Goal: Task Accomplishment & Management: Manage account settings

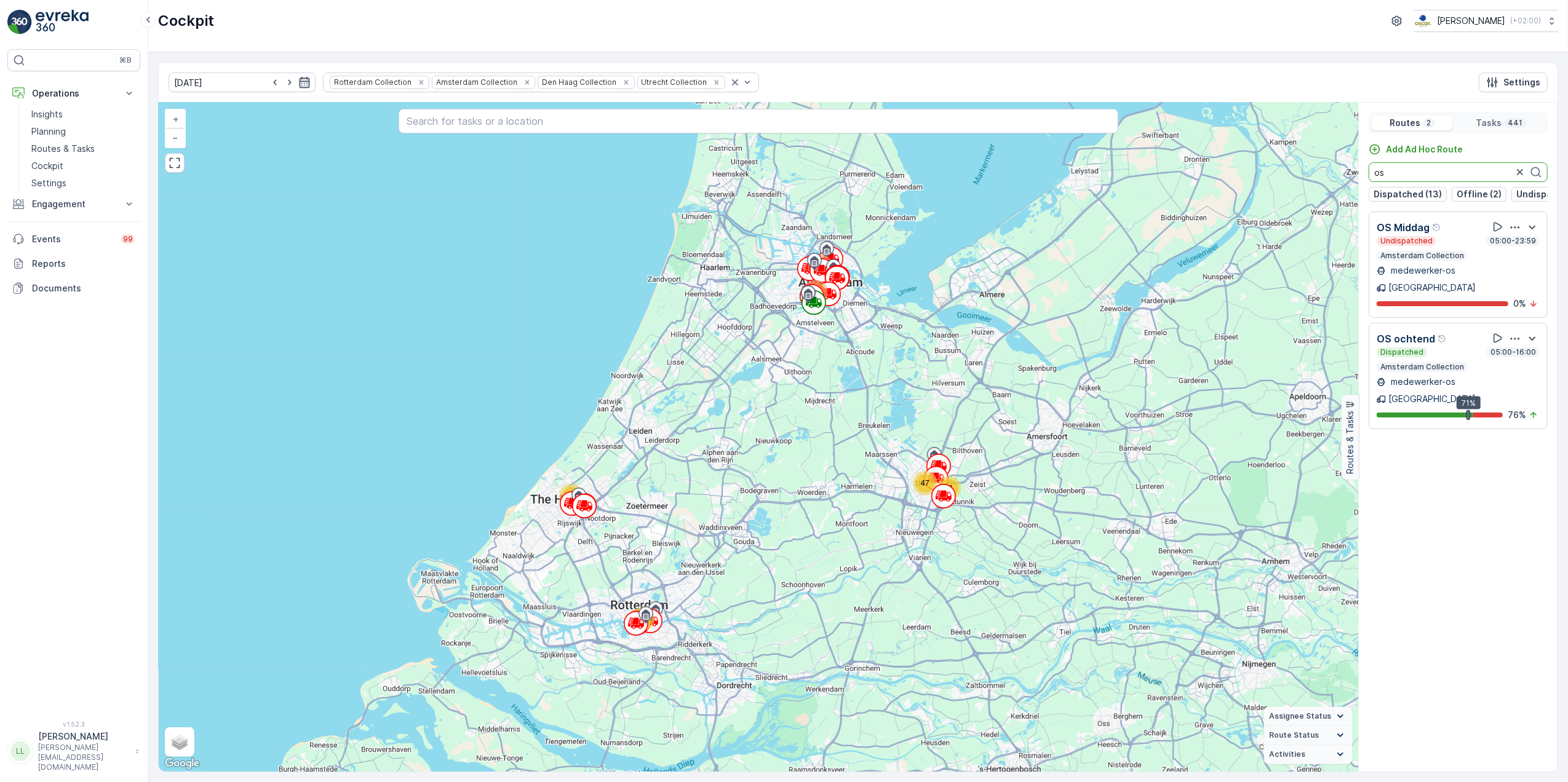
type input "os"
click at [298, 84] on icon "button" at bounding box center [304, 82] width 13 height 13
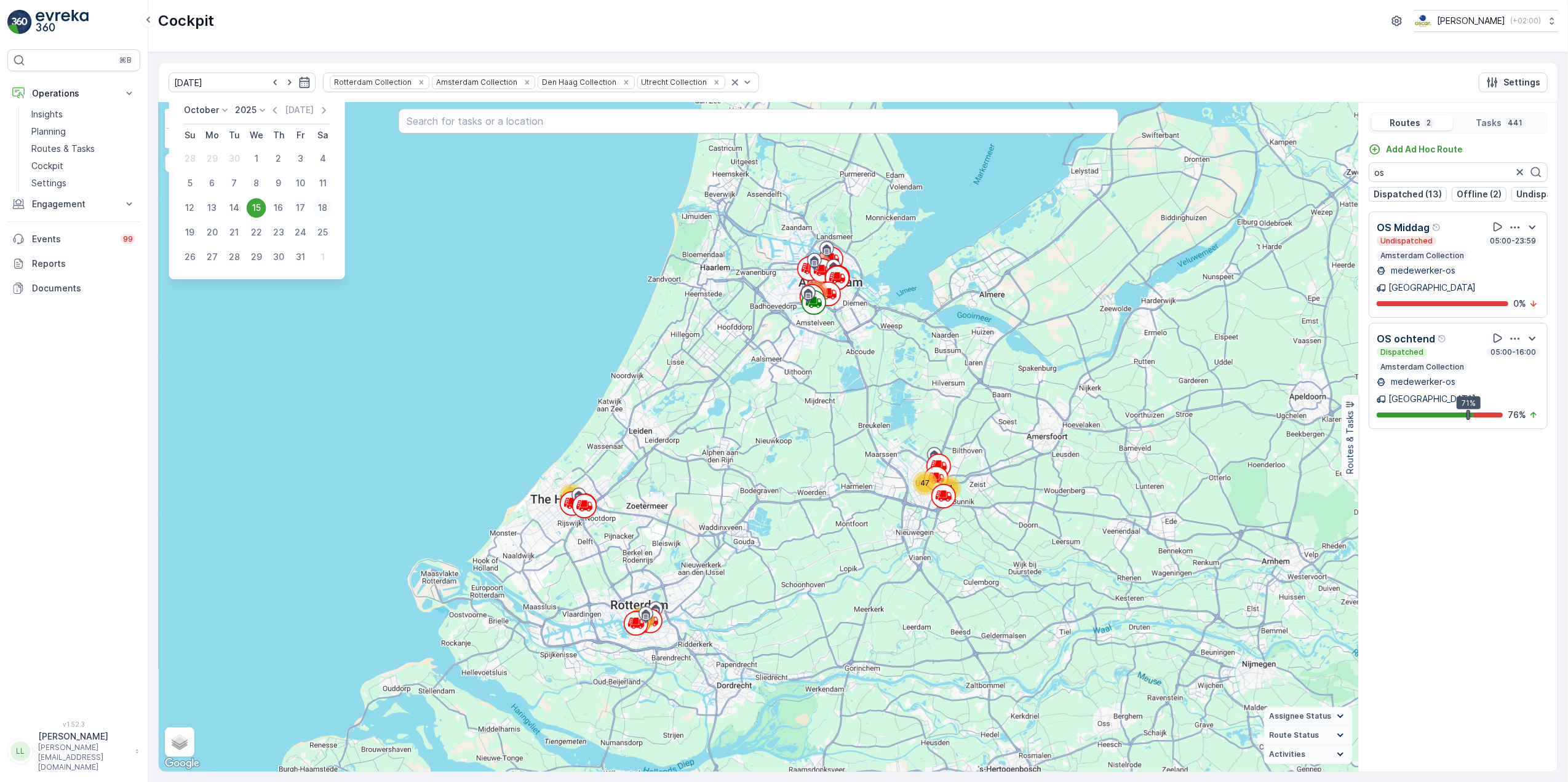
click at [326, 205] on div "18" at bounding box center [323, 208] width 20 height 20
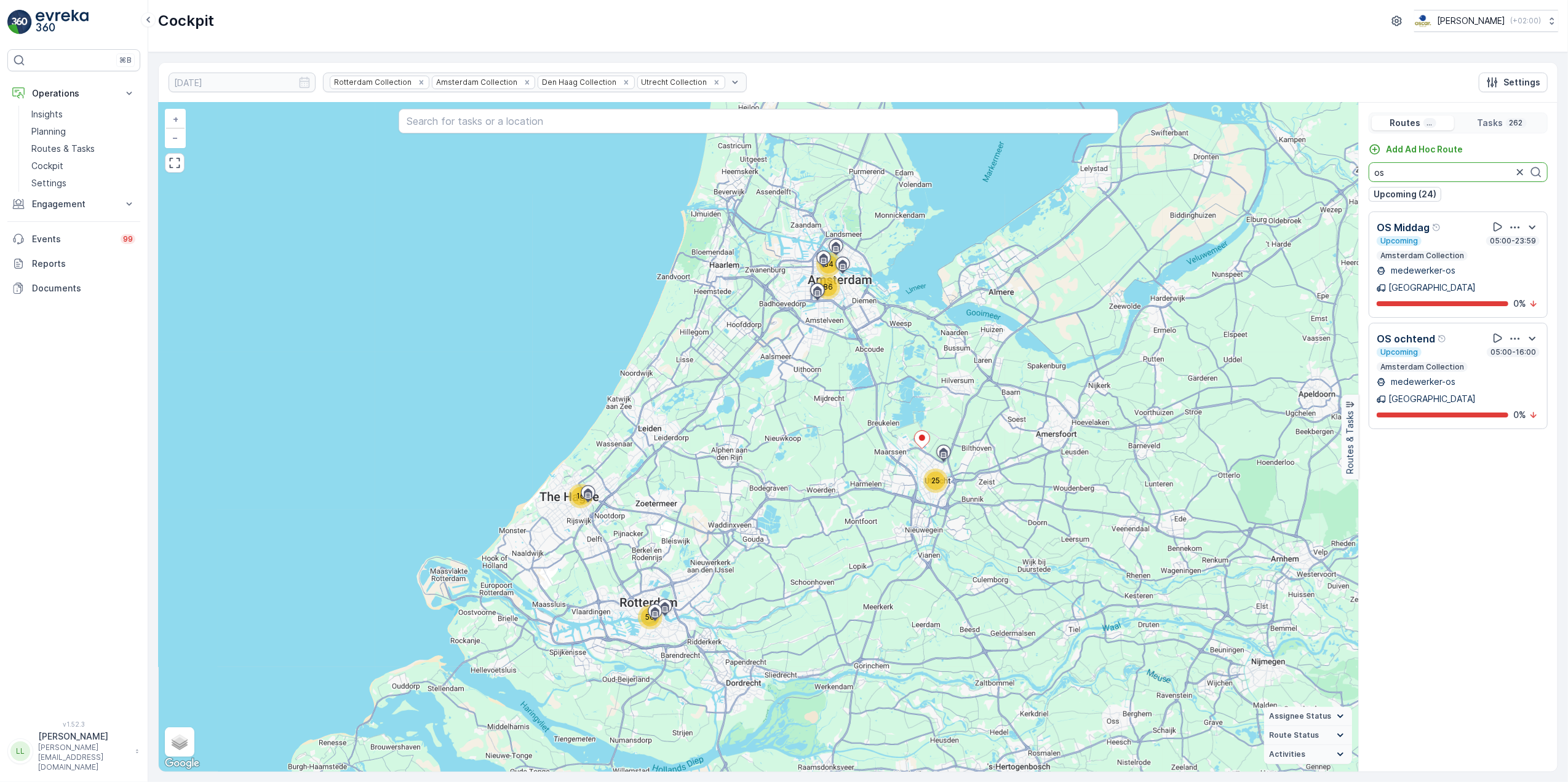
click at [1420, 166] on input "os" at bounding box center [1458, 172] width 179 height 20
click at [1425, 248] on div "Upcoming 05:00-23:59 Amsterdam Collection" at bounding box center [1458, 248] width 163 height 24
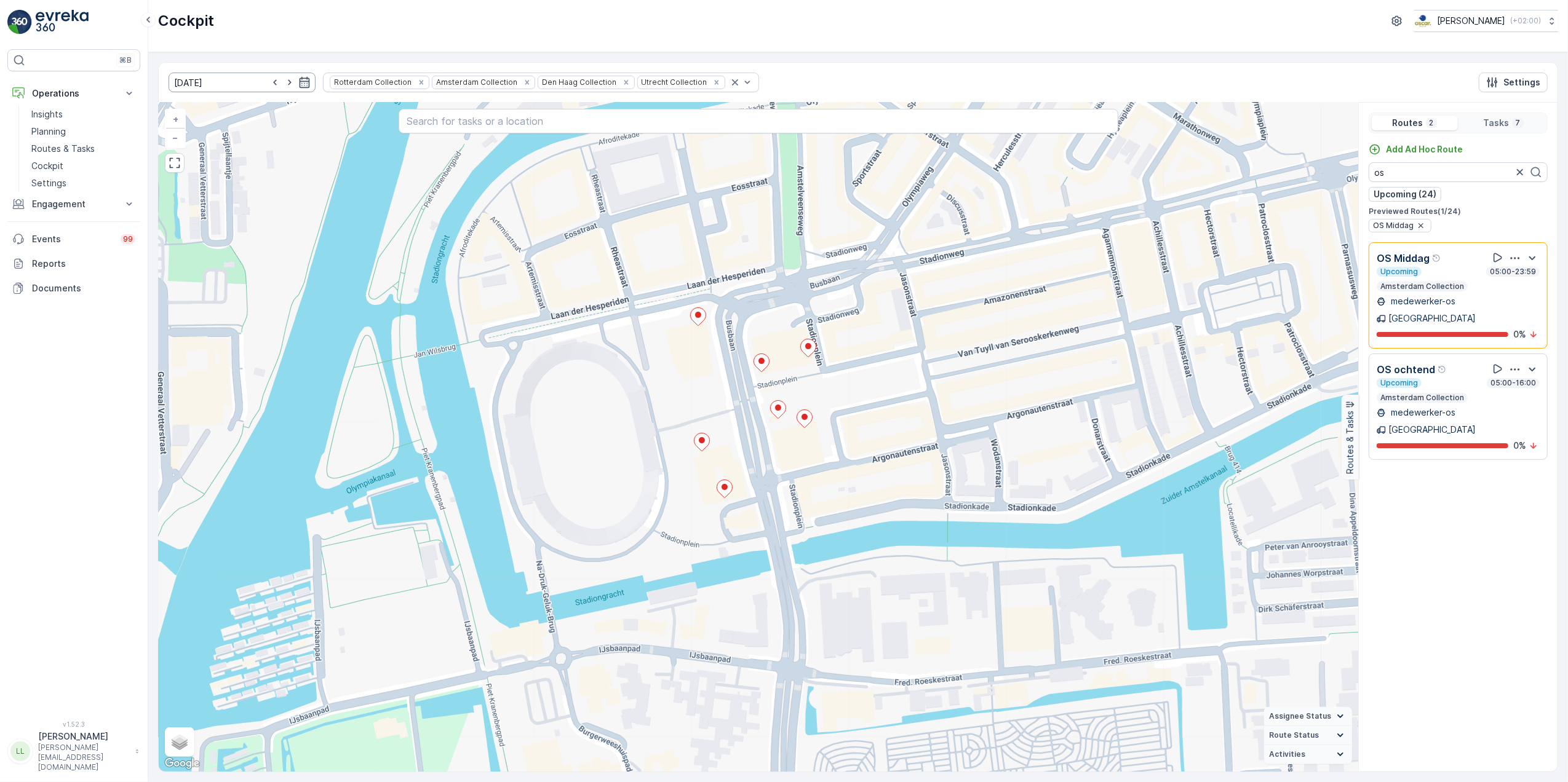
click at [232, 80] on input "18.10.2025" at bounding box center [241, 82] width 147 height 20
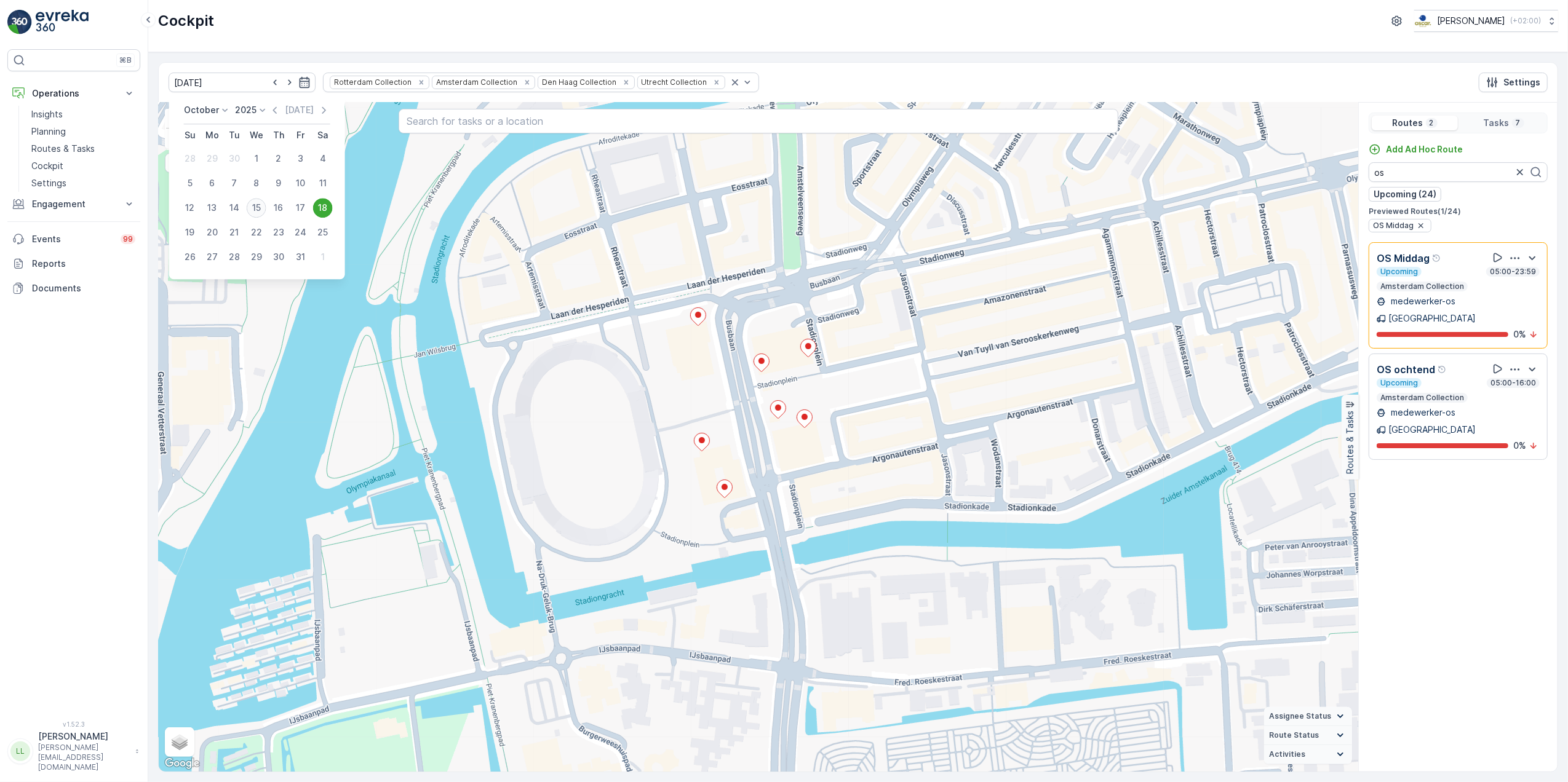
click at [258, 203] on div "15" at bounding box center [256, 208] width 20 height 20
type input "[DATE]"
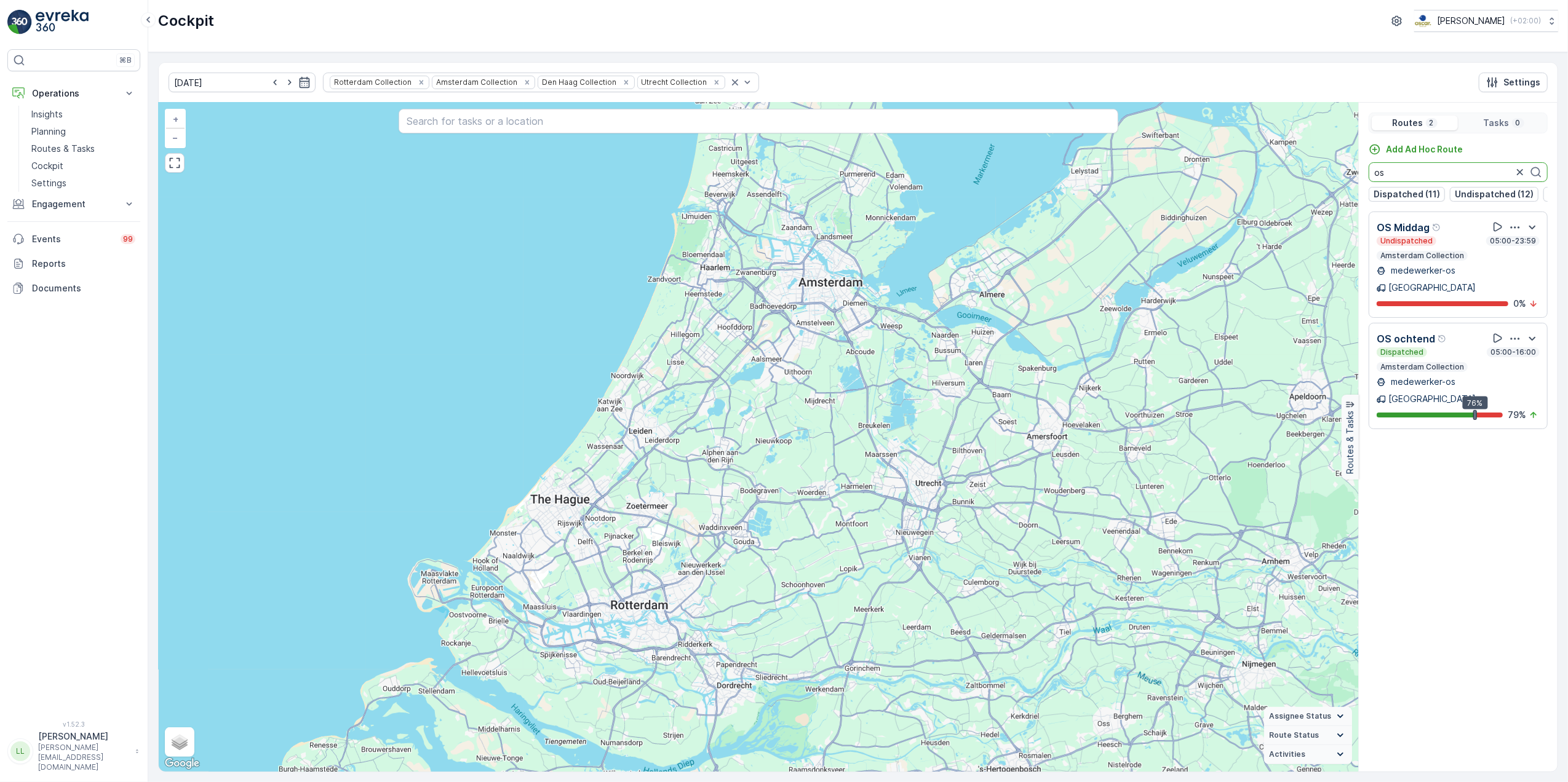
drag, startPoint x: 1393, startPoint y: 178, endPoint x: 1372, endPoint y: 180, distance: 21.1
click at [1372, 180] on input "os" at bounding box center [1458, 172] width 179 height 20
drag, startPoint x: 1397, startPoint y: 171, endPoint x: 1361, endPoint y: 168, distance: 36.1
click at [1361, 168] on div "Add Ad Hoc Route voor Dispatched (11) Undispatched (12) Finished (8) Offline (4)" at bounding box center [1458, 173] width 198 height 59
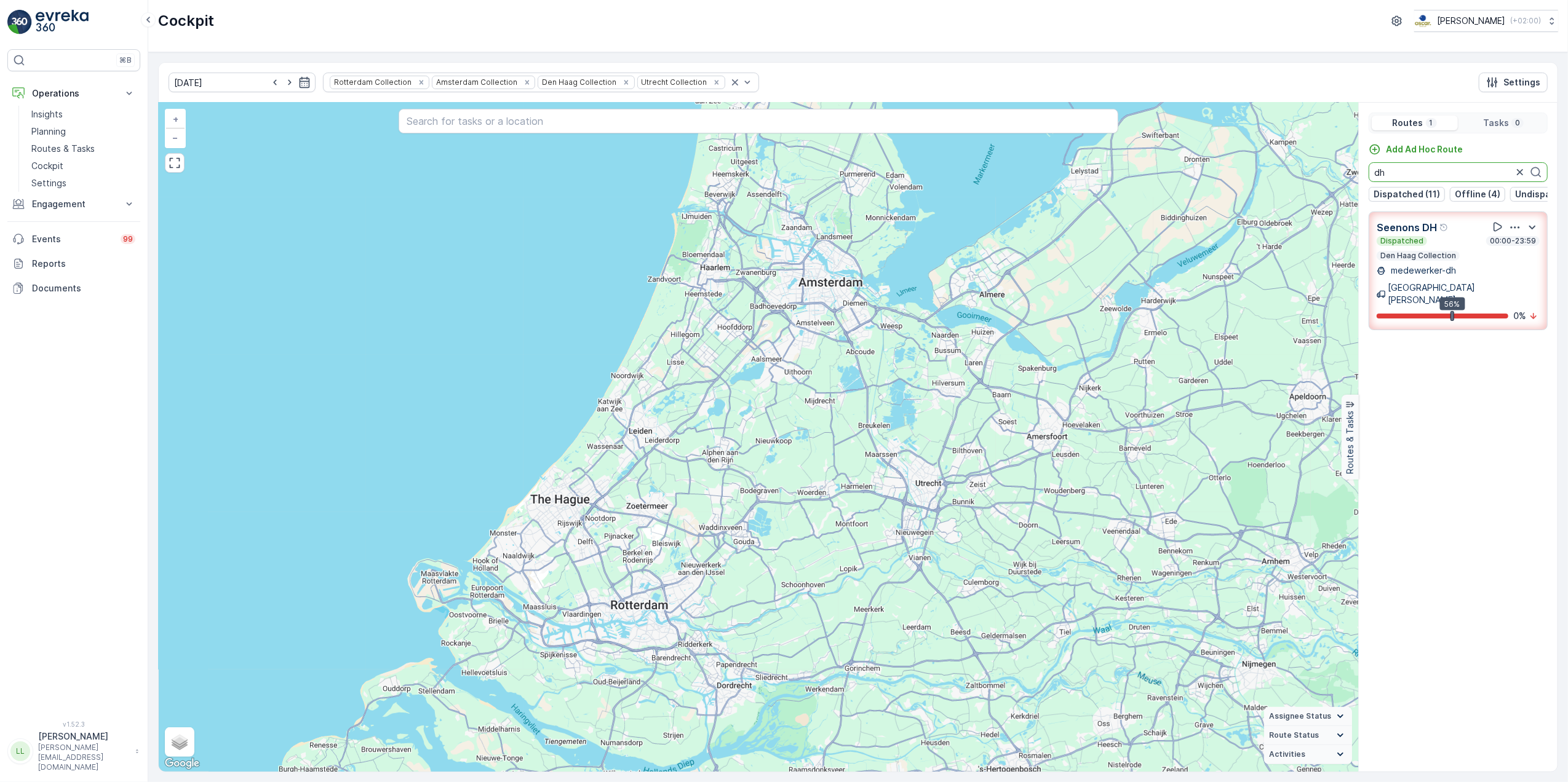
type input "dh"
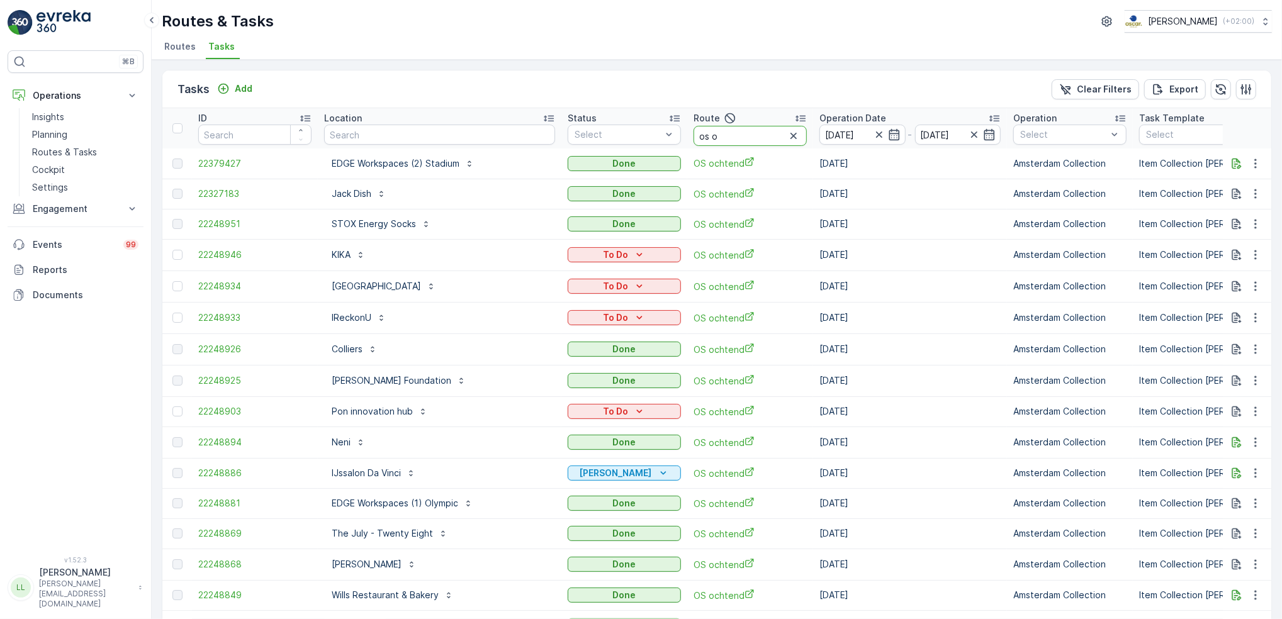
drag, startPoint x: 691, startPoint y: 140, endPoint x: 688, endPoint y: 92, distance: 47.9
click at [701, 132] on input "os o" at bounding box center [749, 136] width 113 height 20
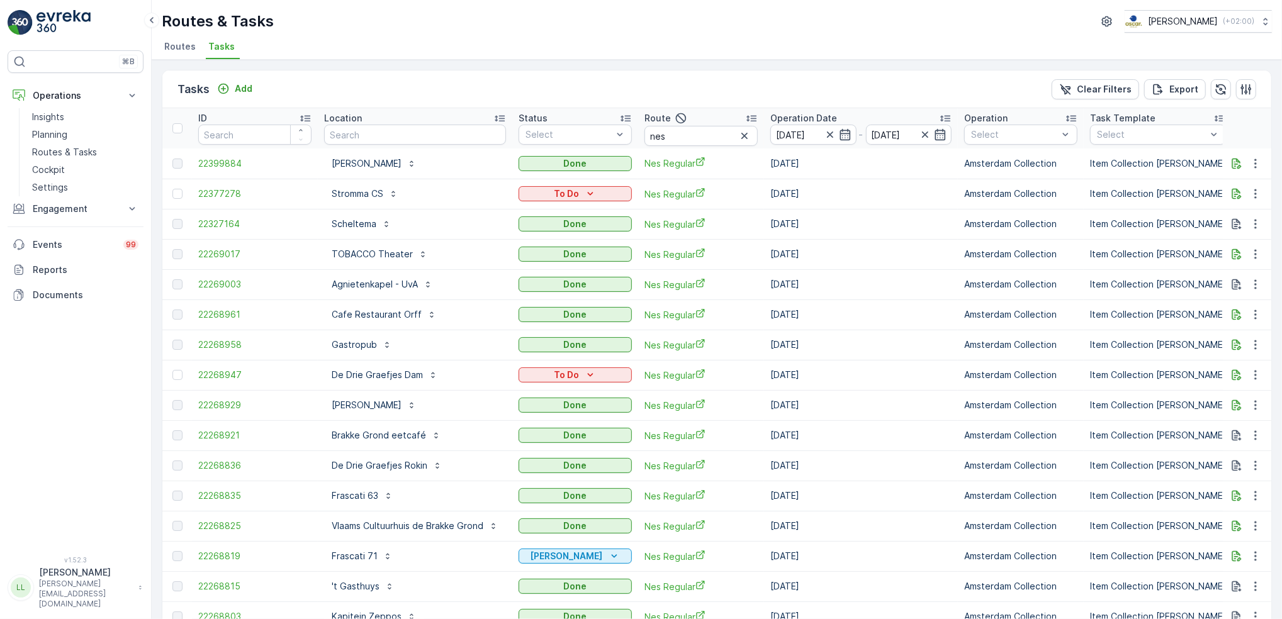
scroll to position [11, 0]
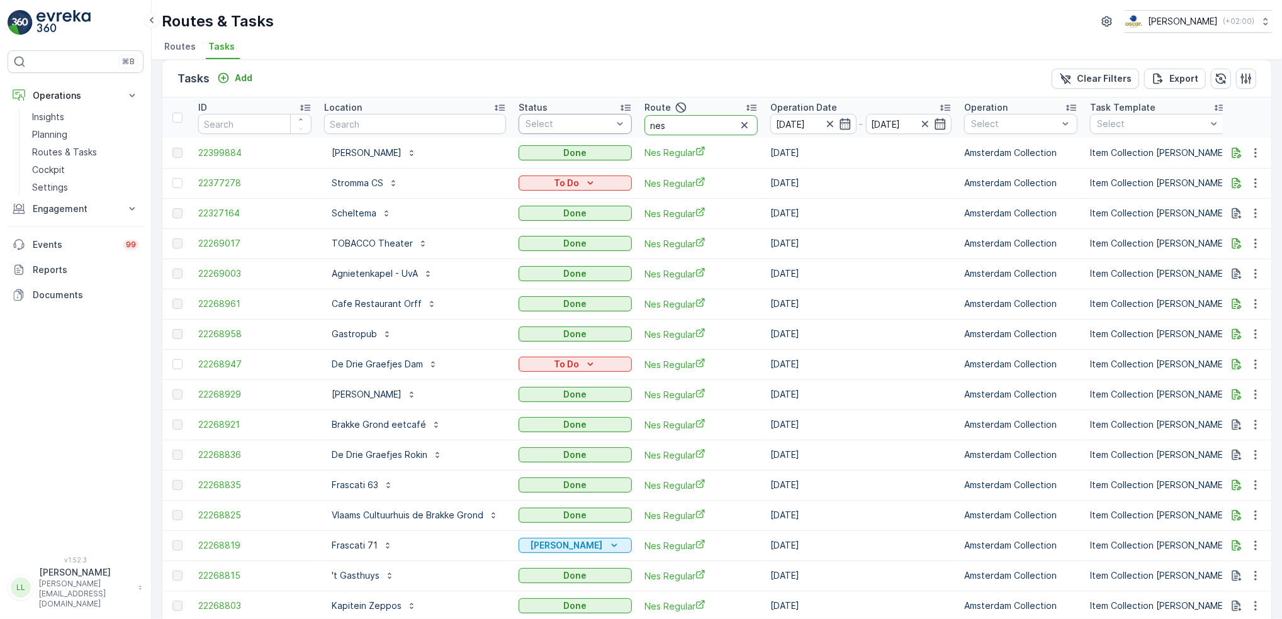
drag, startPoint x: 679, startPoint y: 124, endPoint x: 617, endPoint y: 133, distance: 62.3
click at [617, 133] on tr "ID Location Status Select Route nes Operation Date 15.10.2025 - 15.10.2025 Oper…" at bounding box center [1167, 118] width 2010 height 40
click at [444, 125] on input "text" at bounding box center [415, 124] width 182 height 20
click at [712, 122] on input "nes" at bounding box center [700, 125] width 113 height 20
type input "ne"
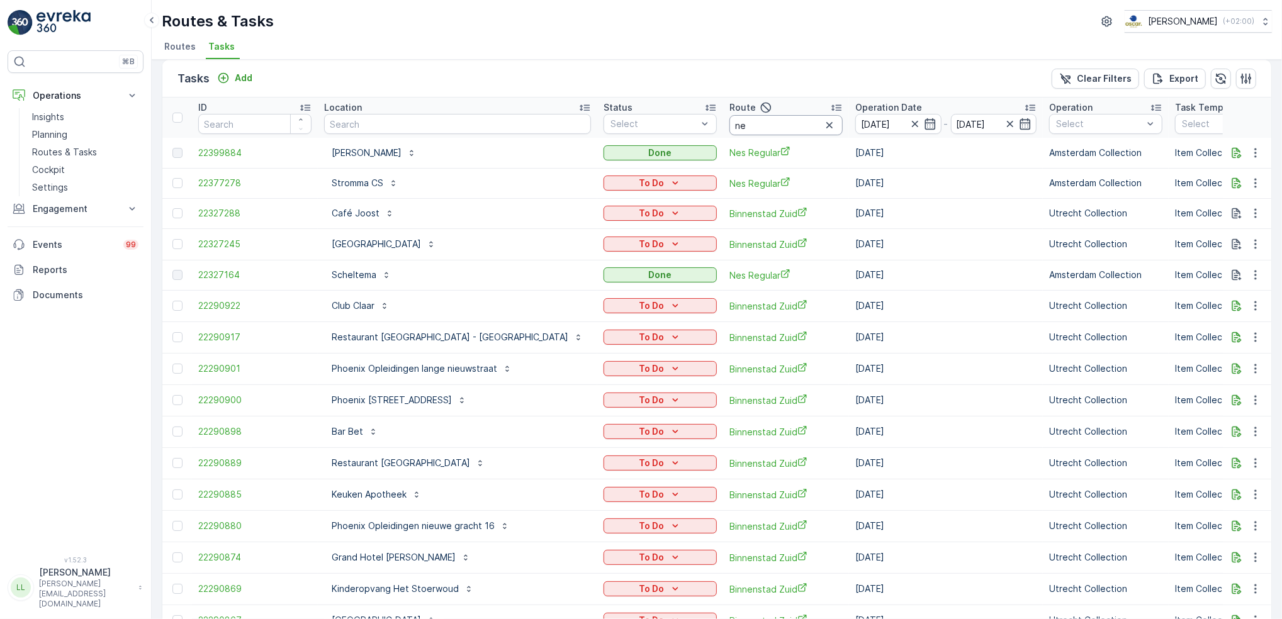
click at [729, 121] on input "ne" at bounding box center [785, 125] width 113 height 20
type input "nes"
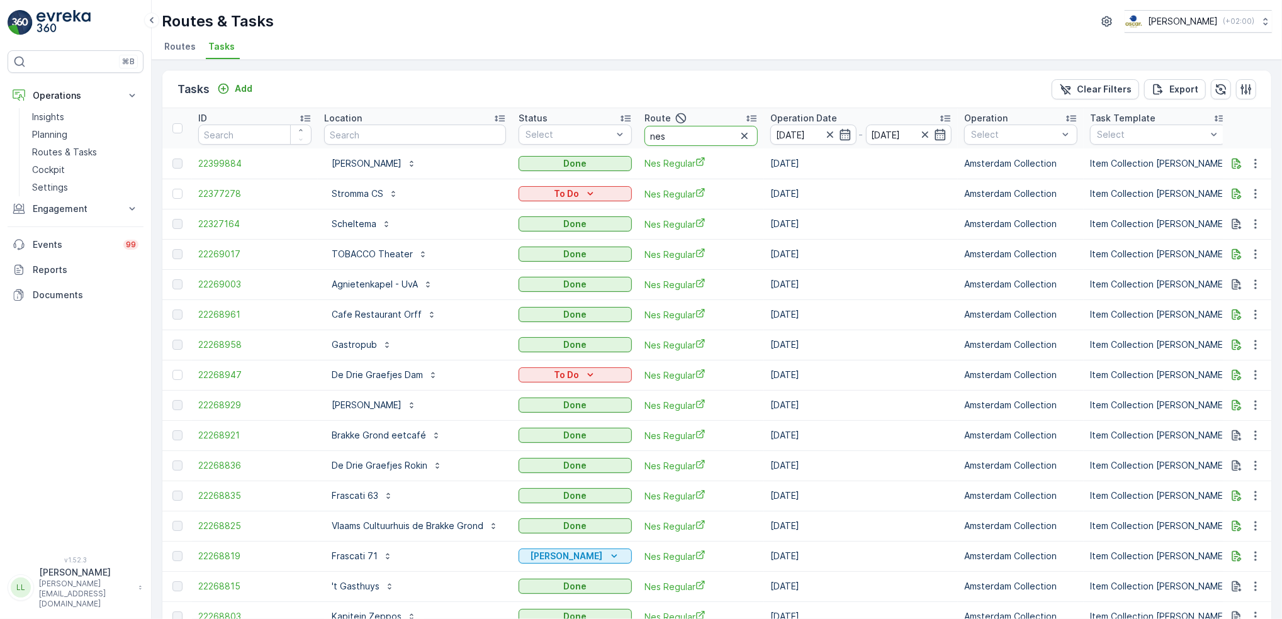
drag, startPoint x: 681, startPoint y: 137, endPoint x: 646, endPoint y: 150, distance: 37.9
click at [646, 150] on table "ID Location Status Select Route nes Operation Date 15.10.2025 - 15.10.2025 Oper…" at bounding box center [1167, 385] width 2010 height 554
type input "h"
type input "om mid"
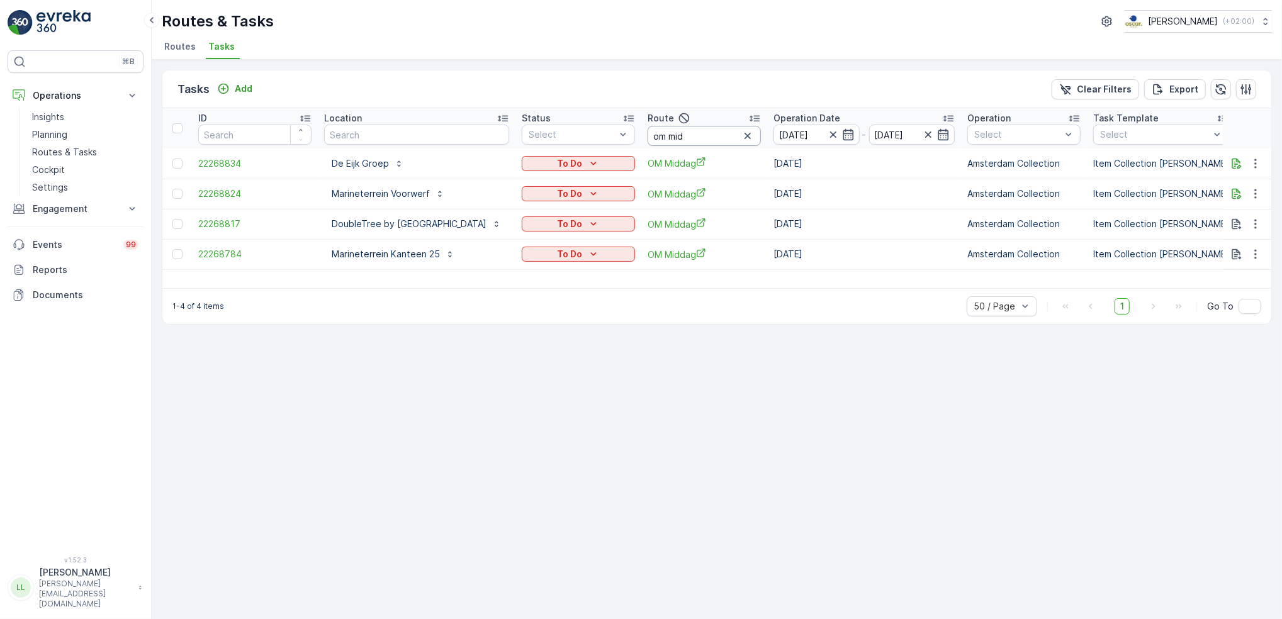
click at [761, 136] on input "om mid" at bounding box center [703, 136] width 113 height 20
type input "om oc"
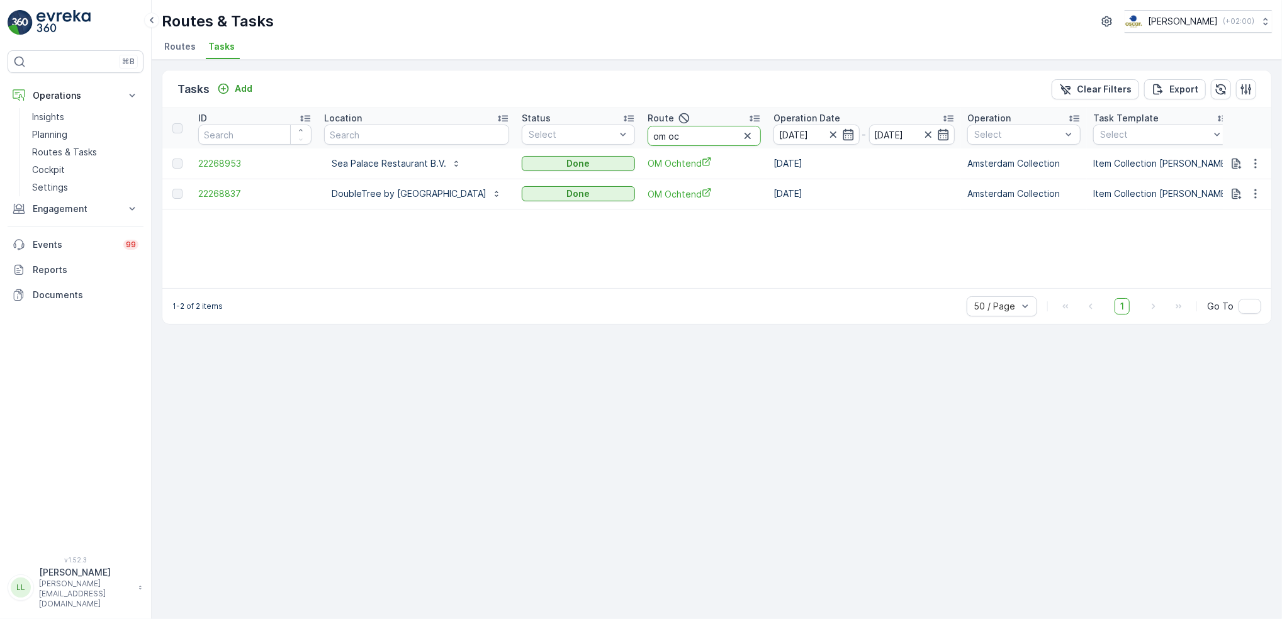
click at [761, 135] on input "om oc" at bounding box center [703, 136] width 113 height 20
click at [761, 140] on input "om oc" at bounding box center [703, 136] width 113 height 20
type input "o"
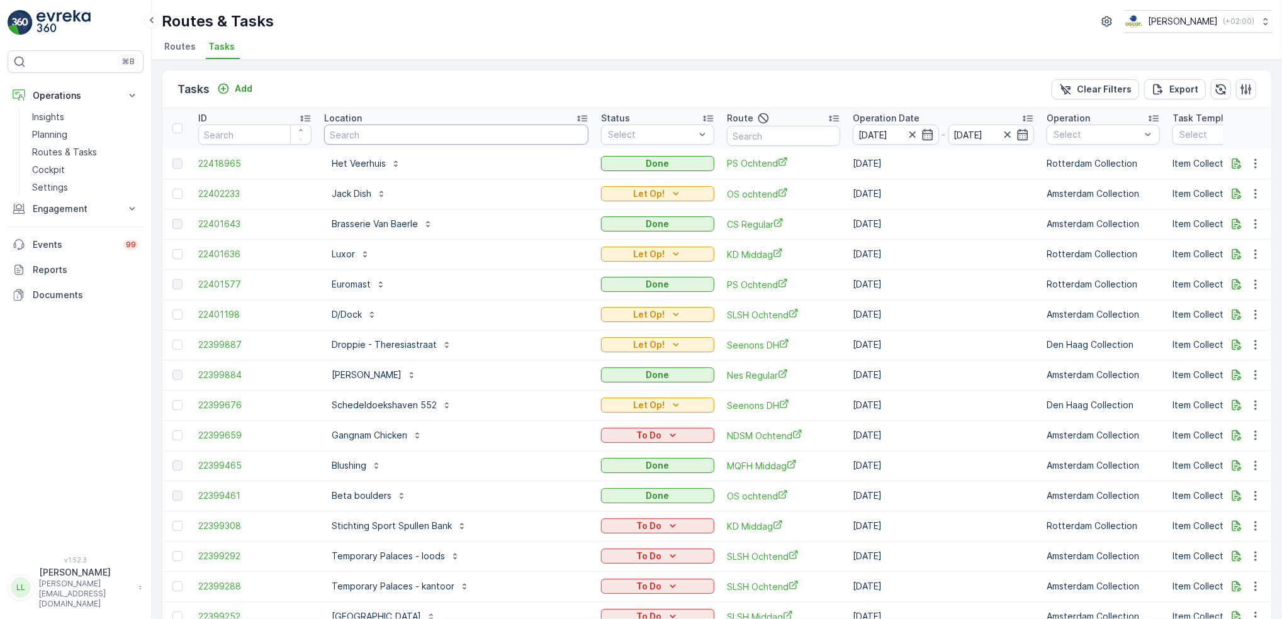
click at [359, 140] on input "text" at bounding box center [456, 135] width 264 height 20
type input "blauw"
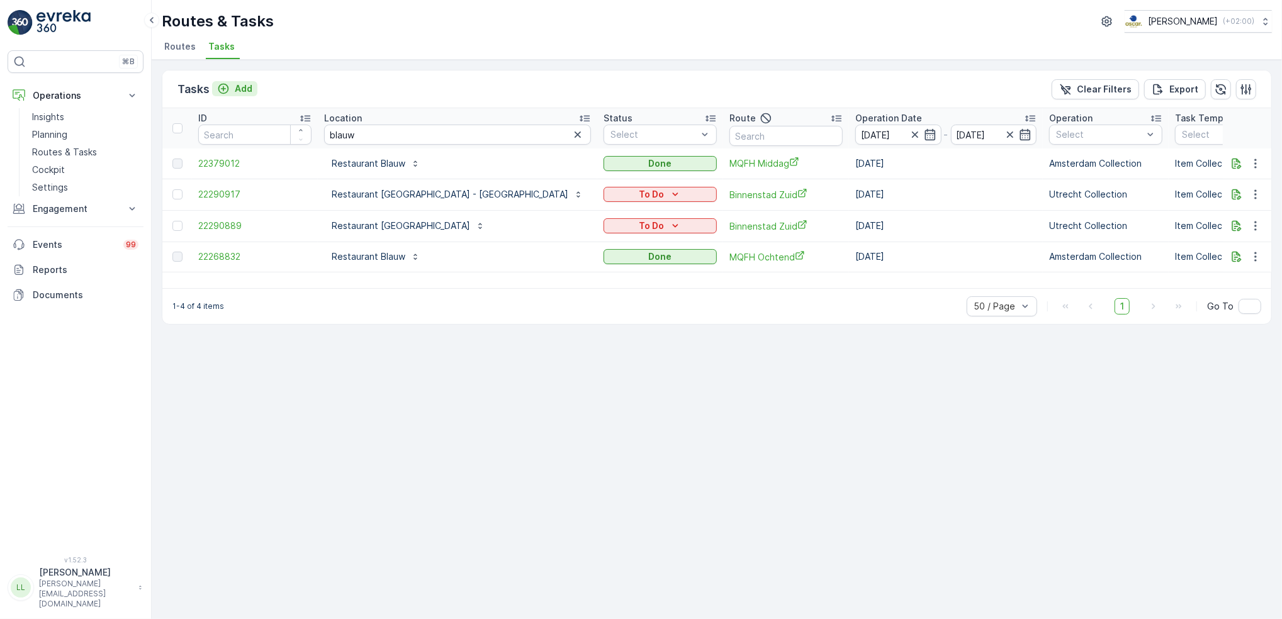
click at [228, 88] on icon "Add" at bounding box center [223, 88] width 13 height 13
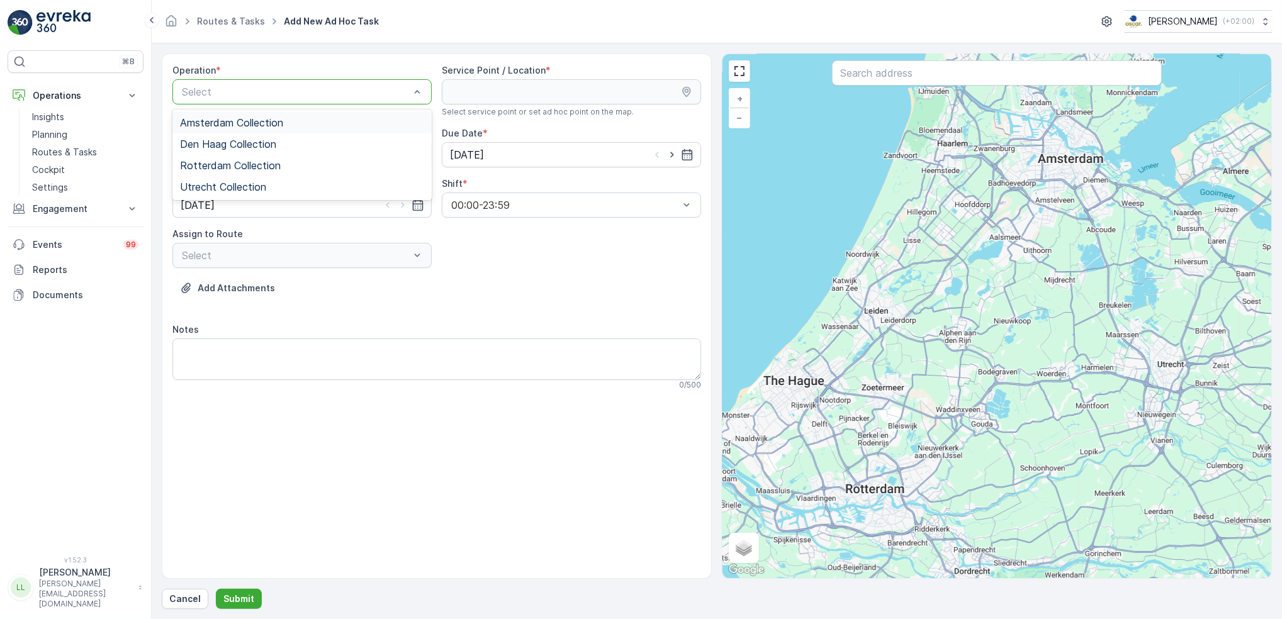
click at [289, 116] on div "Amsterdam Collection" at bounding box center [301, 122] width 259 height 21
click at [880, 82] on input "text" at bounding box center [996, 72] width 329 height 25
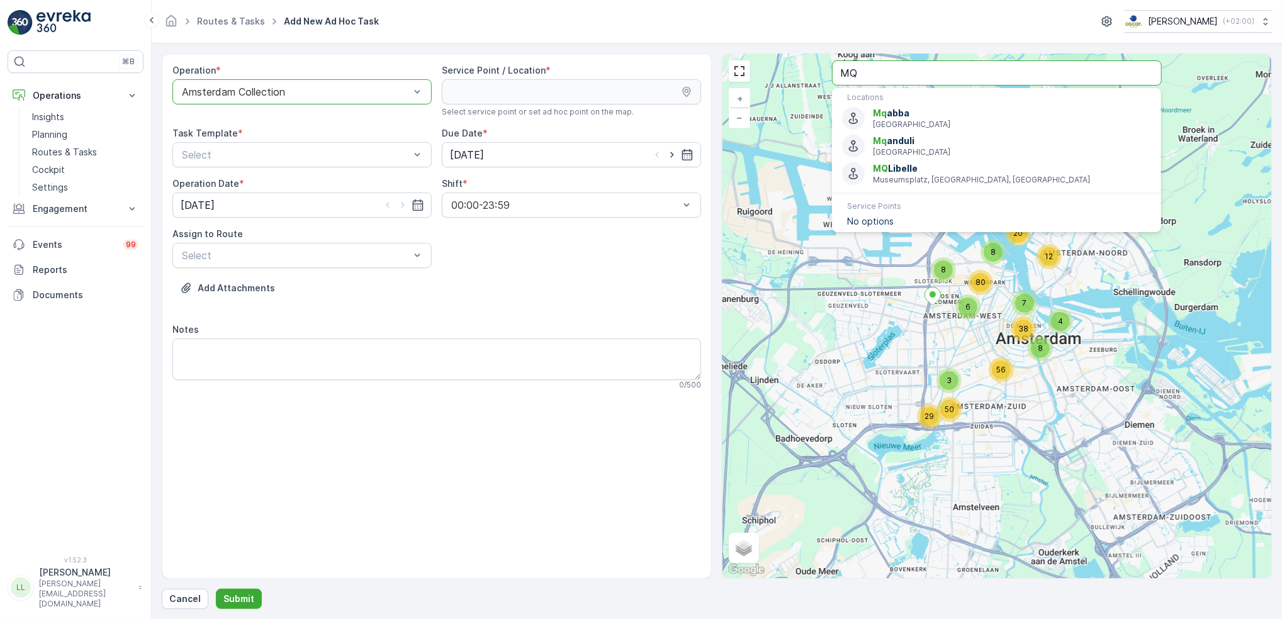
drag, startPoint x: 853, startPoint y: 84, endPoint x: 819, endPoint y: 84, distance: 34.6
click at [819, 84] on div "8 38 56 3 29 50 4 7 20 12 8 8 6 80 + − Satellite Roadmap Terrain Hybrid Leaflet…" at bounding box center [996, 316] width 549 height 524
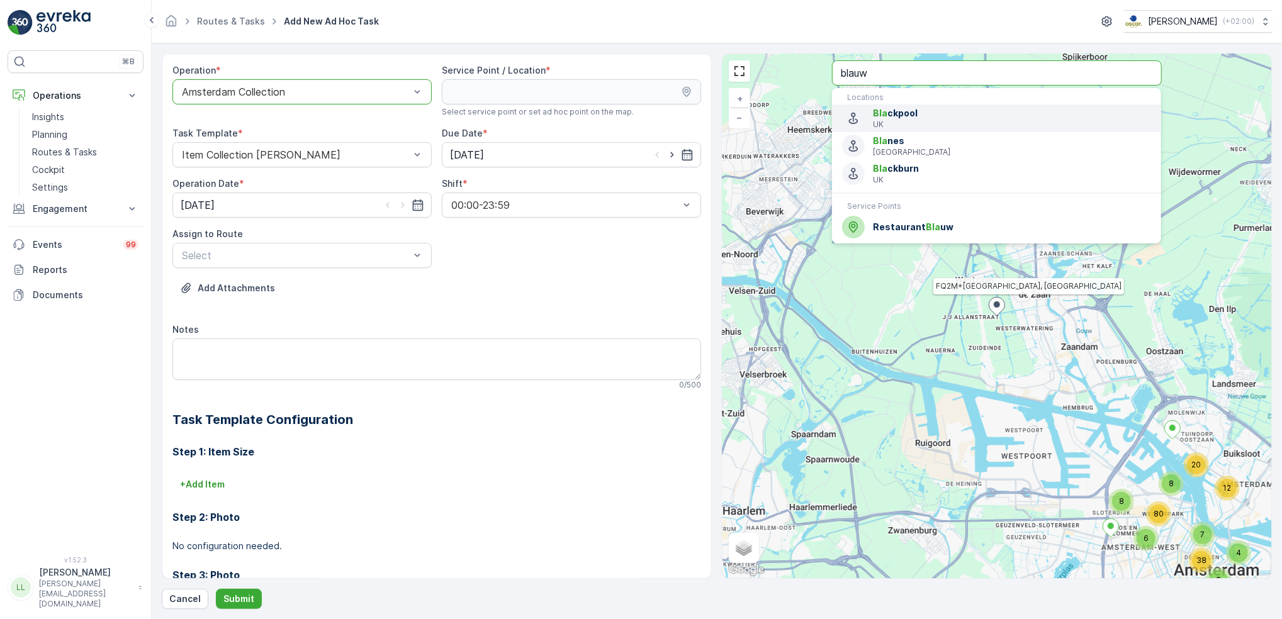
type input "blauw"
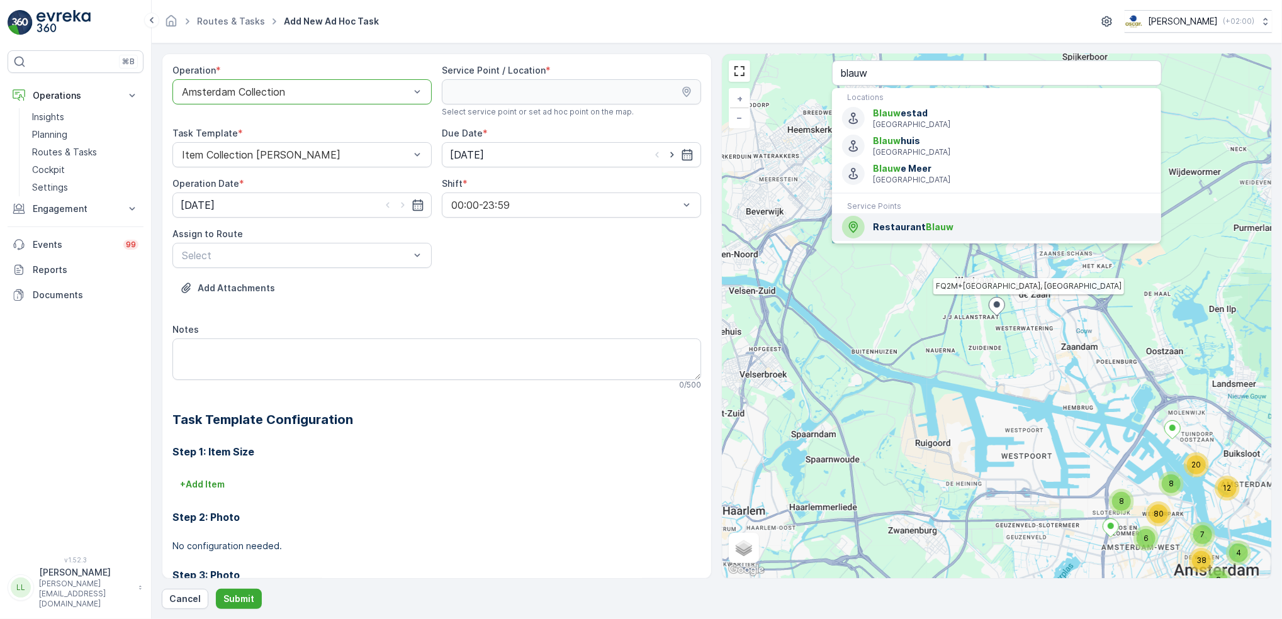
click at [929, 223] on span "Blauw" at bounding box center [939, 226] width 28 height 11
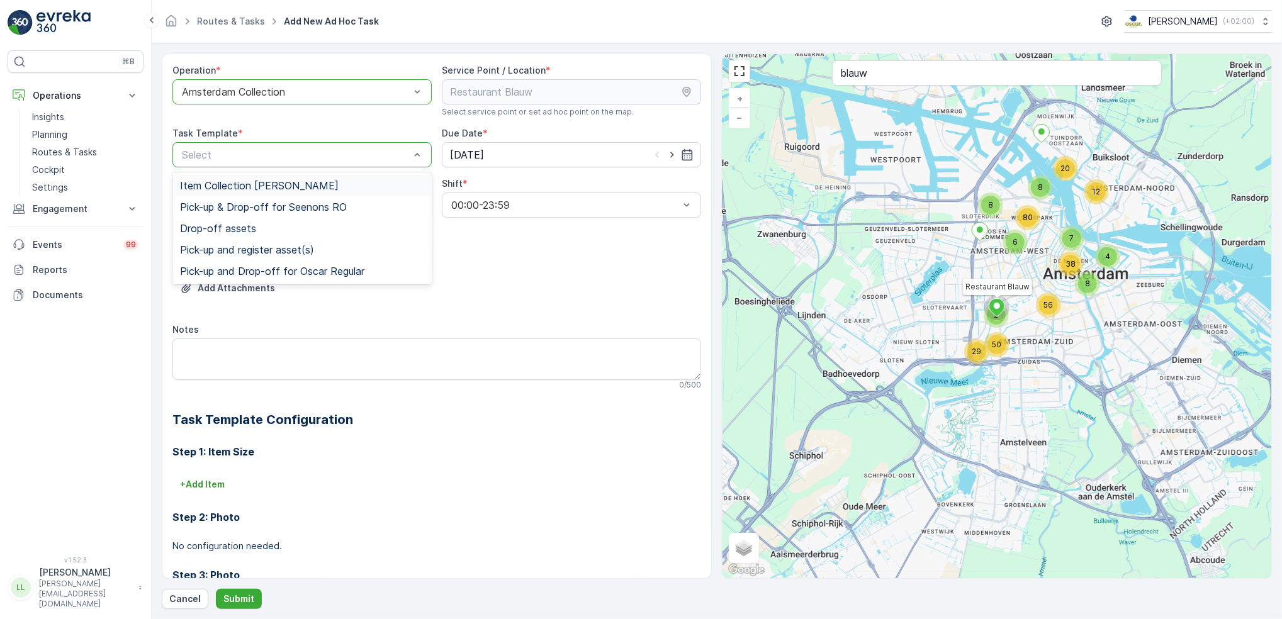
click at [298, 184] on span "Item Collection [PERSON_NAME]" at bounding box center [259, 185] width 159 height 11
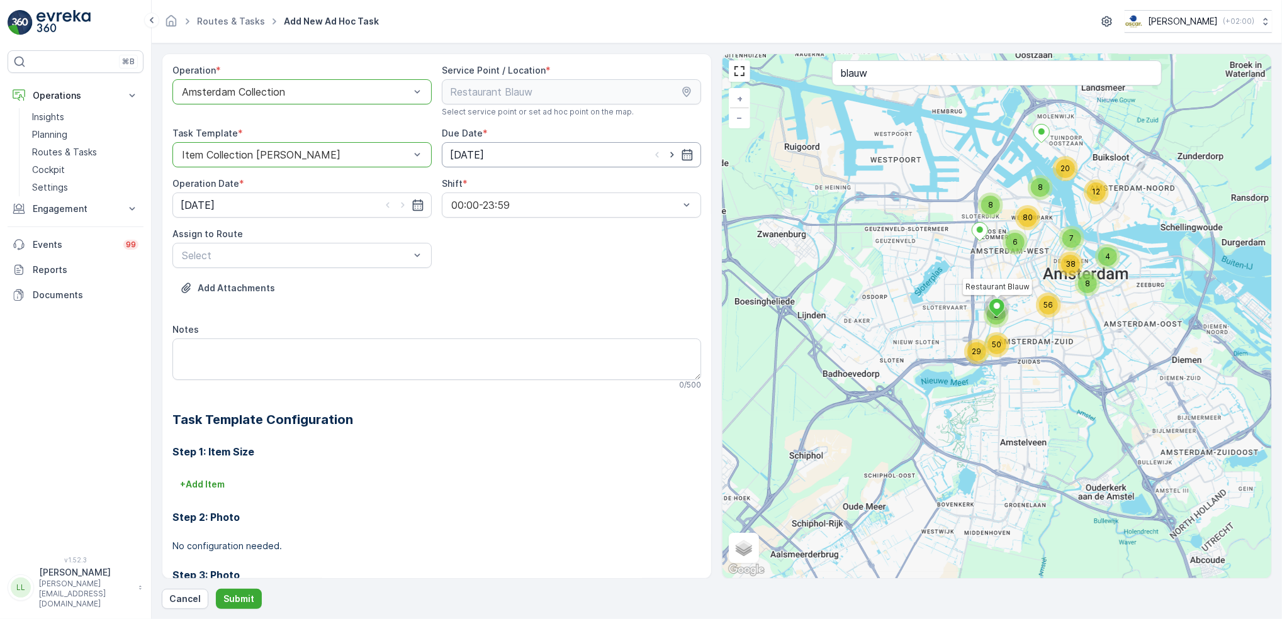
drag, startPoint x: 672, startPoint y: 154, endPoint x: 591, endPoint y: 167, distance: 82.3
click at [672, 154] on icon "button" at bounding box center [672, 154] width 13 height 13
type input "16.10.2025"
click at [400, 204] on icon "button" at bounding box center [402, 205] width 13 height 13
type input "16.10.2025"
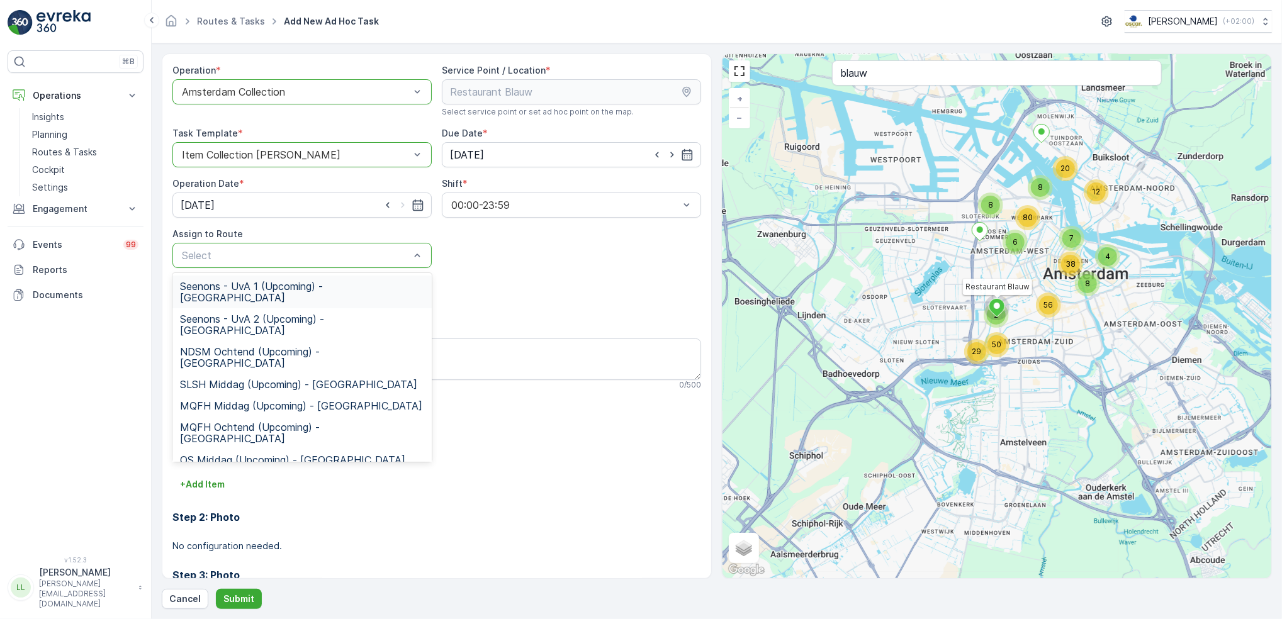
click at [512, 273] on div "Operation * option Amsterdam Collection, selected. Amsterdam Collection Service…" at bounding box center [436, 405] width 528 height 682
click at [323, 254] on div at bounding box center [296, 255] width 230 height 11
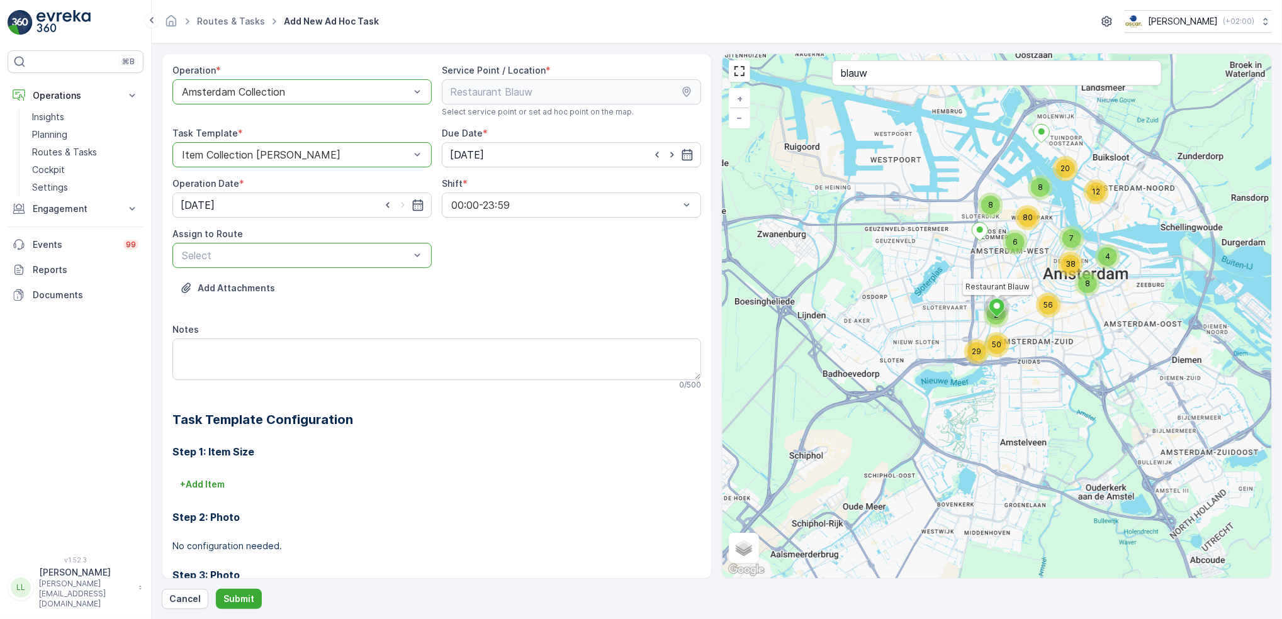
click at [321, 255] on div at bounding box center [296, 255] width 230 height 11
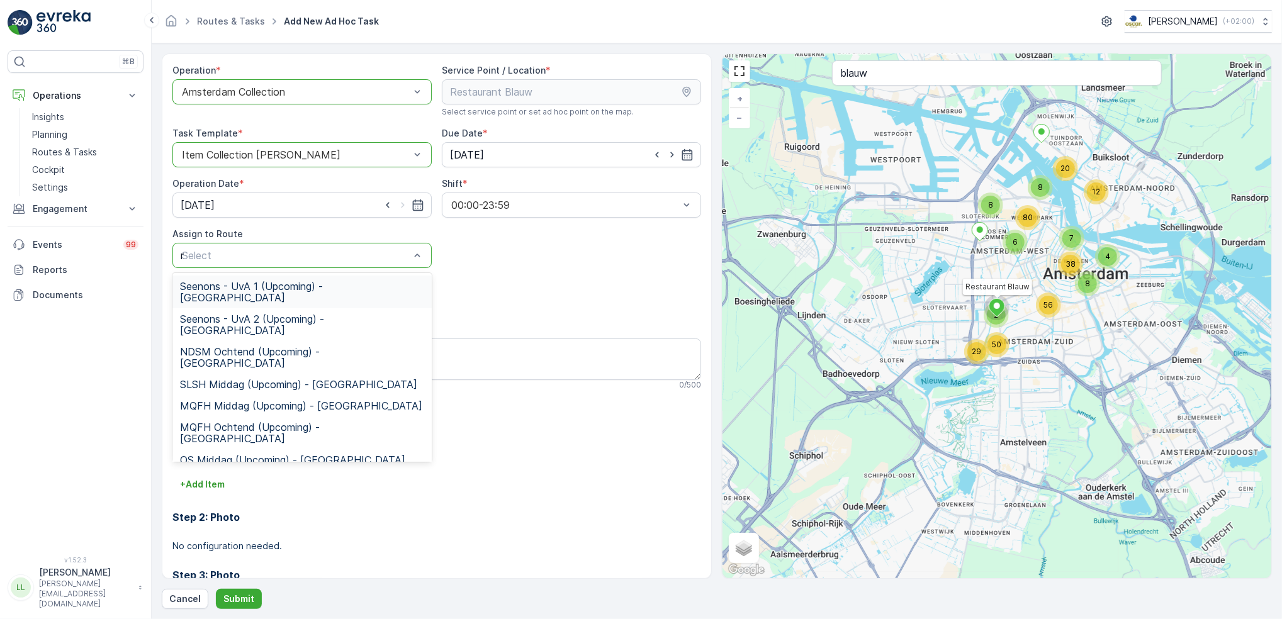
type input "mq"
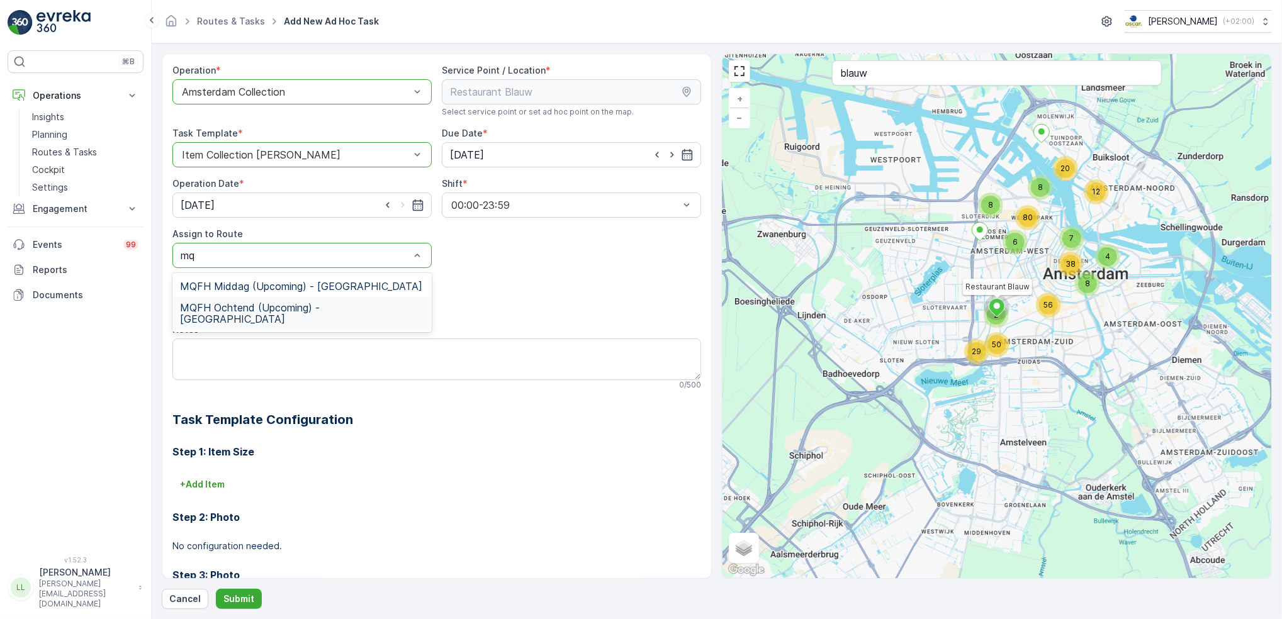
click at [313, 307] on span "MQFH Ochtend (Upcoming) - Amsterdam" at bounding box center [302, 313] width 244 height 23
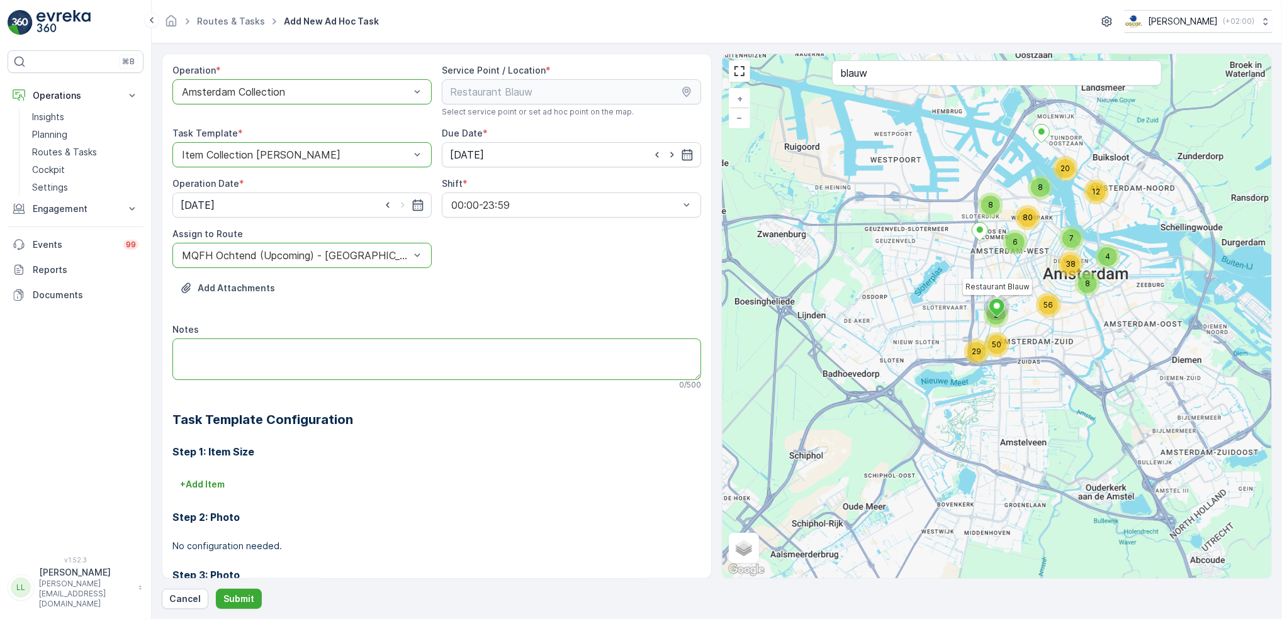
click at [237, 340] on textarea "Notes" at bounding box center [436, 359] width 528 height 42
type textarea "R"
type textarea "6 rollen restzakken 60L"
click at [240, 597] on p "Submit" at bounding box center [238, 599] width 31 height 13
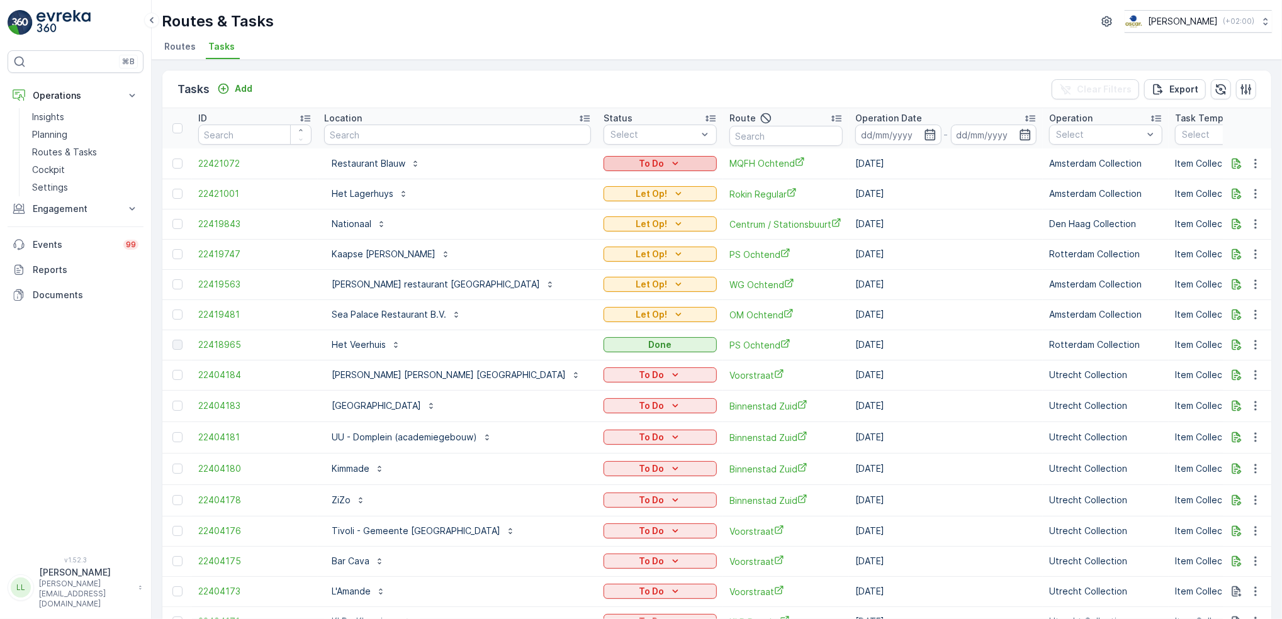
click at [669, 157] on icon "To Do" at bounding box center [675, 163] width 13 height 13
click at [567, 181] on span "Let Op!" at bounding box center [554, 182] width 31 height 13
click at [729, 133] on input "text" at bounding box center [785, 136] width 113 height 20
type input "wg"
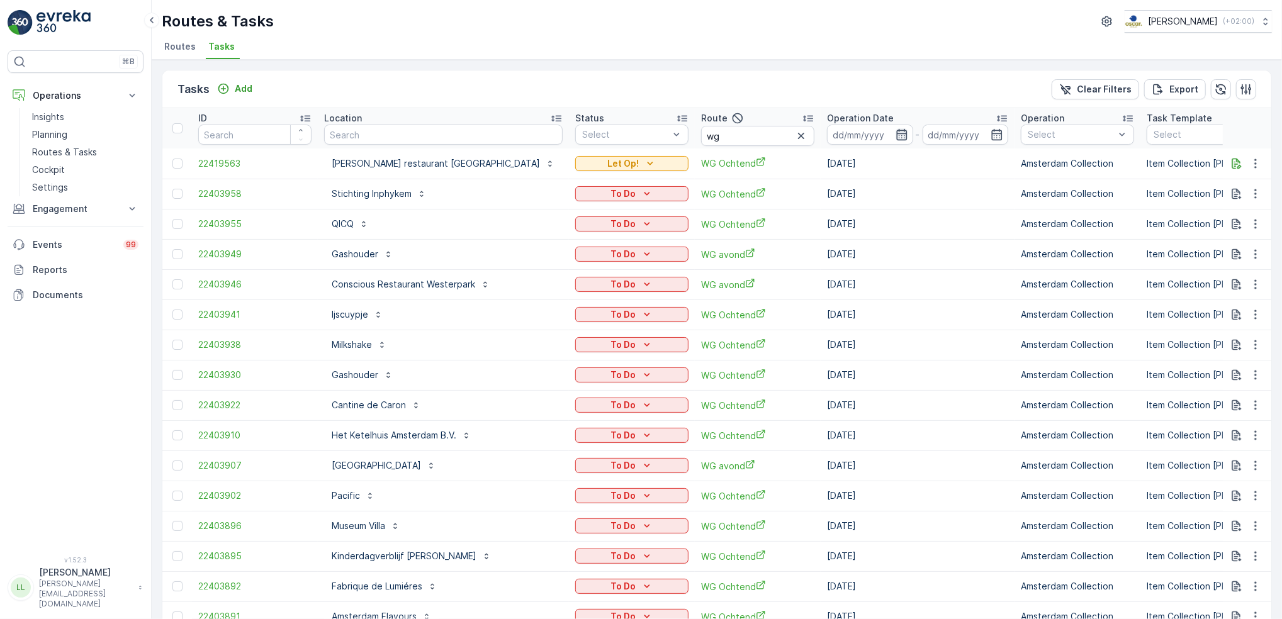
click at [895, 133] on icon "button" at bounding box center [901, 134] width 13 height 13
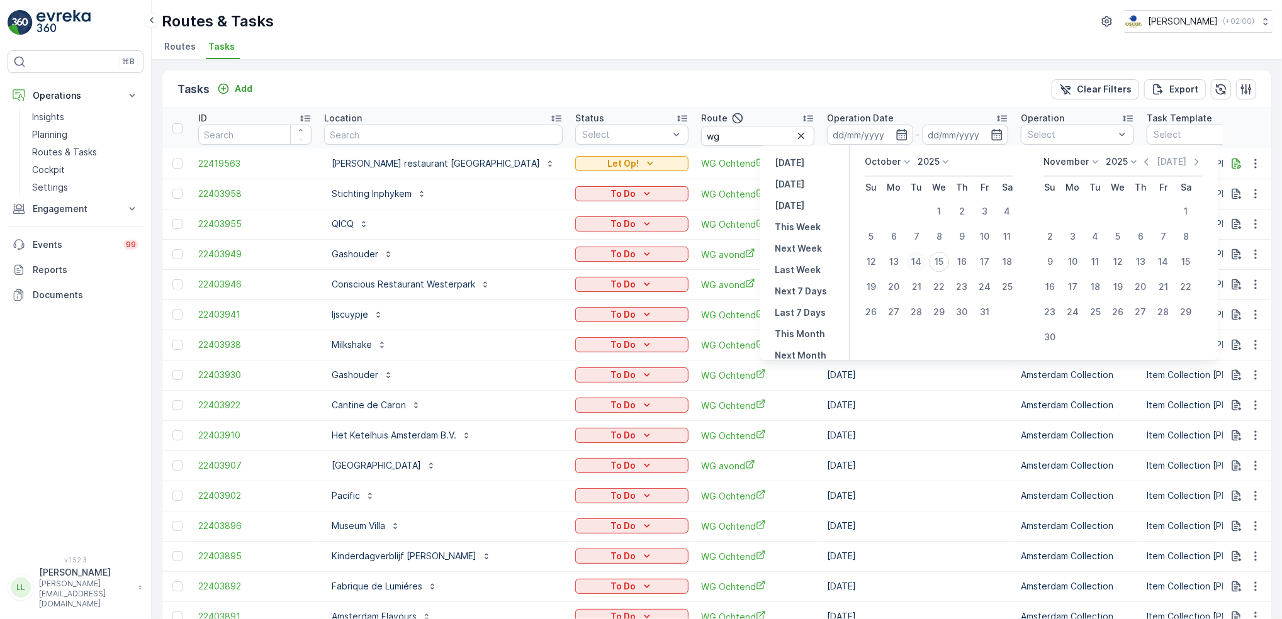
click at [913, 257] on div "14" at bounding box center [916, 262] width 20 height 20
type input "[DATE]"
click at [919, 259] on div "14" at bounding box center [916, 262] width 20 height 20
type input "[DATE]"
click at [919, 259] on div "14" at bounding box center [916, 262] width 20 height 20
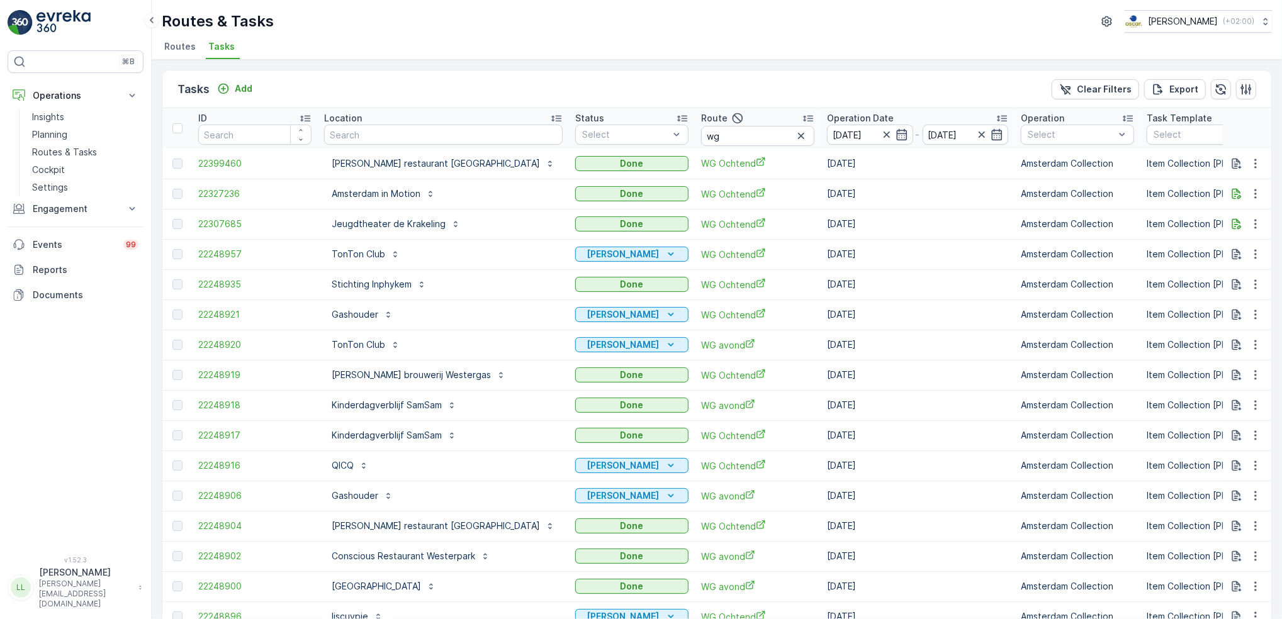
click at [701, 135] on input "wg" at bounding box center [757, 136] width 113 height 20
type input "wg"
type input "wg och"
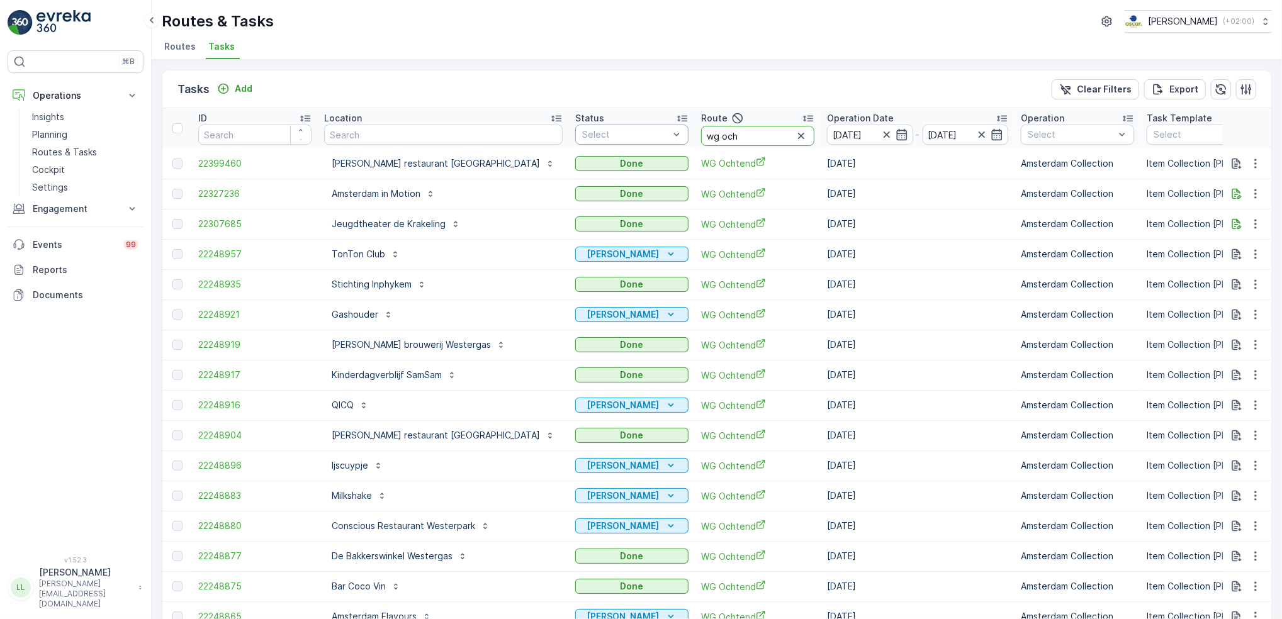
drag, startPoint x: 674, startPoint y: 132, endPoint x: 591, endPoint y: 127, distance: 83.8
click at [591, 127] on tr "ID Location Status Select Route wg och Operation Date 14.10.2025 - 14.10.2025 O…" at bounding box center [1195, 128] width 2066 height 40
type input "slsh"
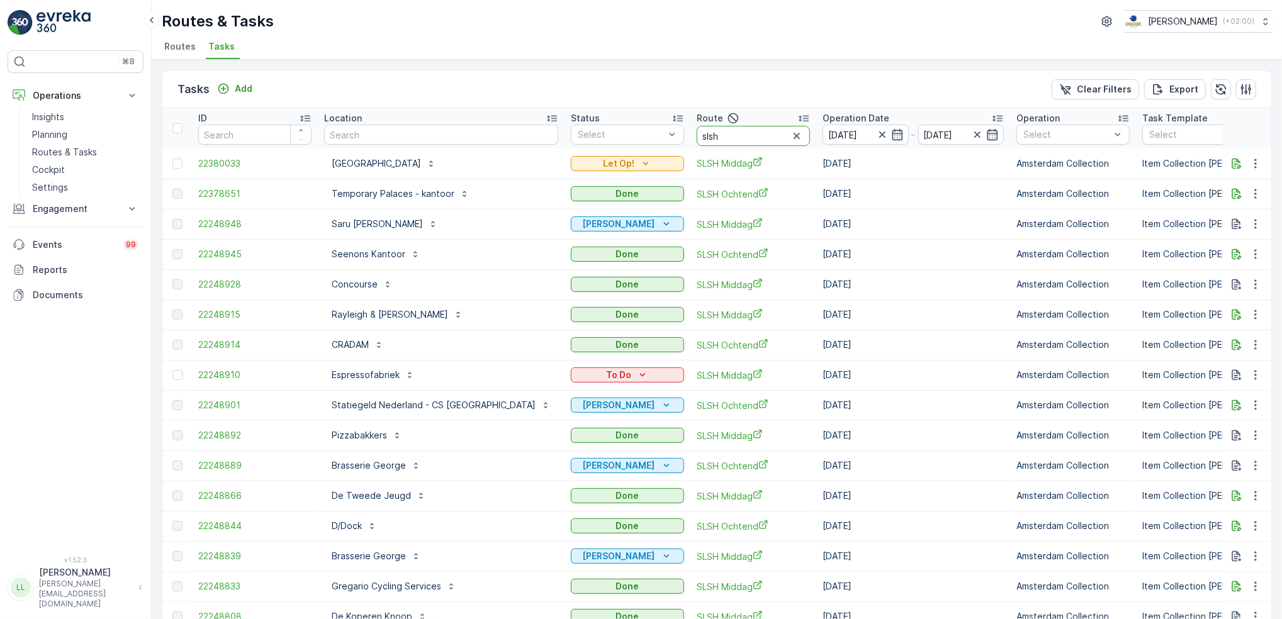
click at [709, 133] on input "slsh" at bounding box center [752, 136] width 113 height 20
type input "slsh o"
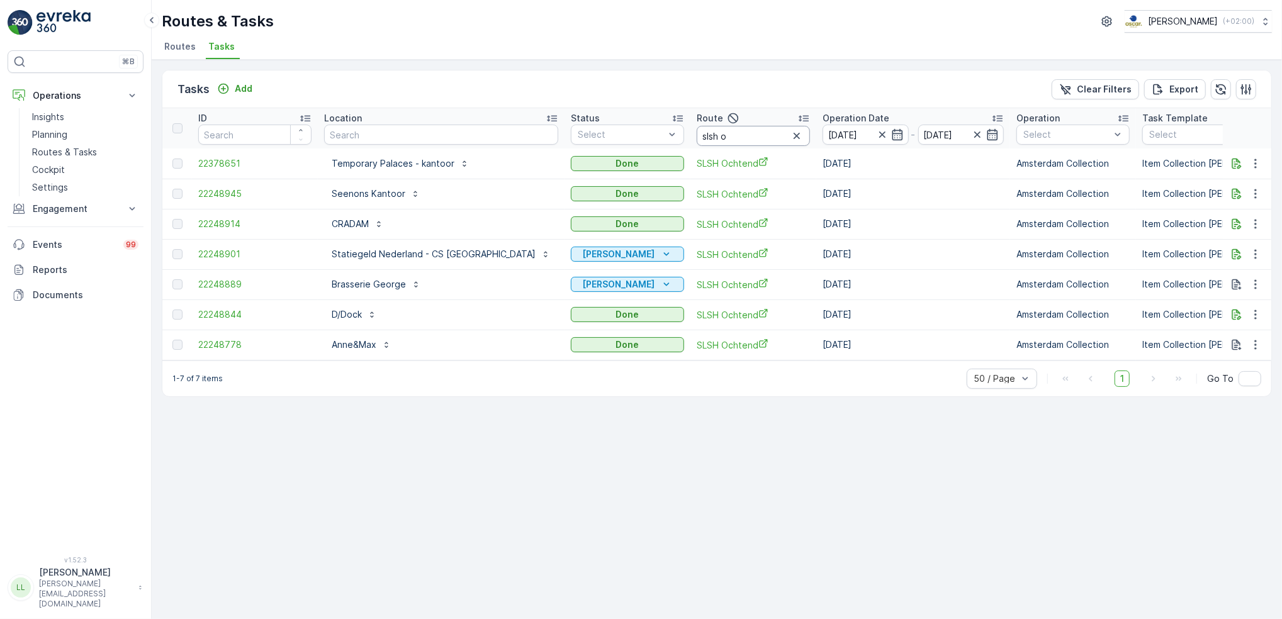
click at [701, 136] on input "slsh o" at bounding box center [752, 136] width 113 height 20
type input "sl c"
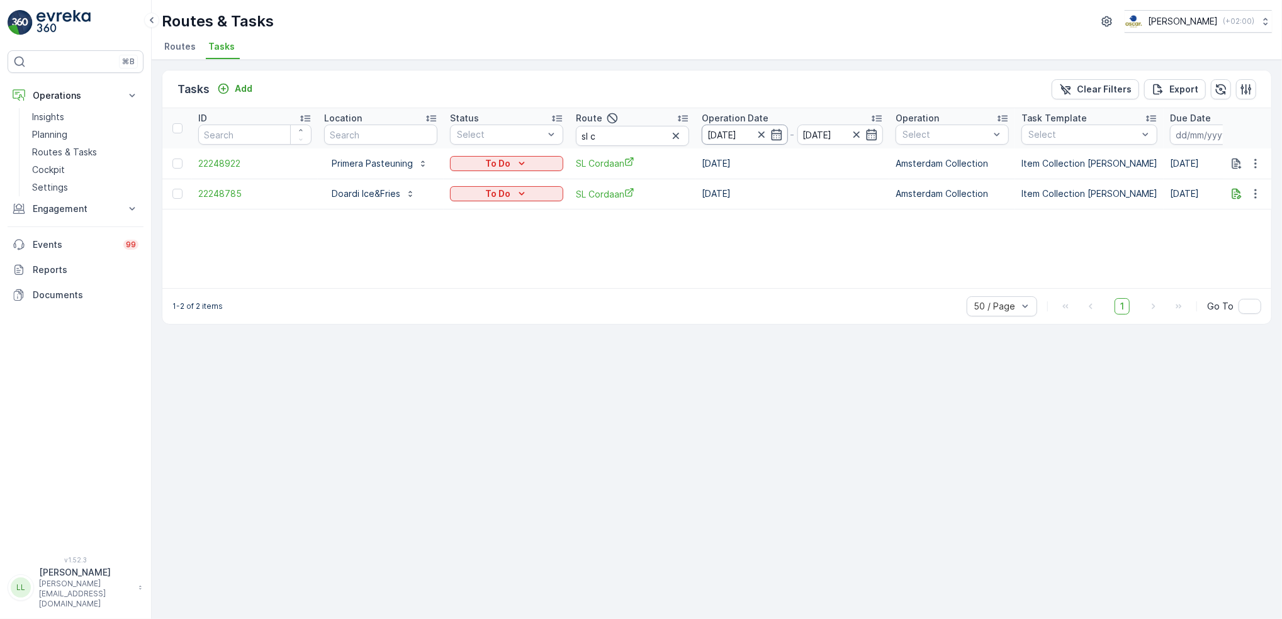
drag, startPoint x: 778, startPoint y: 132, endPoint x: 780, endPoint y: 141, distance: 9.0
click at [778, 132] on icon "button" at bounding box center [776, 134] width 13 height 13
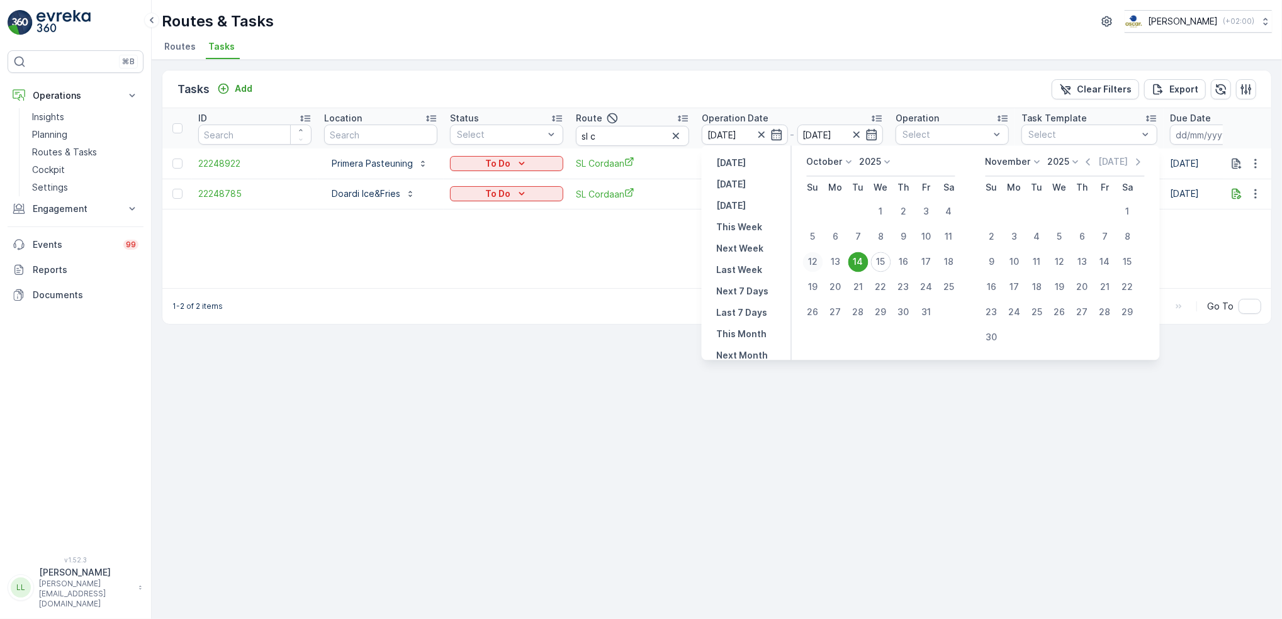
click at [816, 263] on div "12" at bounding box center [813, 262] width 20 height 20
type input "12.10.2025"
click at [817, 235] on div "5" at bounding box center [813, 236] width 20 height 20
type input "05.10.2025"
click at [813, 253] on div "12" at bounding box center [813, 262] width 20 height 20
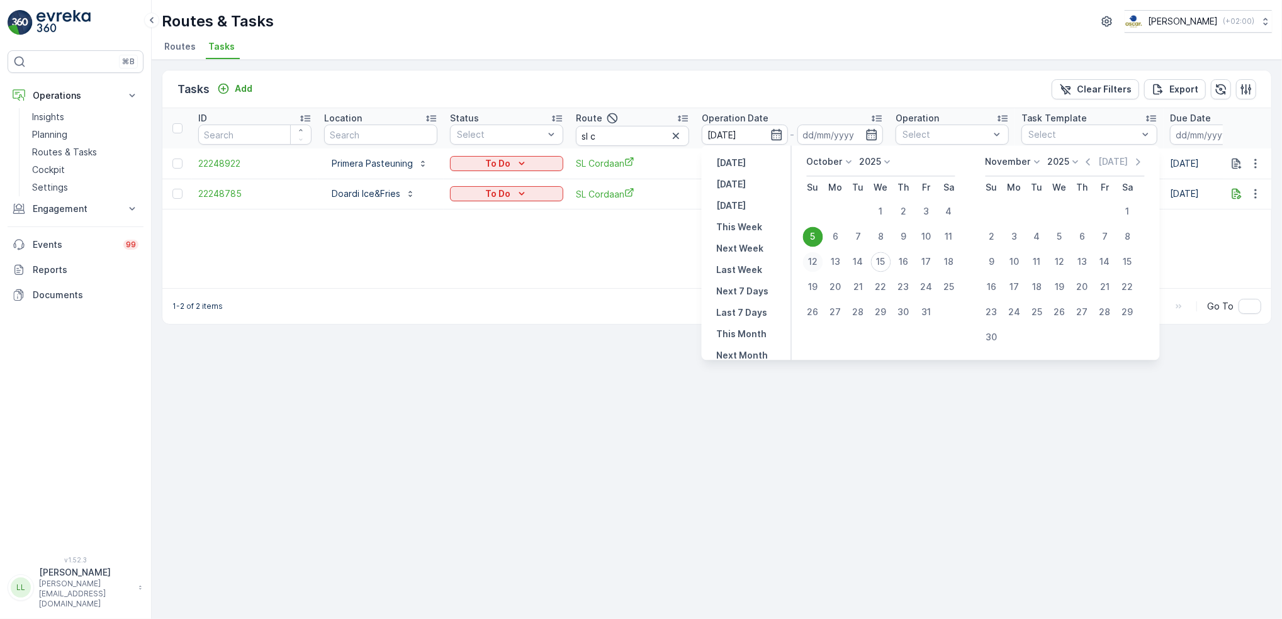
type input "12.10.2025"
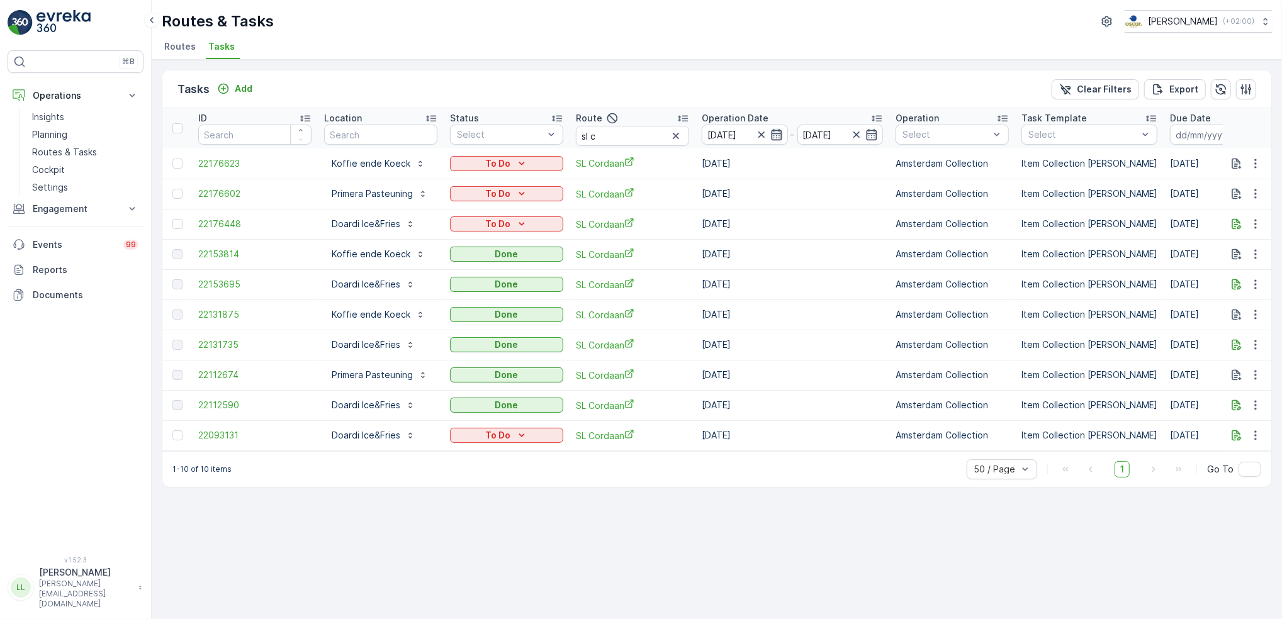
click at [779, 140] on icon "button" at bounding box center [776, 134] width 11 height 11
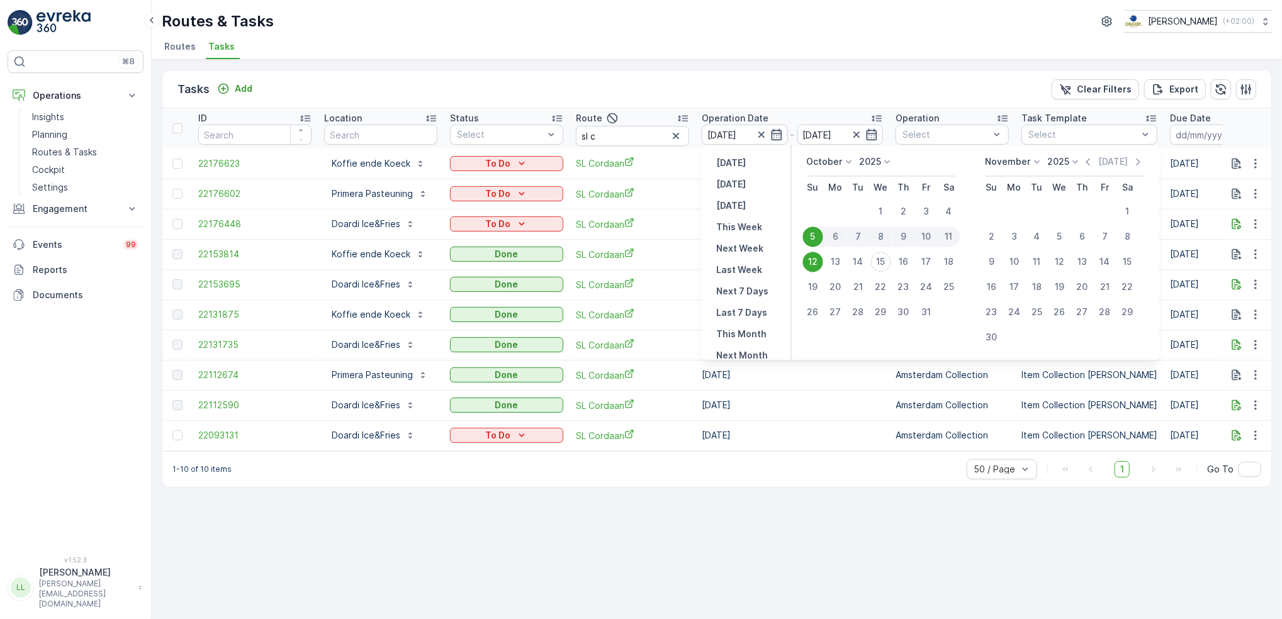
click at [814, 235] on div "5" at bounding box center [813, 236] width 20 height 20
type input "05.10.2025"
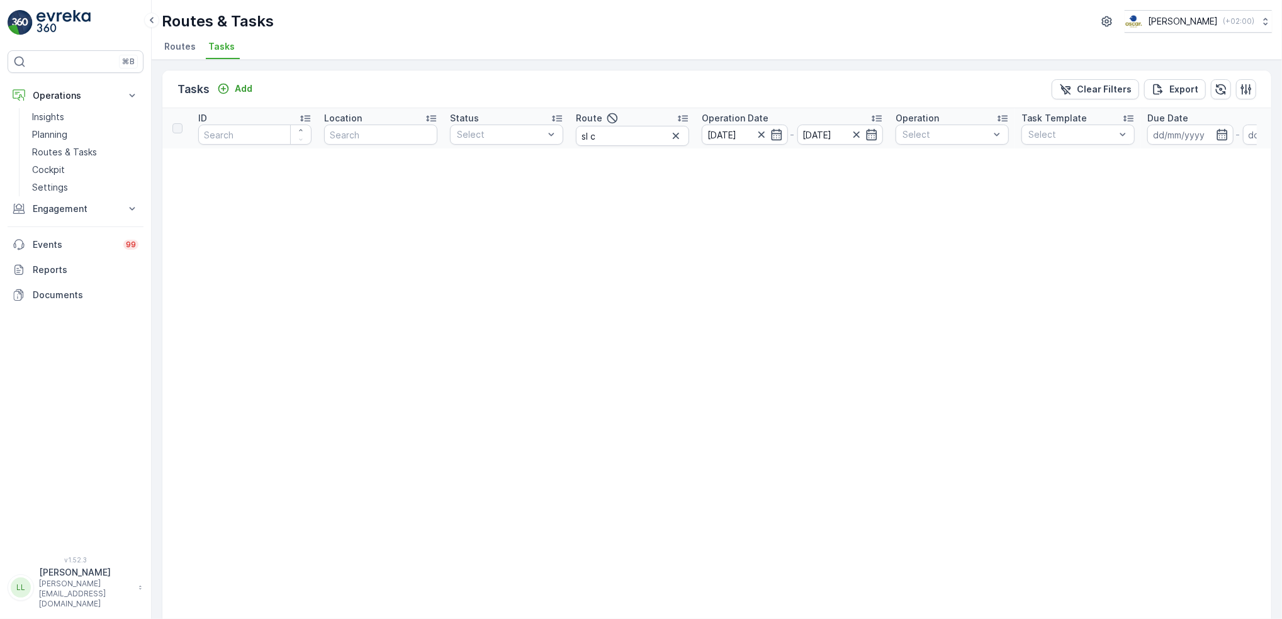
click at [777, 142] on input "05.10.2025" at bounding box center [745, 135] width 86 height 20
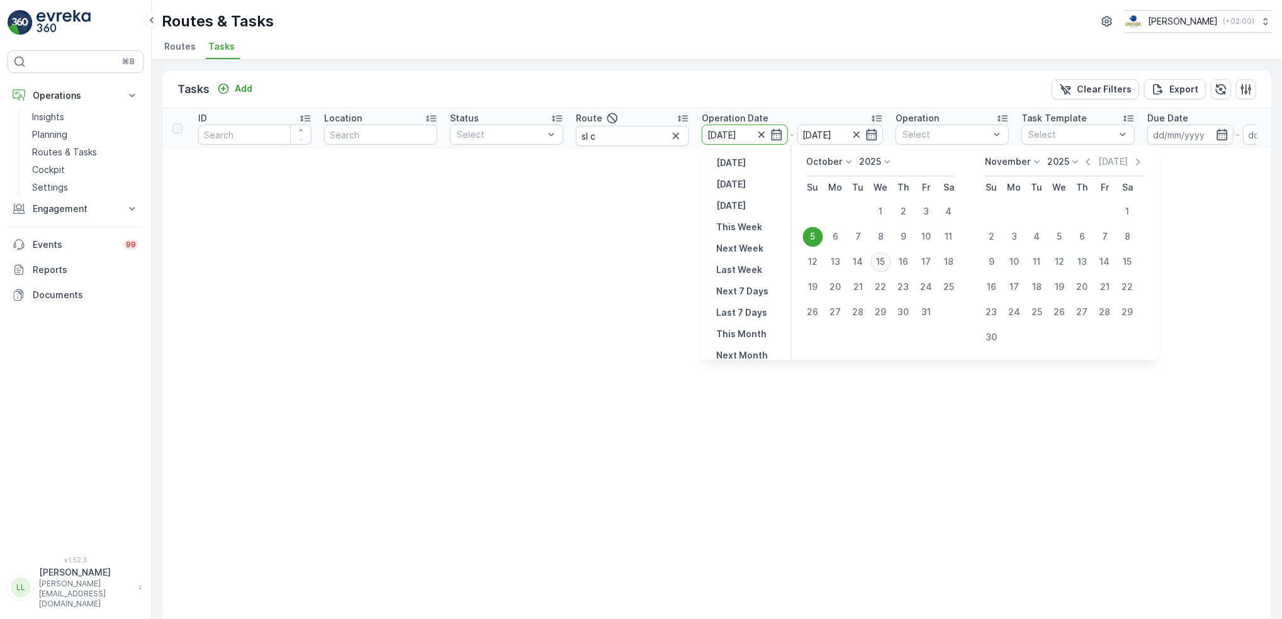
click at [886, 259] on div "15" at bounding box center [881, 262] width 20 height 20
type input "[DATE]"
click at [811, 235] on div "5" at bounding box center [813, 236] width 20 height 20
type input "05.10.2025"
click at [880, 263] on div "15" at bounding box center [881, 262] width 20 height 20
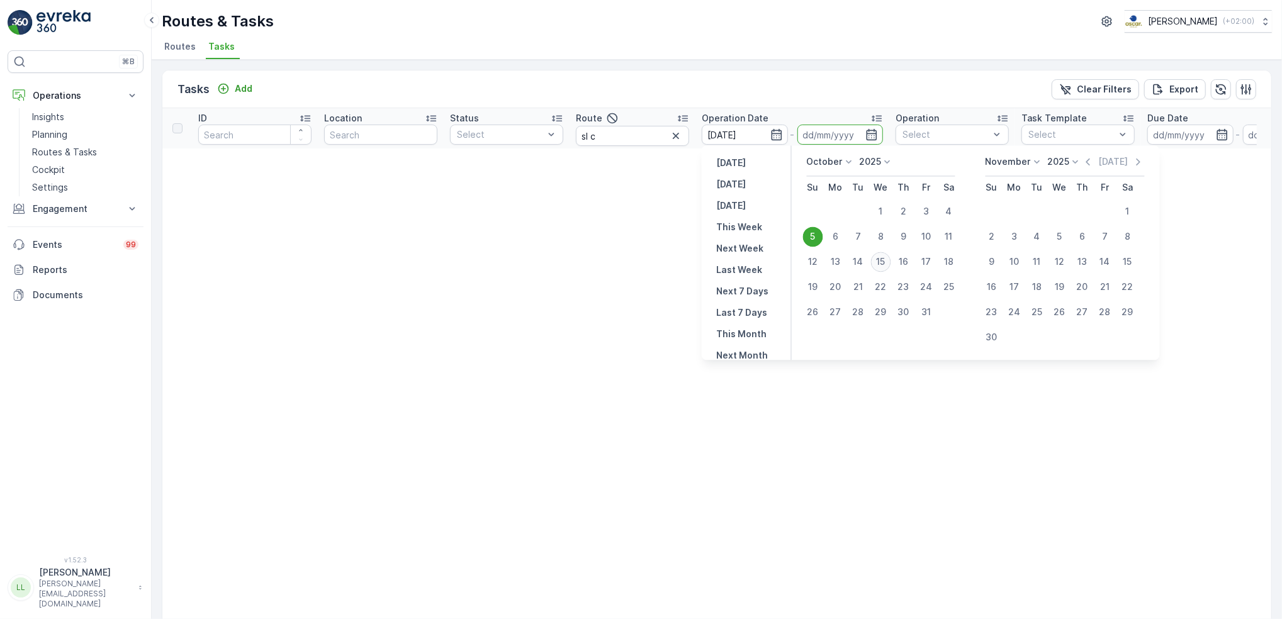
type input "[DATE]"
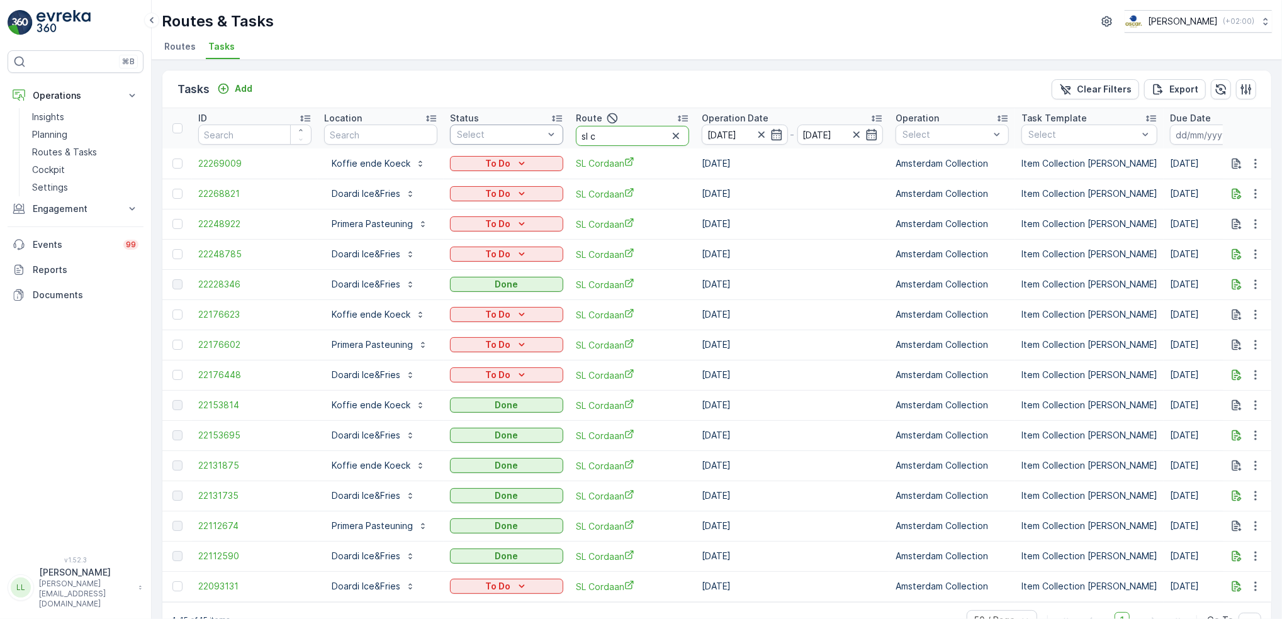
drag, startPoint x: 601, startPoint y: 140, endPoint x: 556, endPoint y: 140, distance: 45.3
click at [556, 140] on tr "ID Location Status Select Route sl c Operation Date 05.10.2025 - 15.10.2025 Ope…" at bounding box center [1132, 128] width 1941 height 40
type input "binnen"
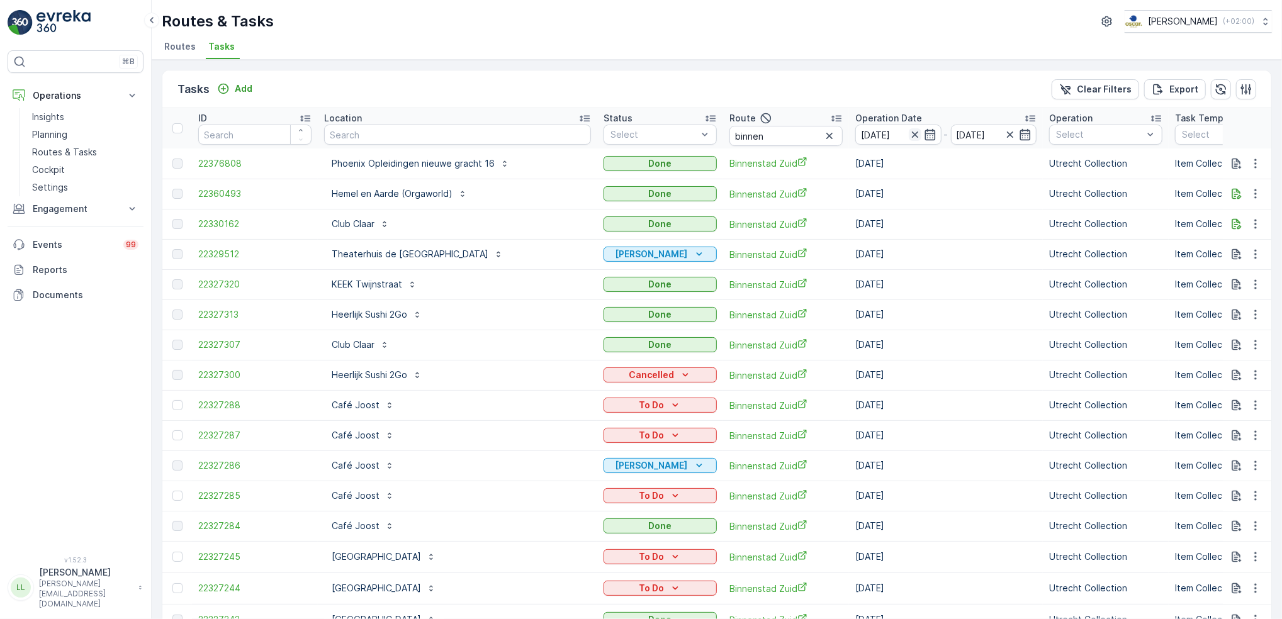
click at [911, 135] on icon "button" at bounding box center [914, 134] width 6 height 6
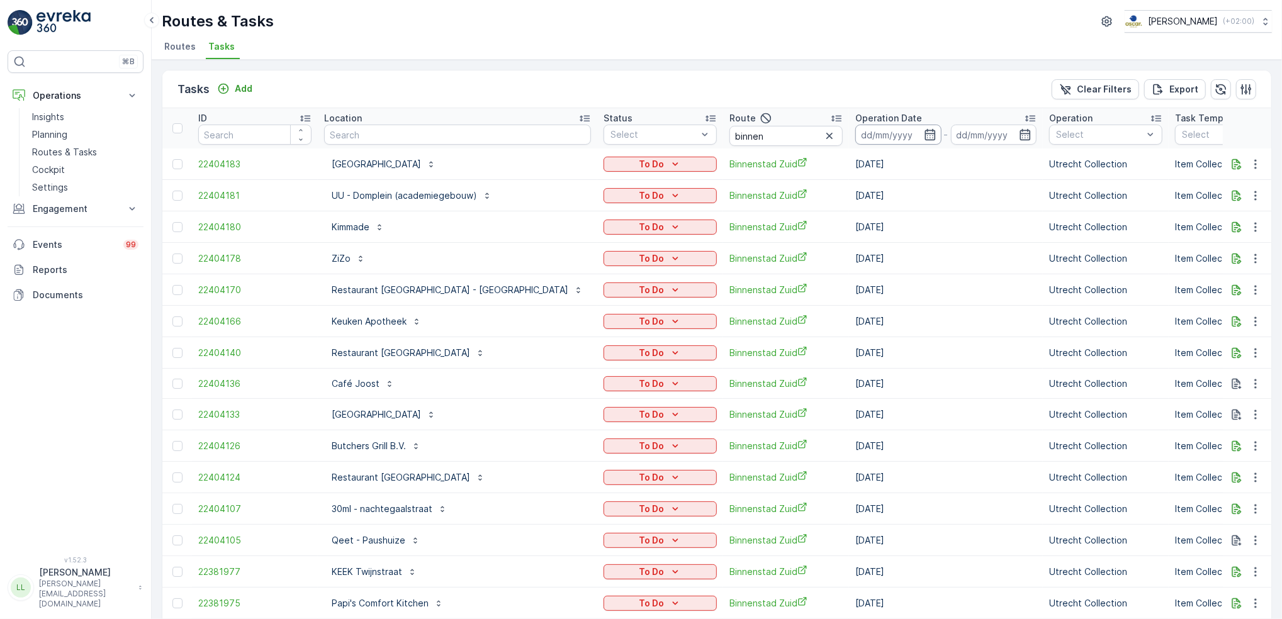
click at [924, 137] on icon "button" at bounding box center [930, 134] width 13 height 13
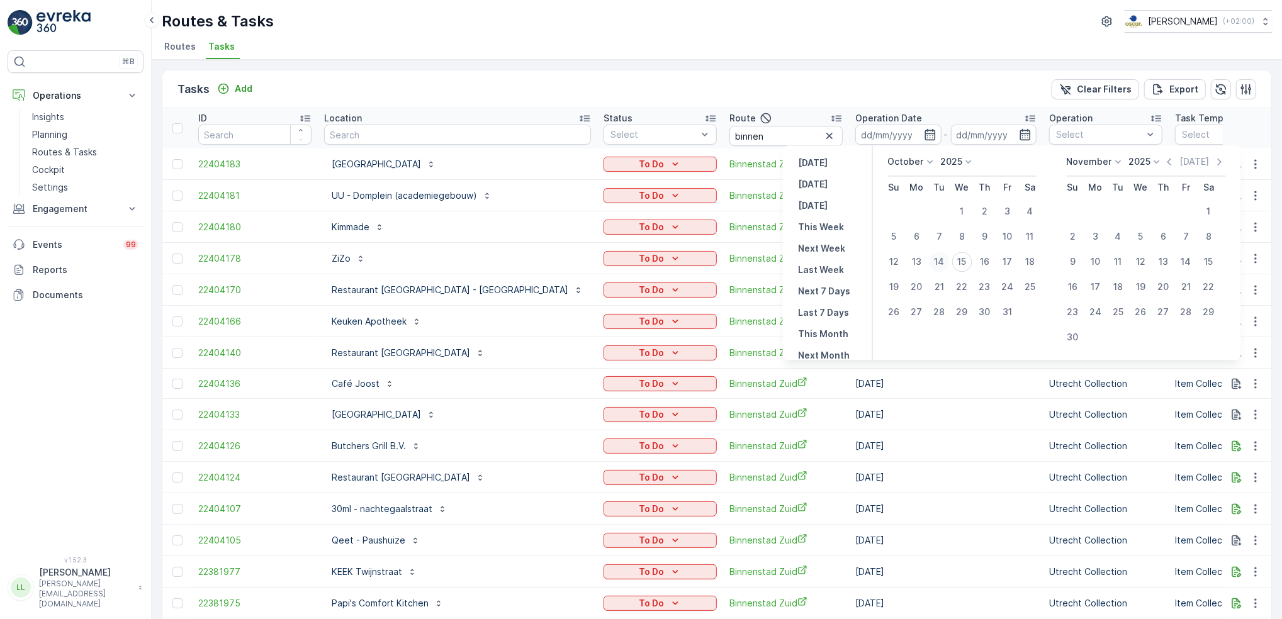
click at [944, 262] on div "14" at bounding box center [939, 262] width 20 height 20
type input "14.10.2025"
click at [944, 262] on div "14" at bounding box center [939, 262] width 20 height 20
type input "14.10.2025"
click at [944, 262] on div "14" at bounding box center [939, 262] width 20 height 20
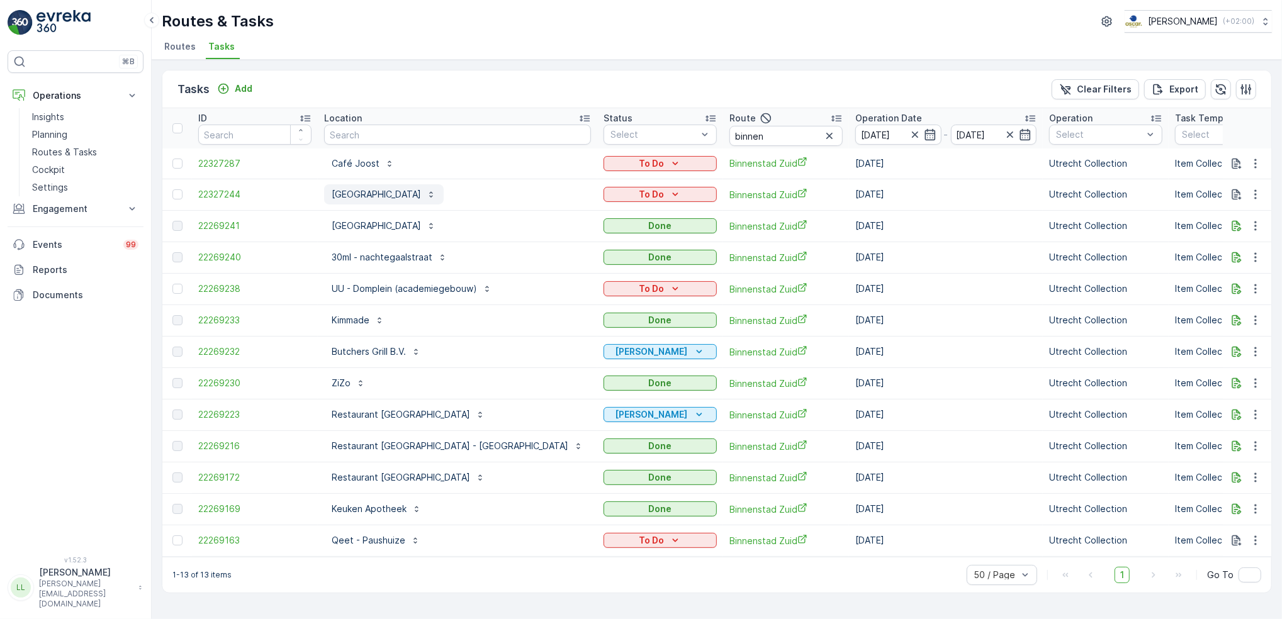
click at [395, 189] on p "[GEOGRAPHIC_DATA]" at bounding box center [376, 194] width 89 height 13
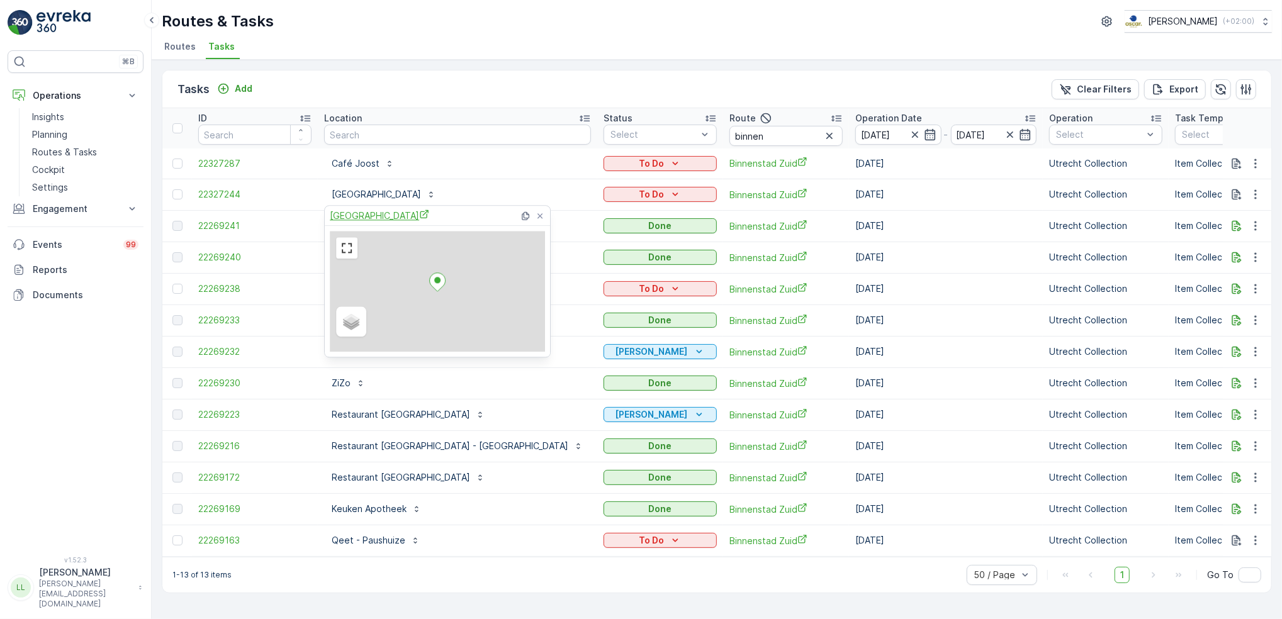
click at [397, 210] on span "[GEOGRAPHIC_DATA]" at bounding box center [379, 215] width 99 height 13
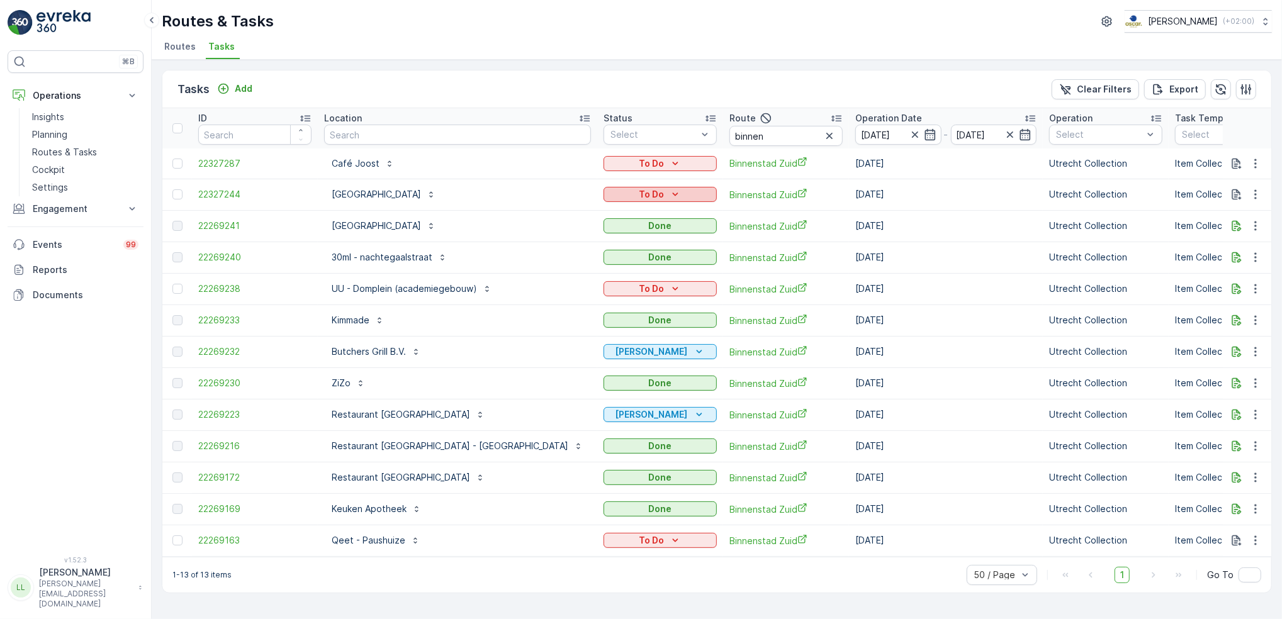
click at [669, 194] on icon "To Do" at bounding box center [675, 194] width 13 height 13
drag, startPoint x: 710, startPoint y: 140, endPoint x: 595, endPoint y: 141, distance: 114.5
click at [595, 141] on tr "ID Location Status Select Route binnen Operation Date 14.10.2025 - 14.10.2025 O…" at bounding box center [1209, 128] width 2094 height 40
type input "voor"
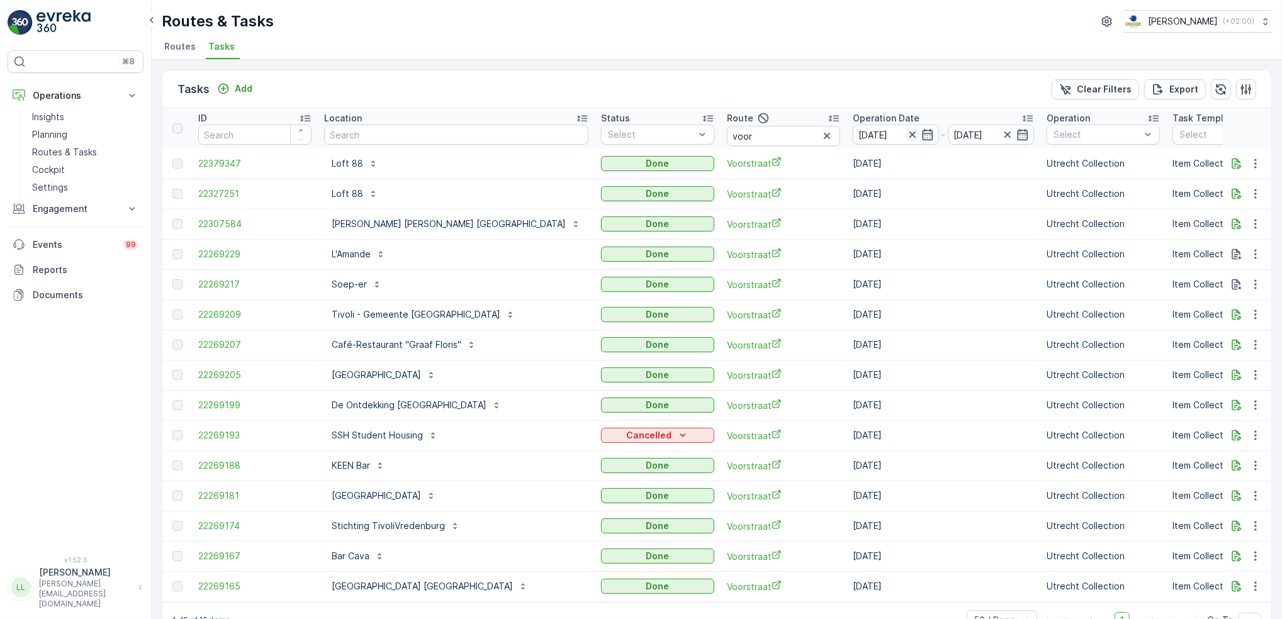
click at [906, 131] on icon "button" at bounding box center [912, 134] width 13 height 13
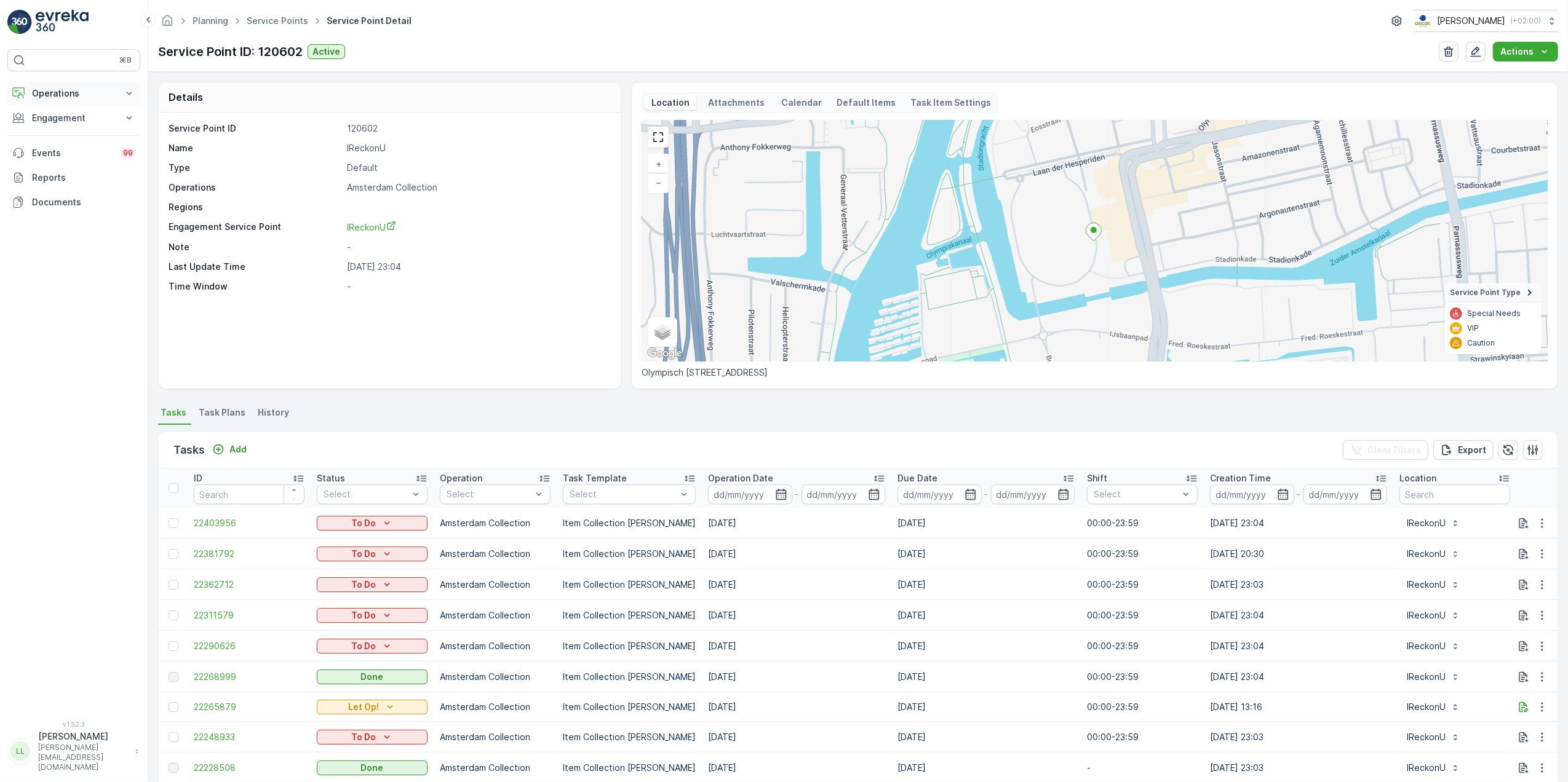
click at [58, 94] on p "Operations" at bounding box center [74, 93] width 84 height 13
click at [58, 151] on p "Routes & Tasks" at bounding box center [63, 149] width 64 height 13
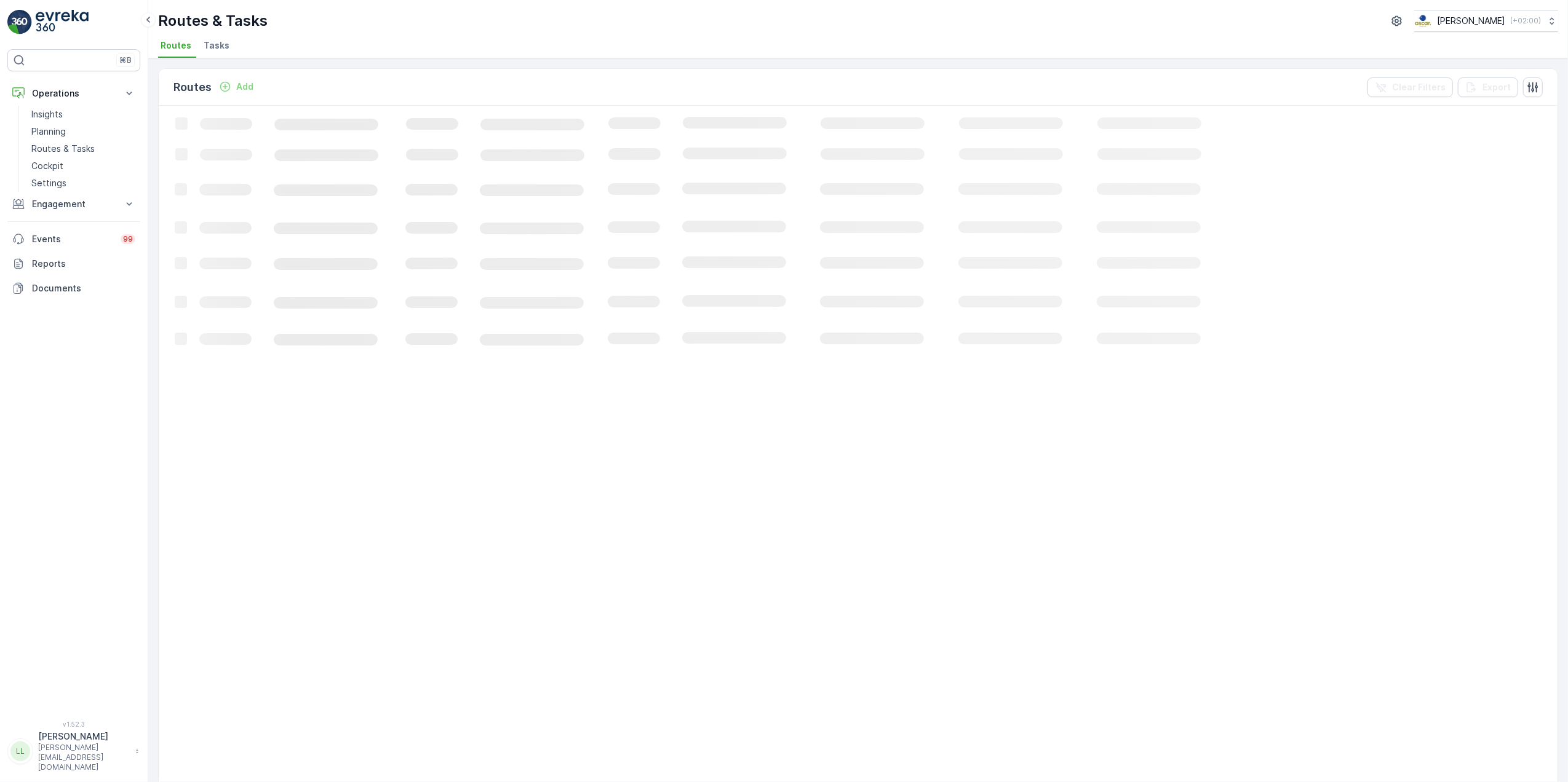
click at [207, 43] on span "Tasks" at bounding box center [216, 45] width 25 height 13
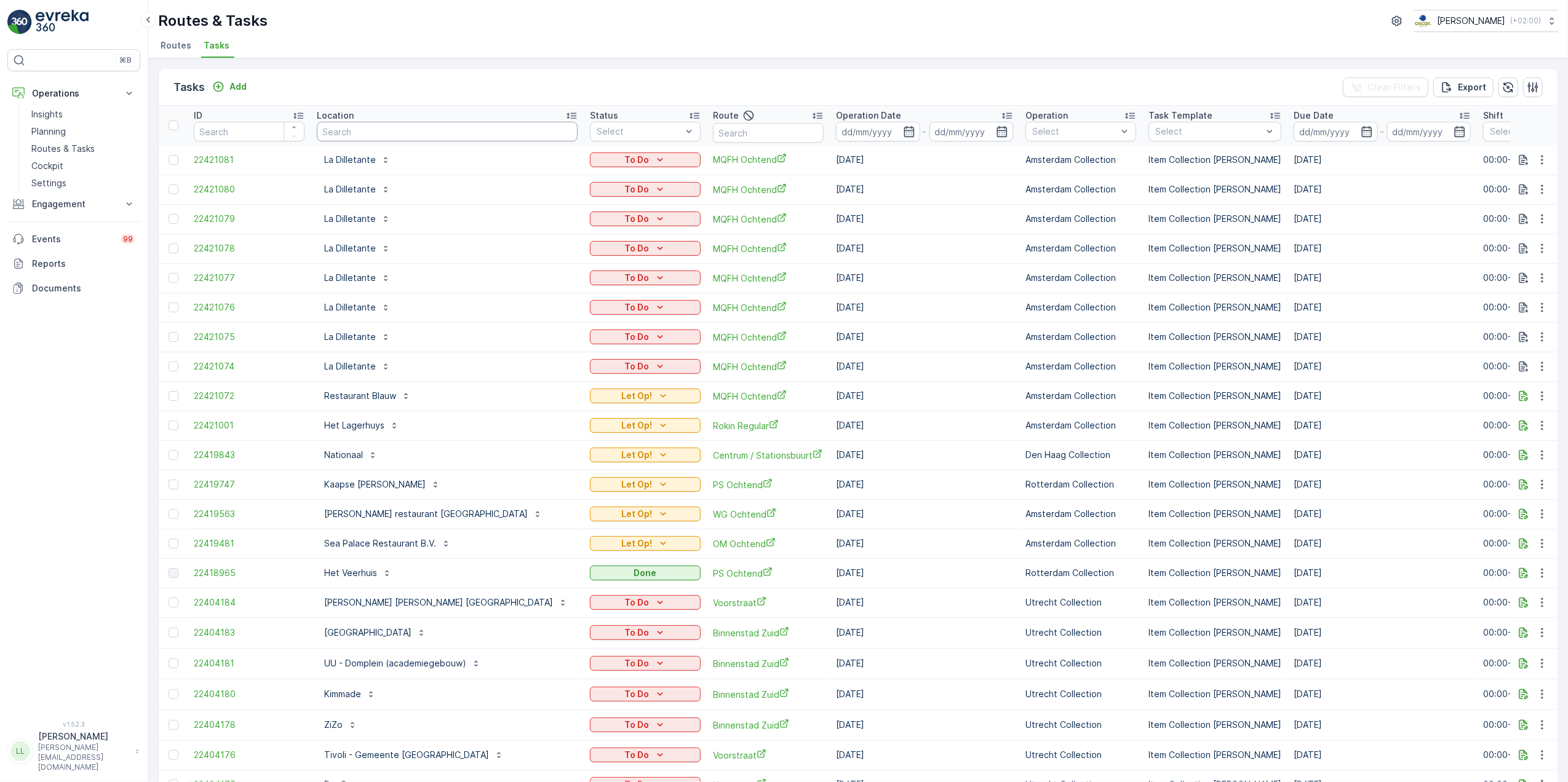
click at [397, 118] on div "Location" at bounding box center [447, 115] width 261 height 13
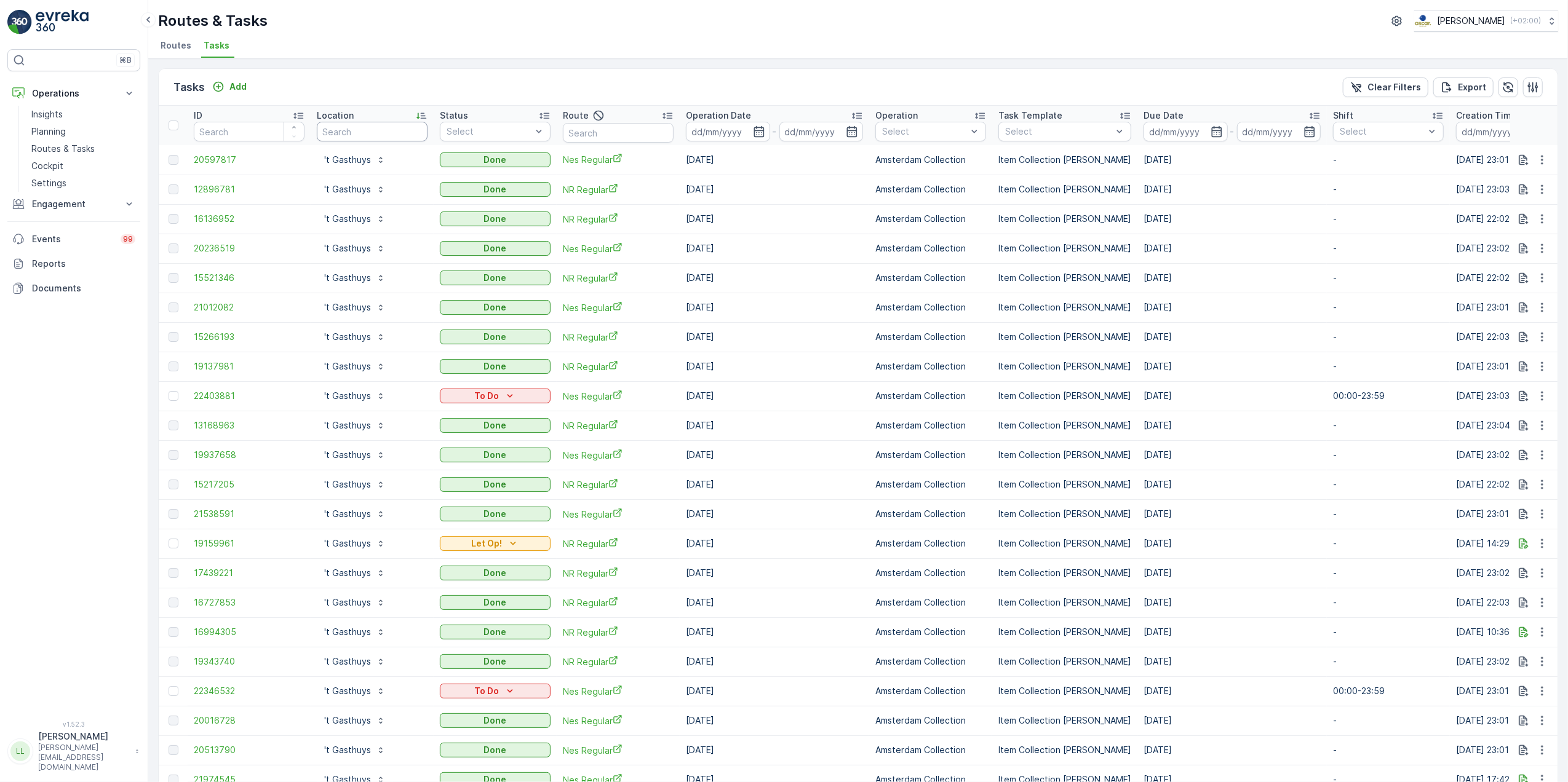
click at [376, 133] on input "text" at bounding box center [371, 132] width 110 height 20
paste input "Phoenix Opleidingen Nieuweg"
type input "Phoenix Opleidingen Nieuweg"
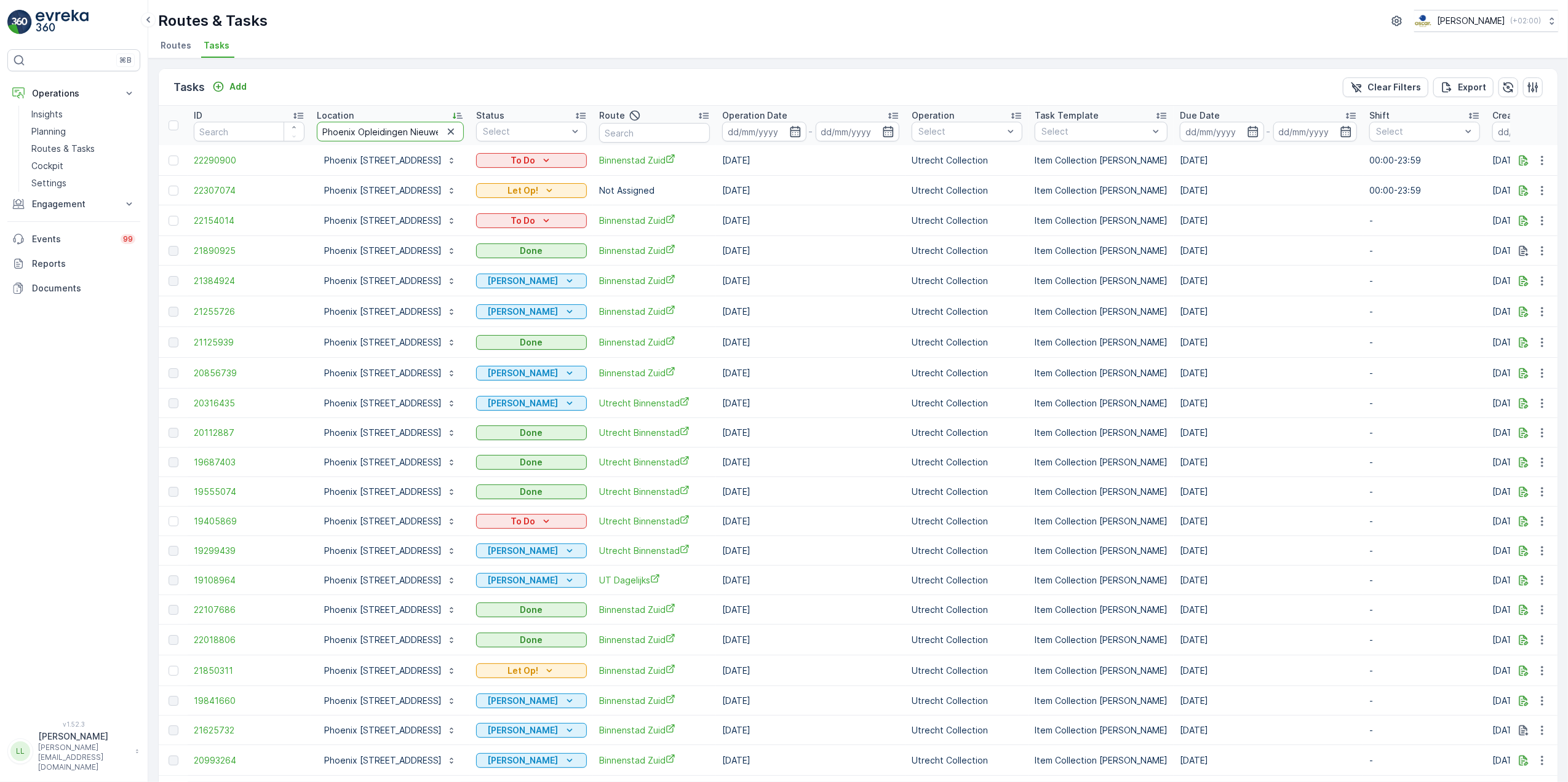
drag, startPoint x: 444, startPoint y: 125, endPoint x: 313, endPoint y: 140, distance: 131.9
click at [313, 140] on th "Location Phoenix Opleidingen Nieuweg" at bounding box center [390, 125] width 159 height 39
type input "jack dis"
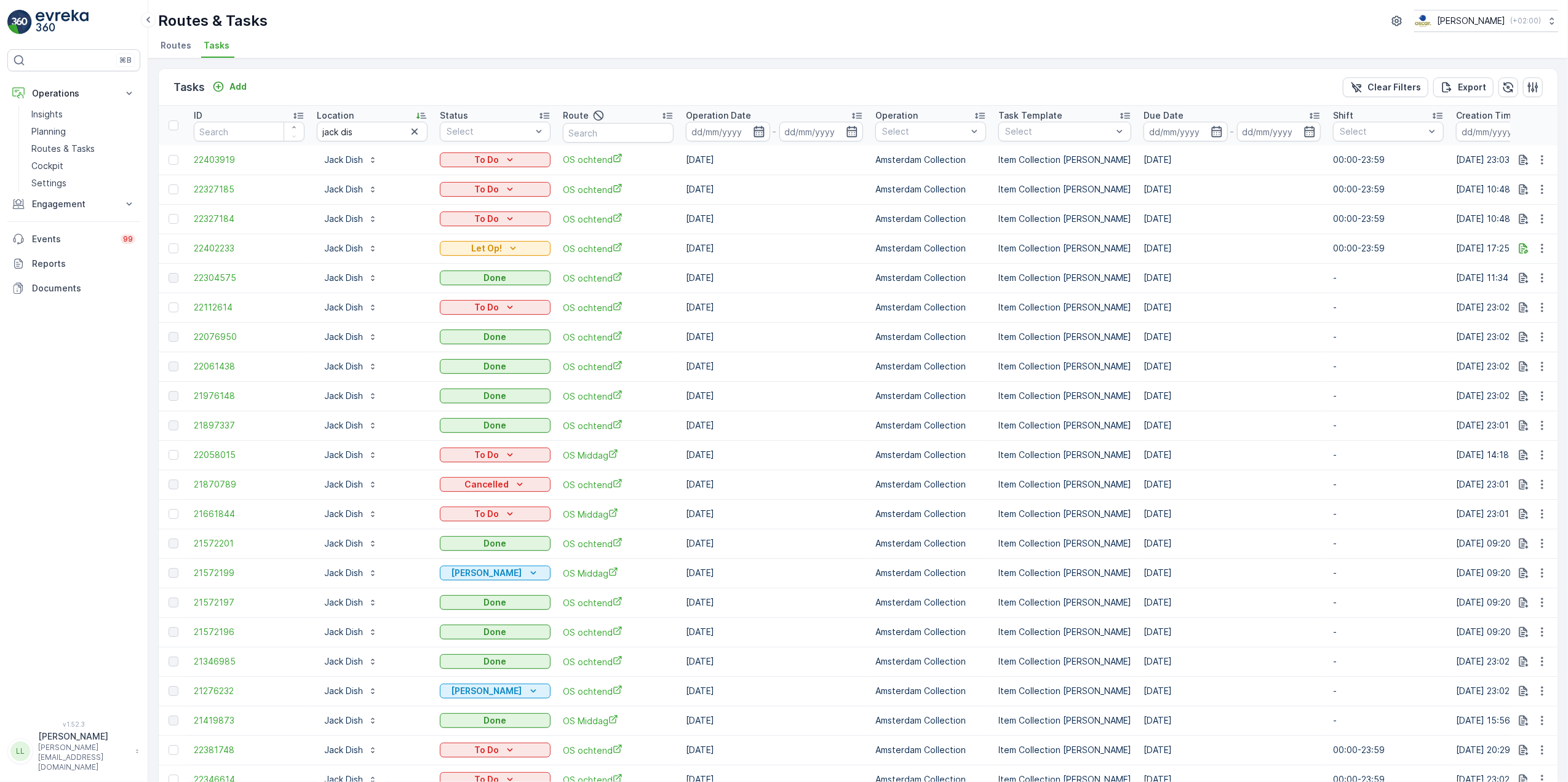
click at [759, 137] on icon "button" at bounding box center [759, 131] width 11 height 11
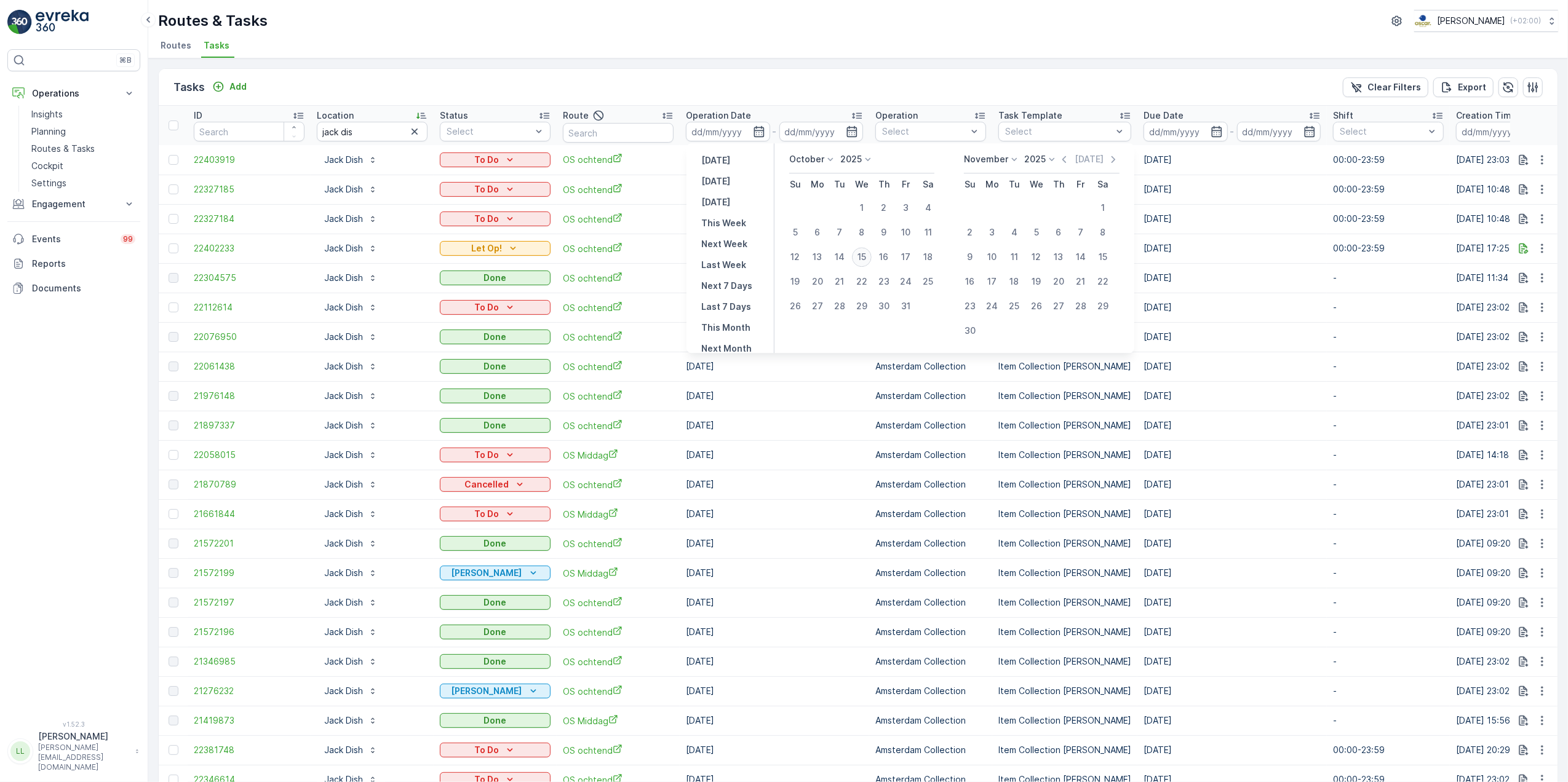
click at [865, 256] on div "15" at bounding box center [861, 257] width 20 height 20
type input "[DATE]"
click at [865, 256] on div "15" at bounding box center [861, 257] width 20 height 20
type input "[DATE]"
click at [865, 256] on div "15" at bounding box center [861, 257] width 20 height 20
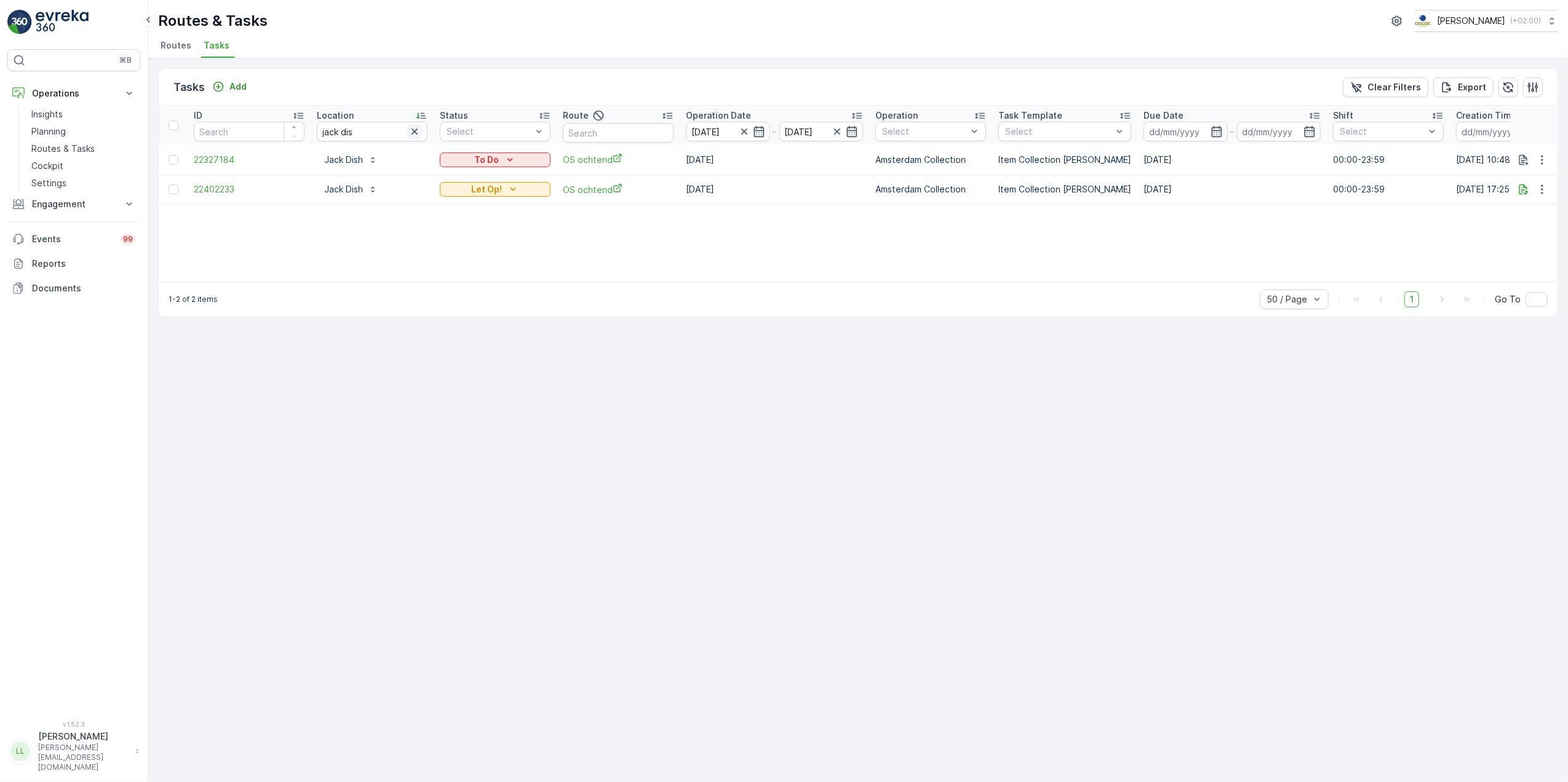
click at [417, 128] on icon "button" at bounding box center [414, 131] width 13 height 13
click at [599, 133] on input "text" at bounding box center [618, 133] width 110 height 20
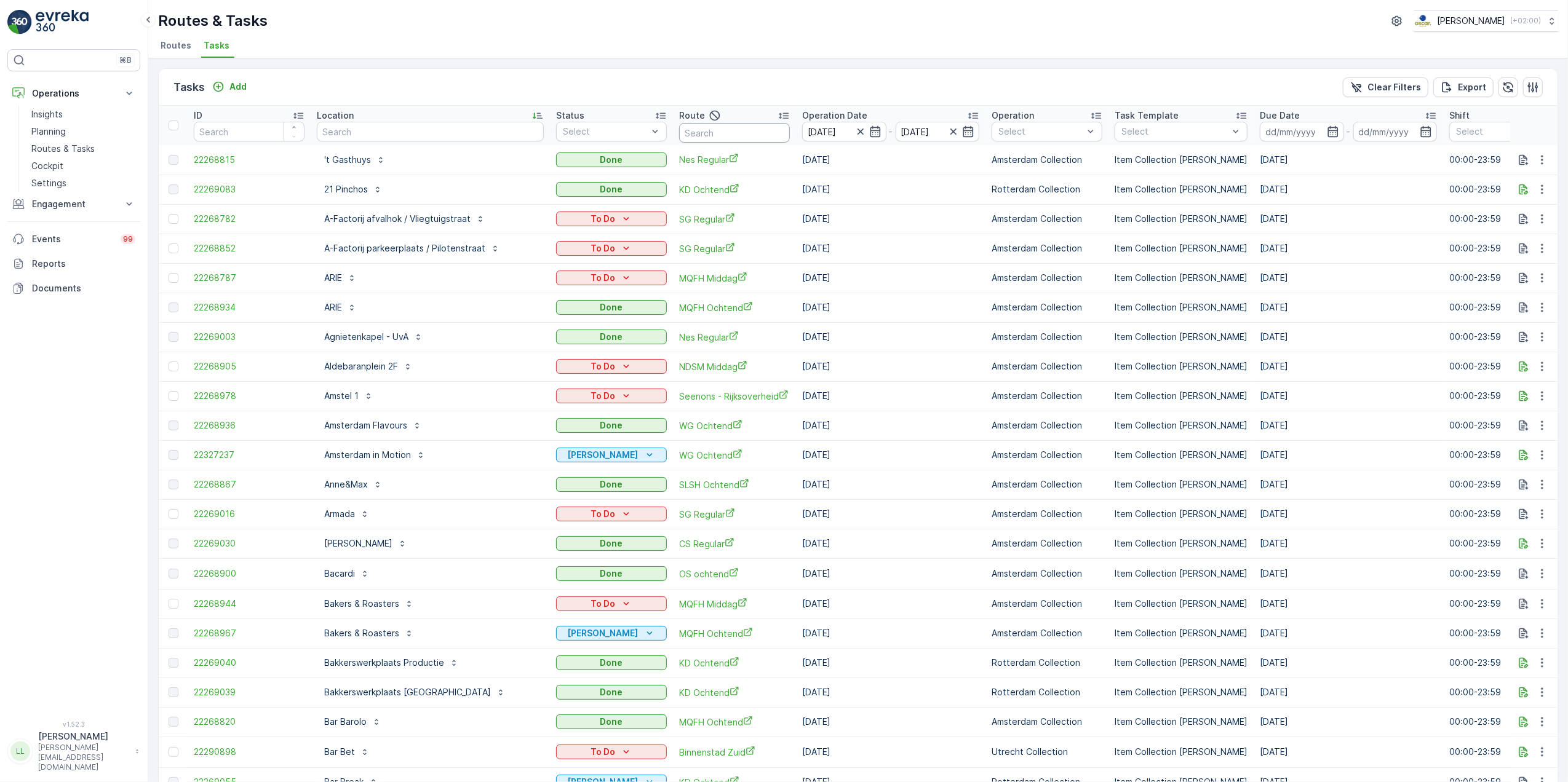
drag, startPoint x: 644, startPoint y: 136, endPoint x: 719, endPoint y: 123, distance: 76.1
click at [679, 136] on input "text" at bounding box center [734, 133] width 110 height 20
type input "voor"
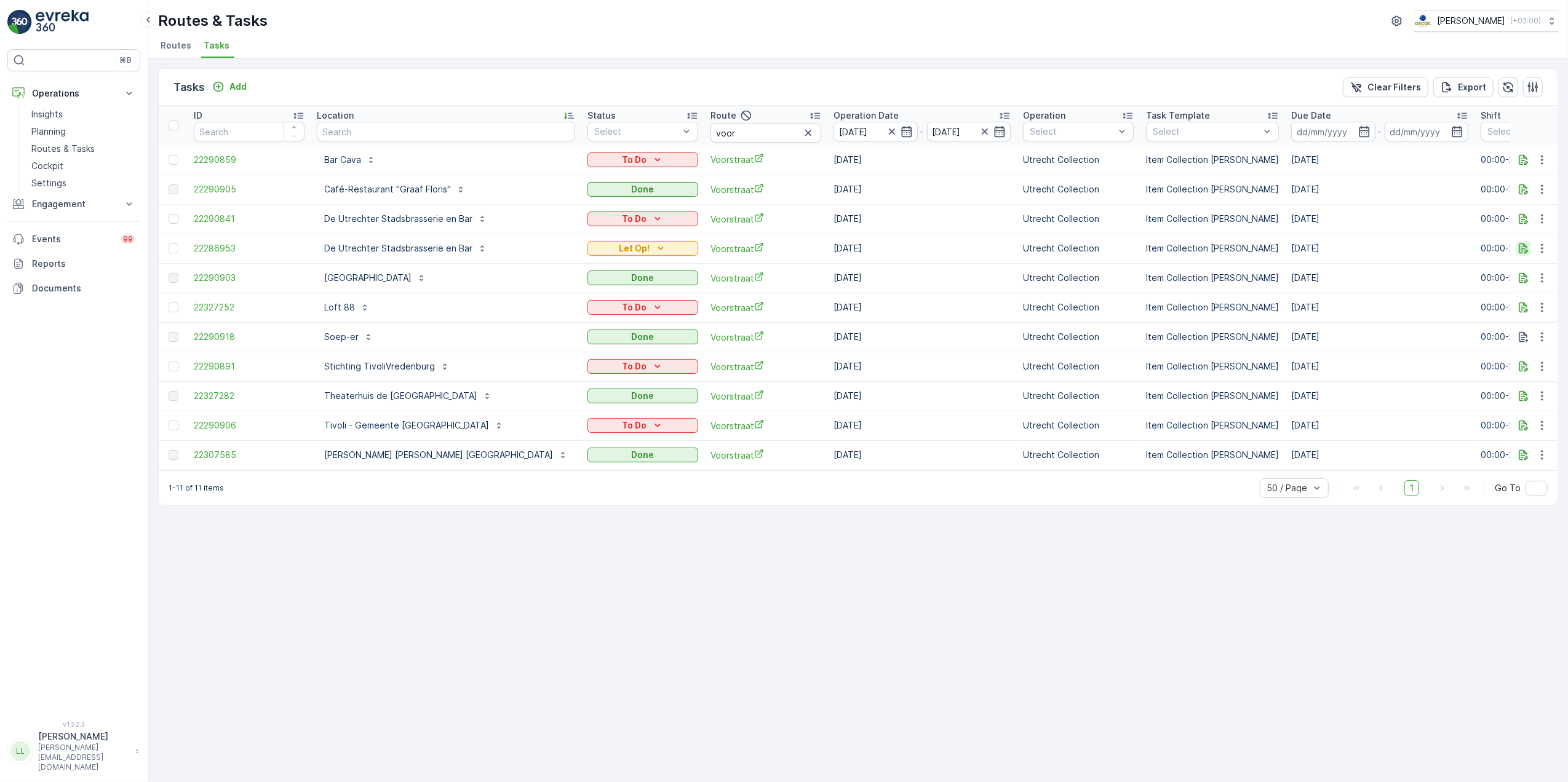
click at [1252, 248] on icon "button" at bounding box center [1523, 248] width 9 height 11
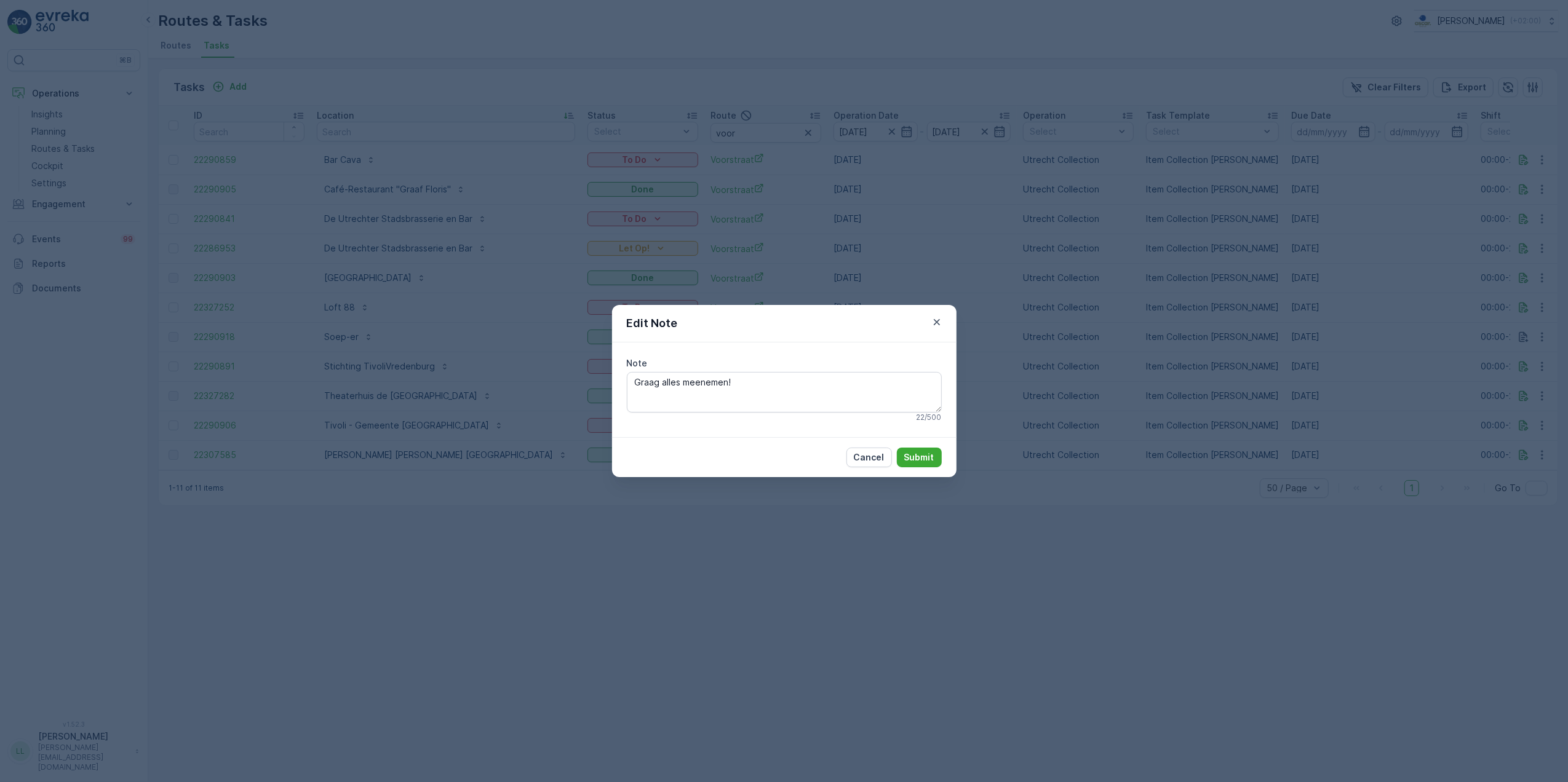
click at [1252, 316] on div "Edit Note Note Graag alles meenemen! 22 / 500 Cancel Submit" at bounding box center [784, 391] width 1568 height 782
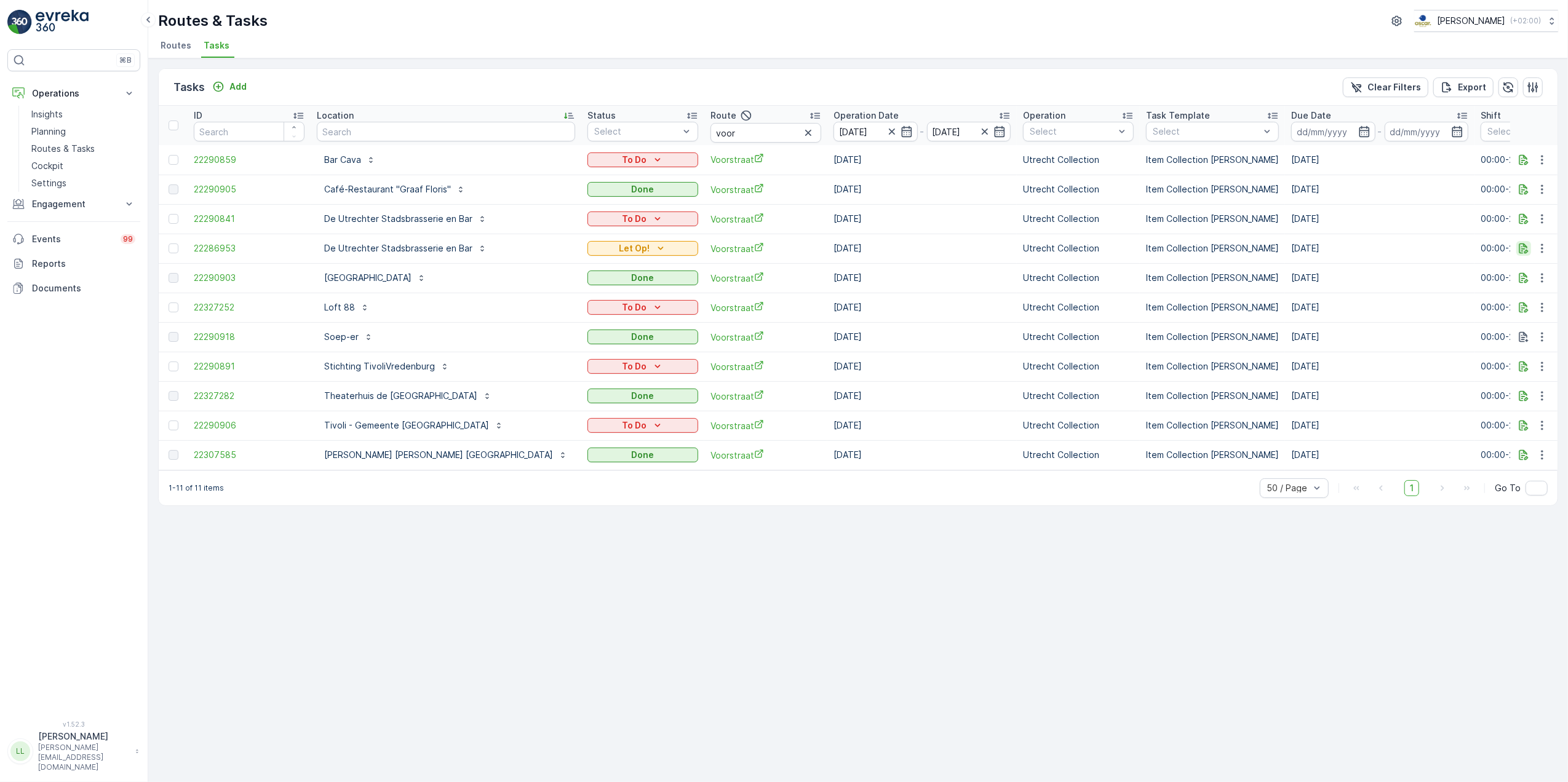
click at [1252, 249] on icon "button" at bounding box center [1523, 248] width 13 height 13
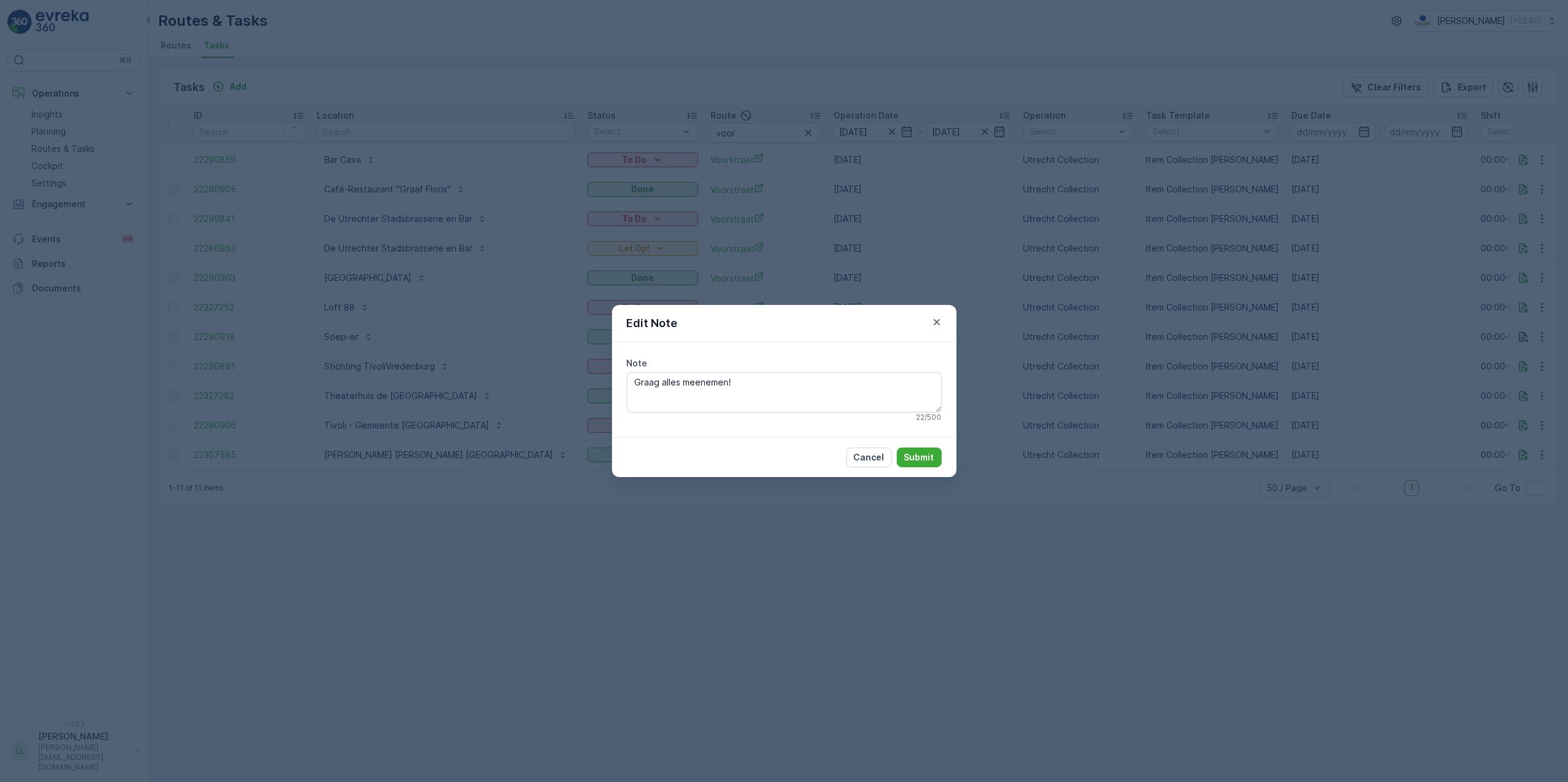
drag, startPoint x: 1227, startPoint y: 286, endPoint x: 1209, endPoint y: 283, distance: 18.2
click at [1226, 286] on div "Edit Note Note Graag alles meenemen! 22 / 500 Cancel Submit" at bounding box center [784, 391] width 1568 height 782
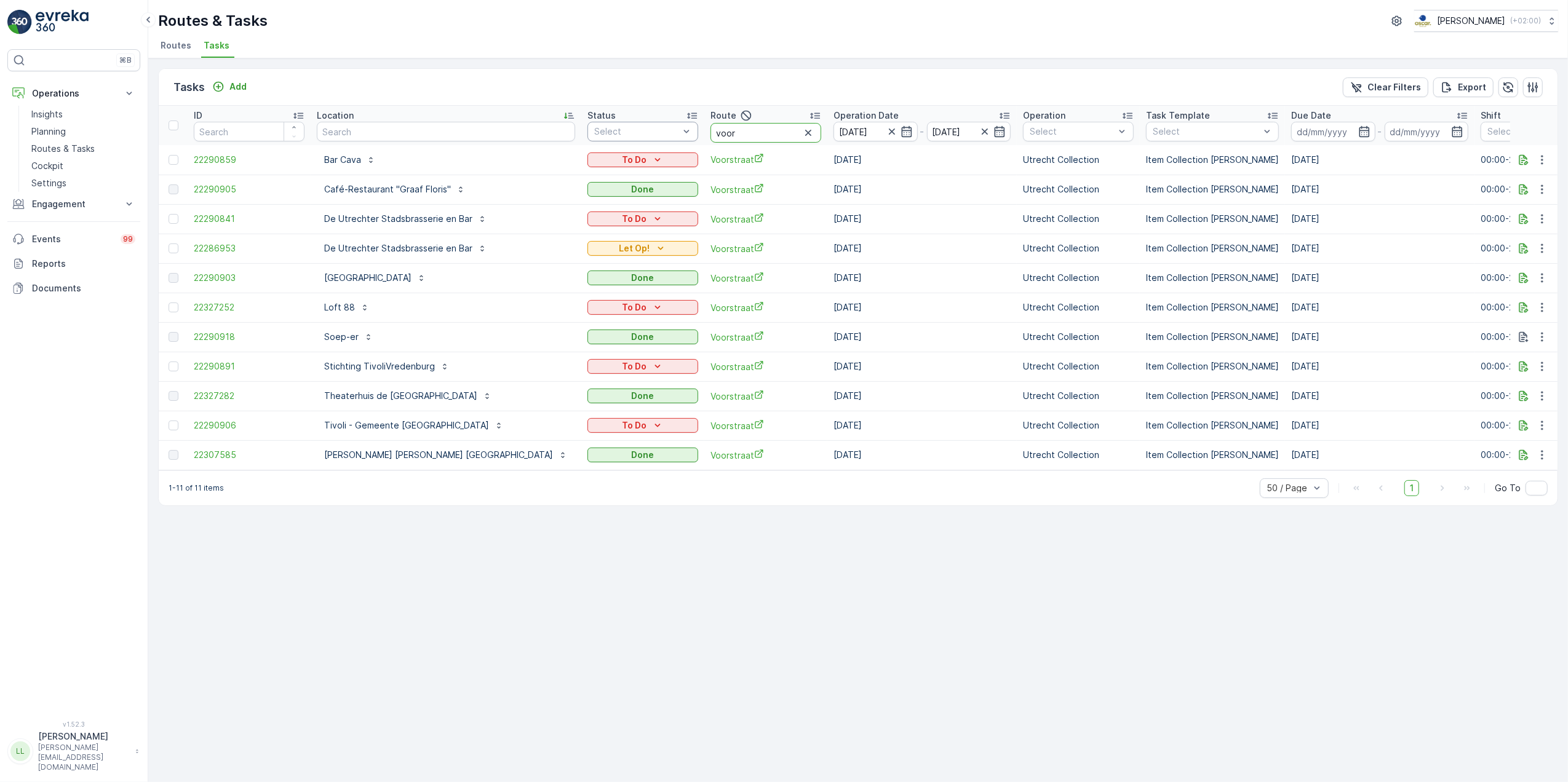
drag, startPoint x: 666, startPoint y: 129, endPoint x: 598, endPoint y: 128, distance: 68.0
click at [598, 128] on tr "ID Location Status Select Route voor Operation Date 15.10.2025 - 15.10.2025 Ope…" at bounding box center [1181, 125] width 2045 height 39
type input "seenons"
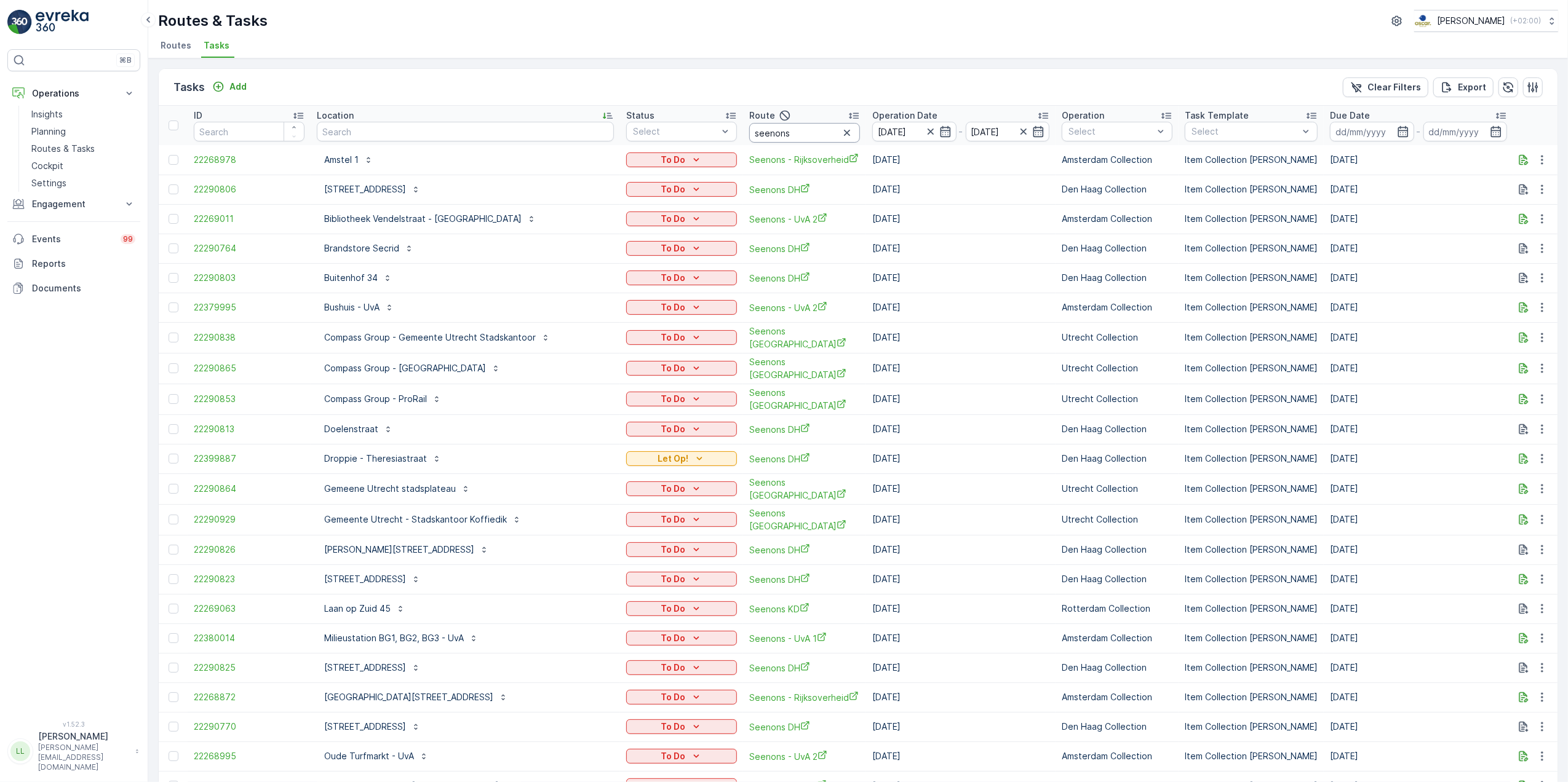
click at [756, 139] on input "seenons" at bounding box center [804, 133] width 110 height 20
type input "seenons dh"
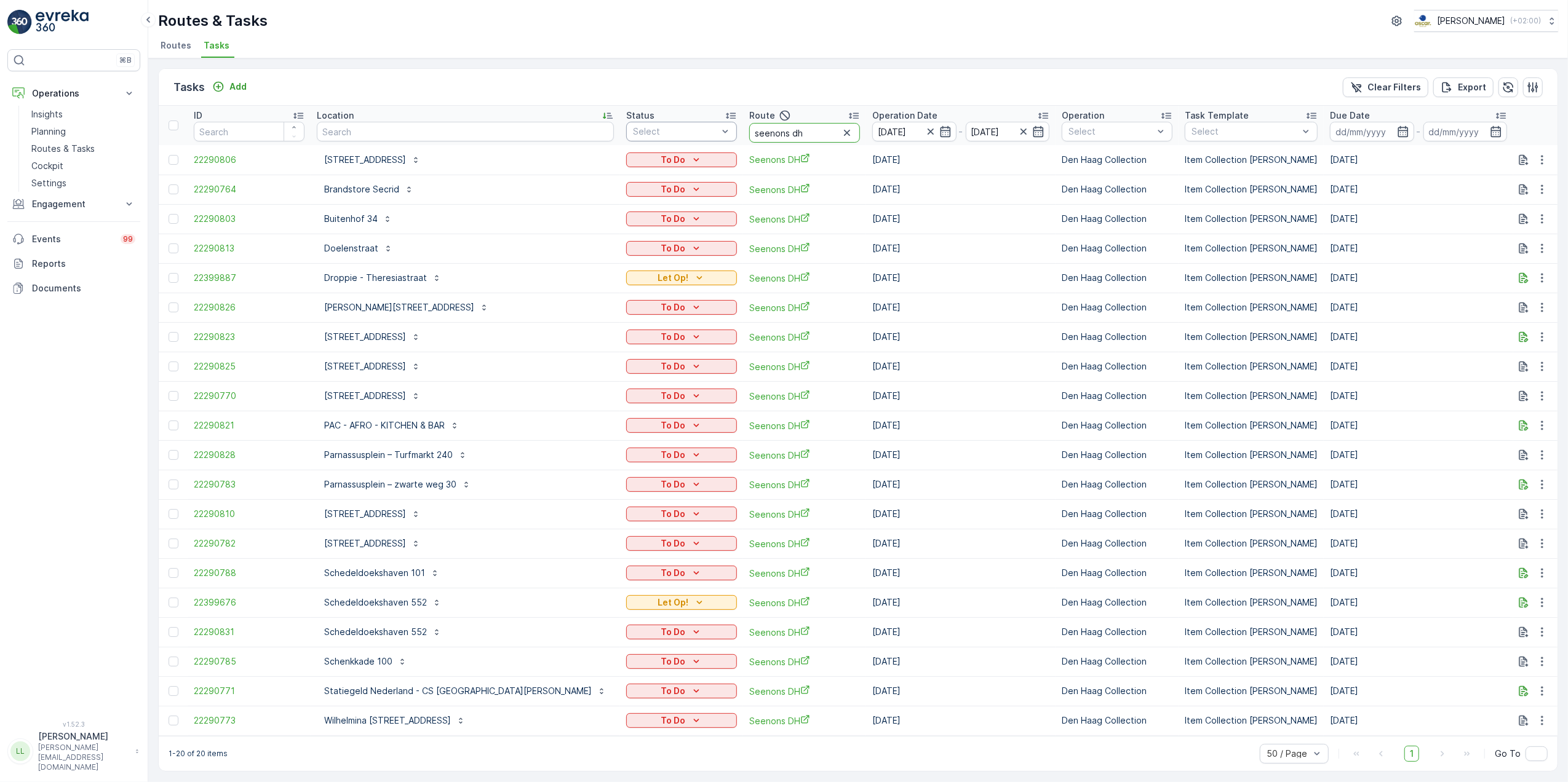
drag, startPoint x: 702, startPoint y: 136, endPoint x: 599, endPoint y: 128, distance: 103.3
click at [599, 128] on tr "ID Location Status Select Route seenons dh Operation Date 15.10.2025 - 15.10.20…" at bounding box center [1200, 125] width 2084 height 39
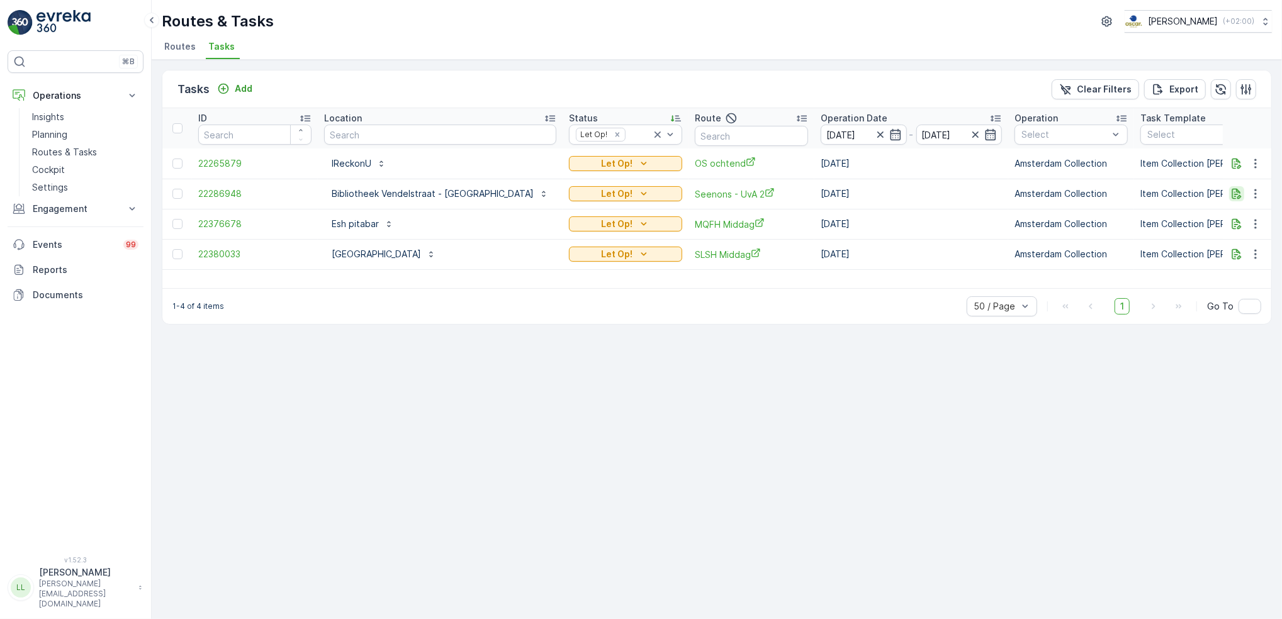
click at [1237, 196] on icon "button" at bounding box center [1236, 194] width 9 height 11
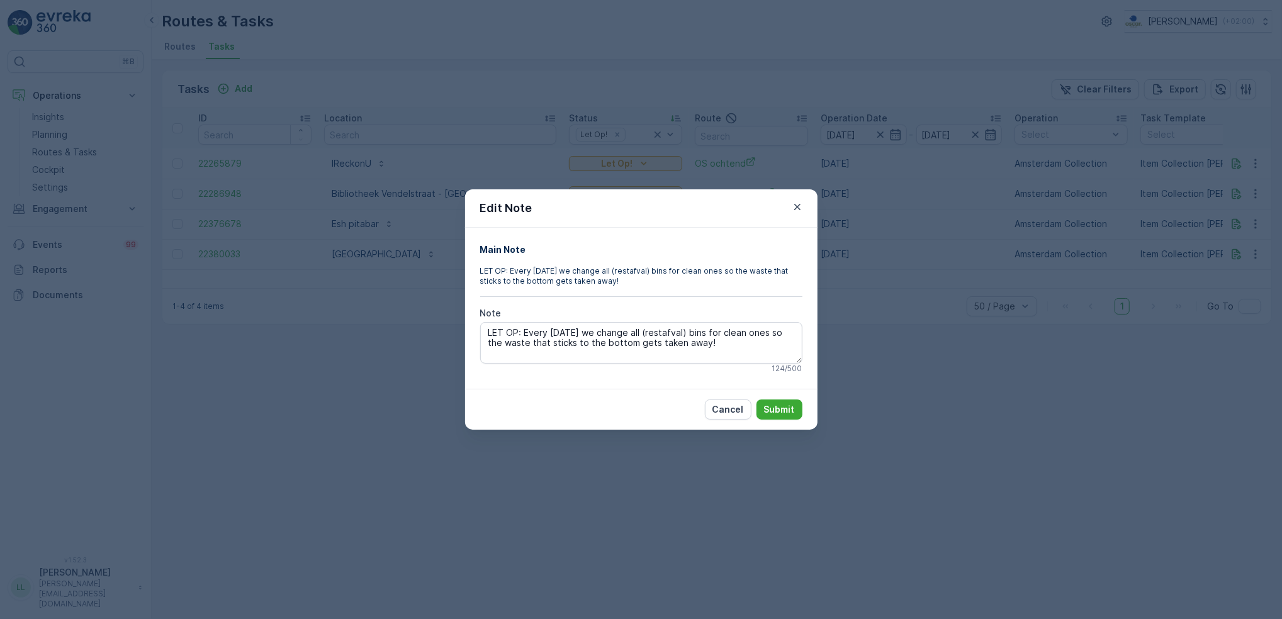
click at [1009, 252] on div "Edit Note Main Note LET OP: Every Tuesday we change all (restafval) bins for cl…" at bounding box center [641, 309] width 1282 height 619
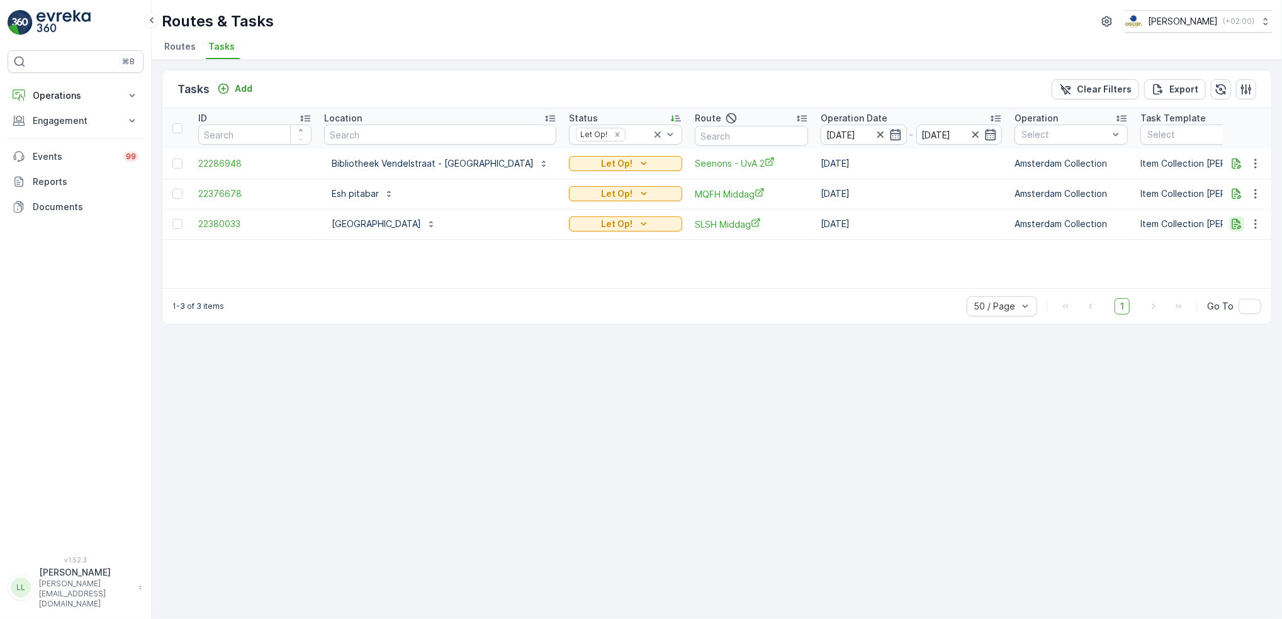
click at [1238, 229] on icon "button" at bounding box center [1236, 224] width 13 height 13
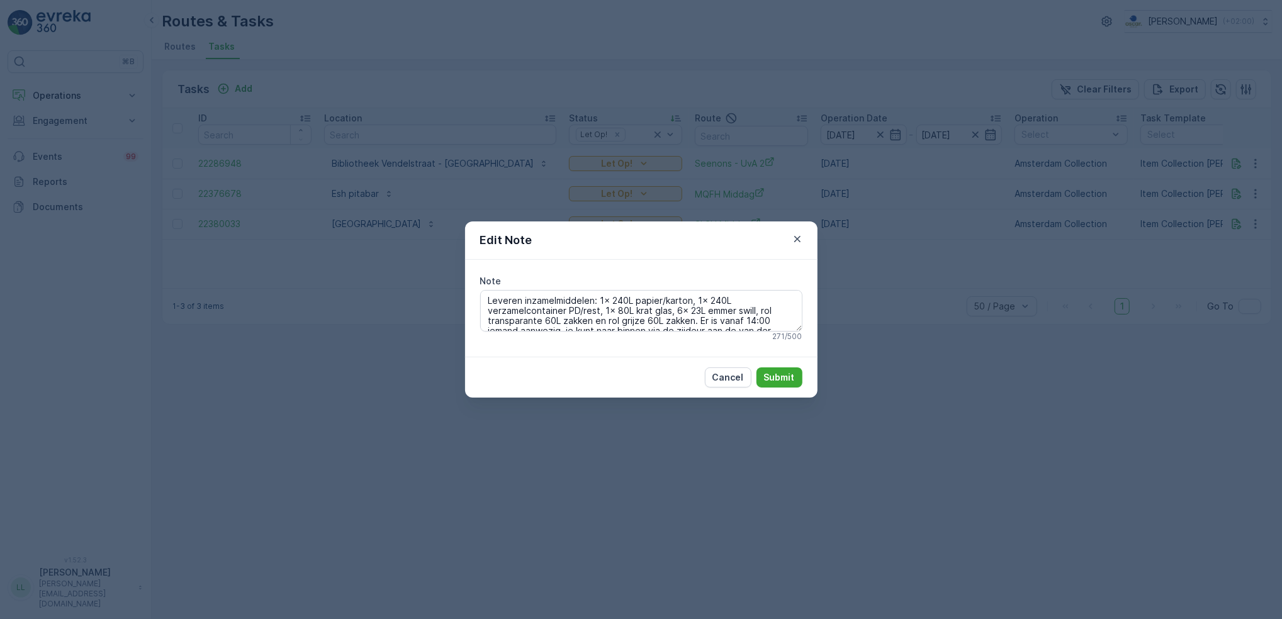
click at [888, 342] on div "Edit Note Note Leveren inzamelmiddelen: 1x 240L papier/karton, 1x 240L verzamel…" at bounding box center [641, 309] width 1282 height 619
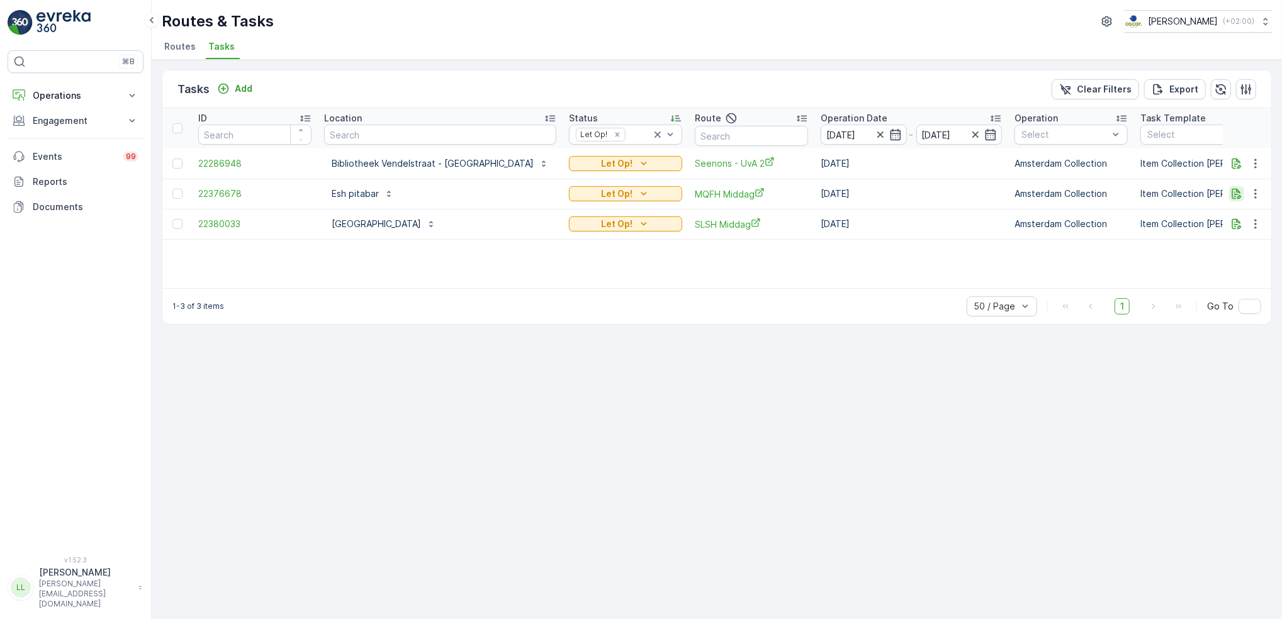
click at [1238, 198] on icon "button" at bounding box center [1236, 194] width 9 height 11
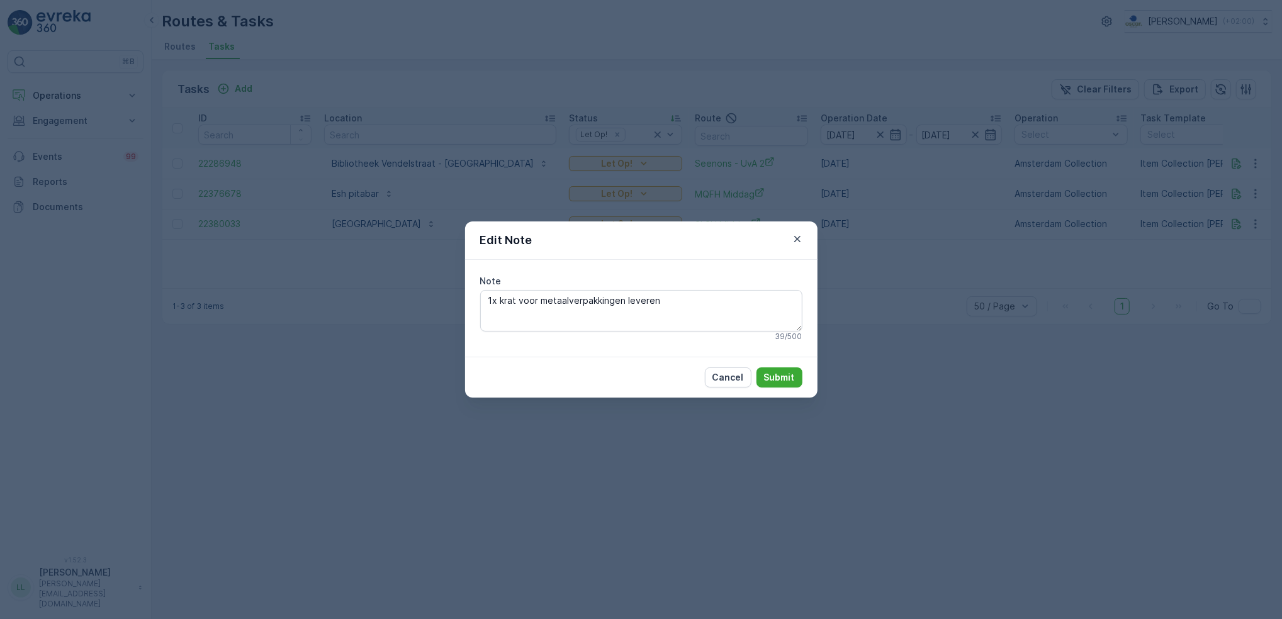
click at [927, 340] on div "Edit Note Note 1x krat voor metaalverpakkingen leveren 39 / 500 Cancel Submit" at bounding box center [641, 309] width 1282 height 619
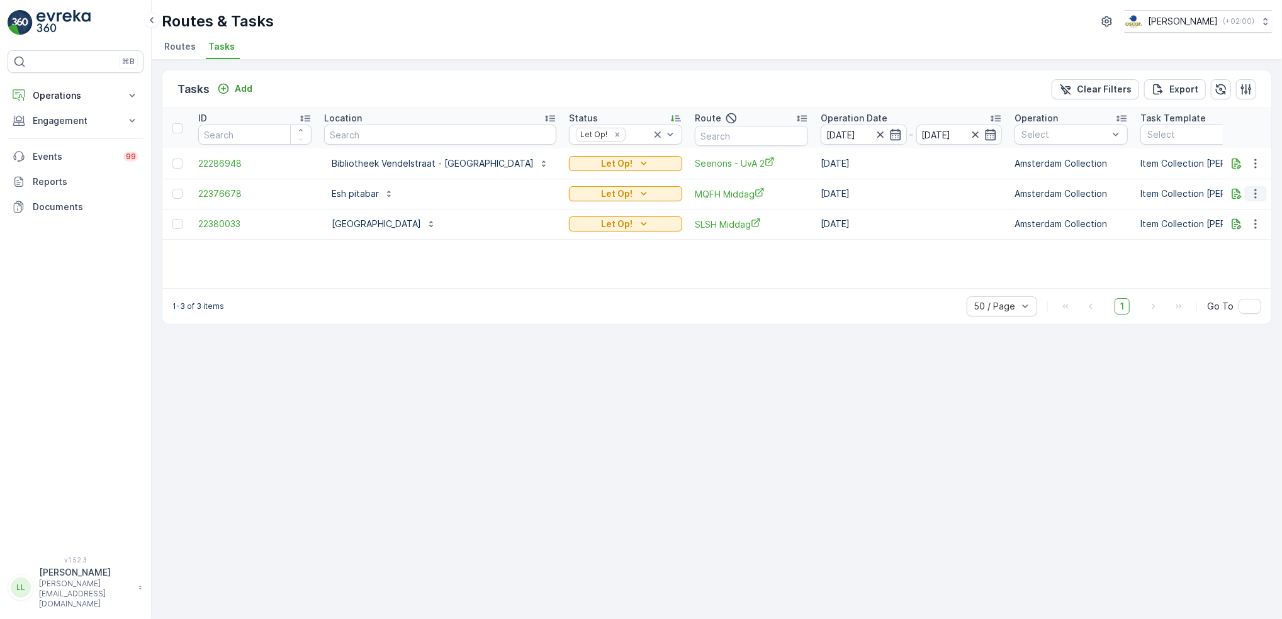
click at [1259, 191] on icon "button" at bounding box center [1255, 193] width 13 height 13
click at [1231, 243] on span "Change Route" at bounding box center [1222, 247] width 61 height 13
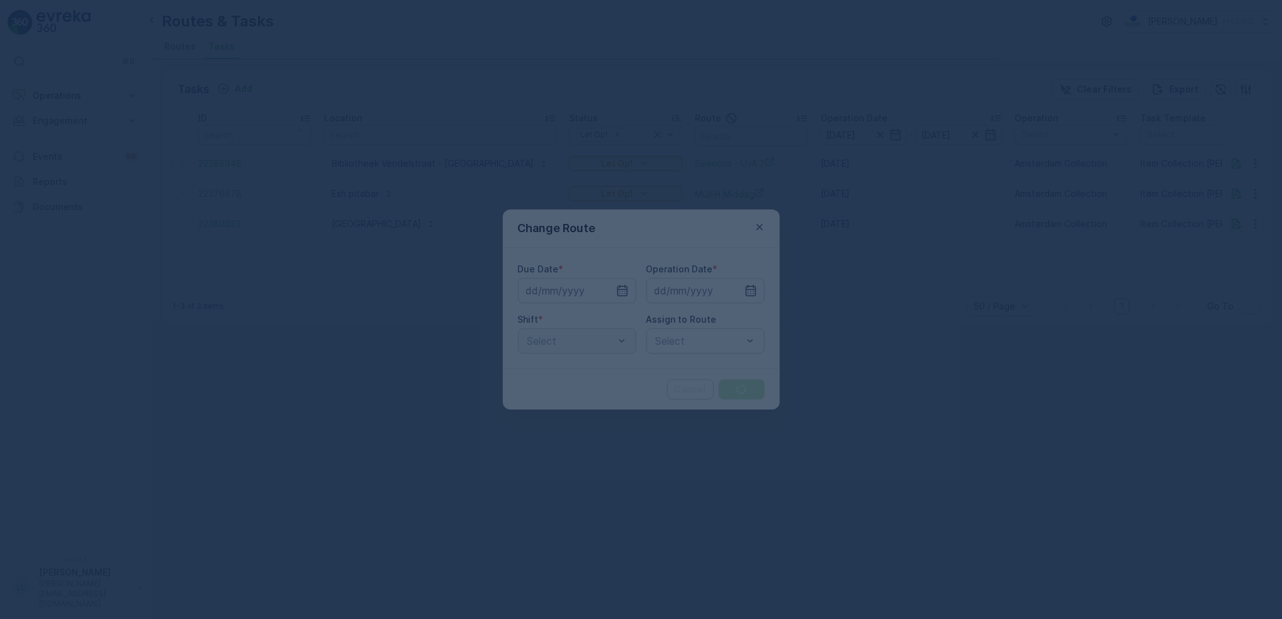
type input "[DATE]"
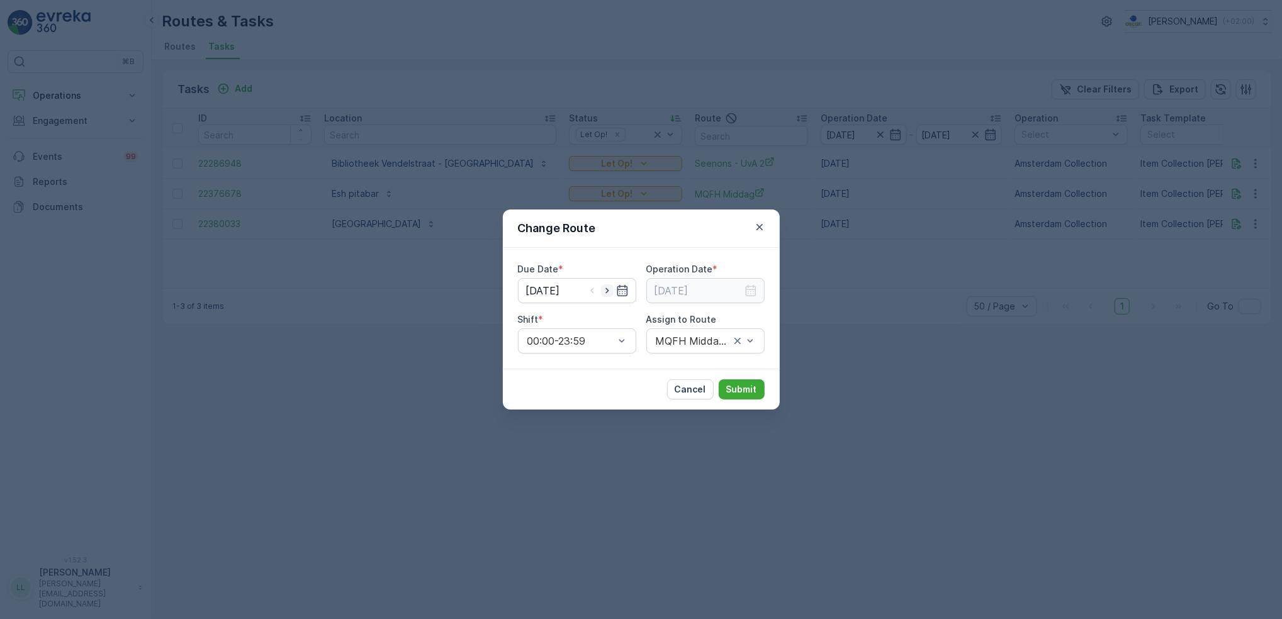
click at [608, 293] on icon "button" at bounding box center [607, 290] width 13 height 13
type input "[DATE]"
click at [752, 291] on icon "button" at bounding box center [750, 290] width 13 height 13
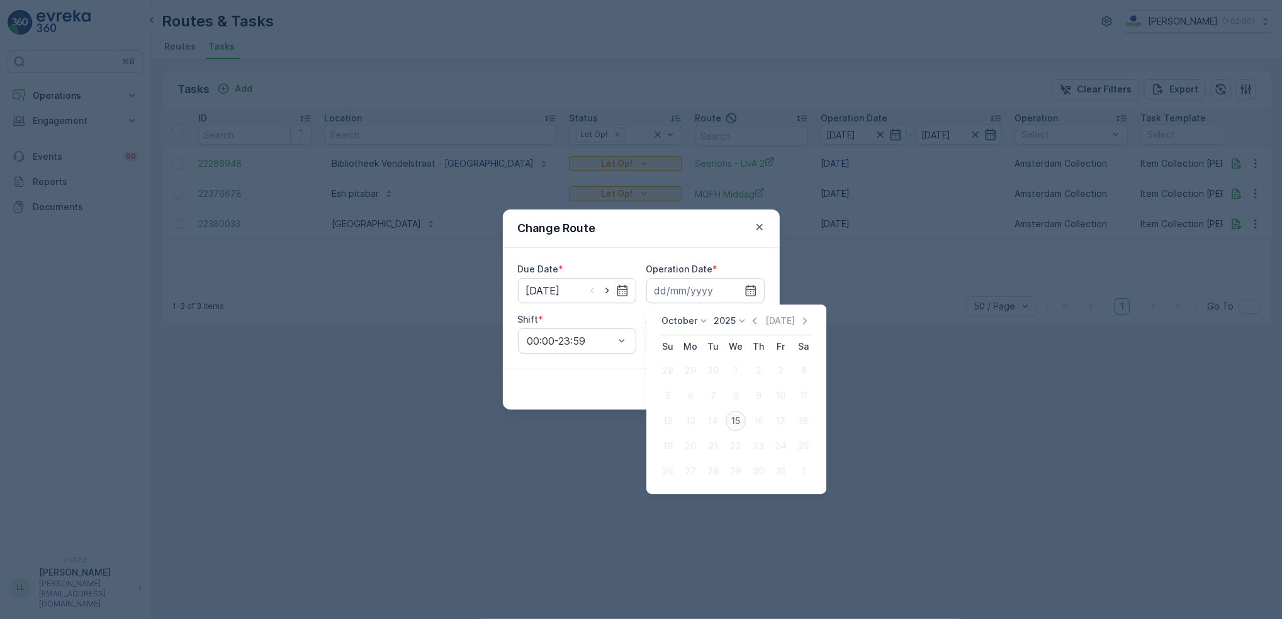
click at [734, 422] on div "15" at bounding box center [735, 421] width 20 height 20
type input "[DATE]"
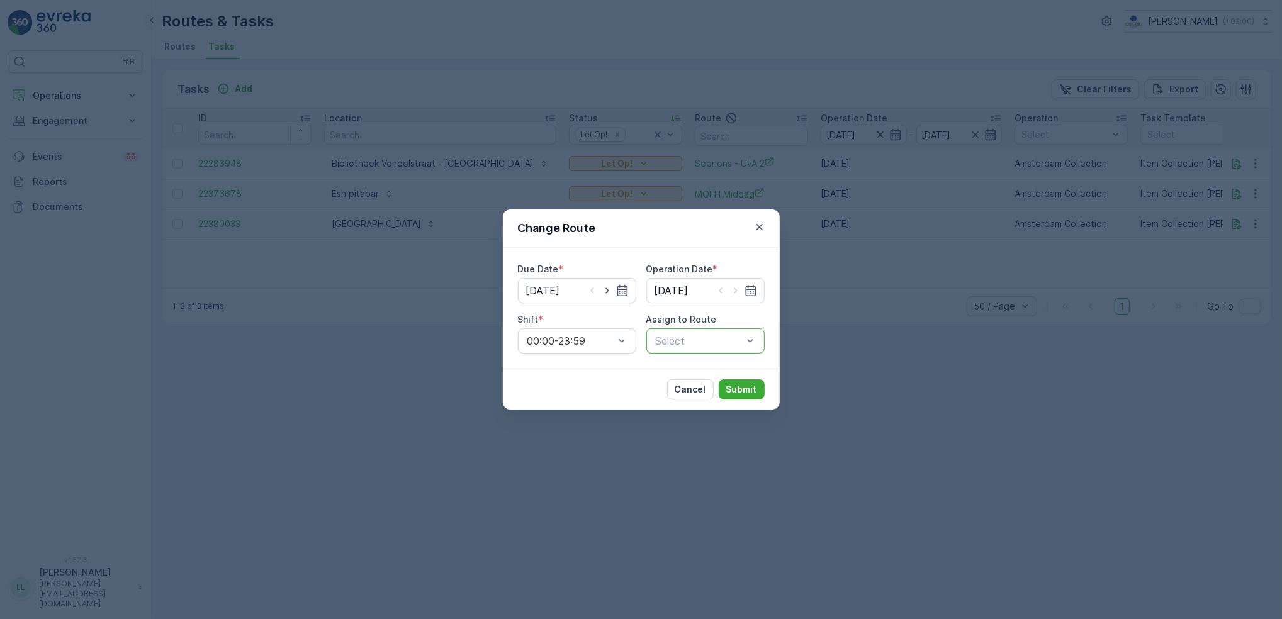
click at [687, 339] on div at bounding box center [698, 340] width 89 height 11
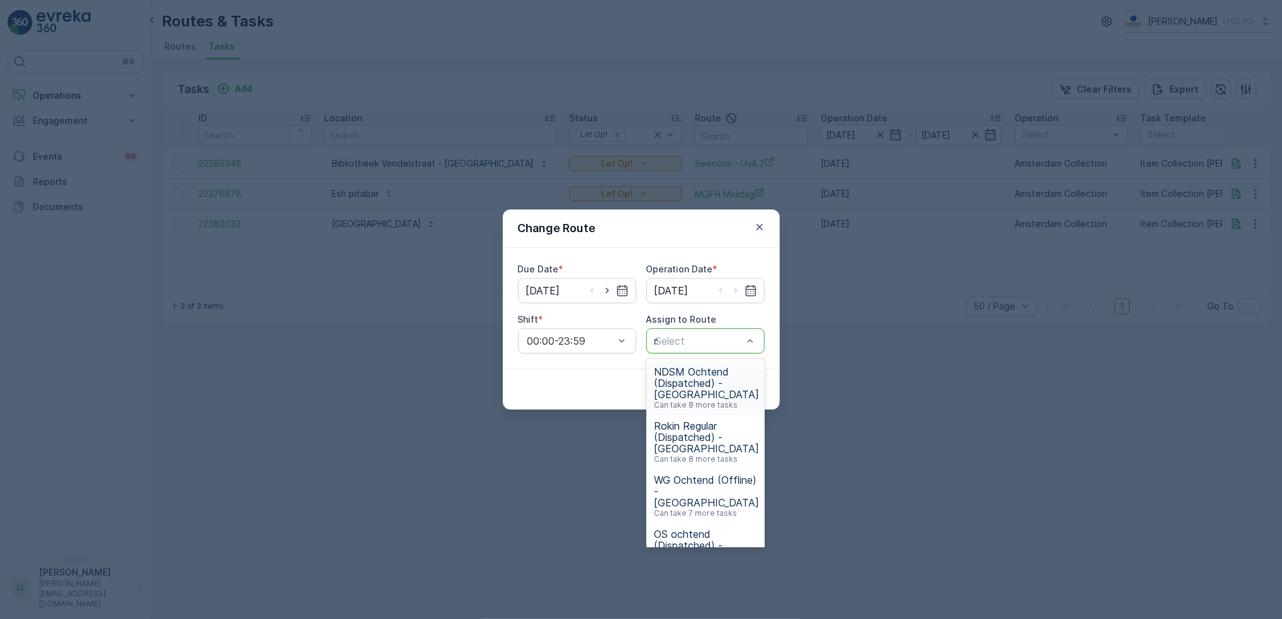
type input "mq"
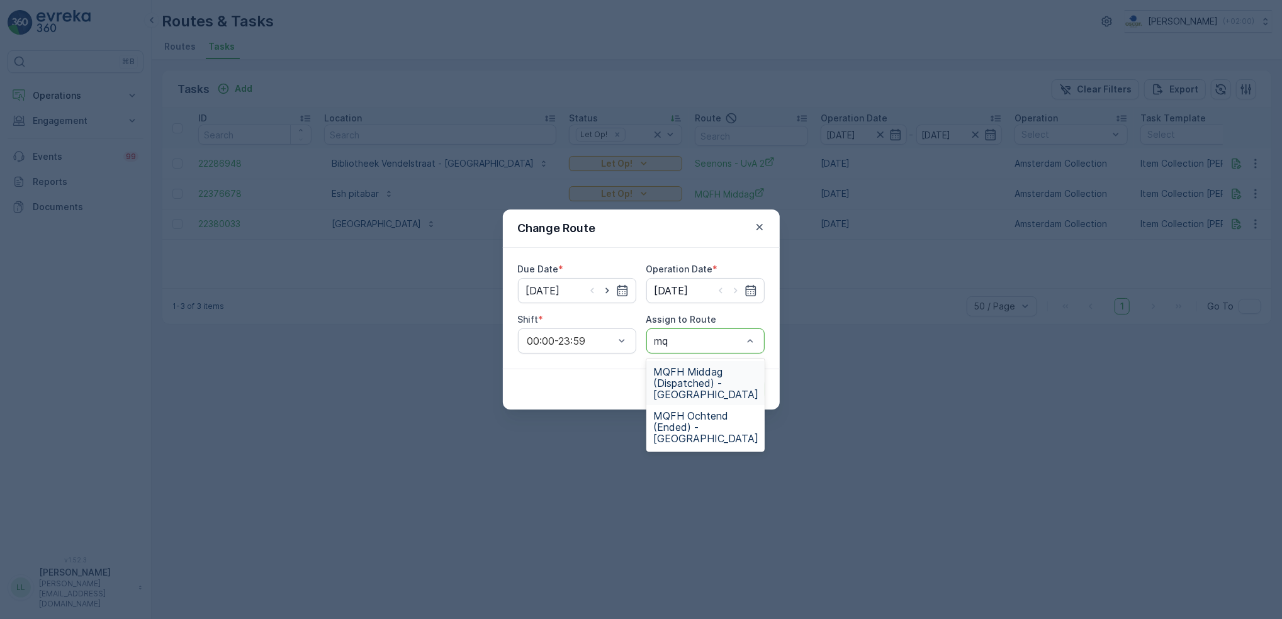
click at [687, 400] on span "MQFH Middag (Dispatched) - [GEOGRAPHIC_DATA]" at bounding box center [706, 383] width 105 height 34
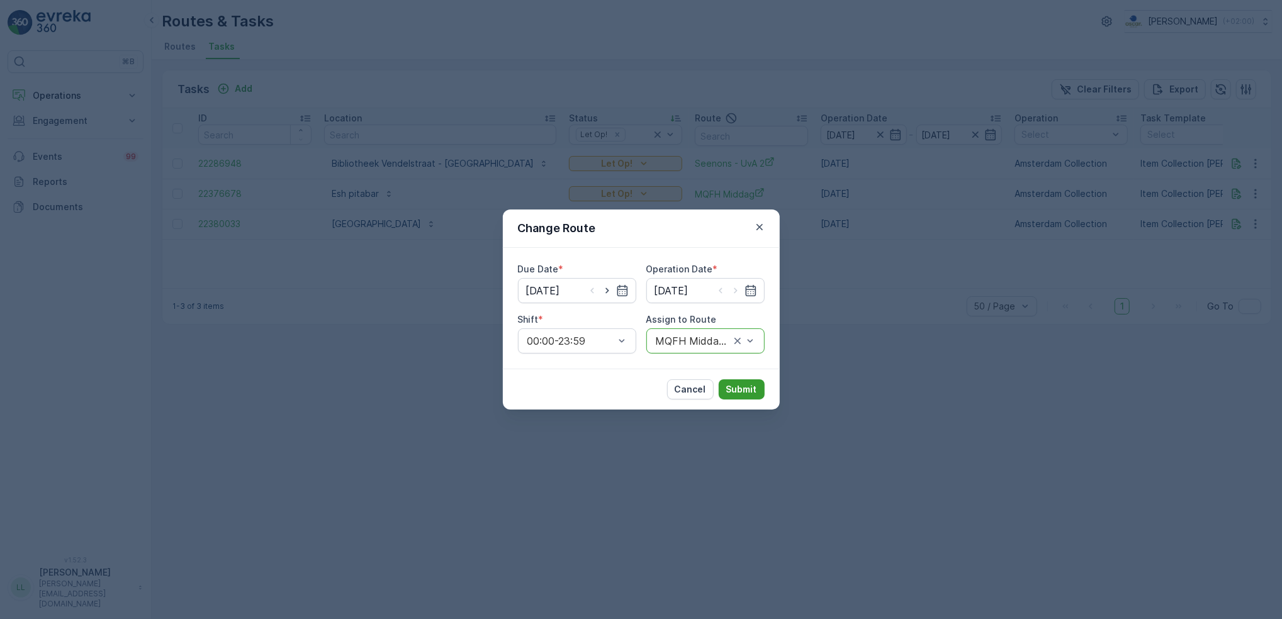
click at [739, 389] on p "Submit" at bounding box center [741, 389] width 31 height 13
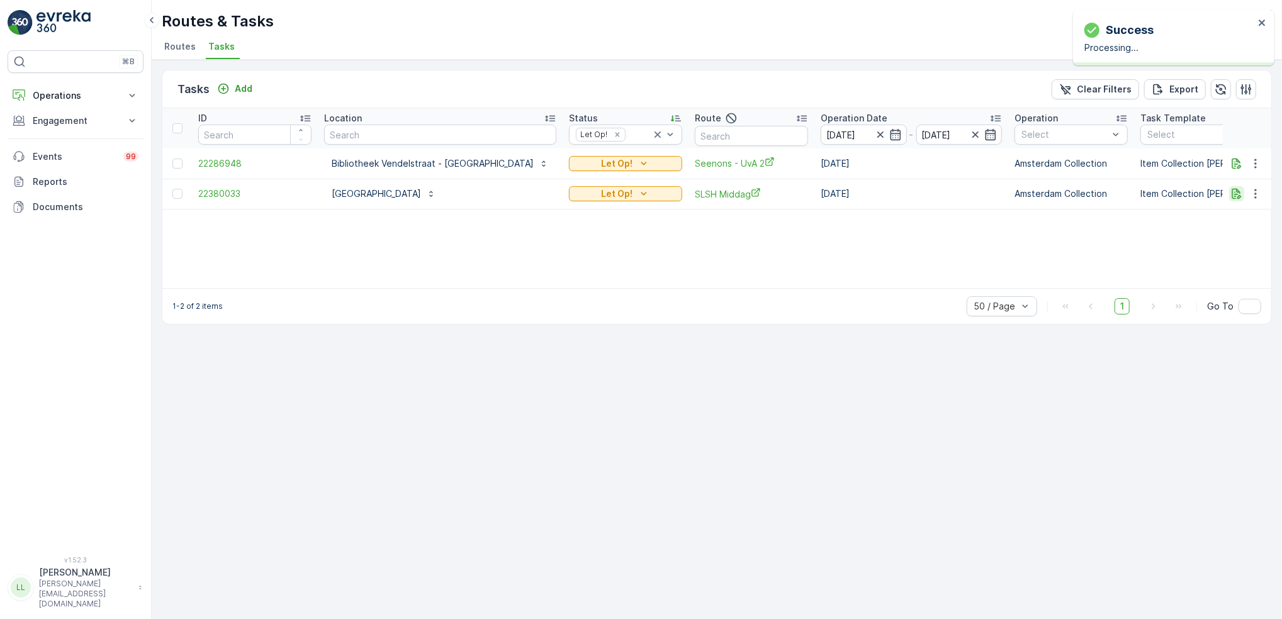
click at [1237, 189] on icon "button" at bounding box center [1236, 193] width 13 height 13
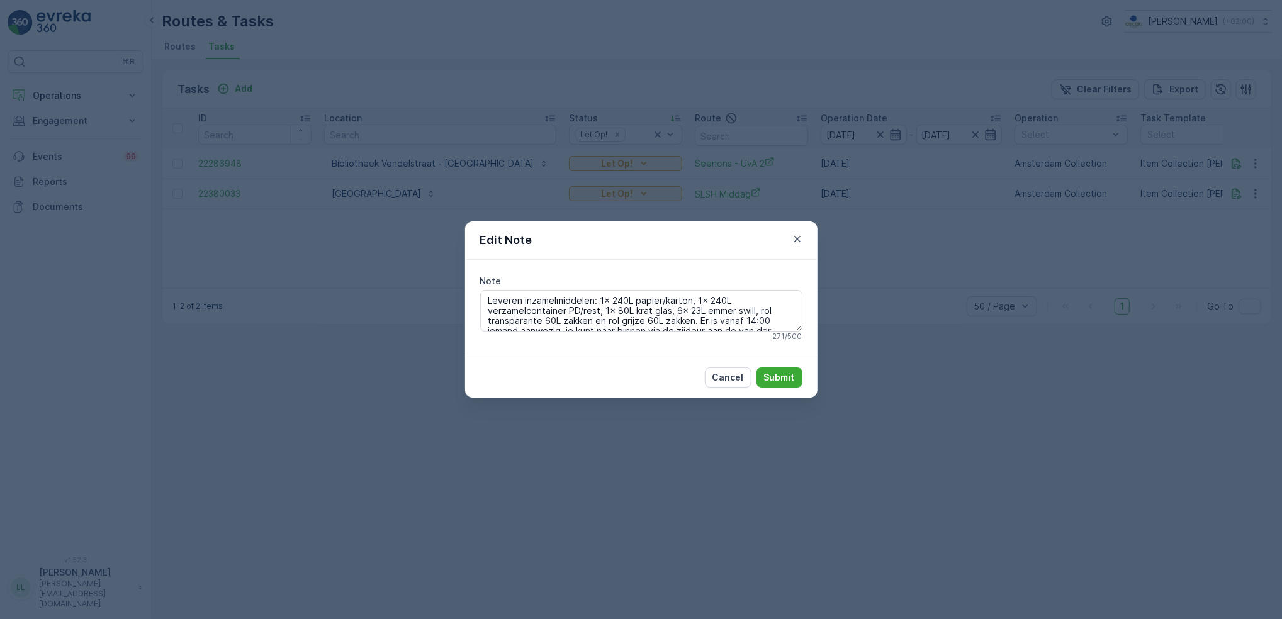
click at [936, 350] on div "Edit Note Note Leveren inzamelmiddelen: 1x 240L papier/karton, 1x 240L verzamel…" at bounding box center [641, 309] width 1282 height 619
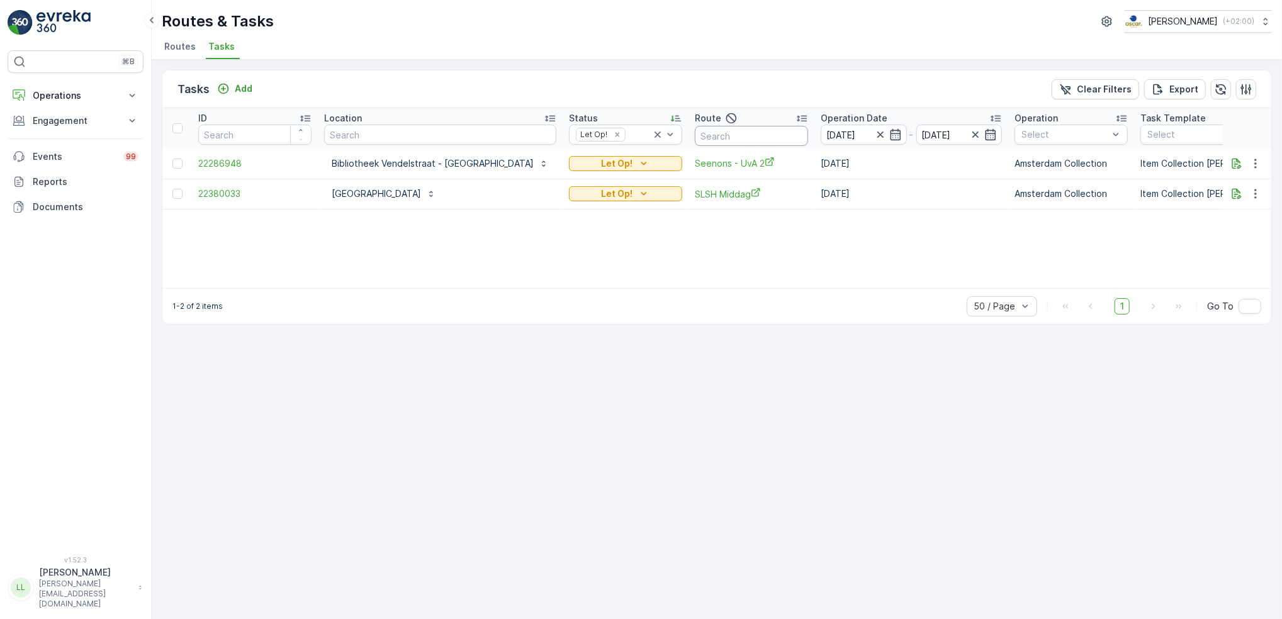
click at [695, 133] on input "text" at bounding box center [751, 136] width 113 height 20
click at [637, 191] on icon "Let Op!" at bounding box center [643, 193] width 13 height 13
click at [519, 226] on span "Done" at bounding box center [512, 229] width 23 height 13
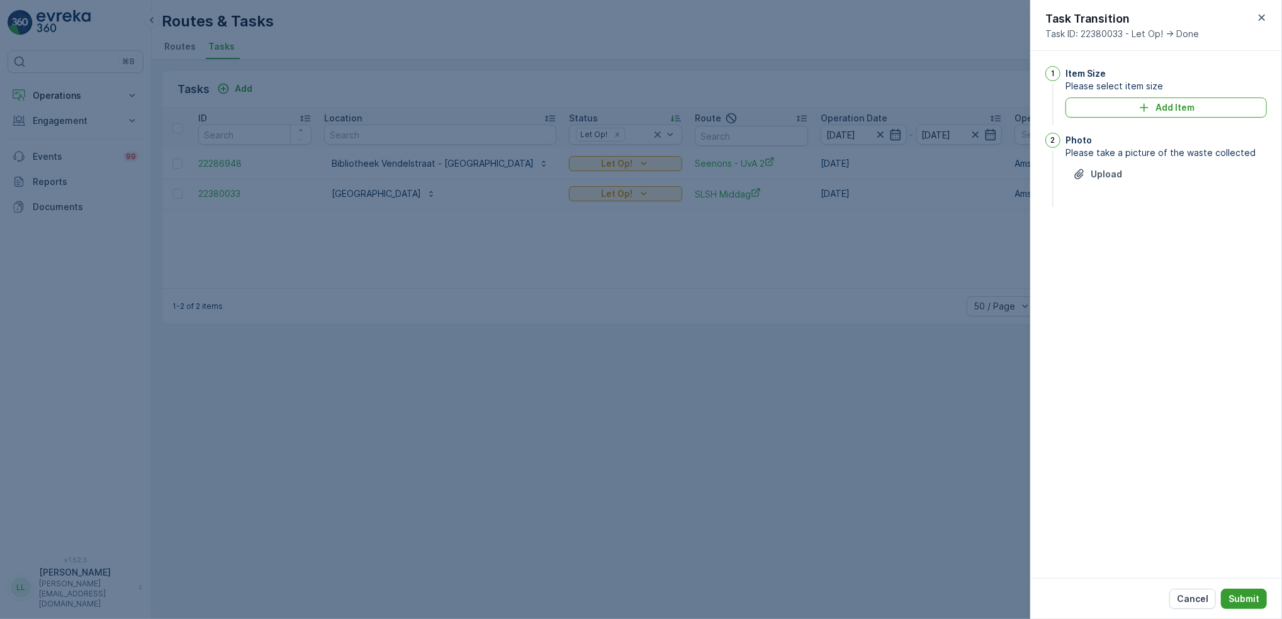
click at [1251, 596] on p "Submit" at bounding box center [1243, 599] width 31 height 13
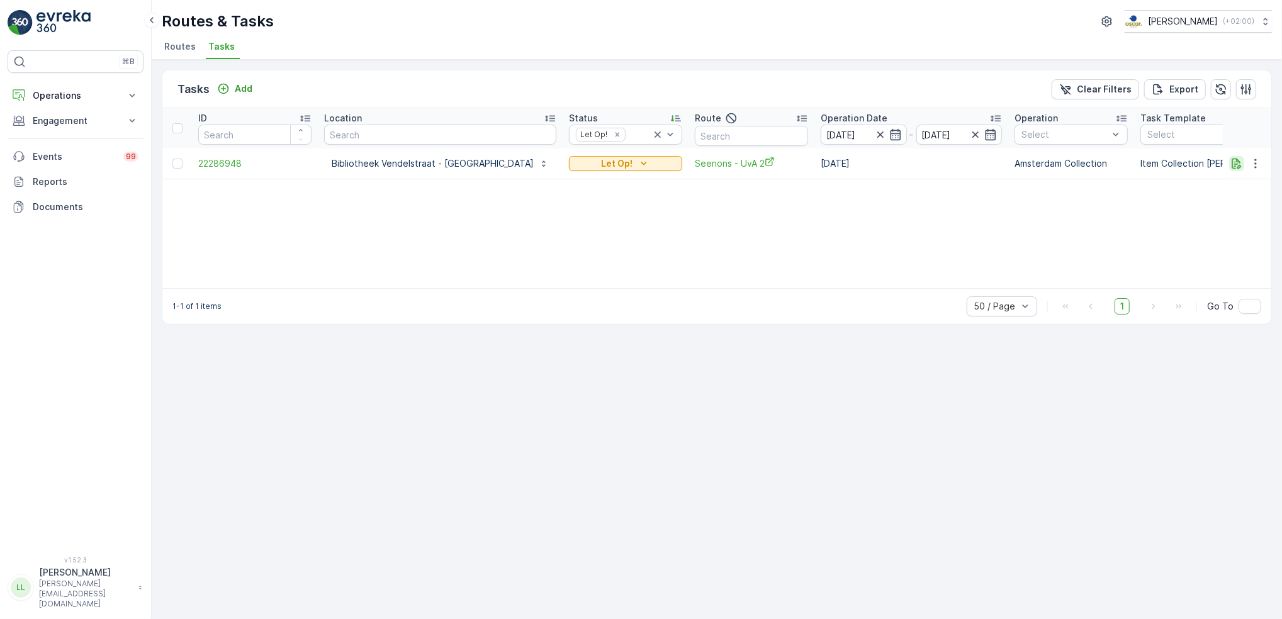
click at [1231, 160] on icon "button" at bounding box center [1236, 163] width 13 height 13
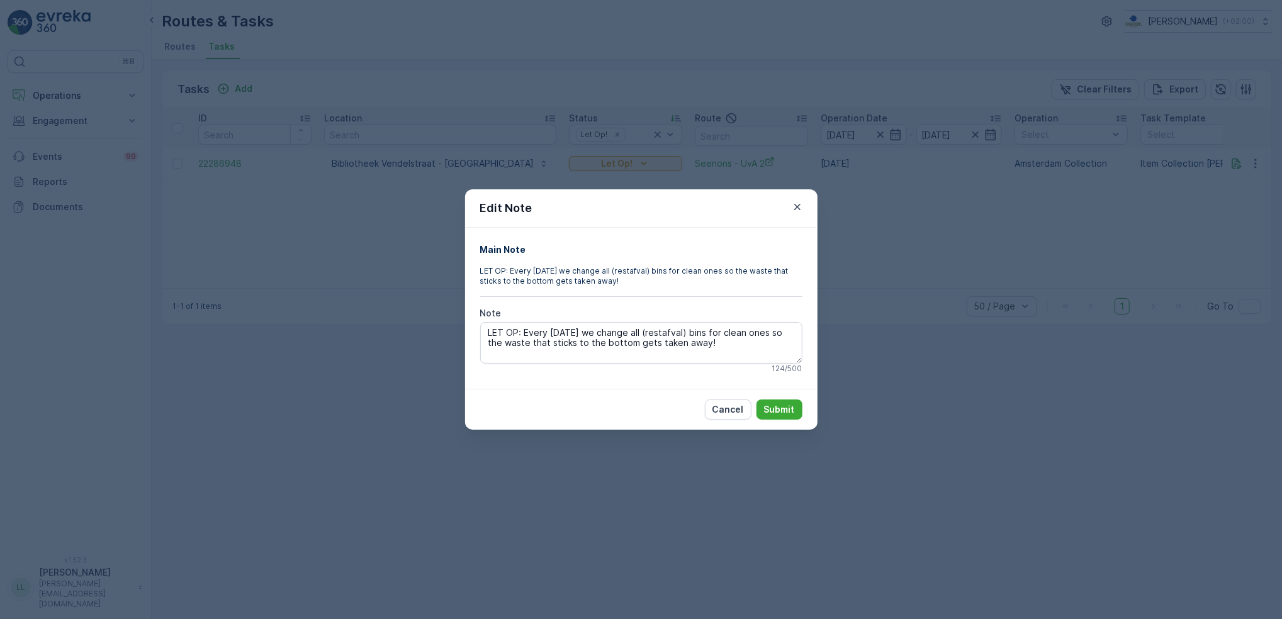
click at [984, 259] on div "Edit Note Main Note LET OP: Every Tuesday we change all (restafval) bins for cl…" at bounding box center [641, 309] width 1282 height 619
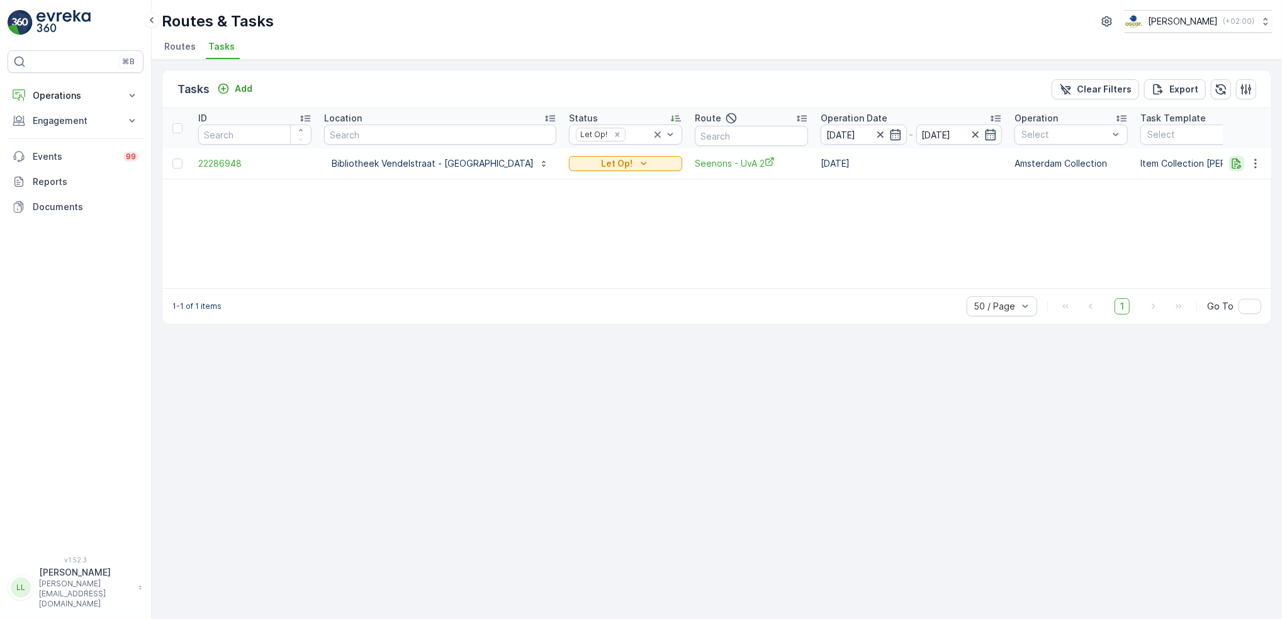
click at [1238, 165] on icon "button" at bounding box center [1236, 163] width 13 height 13
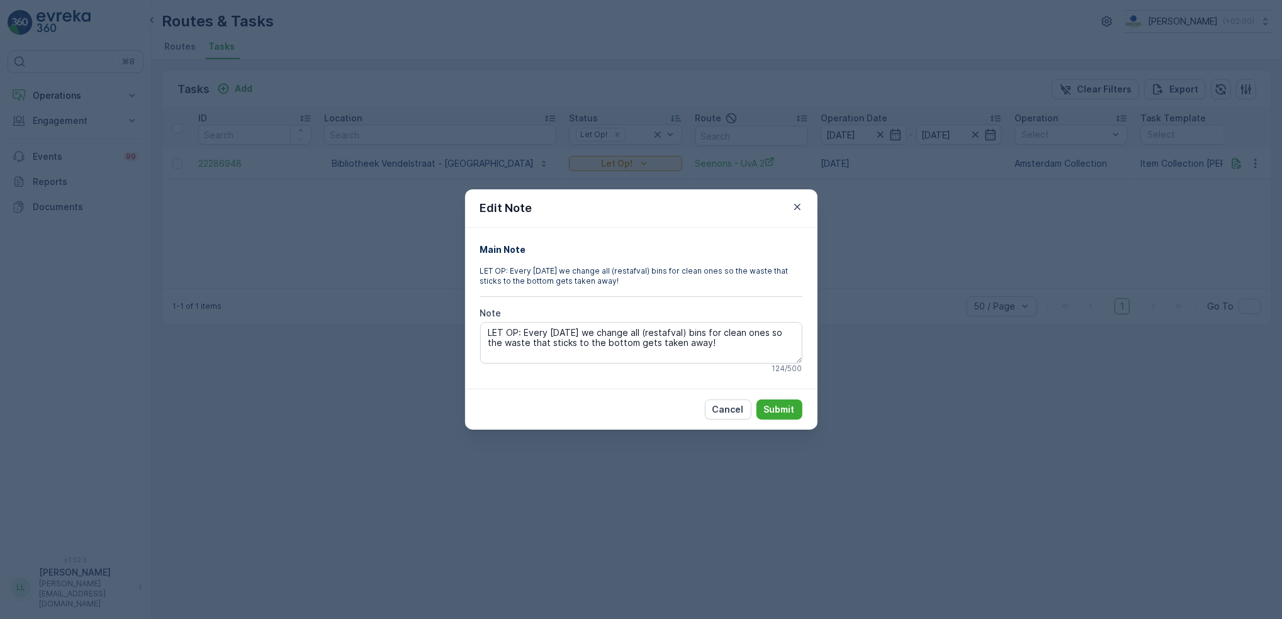
drag, startPoint x: 724, startPoint y: 350, endPoint x: 469, endPoint y: 325, distance: 256.1
click at [469, 325] on div "Main Note LET OP: Every Tuesday we change all (restafval) bins for clean ones s…" at bounding box center [641, 308] width 352 height 161
click at [920, 260] on div "Edit Note Main Note LET OP: Every Tuesday we change all (restafval) bins for cl…" at bounding box center [641, 309] width 1282 height 619
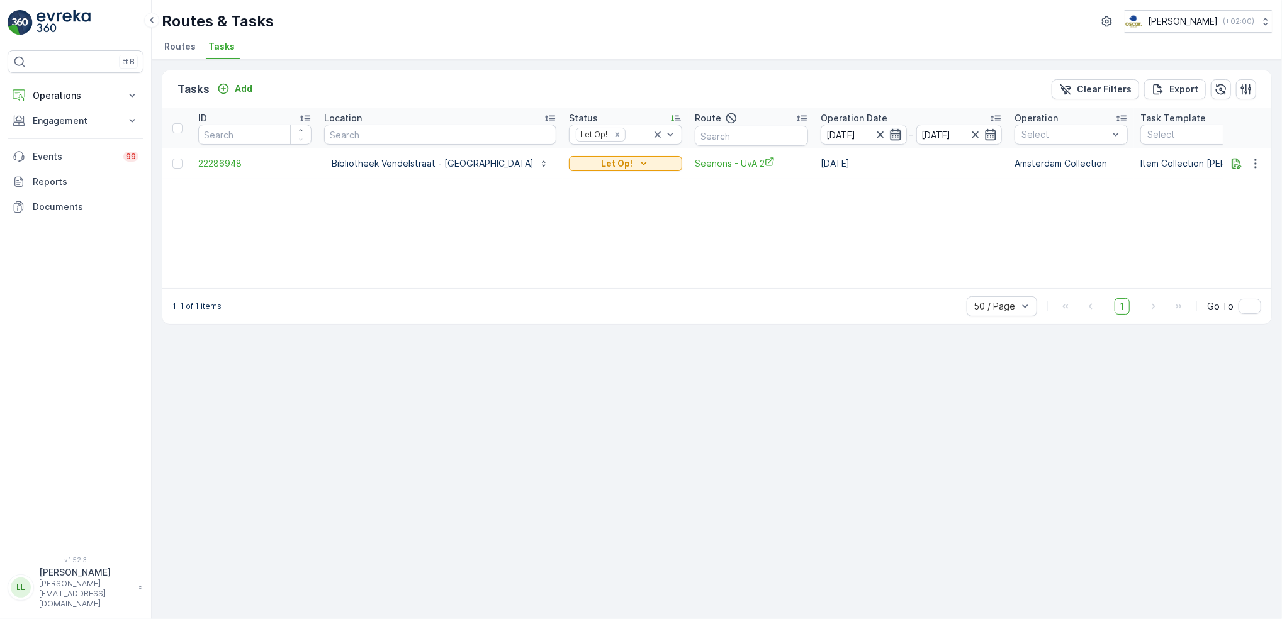
drag, startPoint x: 808, startPoint y: 137, endPoint x: 817, endPoint y: 137, distance: 8.8
click at [874, 137] on icon "button" at bounding box center [880, 134] width 13 height 13
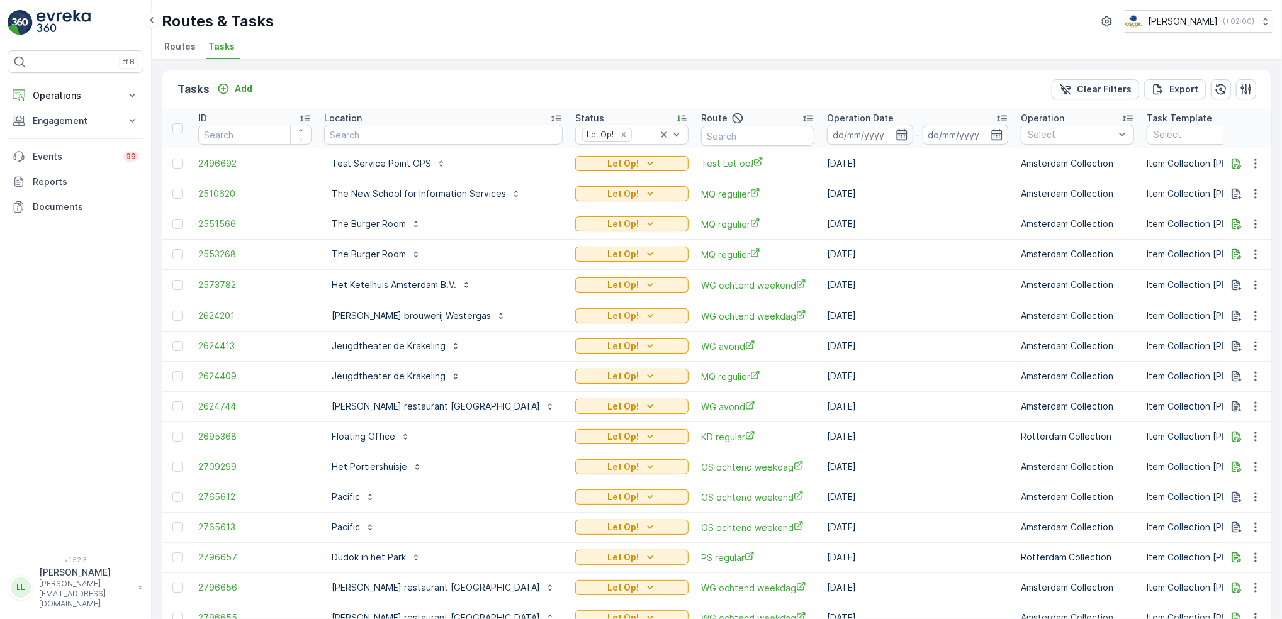
click at [895, 133] on icon "button" at bounding box center [901, 134] width 13 height 13
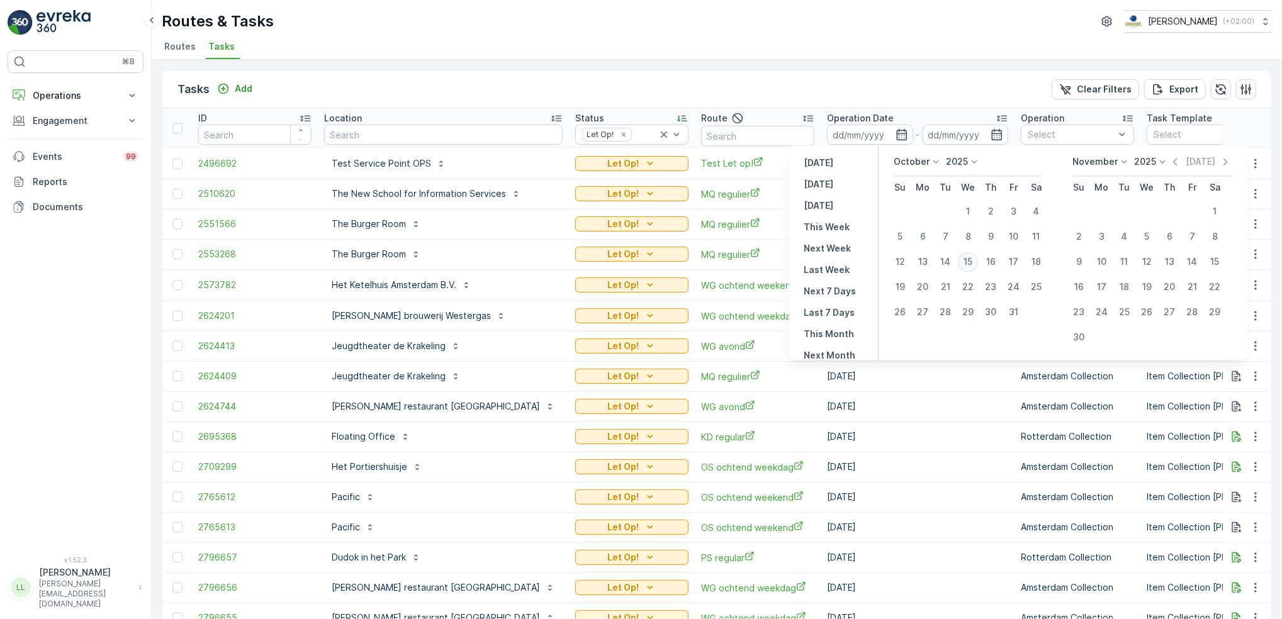
click at [970, 260] on div "15" at bounding box center [968, 262] width 20 height 20
type input "[DATE]"
click at [969, 262] on div "15" at bounding box center [968, 262] width 20 height 20
type input "[DATE]"
click at [969, 262] on div "15" at bounding box center [968, 262] width 20 height 20
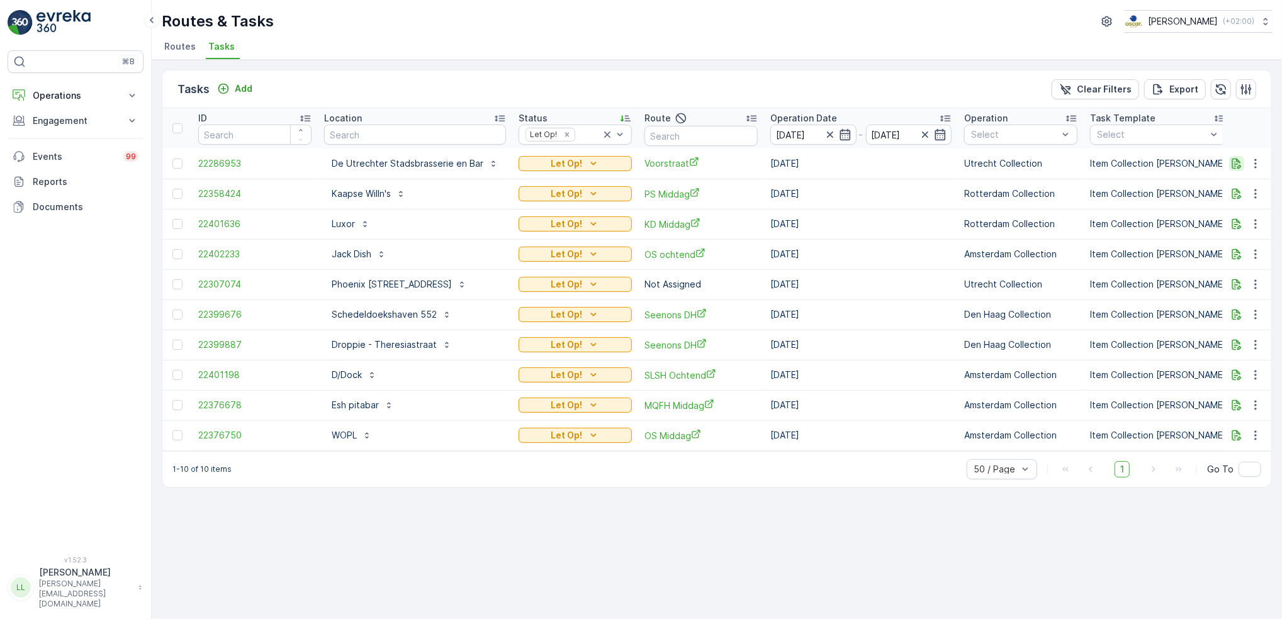
click at [1237, 162] on icon "button" at bounding box center [1236, 163] width 13 height 13
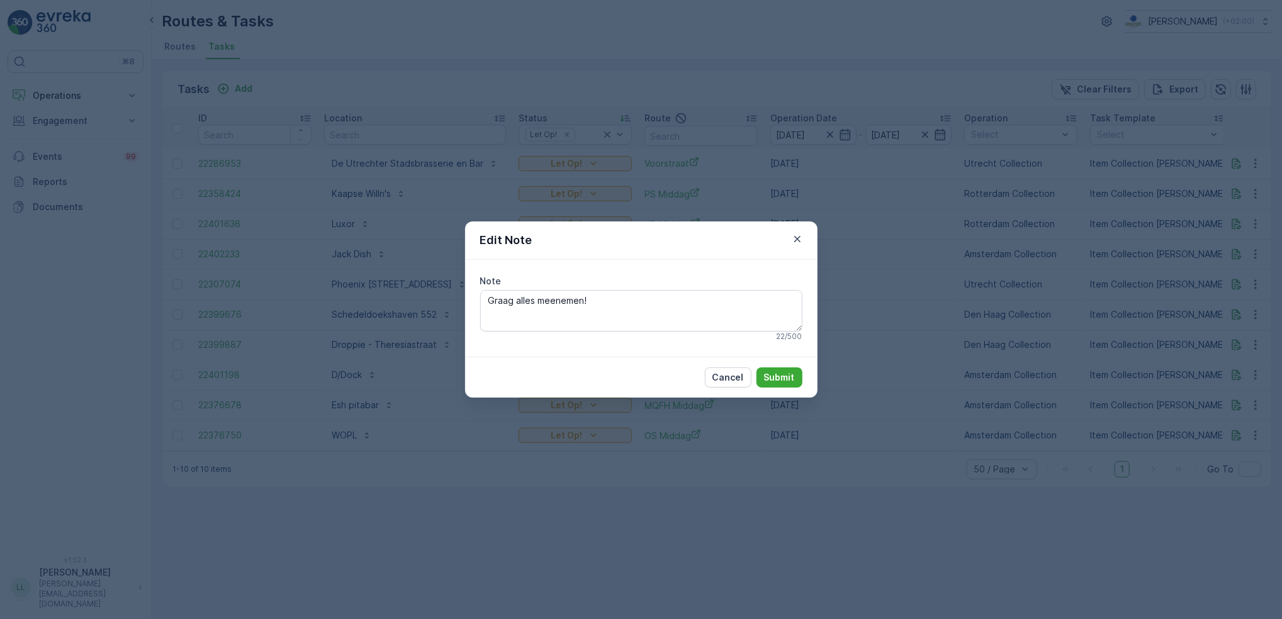
click at [1037, 232] on div "Edit Note Note Graag alles meenemen! 22 / 500 Cancel Submit" at bounding box center [641, 309] width 1282 height 619
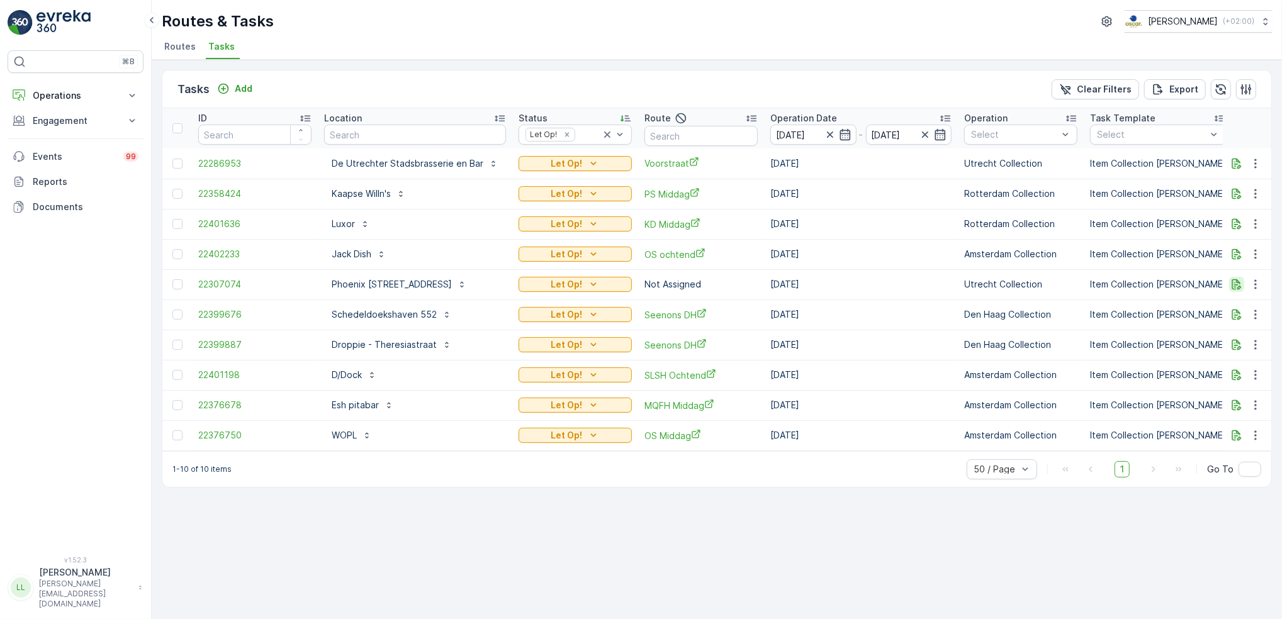
click at [1235, 288] on icon "button" at bounding box center [1236, 284] width 9 height 11
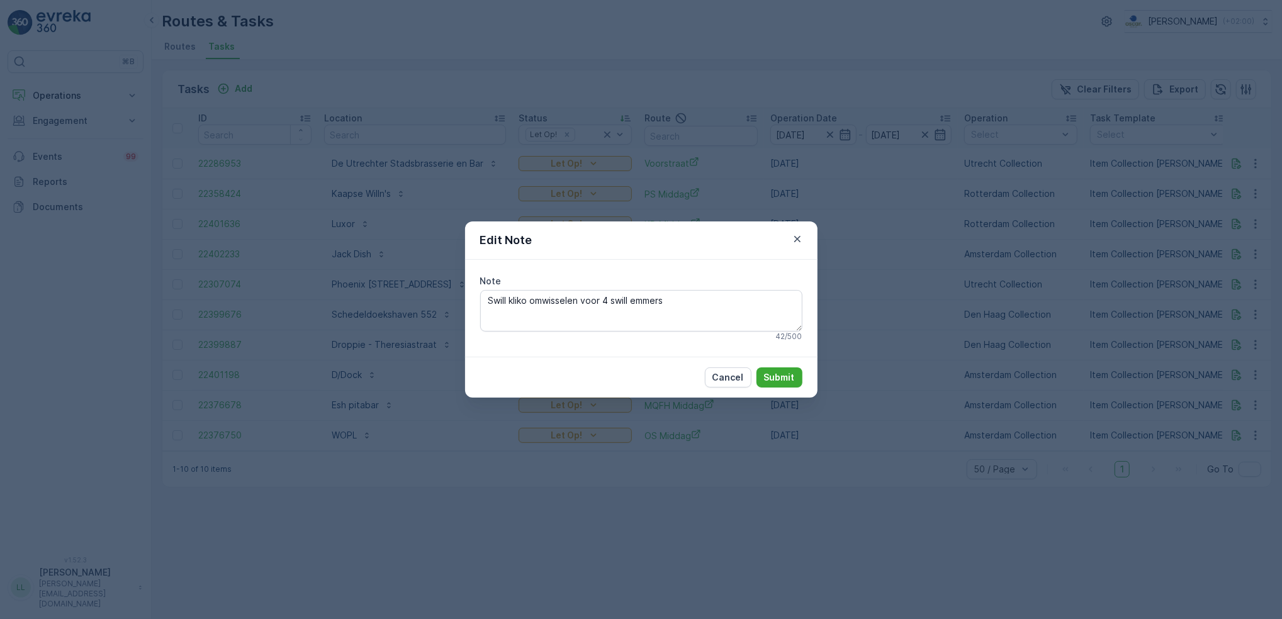
click at [1233, 286] on div "Edit Note Note Swill kliko omwisselen voor 4 swill emmers 42 / 500 Cancel Submit" at bounding box center [641, 309] width 1282 height 619
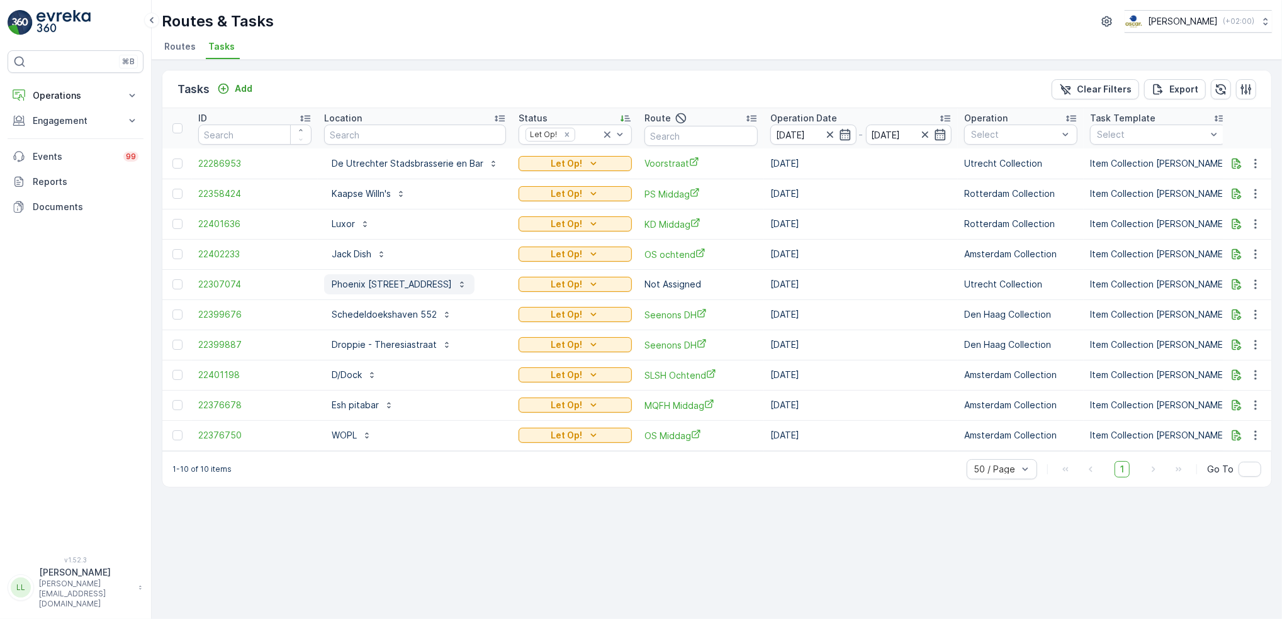
drag, startPoint x: 317, startPoint y: 288, endPoint x: 454, endPoint y: 292, distance: 136.6
click at [454, 292] on td "Phoenix Opleidingen Nieuwegracht 56" at bounding box center [415, 284] width 194 height 30
copy p "Phoenix Opleidingen Nieuweg"
click at [1260, 283] on icon "button" at bounding box center [1255, 284] width 13 height 13
click at [1241, 334] on span "Change Route" at bounding box center [1222, 338] width 61 height 13
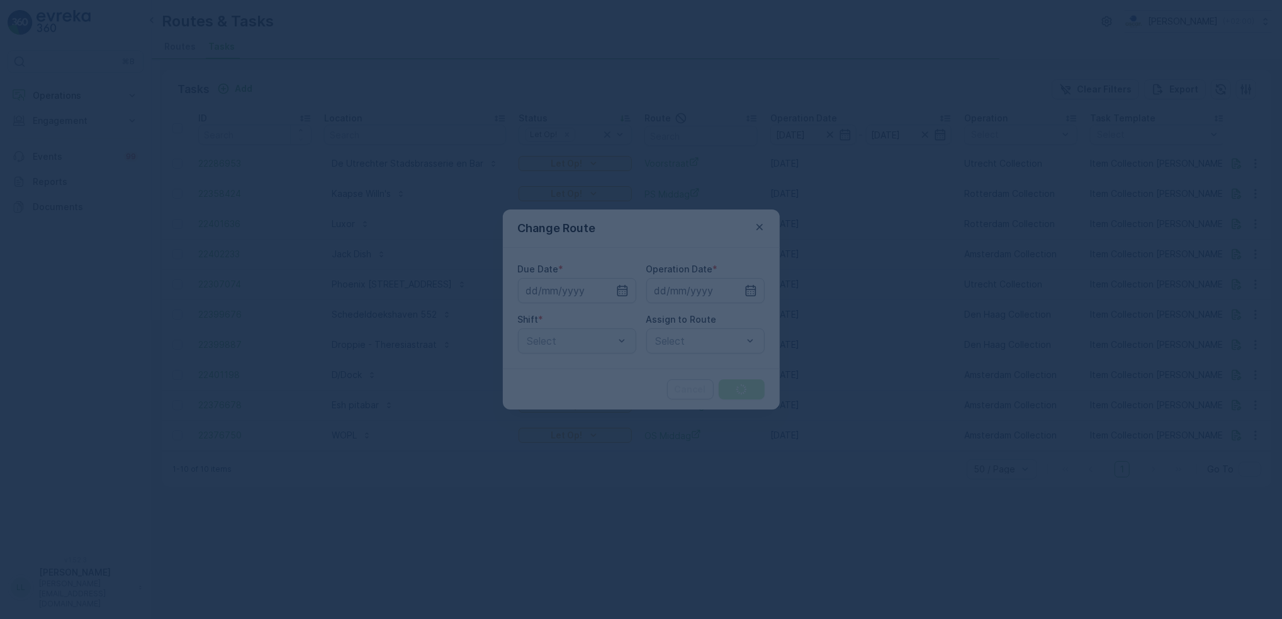
type input "[DATE]"
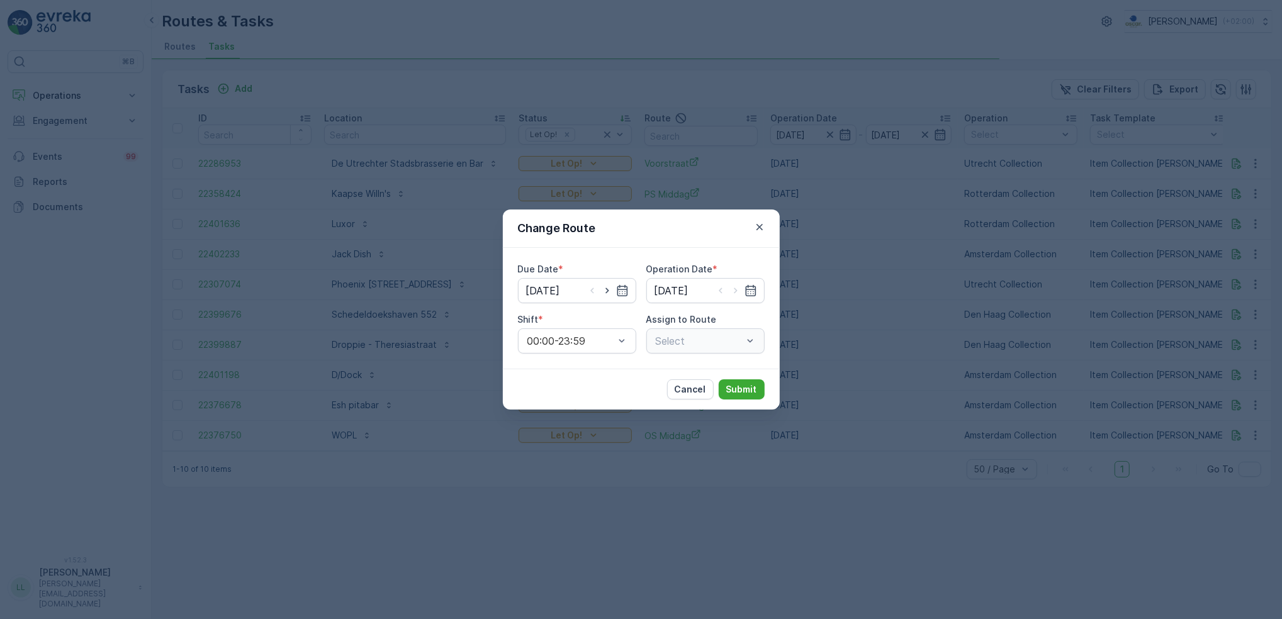
click at [693, 344] on div "Select" at bounding box center [705, 340] width 118 height 25
type input "binn"
click at [685, 385] on span "Binnenstad Zuid (Dispatched) - Utrecht" at bounding box center [706, 383] width 105 height 34
click at [742, 389] on p "Submit" at bounding box center [741, 389] width 31 height 13
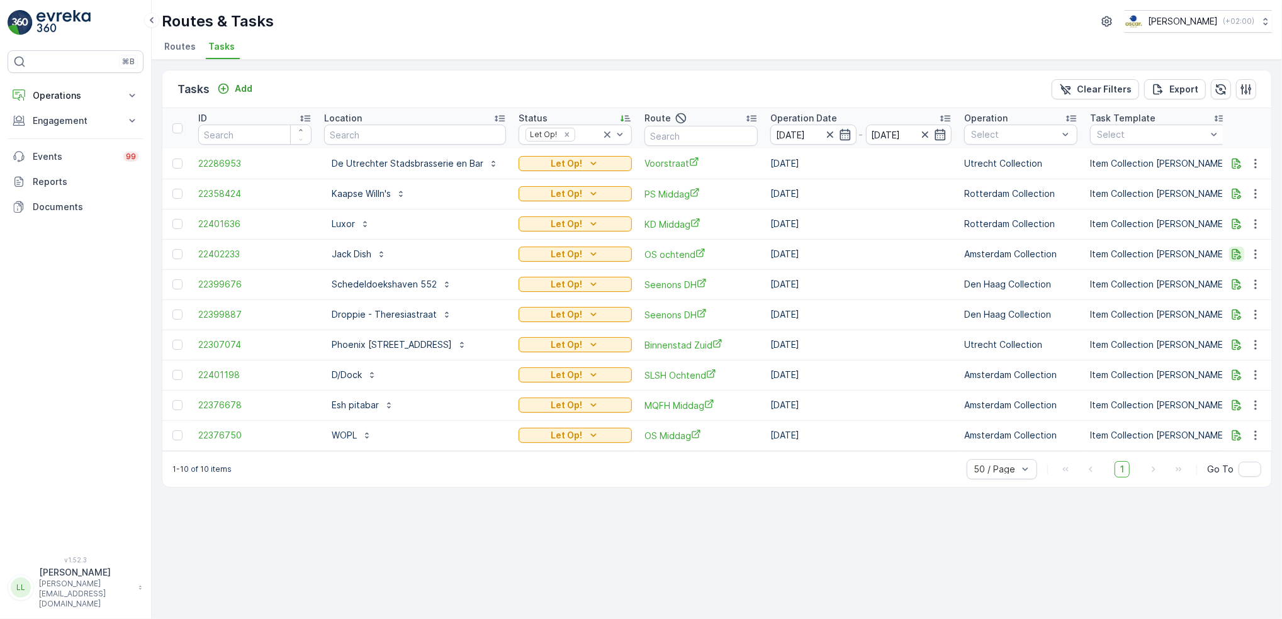
click at [1236, 257] on icon "button" at bounding box center [1236, 254] width 13 height 13
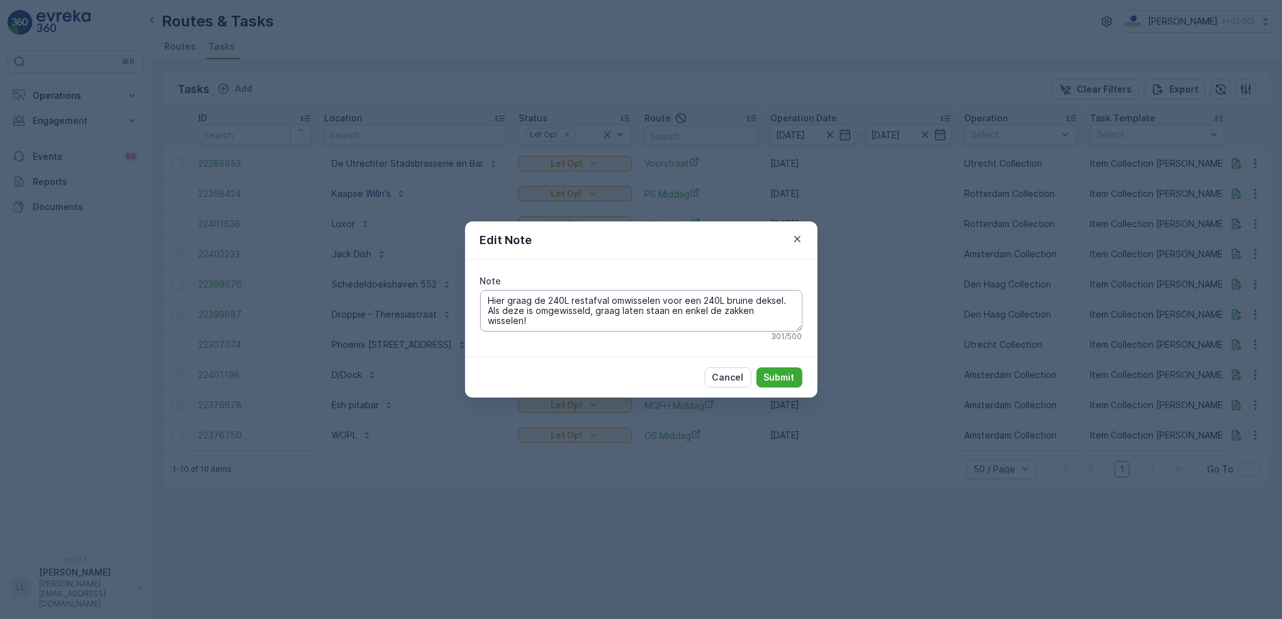
scroll to position [40, 0]
click at [944, 277] on div "Edit Note Note Hier graag de 240L restafval omwisselen voor een 240L bruine dek…" at bounding box center [641, 309] width 1282 height 619
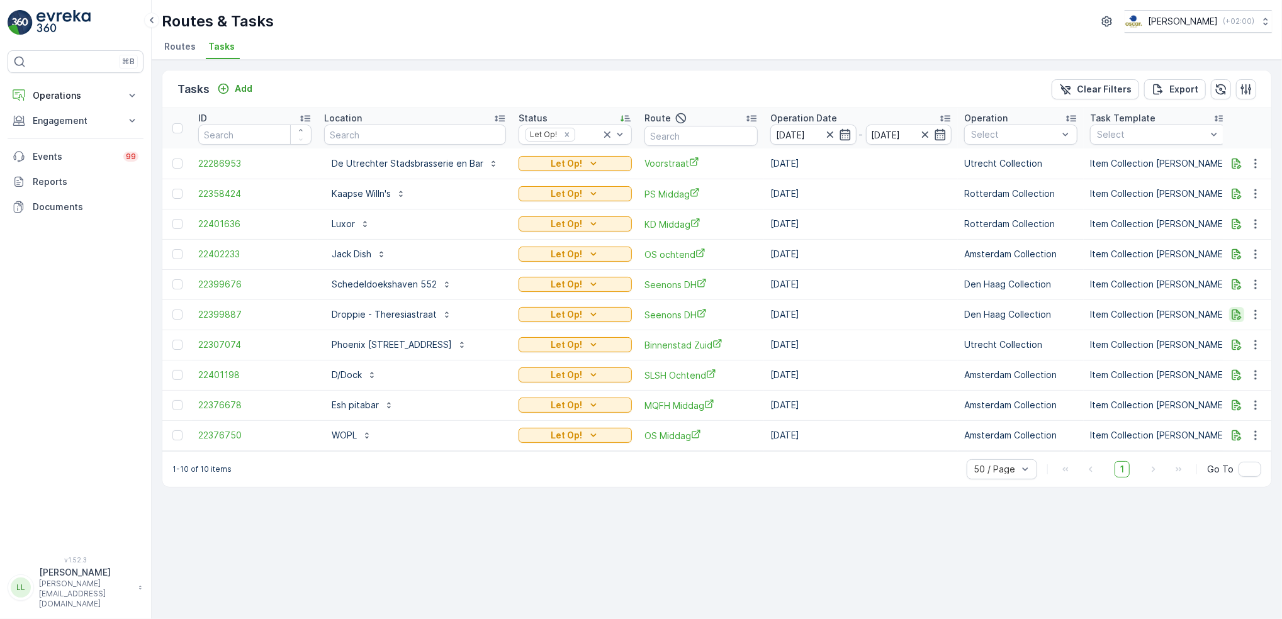
click at [1238, 316] on icon "button" at bounding box center [1236, 315] width 9 height 11
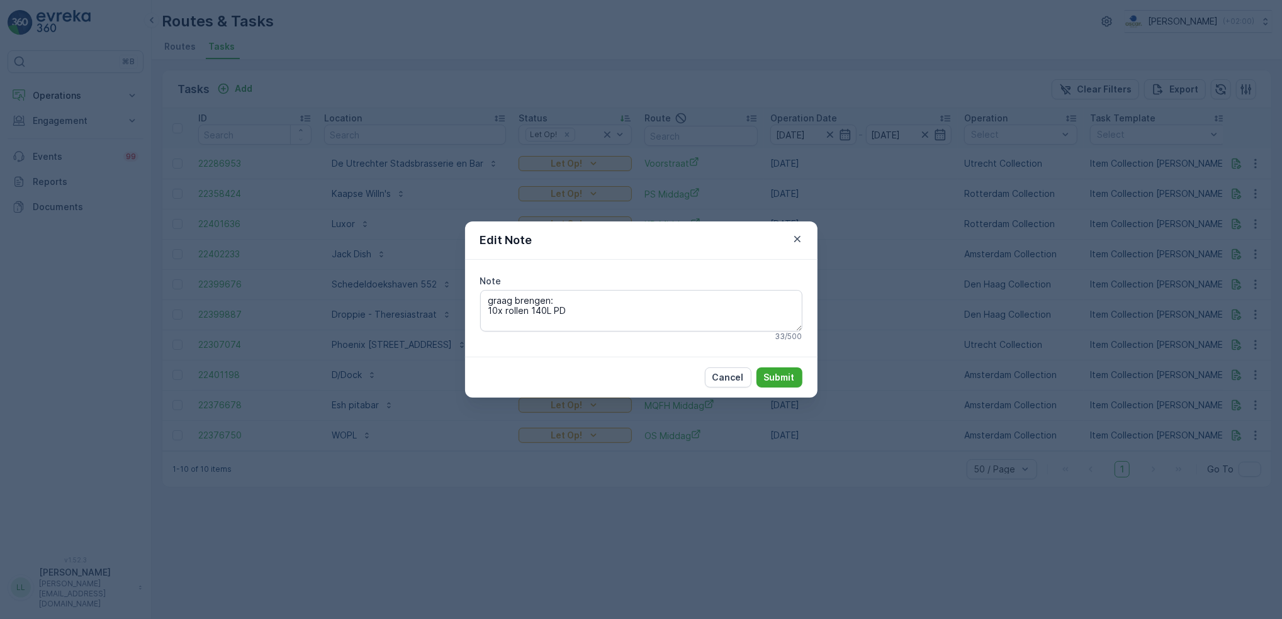
click at [971, 339] on div "Edit Note Note graag brengen: 10x rollen 140L PD 33 / 500 Cancel Submit" at bounding box center [641, 309] width 1282 height 619
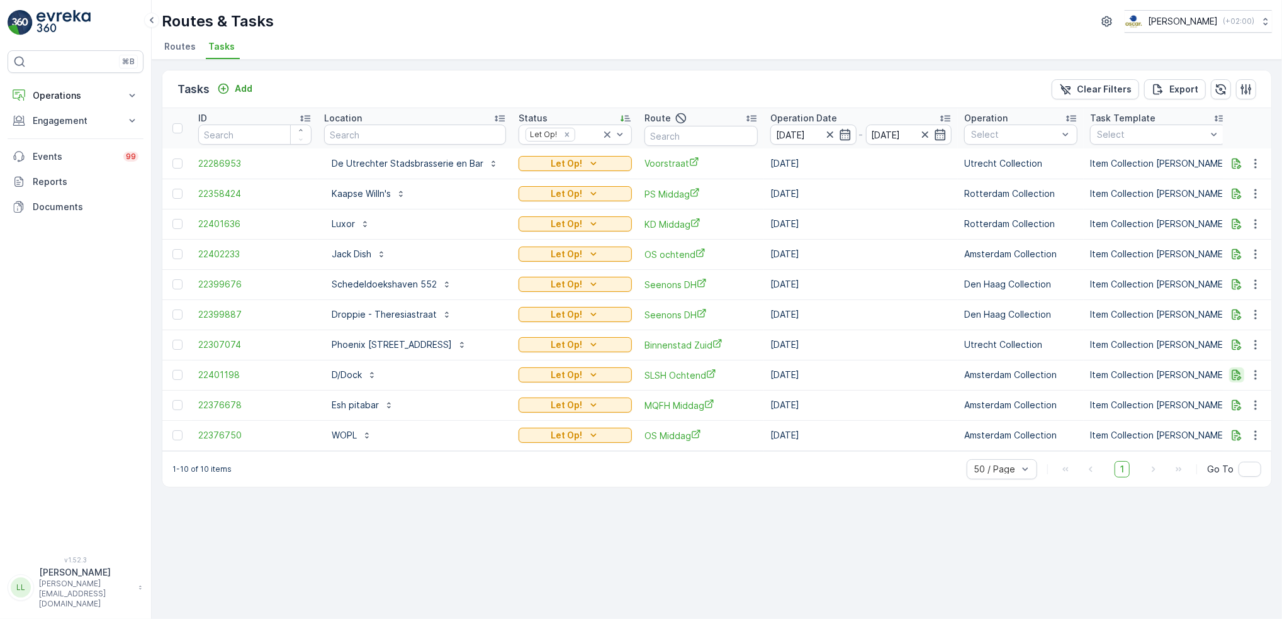
click at [1234, 372] on icon "button" at bounding box center [1236, 375] width 9 height 11
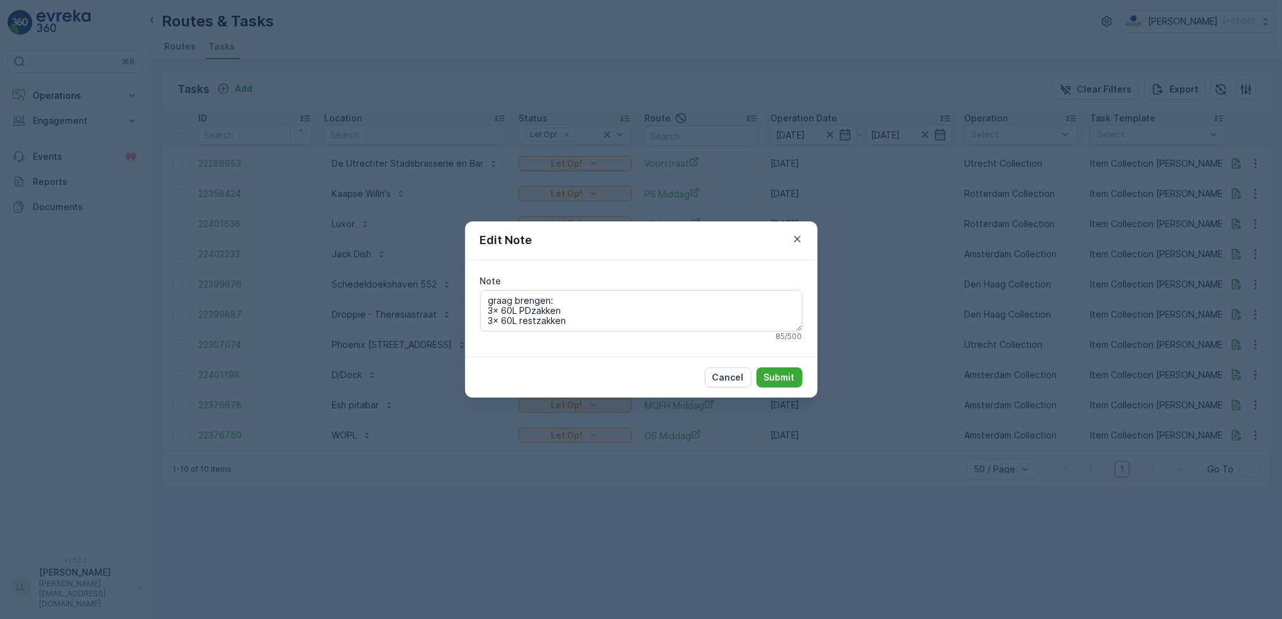
click at [932, 372] on div "Edit Note Note graag brengen: 3x 60L PDzakken 3x 60L restzakken Graag piepschui…" at bounding box center [641, 309] width 1282 height 619
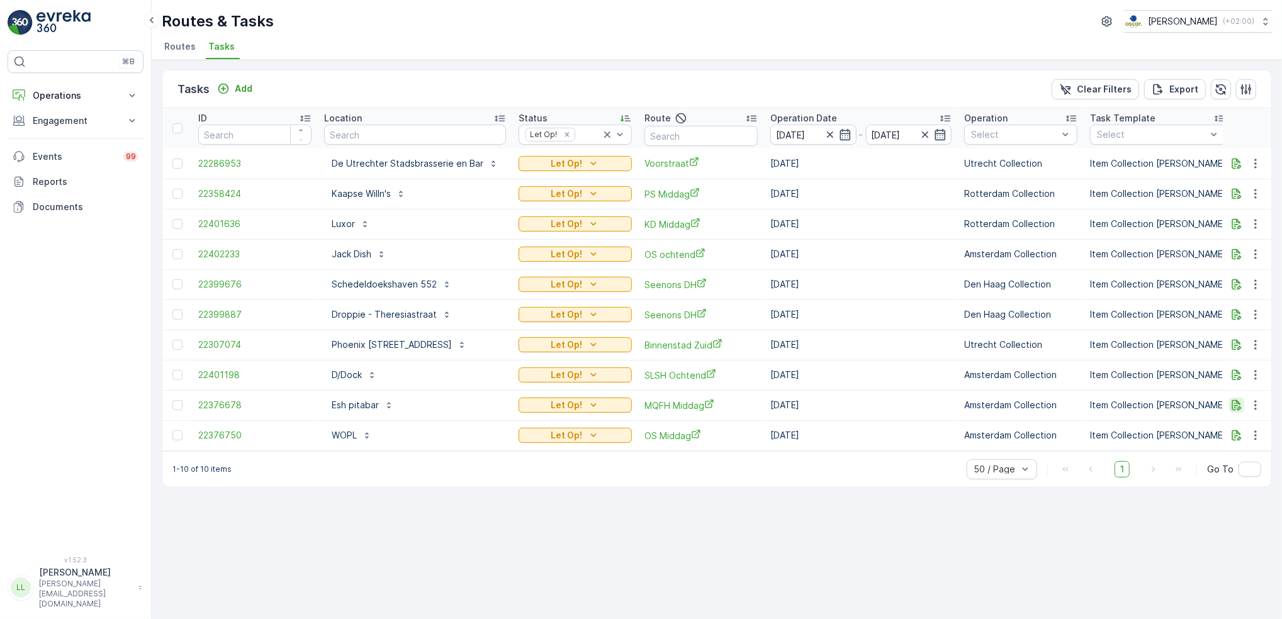
click at [1237, 408] on icon "button" at bounding box center [1236, 405] width 9 height 11
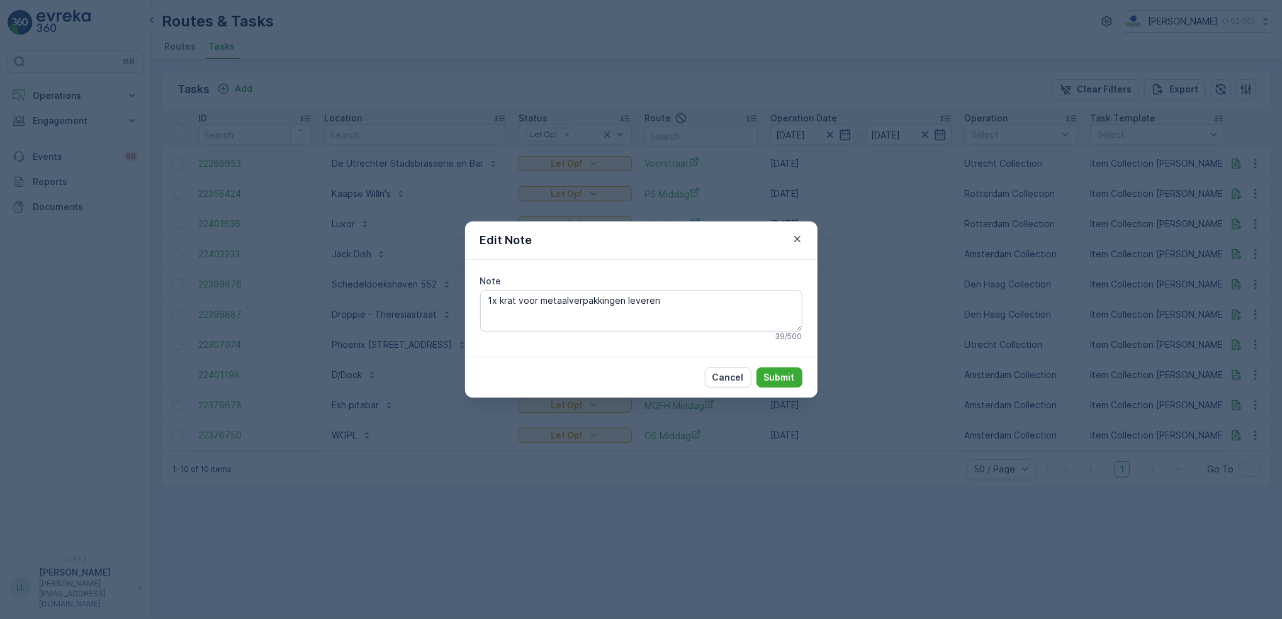
click at [1038, 421] on div "Edit Note Note 1x krat voor metaalverpakkingen leveren 39 / 500 Cancel Submit" at bounding box center [641, 309] width 1282 height 619
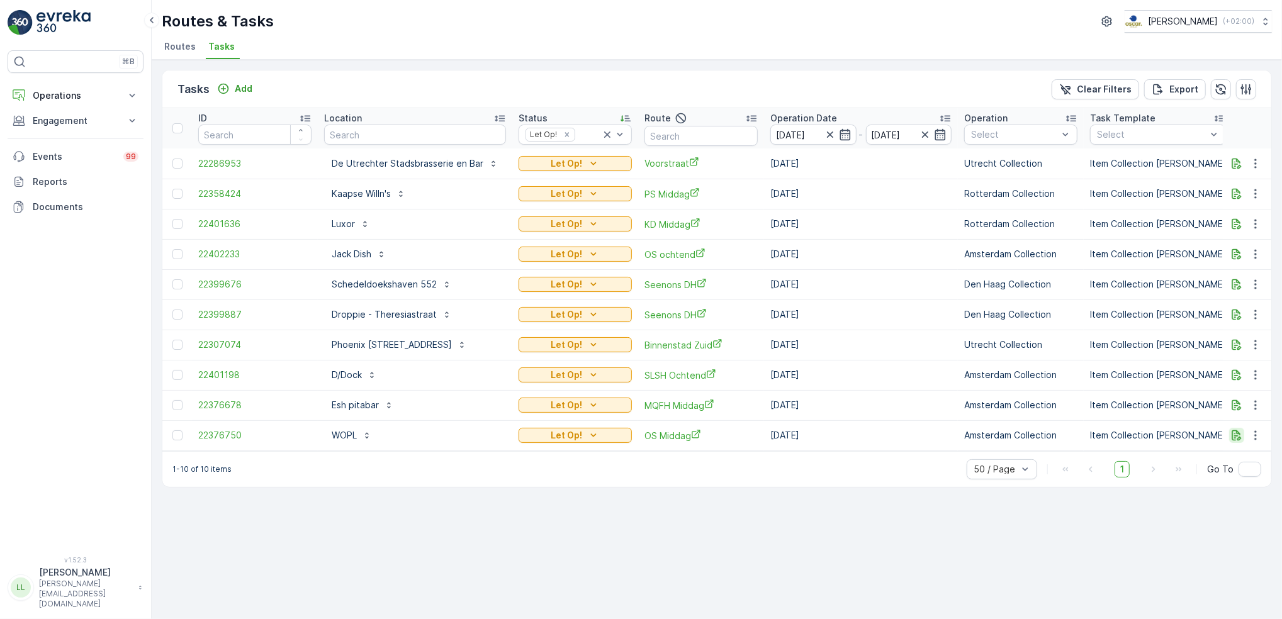
click at [1236, 436] on icon "button" at bounding box center [1236, 435] width 13 height 13
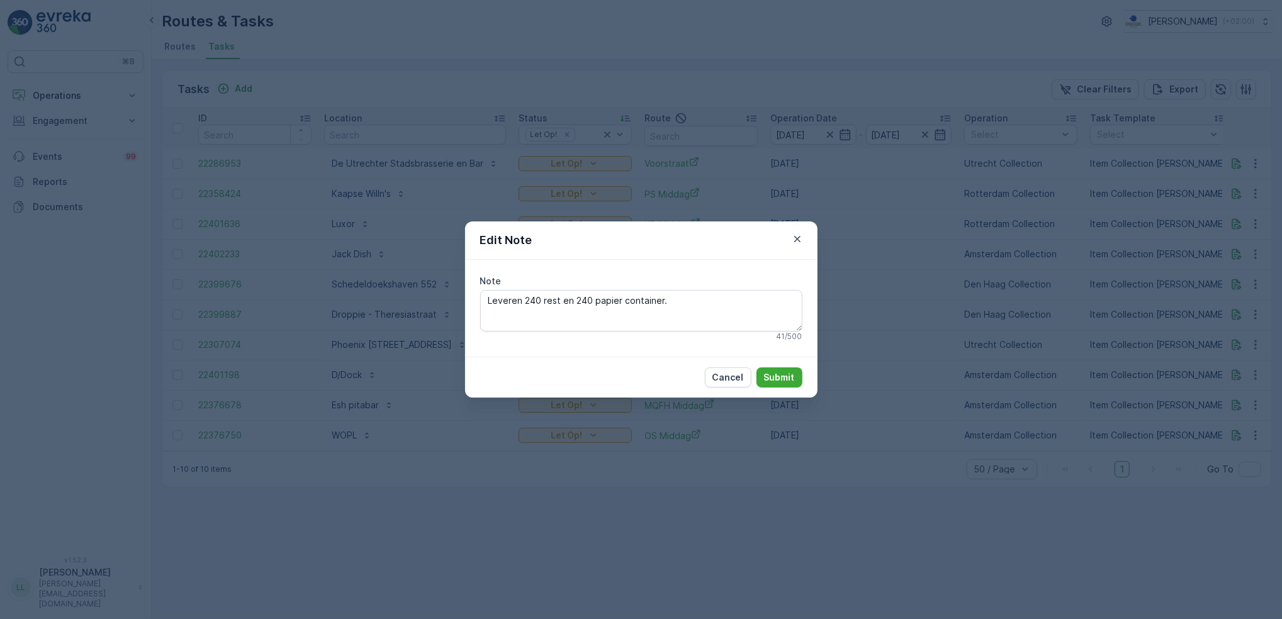
click at [997, 369] on div "Edit Note Note Leveren 240 rest en 240 papier container. 41 / 500 Cancel Submit" at bounding box center [641, 309] width 1282 height 619
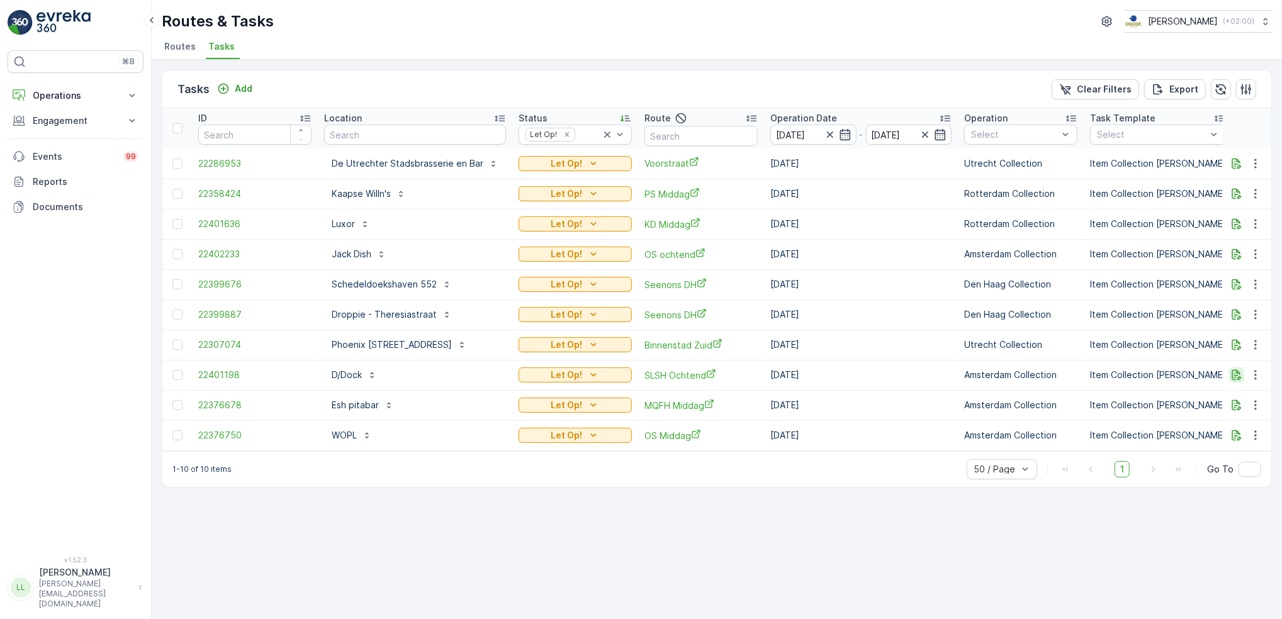
click at [1240, 375] on icon "button" at bounding box center [1236, 375] width 13 height 13
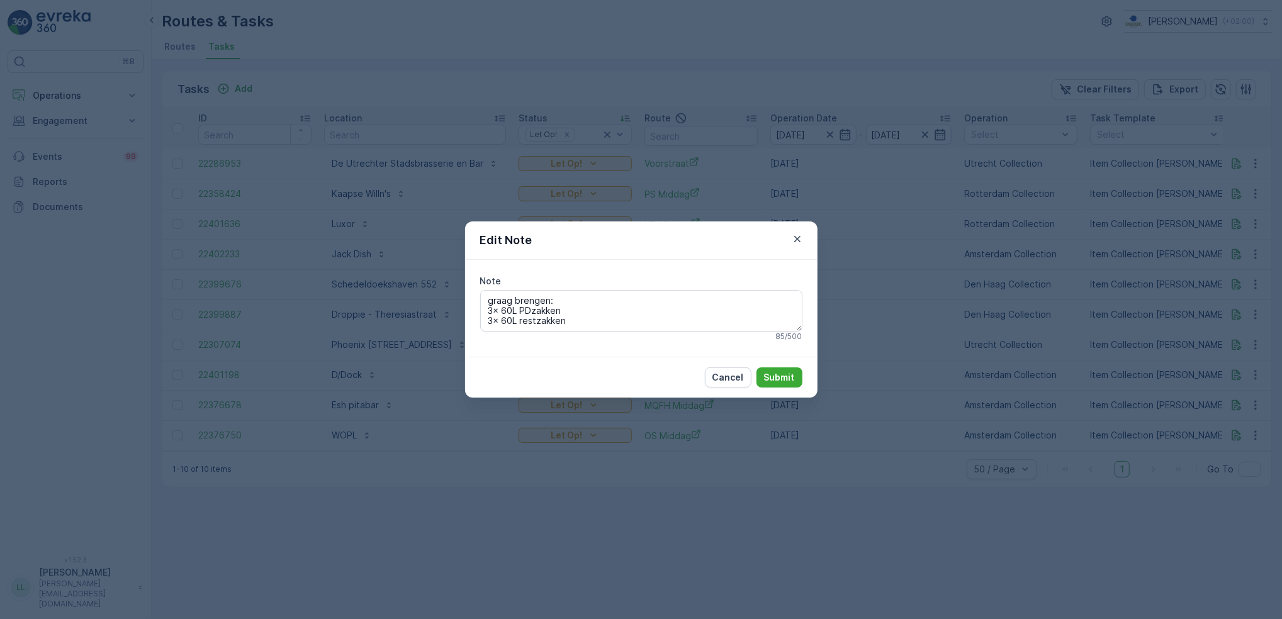
click at [841, 420] on div "Edit Note Note graag brengen: 3x 60L PDzakken 3x 60L restzakken Graag piepschui…" at bounding box center [641, 309] width 1282 height 619
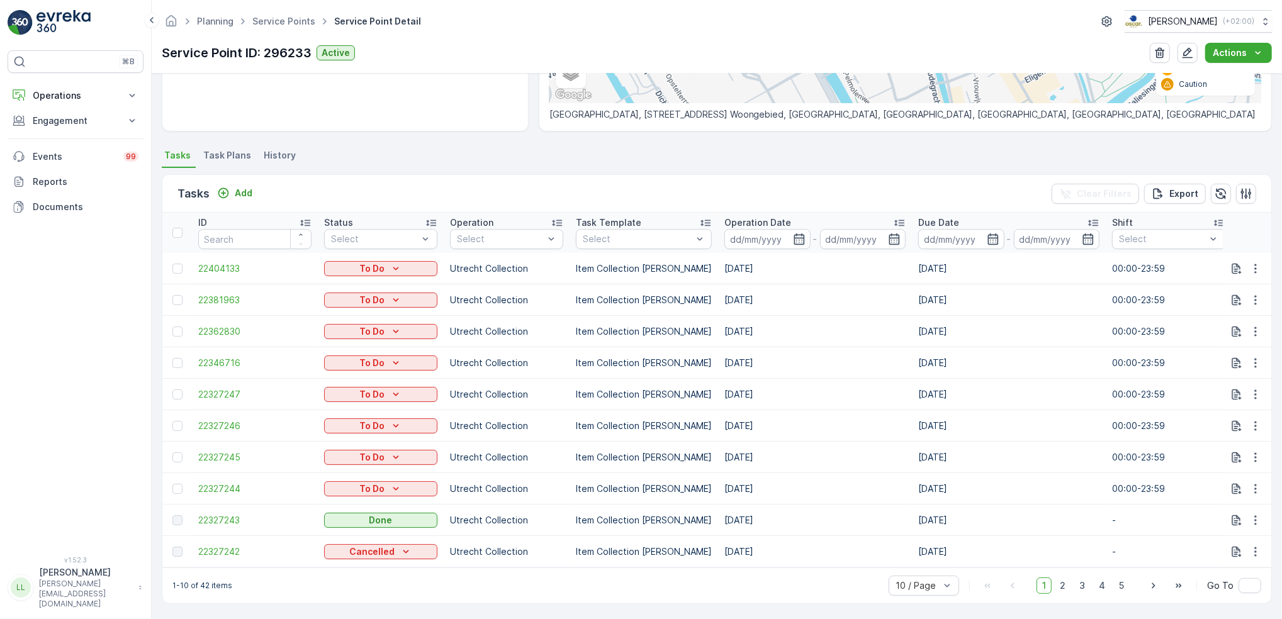
scroll to position [274, 0]
click at [415, 481] on div "To Do" at bounding box center [380, 487] width 103 height 13
click at [359, 496] on div "Done" at bounding box center [350, 501] width 23 height 13
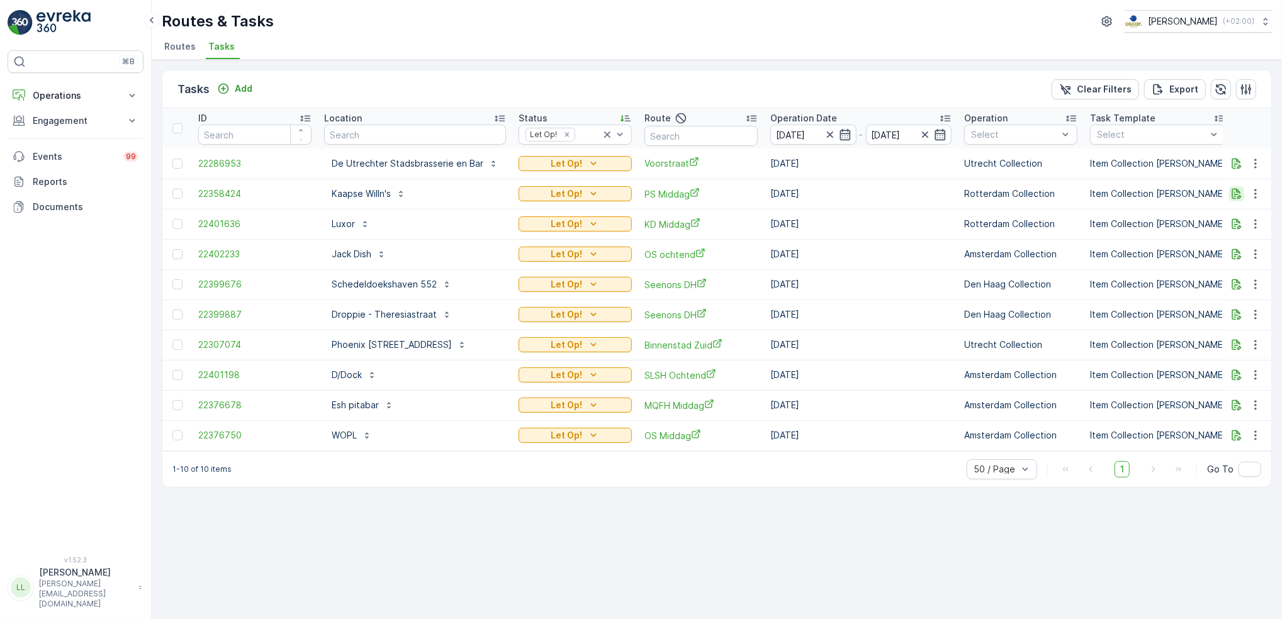
click at [1233, 190] on icon "button" at bounding box center [1236, 193] width 13 height 13
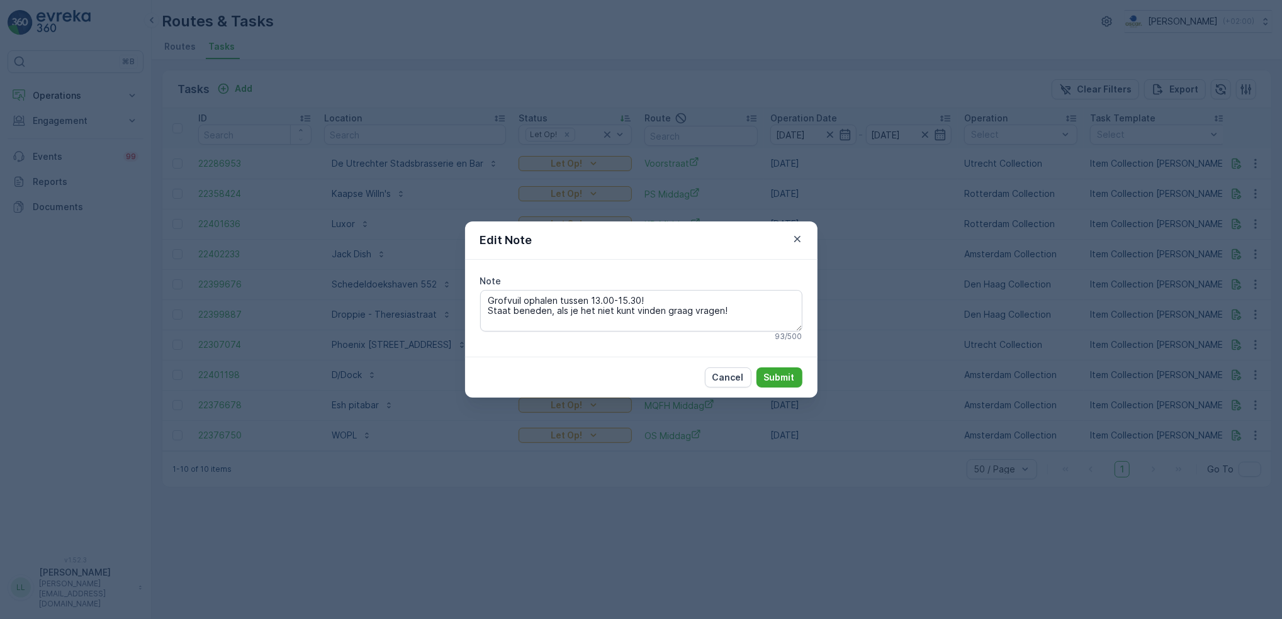
click at [915, 293] on div "Edit Note Note Grofvuil ophalen tussen 13.00-15.30! Staat beneden, als je het n…" at bounding box center [641, 309] width 1282 height 619
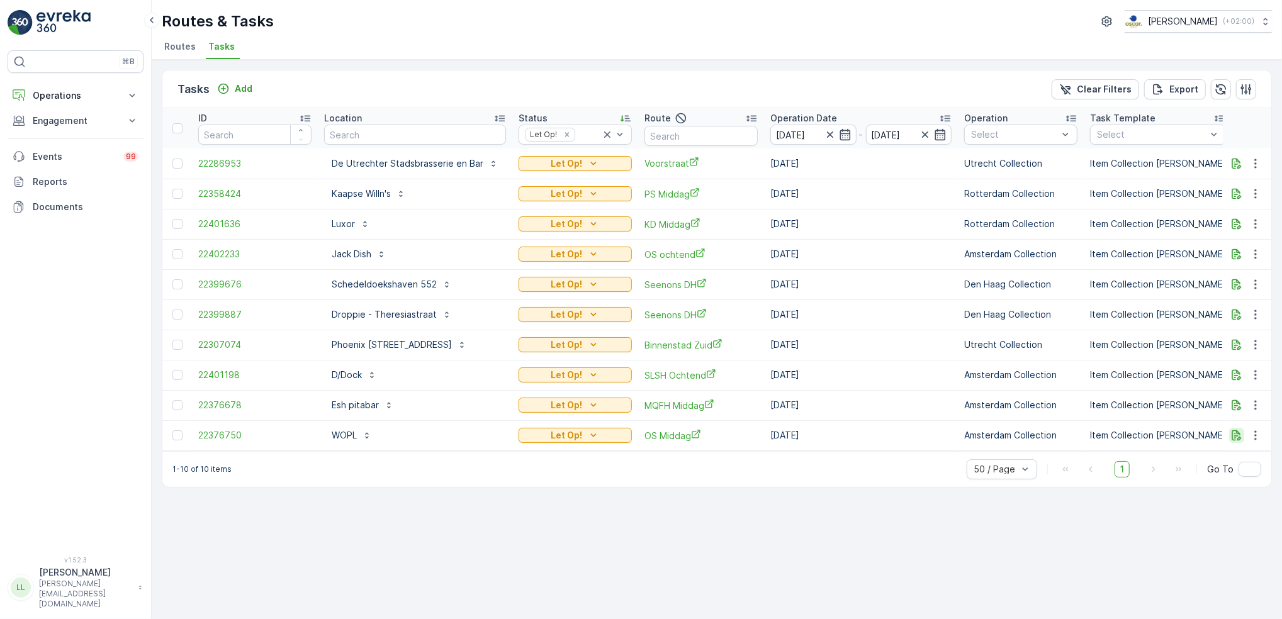
click at [1237, 435] on icon "button" at bounding box center [1236, 435] width 9 height 11
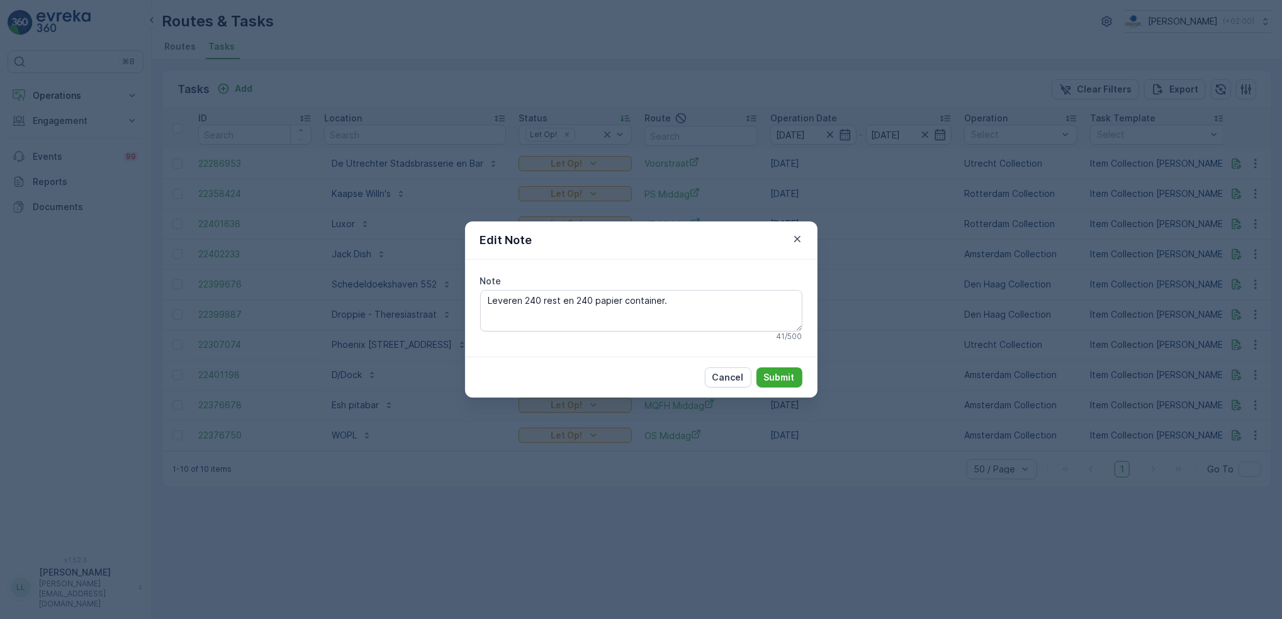
click at [1138, 456] on div "Edit Note Note Leveren 240 rest en 240 papier container. 41 / 500 Cancel Submit" at bounding box center [641, 309] width 1282 height 619
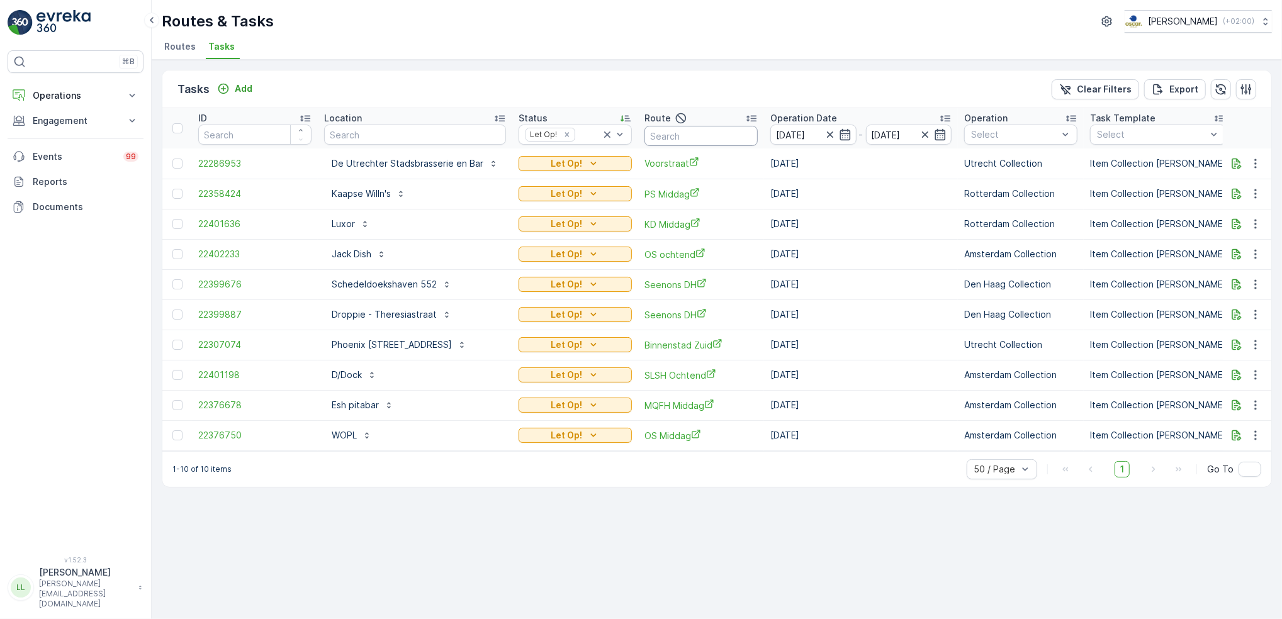
click at [686, 131] on input "text" at bounding box center [700, 136] width 113 height 20
type input "voor"
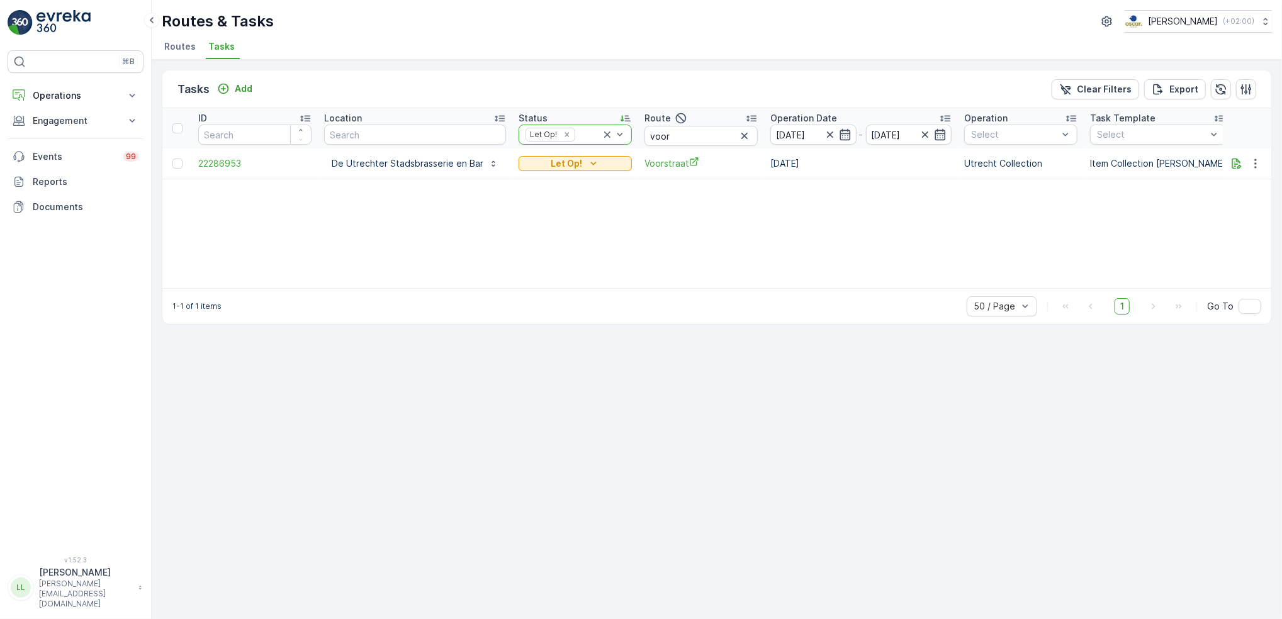
click at [604, 135] on icon at bounding box center [607, 134] width 6 height 6
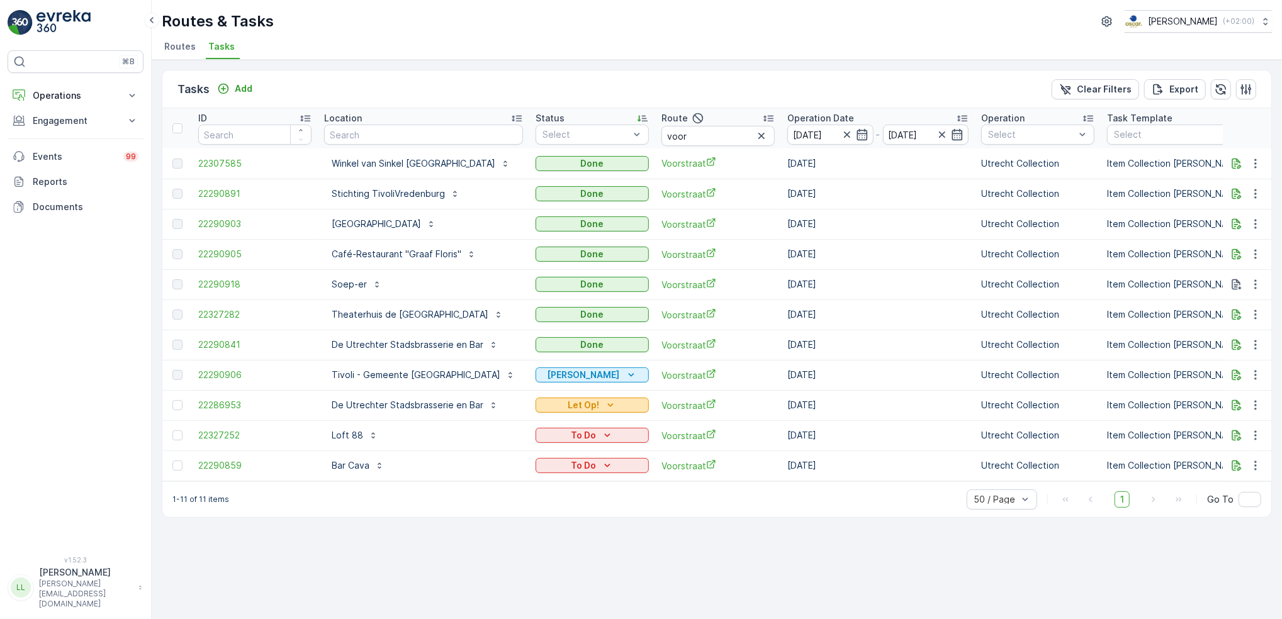
click at [567, 400] on p "Let Op!" at bounding box center [582, 405] width 31 height 13
click at [542, 422] on span "Done" at bounding box center [533, 423] width 23 height 13
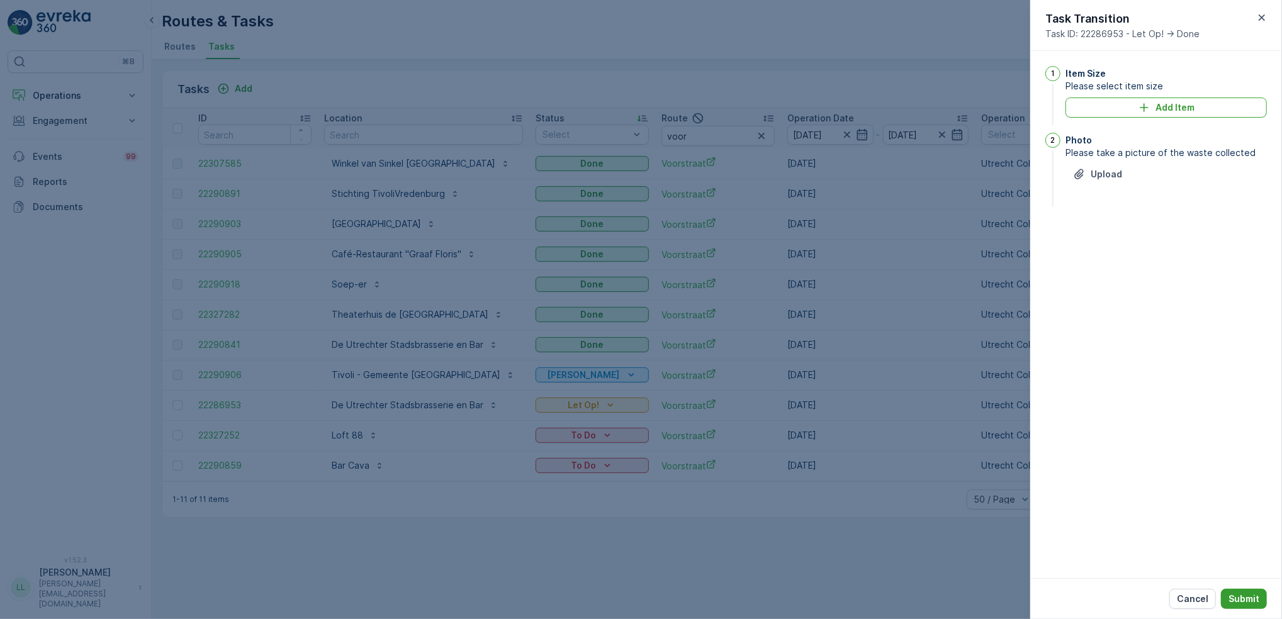
click at [1242, 599] on p "Submit" at bounding box center [1243, 599] width 31 height 13
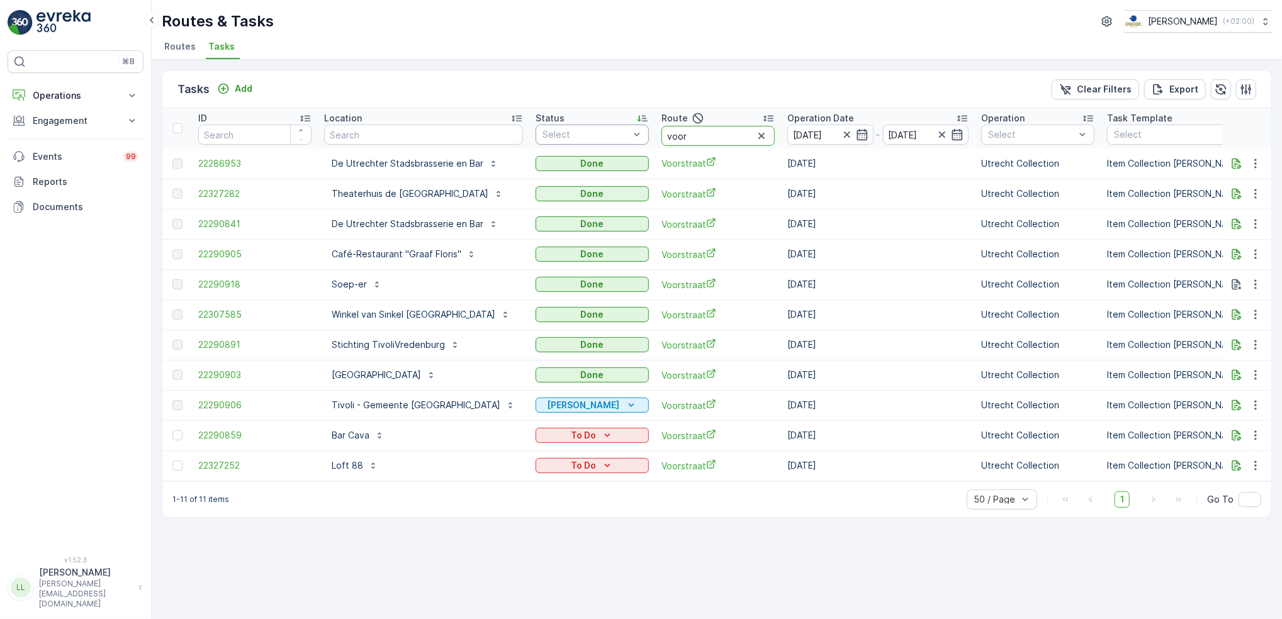
drag, startPoint x: 675, startPoint y: 135, endPoint x: 616, endPoint y: 135, distance: 59.1
click at [616, 135] on tr "ID Location Status Select Route voor Operation Date [DATE] - [DATE] Operation S…" at bounding box center [1175, 128] width 2026 height 40
type input "binnen"
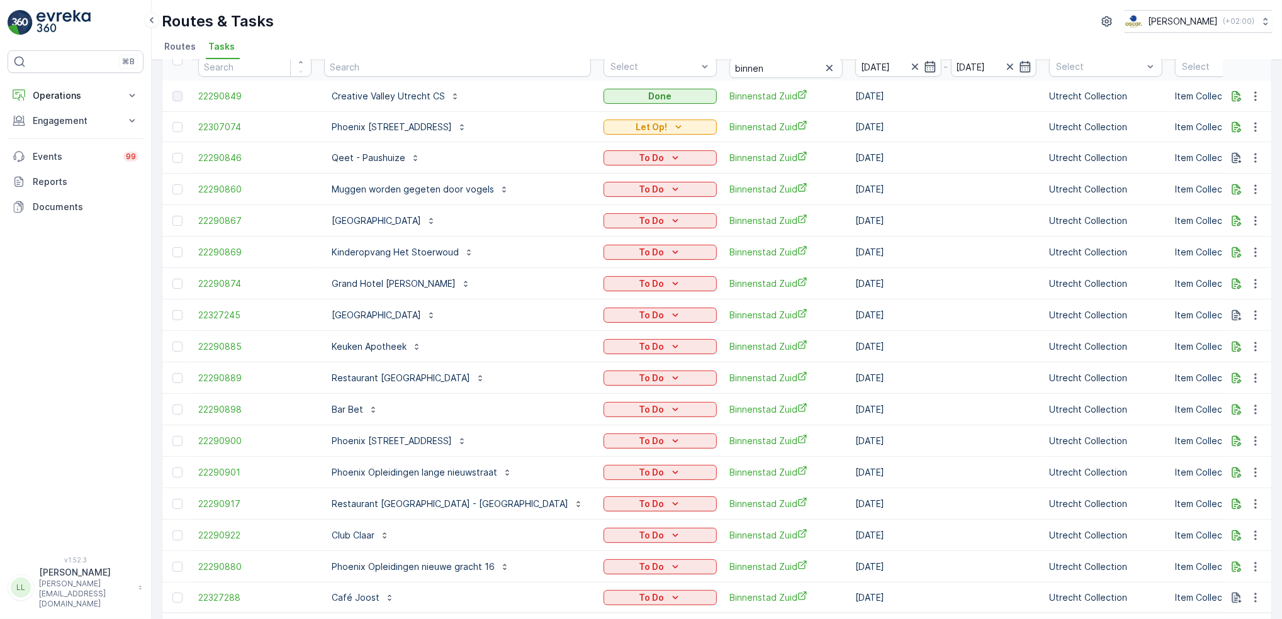
scroll to position [31, 0]
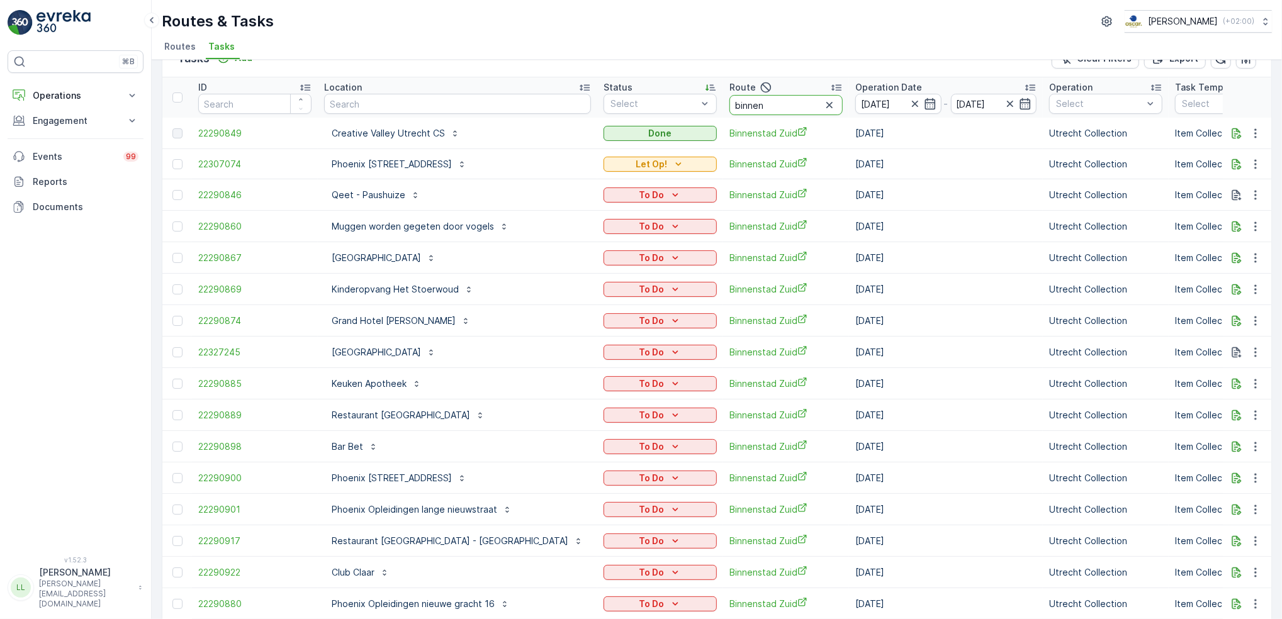
drag, startPoint x: 710, startPoint y: 108, endPoint x: 651, endPoint y: 114, distance: 60.0
click at [723, 114] on th "Route binnen" at bounding box center [786, 97] width 126 height 40
type input "voor"
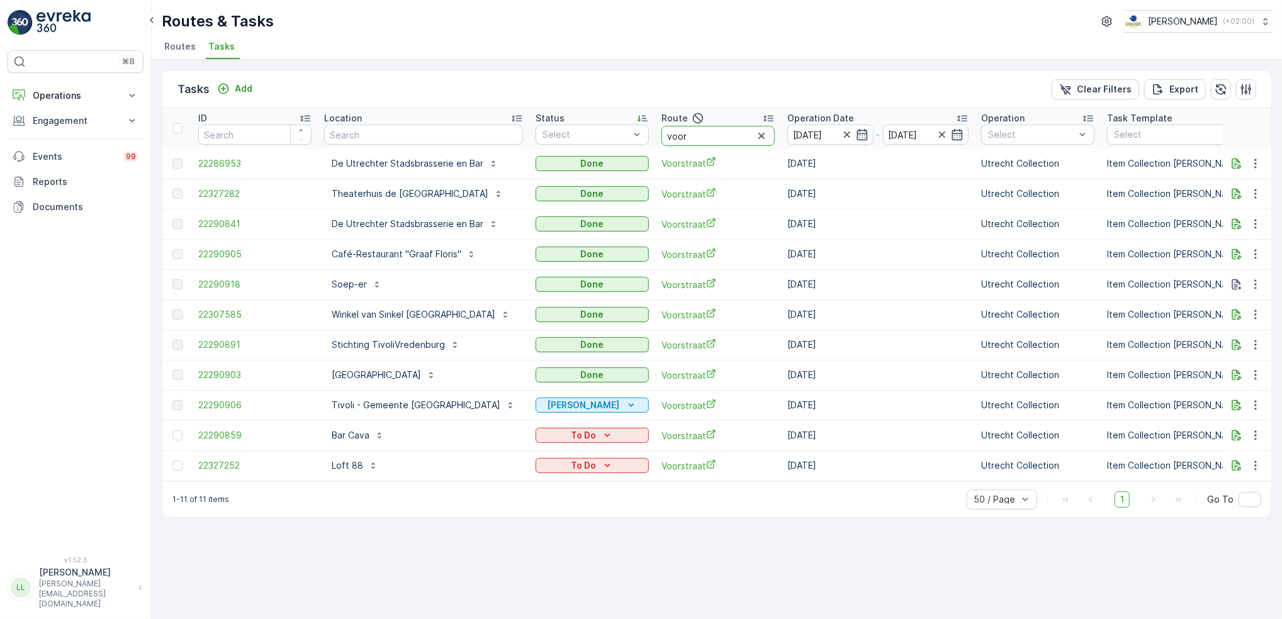
drag, startPoint x: 615, startPoint y: 138, endPoint x: 608, endPoint y: 165, distance: 27.3
click at [615, 139] on tr "ID Location Status Select Route voor Operation Date 15.10.2025 - 15.10.2025 Ope…" at bounding box center [1175, 128] width 2026 height 40
type input "binnen"
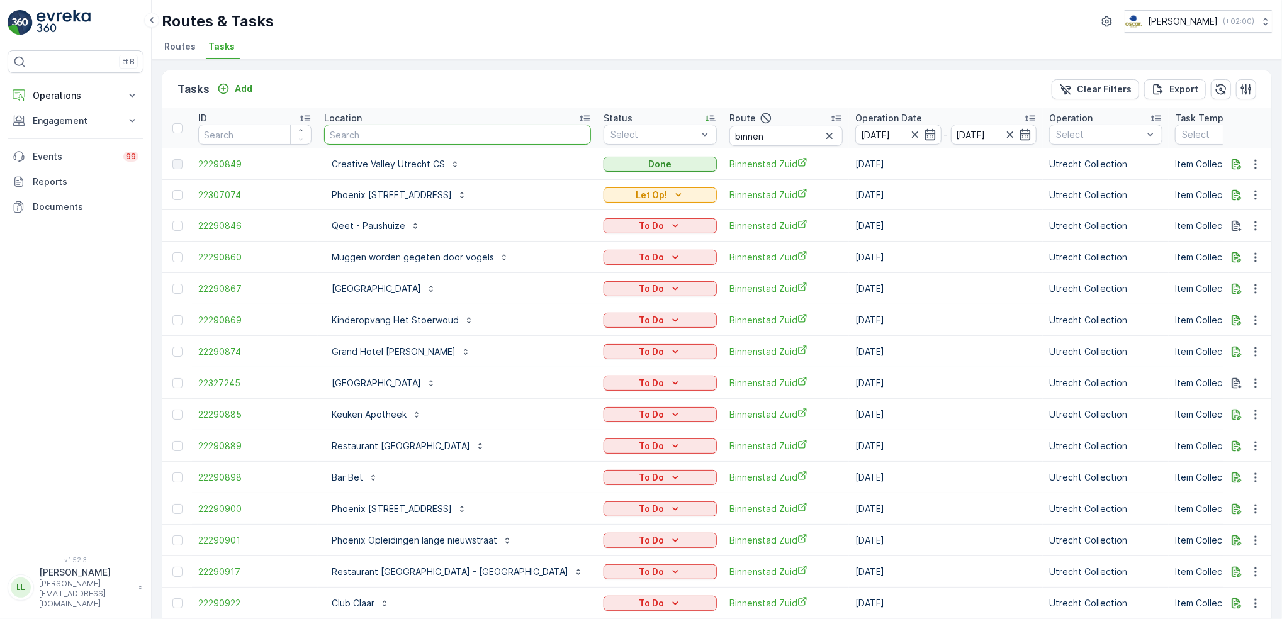
click at [425, 125] on input "text" at bounding box center [457, 135] width 267 height 20
type input "eet"
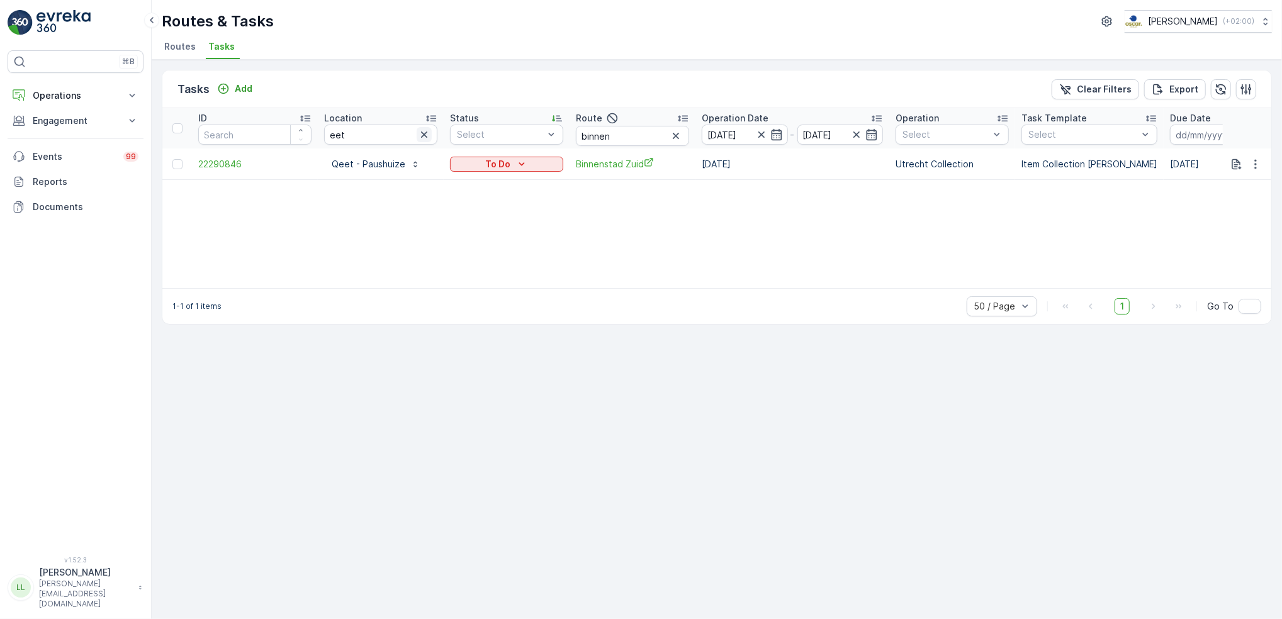
click at [427, 136] on icon "button" at bounding box center [424, 134] width 13 height 13
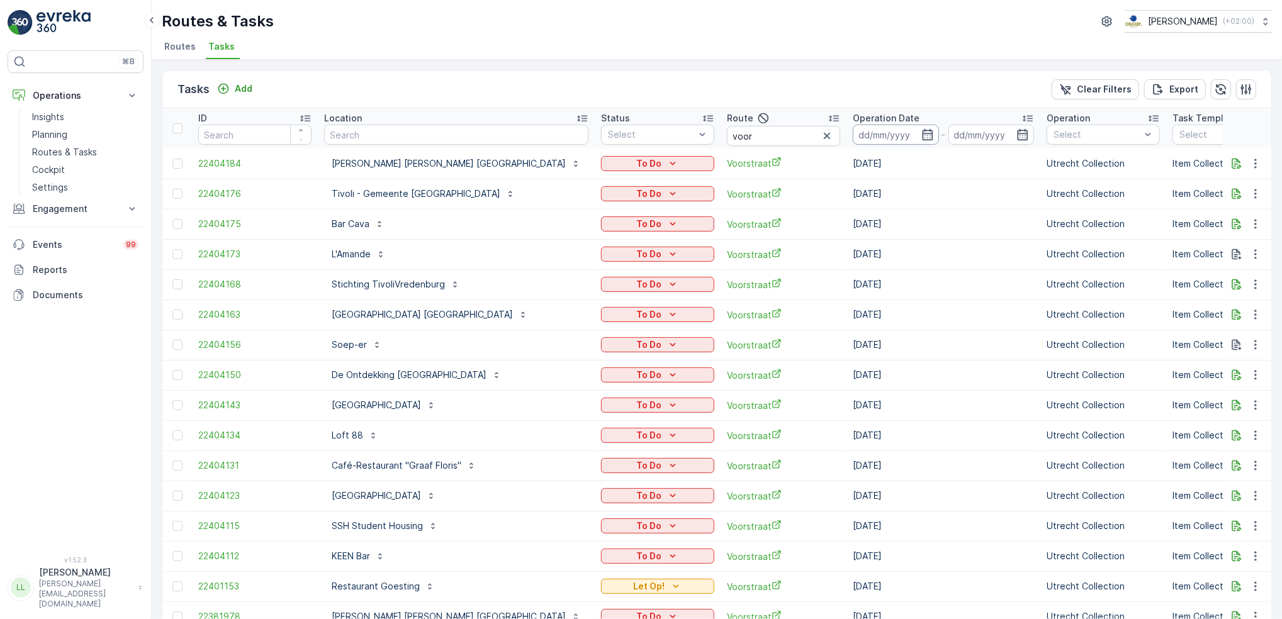
drag, startPoint x: 756, startPoint y: 133, endPoint x: 783, endPoint y: 133, distance: 27.1
click at [820, 133] on icon "button" at bounding box center [826, 136] width 13 height 13
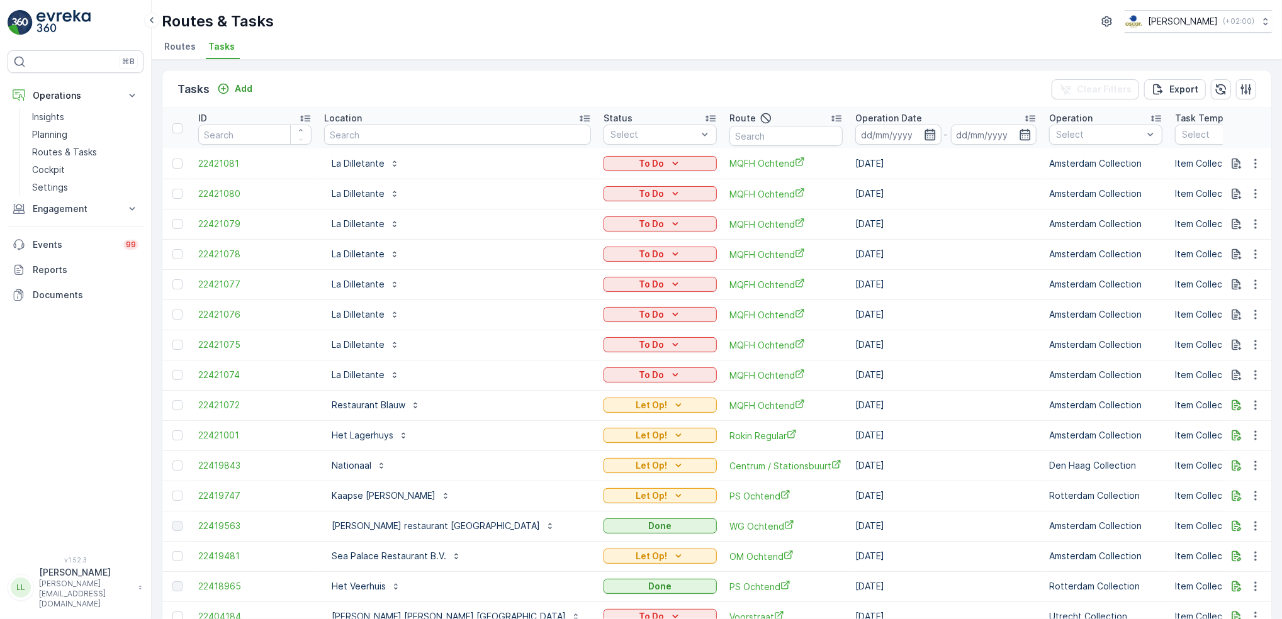
click at [924, 133] on icon "button" at bounding box center [929, 134] width 11 height 11
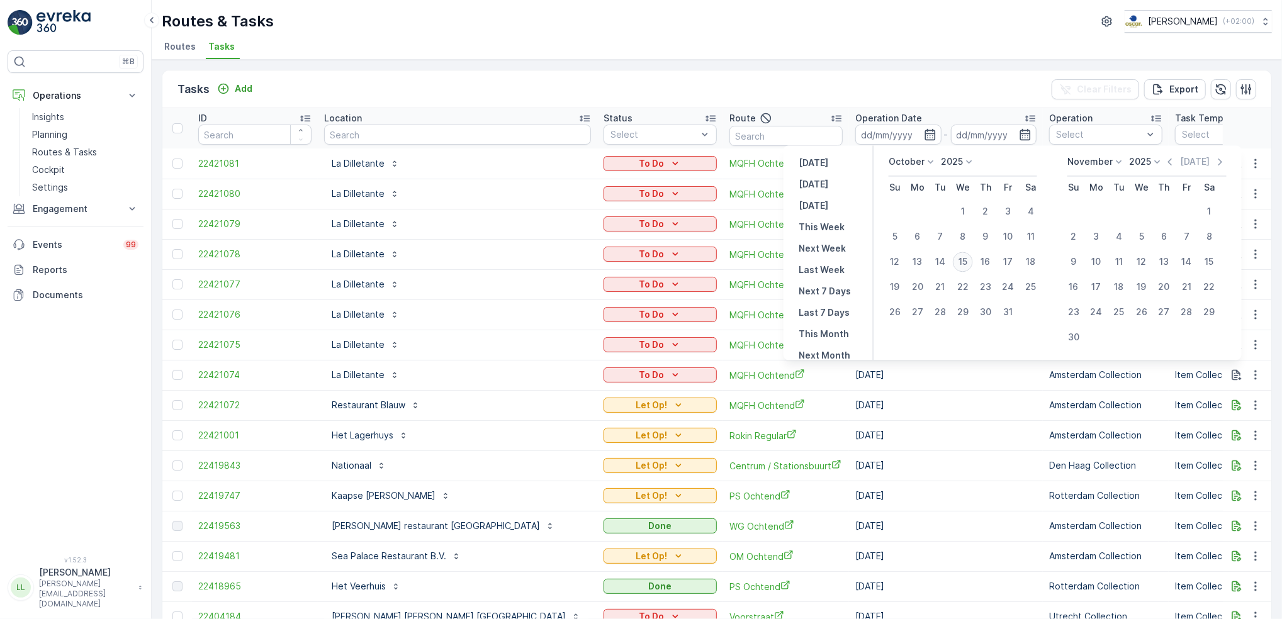
click at [959, 264] on div "15" at bounding box center [963, 262] width 20 height 20
type input "[DATE]"
click at [959, 264] on div "15" at bounding box center [963, 262] width 20 height 20
type input "[DATE]"
click at [959, 264] on div "15" at bounding box center [963, 262] width 20 height 20
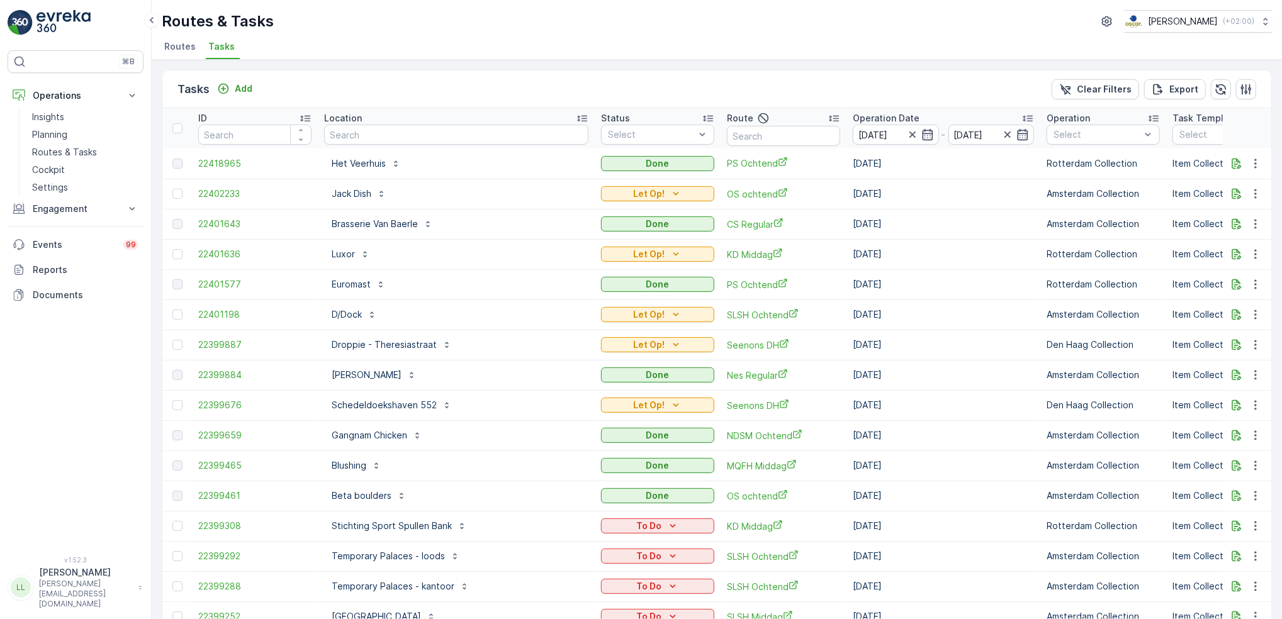
click at [763, 137] on input "text" at bounding box center [783, 136] width 113 height 20
type input "nes"
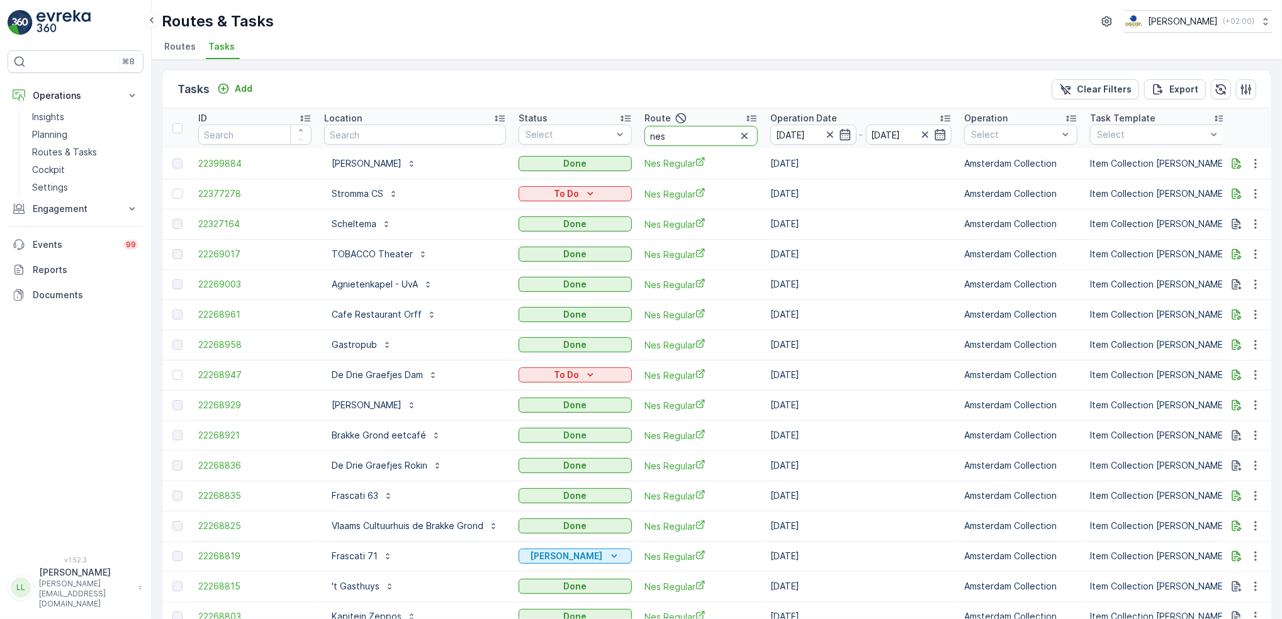
drag, startPoint x: 649, startPoint y: 134, endPoint x: 635, endPoint y: 134, distance: 13.8
click at [635, 134] on tr "ID Location Status Select Route nes Operation Date 15.10.2025 - 15.10.2025 Oper…" at bounding box center [1167, 128] width 2010 height 40
type input "binnen"
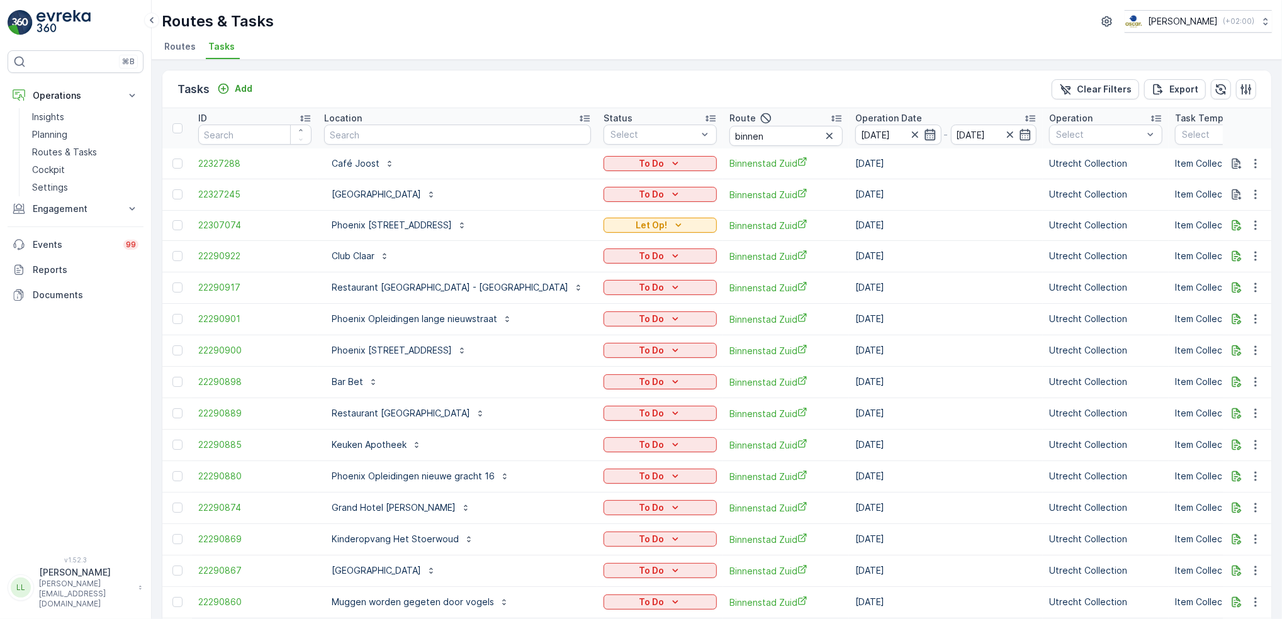
click at [924, 135] on icon "button" at bounding box center [930, 134] width 13 height 13
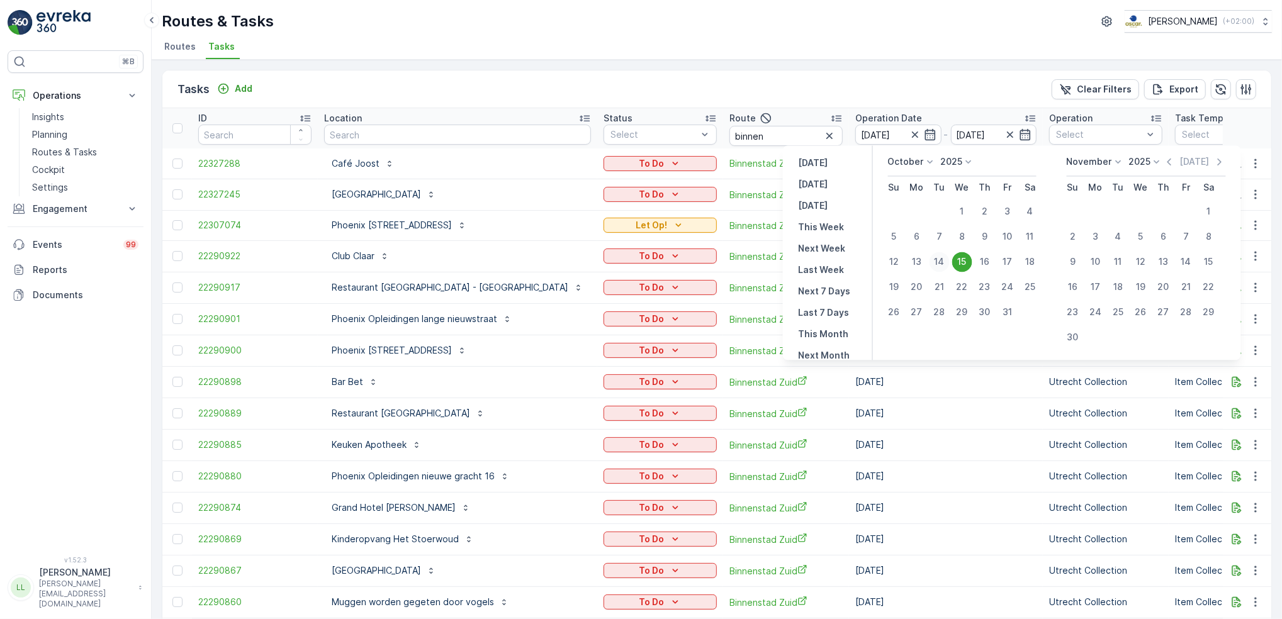
click at [940, 263] on div "14" at bounding box center [939, 262] width 20 height 20
type input "[DATE]"
click at [940, 262] on div "14" at bounding box center [939, 262] width 20 height 20
type input "[DATE]"
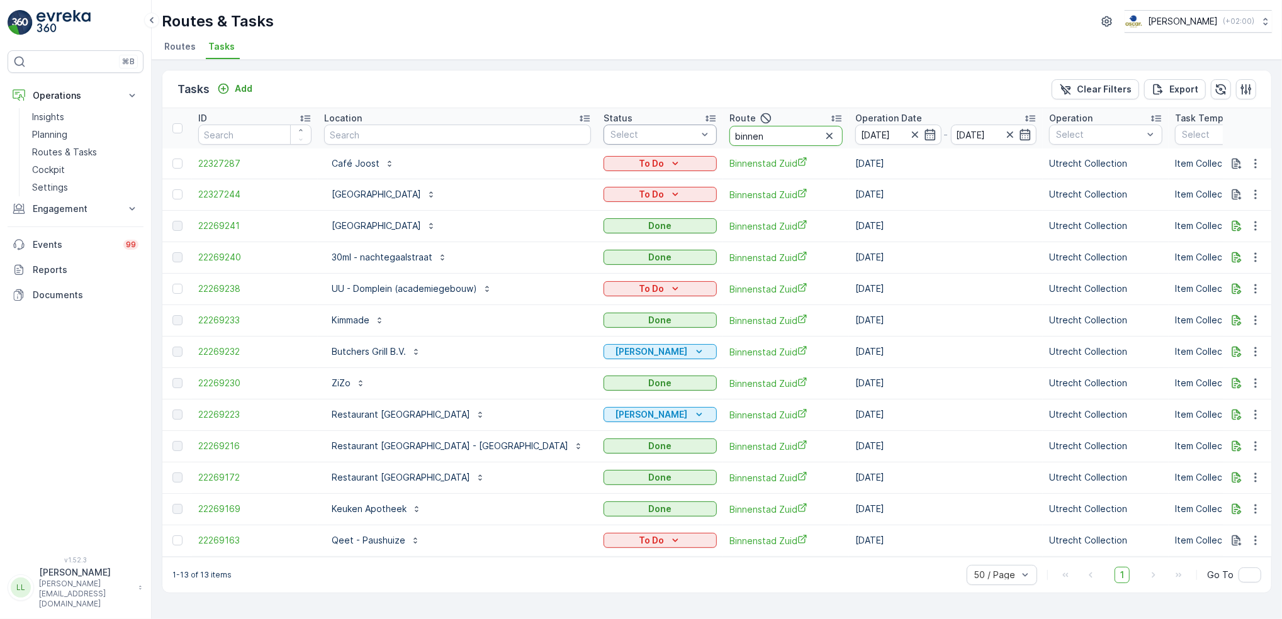
drag, startPoint x: 695, startPoint y: 130, endPoint x: 629, endPoint y: 131, distance: 66.1
click at [629, 131] on tr "ID Location Status Select Route binnen Operation Date 14.10.2025 - 14.10.2025 O…" at bounding box center [1209, 128] width 2094 height 40
type input "malle"
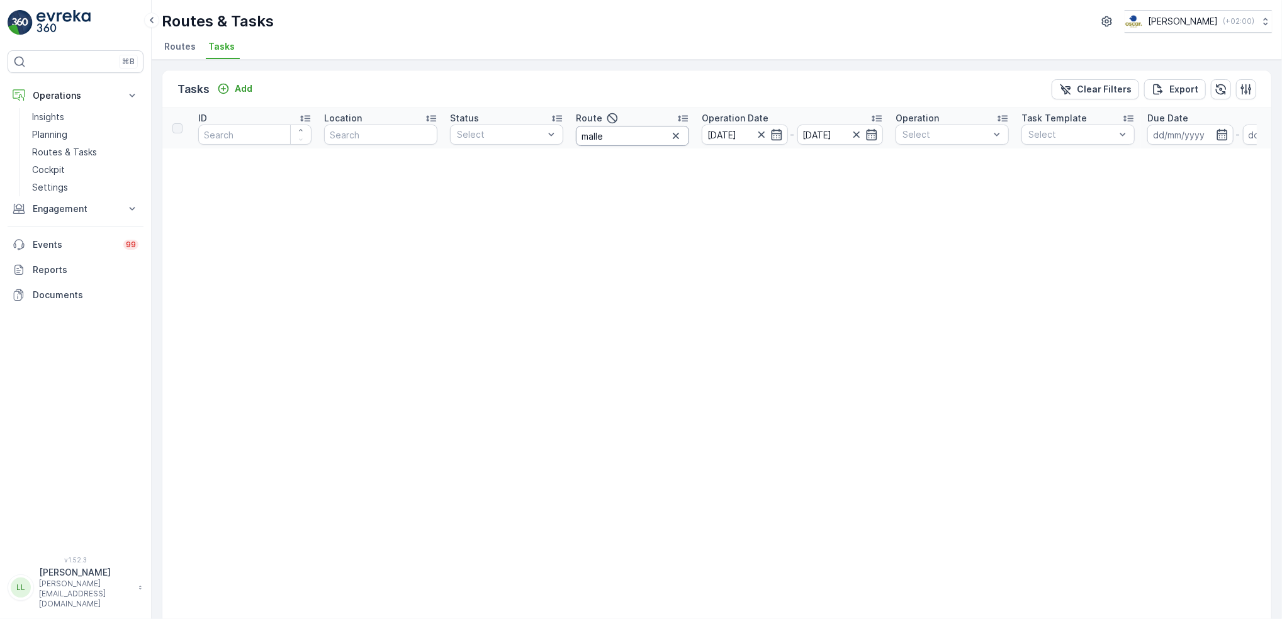
click at [618, 138] on input "malle" at bounding box center [632, 136] width 113 height 20
drag, startPoint x: 618, startPoint y: 138, endPoint x: 528, endPoint y: 142, distance: 90.1
click at [552, 139] on tr "ID Location Status Select Route malle Operation Date 14.10.2025 - 14.10.2025 Op…" at bounding box center [1104, 128] width 1884 height 40
type input "over"
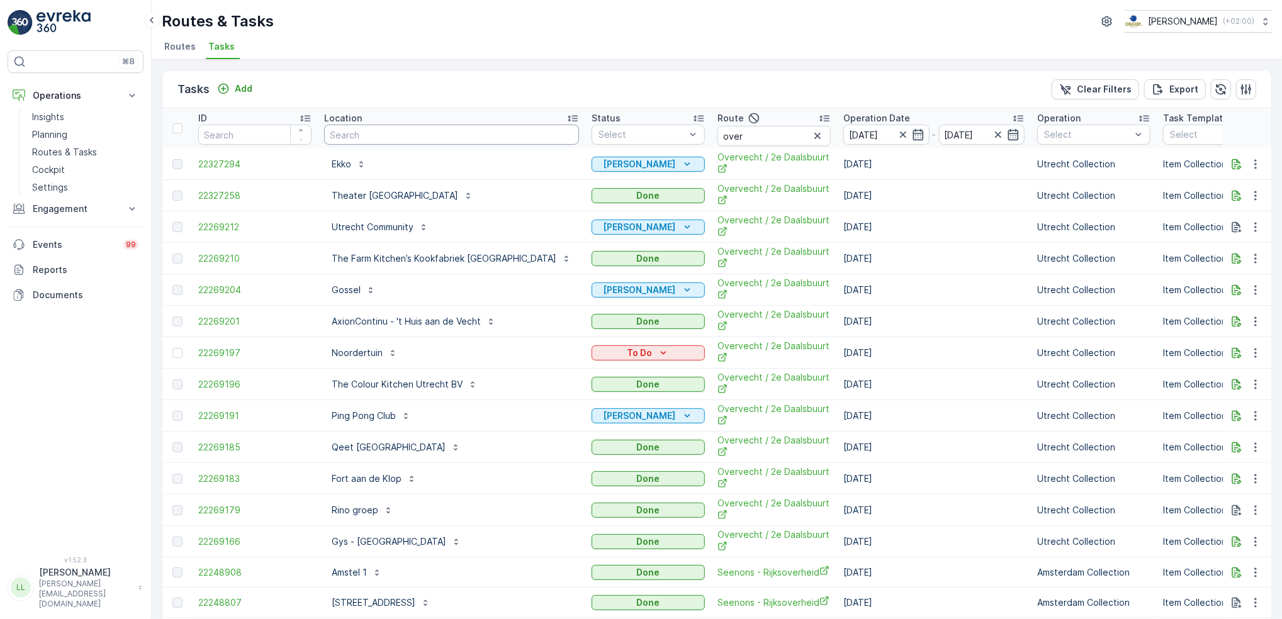
click at [430, 131] on input "text" at bounding box center [451, 135] width 255 height 20
type input "malle"
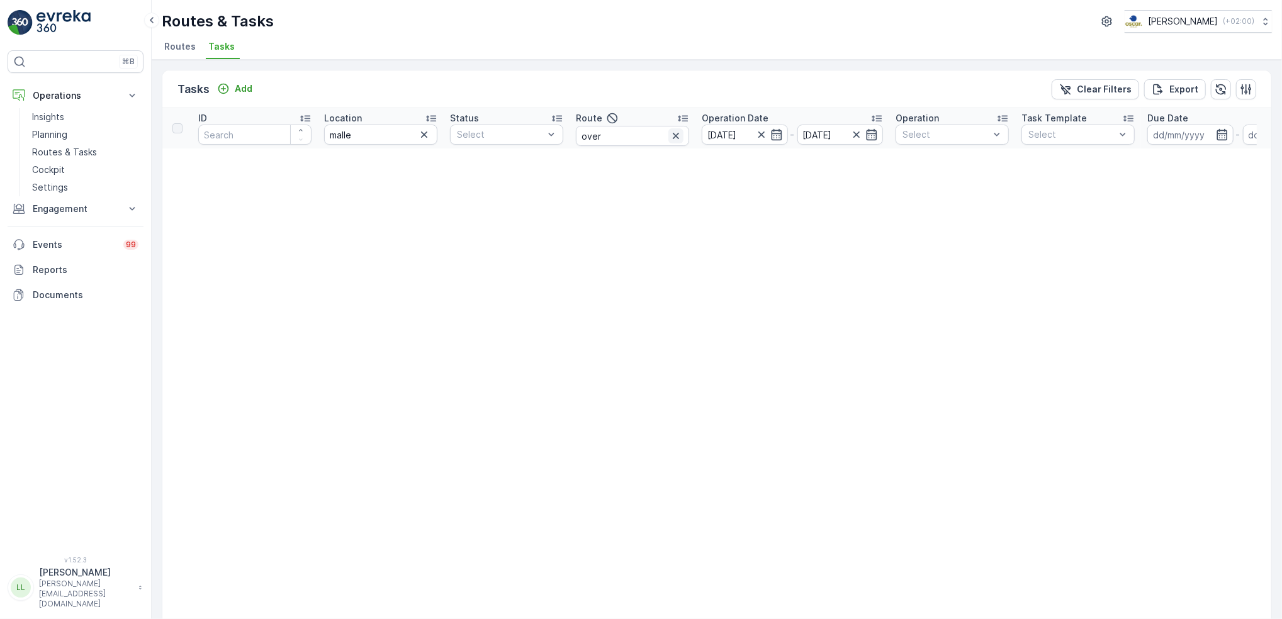
click at [673, 135] on icon "button" at bounding box center [675, 136] width 13 height 13
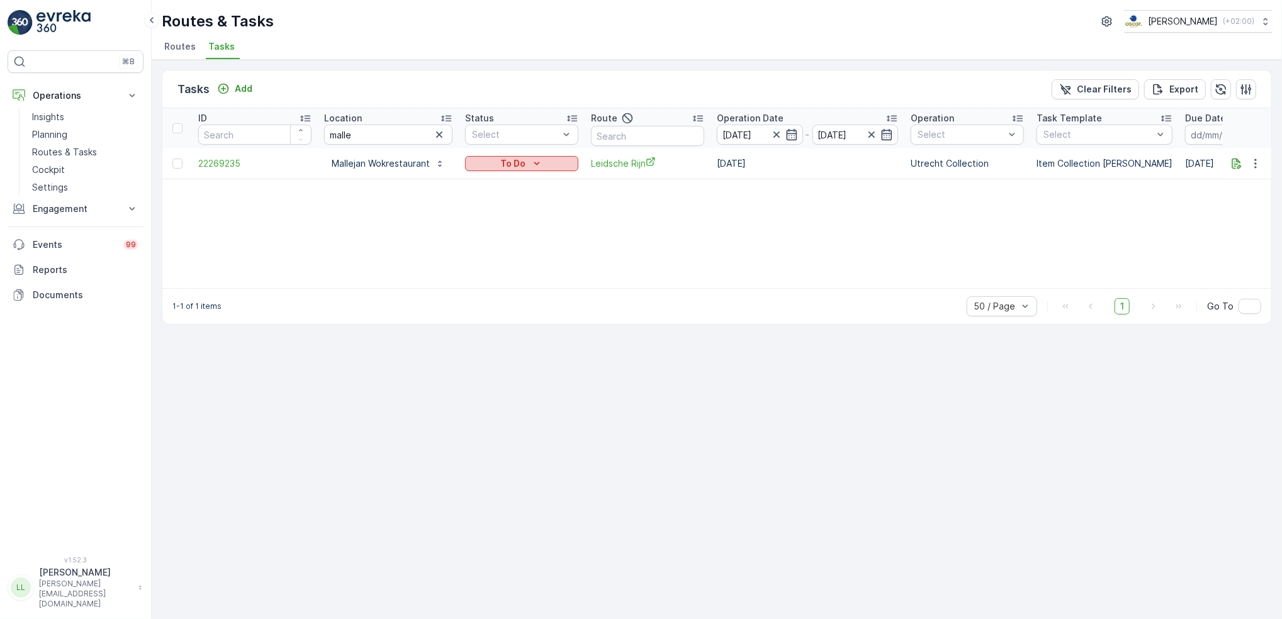
click at [509, 164] on p "To Do" at bounding box center [512, 163] width 25 height 13
click at [498, 183] on div "Done" at bounding box center [507, 182] width 80 height 18
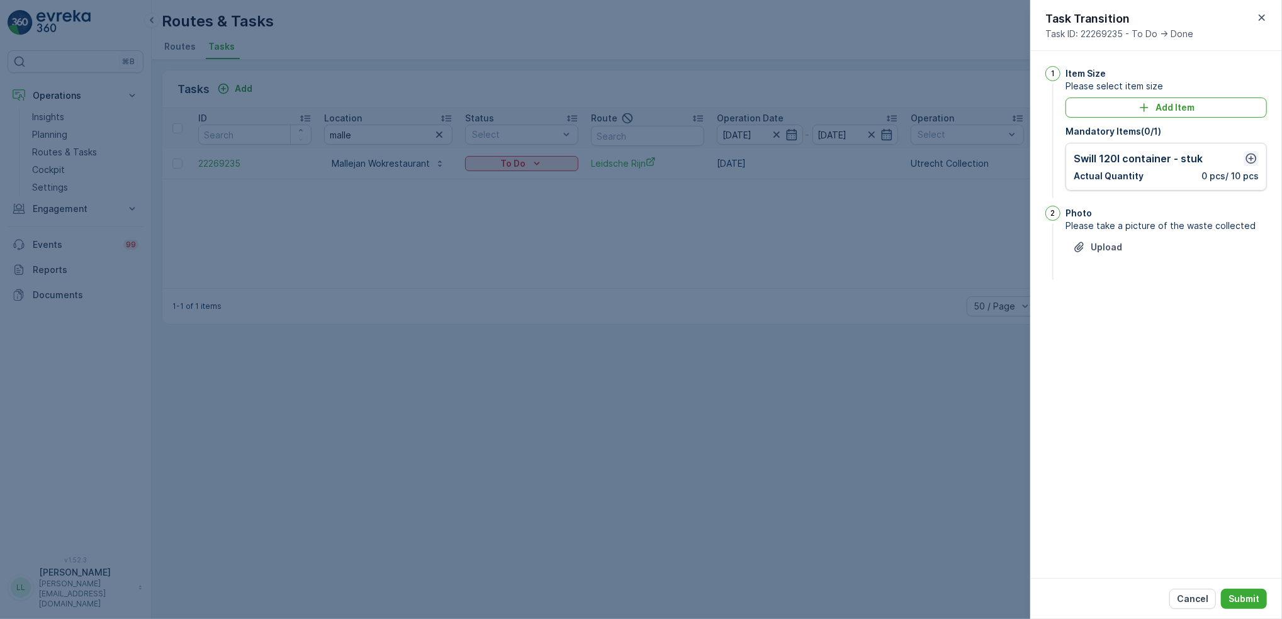
click at [1249, 159] on icon "button" at bounding box center [1250, 158] width 13 height 13
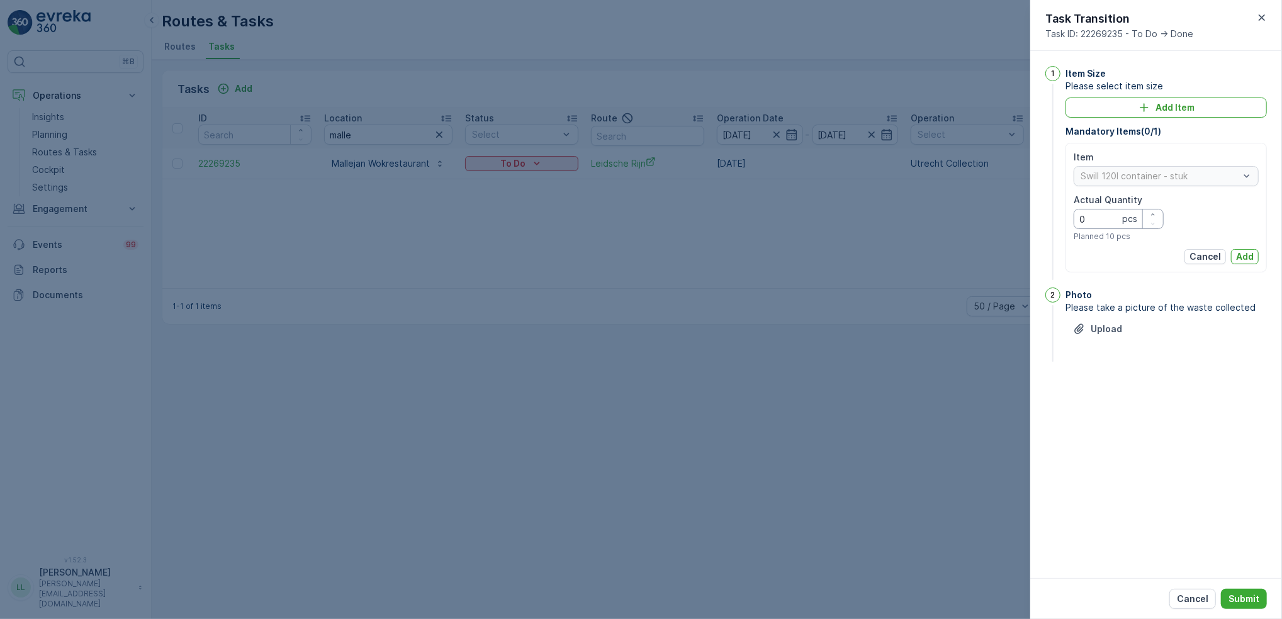
click at [1113, 220] on Quantity "0" at bounding box center [1118, 219] width 90 height 20
type Quantity "1"
type Quantity "0"
type Quantity "10"
click at [1248, 251] on p "Add" at bounding box center [1245, 256] width 18 height 13
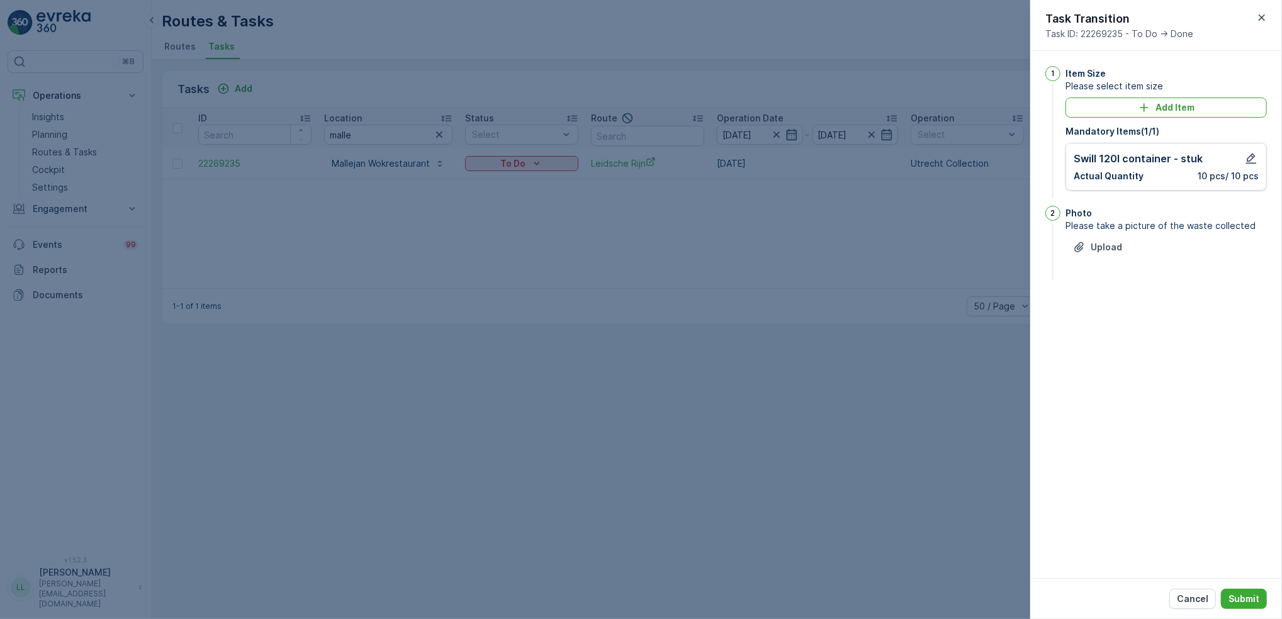
drag, startPoint x: 1260, startPoint y: 594, endPoint x: 1161, endPoint y: 516, distance: 126.4
click at [1260, 595] on button "Submit" at bounding box center [1244, 599] width 46 height 20
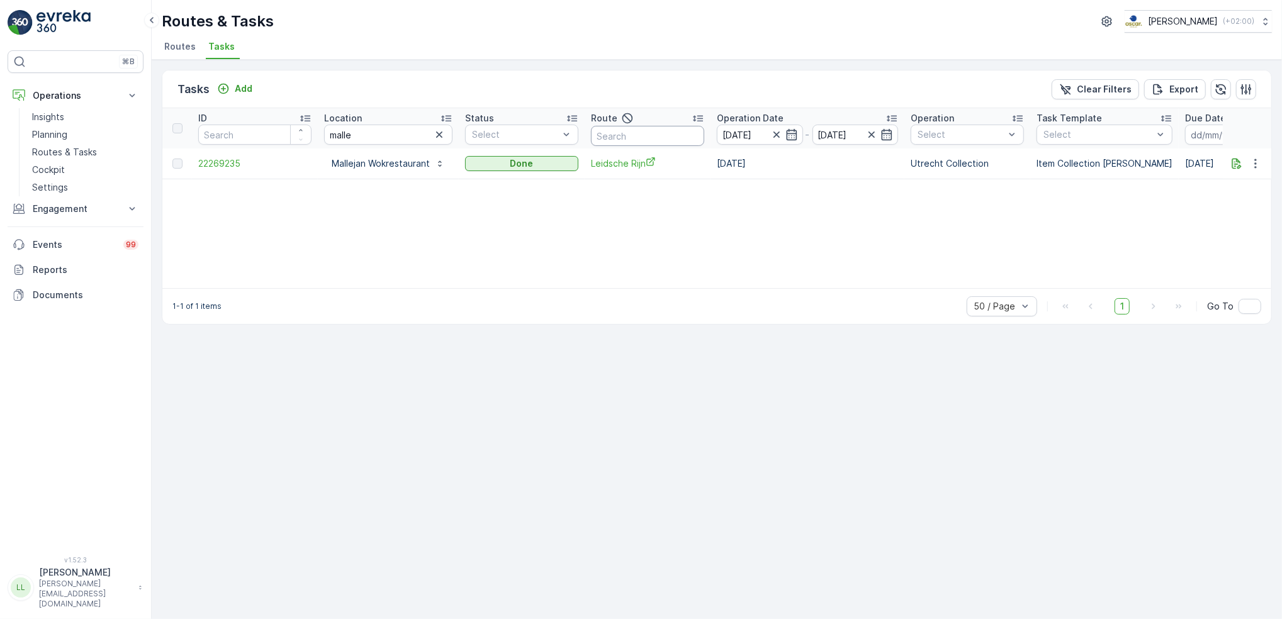
click at [657, 141] on input "text" at bounding box center [647, 136] width 113 height 20
type input "leidsc"
click at [437, 129] on icon "button" at bounding box center [439, 134] width 13 height 13
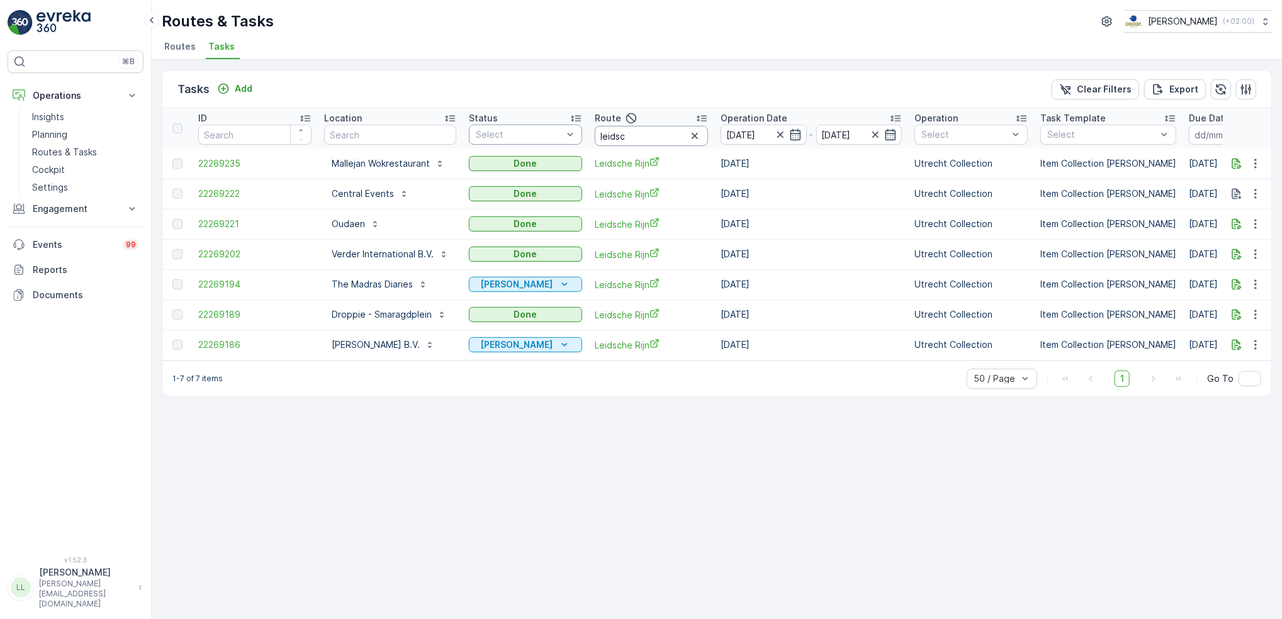
drag, startPoint x: 627, startPoint y: 137, endPoint x: 574, endPoint y: 137, distance: 52.2
click at [574, 137] on tr "ID Location Status Select Route leidsc Operation Date 14.10.2025 - 14.10.2025 O…" at bounding box center [1142, 128] width 1960 height 40
type input "klr"
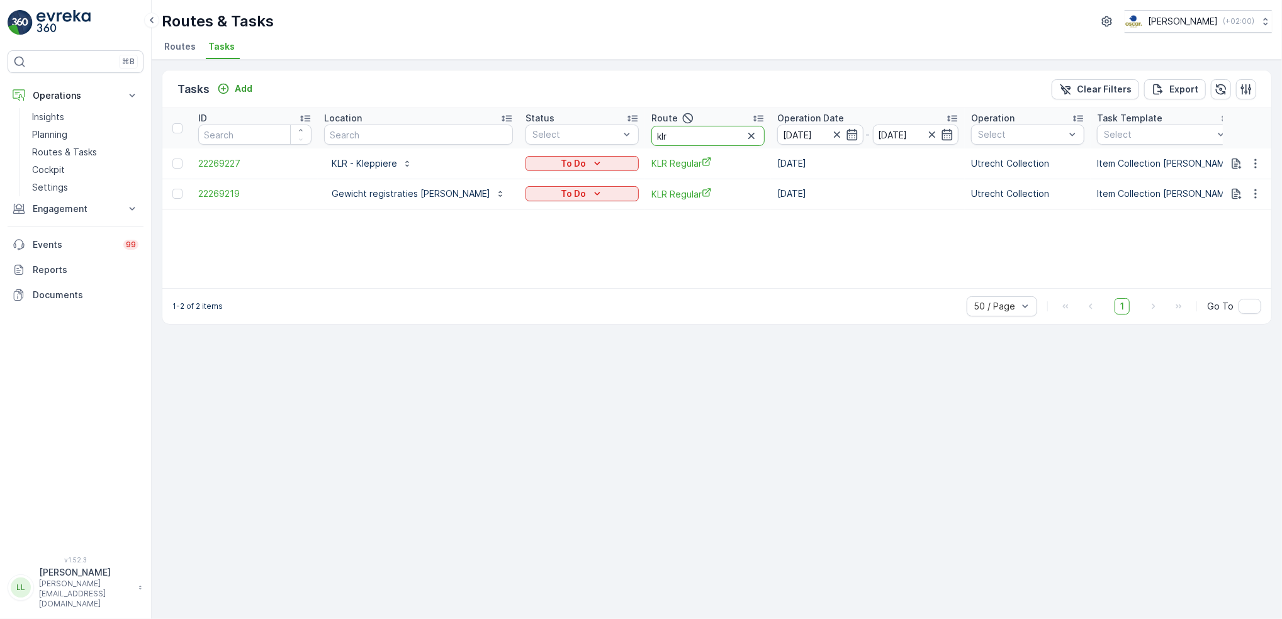
drag, startPoint x: 642, startPoint y: 139, endPoint x: 600, endPoint y: 144, distance: 42.5
click at [600, 143] on tr "ID Location Status Select Route klr Operation Date 14.10.2025 - 14.10.2025 Oper…" at bounding box center [1170, 128] width 2016 height 40
type input "seenons dh"
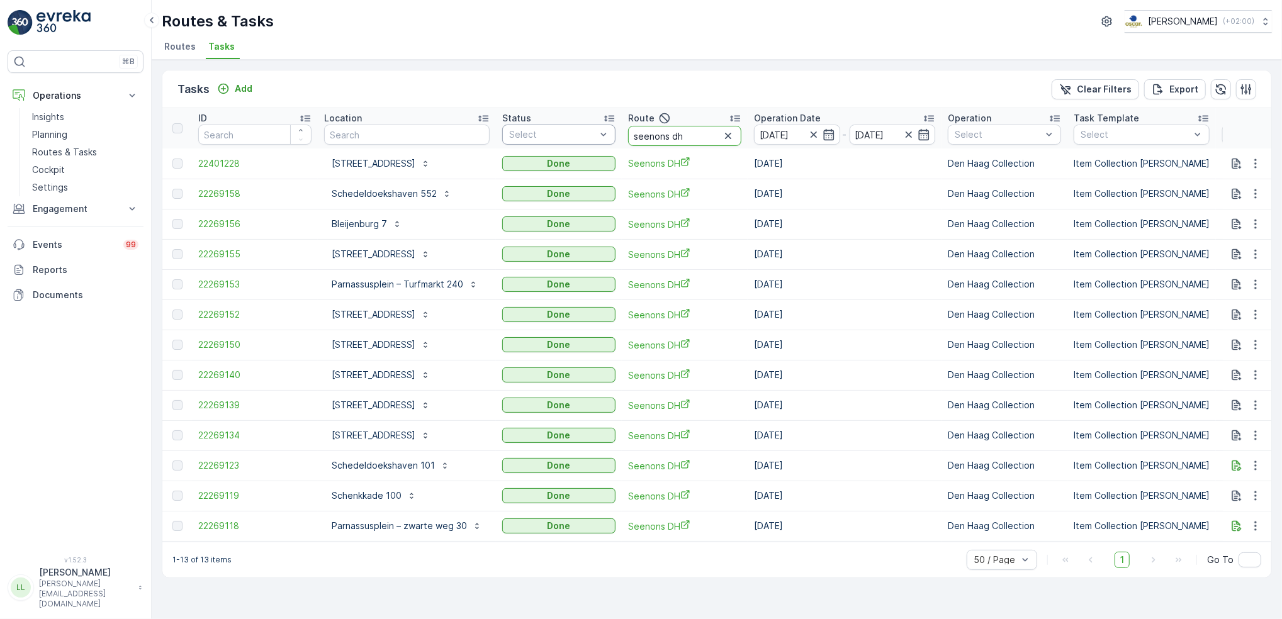
drag, startPoint x: 683, startPoint y: 132, endPoint x: 574, endPoint y: 137, distance: 108.3
click at [574, 137] on tr "ID Location Status Select Route seenons dh Operation Date 14.10.2025 - 14.10.20…" at bounding box center [1158, 128] width 1993 height 40
type input "bh re"
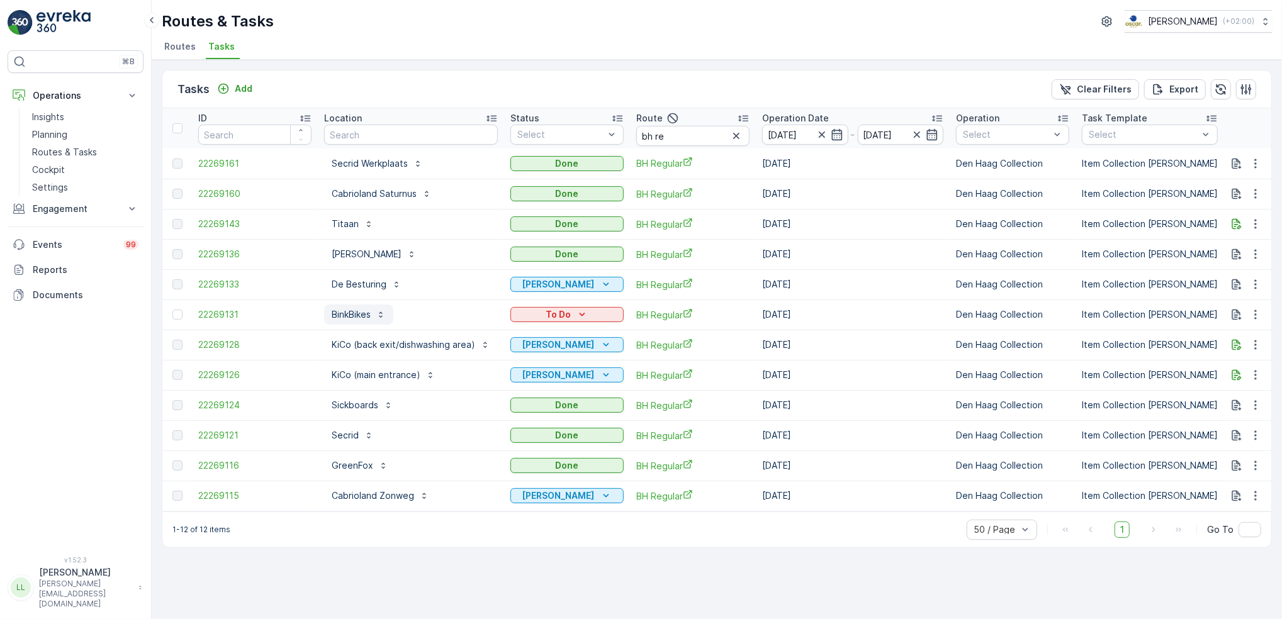
click at [340, 317] on p "BinkBikes" at bounding box center [351, 314] width 39 height 13
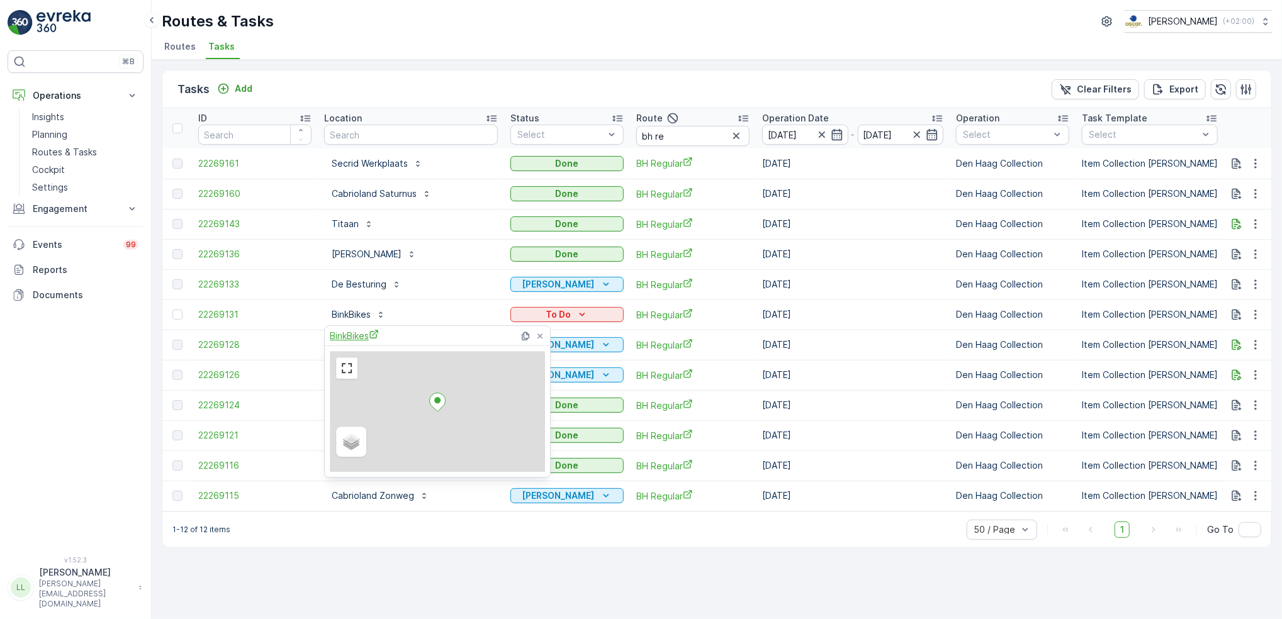
click at [347, 330] on span "BinkBikes" at bounding box center [354, 335] width 49 height 13
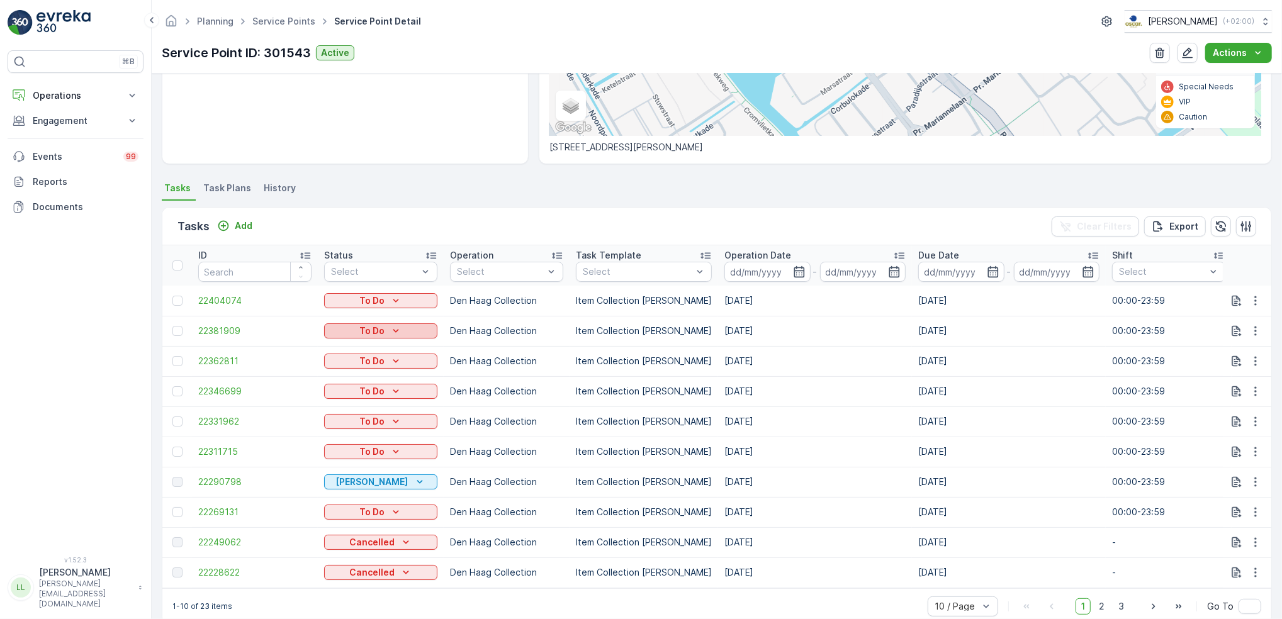
scroll to position [260, 0]
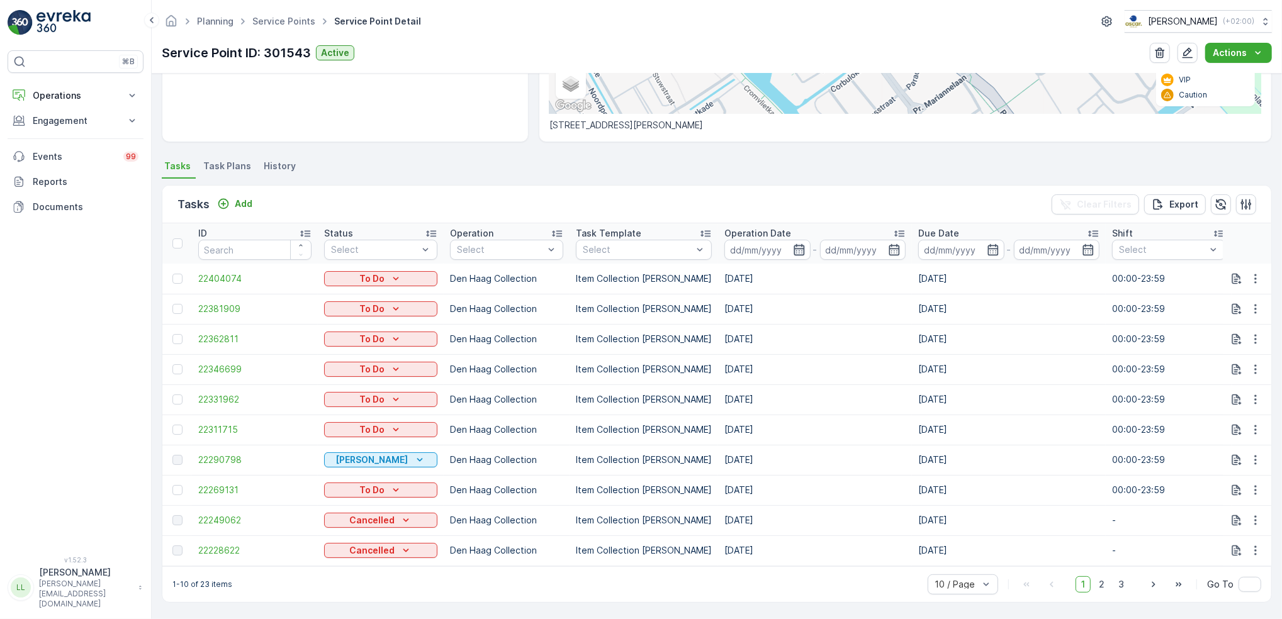
click at [793, 245] on icon "button" at bounding box center [798, 249] width 11 height 11
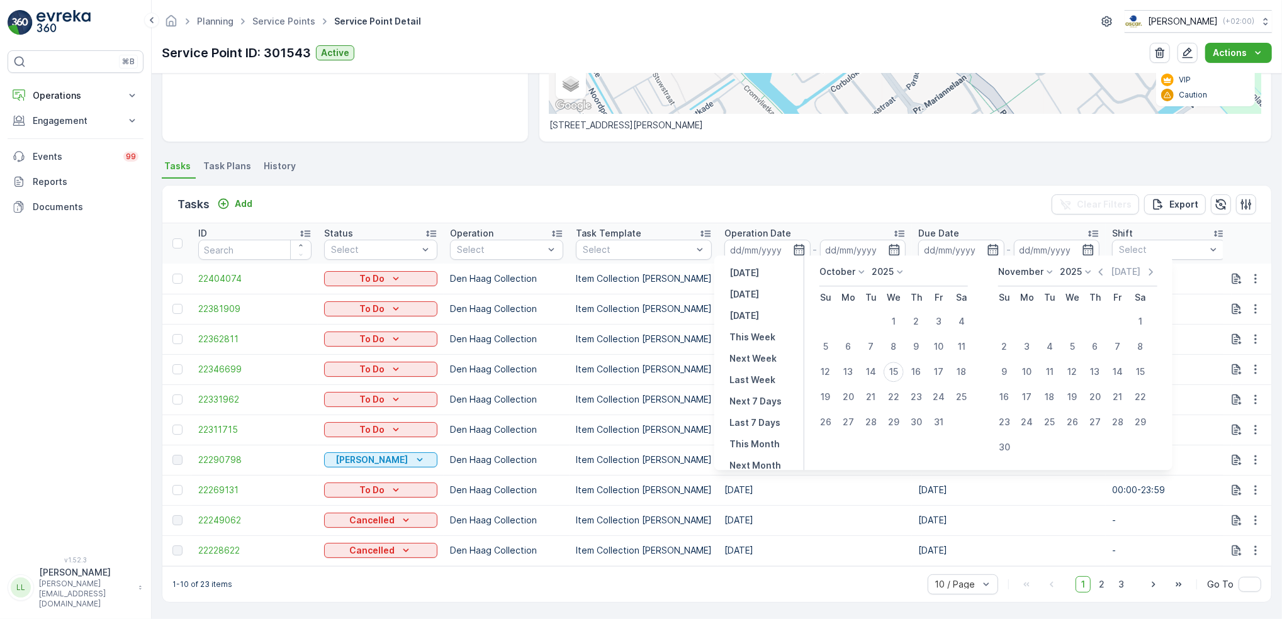
drag, startPoint x: 846, startPoint y: 344, endPoint x: 878, endPoint y: 359, distance: 35.5
click at [847, 344] on div "6" at bounding box center [848, 347] width 20 height 20
type input "[DATE]"
click at [898, 372] on div "15" at bounding box center [893, 372] width 20 height 20
type input "[DATE]"
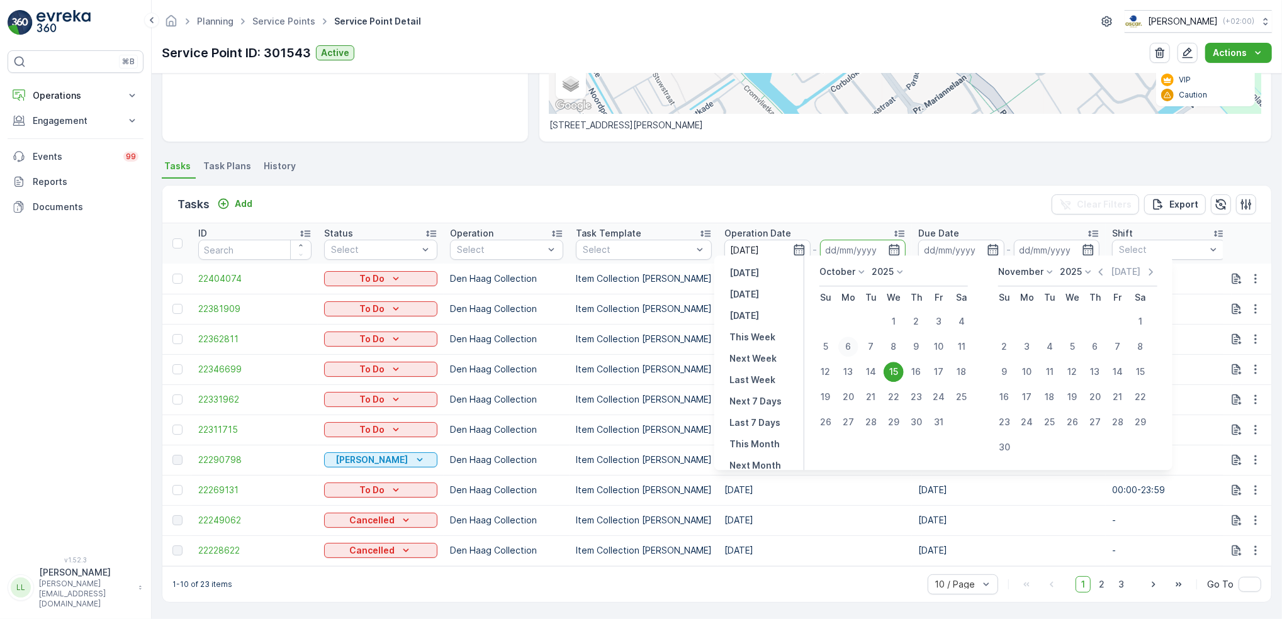
click at [851, 346] on div "6" at bounding box center [848, 347] width 20 height 20
type input "[DATE]"
click at [895, 371] on div "15" at bounding box center [893, 372] width 20 height 20
type input "[DATE]"
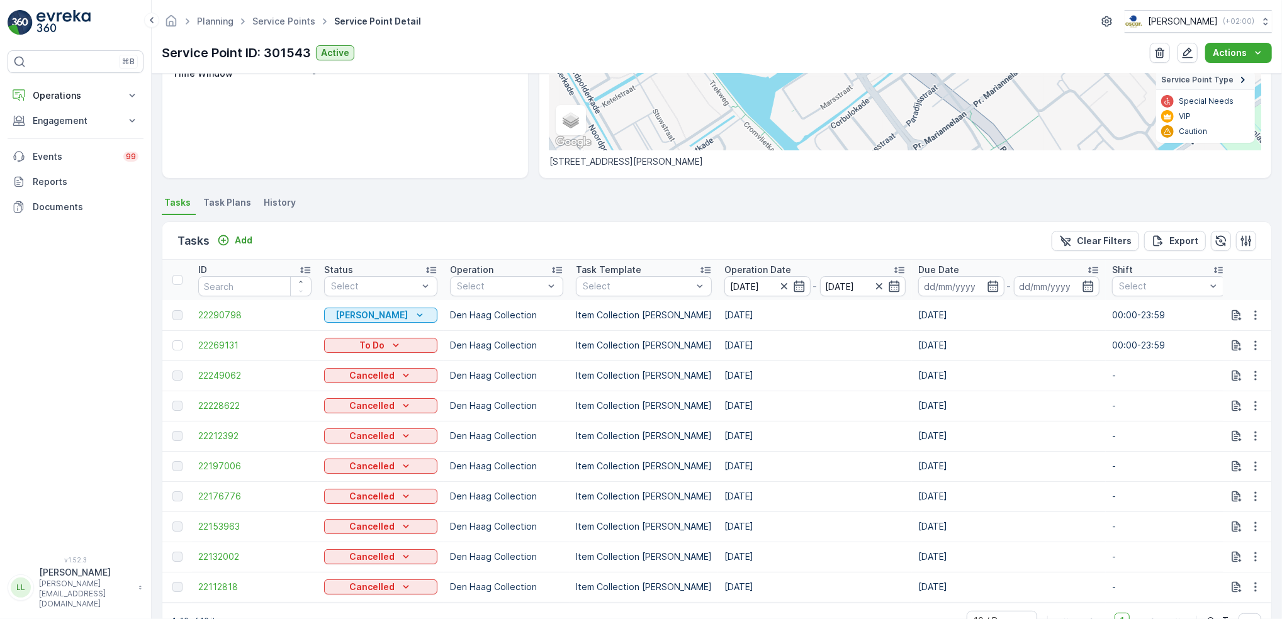
scroll to position [260, 0]
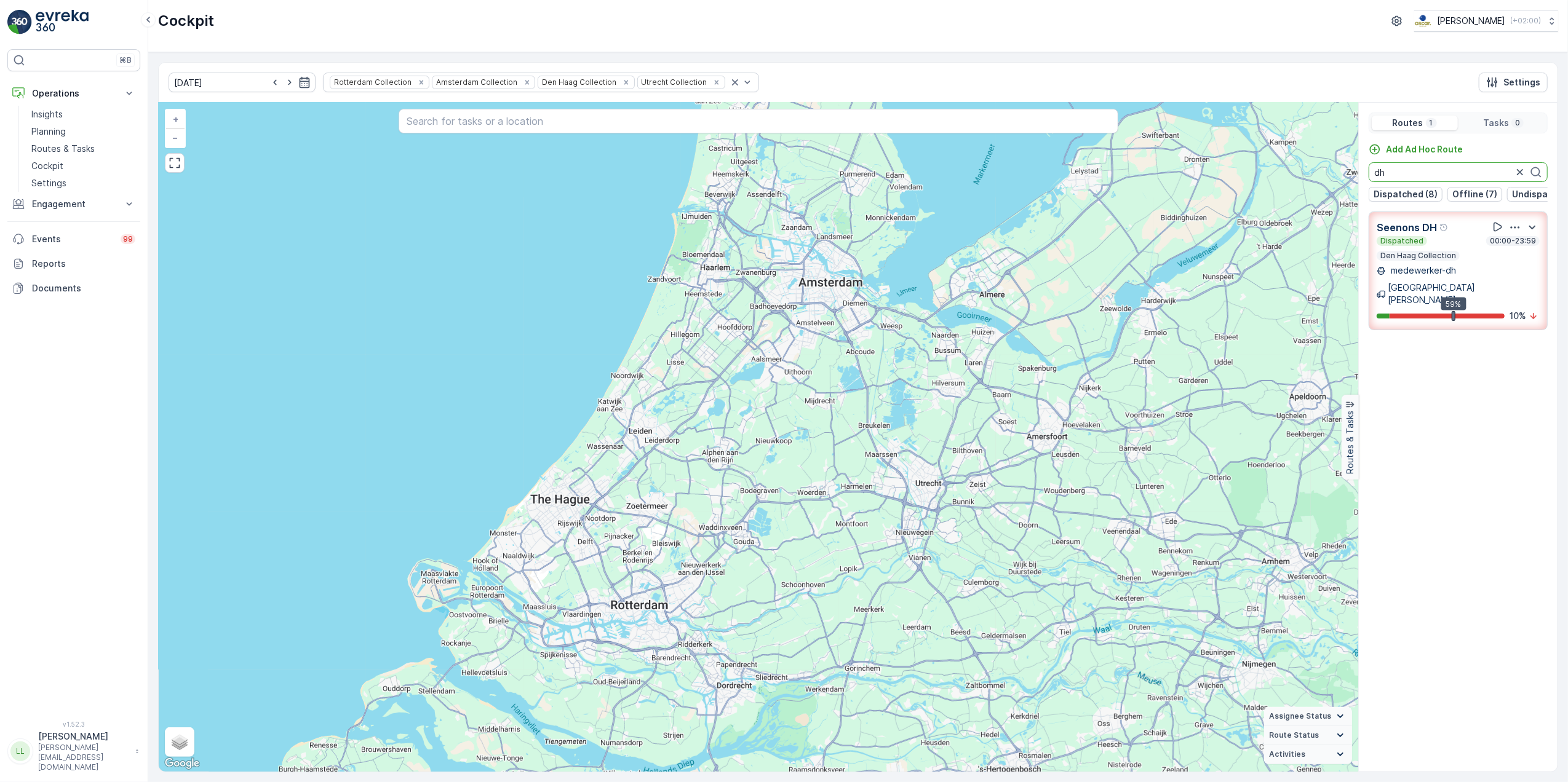
drag, startPoint x: 1393, startPoint y: 172, endPoint x: 1367, endPoint y: 173, distance: 26.0
click at [1367, 173] on div "Add Ad Hoc Route dh Dispatched (8) Offline (7) Undispatched (11) Finished (9)" at bounding box center [1458, 173] width 198 height 59
type input "v"
type input "b"
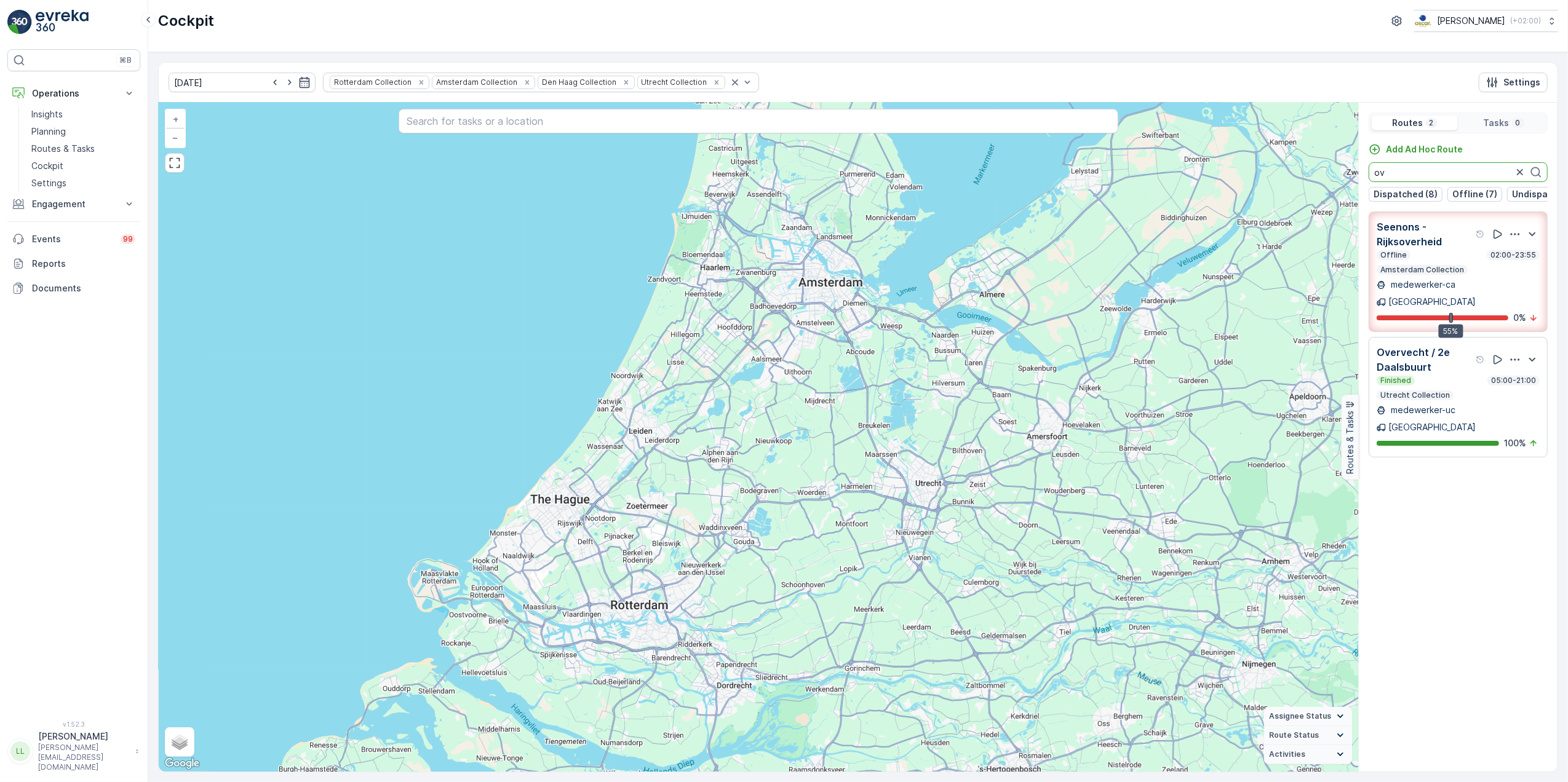
type input "o"
type input "r"
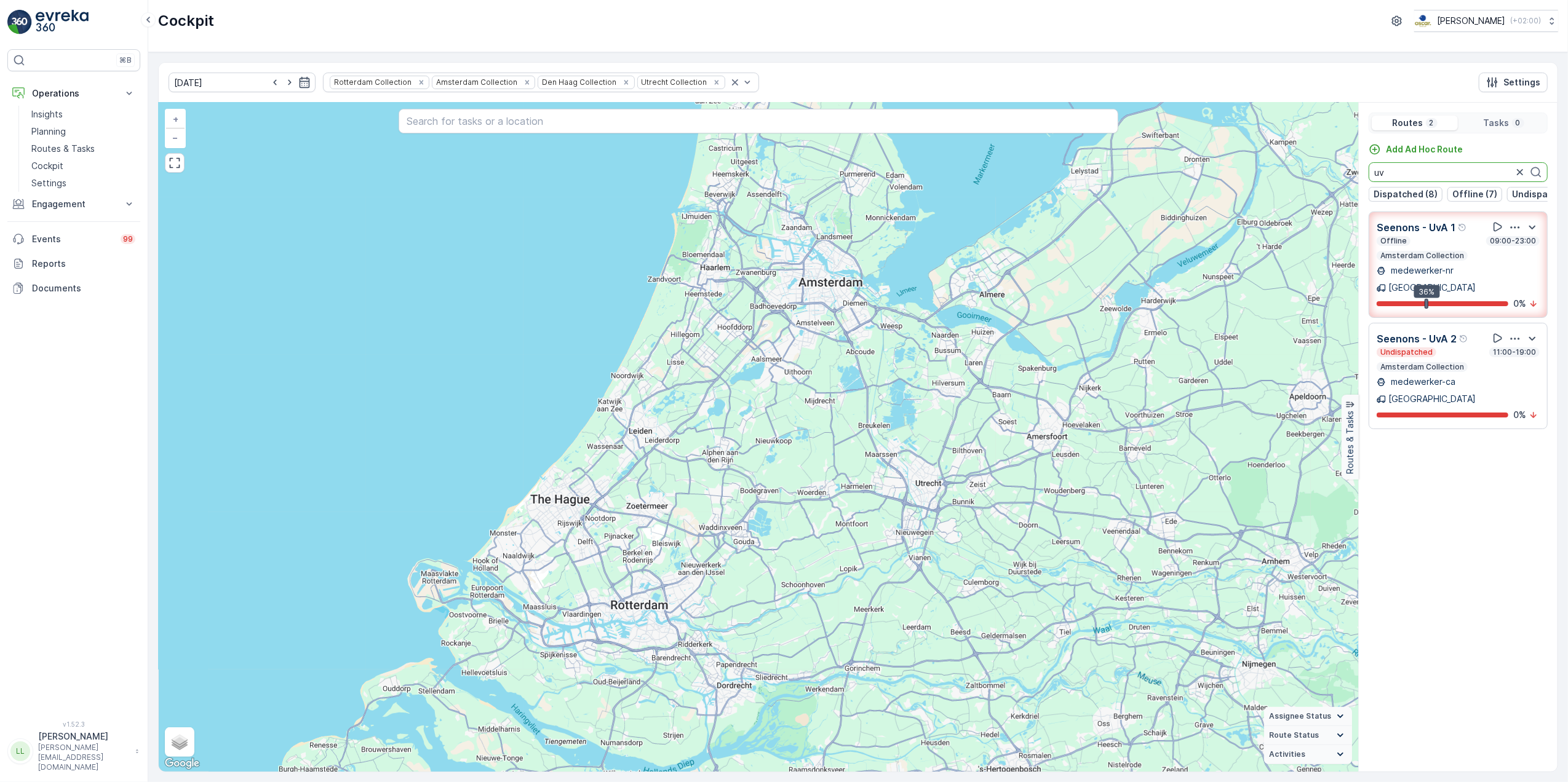
type input "u"
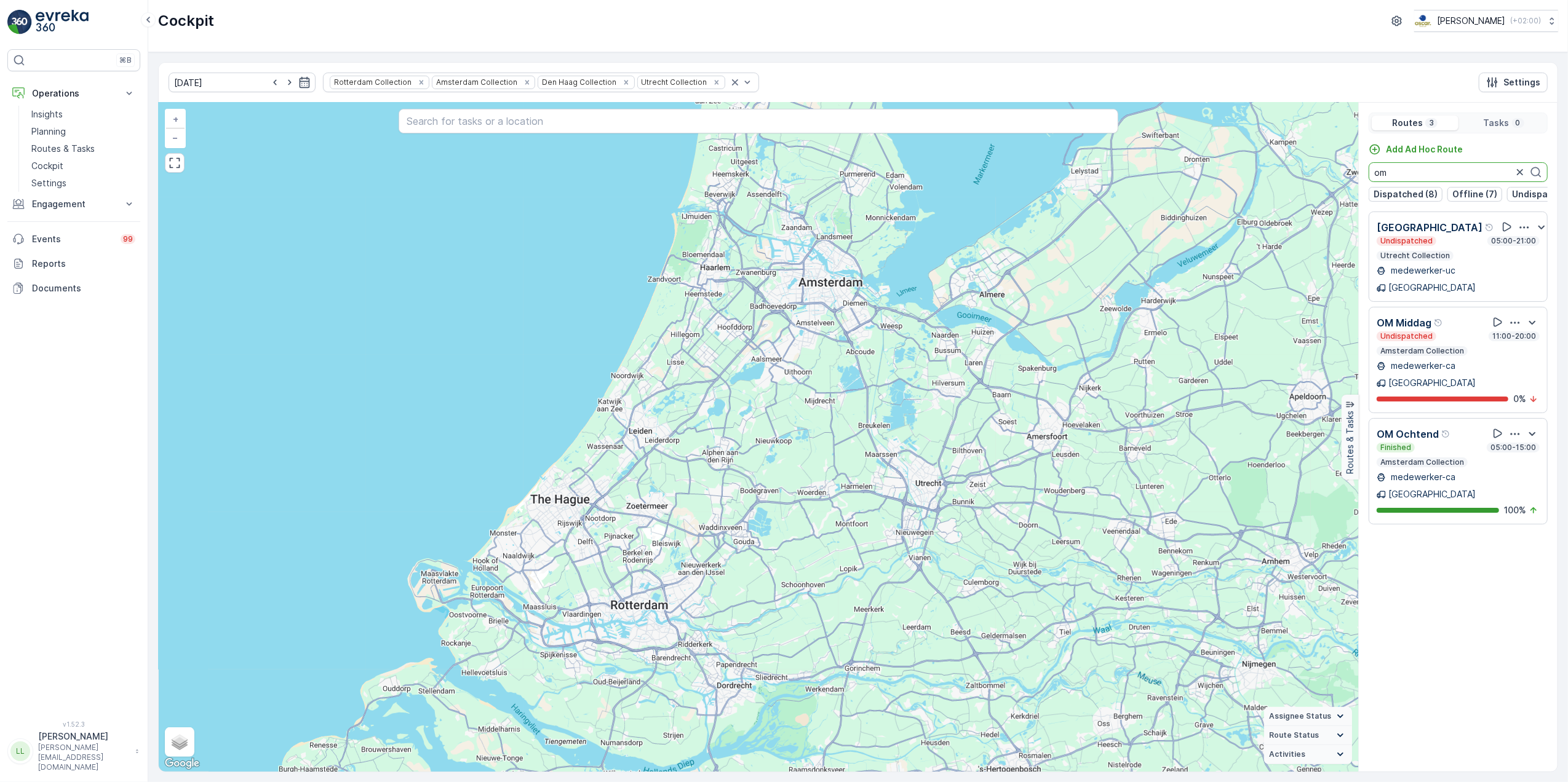
type input "o"
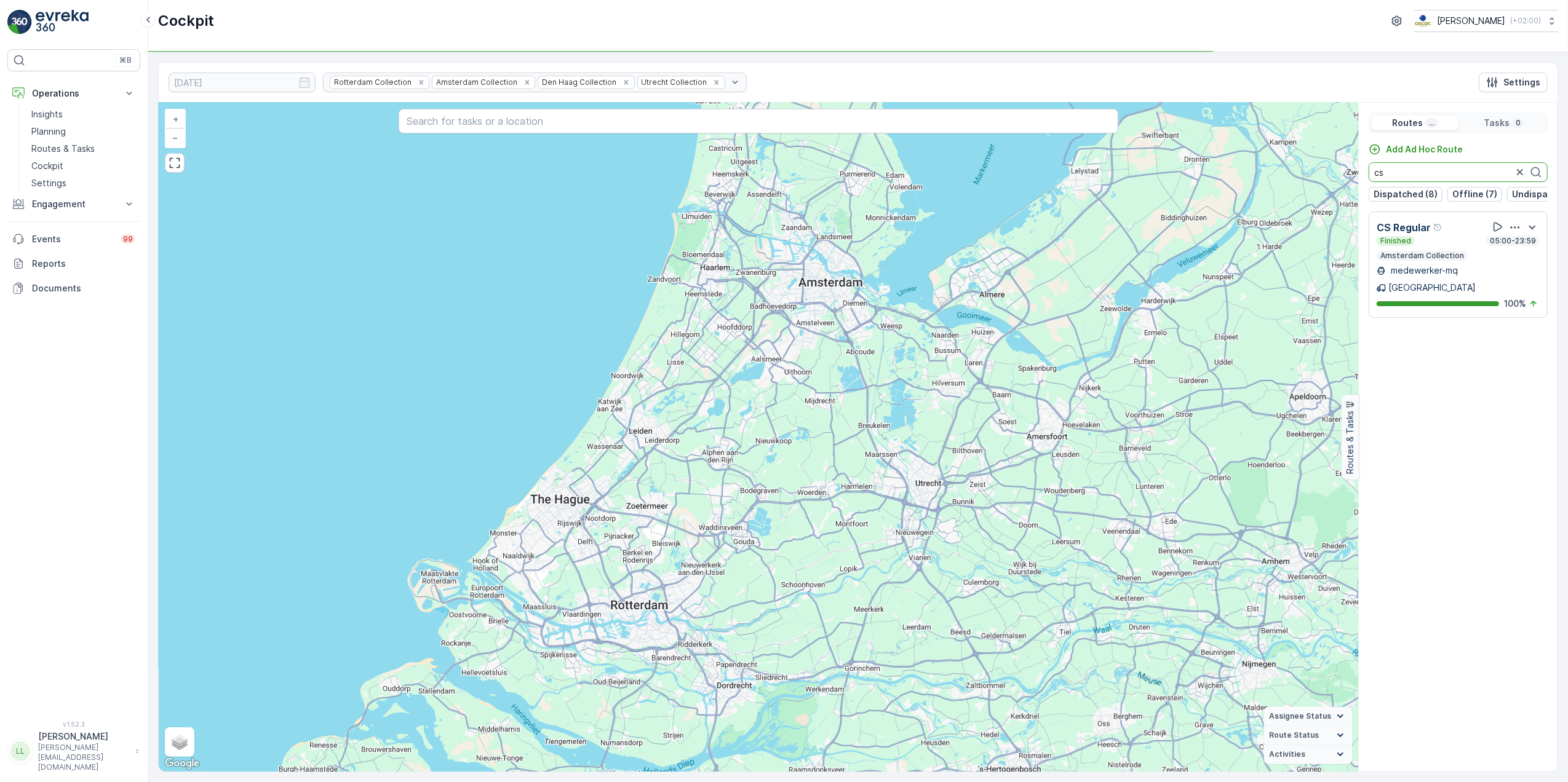
type input "c"
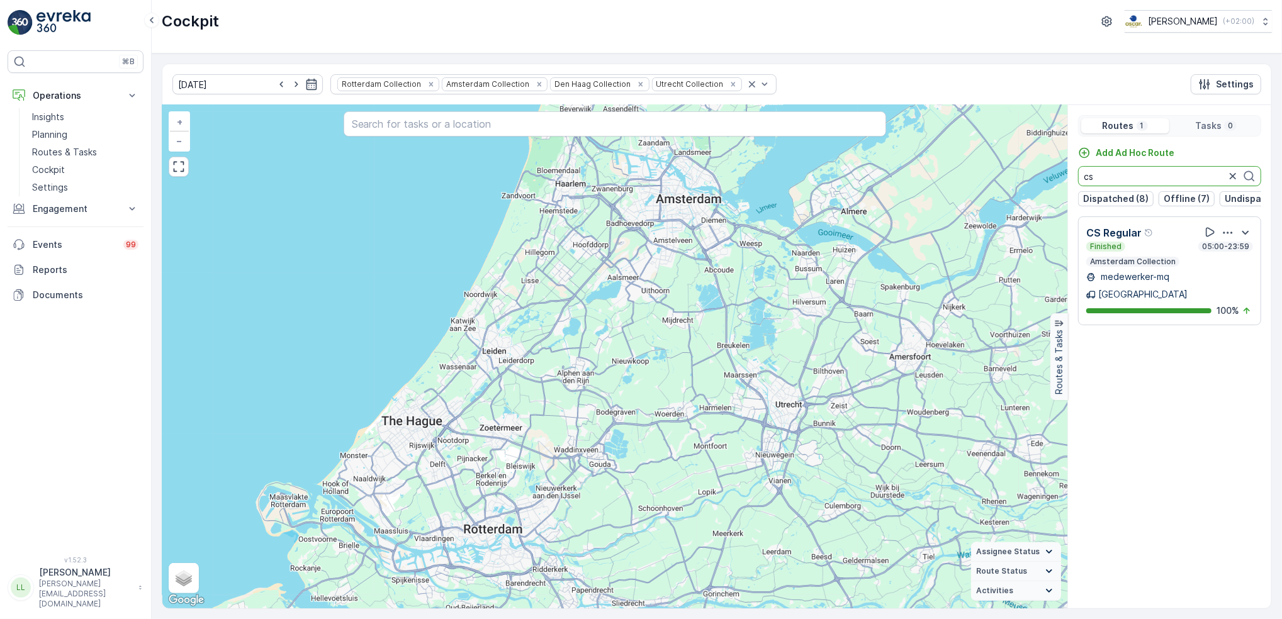
drag, startPoint x: 1062, startPoint y: 195, endPoint x: 1071, endPoint y: 187, distance: 12.0
click at [1067, 191] on div "Routes 1 Tasks 0 Add Ad Hoc Route cs Dispatched (8) Offline (7) Undispatched (1…" at bounding box center [1169, 356] width 204 height 503
drag, startPoint x: 1088, startPoint y: 185, endPoint x: 1061, endPoint y: 192, distance: 27.9
click at [1061, 192] on div "+ − Satellite Roadmap Terrain Hybrid Leaflet Keyboard shortcuts Map Data Map da…" at bounding box center [716, 356] width 1109 height 503
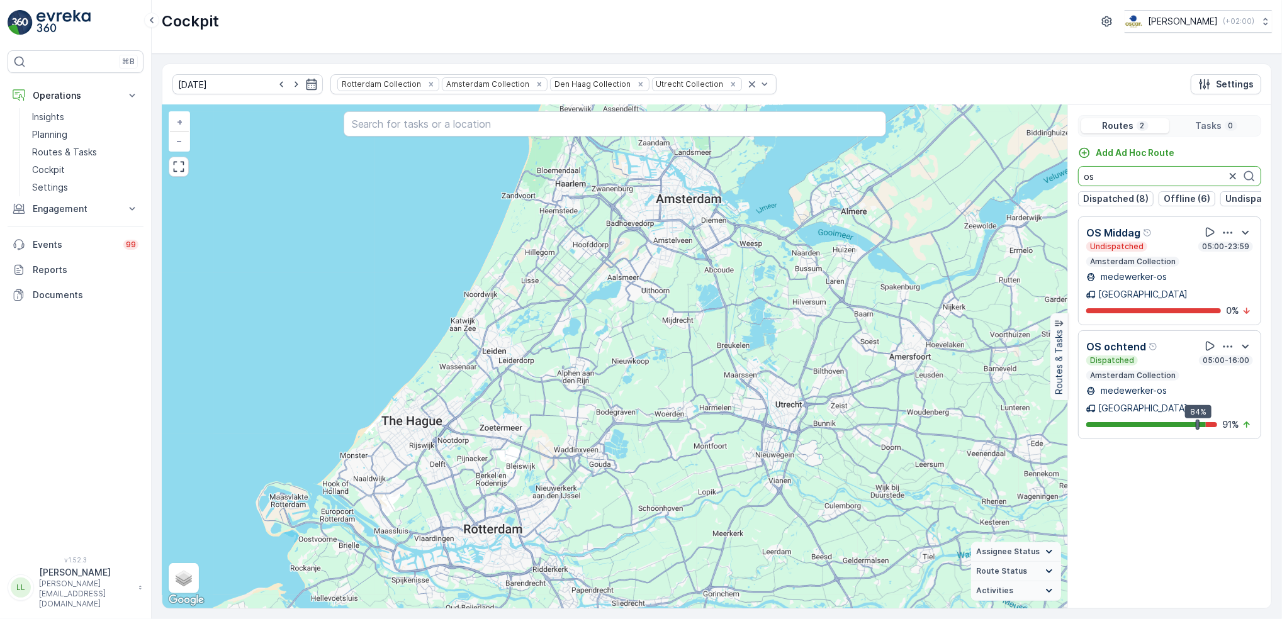
drag, startPoint x: 1103, startPoint y: 181, endPoint x: 1053, endPoint y: 187, distance: 50.1
click at [1053, 187] on div "+ − Satellite Roadmap Terrain Hybrid Leaflet Keyboard shortcuts Map Data Map da…" at bounding box center [716, 356] width 1109 height 503
drag, startPoint x: 1101, startPoint y: 181, endPoint x: 1048, endPoint y: 181, distance: 53.5
click at [1048, 181] on div "+ − Satellite Roadmap Terrain Hybrid Leaflet Keyboard shortcuts Map Data Map da…" at bounding box center [716, 356] width 1109 height 503
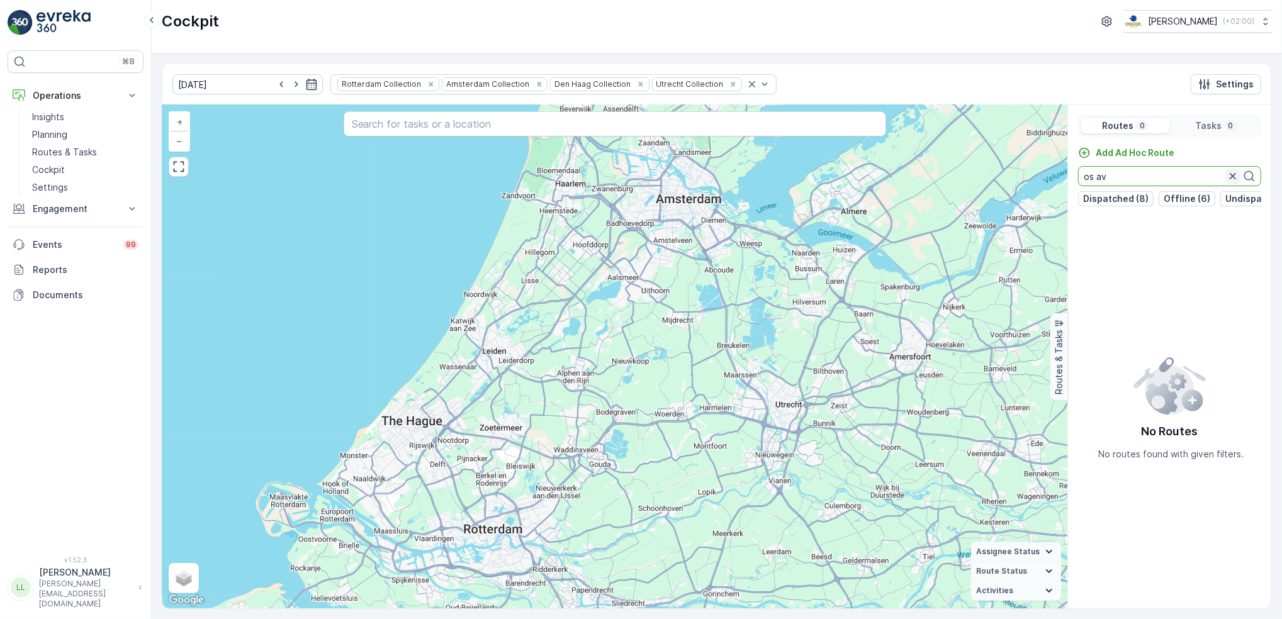
type input "os av"
drag, startPoint x: 1230, startPoint y: 179, endPoint x: 1221, endPoint y: 189, distance: 13.4
click at [1230, 179] on icon "button" at bounding box center [1232, 176] width 13 height 13
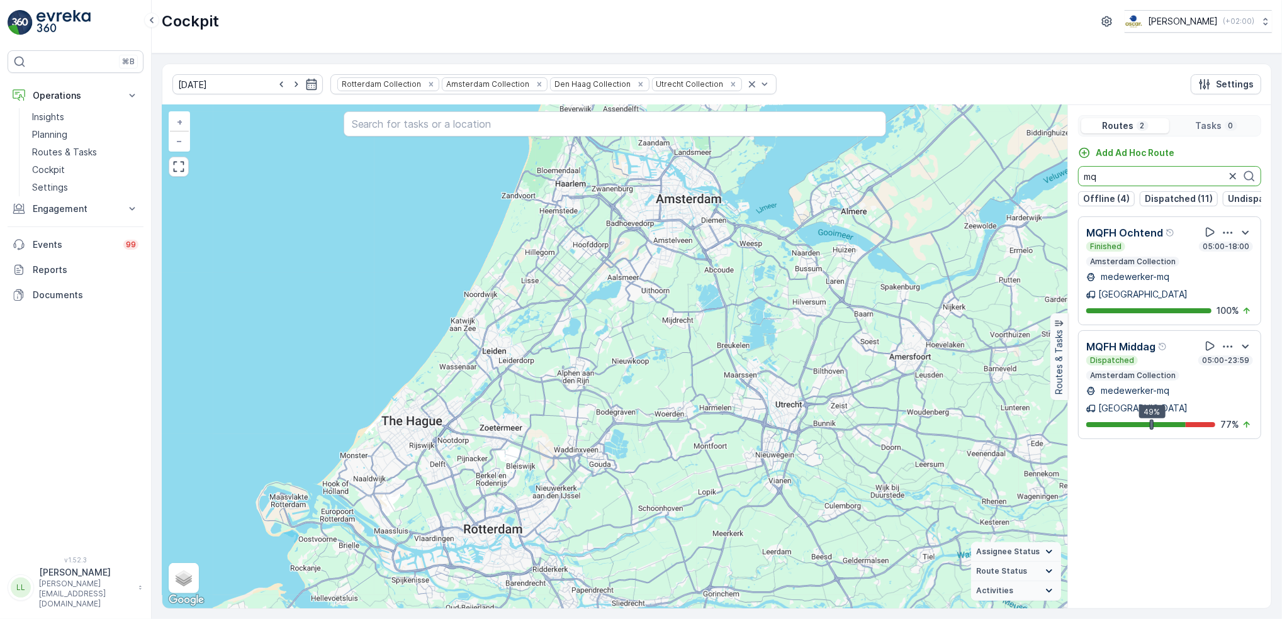
drag, startPoint x: 1156, startPoint y: 178, endPoint x: 1070, endPoint y: 186, distance: 86.6
click at [1070, 186] on div "Add Ad Hoc Route mq Offline (4) Dispatched (11) Undispatched (10) Finished (10)" at bounding box center [1169, 177] width 203 height 60
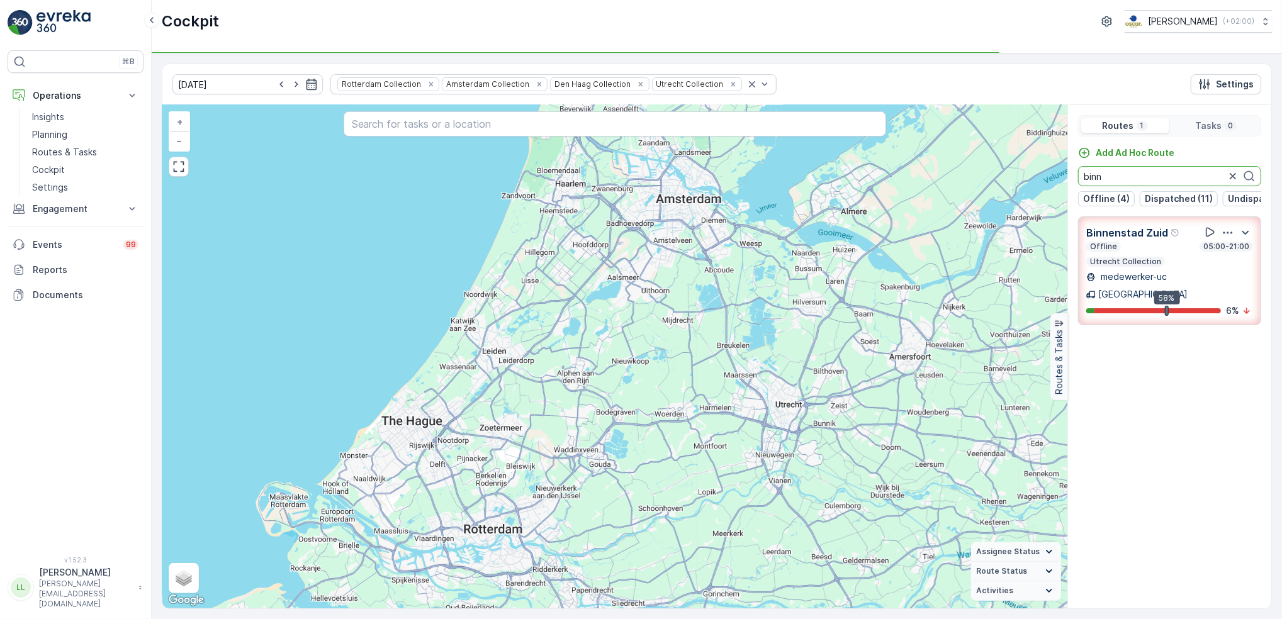
drag, startPoint x: 1122, startPoint y: 178, endPoint x: 1031, endPoint y: 177, distance: 90.6
click at [1032, 177] on div "+ − Satellite Roadmap Terrain Hybrid Leaflet Keyboard shortcuts Map Data Map da…" at bounding box center [716, 356] width 1109 height 503
drag, startPoint x: 1113, startPoint y: 176, endPoint x: 1072, endPoint y: 171, distance: 41.3
click at [1072, 171] on div "Add Ad Hoc Route voor Offline (5) Dispatched (11) Undispatched (9) Finished (10)" at bounding box center [1169, 177] width 203 height 60
type input "voor"
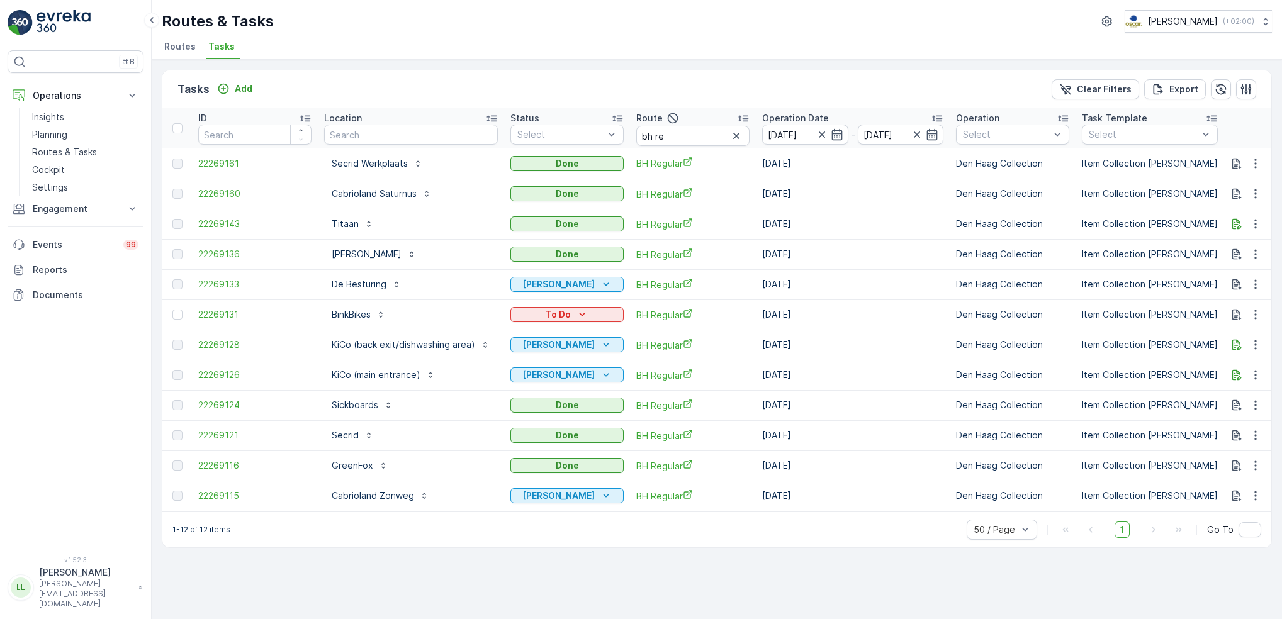
click at [453, 77] on div "Tasks Add Clear Filters Export" at bounding box center [716, 89] width 1109 height 38
click at [390, 128] on input "text" at bounding box center [411, 135] width 174 height 20
type input "eet"
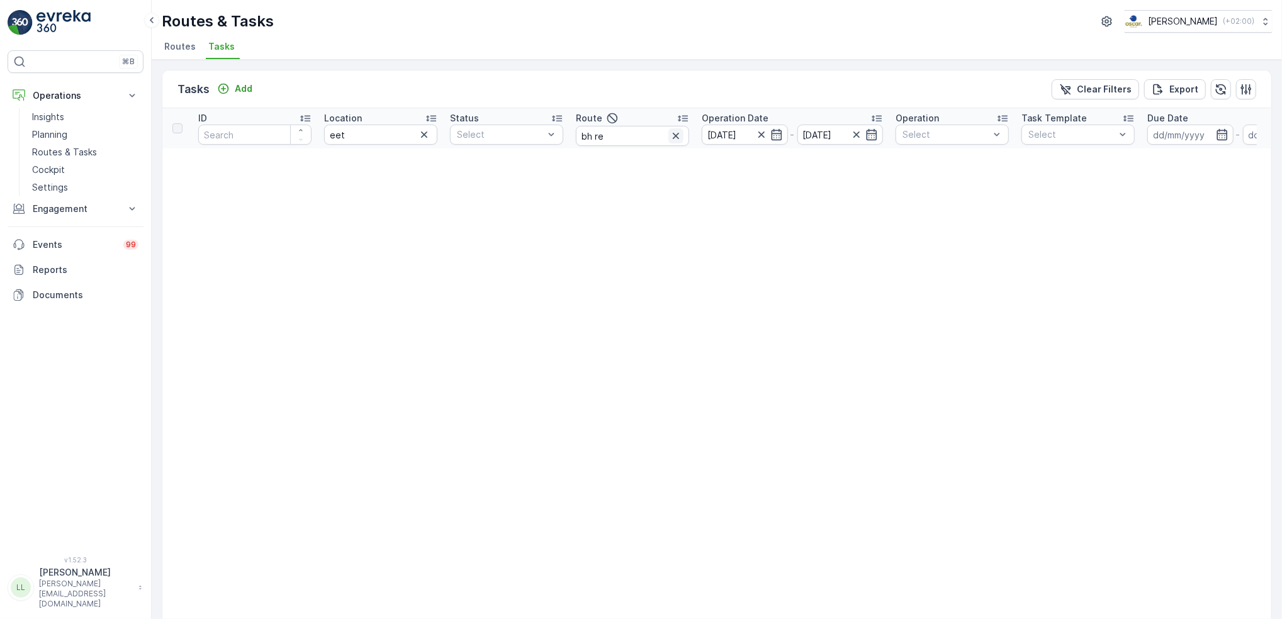
click at [678, 133] on icon "button" at bounding box center [676, 136] width 6 height 6
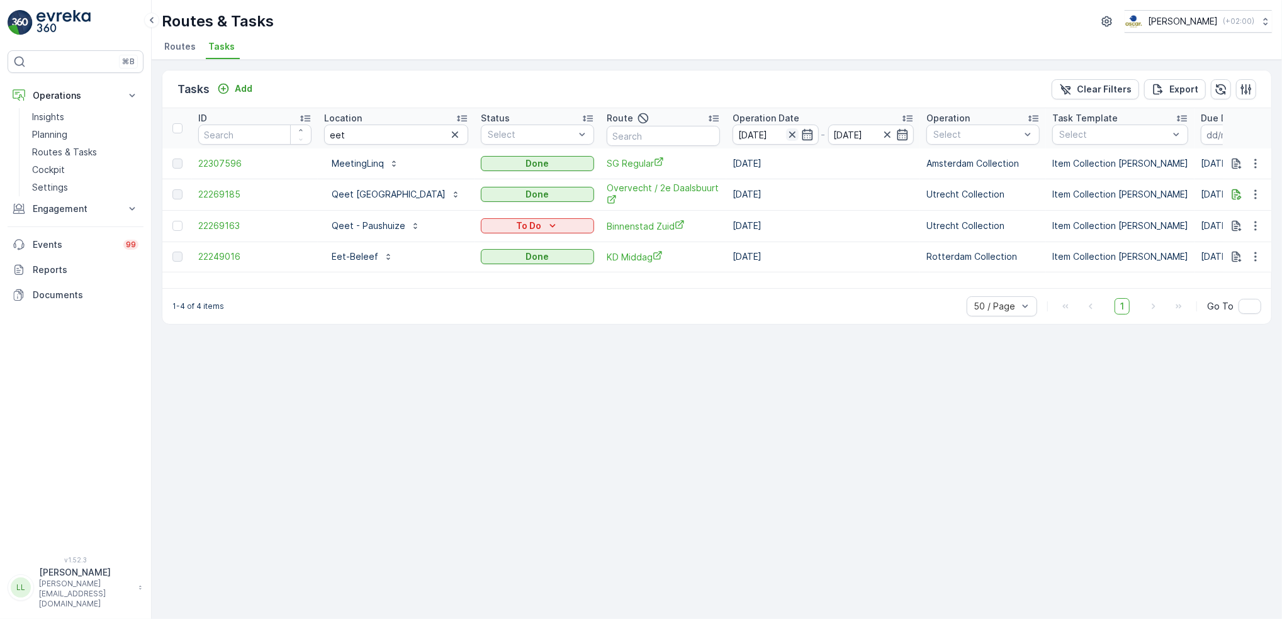
click at [788, 136] on icon "button" at bounding box center [791, 134] width 6 height 6
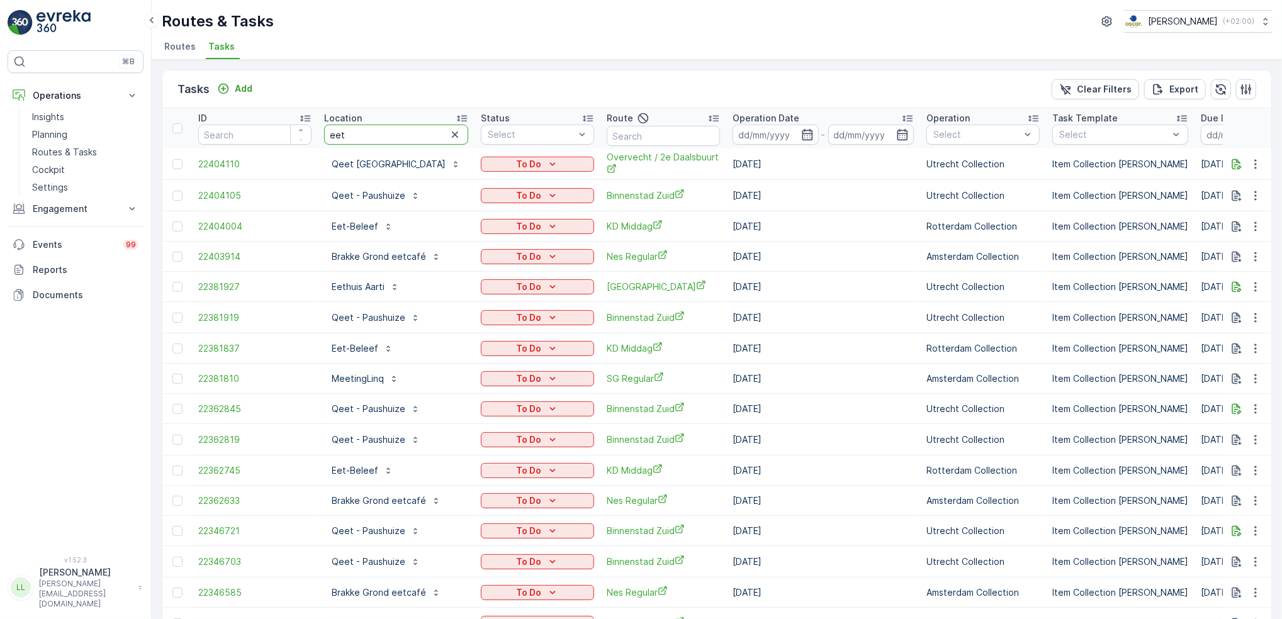
type input "eet-"
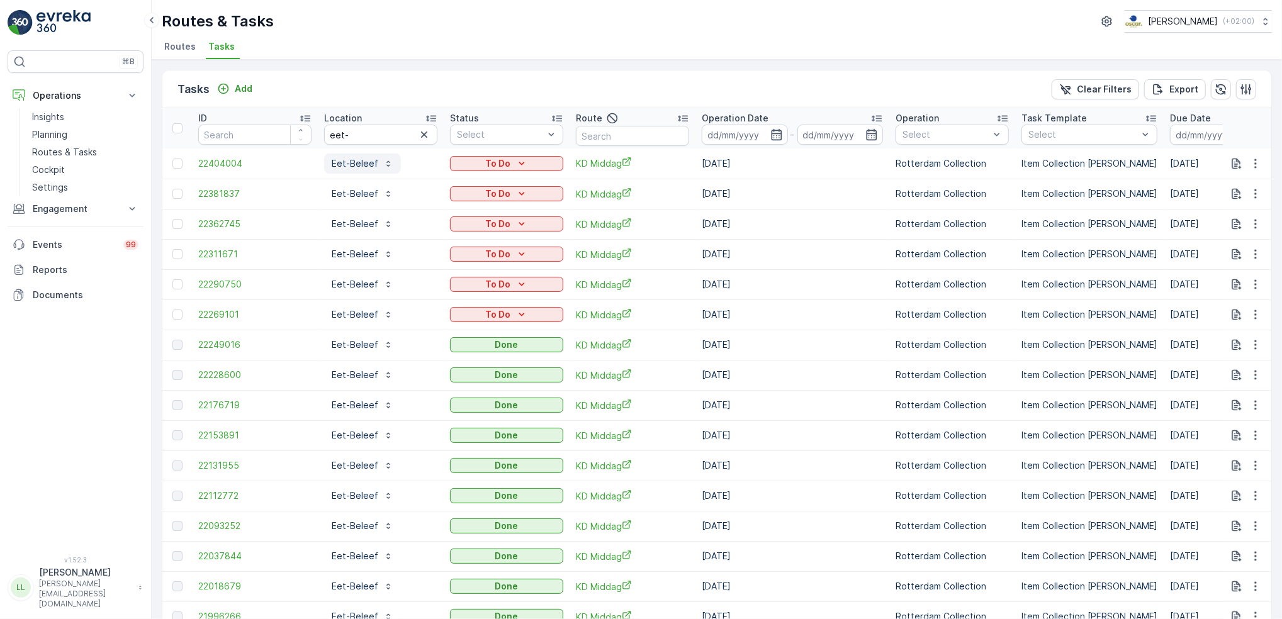
click at [345, 160] on p "Eet-Beleef" at bounding box center [355, 163] width 47 height 13
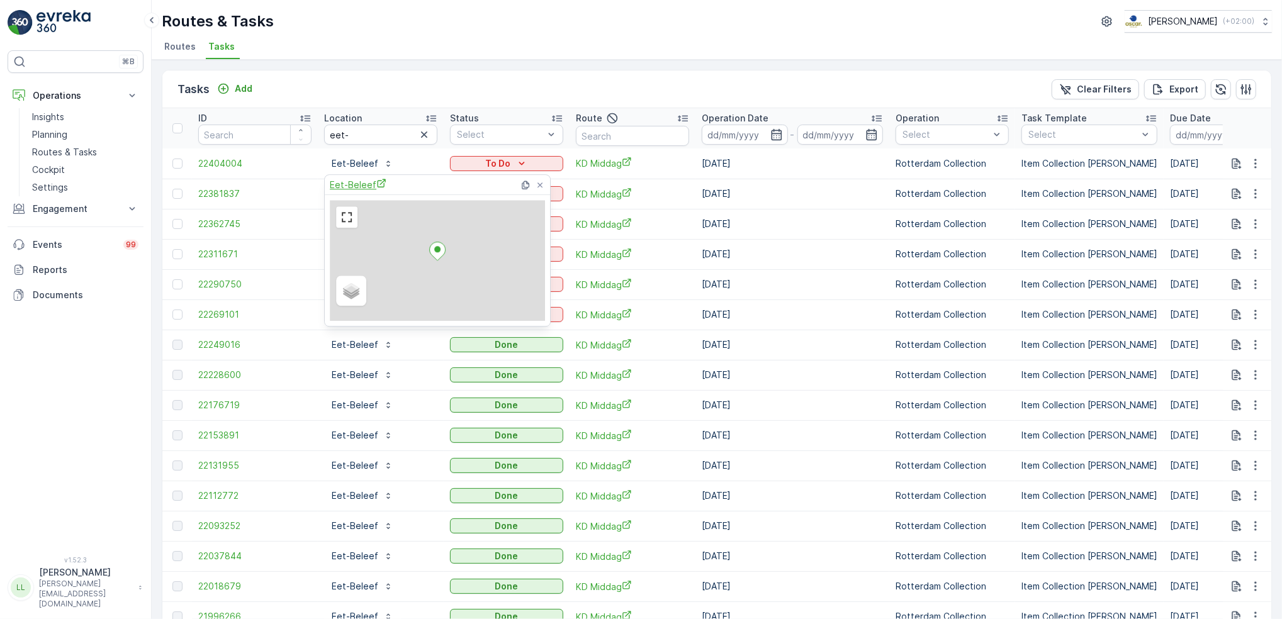
click at [359, 183] on span "Eet-Beleef" at bounding box center [358, 184] width 57 height 13
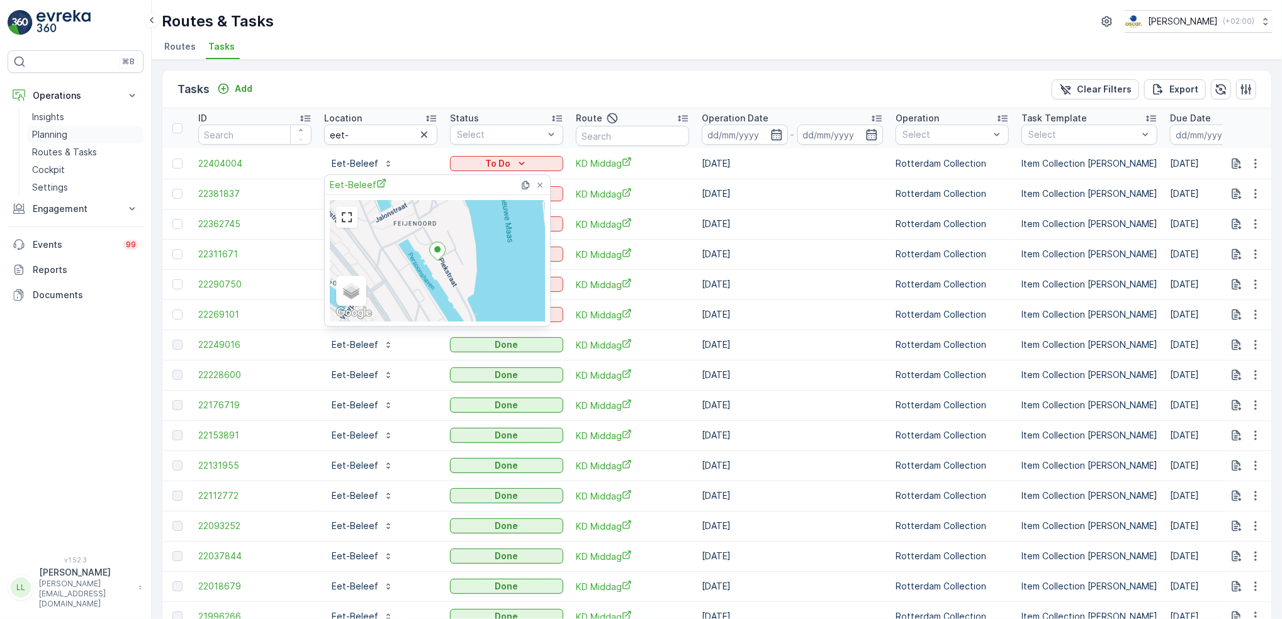
click at [53, 128] on p "Planning" at bounding box center [49, 134] width 35 height 13
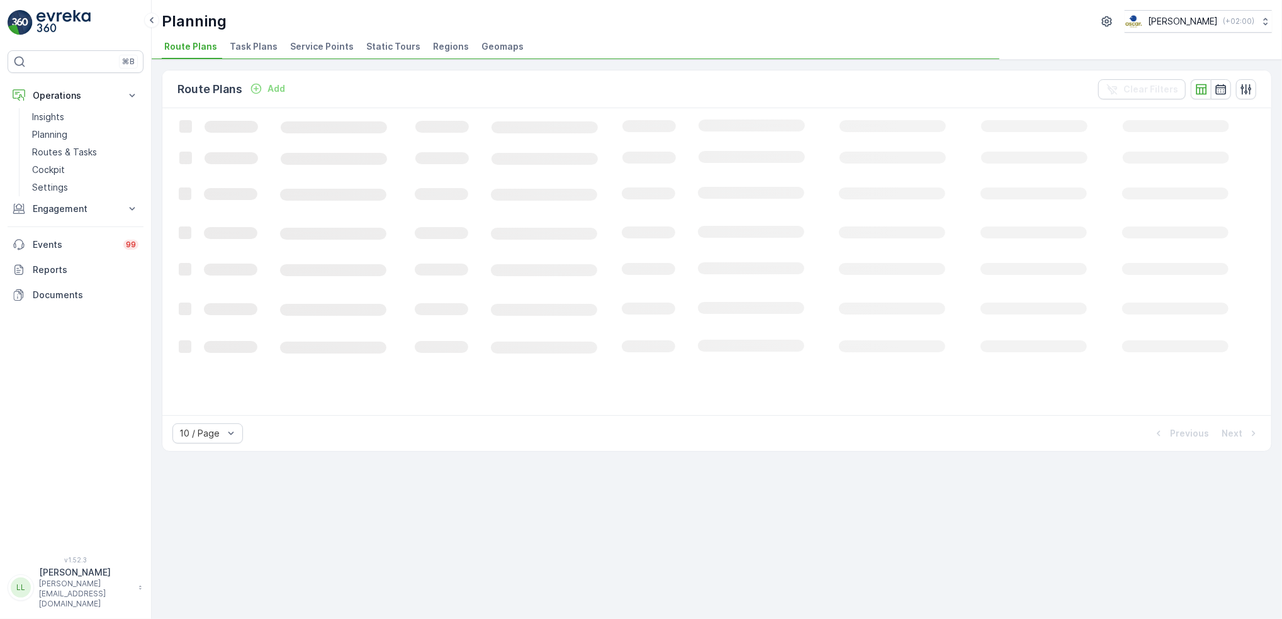
click at [238, 40] on span "Task Plans" at bounding box center [254, 46] width 48 height 13
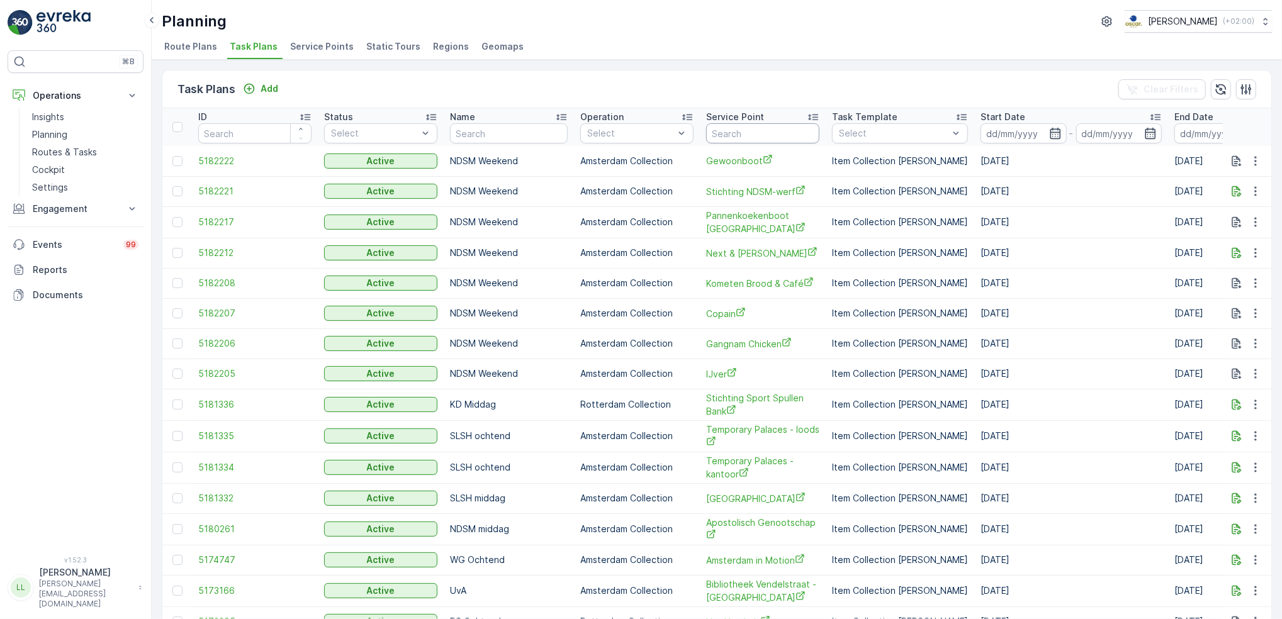
click at [766, 128] on input "text" at bounding box center [762, 133] width 113 height 20
type input "eet"
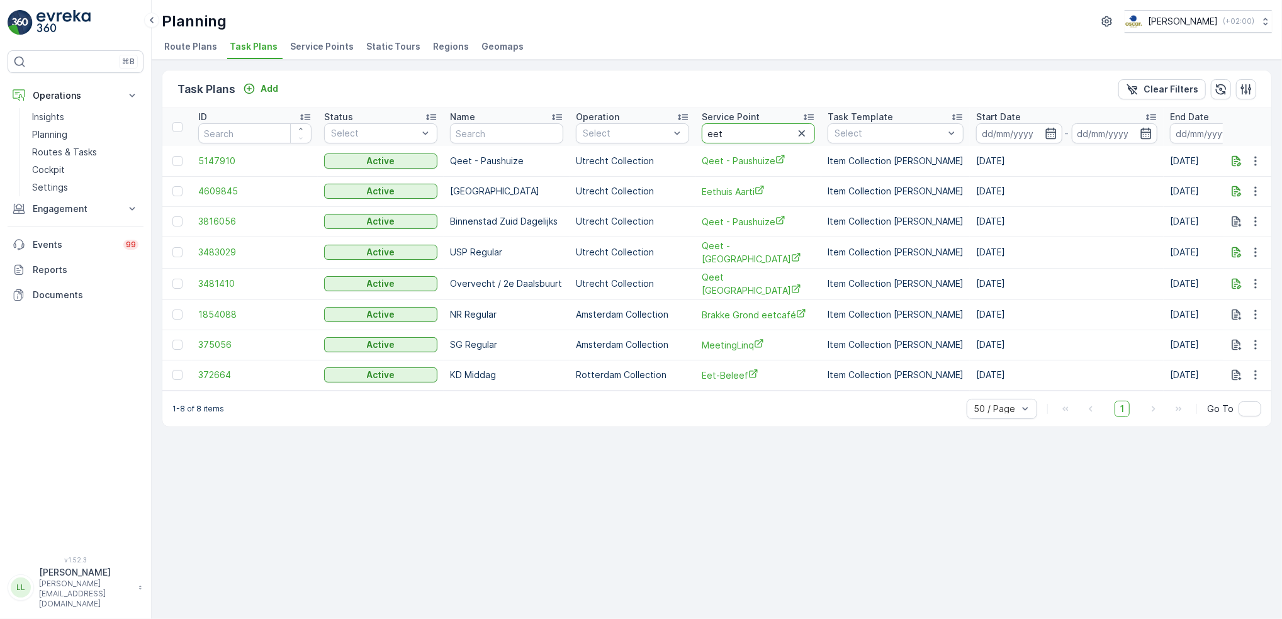
click at [747, 131] on input "eet" at bounding box center [758, 133] width 113 height 20
type input "eet-"
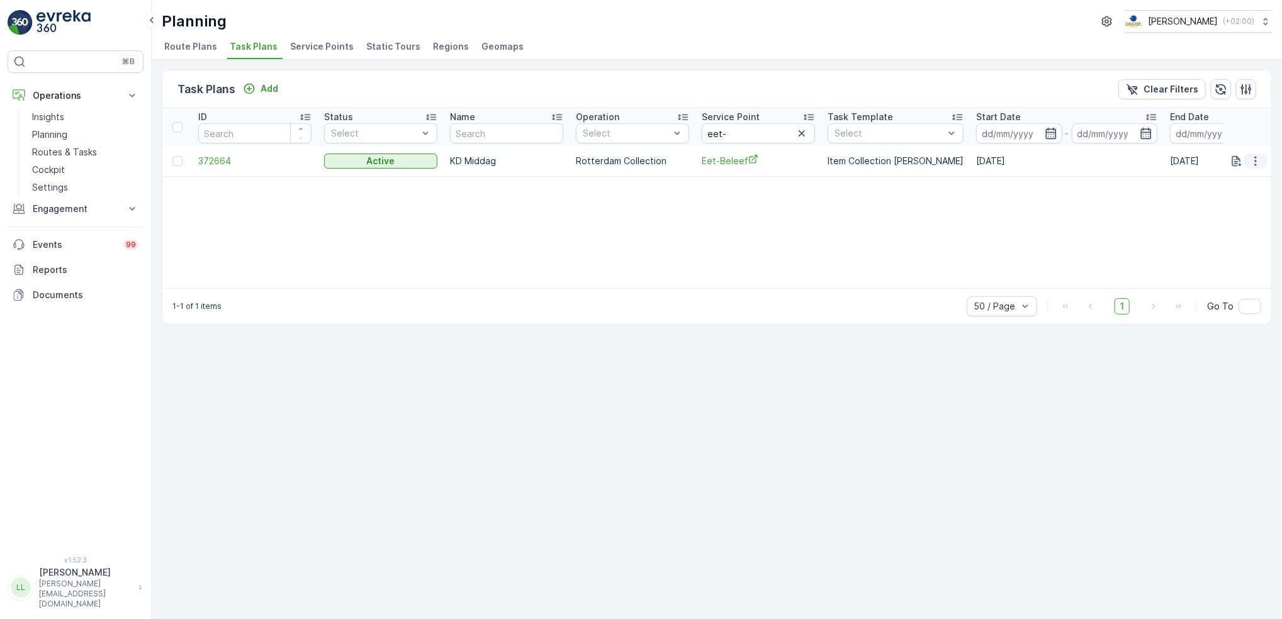
click at [1258, 164] on icon "button" at bounding box center [1255, 161] width 13 height 13
click at [1236, 198] on span "Edit Task Plan" at bounding box center [1233, 197] width 59 height 13
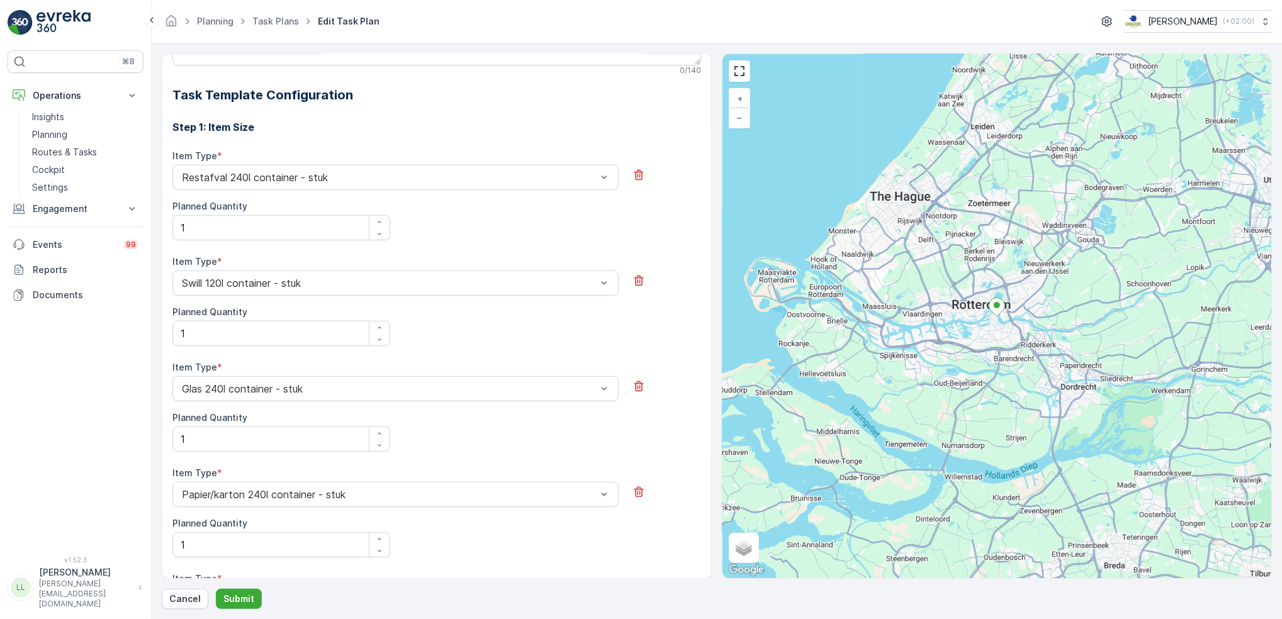
scroll to position [152, 0]
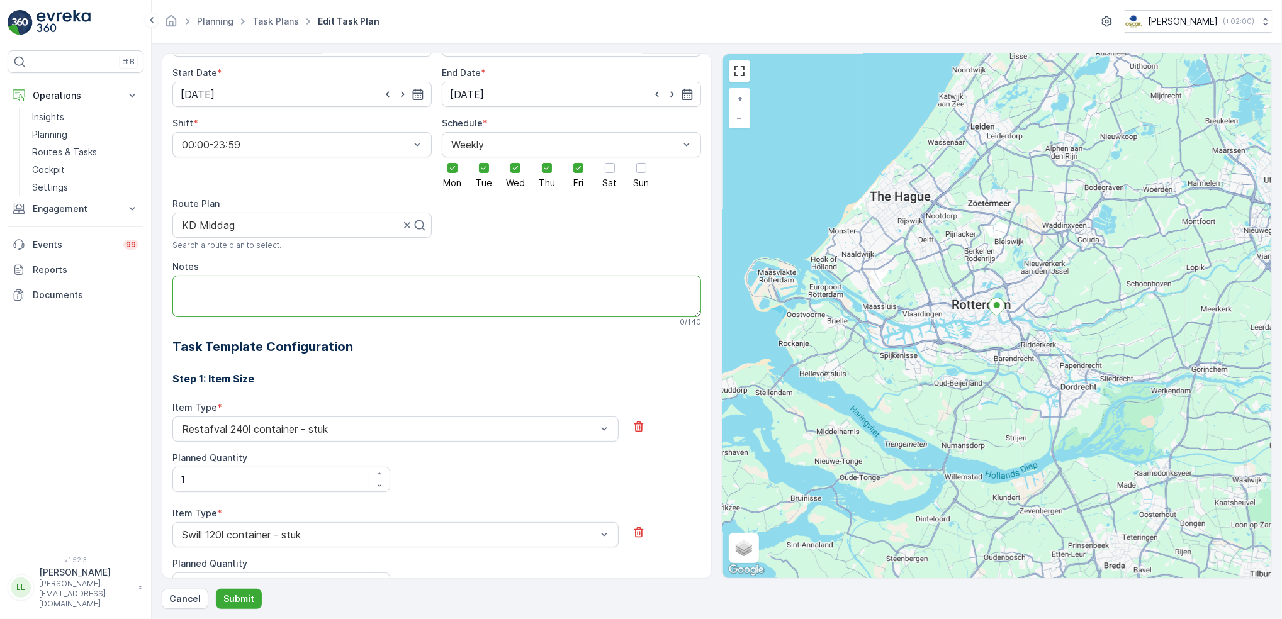
click at [312, 288] on textarea "Notes" at bounding box center [436, 297] width 528 height 42
paste textarea "010 – 292 17 23"
click at [178, 294] on textarea "010 – 292 17 23" at bounding box center [436, 297] width 528 height 42
click at [337, 285] on textarea "Bellen naar : 010 – 292 17 23" at bounding box center [436, 297] width 528 height 42
click at [333, 288] on textarea "Bellen naar : 010 – 292 17 23 voor de slagboom openen" at bounding box center [436, 297] width 528 height 42
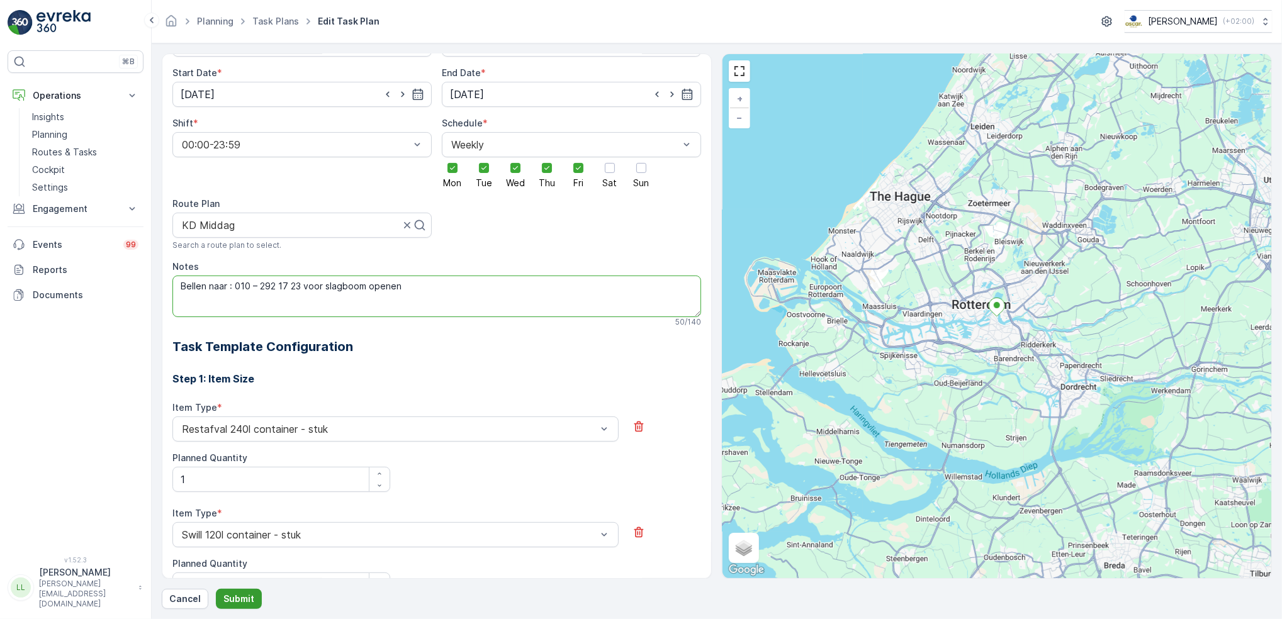
type textarea "Bellen naar : 010 – 292 17 23 voor slagboom openen"
click at [252, 596] on button "Submit" at bounding box center [239, 599] width 46 height 20
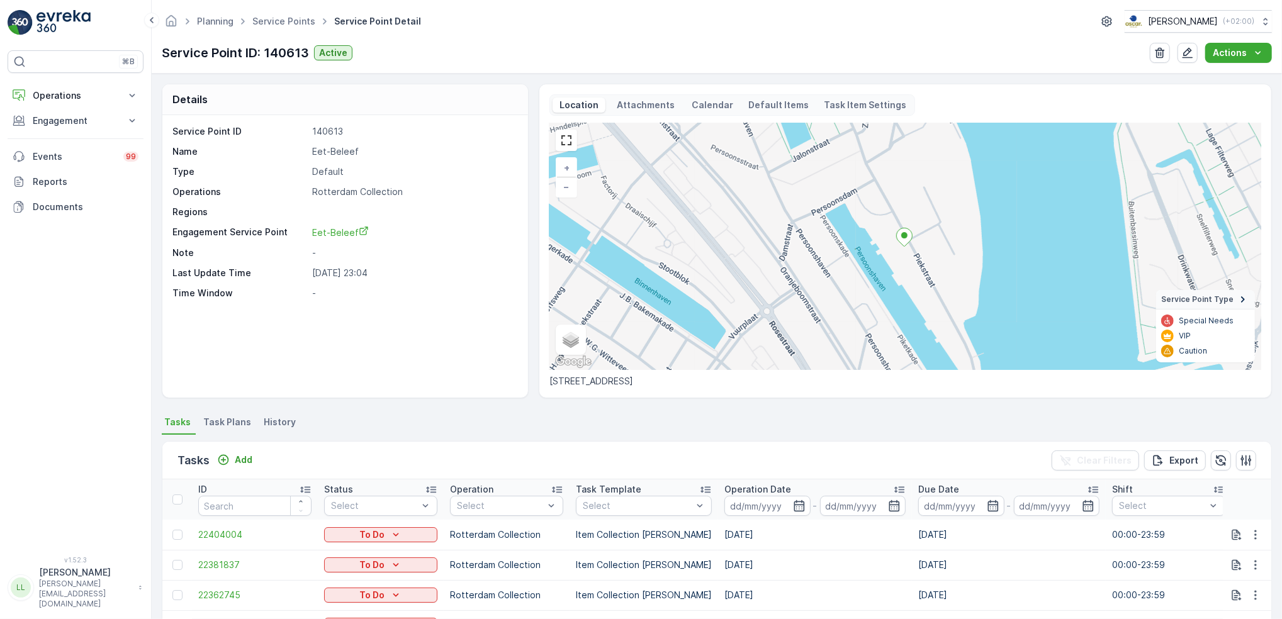
drag, startPoint x: 638, startPoint y: 101, endPoint x: 651, endPoint y: 98, distance: 13.0
click at [637, 101] on p "Attachments" at bounding box center [646, 105] width 62 height 13
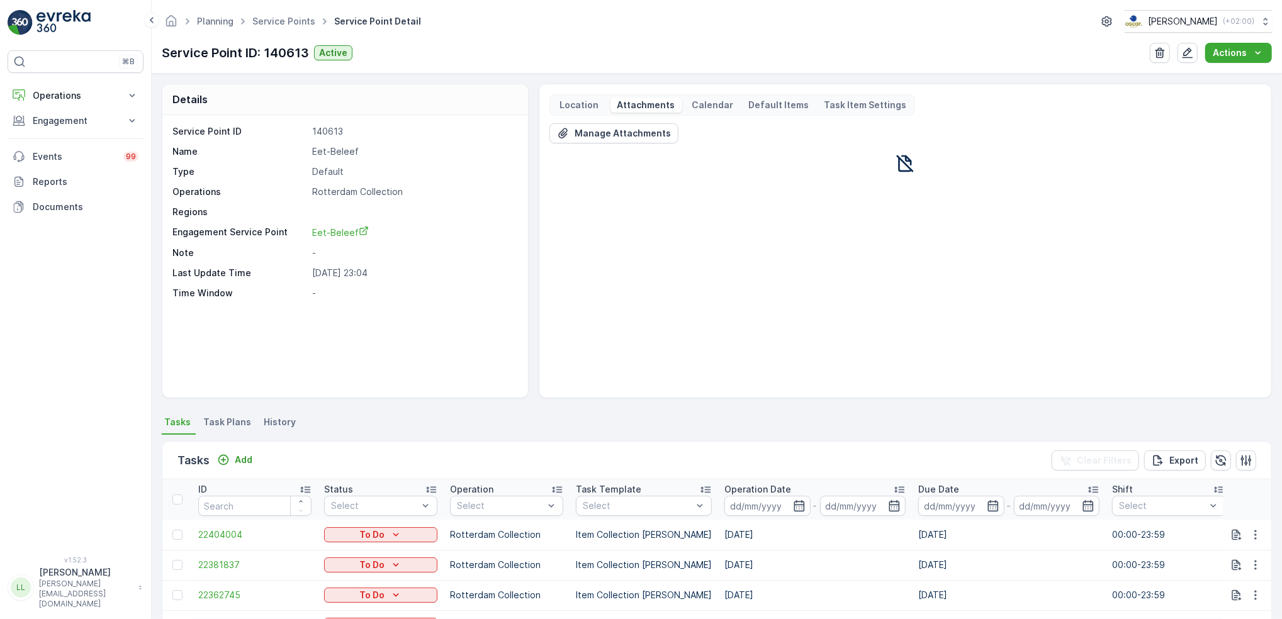
drag, startPoint x: 710, startPoint y: 106, endPoint x: 718, endPoint y: 106, distance: 8.2
click at [711, 106] on p "Calendar" at bounding box center [713, 105] width 42 height 13
click at [642, 101] on p "Attachments" at bounding box center [646, 105] width 62 height 13
click at [772, 106] on p "Default Items" at bounding box center [779, 105] width 60 height 13
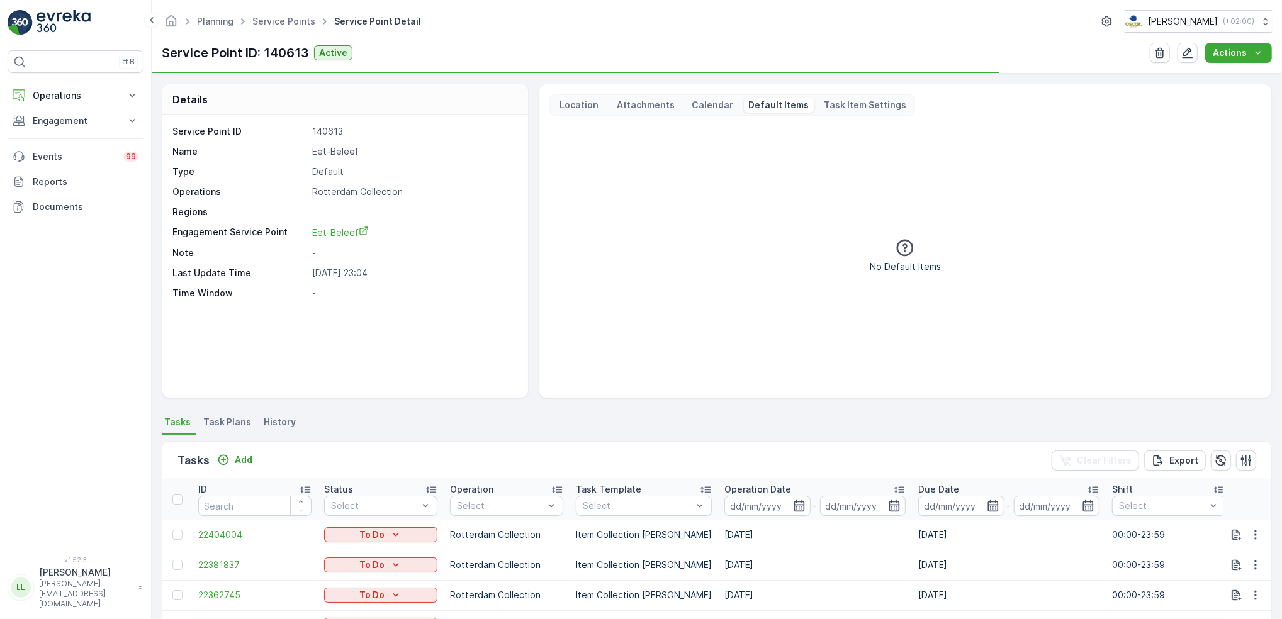
click at [839, 103] on p "Task Item Settings" at bounding box center [865, 105] width 82 height 13
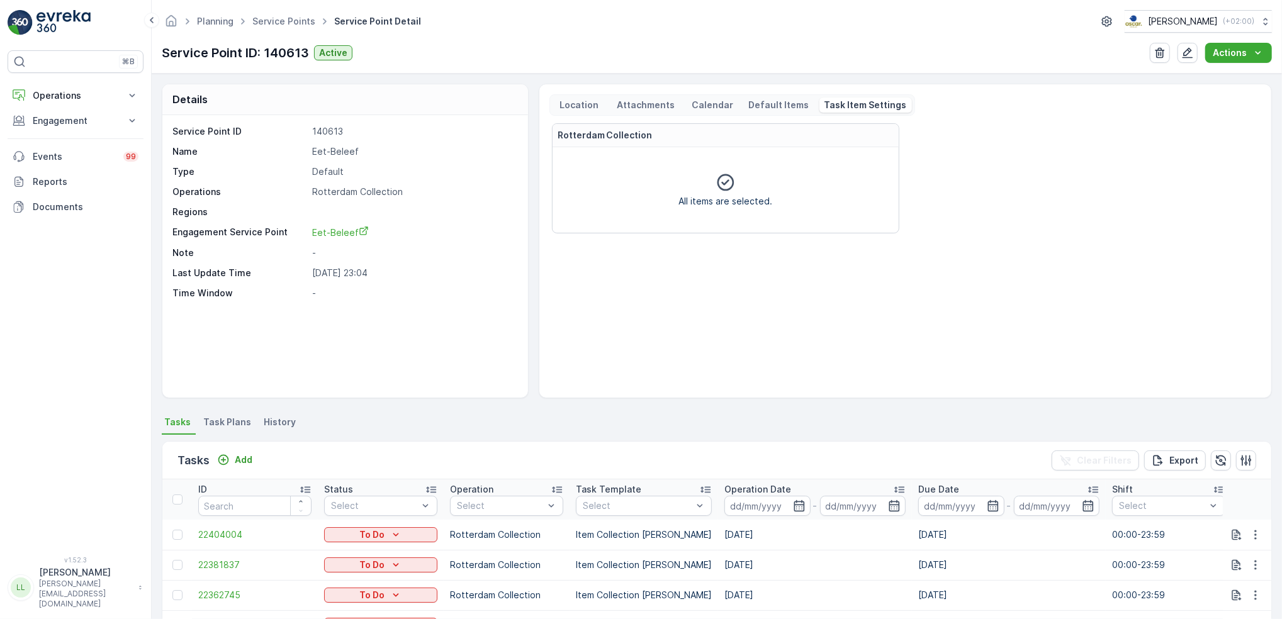
click at [585, 106] on p "Location" at bounding box center [578, 105] width 43 height 13
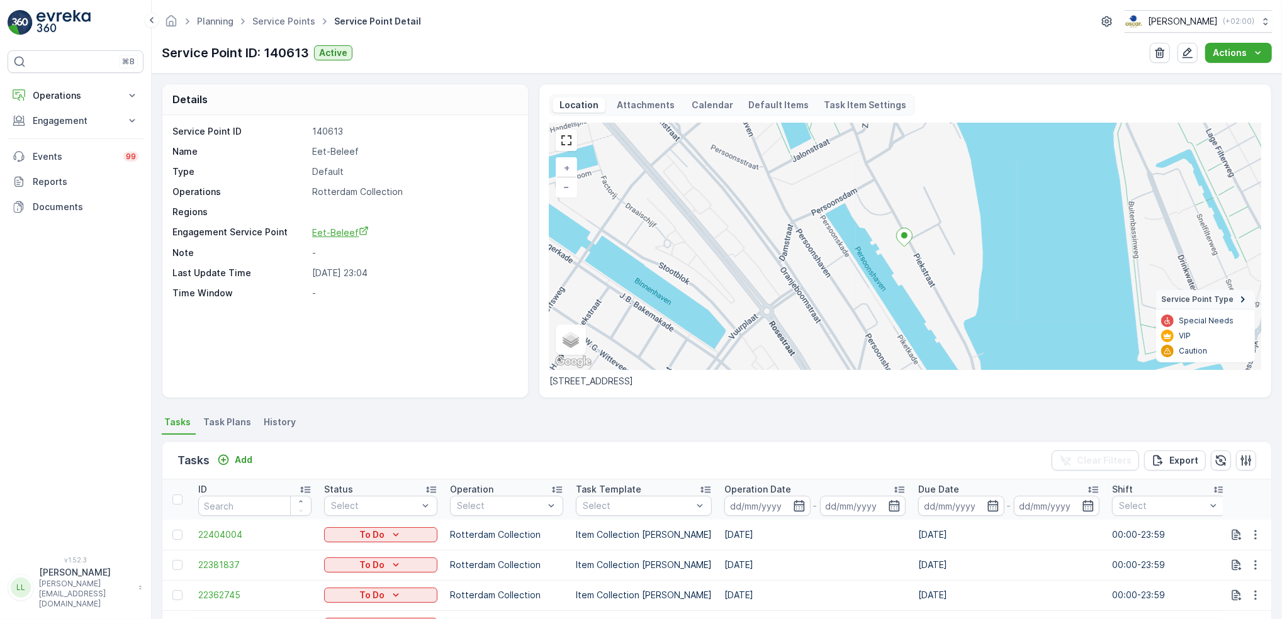
click at [336, 235] on span "Eet-Beleef" at bounding box center [340, 232] width 57 height 11
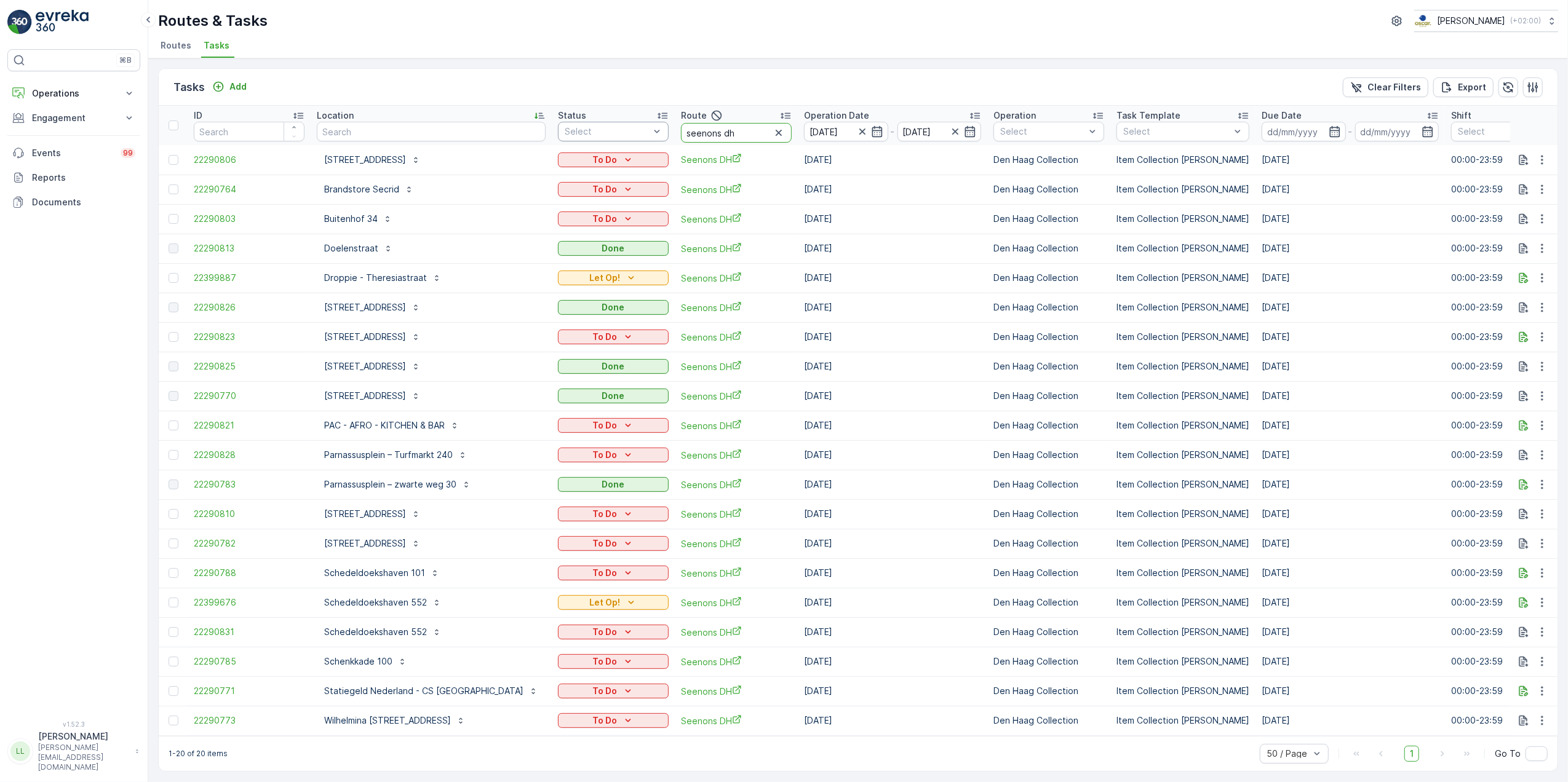
drag, startPoint x: 709, startPoint y: 136, endPoint x: 611, endPoint y: 140, distance: 98.1
click at [611, 139] on tr "ID Location Status Select Route seenons dh Operation Date 15.10.2025 - 15.10.20…" at bounding box center [1166, 125] width 2016 height 39
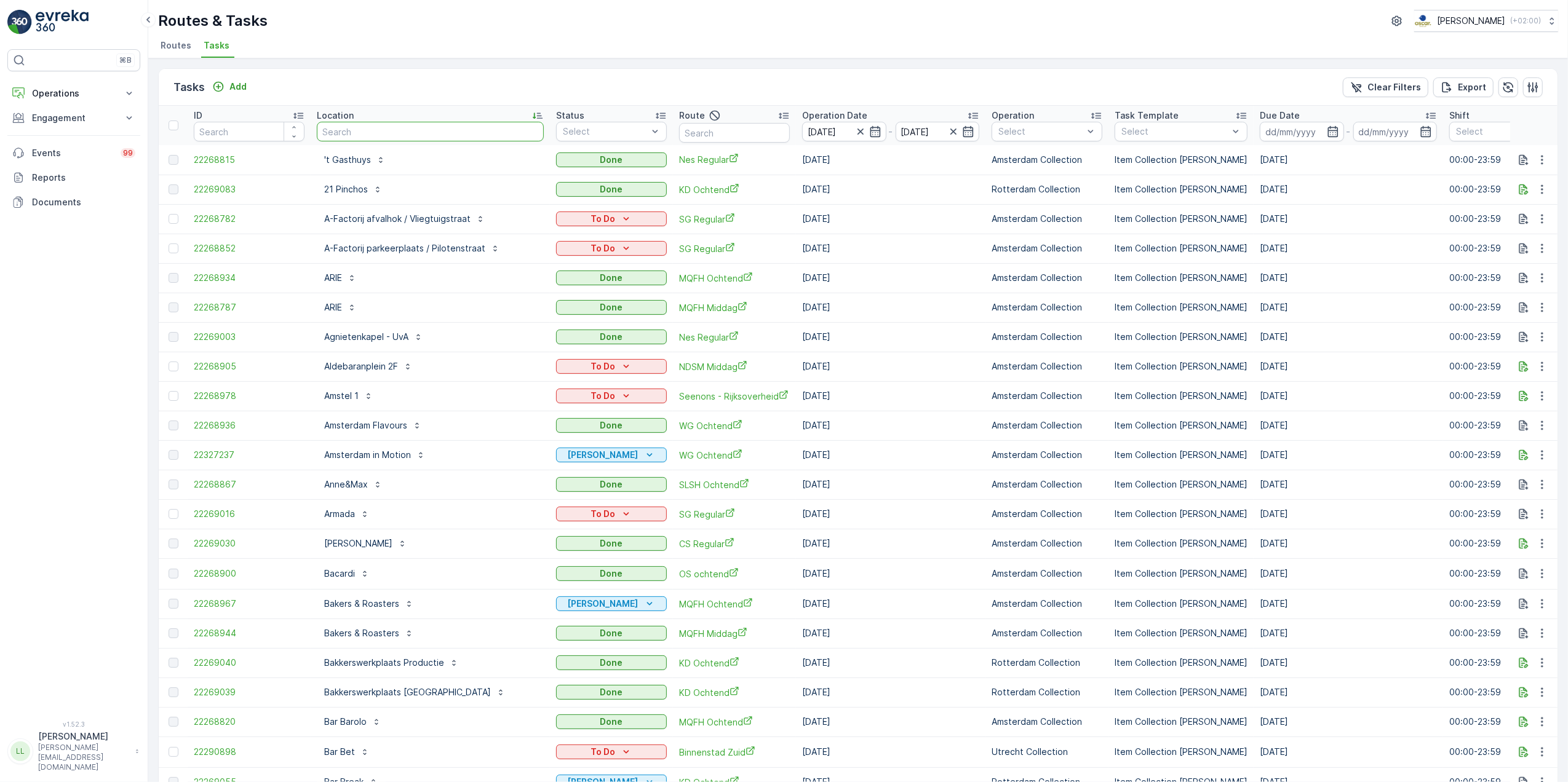
click at [382, 133] on input "text" at bounding box center [430, 132] width 227 height 20
type input "["
type input "p"
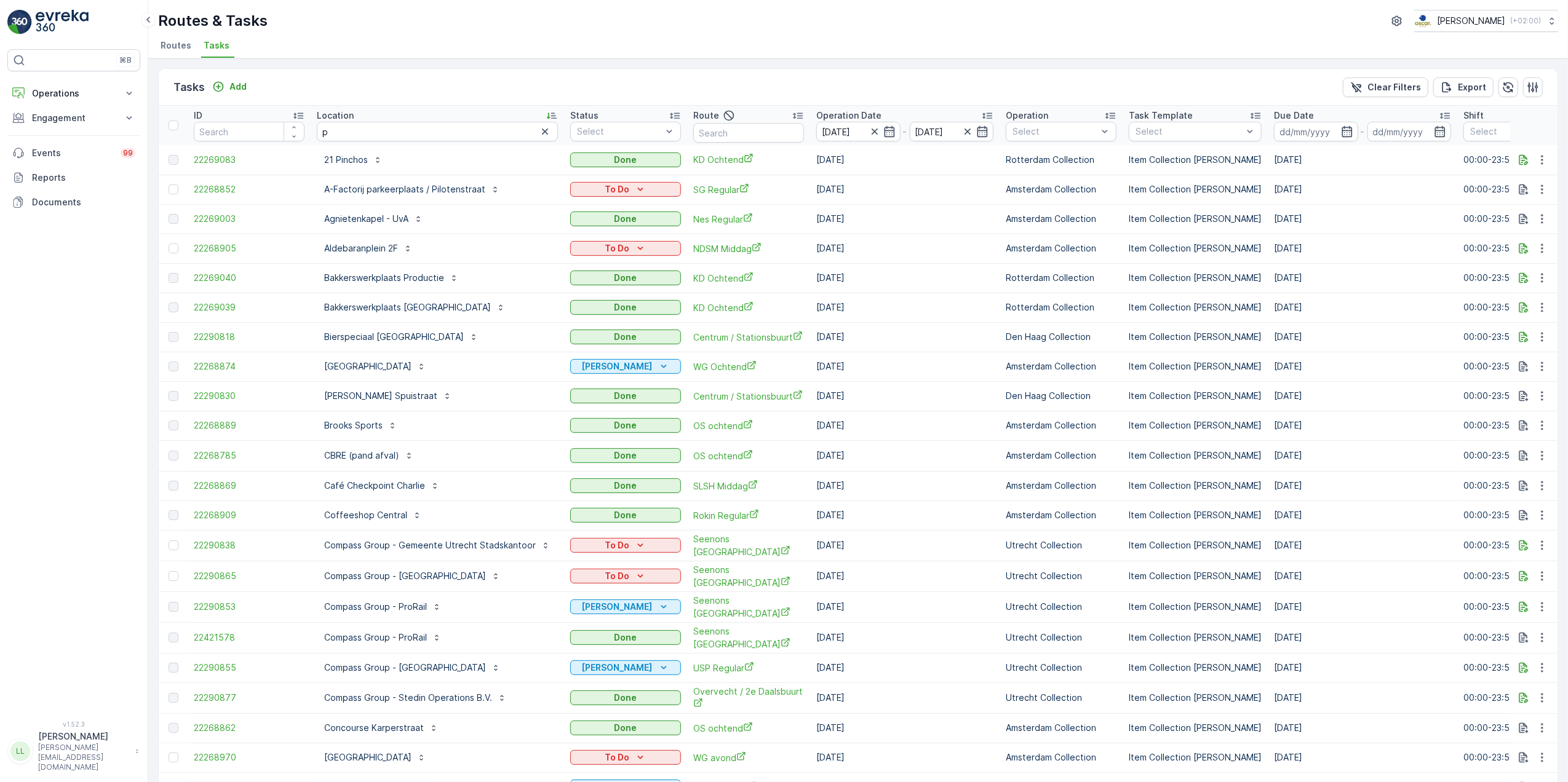
click at [382, 133] on input "p" at bounding box center [437, 132] width 241 height 20
type input "pro"
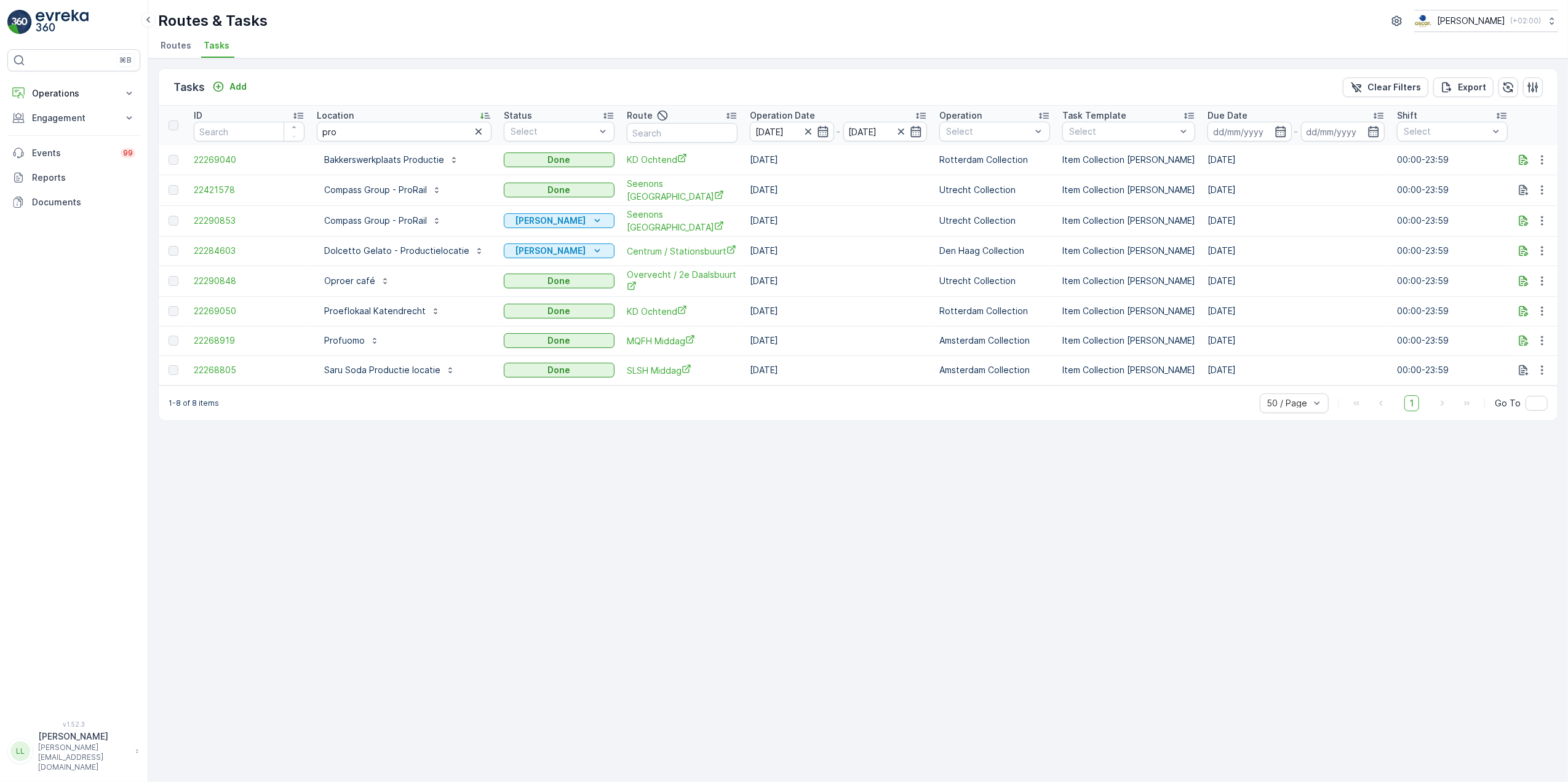
click at [1555, 185] on td at bounding box center [1534, 190] width 48 height 30
click at [1540, 188] on icon "button" at bounding box center [1542, 190] width 13 height 13
click at [1523, 223] on div "History" at bounding box center [1527, 226] width 81 height 18
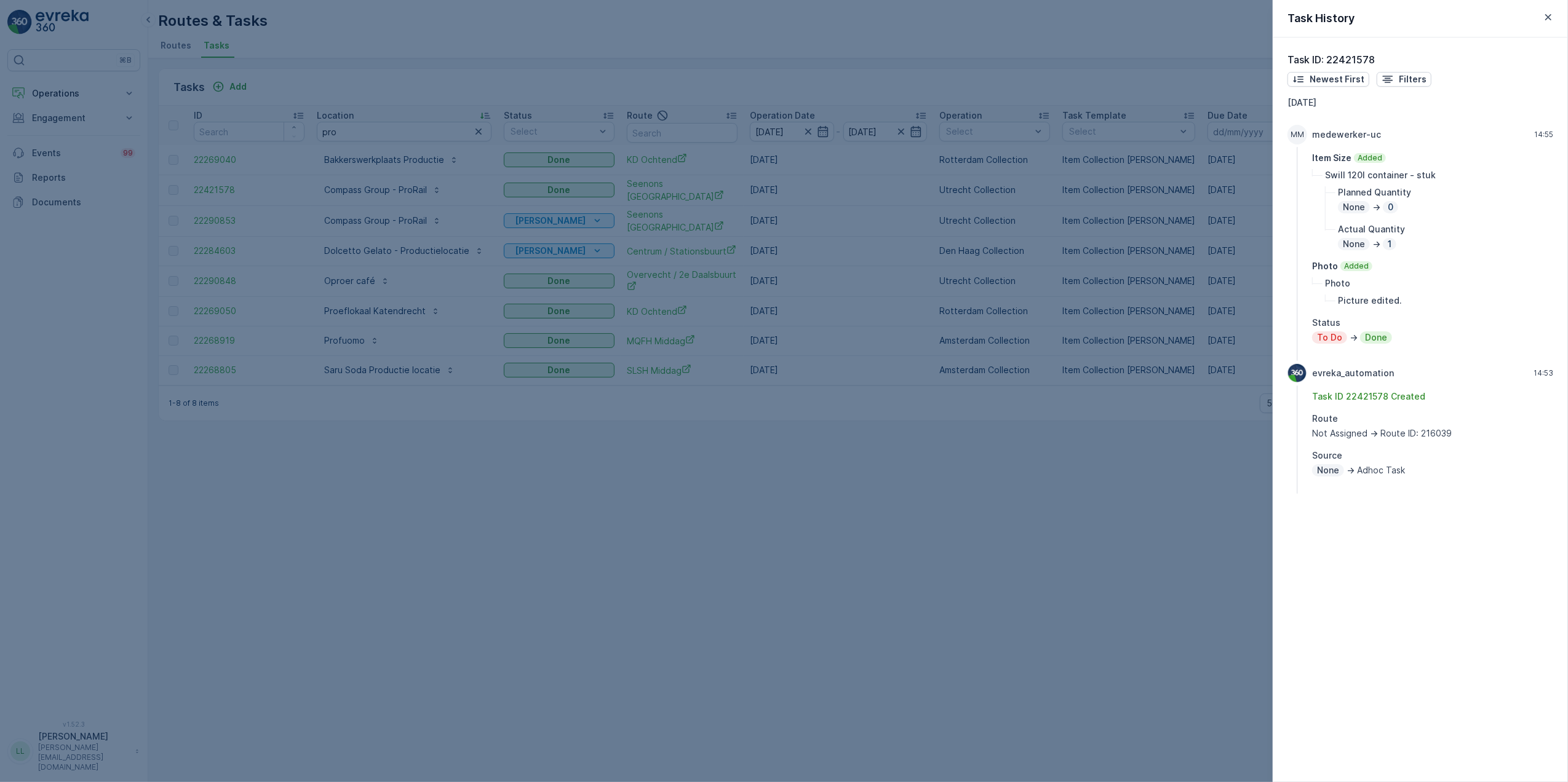
drag, startPoint x: 1258, startPoint y: 228, endPoint x: 1285, endPoint y: 225, distance: 27.2
click at [1260, 229] on div at bounding box center [784, 391] width 1568 height 782
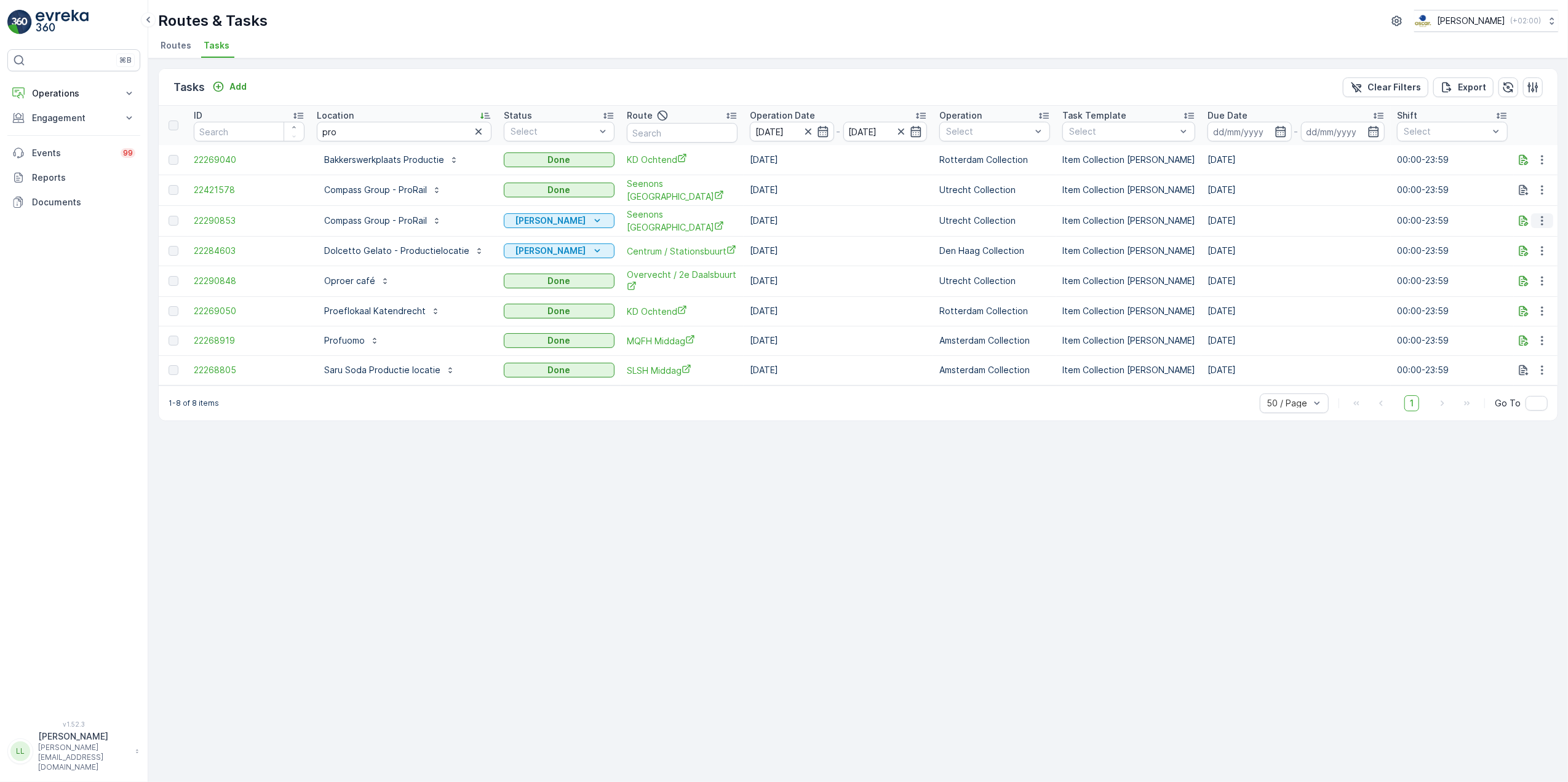
click at [1547, 220] on icon "button" at bounding box center [1542, 221] width 13 height 13
click at [1519, 249] on span "History" at bounding box center [1506, 255] width 29 height 13
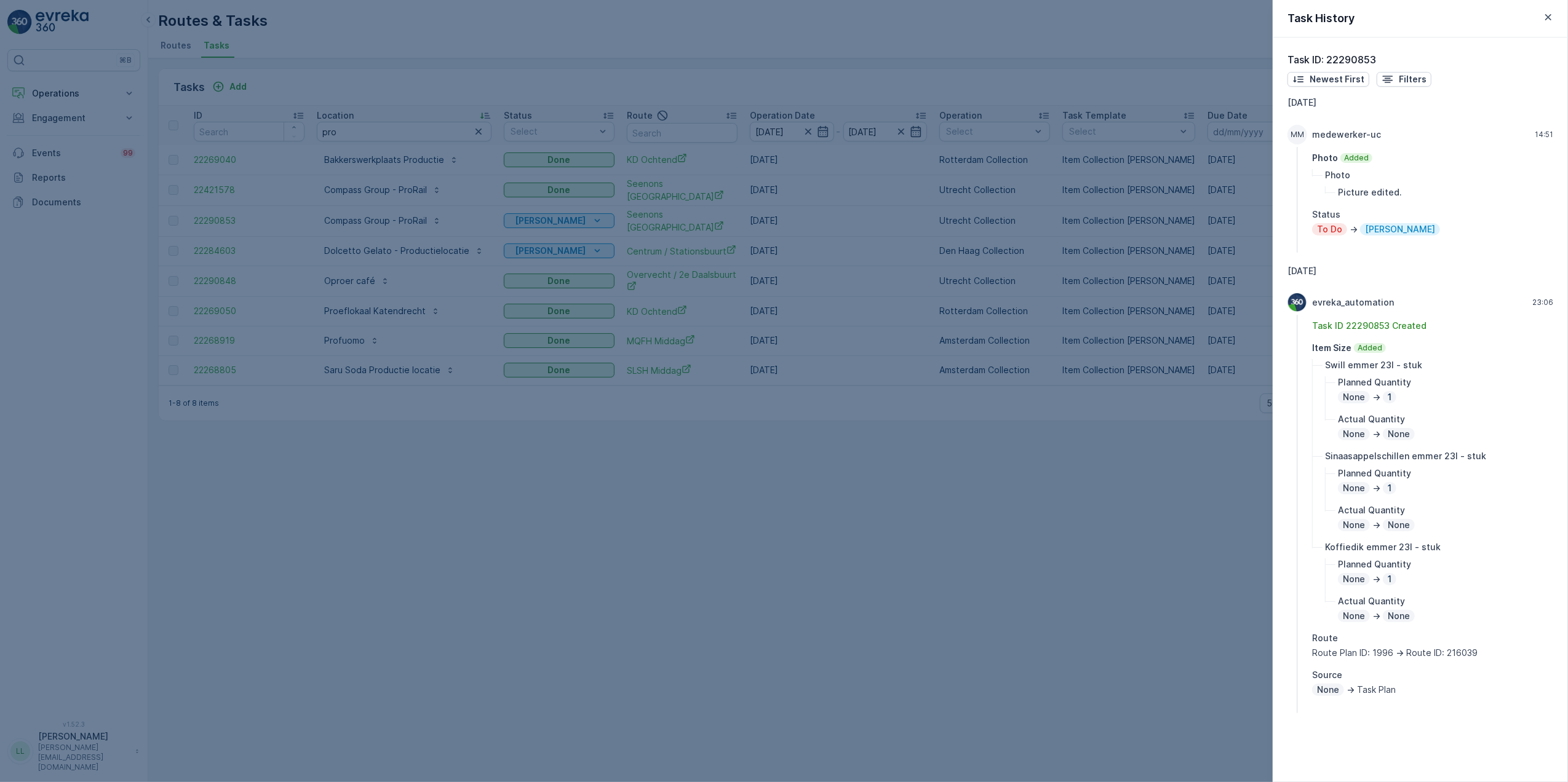
click at [978, 487] on div at bounding box center [784, 391] width 1568 height 782
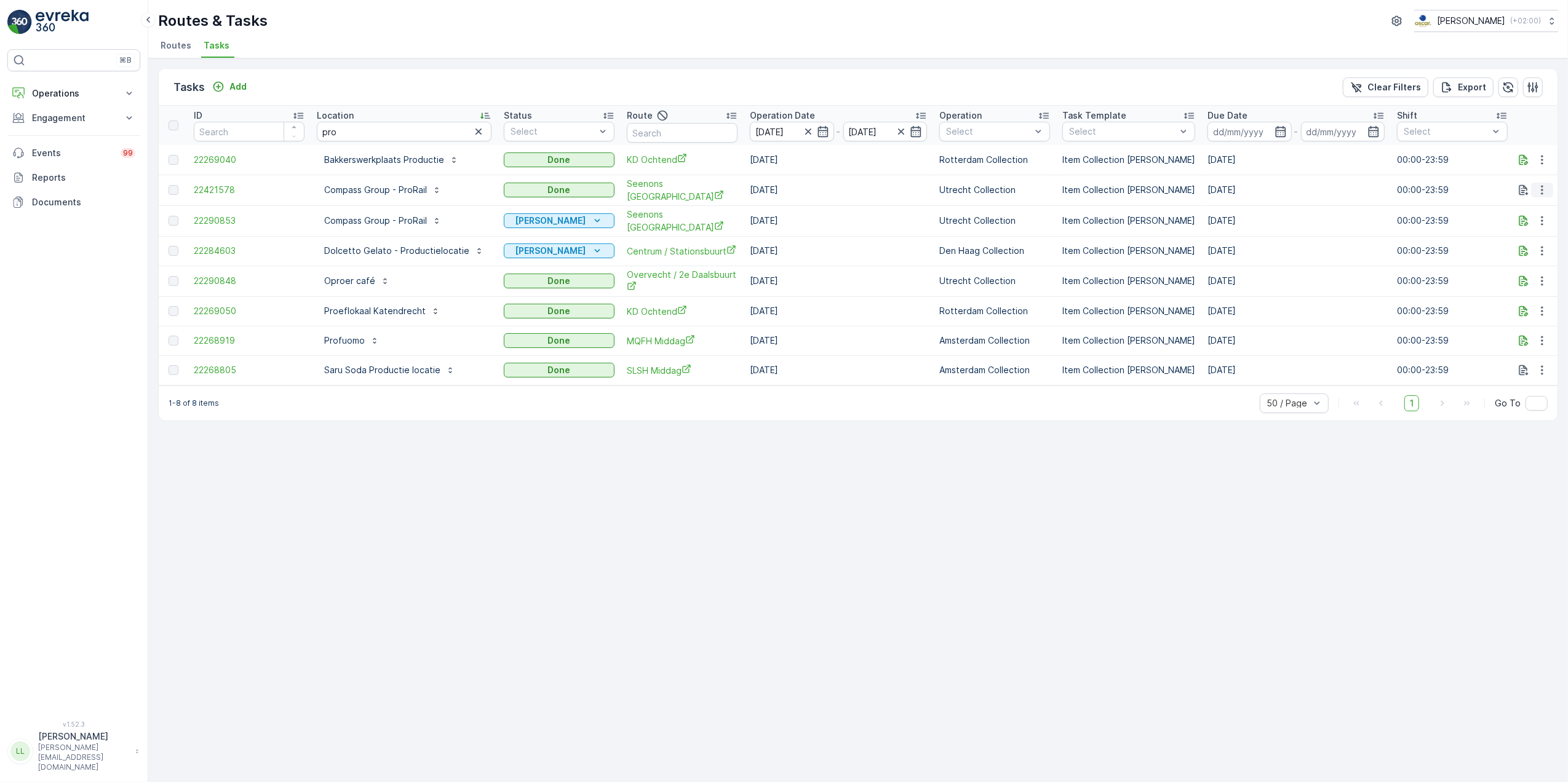
click at [1536, 195] on icon "button" at bounding box center [1542, 190] width 13 height 13
click at [1435, 606] on div "Tasks Add Clear Filters Export ID Location pro Status Select Route Operation Da…" at bounding box center [858, 420] width 1419 height 724
click at [1531, 213] on div at bounding box center [1542, 220] width 22 height 15
click at [1524, 219] on icon "button" at bounding box center [1523, 221] width 13 height 13
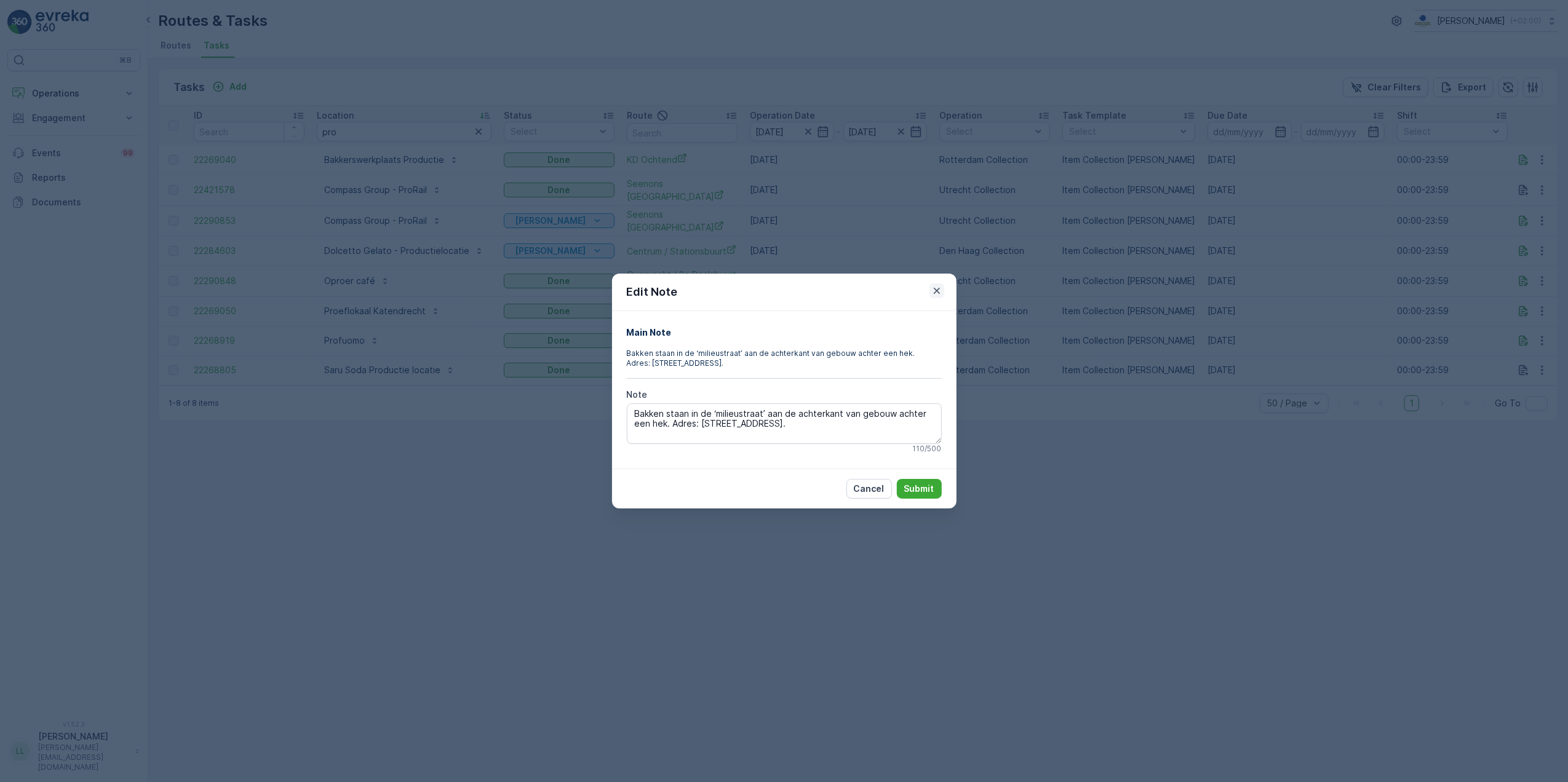
click at [936, 292] on icon "button" at bounding box center [936, 290] width 13 height 13
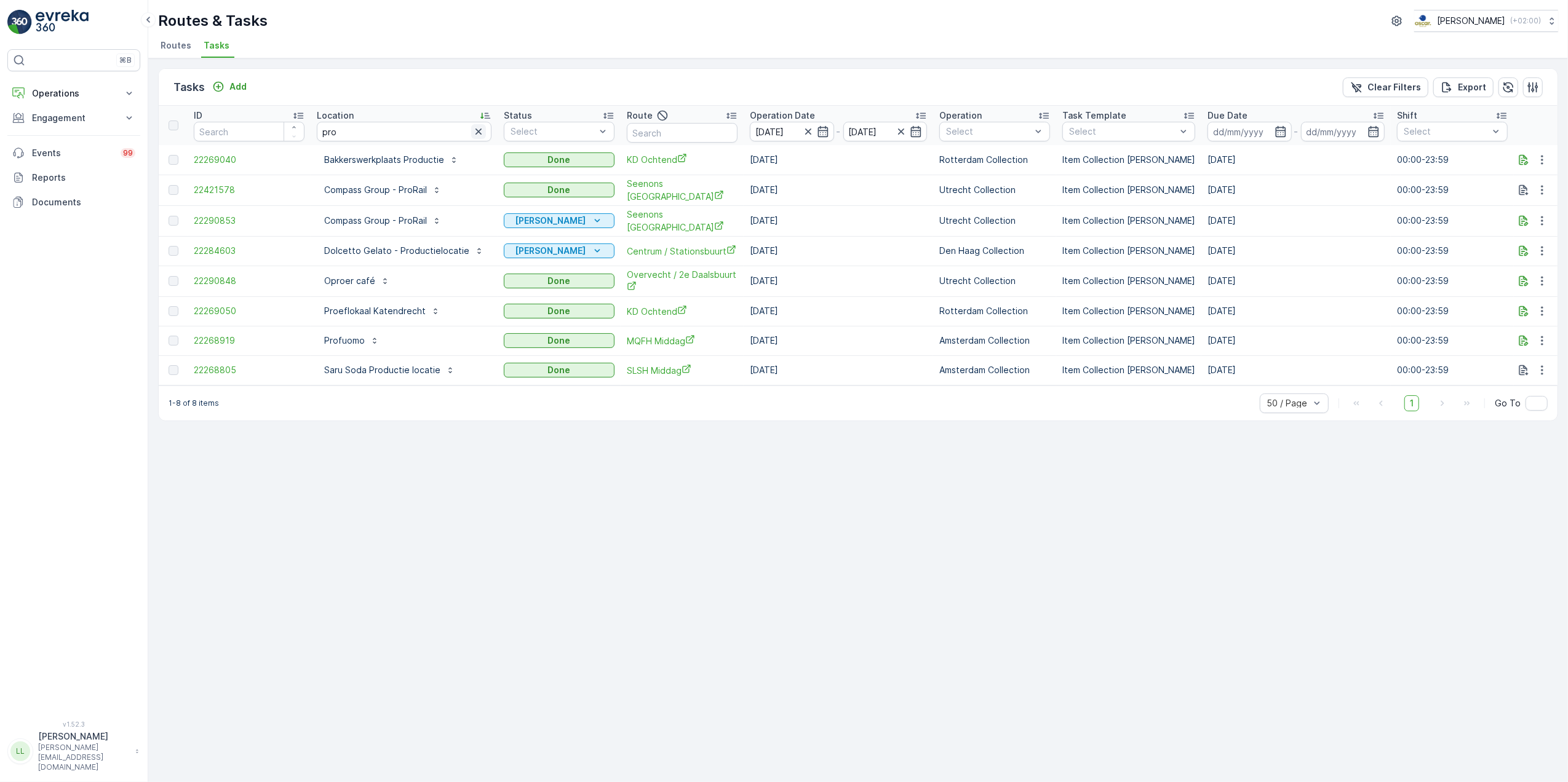
click at [475, 127] on icon "button" at bounding box center [478, 131] width 13 height 13
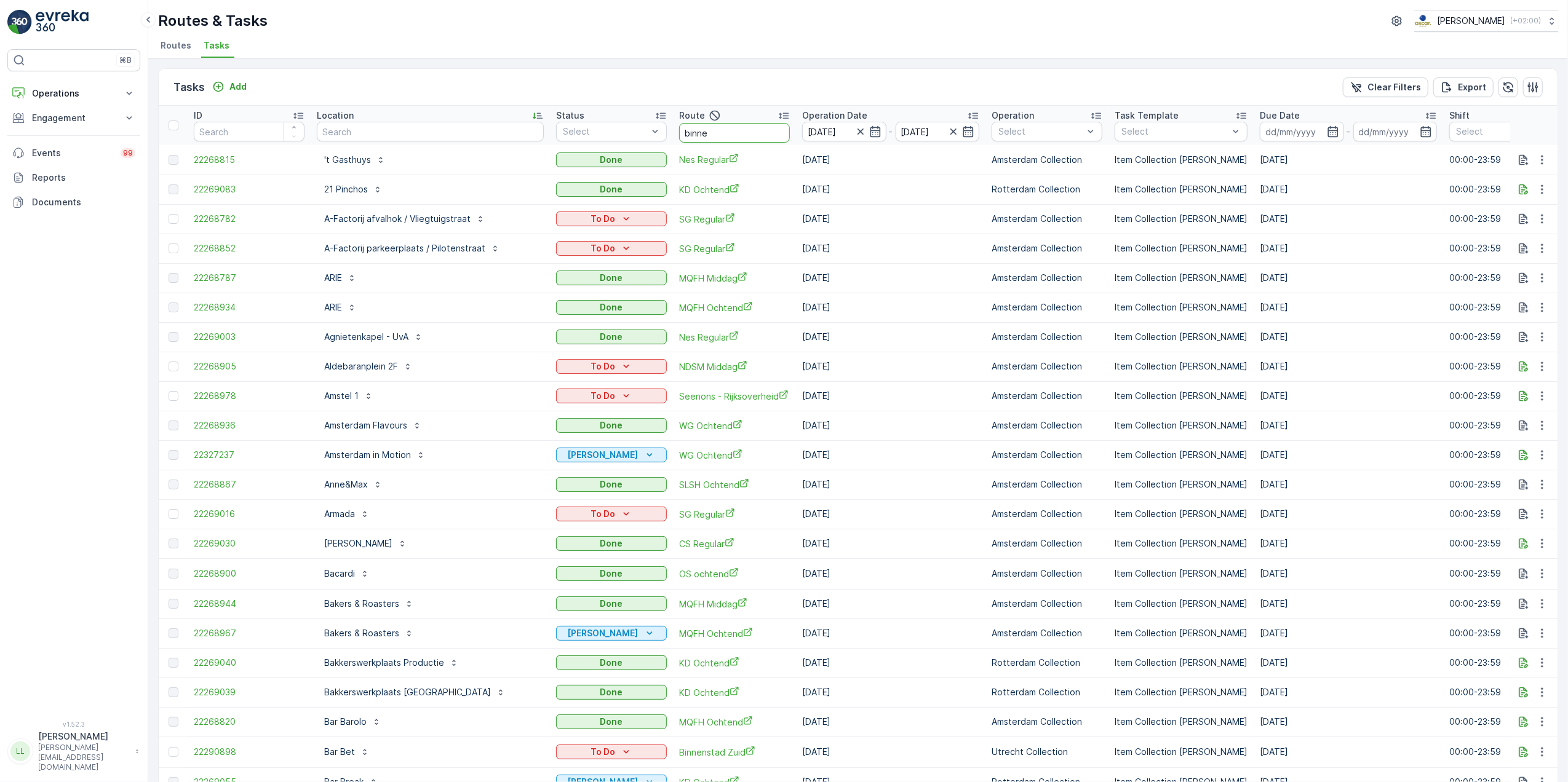
type input "binnen"
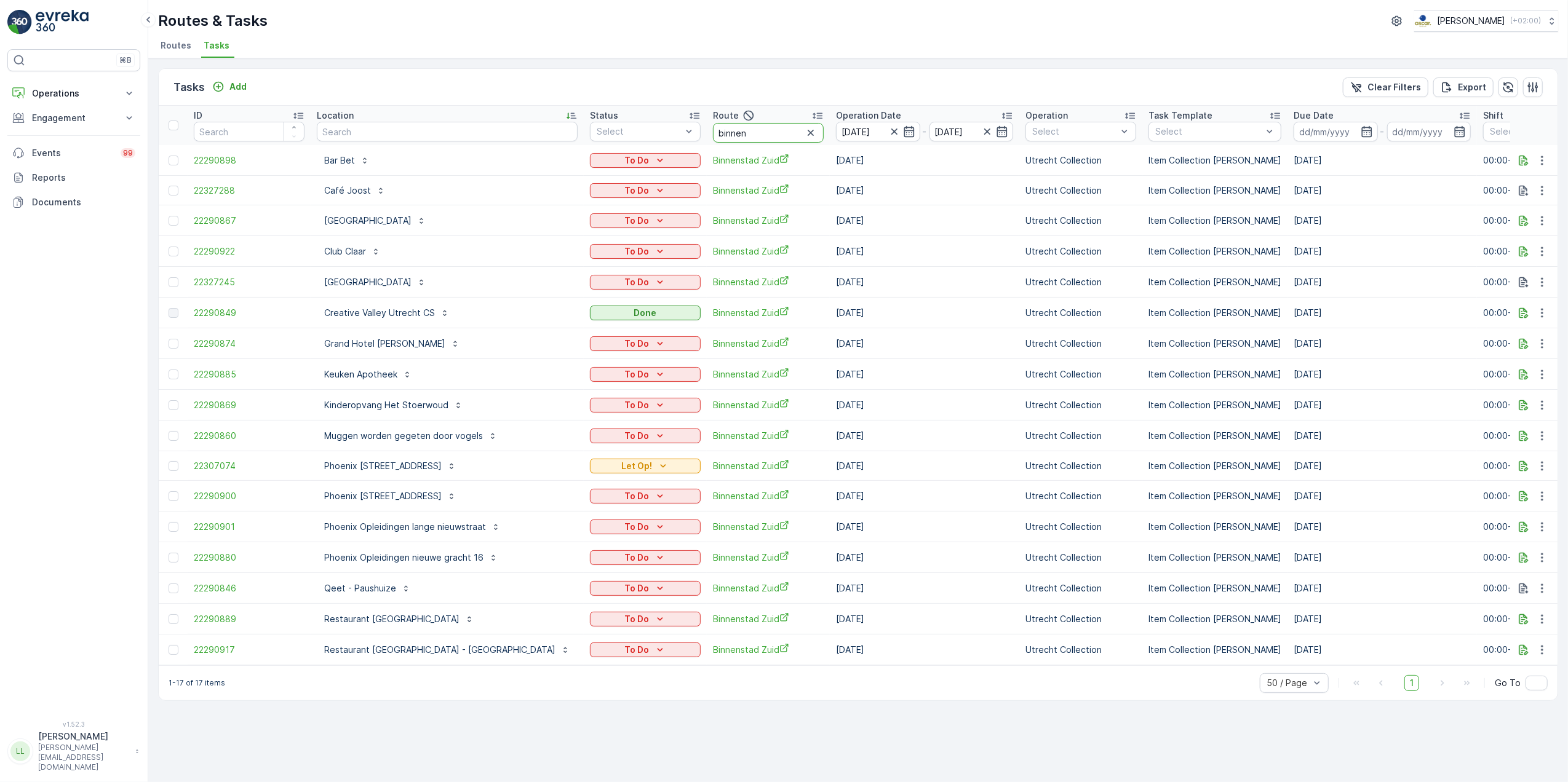
click at [713, 128] on input "binnen" at bounding box center [767, 133] width 110 height 20
drag, startPoint x: 689, startPoint y: 134, endPoint x: 589, endPoint y: 141, distance: 100.2
click at [589, 141] on tr "ID Location Status Select Route binnen Operation Date 15.10.2025 - 15.10.2025 O…" at bounding box center [1182, 125] width 2047 height 39
click at [420, 138] on input "text" at bounding box center [447, 132] width 261 height 20
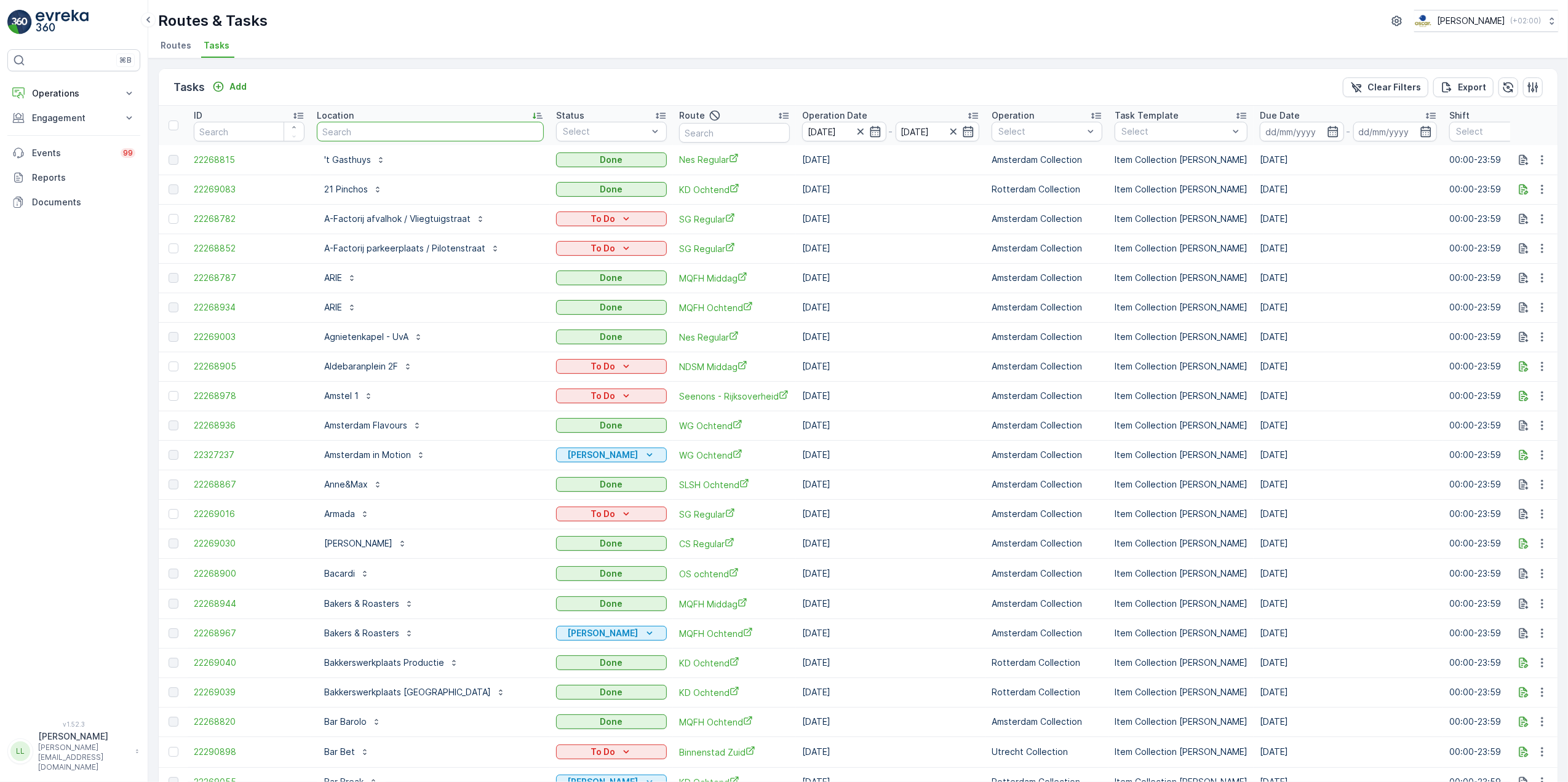
click at [354, 134] on input "text" at bounding box center [430, 132] width 227 height 20
type input "pro"
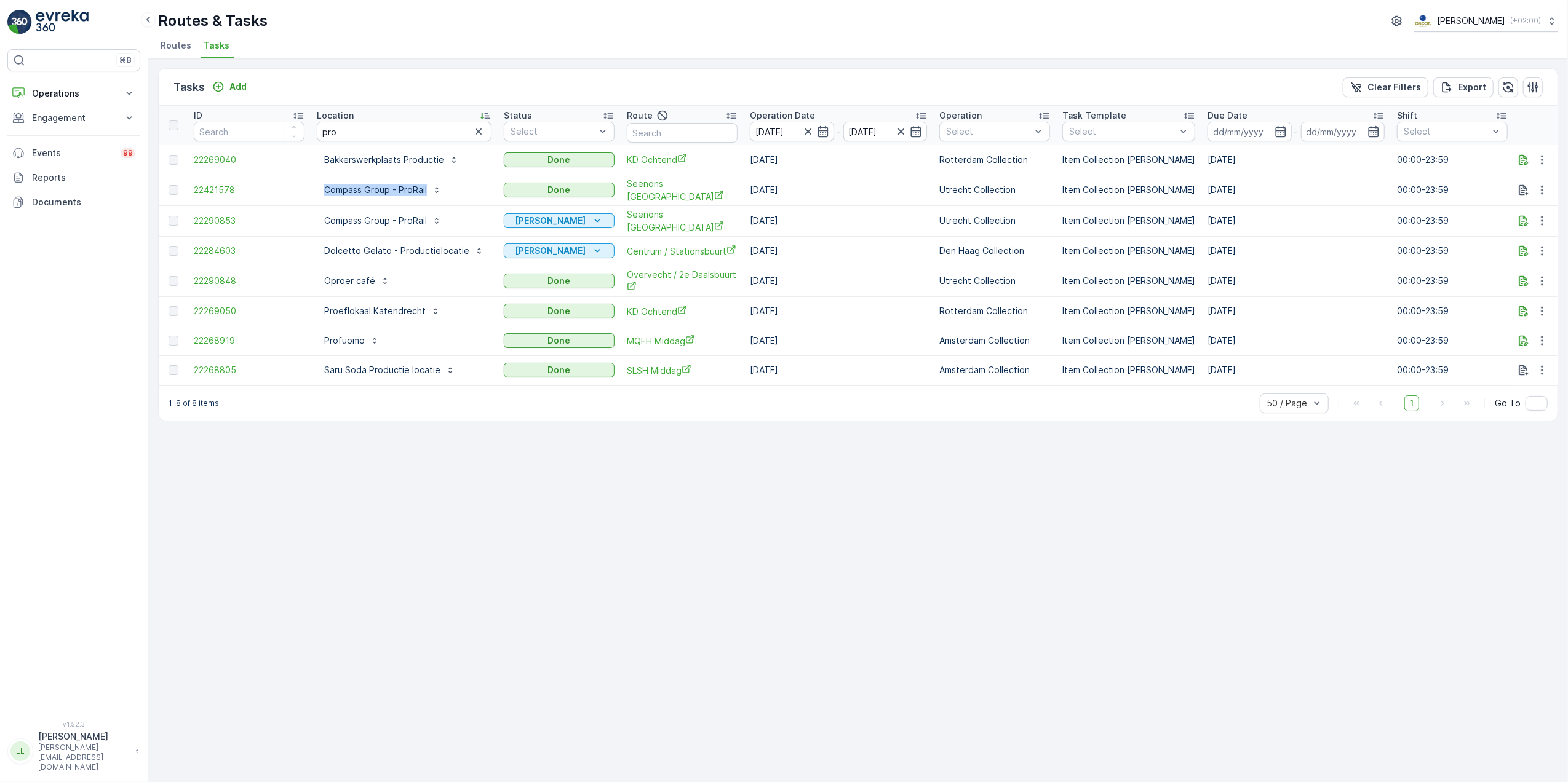
drag, startPoint x: 313, startPoint y: 191, endPoint x: 468, endPoint y: 196, distance: 155.1
click at [468, 196] on td "Compass Group - ProRail" at bounding box center [404, 190] width 187 height 30
copy p "Compass Group - ProRail"
click at [582, 476] on div "Tasks Add Clear Filters Export ID Location pro Status Select Route Operation Da…" at bounding box center [858, 420] width 1419 height 724
click at [418, 128] on input "pro" at bounding box center [404, 132] width 175 height 20
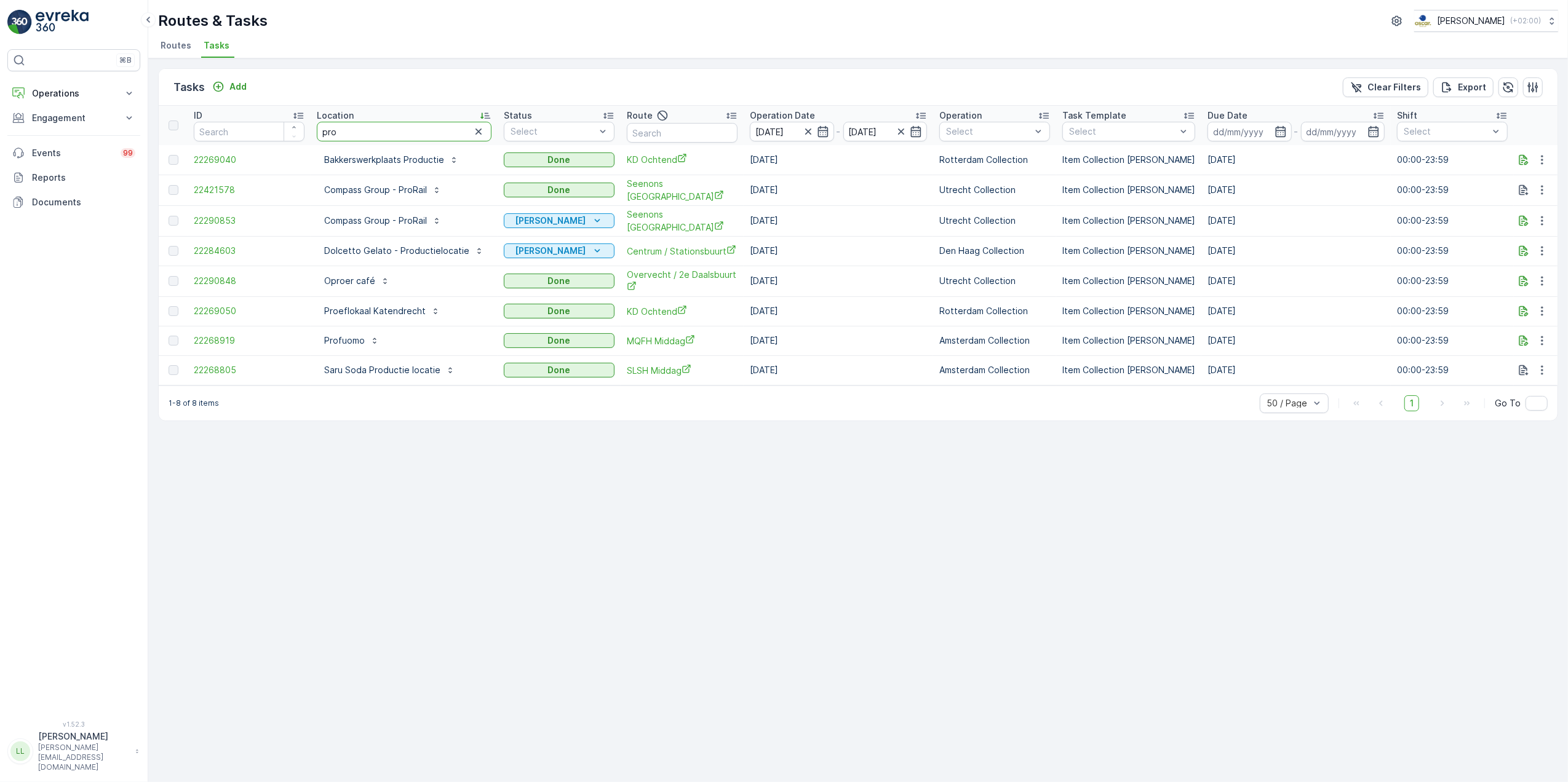
drag, startPoint x: 379, startPoint y: 136, endPoint x: 304, endPoint y: 146, distance: 75.7
click at [304, 146] on table "ID Location pro Status Select Route Operation Date 15.10.2025 - 15.10.2025 Oper…" at bounding box center [1139, 245] width 1961 height 280
type input "cons"
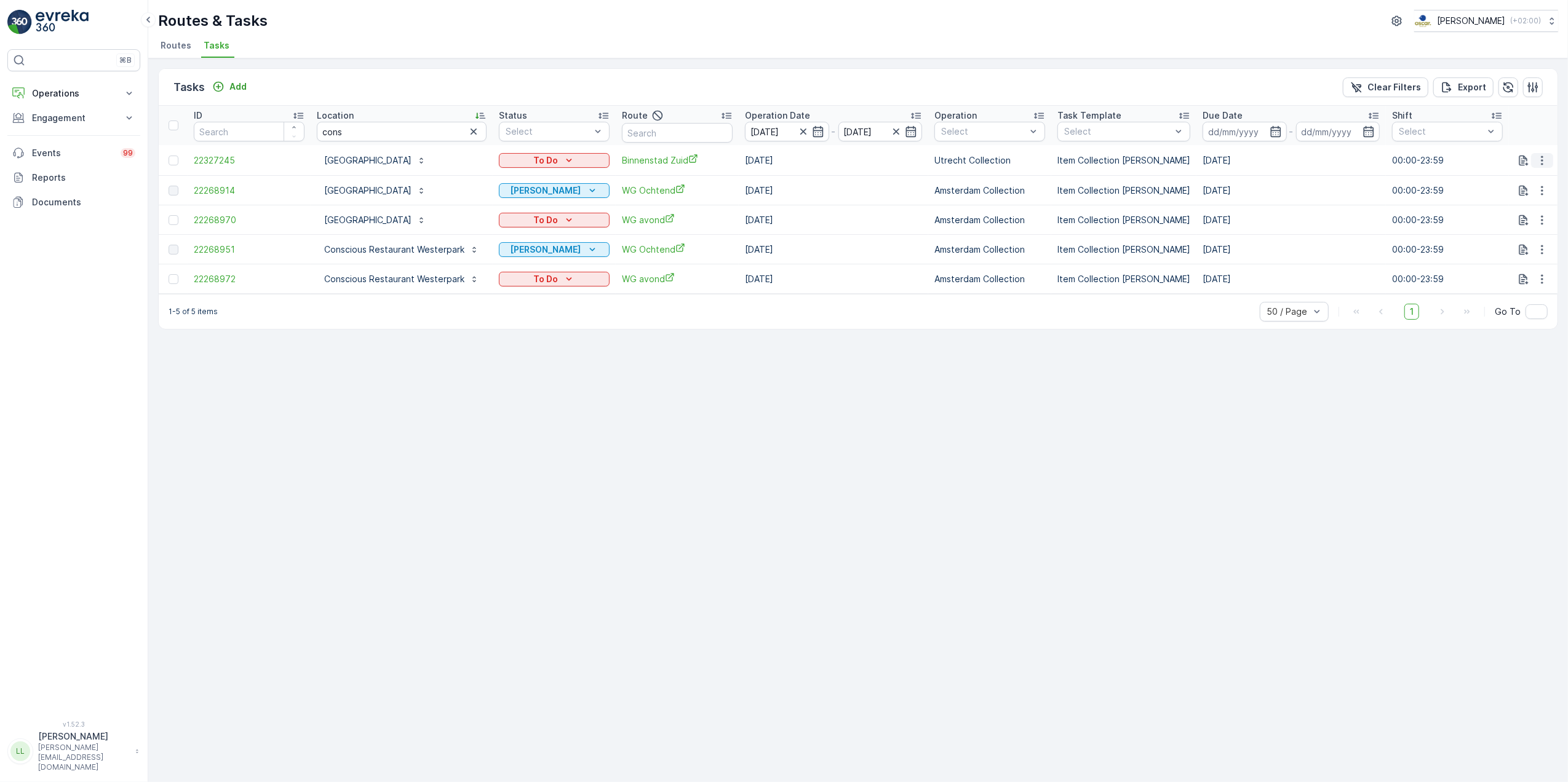
click at [1544, 163] on icon "button" at bounding box center [1542, 160] width 13 height 13
click at [1530, 208] on span "Change Route" at bounding box center [1509, 213] width 60 height 13
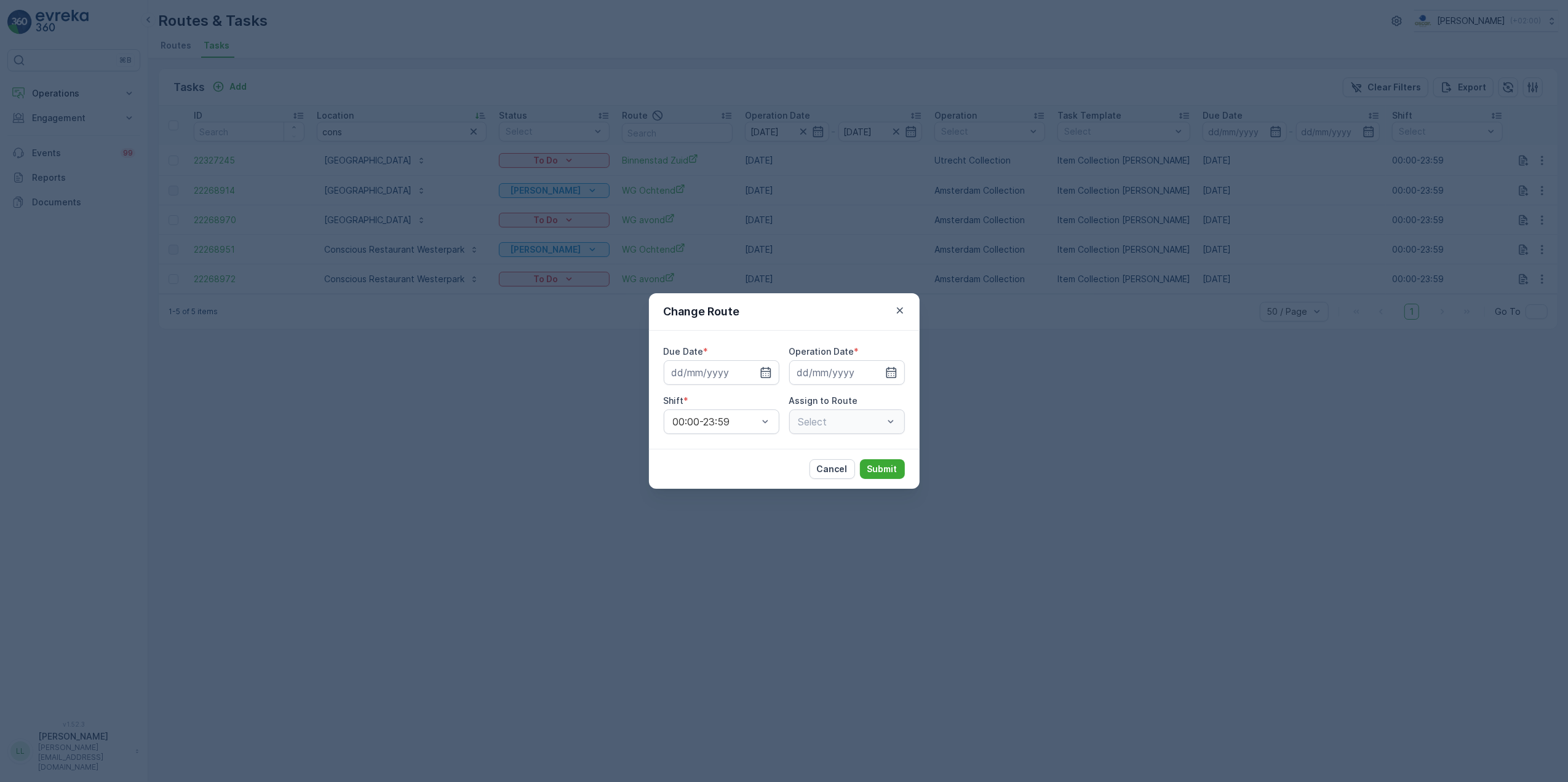
type input "[DATE]"
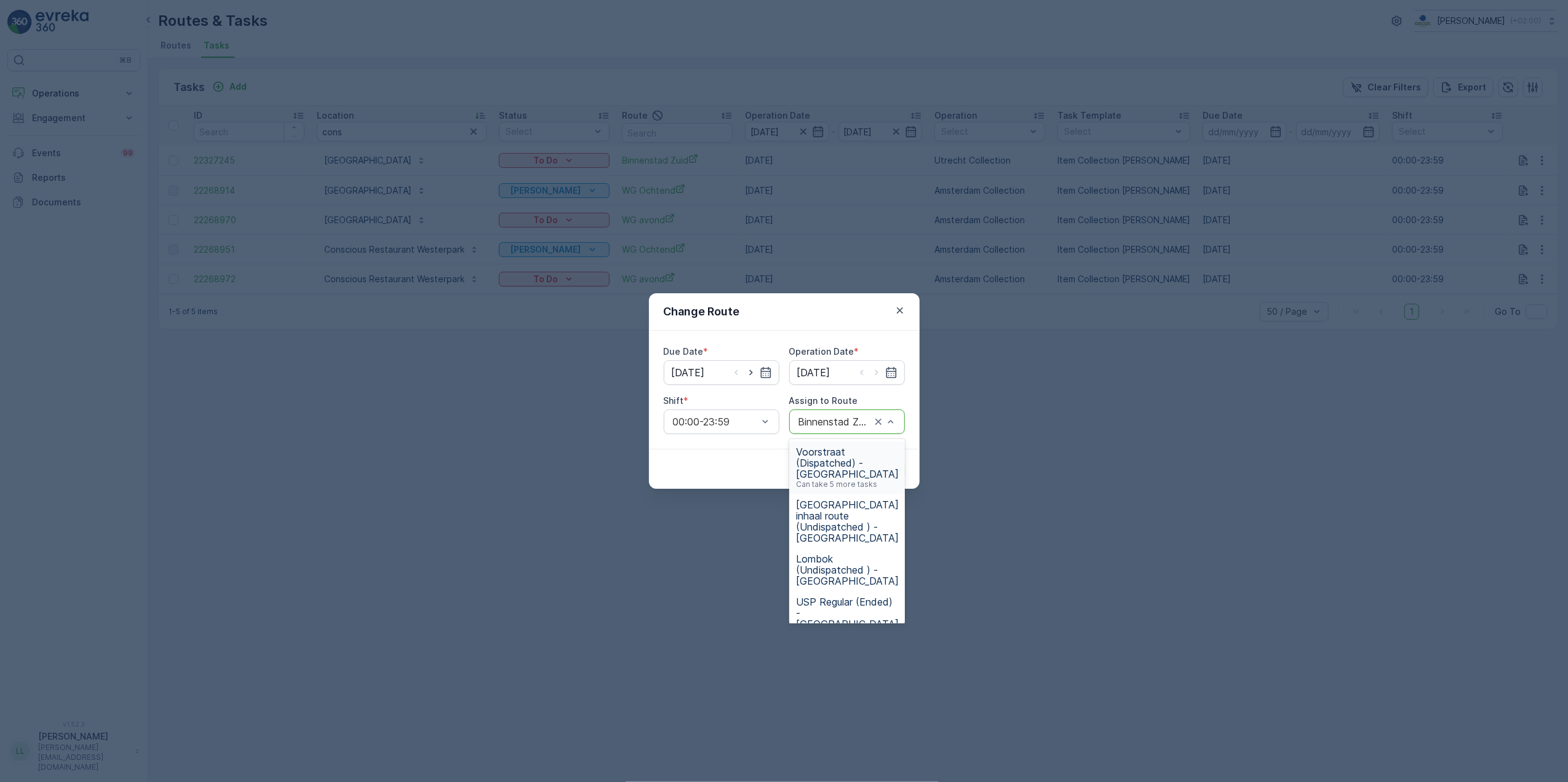
click at [829, 466] on span "Voorstraat (Dispatched) - Utrecht" at bounding box center [848, 463] width 103 height 33
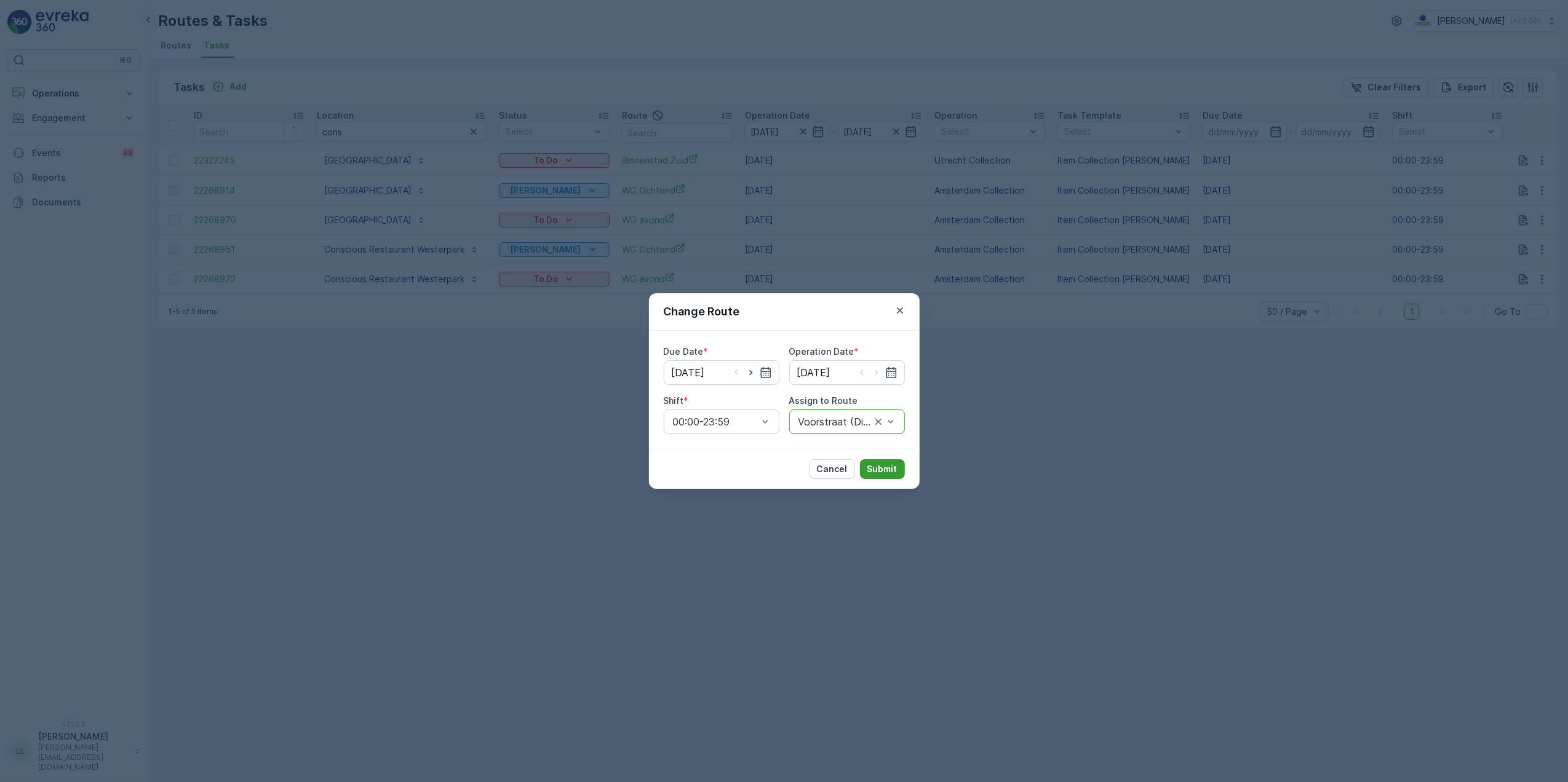
click at [890, 459] on button "Submit" at bounding box center [883, 469] width 45 height 20
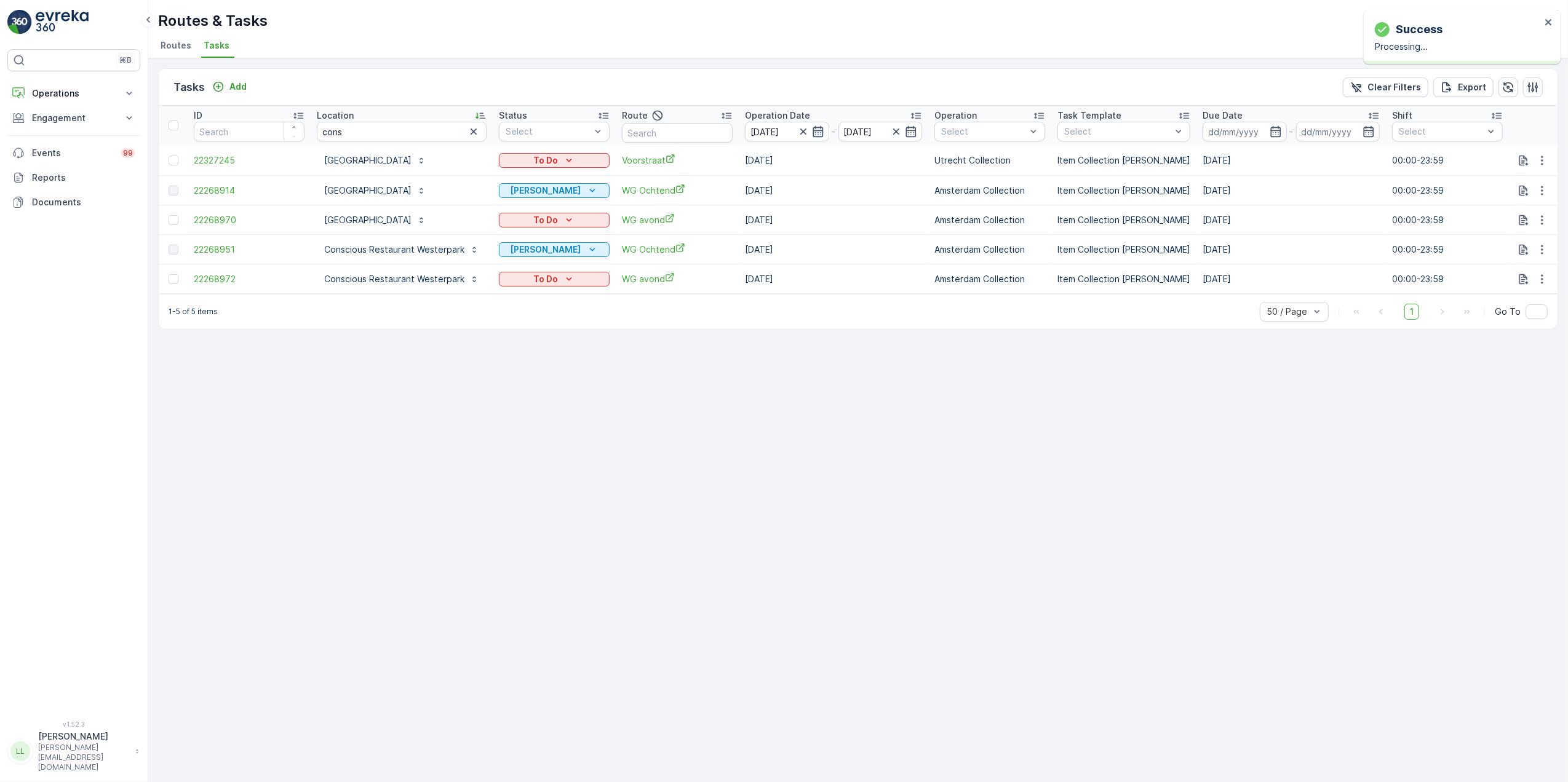
click at [820, 128] on icon "button" at bounding box center [817, 131] width 11 height 11
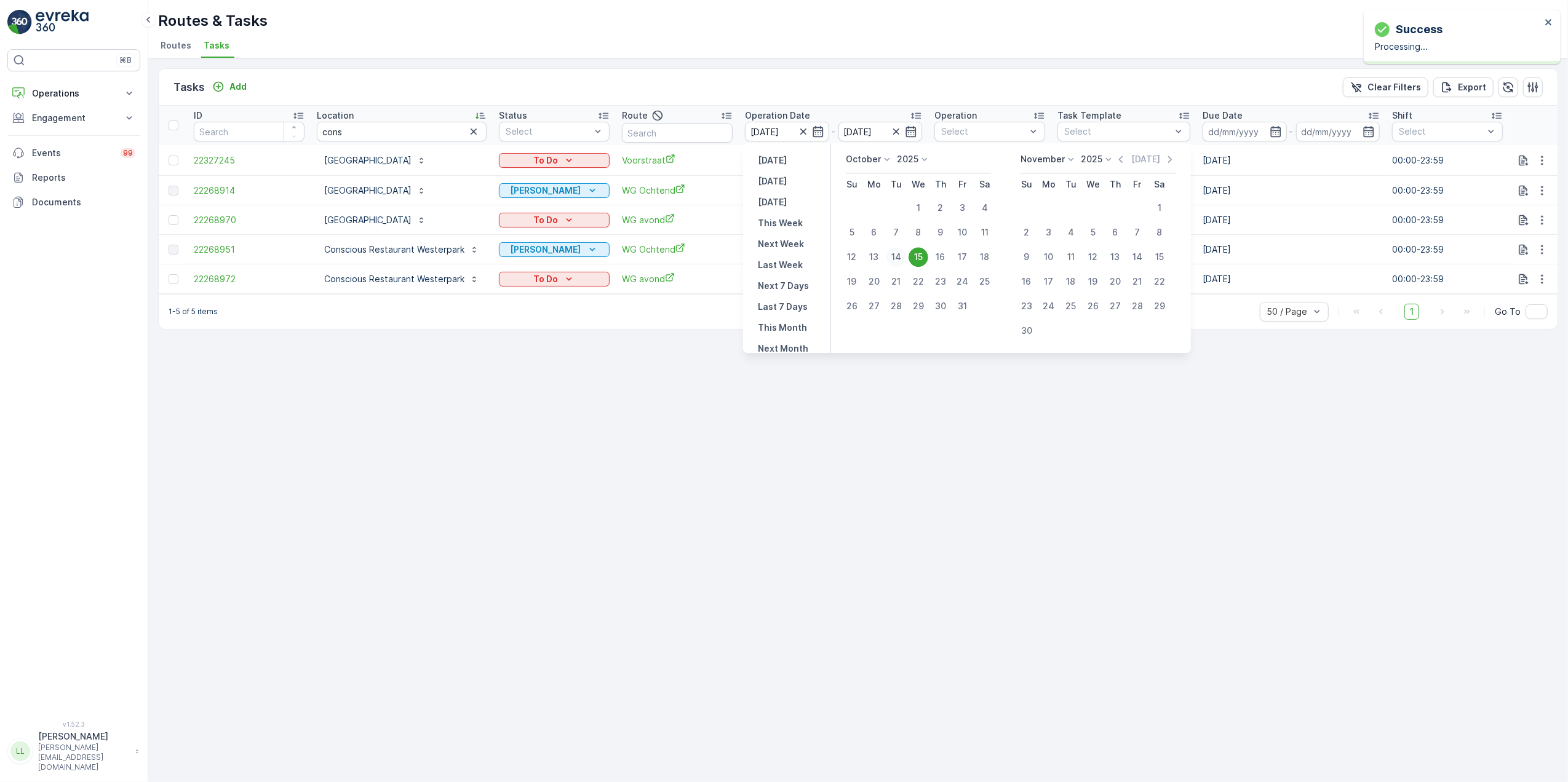
click at [896, 257] on div "14" at bounding box center [896, 257] width 20 height 20
type input "14.10.2025"
click at [896, 257] on div "14" at bounding box center [896, 257] width 20 height 20
type input "14.10.2025"
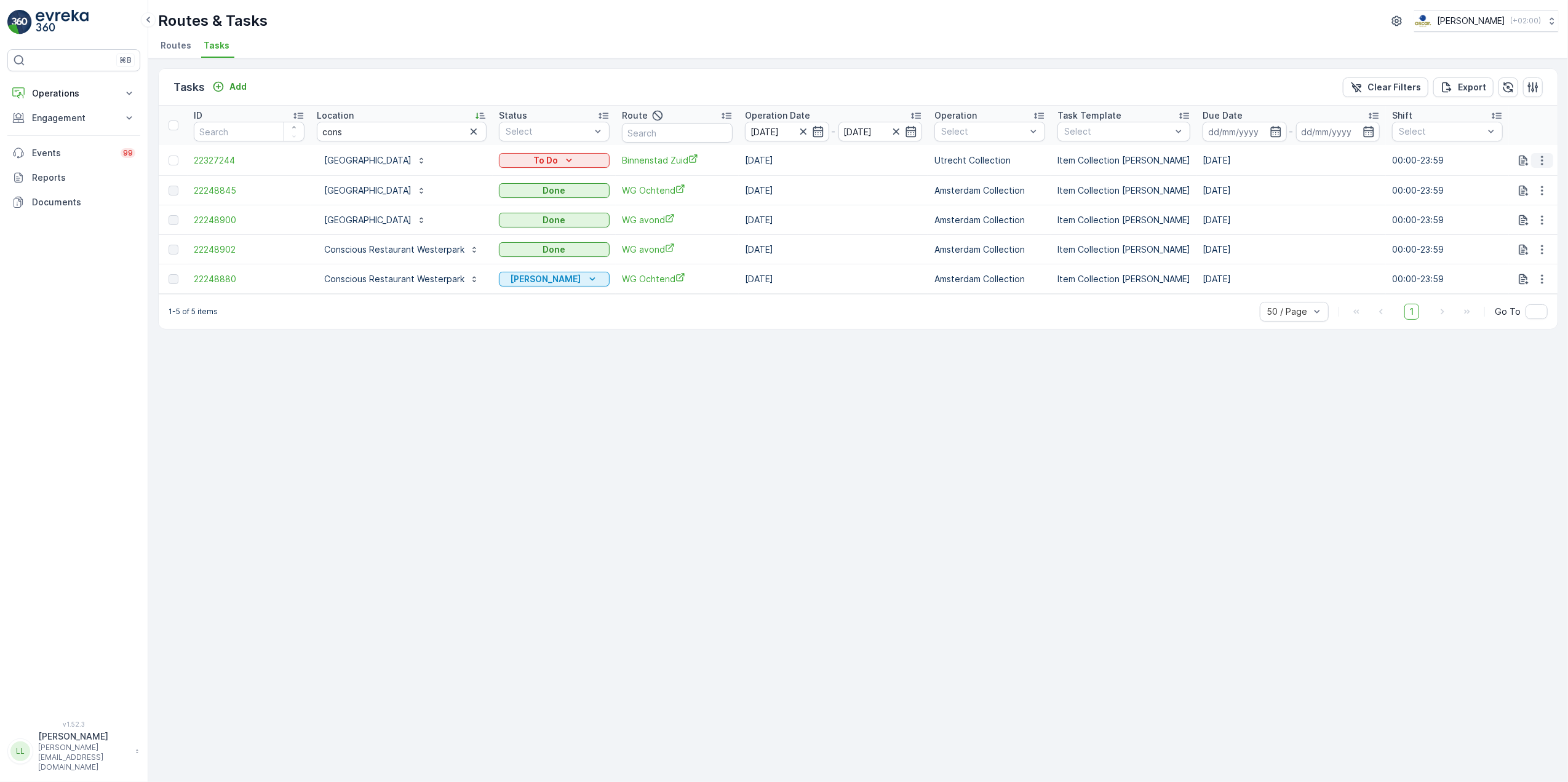
click at [1546, 162] on icon "button" at bounding box center [1542, 160] width 13 height 13
click at [1525, 210] on span "Change Route" at bounding box center [1509, 213] width 60 height 13
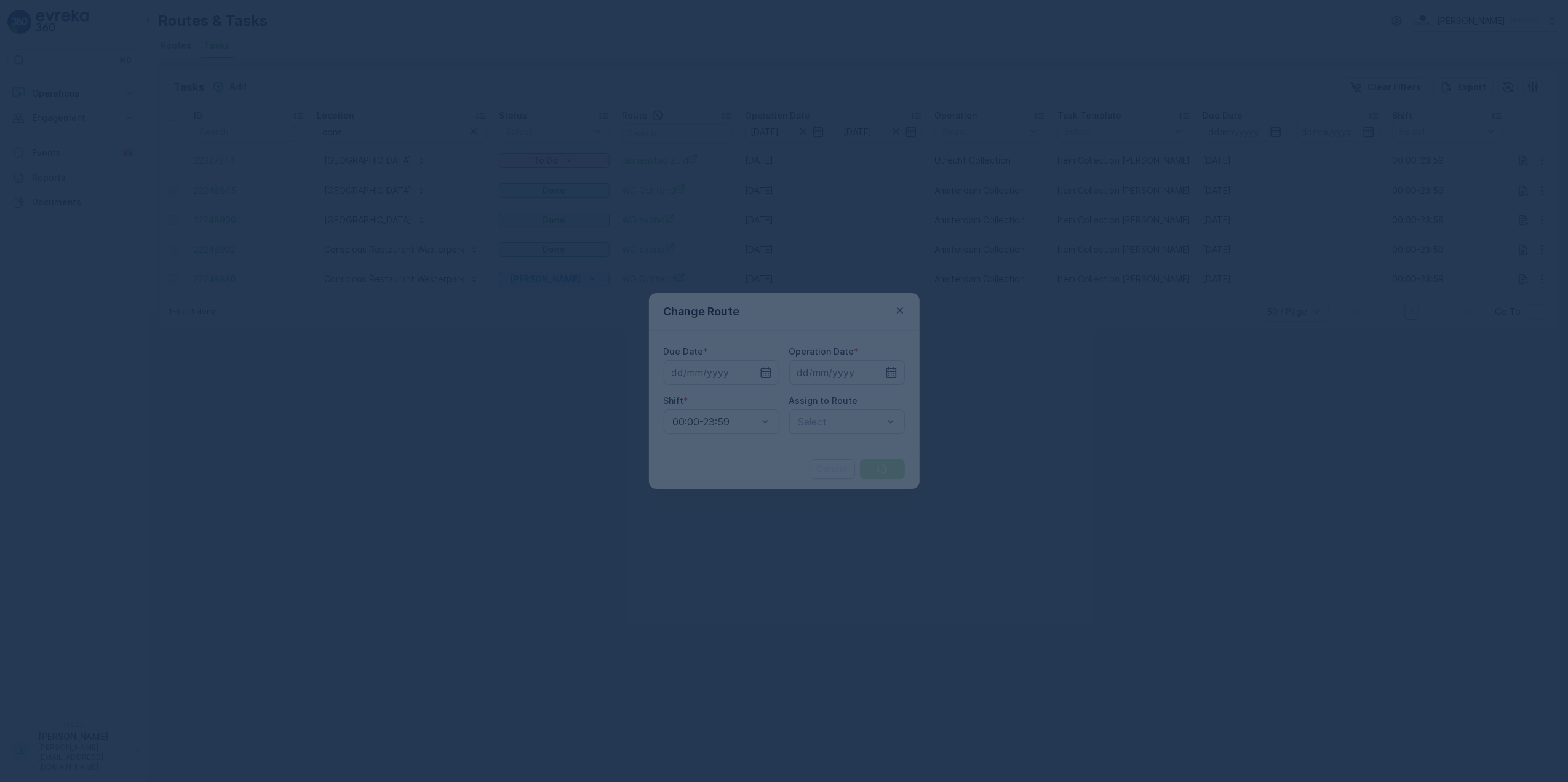
type input "14.10.2025"
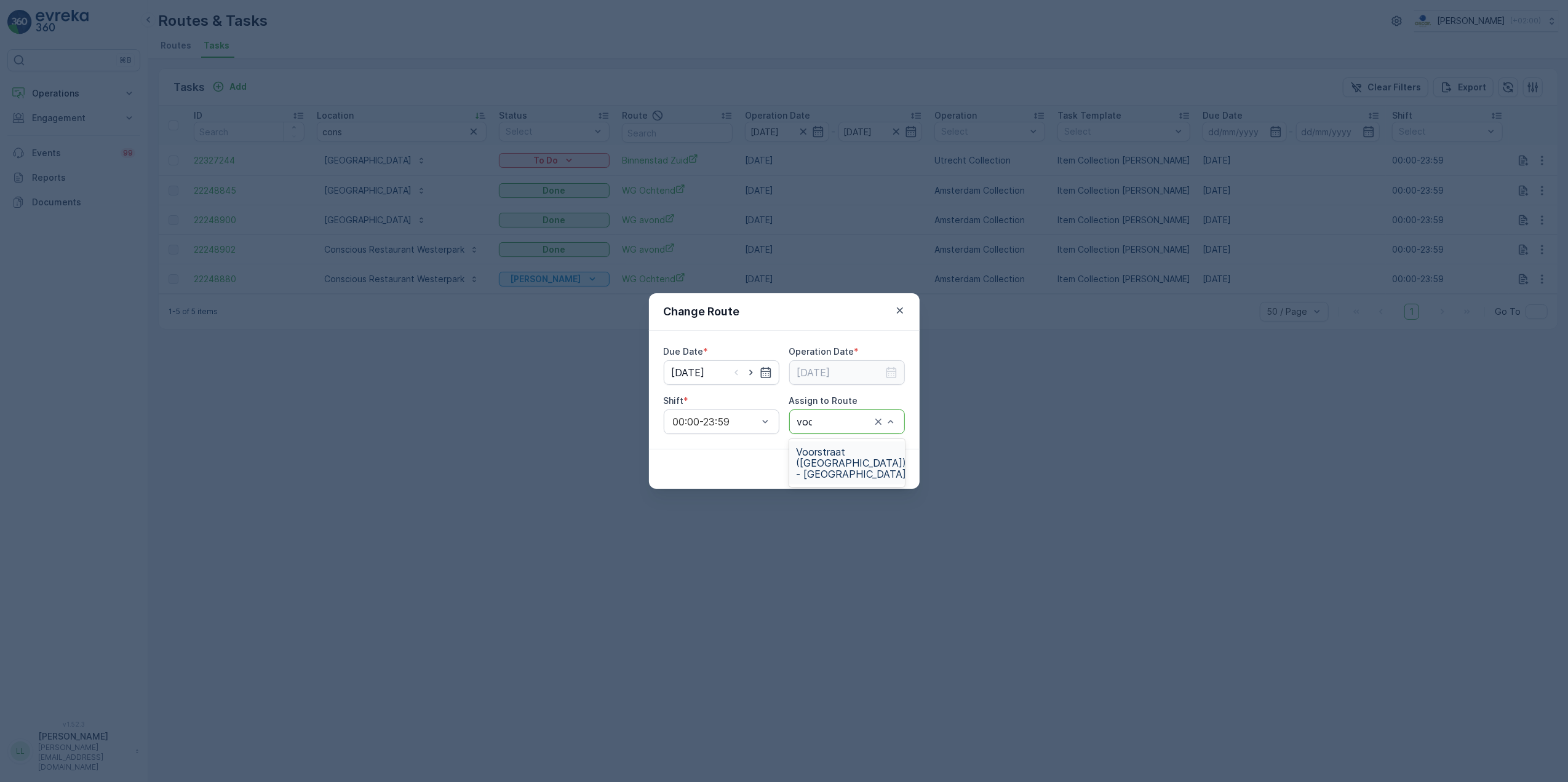
type input "voor"
click at [842, 453] on span "Voorstraat (Ended) - Utrecht" at bounding box center [851, 463] width 110 height 33
click at [888, 470] on p "Submit" at bounding box center [882, 469] width 30 height 13
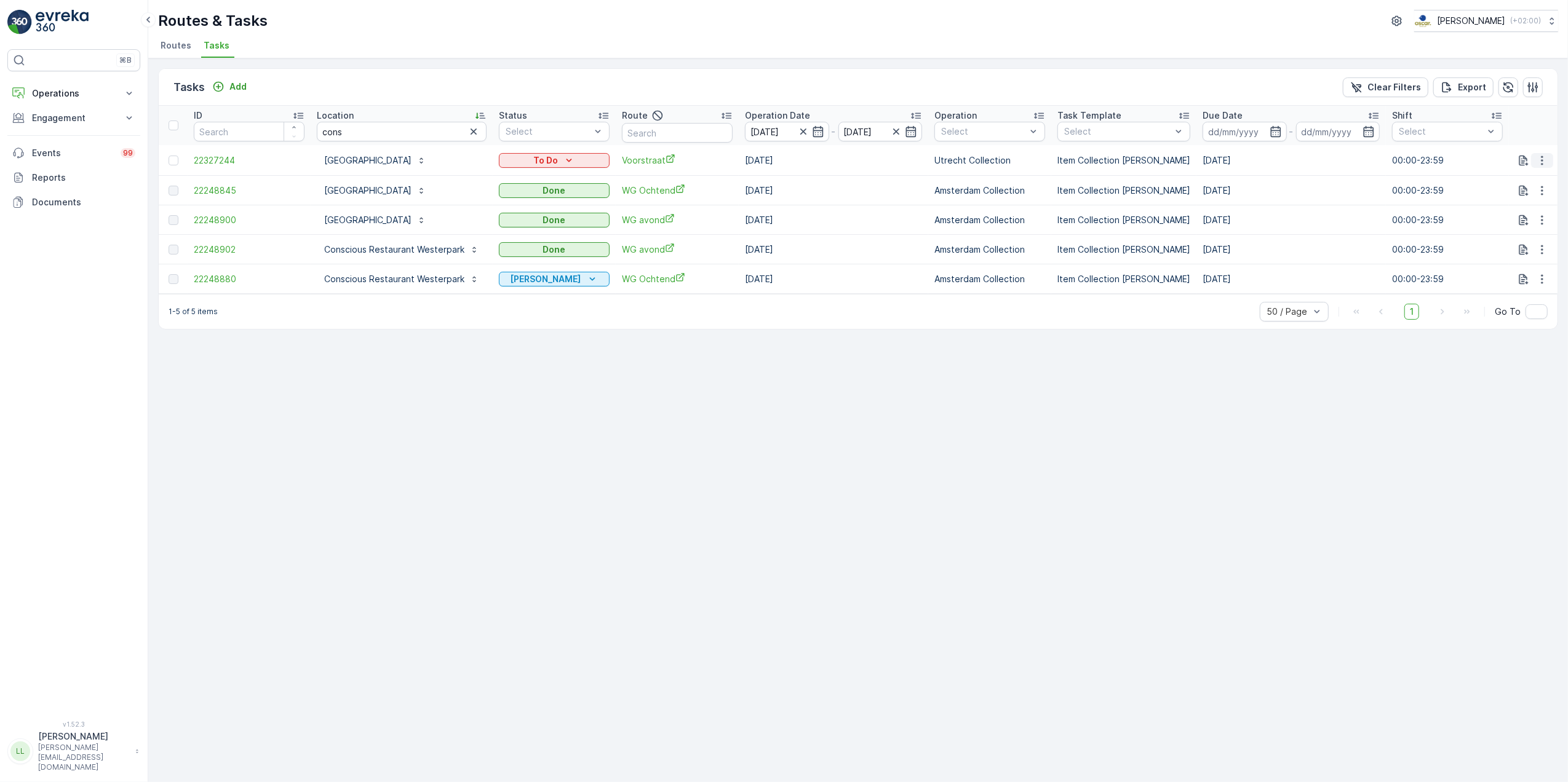
click at [1548, 163] on button "button" at bounding box center [1542, 160] width 22 height 15
click at [1527, 210] on span "Change Route" at bounding box center [1509, 213] width 60 height 13
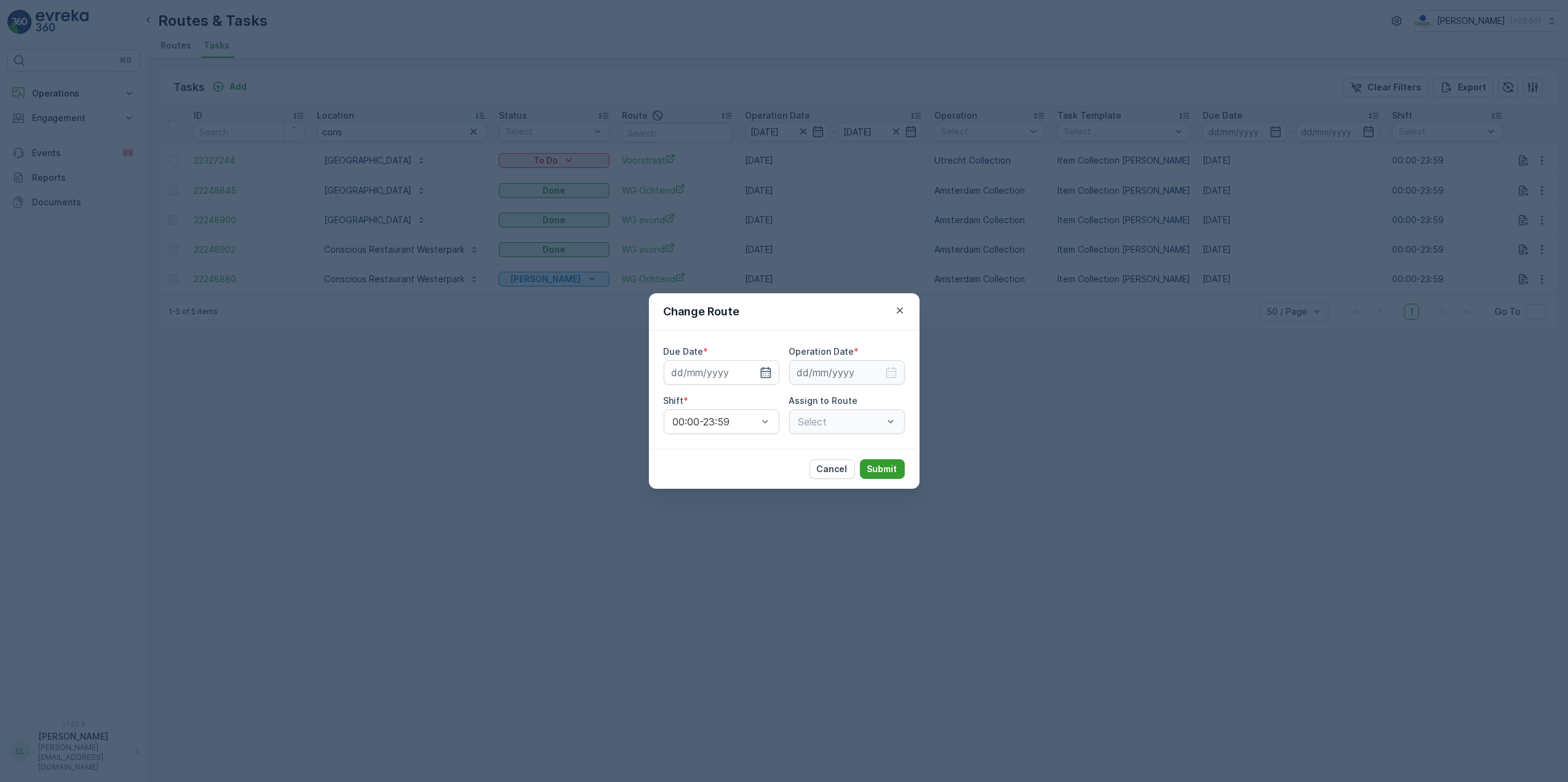
type input "14.10.2025"
click at [1038, 417] on div "Change Route Due Date * 14.10.2025 Operation Date * 14.10.2025 Shift * 00:00-23…" at bounding box center [784, 391] width 1568 height 782
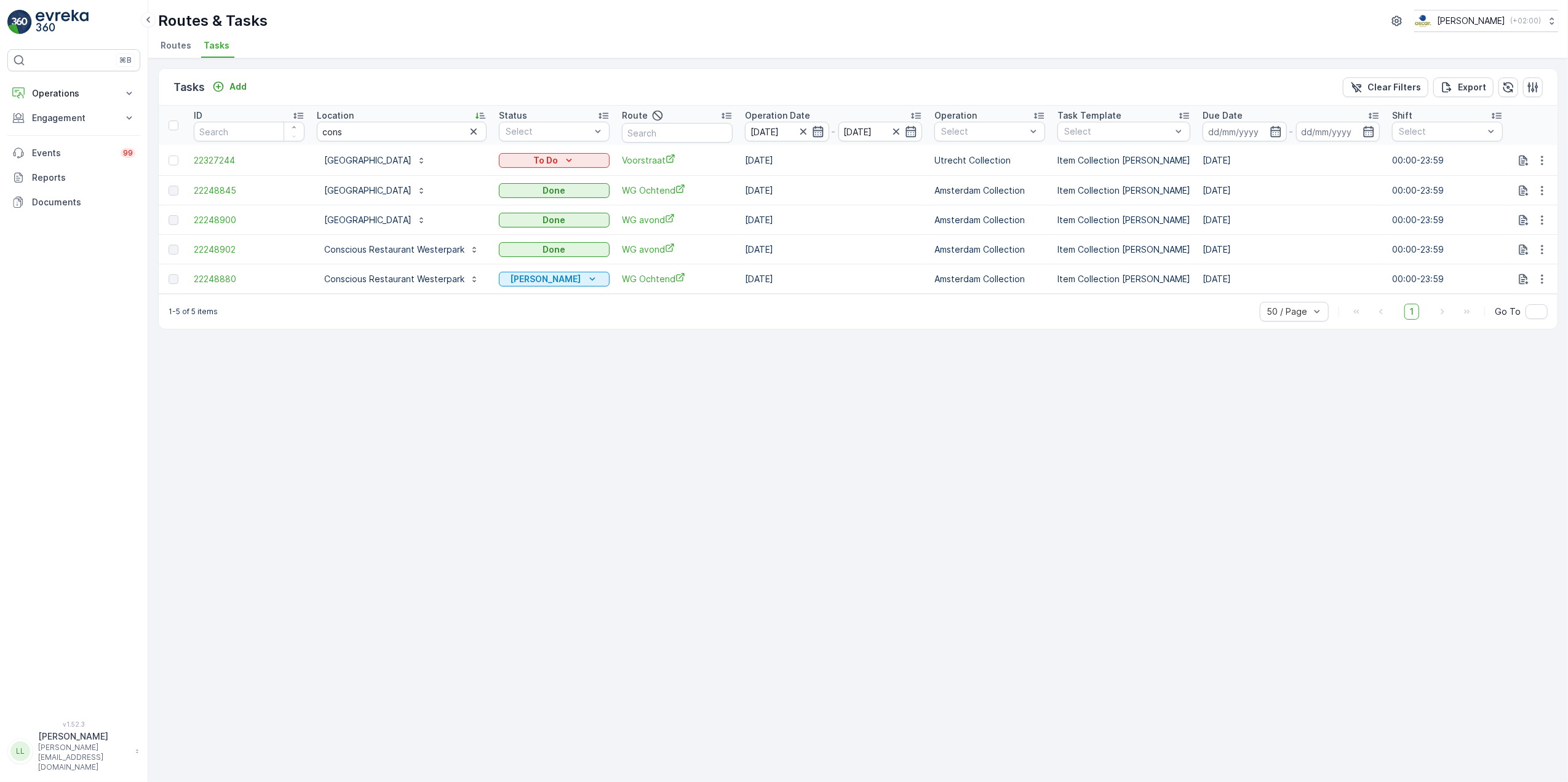
click at [819, 132] on icon "button" at bounding box center [817, 131] width 13 height 13
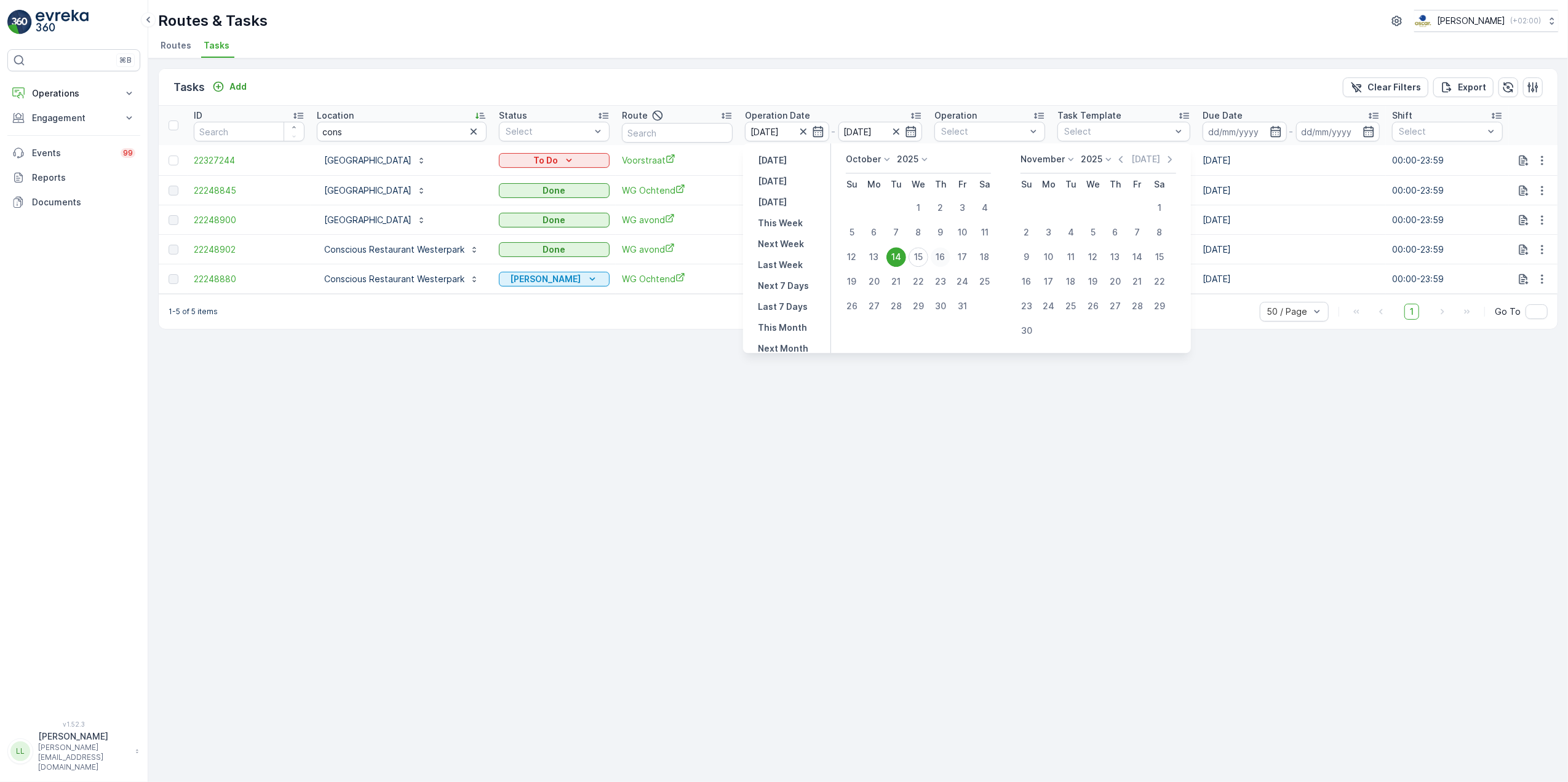
click at [946, 259] on div "16" at bounding box center [940, 257] width 20 height 20
type input "[DATE]"
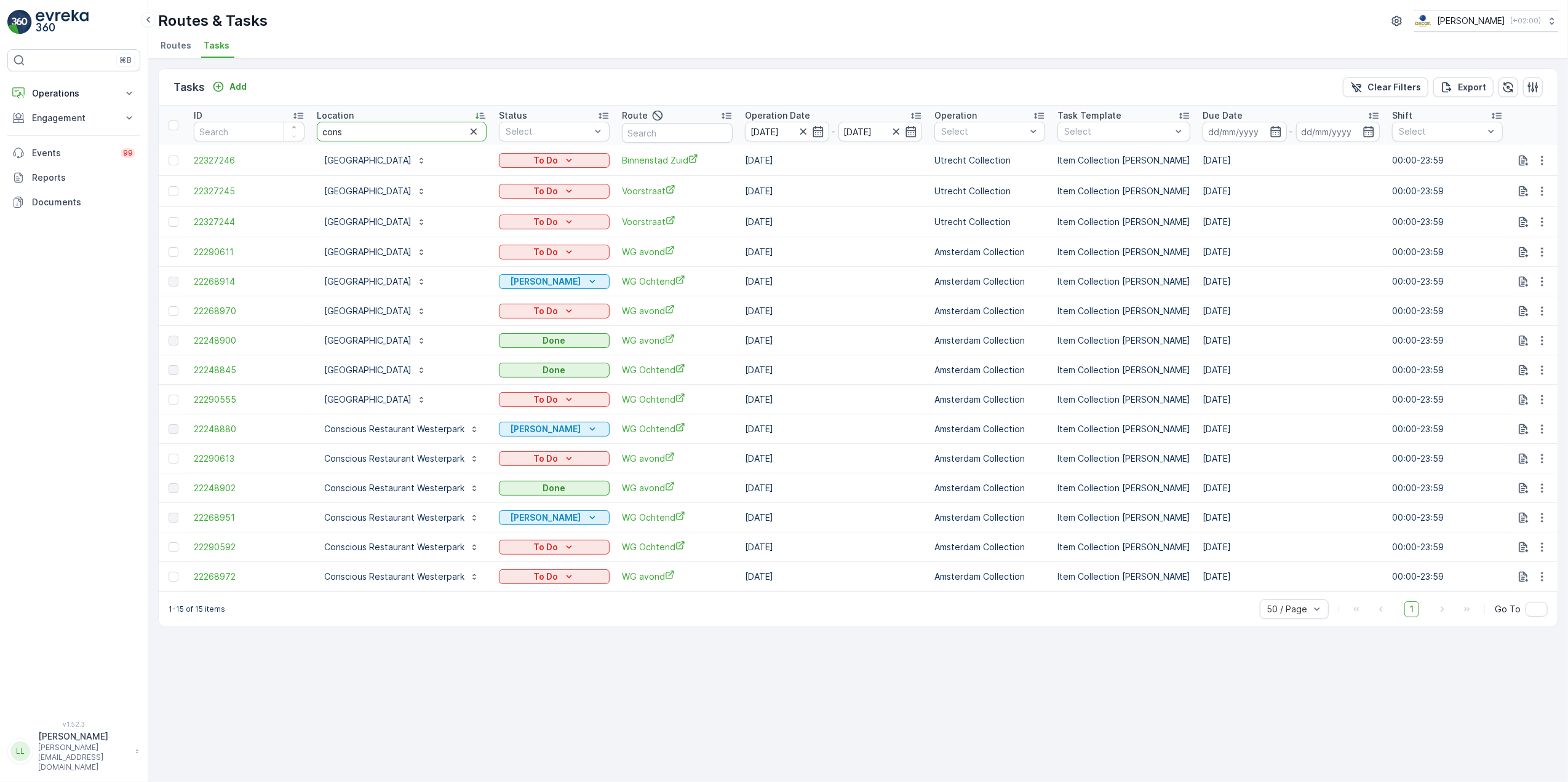
click at [369, 133] on input "cons" at bounding box center [402, 132] width 170 height 20
type input "conscious"
click at [682, 136] on input "text" at bounding box center [676, 133] width 110 height 20
type input "voor"
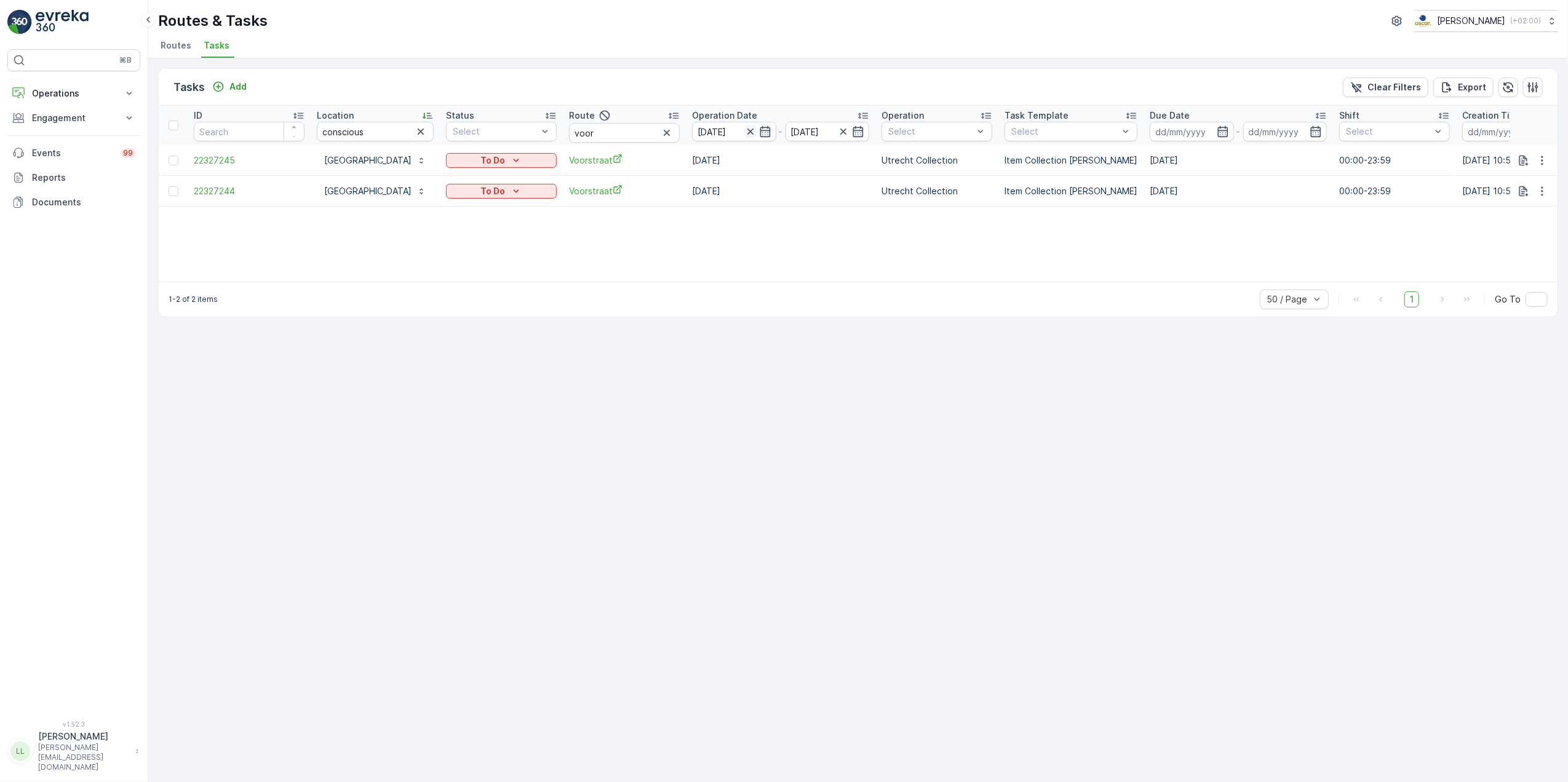
click at [757, 130] on icon "button" at bounding box center [750, 131] width 13 height 13
click at [776, 139] on input at bounding box center [734, 132] width 84 height 20
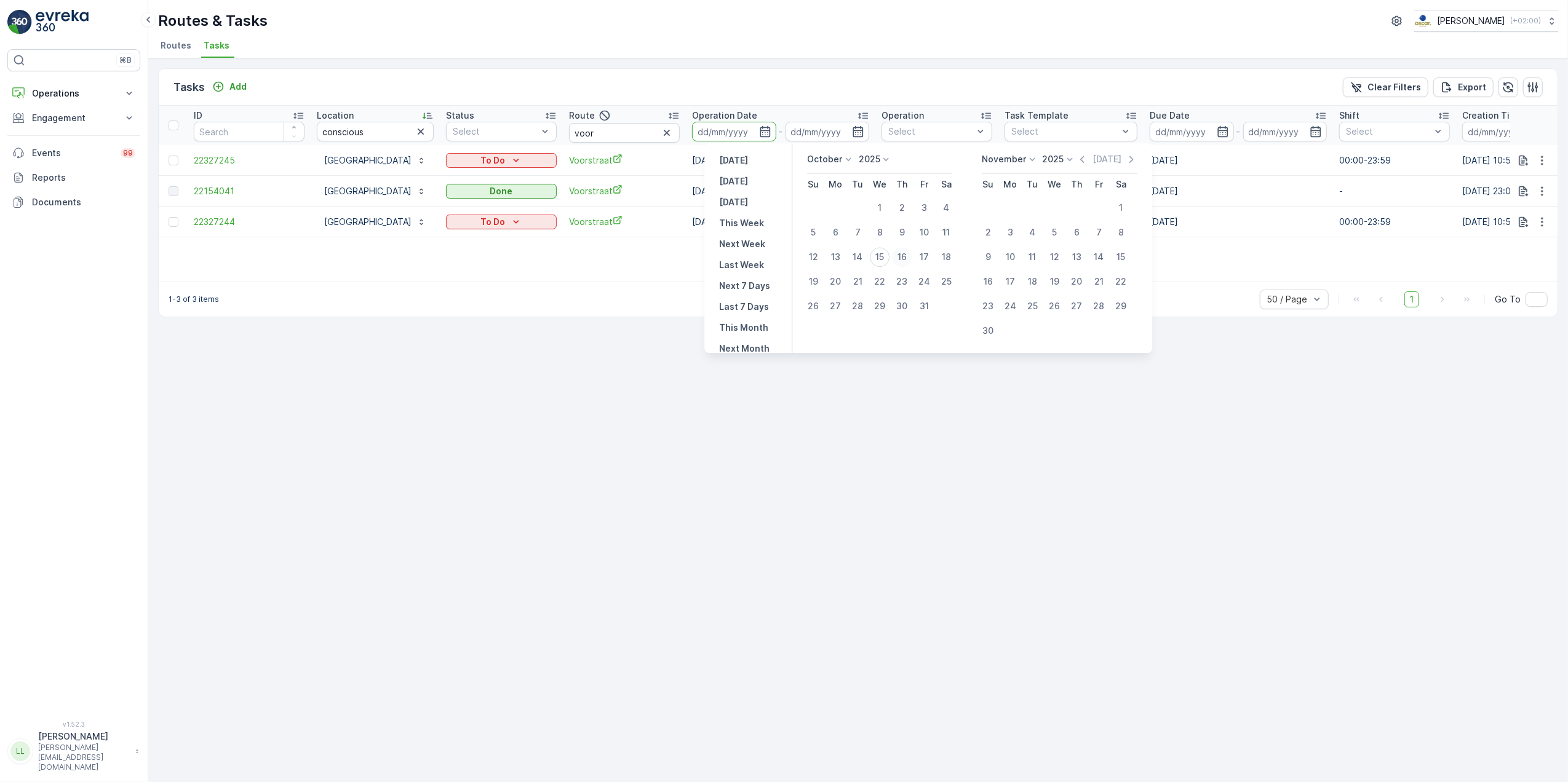
click at [901, 254] on div "16" at bounding box center [901, 257] width 20 height 20
type input "[DATE]"
click at [901, 254] on div "16" at bounding box center [901, 257] width 20 height 20
type input "[DATE]"
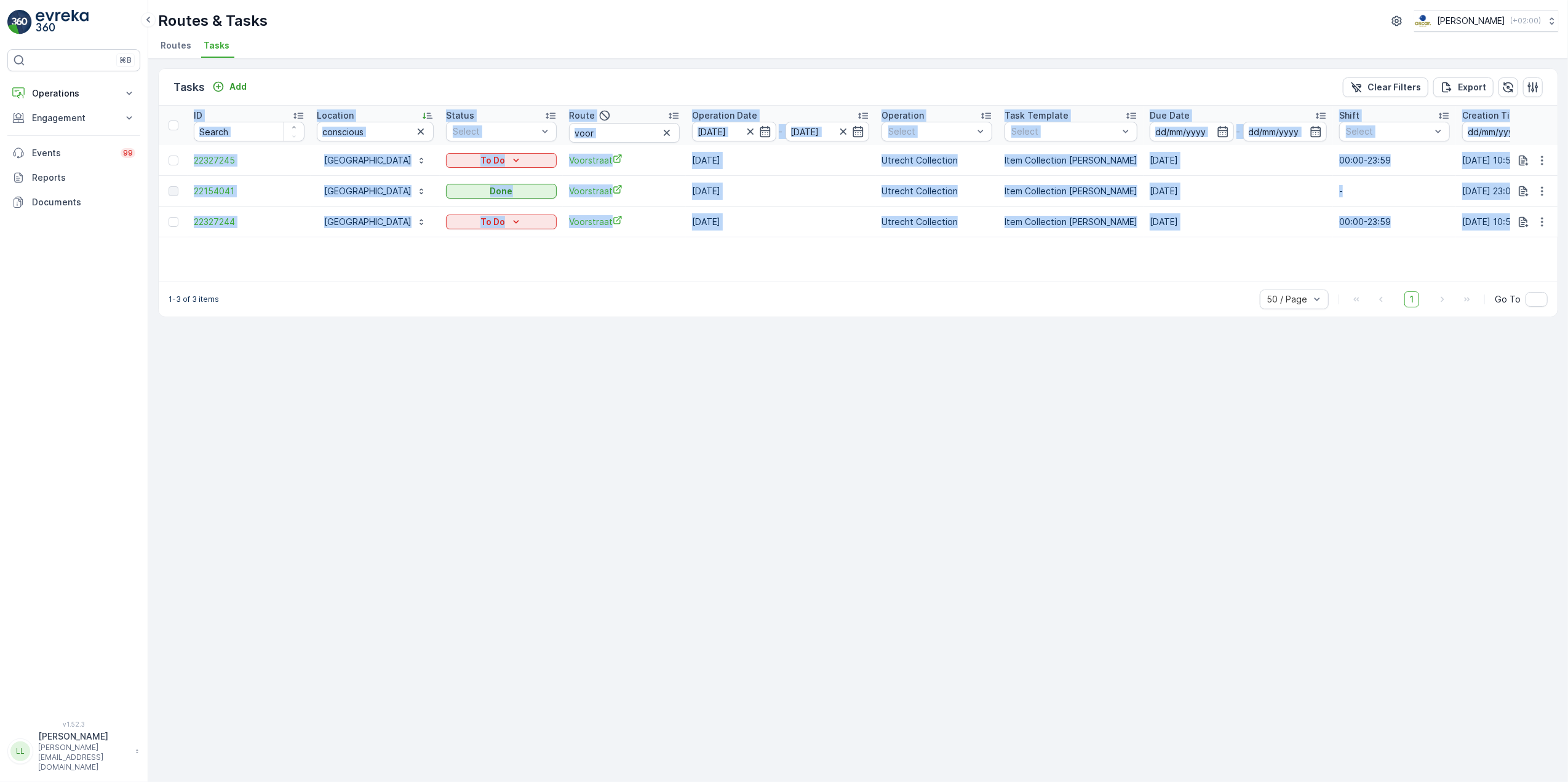
click at [901, 254] on div "ID Location conscious Status Select Route voor Operation Date 16.10.2025 - 16.1…" at bounding box center [857, 194] width 1399 height 176
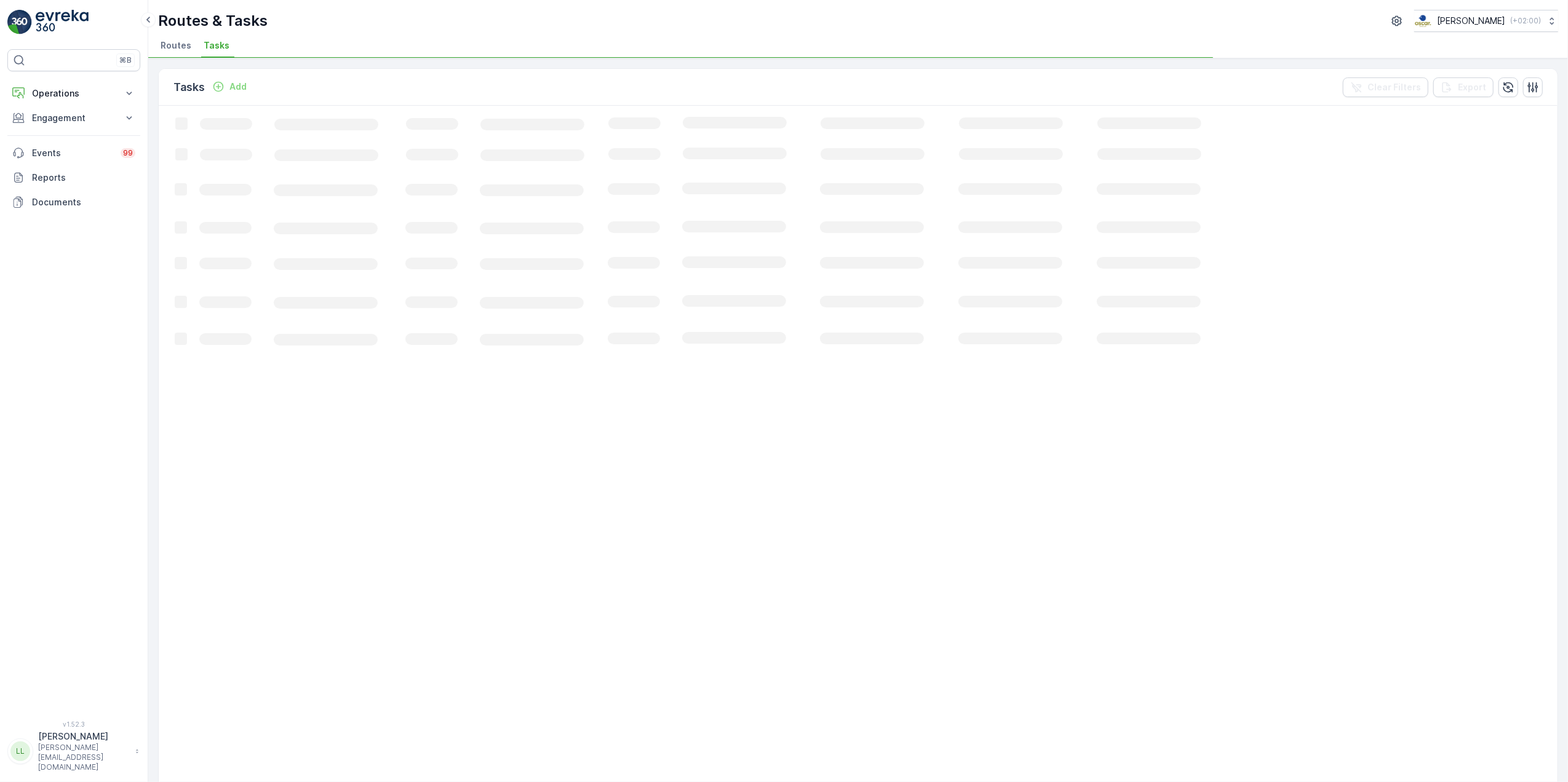
click at [770, 76] on div "Tasks Add Clear Filters Export" at bounding box center [857, 87] width 1399 height 37
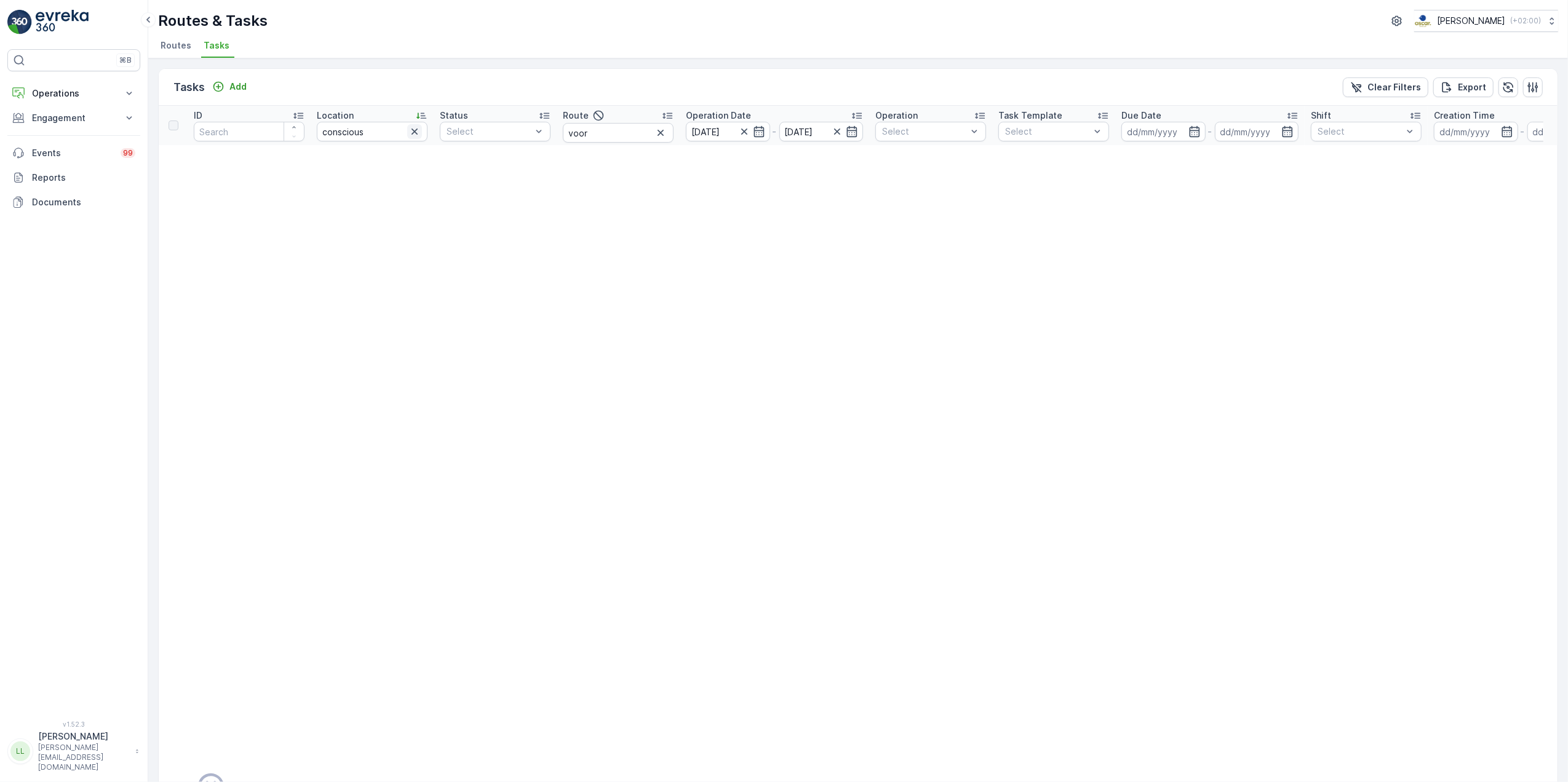
click at [409, 133] on icon "button" at bounding box center [414, 131] width 13 height 13
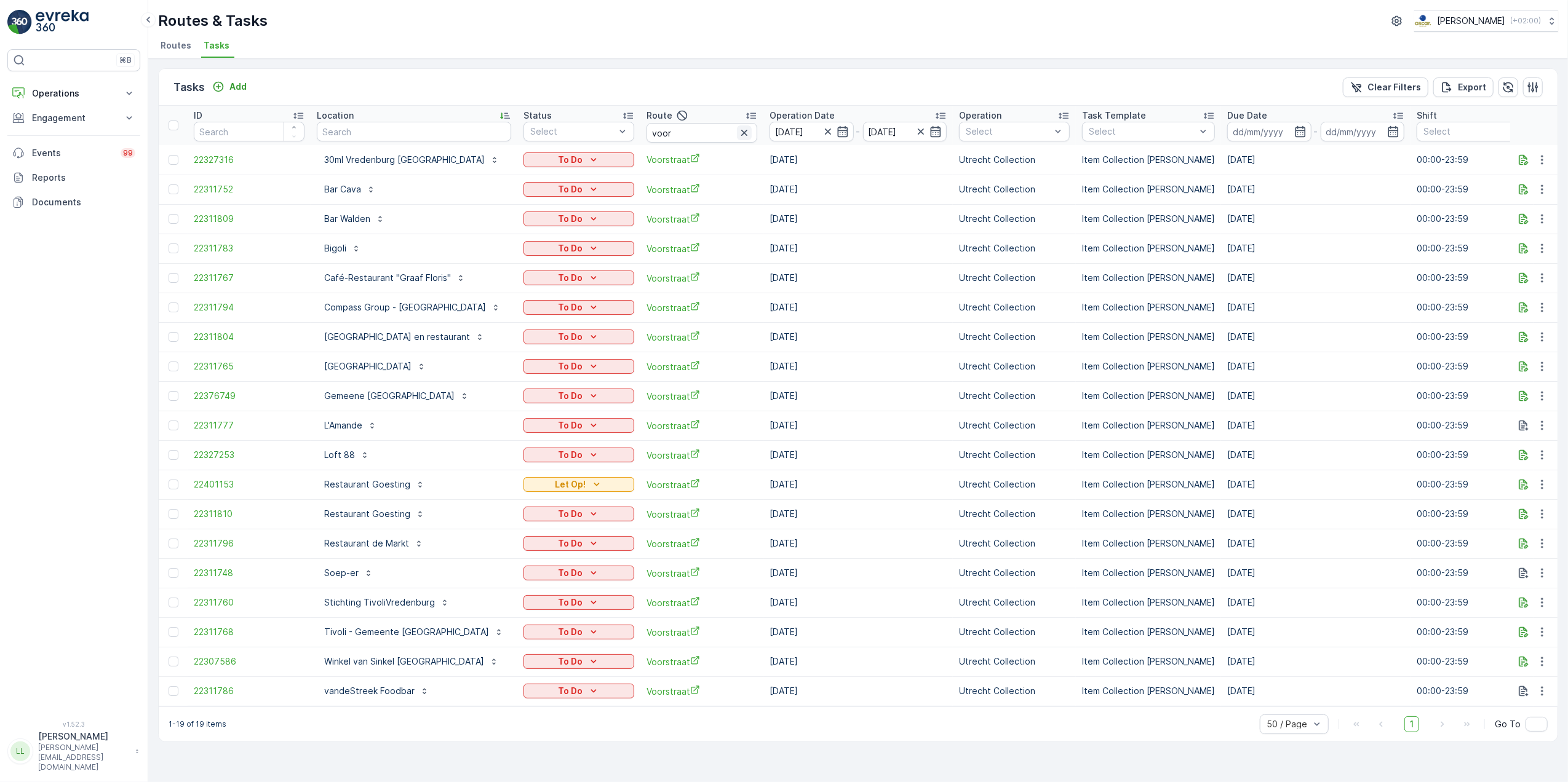
click at [751, 134] on icon "button" at bounding box center [744, 133] width 13 height 13
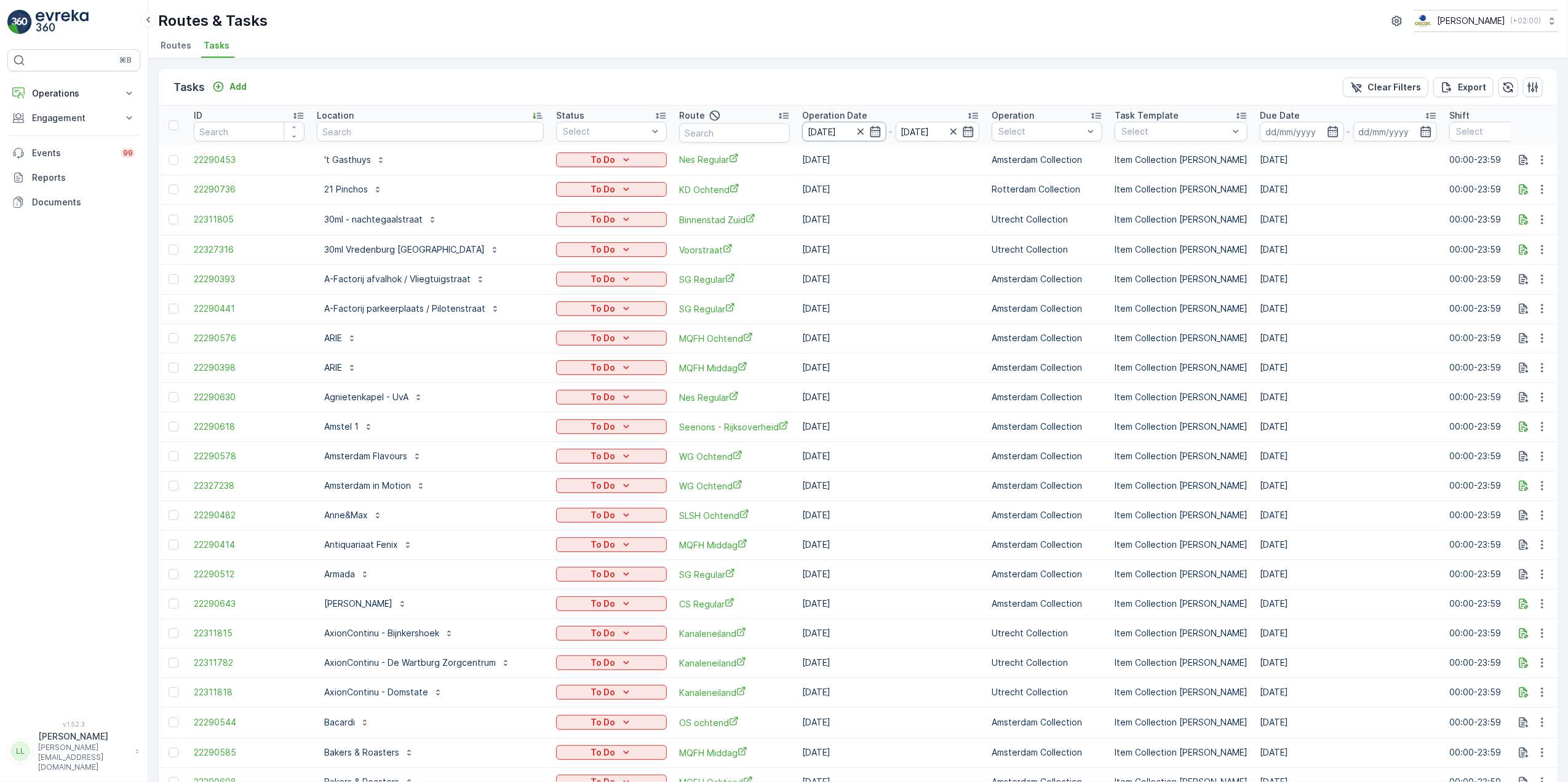
click at [854, 132] on icon "button" at bounding box center [860, 131] width 13 height 13
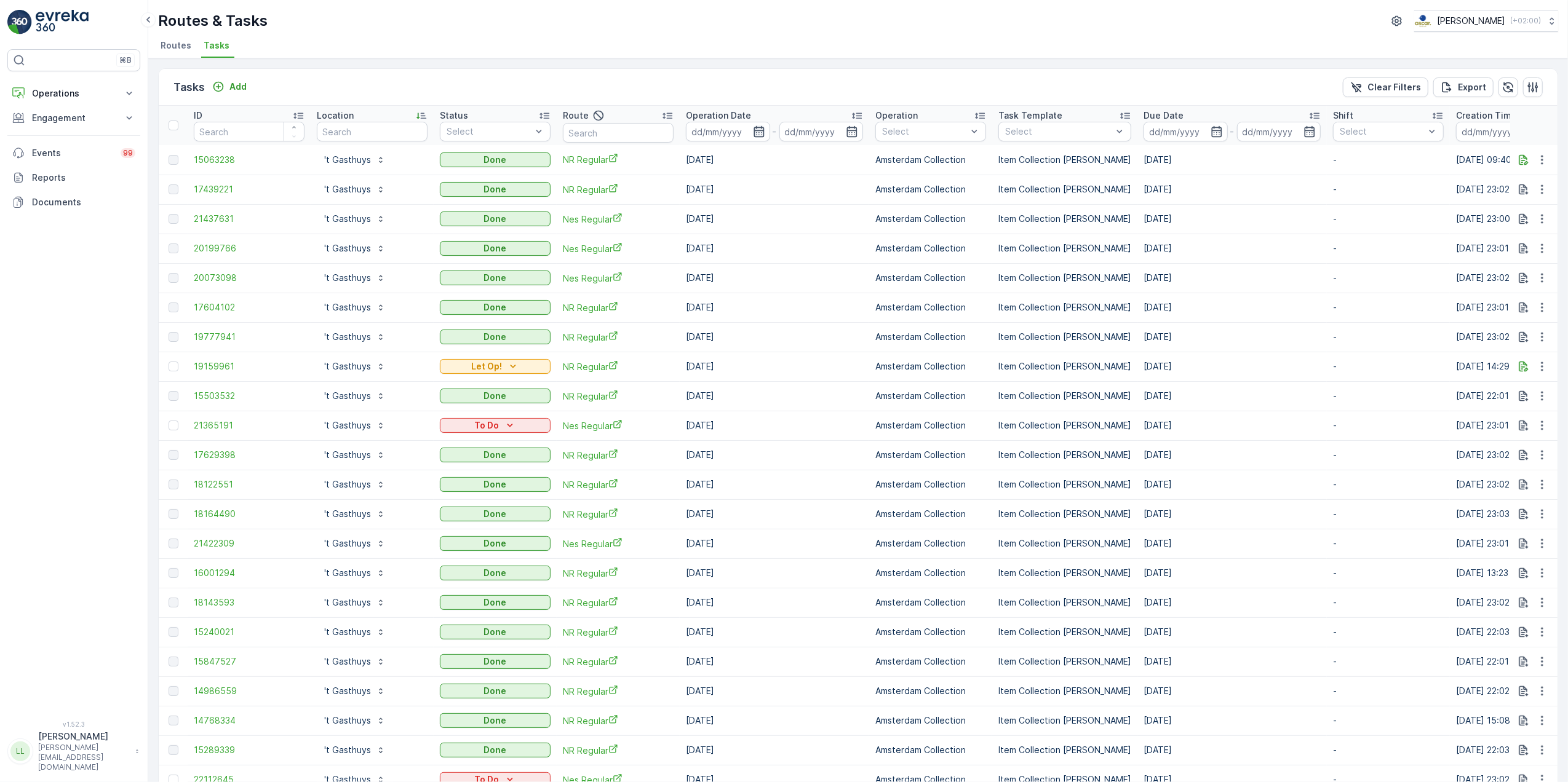
click at [762, 135] on icon "button" at bounding box center [759, 131] width 13 height 13
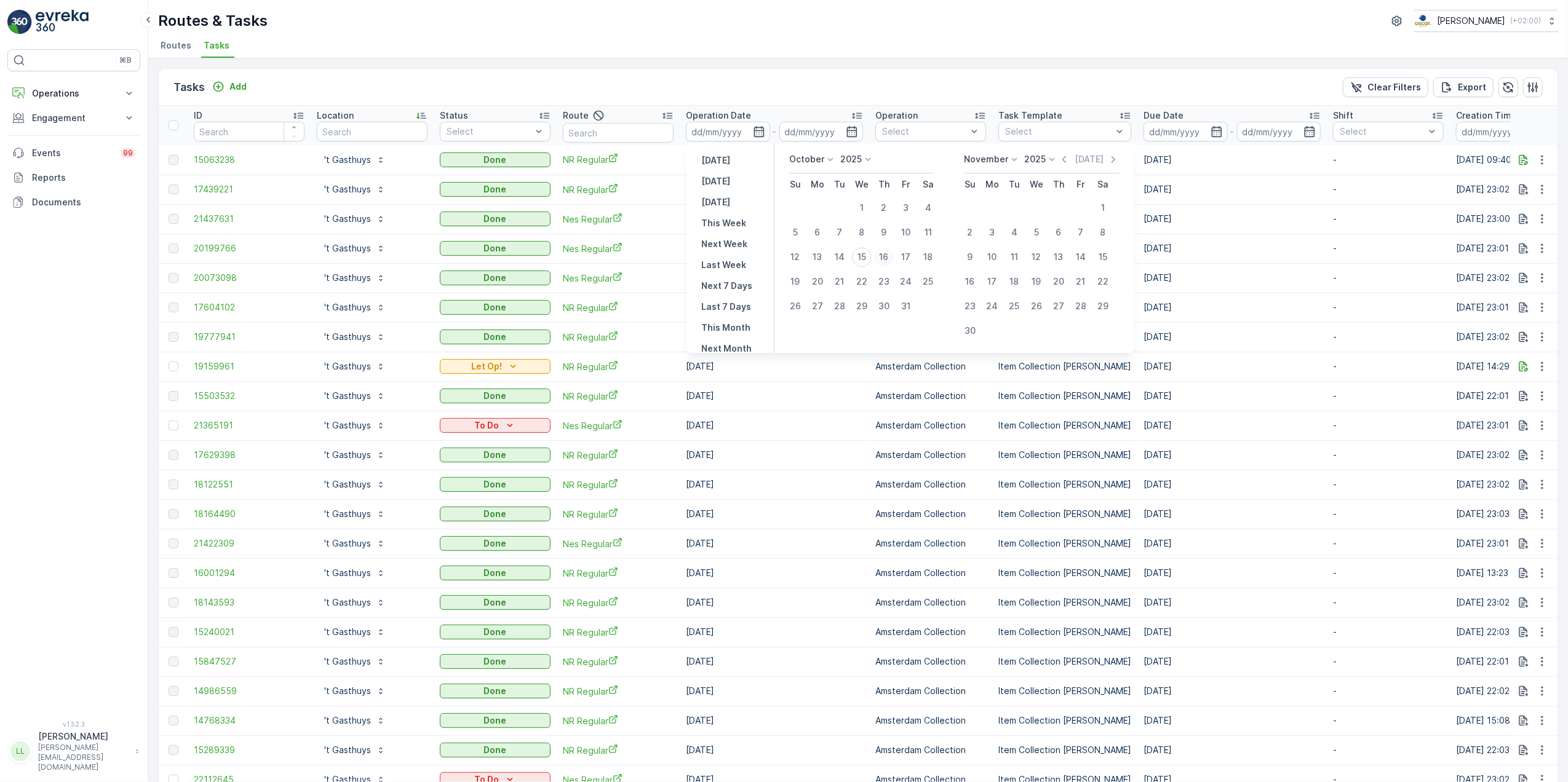
click at [883, 259] on div "16" at bounding box center [884, 257] width 20 height 20
type input "[DATE]"
click at [883, 259] on div "16" at bounding box center [884, 257] width 20 height 20
type input "[DATE]"
click at [883, 257] on div "16" at bounding box center [884, 257] width 20 height 20
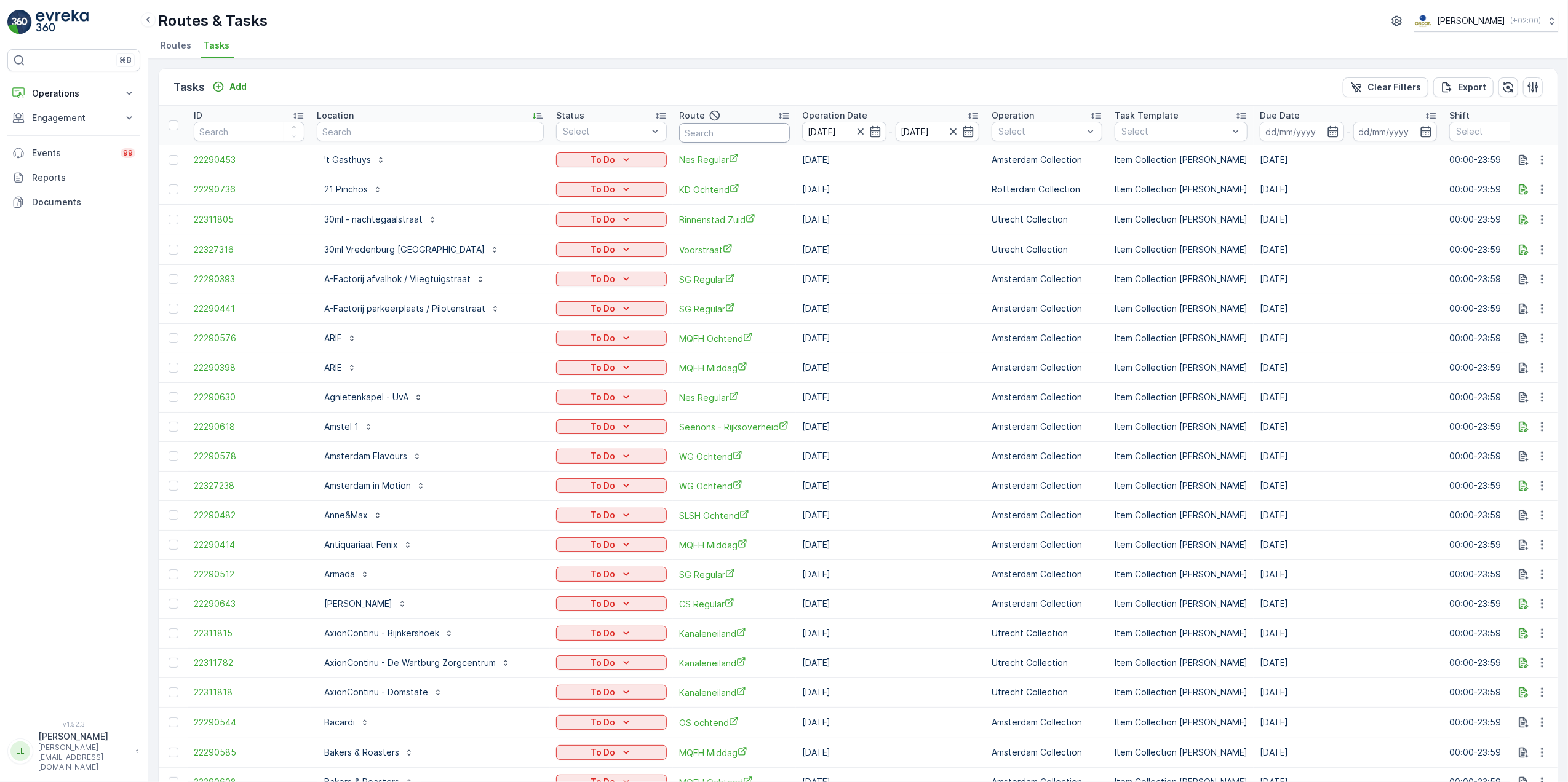
click at [720, 135] on input "text" at bounding box center [734, 133] width 110 height 20
type input "voor"
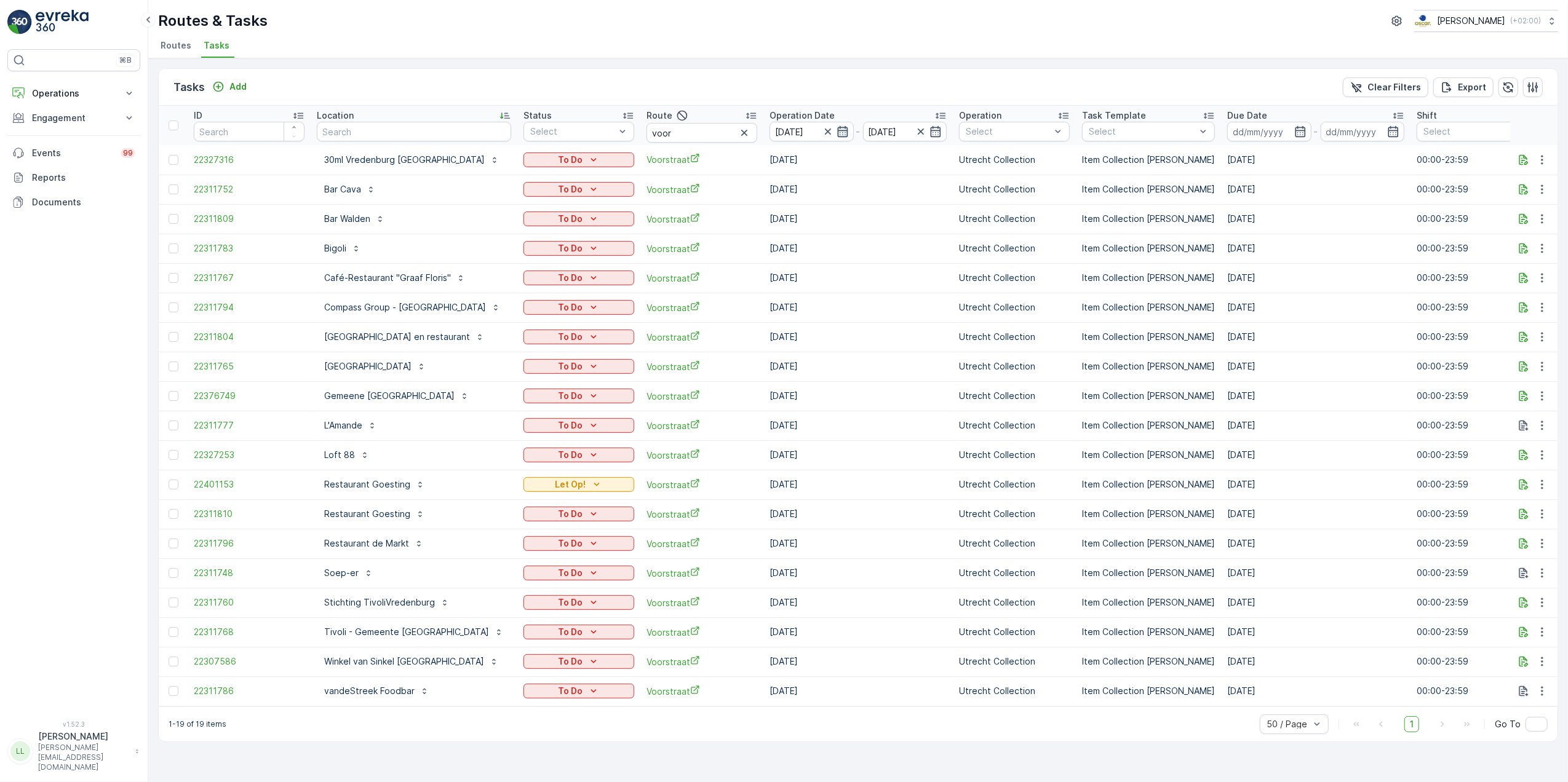
click at [848, 131] on icon "button" at bounding box center [842, 131] width 11 height 11
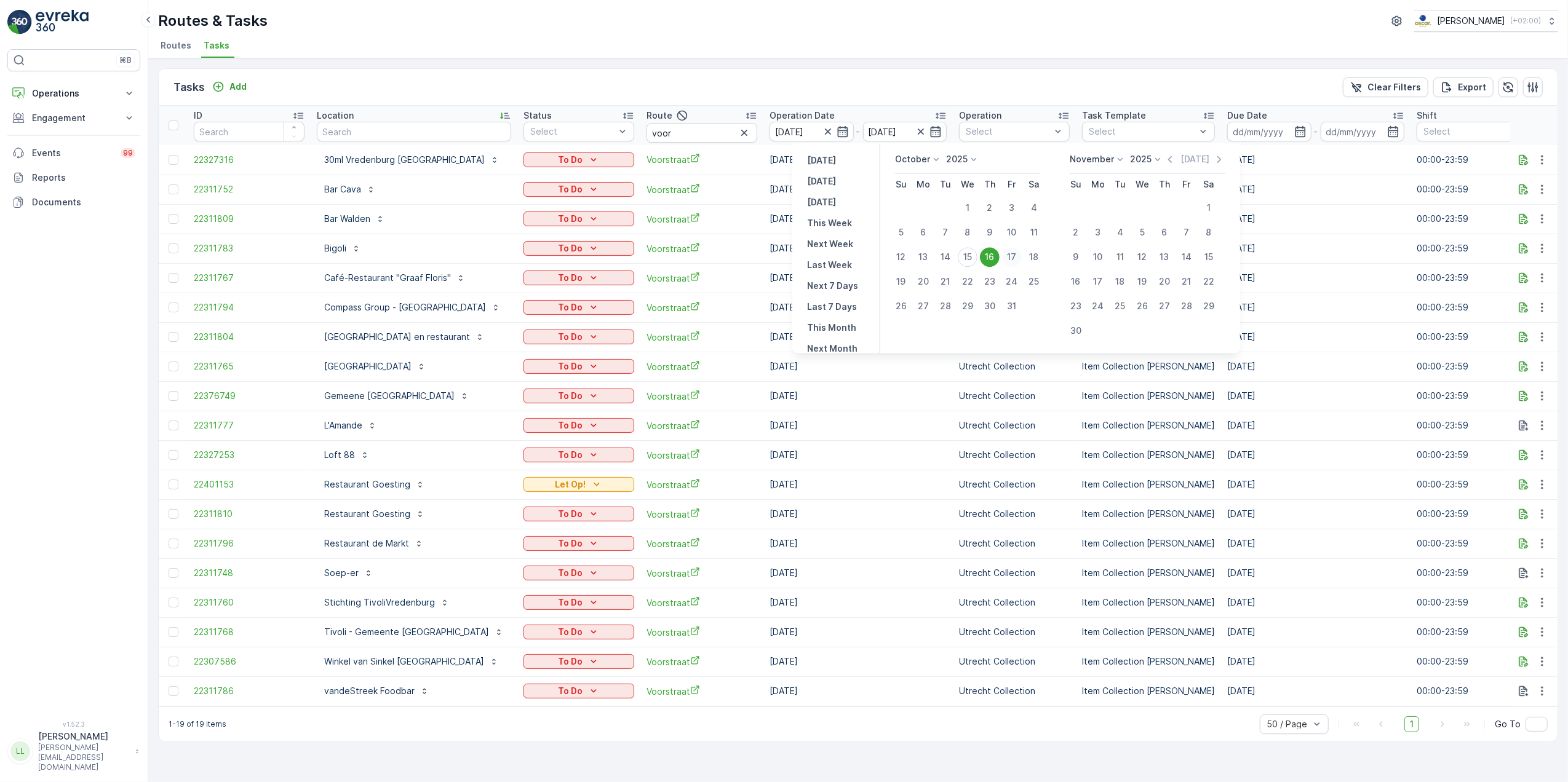
click at [1015, 254] on div "17" at bounding box center [1012, 257] width 20 height 20
type input "[DATE]"
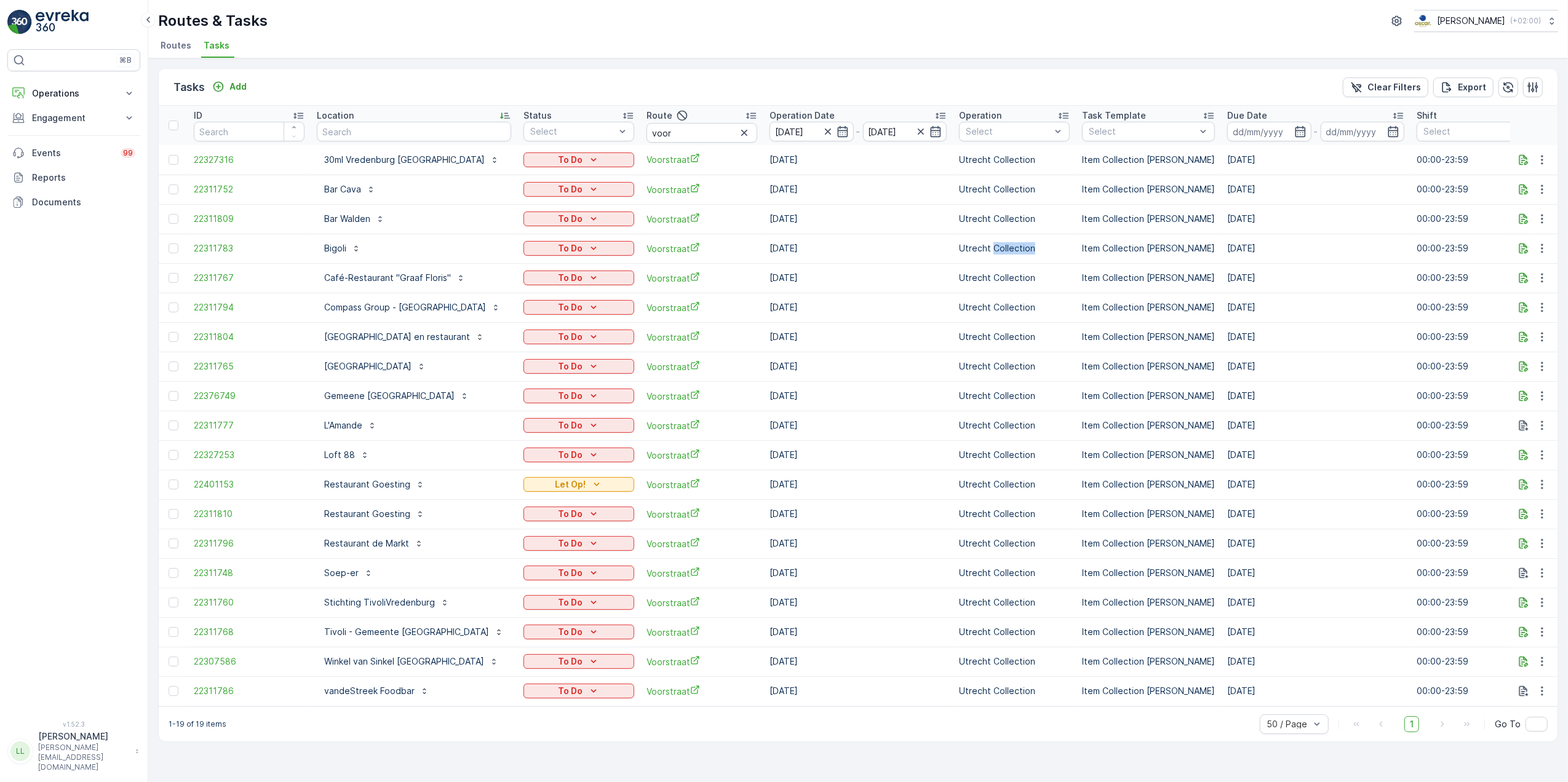
click at [1015, 254] on p "Utrecht Collection" at bounding box center [1014, 248] width 110 height 13
drag, startPoint x: 1015, startPoint y: 254, endPoint x: 976, endPoint y: 66, distance: 192.0
click at [976, 66] on div "Tasks Add Clear Filters Export ID Location Status Select Route voor Operation D…" at bounding box center [858, 420] width 1419 height 724
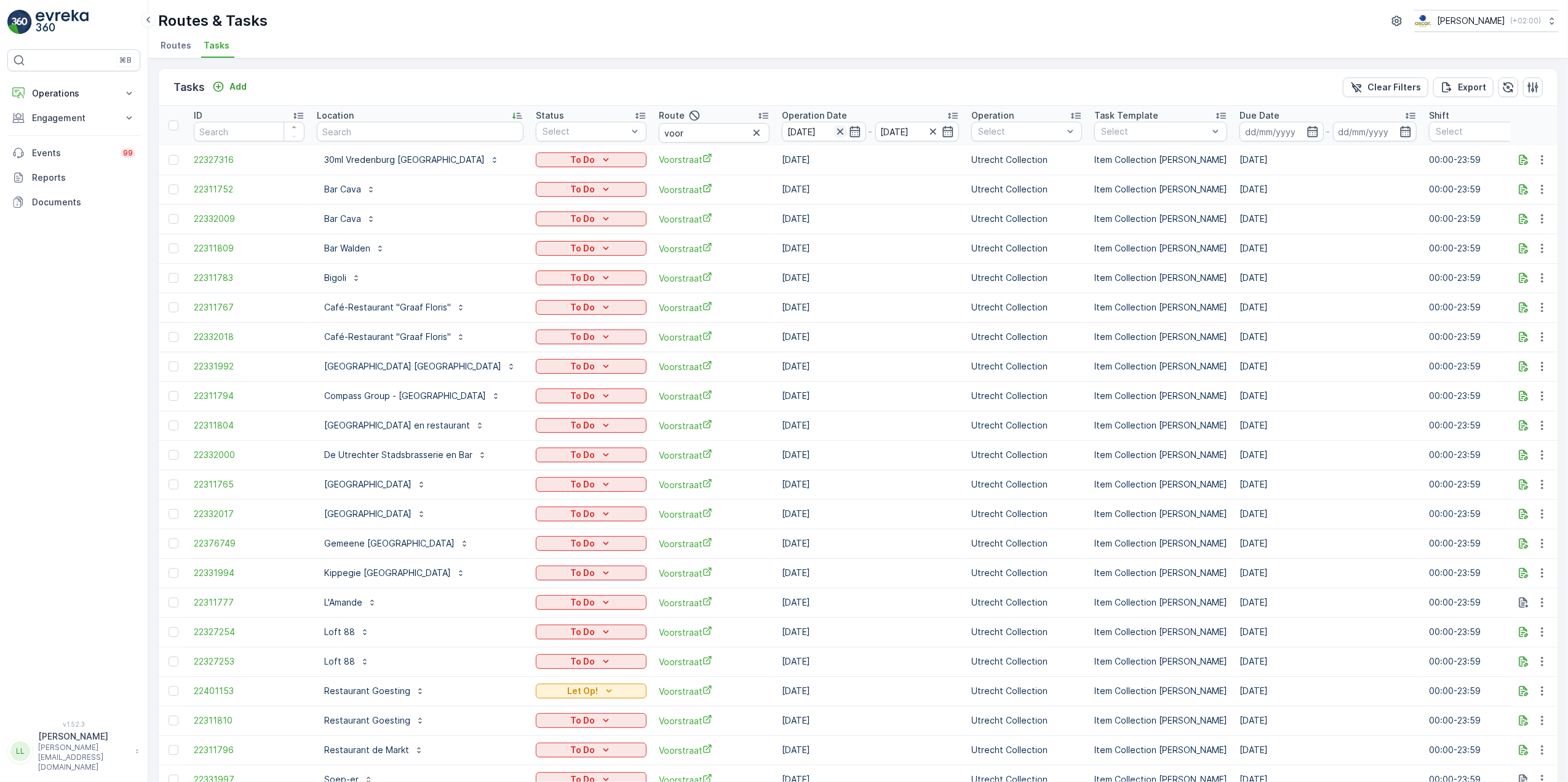
click at [843, 134] on icon "button" at bounding box center [840, 131] width 6 height 6
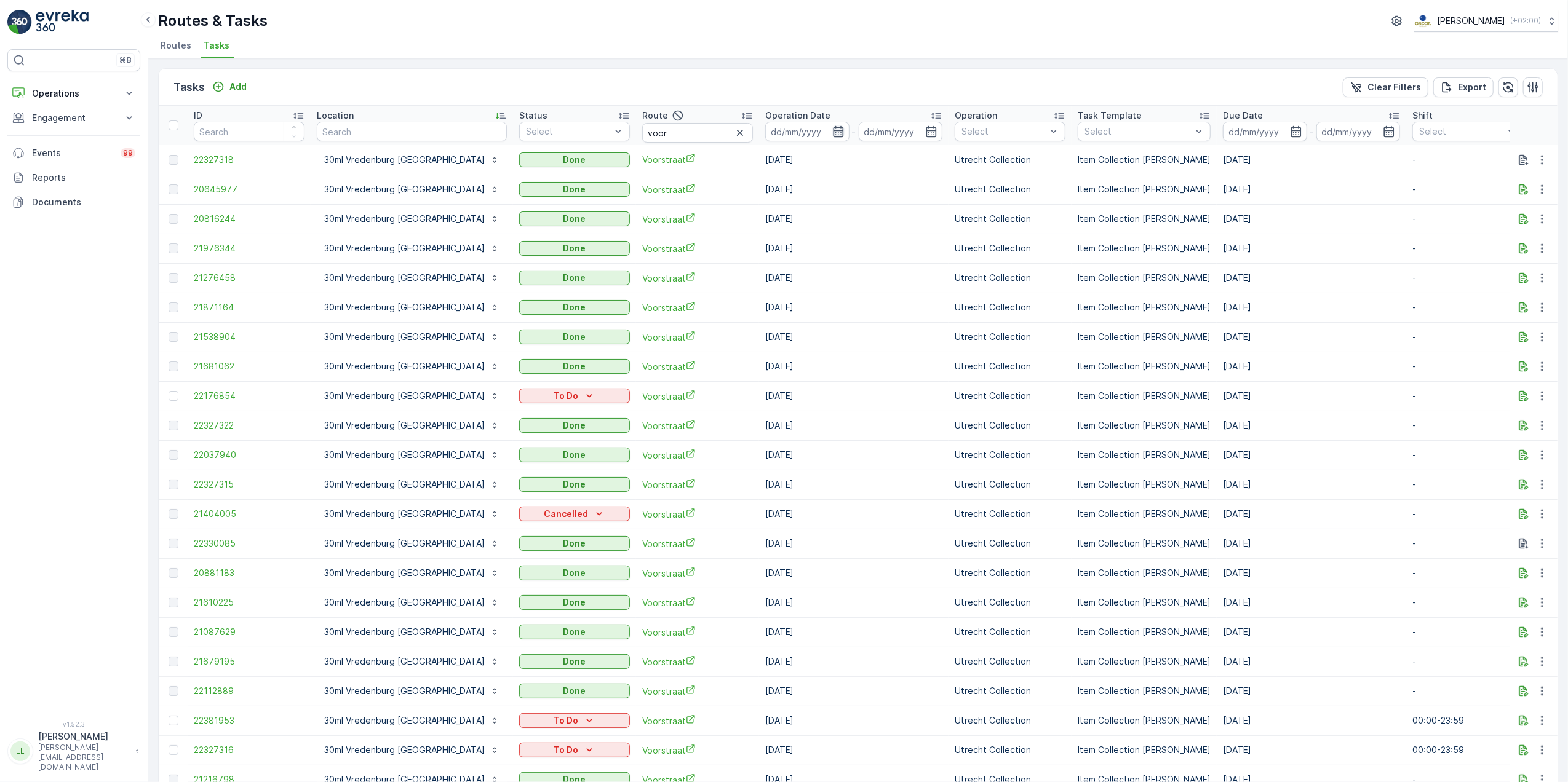
click at [832, 128] on icon "button" at bounding box center [838, 131] width 13 height 13
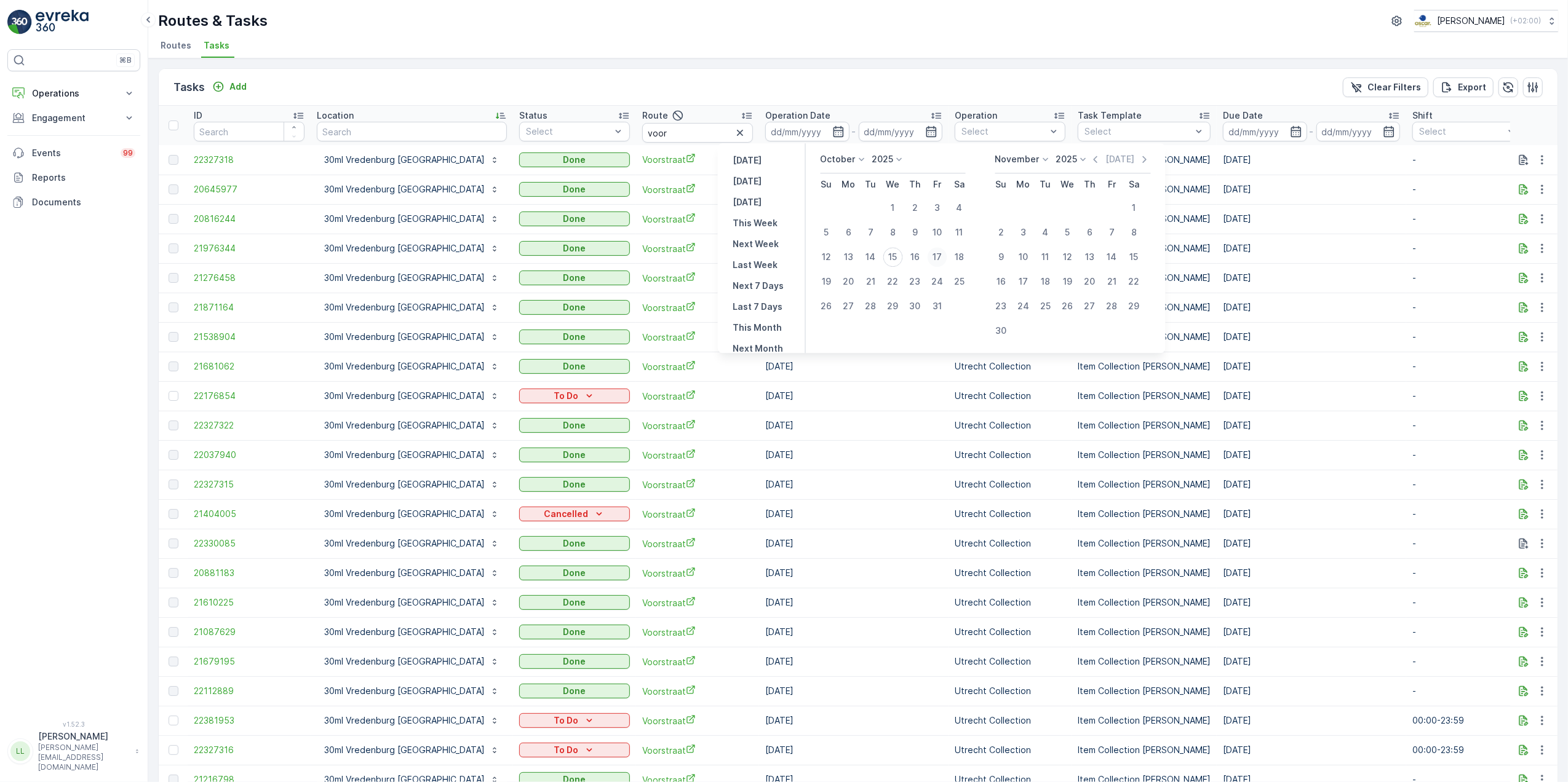
click at [940, 254] on div "17" at bounding box center [937, 257] width 20 height 20
type input "[DATE]"
click at [940, 254] on div "17" at bounding box center [937, 257] width 20 height 20
type input "[DATE]"
click at [940, 254] on div "17" at bounding box center [937, 257] width 20 height 20
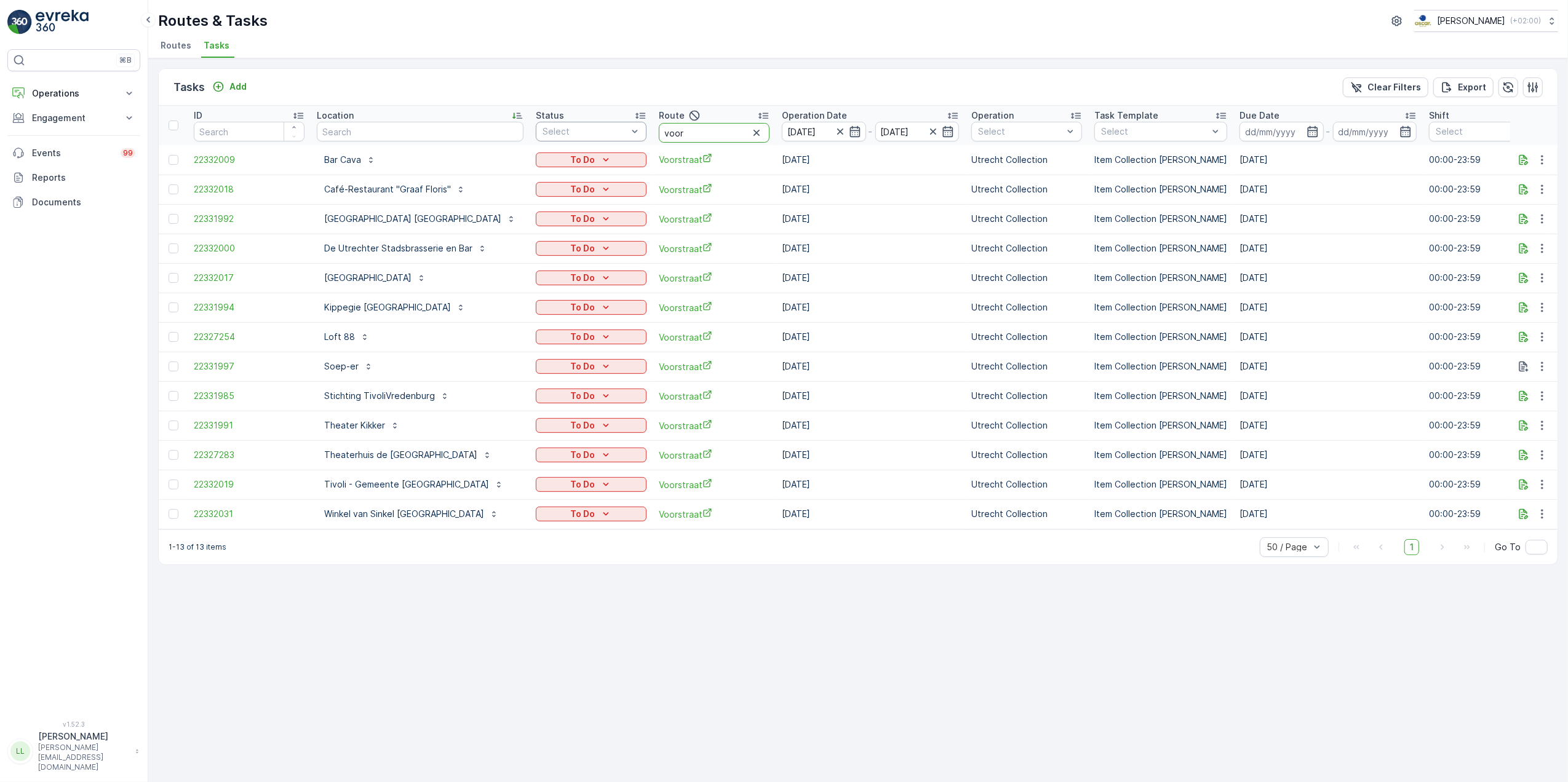
drag, startPoint x: 670, startPoint y: 134, endPoint x: 595, endPoint y: 137, distance: 75.1
click at [595, 137] on tr "ID Location Status Select Route voor Operation Date 17.10.2025 - 17.10.2025 Ope…" at bounding box center [1154, 125] width 1993 height 39
type input "n"
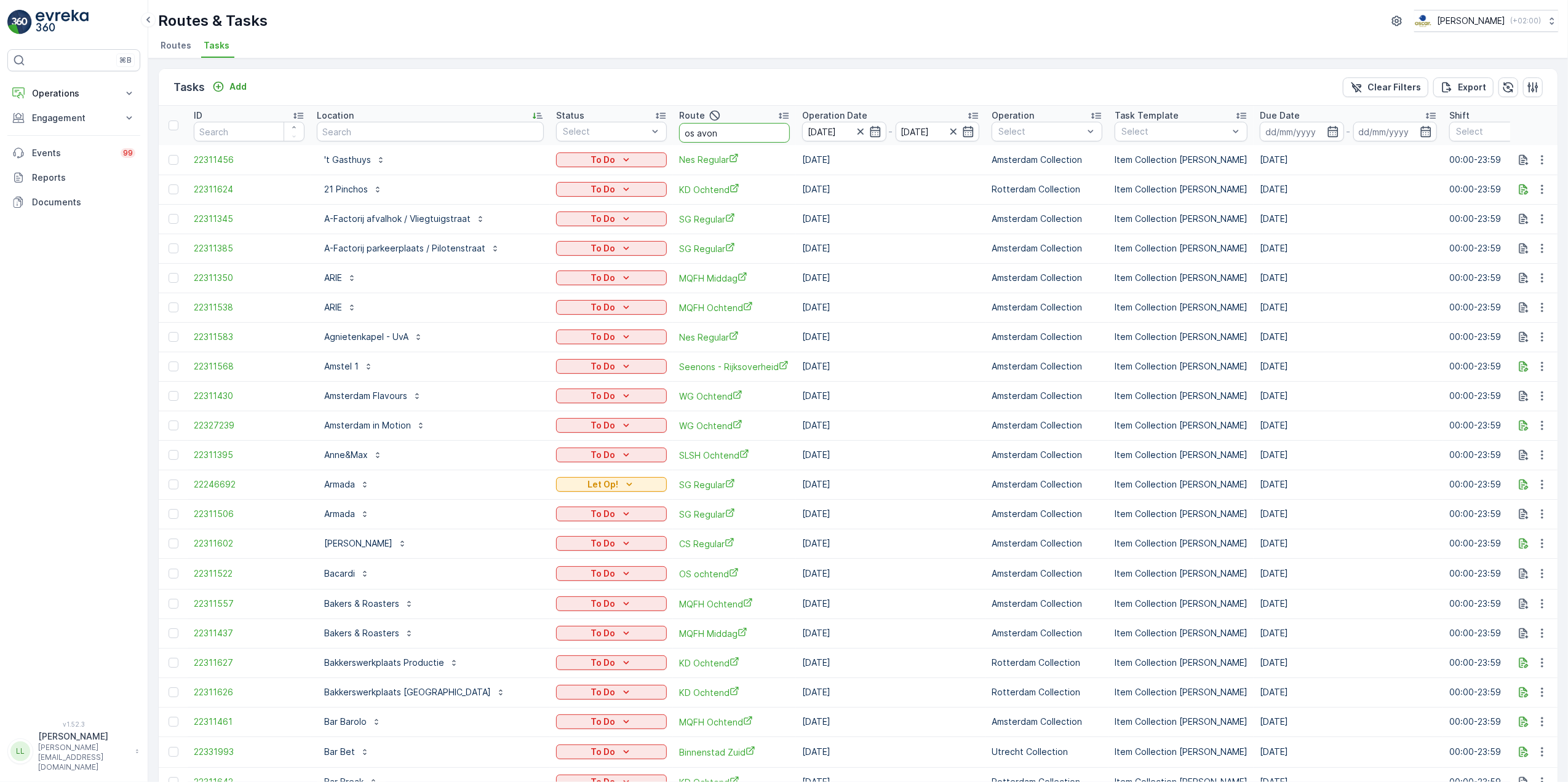
type input "os avond"
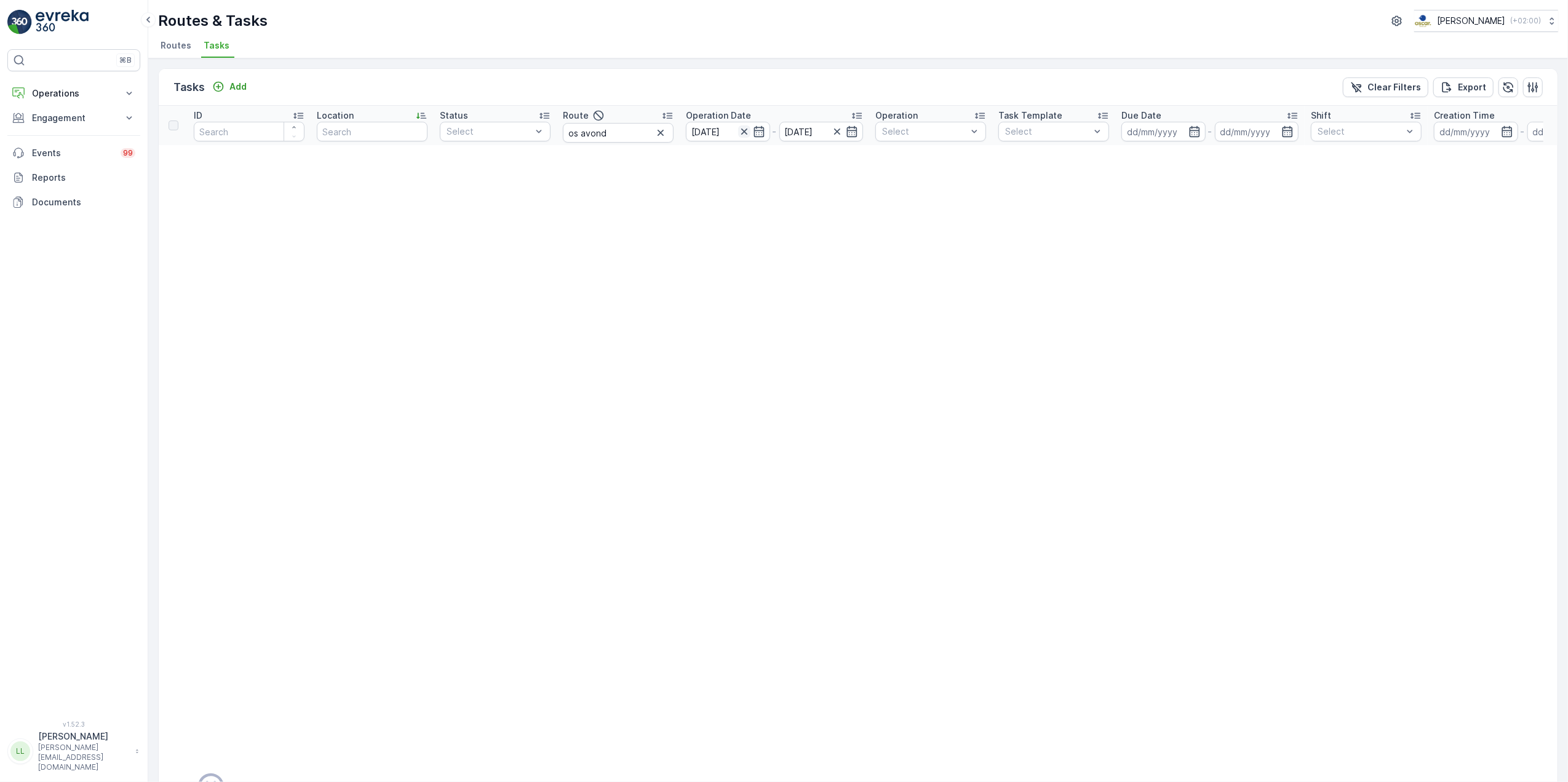
click at [746, 130] on icon "button" at bounding box center [743, 131] width 6 height 6
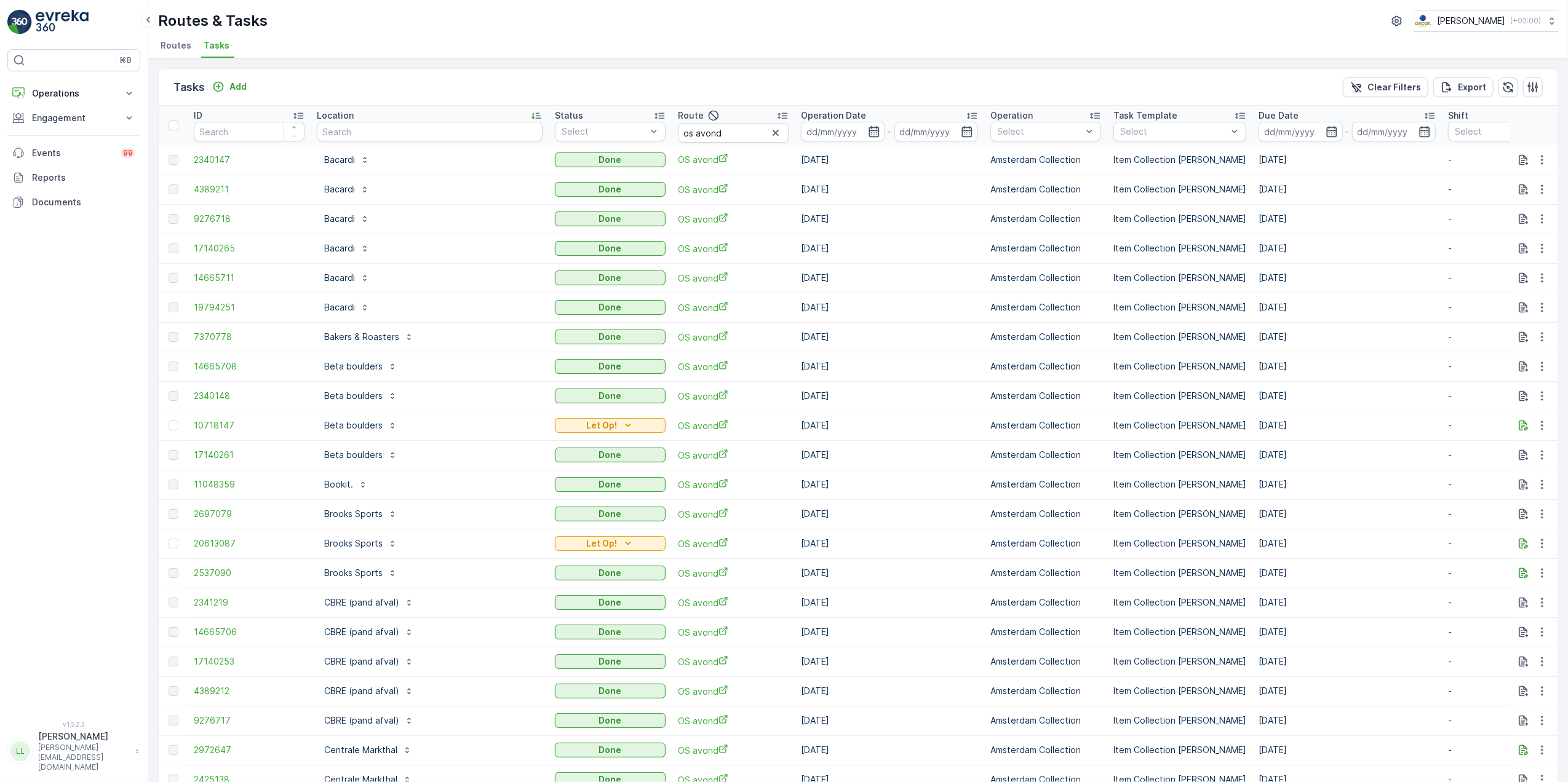
click at [868, 130] on icon "button" at bounding box center [874, 131] width 13 height 13
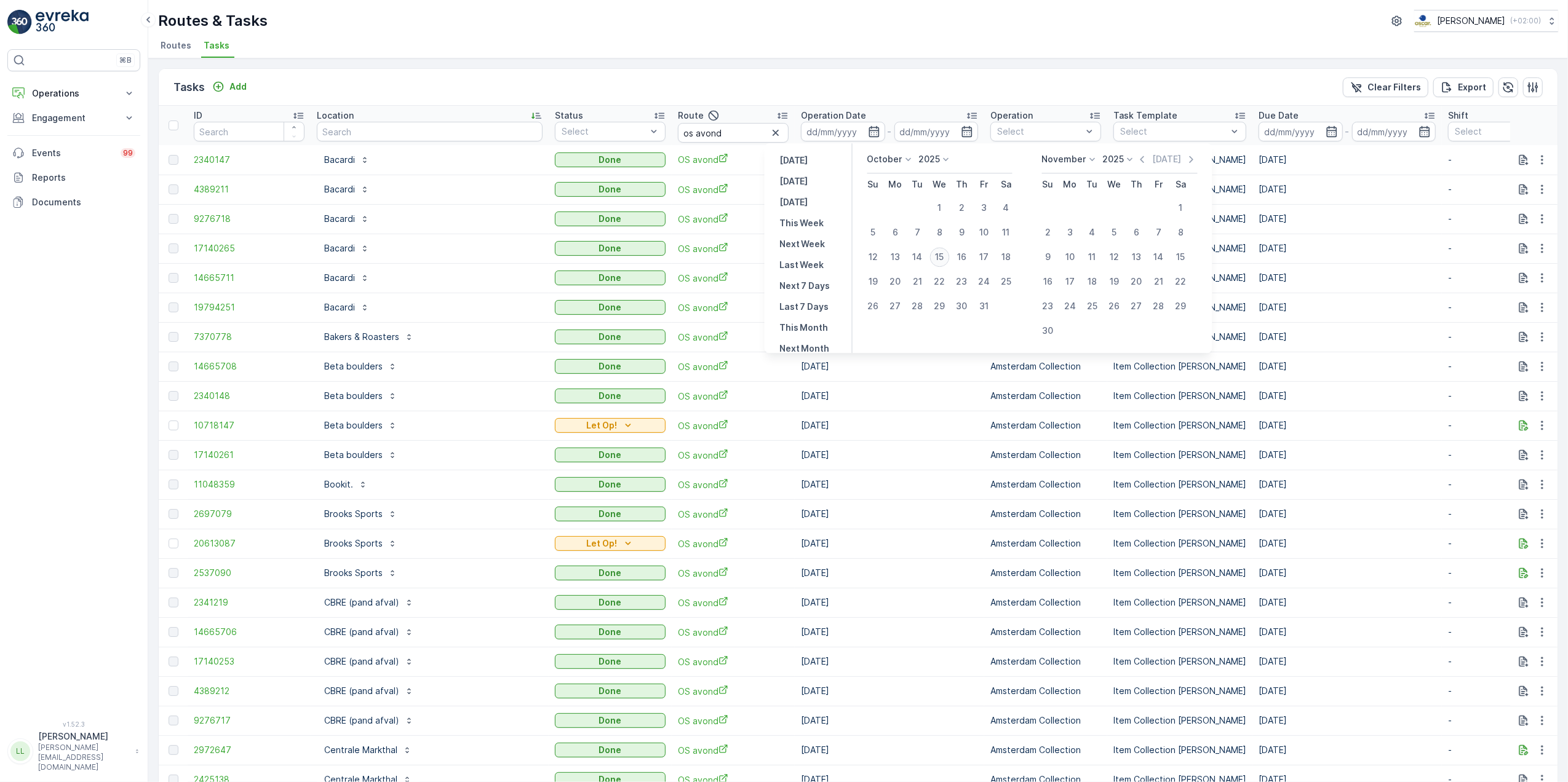
click at [939, 259] on div "15" at bounding box center [939, 257] width 20 height 20
type input "[DATE]"
click at [939, 259] on div "15" at bounding box center [939, 257] width 20 height 20
type input "[DATE]"
click at [939, 259] on div "15" at bounding box center [939, 257] width 20 height 20
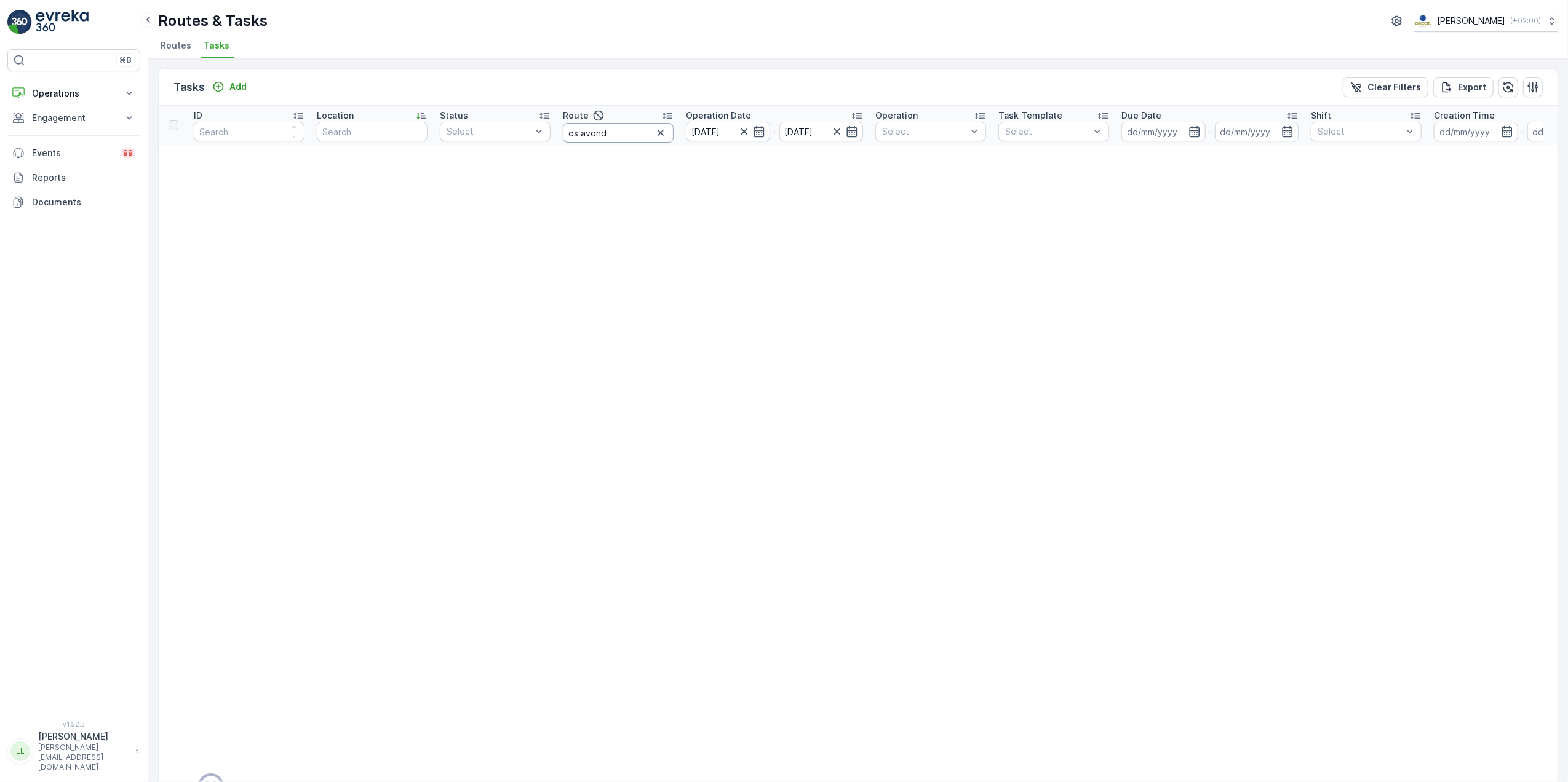
click at [614, 135] on input "os avond" at bounding box center [618, 133] width 110 height 20
type input "os mid"
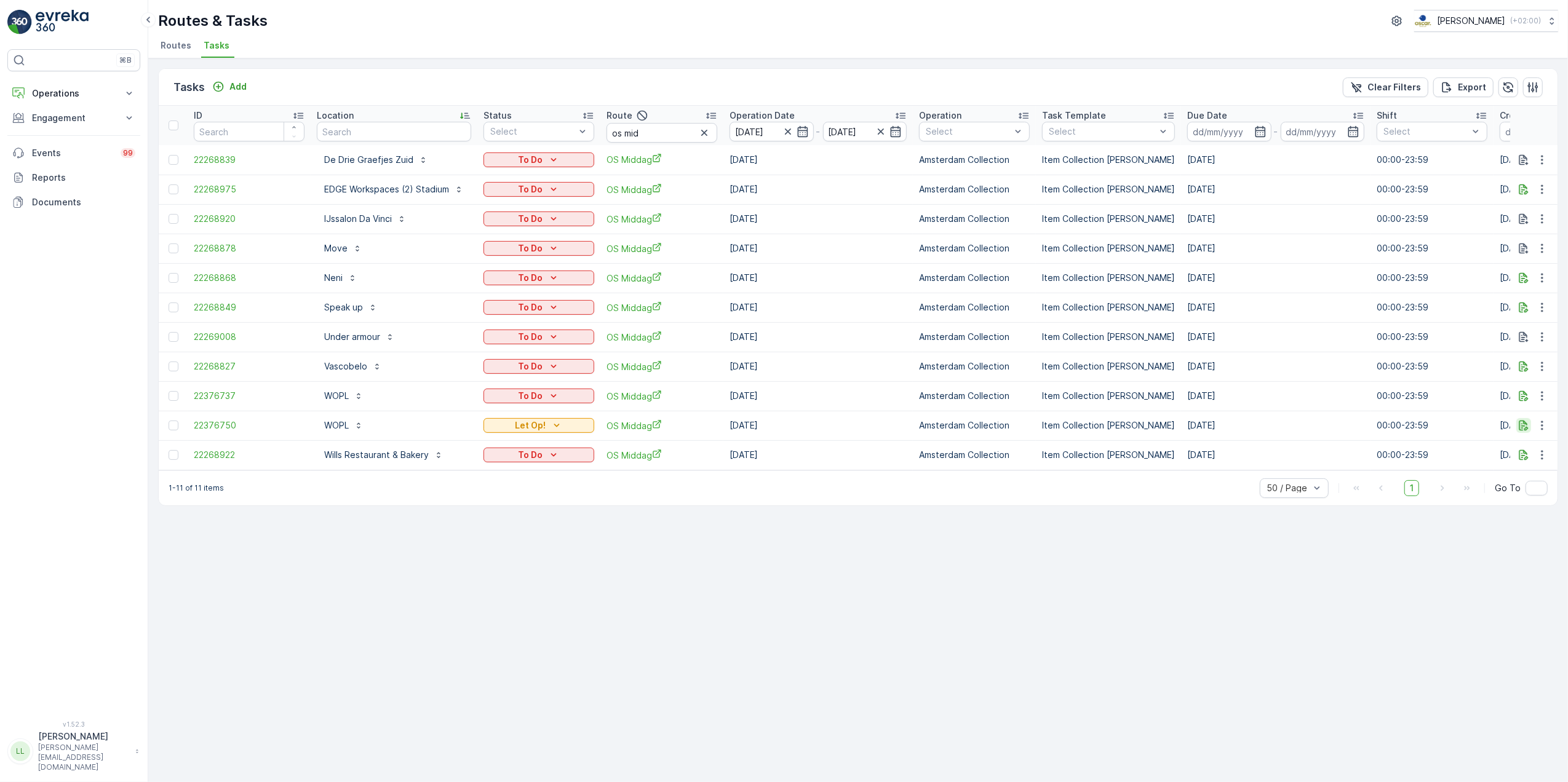
click at [1522, 424] on icon "button" at bounding box center [1523, 425] width 9 height 11
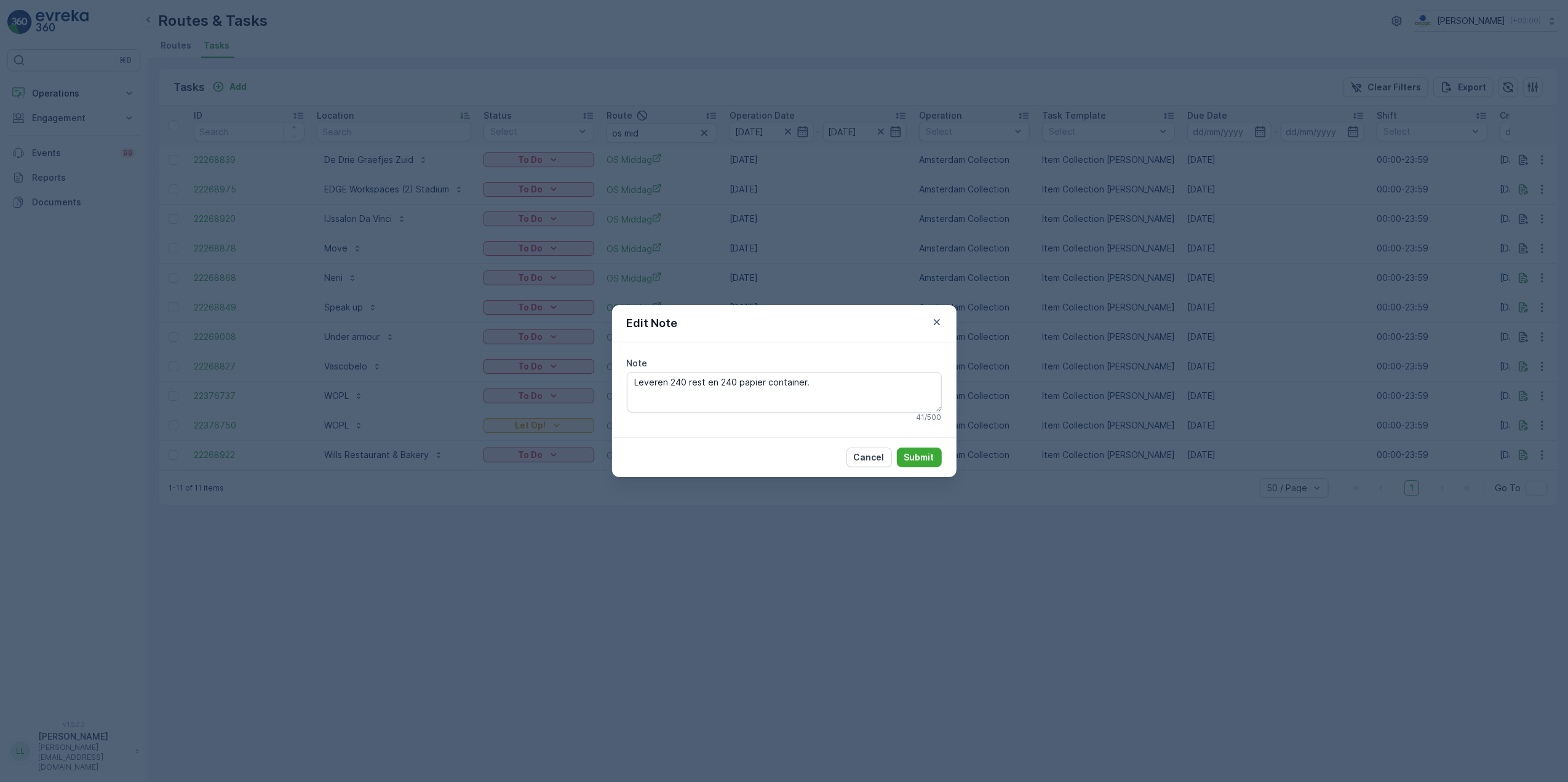
click at [1214, 391] on div "Edit Note Note Leveren 240 rest en 240 papier container. 41 / 500 Cancel Submit" at bounding box center [784, 391] width 1568 height 782
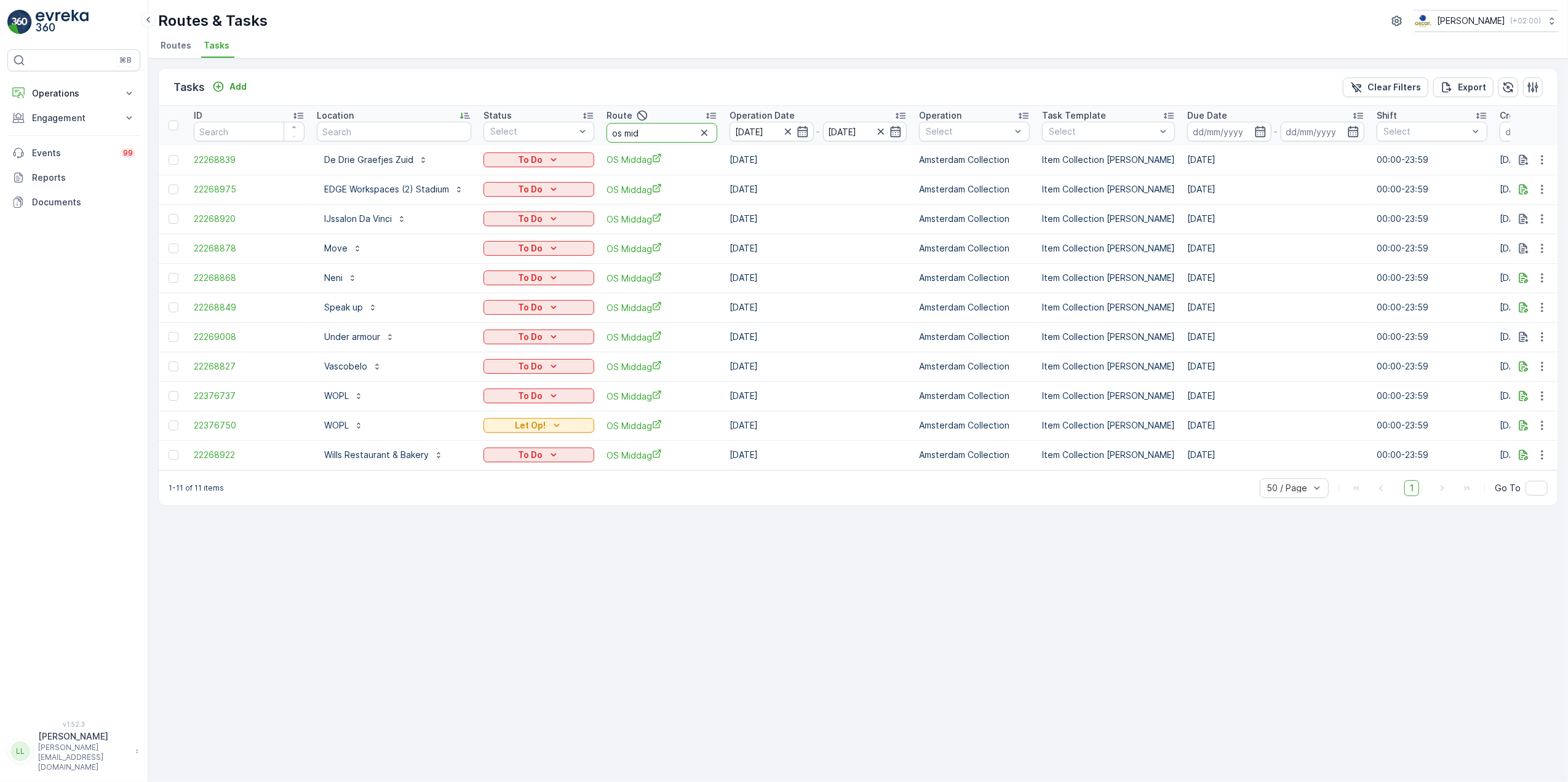
drag, startPoint x: 651, startPoint y: 135, endPoint x: 598, endPoint y: 149, distance: 54.8
click at [598, 149] on table "ID Location Status Select Route os mid Operation Date 15.10.2025 - 15.10.2025 O…" at bounding box center [1129, 287] width 1941 height 365
type input "binn"
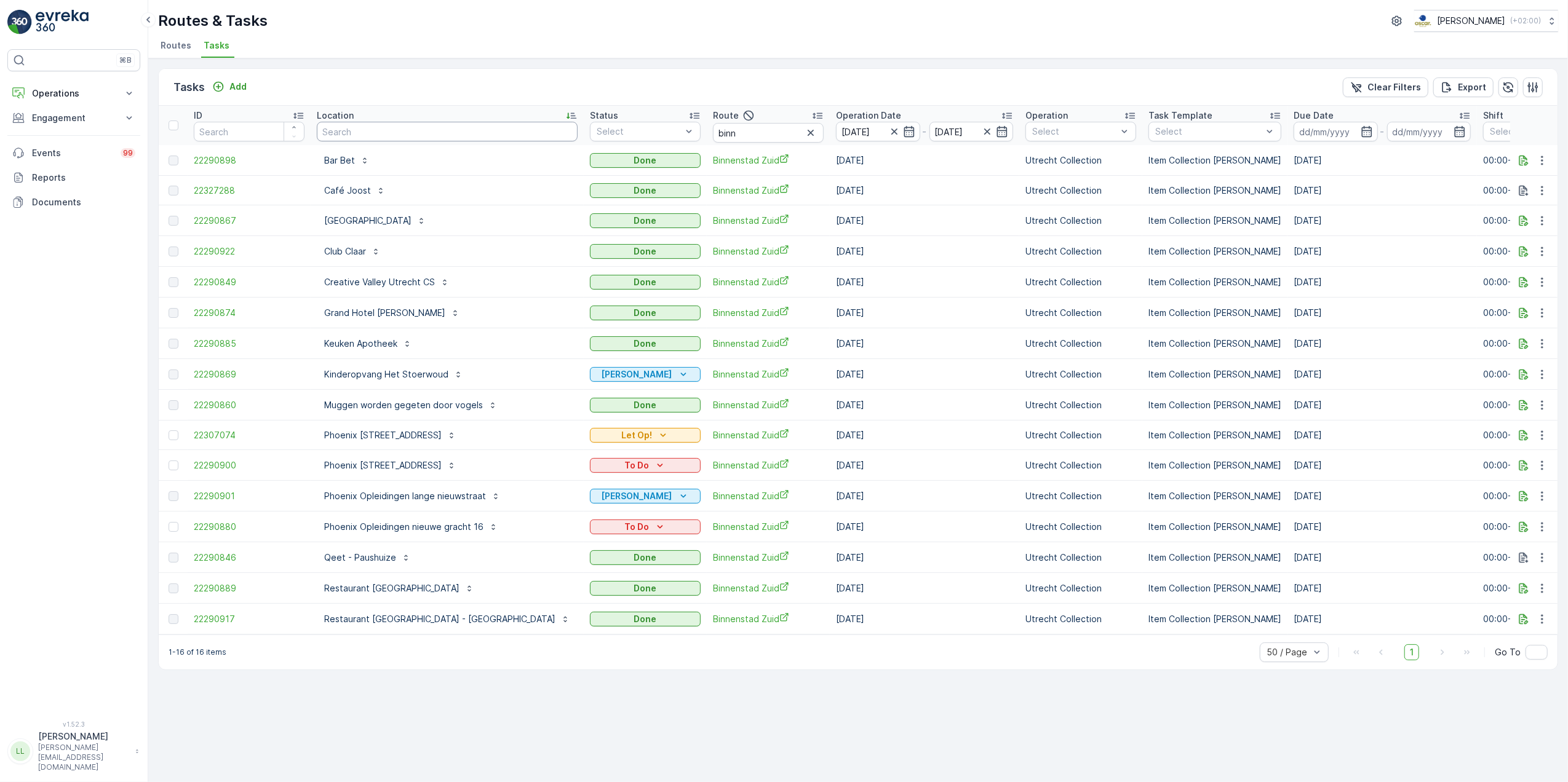
click at [435, 137] on input "text" at bounding box center [447, 132] width 261 height 20
click at [888, 132] on icon "button" at bounding box center [893, 131] width 13 height 13
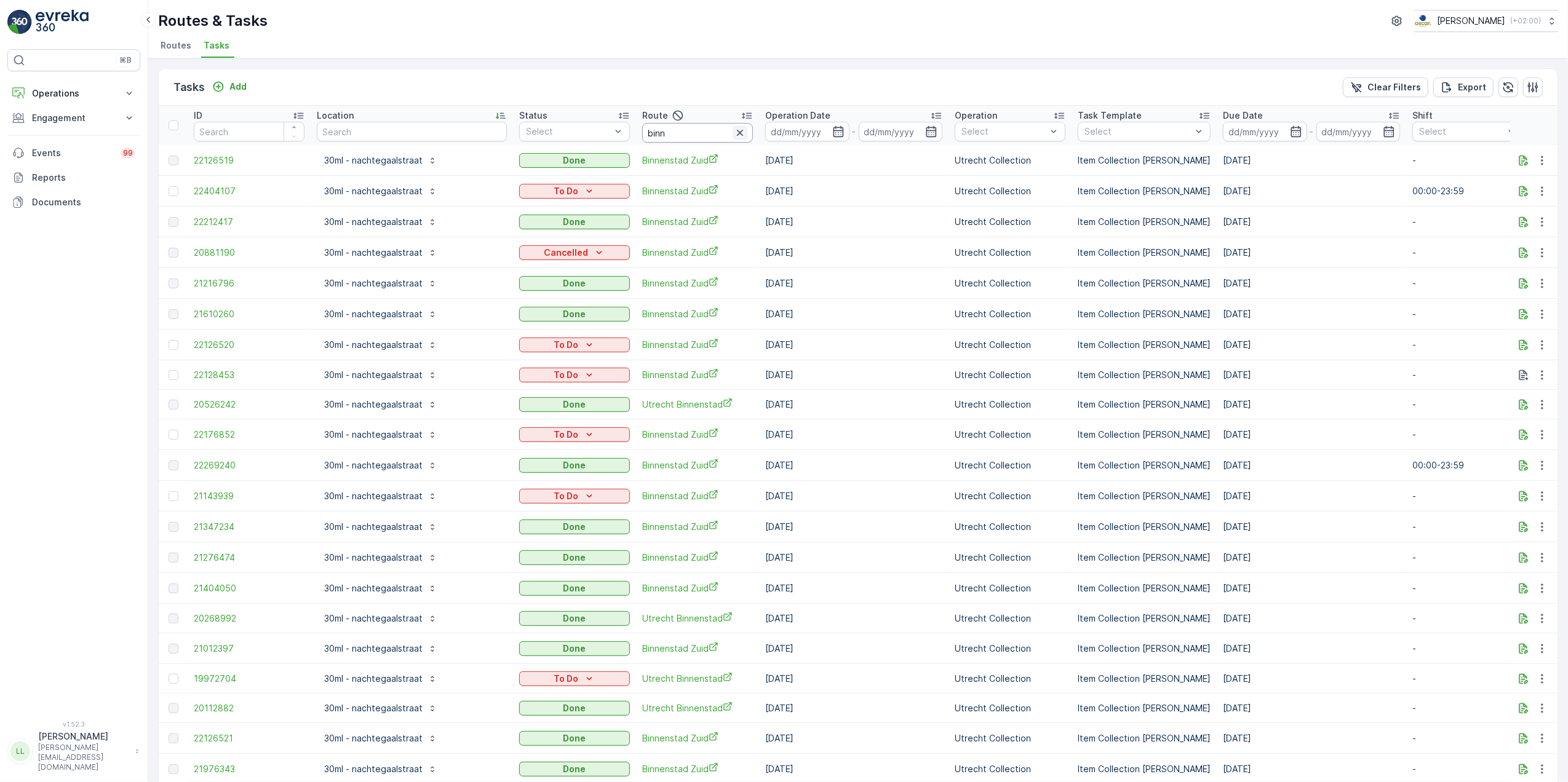
click at [734, 128] on icon "button" at bounding box center [740, 133] width 13 height 13
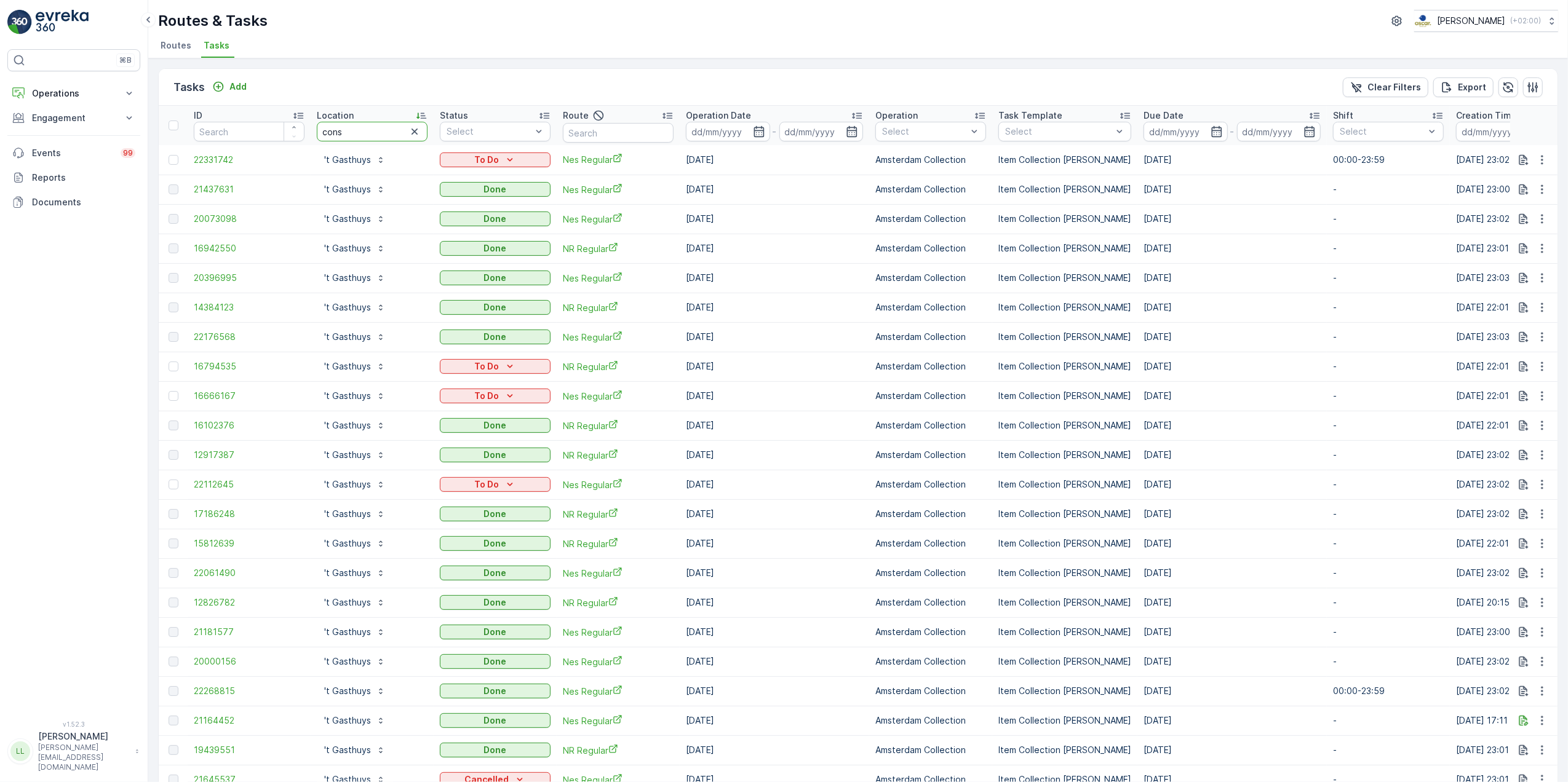
type input "consc"
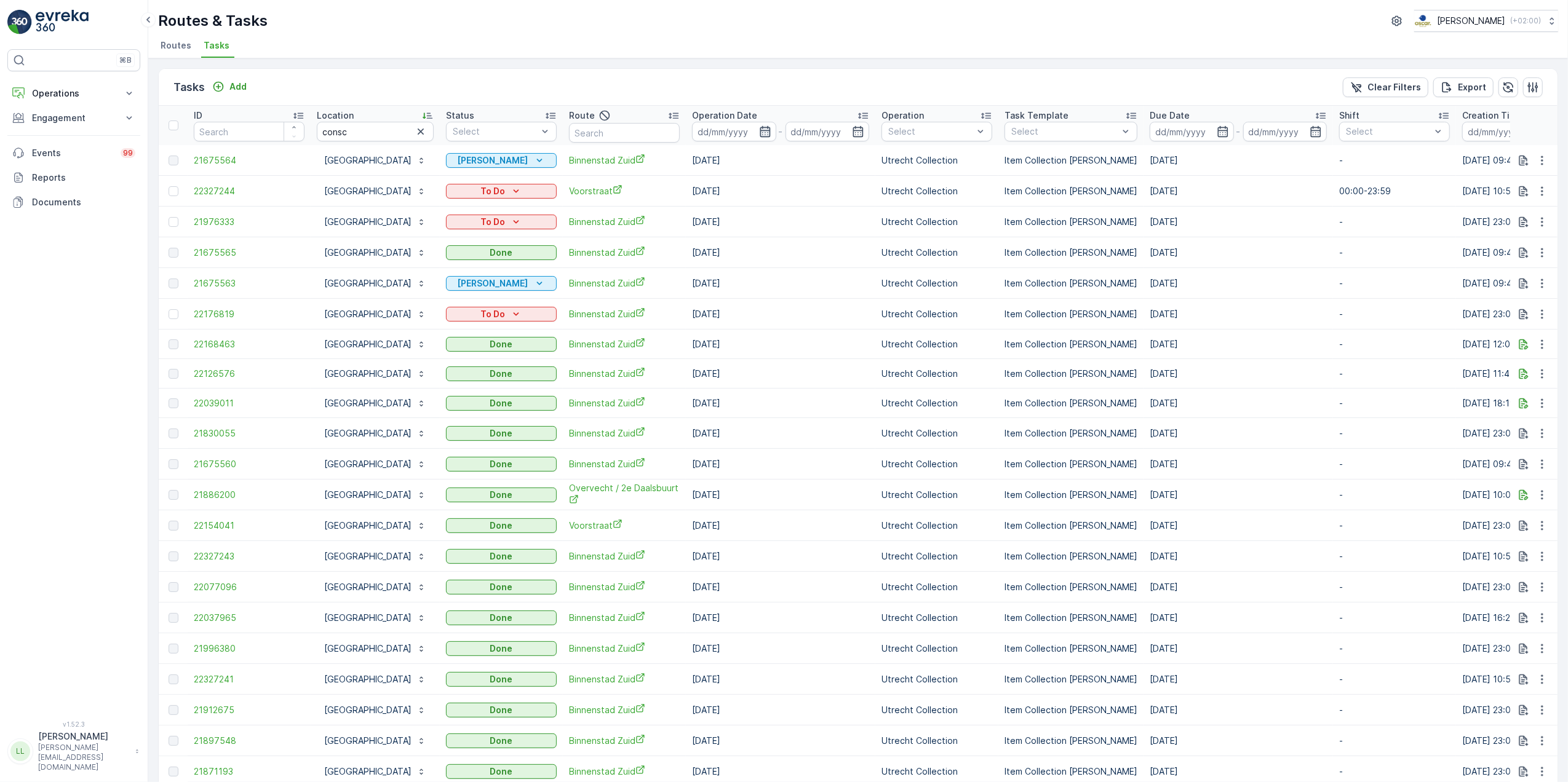
click at [771, 130] on icon "button" at bounding box center [764, 131] width 13 height 13
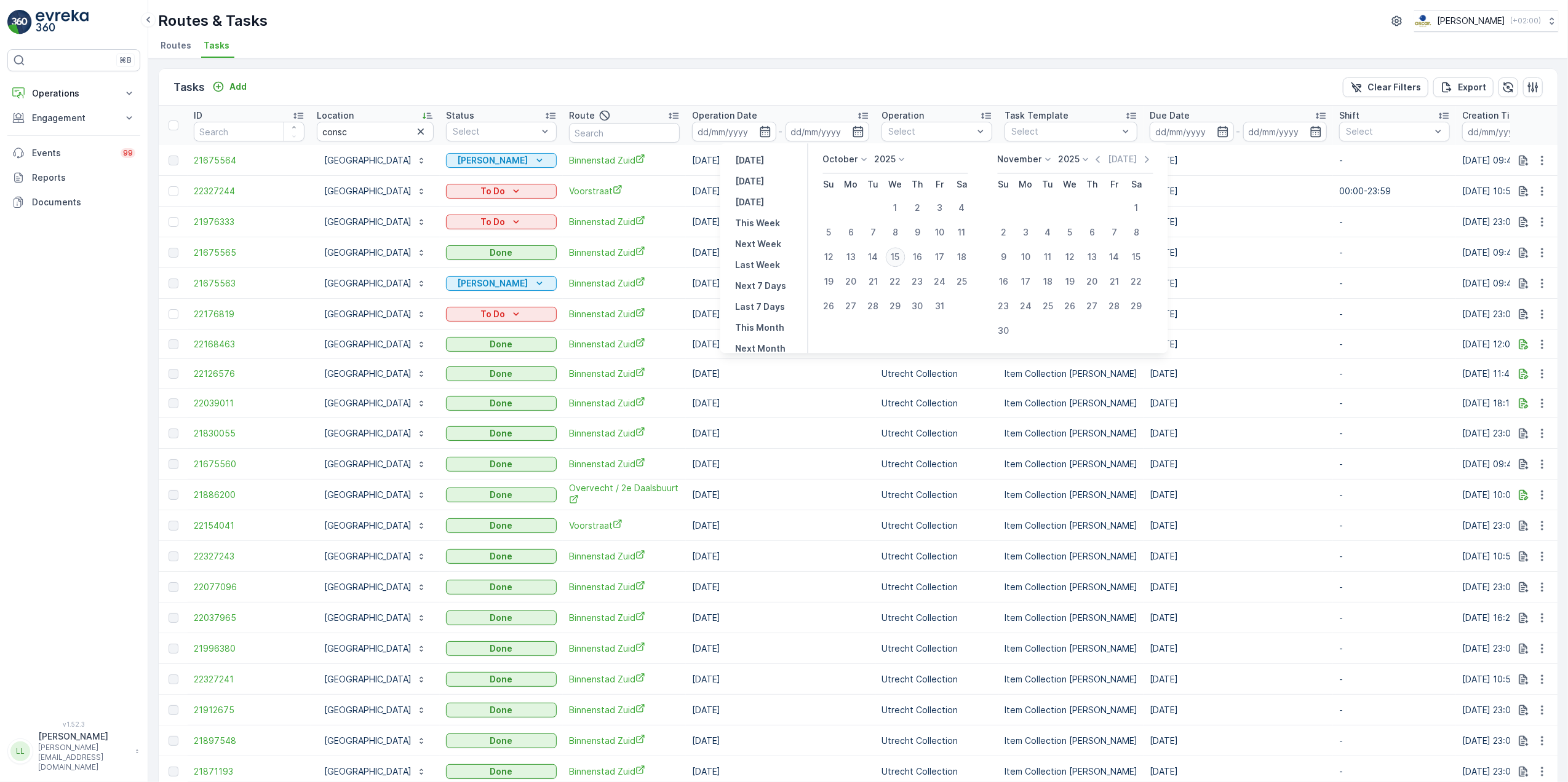
click at [901, 258] on div "15" at bounding box center [895, 257] width 20 height 20
type input "[DATE]"
click at [901, 258] on div "15" at bounding box center [895, 257] width 20 height 20
type input "[DATE]"
click at [901, 258] on div "15" at bounding box center [895, 257] width 20 height 20
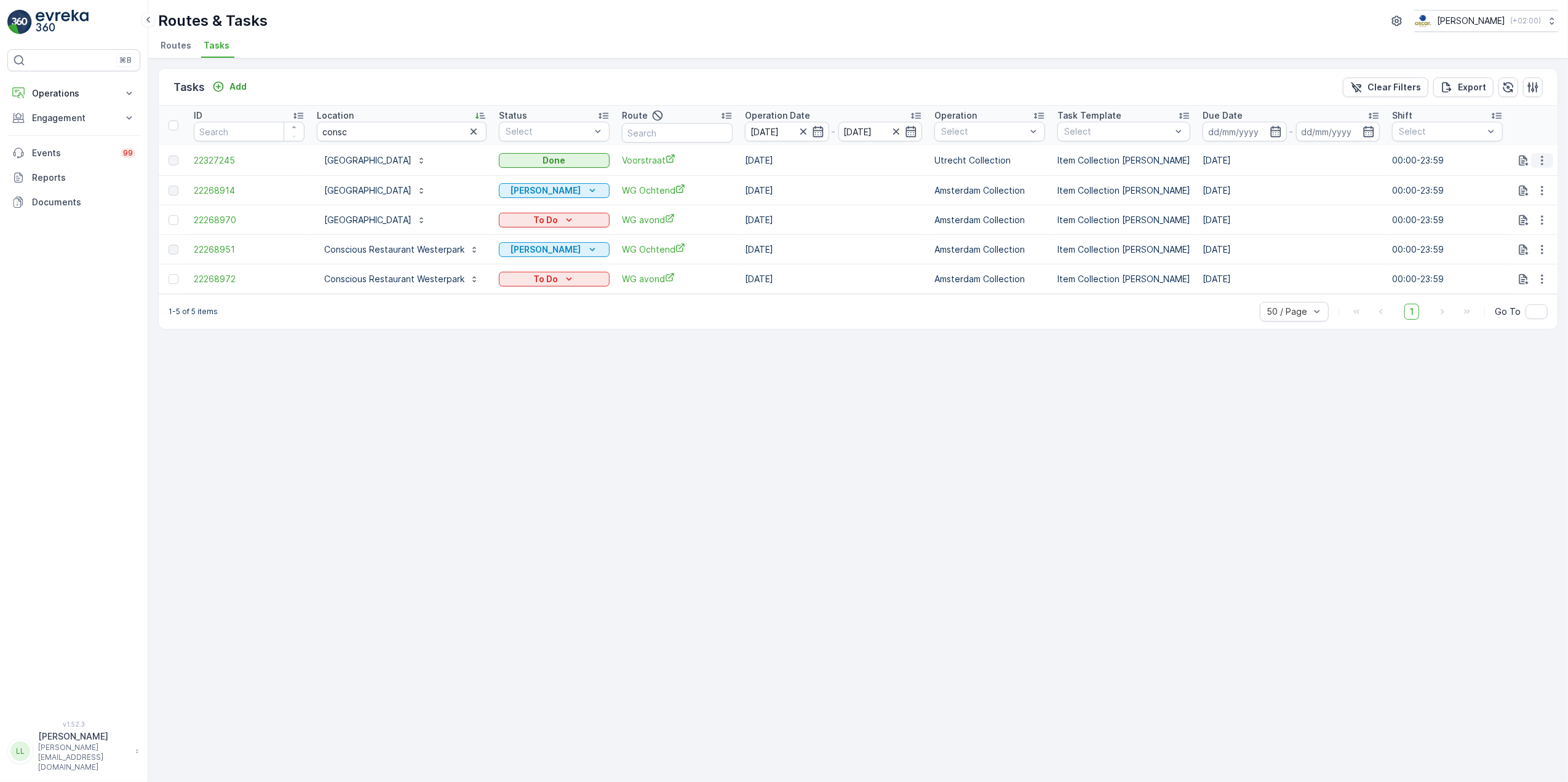
click at [1545, 163] on icon "button" at bounding box center [1542, 160] width 13 height 13
click at [1546, 165] on icon "button" at bounding box center [1542, 160] width 13 height 13
drag, startPoint x: 416, startPoint y: 128, endPoint x: 279, endPoint y: 128, distance: 137.0
click at [279, 128] on tr "ID Location consc Status Select Route Operation Date 15.10.2025 - 15.10.2025 Op…" at bounding box center [1136, 125] width 1956 height 39
click at [685, 129] on input "text" at bounding box center [676, 133] width 110 height 20
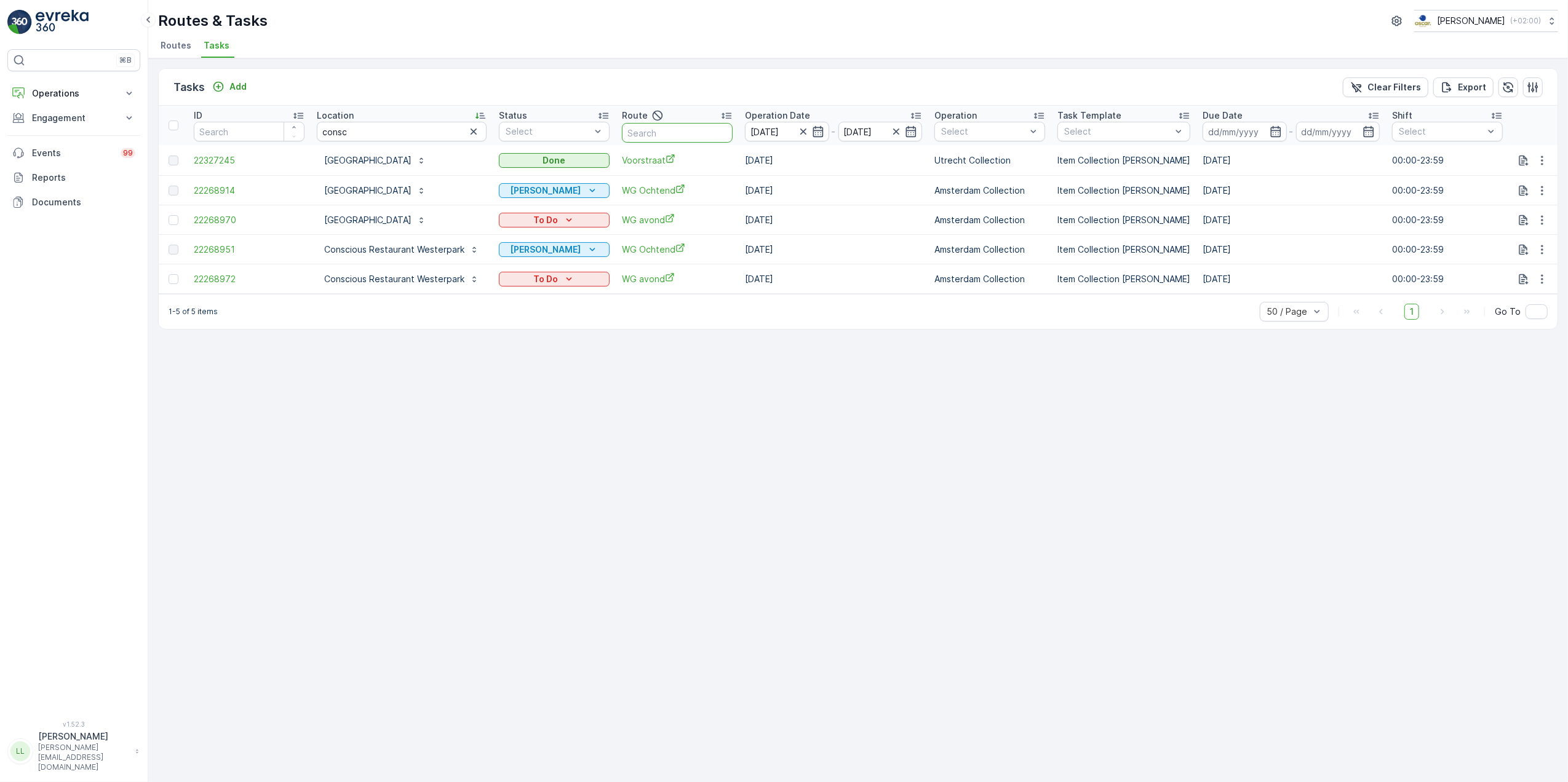
type input "v"
type input "binne"
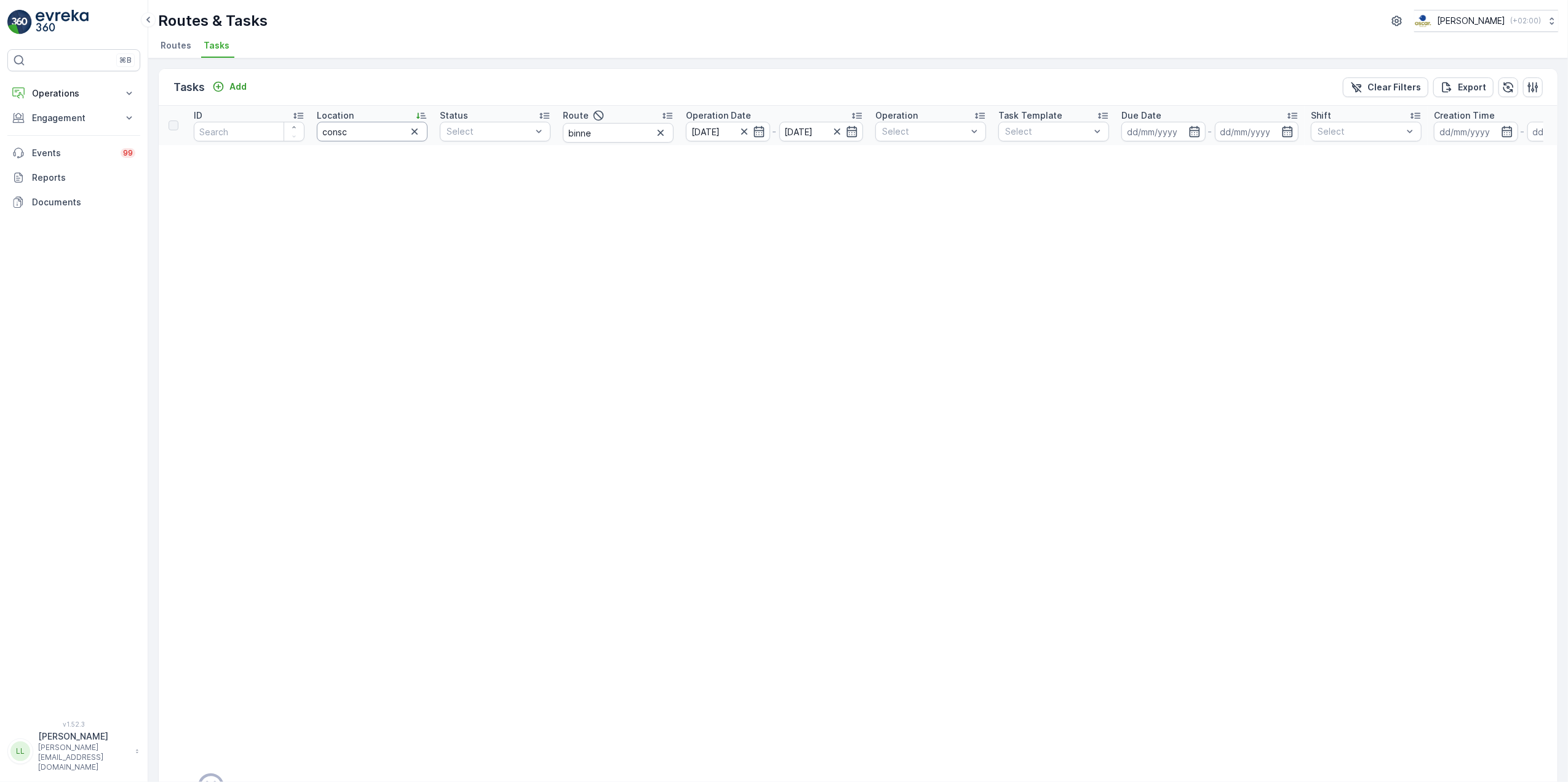
click at [426, 130] on th "Location consc" at bounding box center [372, 125] width 123 height 39
click at [414, 137] on icon "button" at bounding box center [414, 131] width 13 height 13
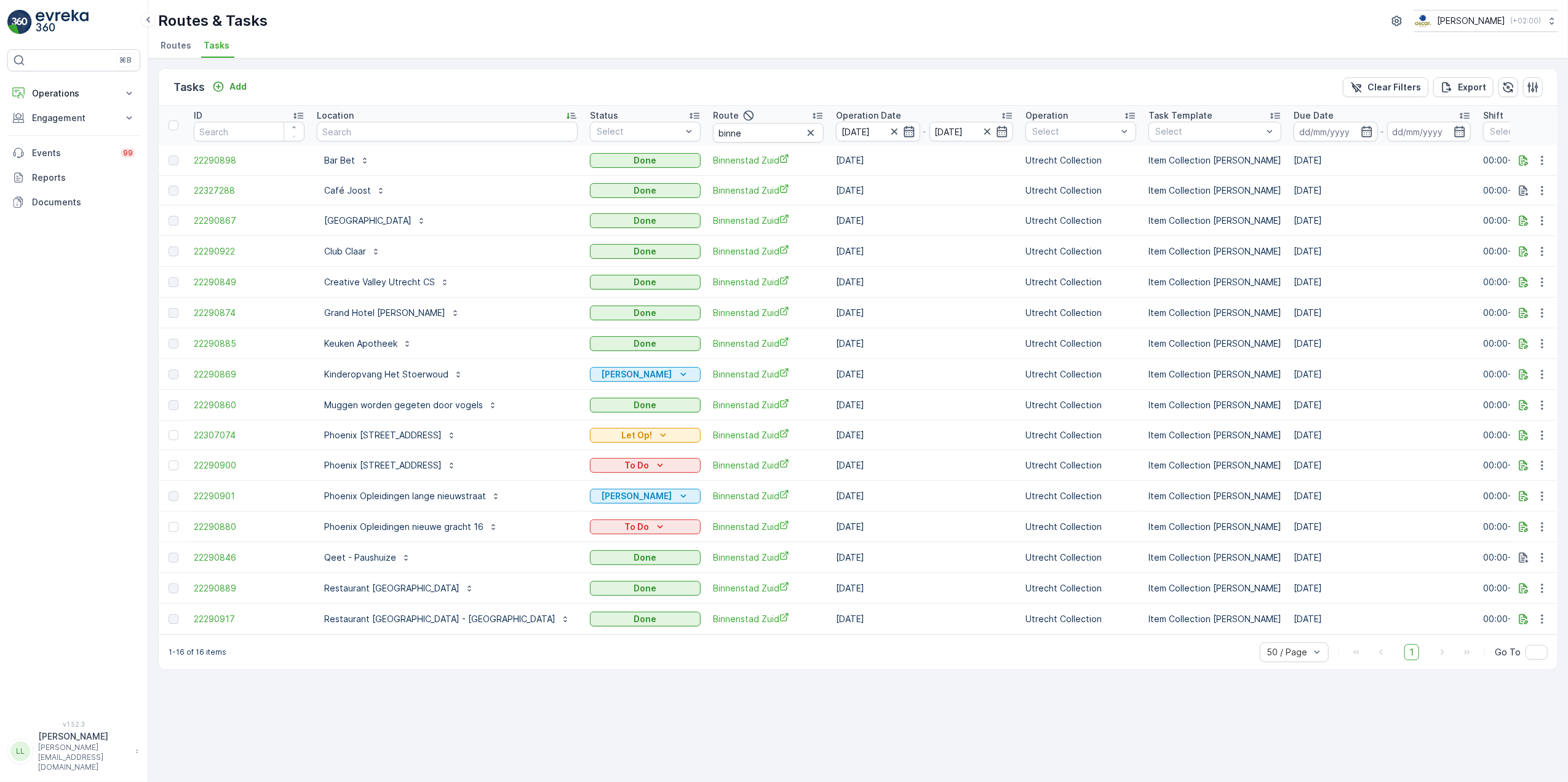
drag, startPoint x: 825, startPoint y: 131, endPoint x: 832, endPoint y: 132, distance: 7.1
click at [888, 131] on icon "button" at bounding box center [893, 131] width 13 height 13
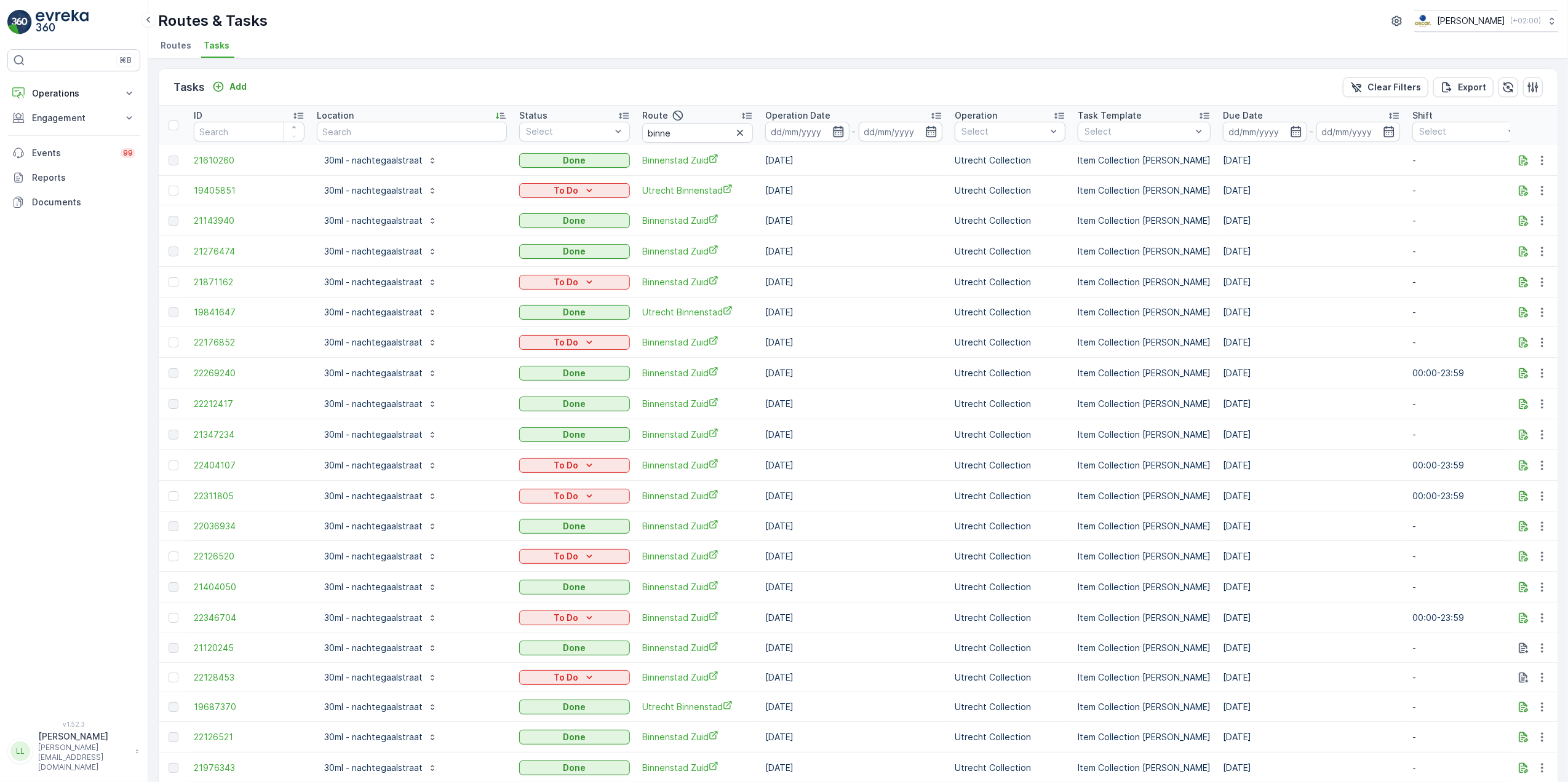
click at [832, 136] on icon "button" at bounding box center [838, 131] width 13 height 13
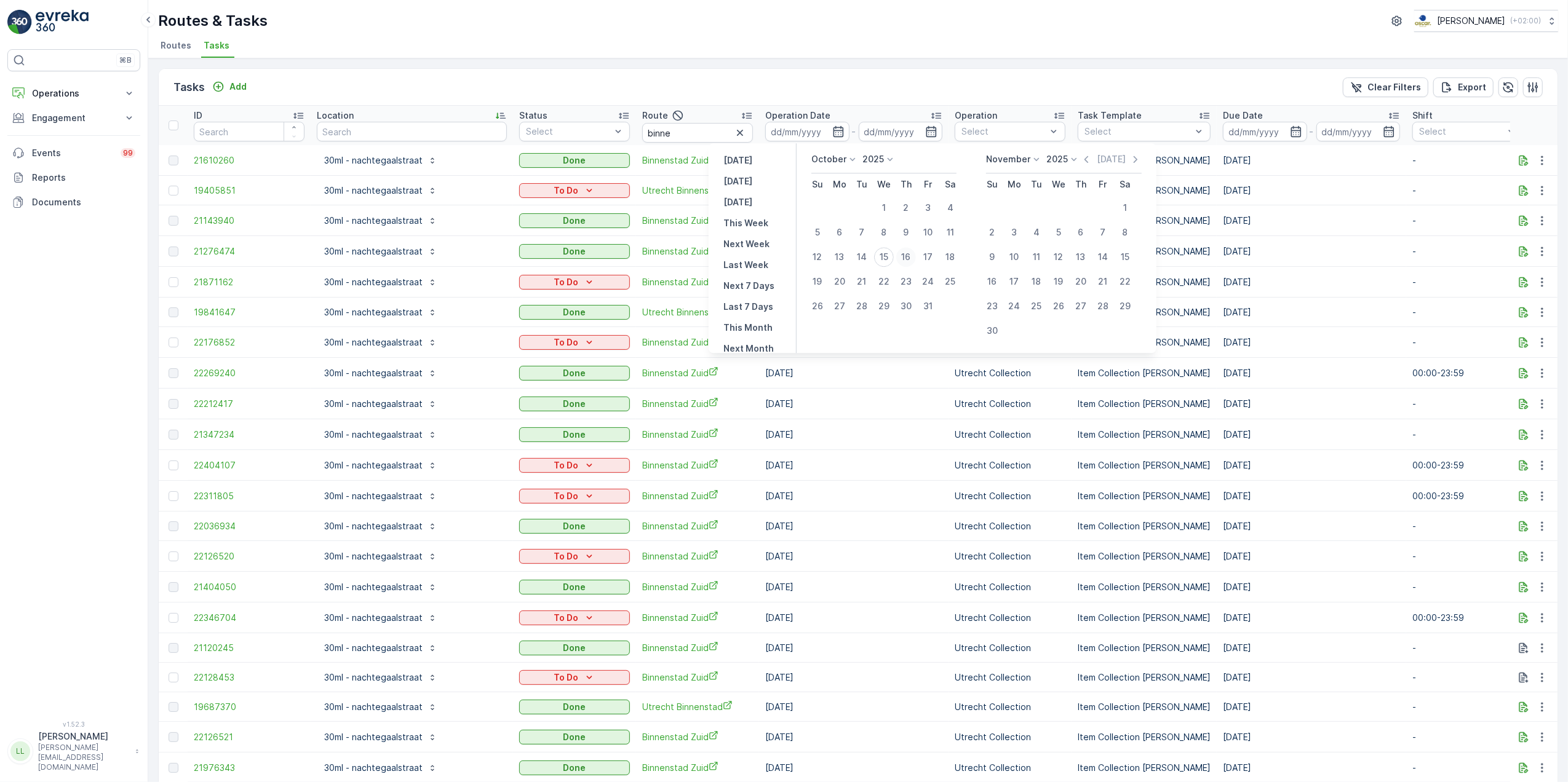
click at [906, 259] on div "16" at bounding box center [906, 257] width 20 height 20
type input "[DATE]"
click at [906, 259] on div "16" at bounding box center [906, 257] width 20 height 20
type input "[DATE]"
click at [906, 259] on div "16" at bounding box center [906, 257] width 20 height 20
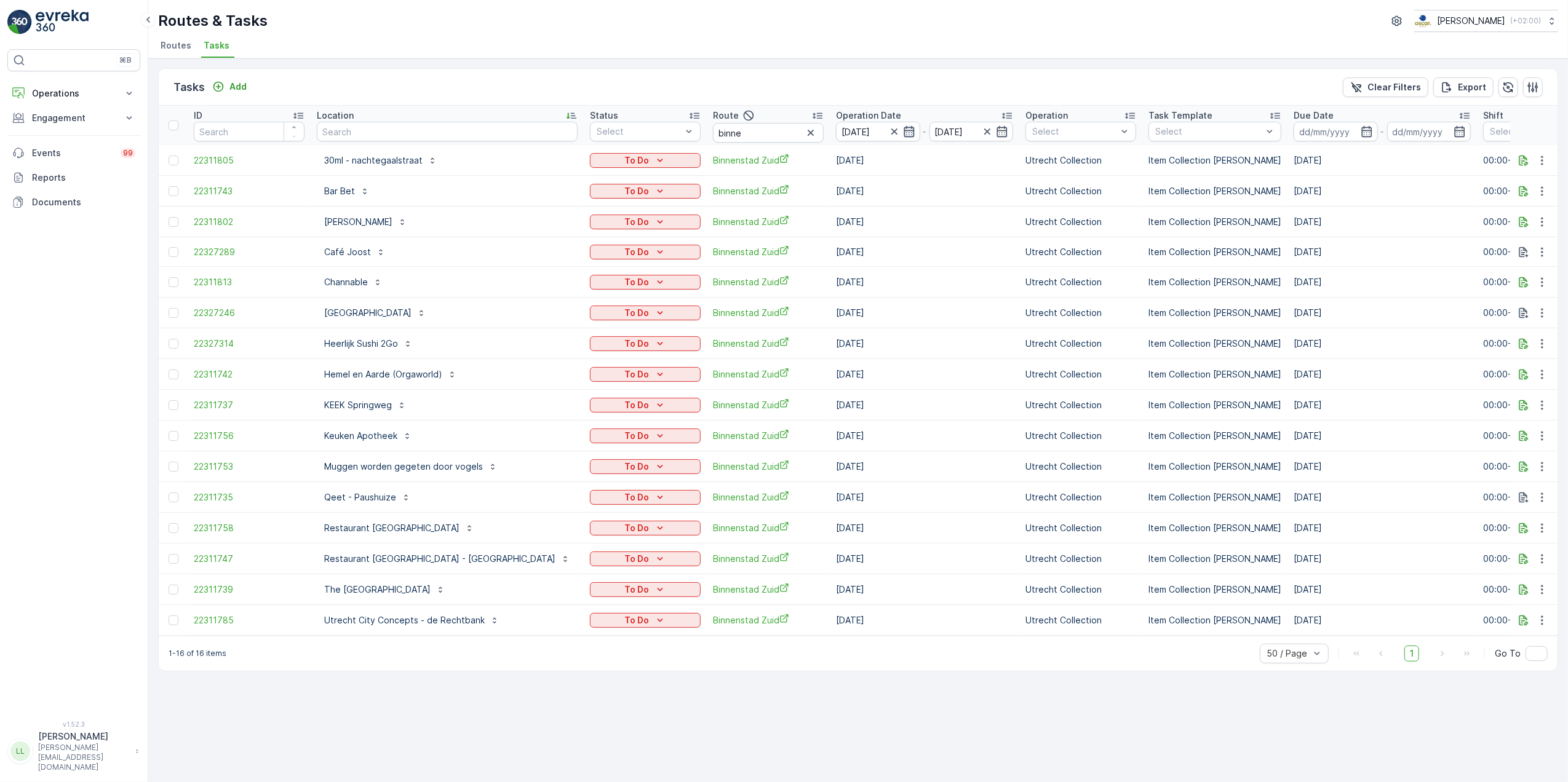
click at [903, 134] on icon "button" at bounding box center [909, 131] width 13 height 13
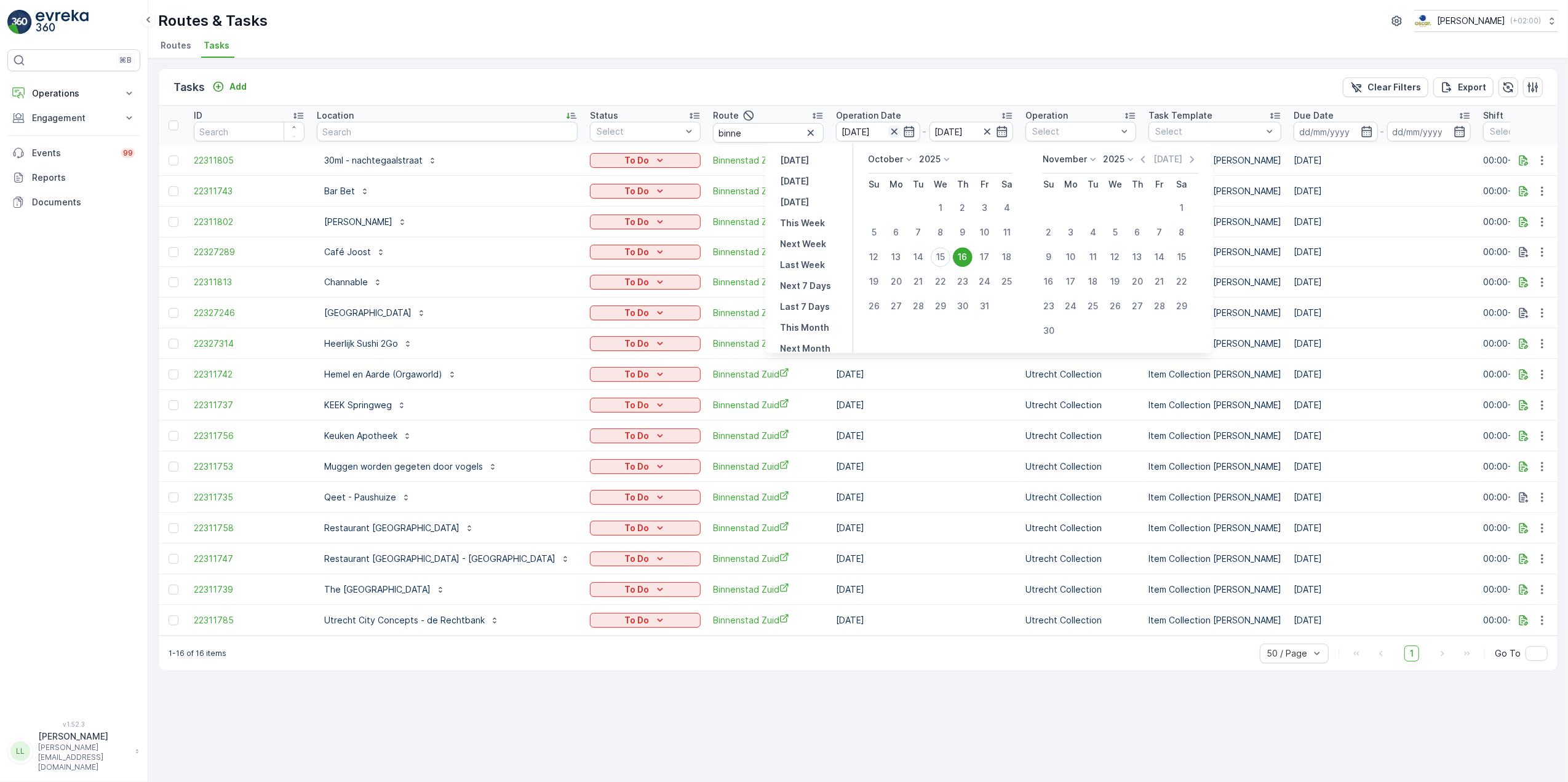
click at [888, 134] on icon "button" at bounding box center [893, 131] width 13 height 13
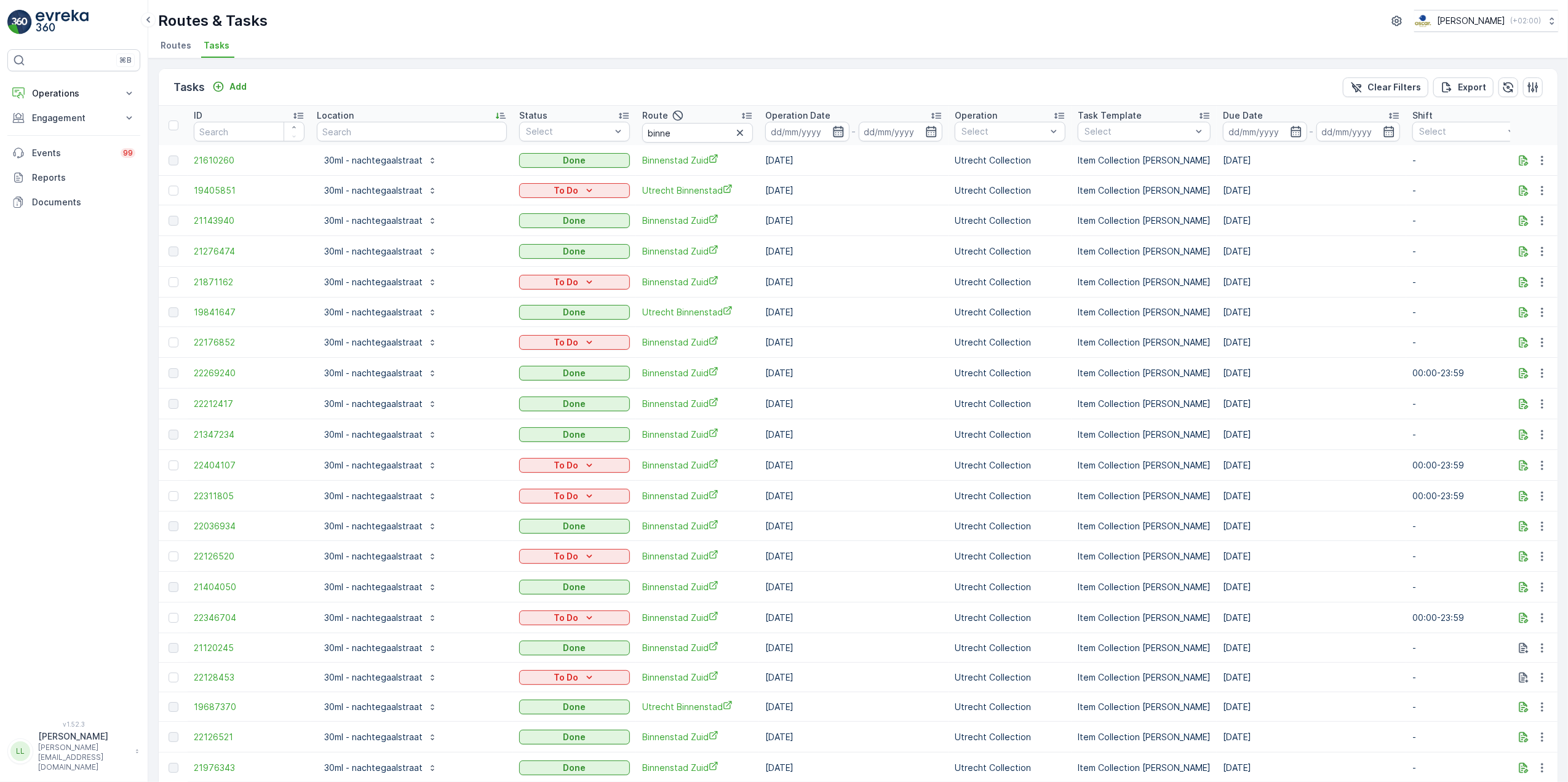
click at [832, 134] on icon "button" at bounding box center [838, 131] width 13 height 13
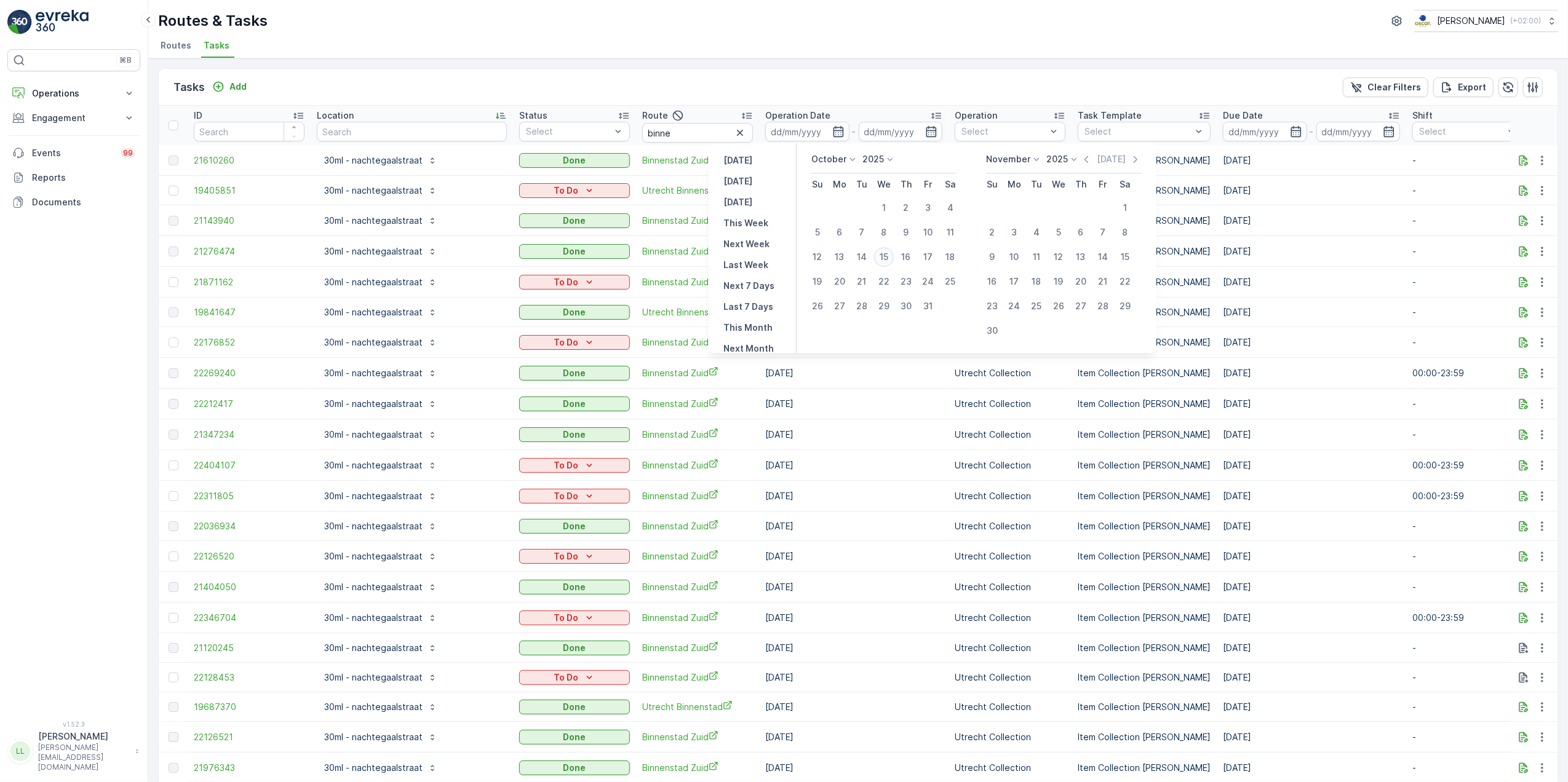
click at [884, 256] on div "15" at bounding box center [884, 257] width 20 height 20
type input "[DATE]"
click at [884, 256] on div "15" at bounding box center [884, 257] width 20 height 20
type input "[DATE]"
click at [884, 256] on div "15" at bounding box center [884, 257] width 20 height 20
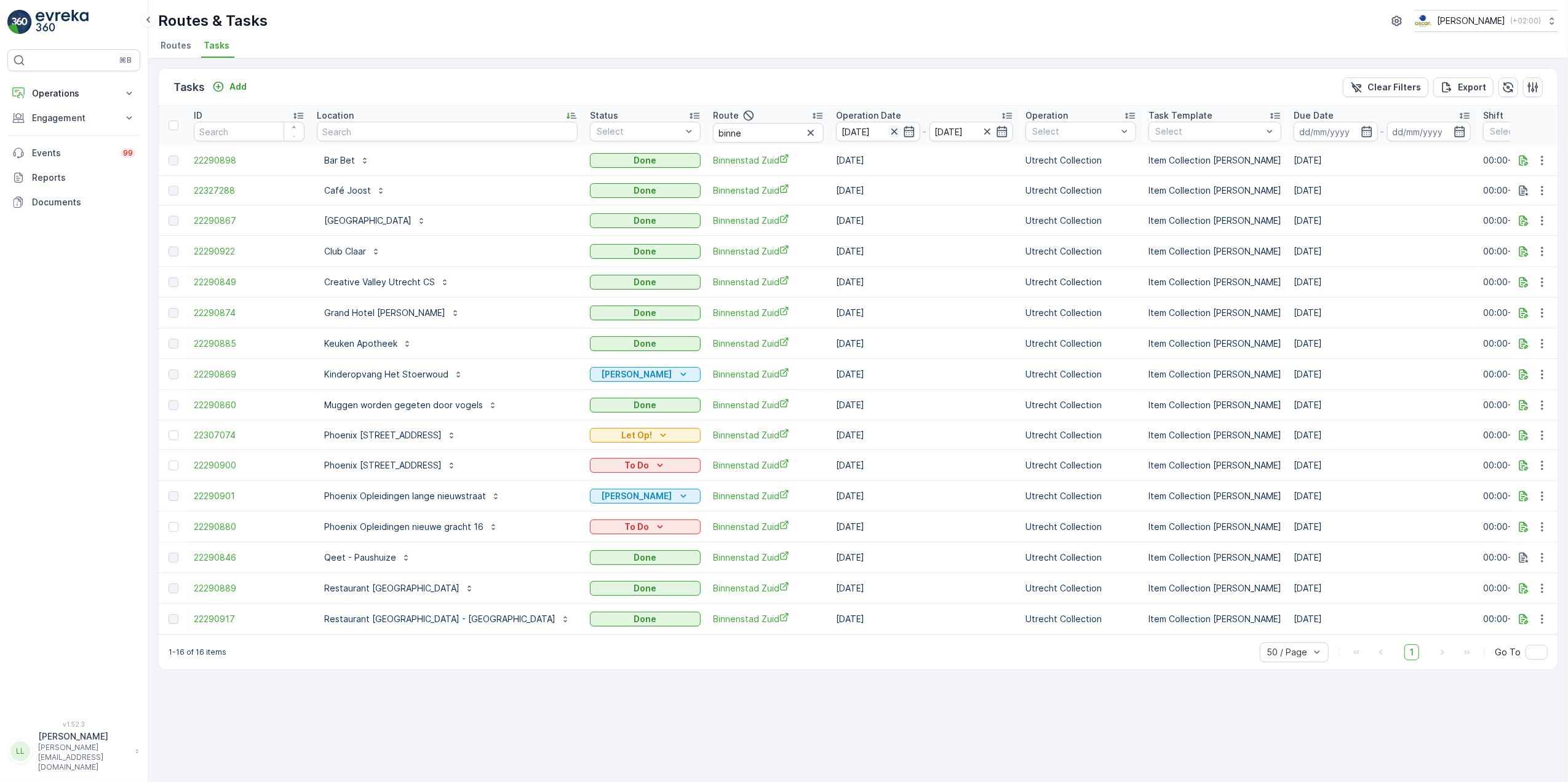
click at [888, 132] on icon "button" at bounding box center [893, 131] width 13 height 13
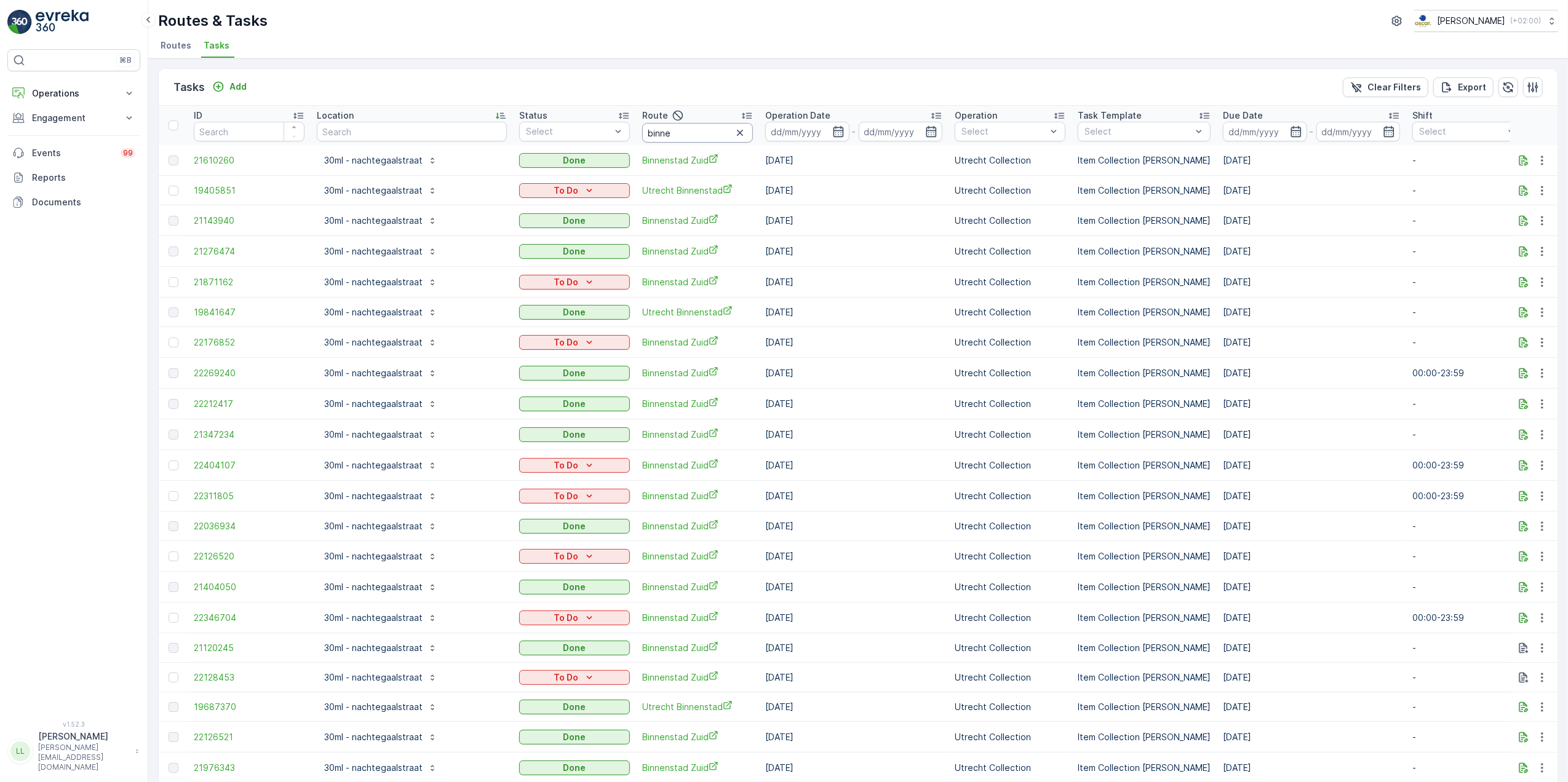
click at [645, 136] on input "binne" at bounding box center [697, 133] width 110 height 20
click at [394, 128] on input "text" at bounding box center [412, 132] width 190 height 20
click at [642, 134] on input "binne" at bounding box center [697, 133] width 110 height 20
click at [734, 131] on icon "button" at bounding box center [740, 133] width 13 height 13
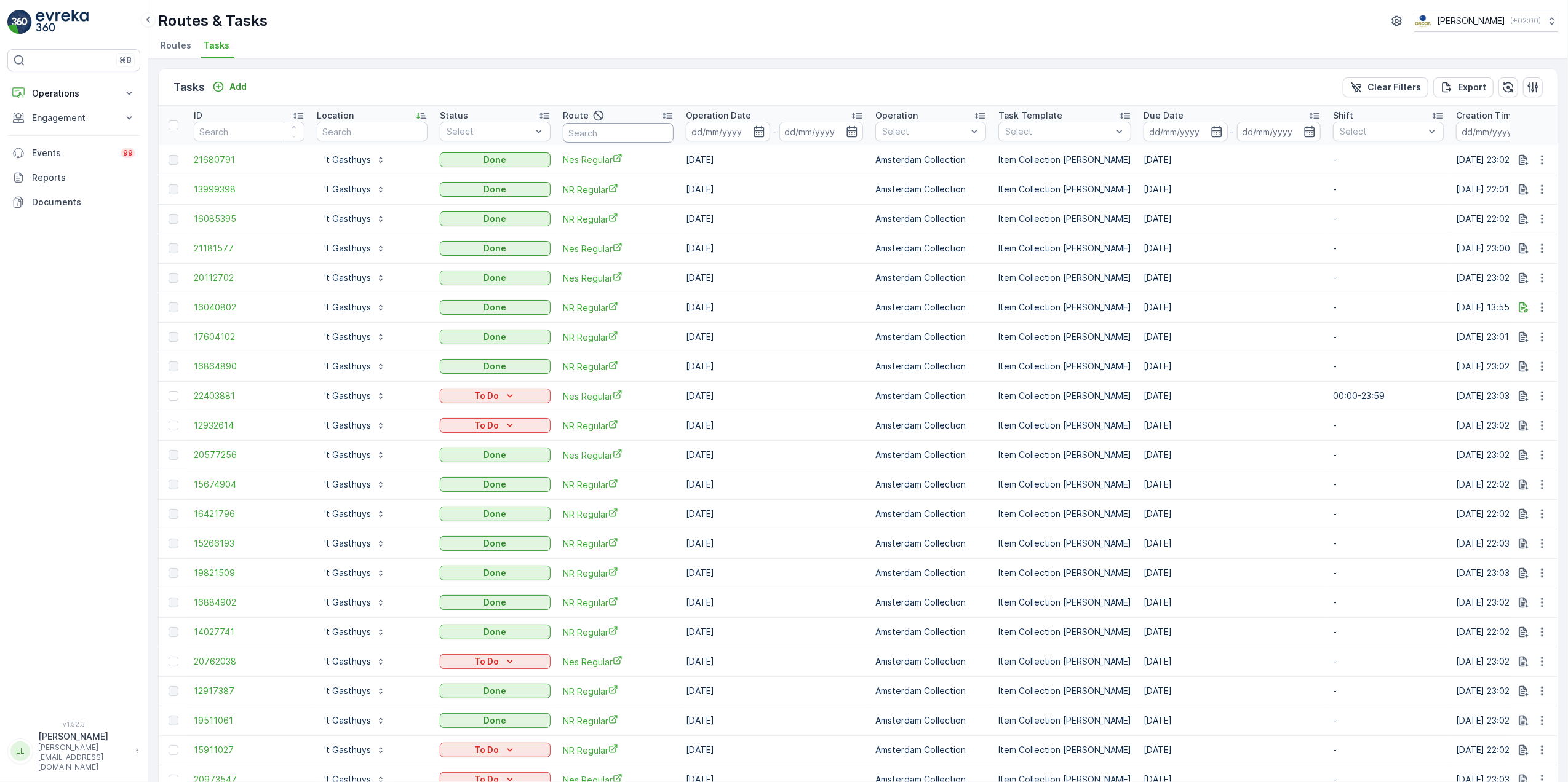
click at [591, 135] on input "text" at bounding box center [618, 133] width 110 height 20
type input "seenons dh"
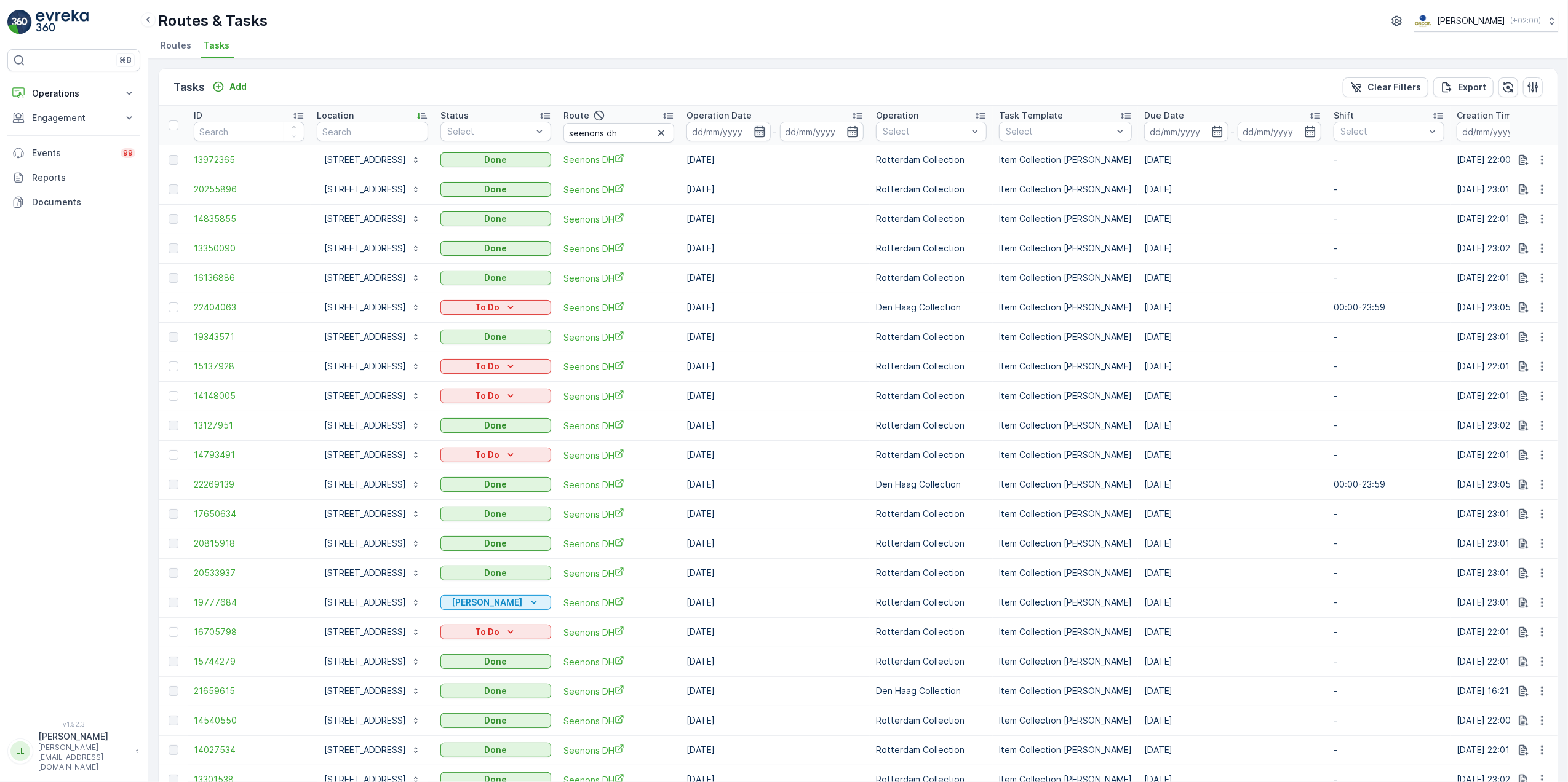
click at [762, 129] on icon "button" at bounding box center [760, 131] width 13 height 13
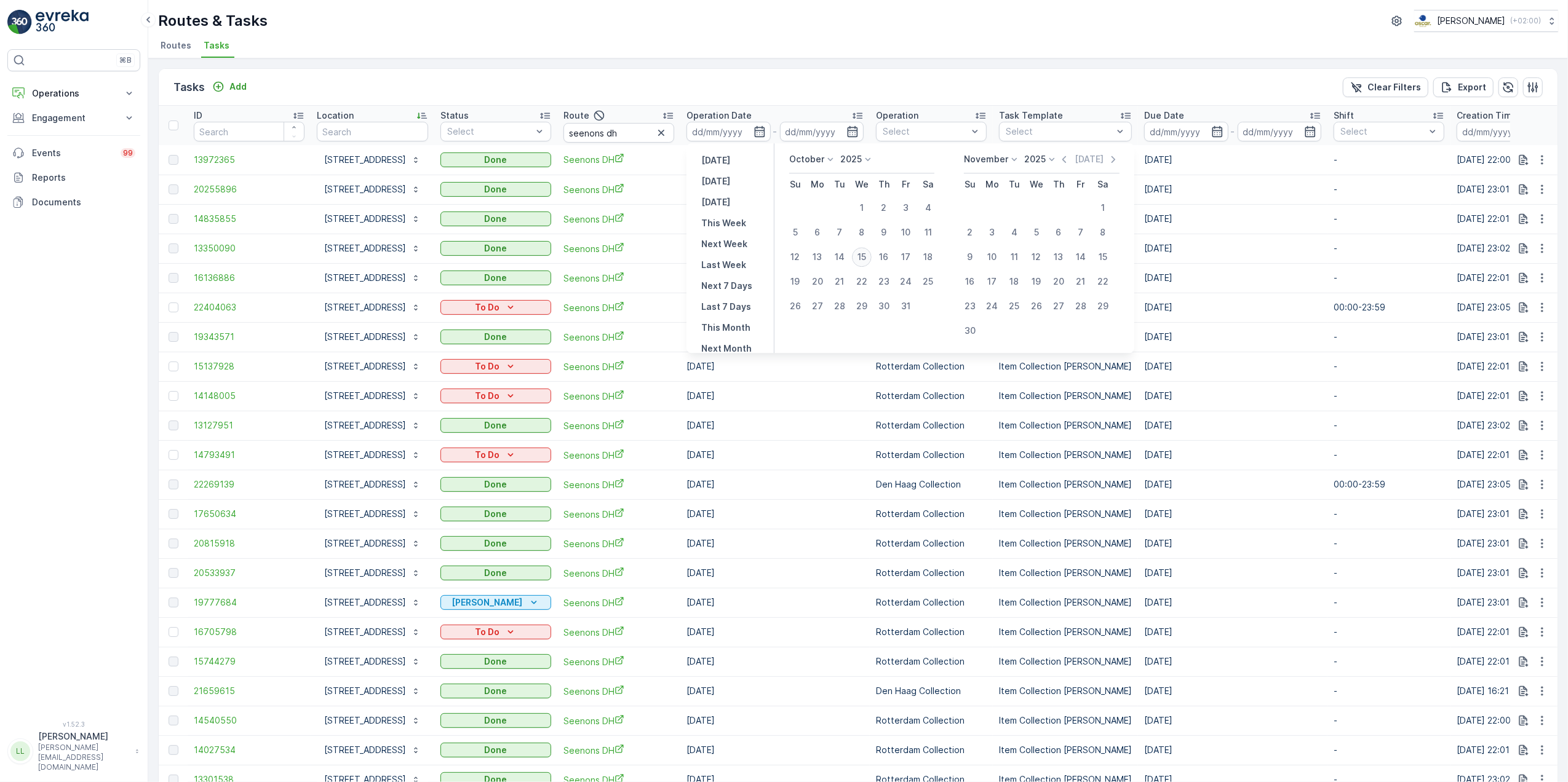
click at [865, 258] on div "15" at bounding box center [861, 257] width 20 height 20
type input "[DATE]"
click at [865, 258] on div "15" at bounding box center [861, 257] width 20 height 20
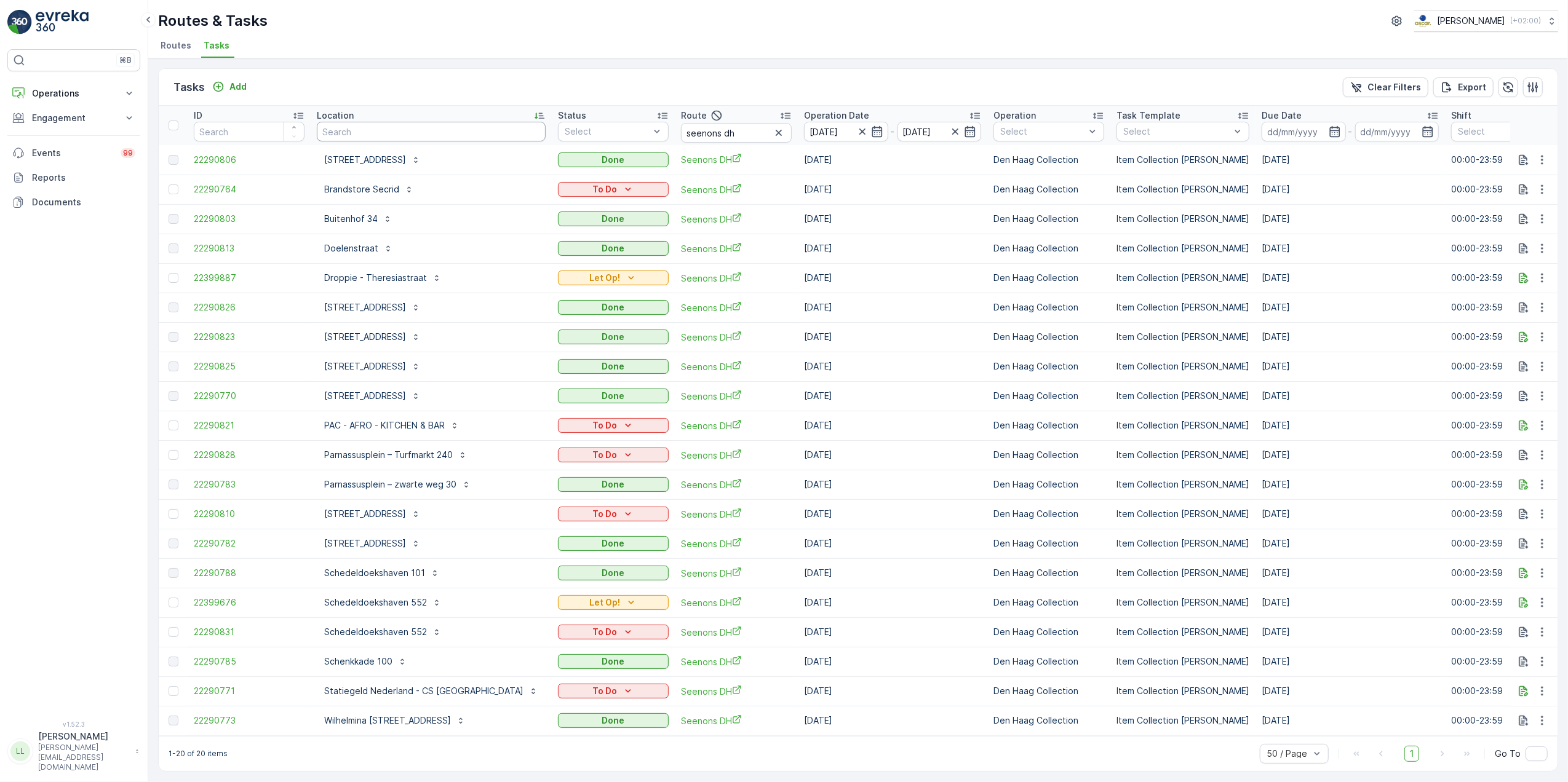
click at [379, 127] on input "text" at bounding box center [431, 132] width 229 height 20
type input "schede"
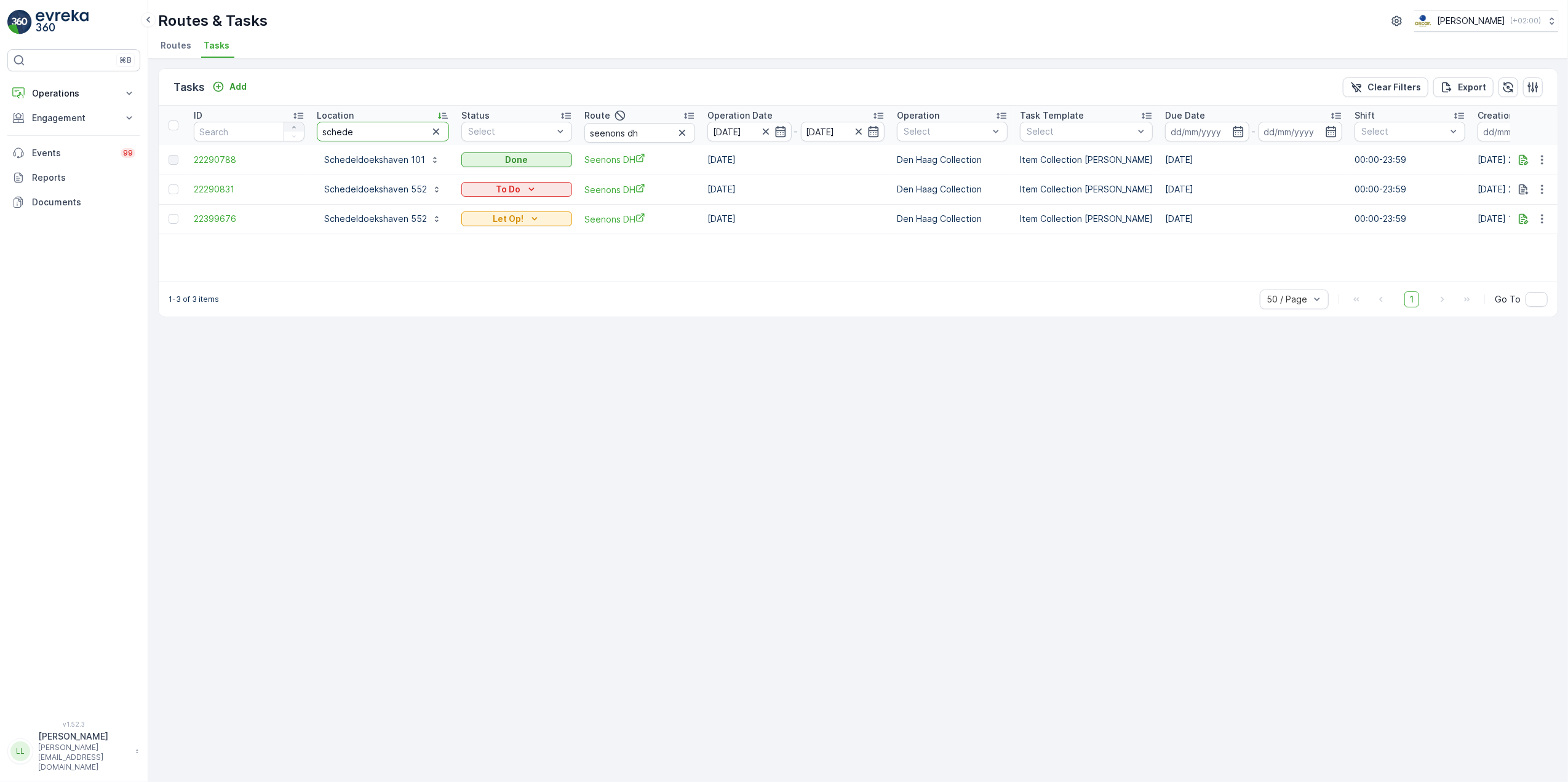
drag, startPoint x: 361, startPoint y: 138, endPoint x: 290, endPoint y: 128, distance: 71.7
click at [290, 128] on tr "ID Location schede Status Select Route seenons dh Operation Date 15.10.2025 - 1…" at bounding box center [1117, 125] width 1919 height 39
type input "dropp"
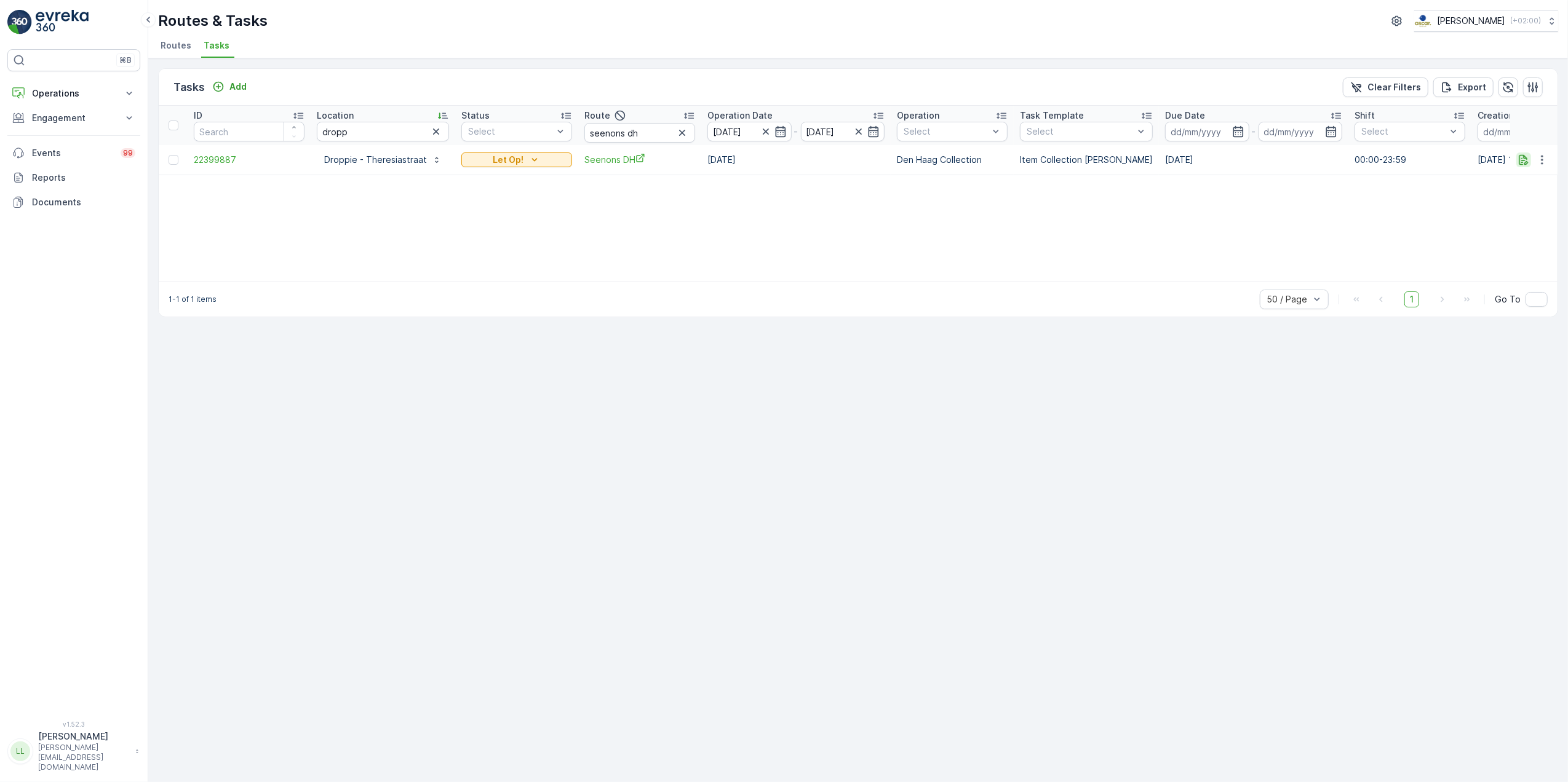
click at [1526, 160] on icon "button" at bounding box center [1523, 159] width 9 height 11
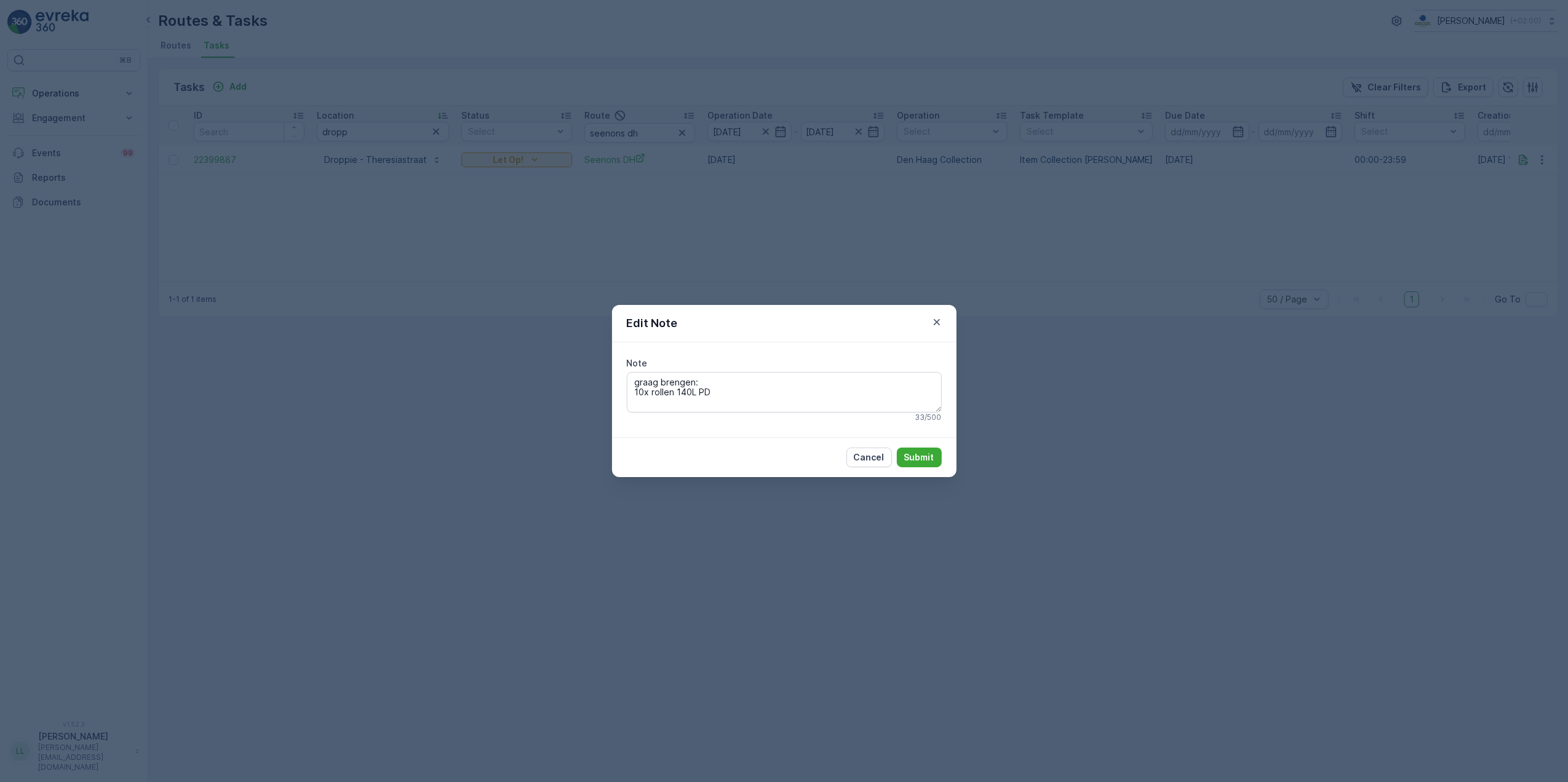
click at [1093, 369] on div "Edit Note Note graag brengen: 10x rollen 140L PD 33 / 500 Cancel Submit" at bounding box center [784, 391] width 1568 height 782
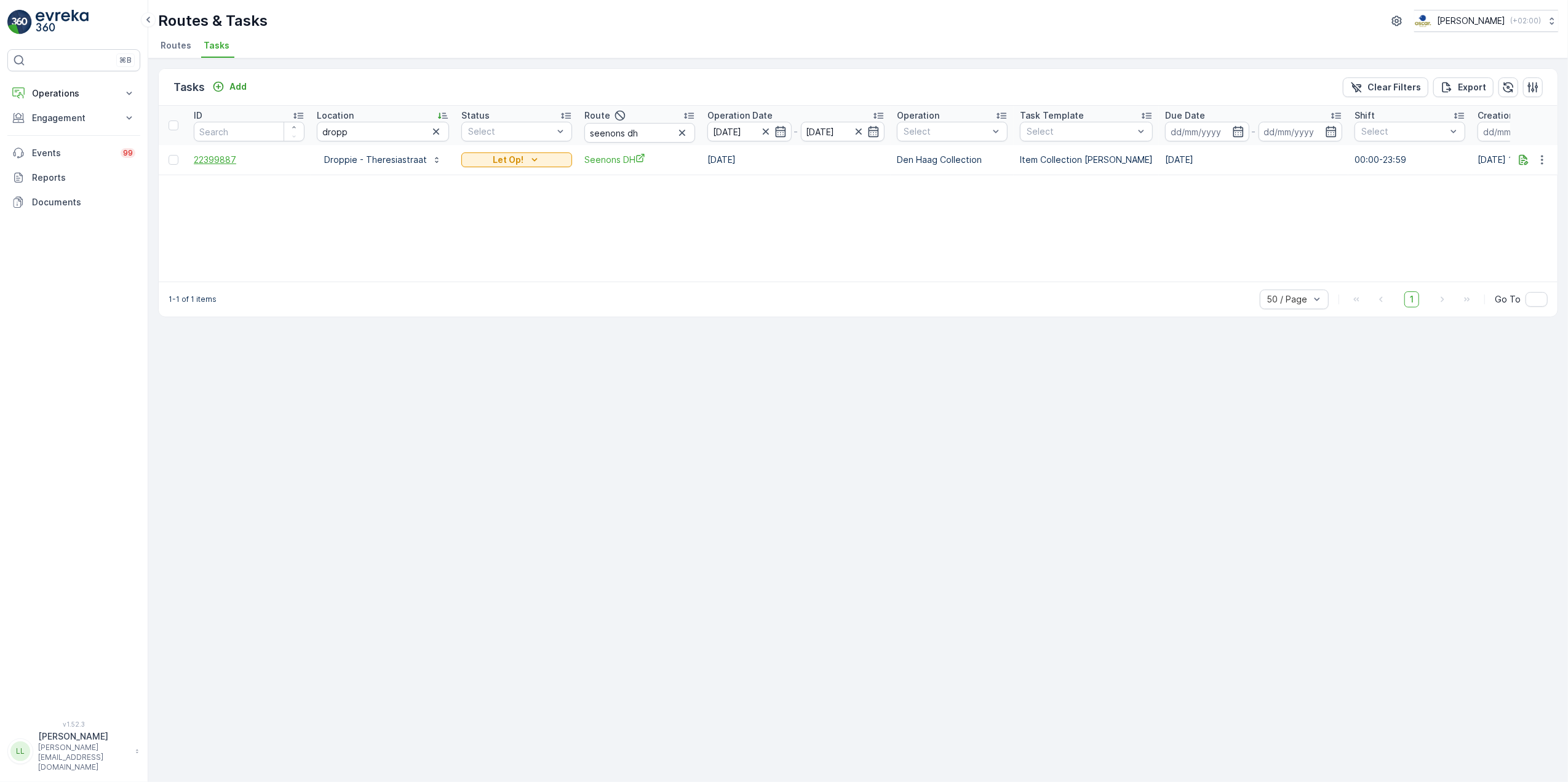
click at [208, 161] on span "22399887" at bounding box center [248, 159] width 110 height 13
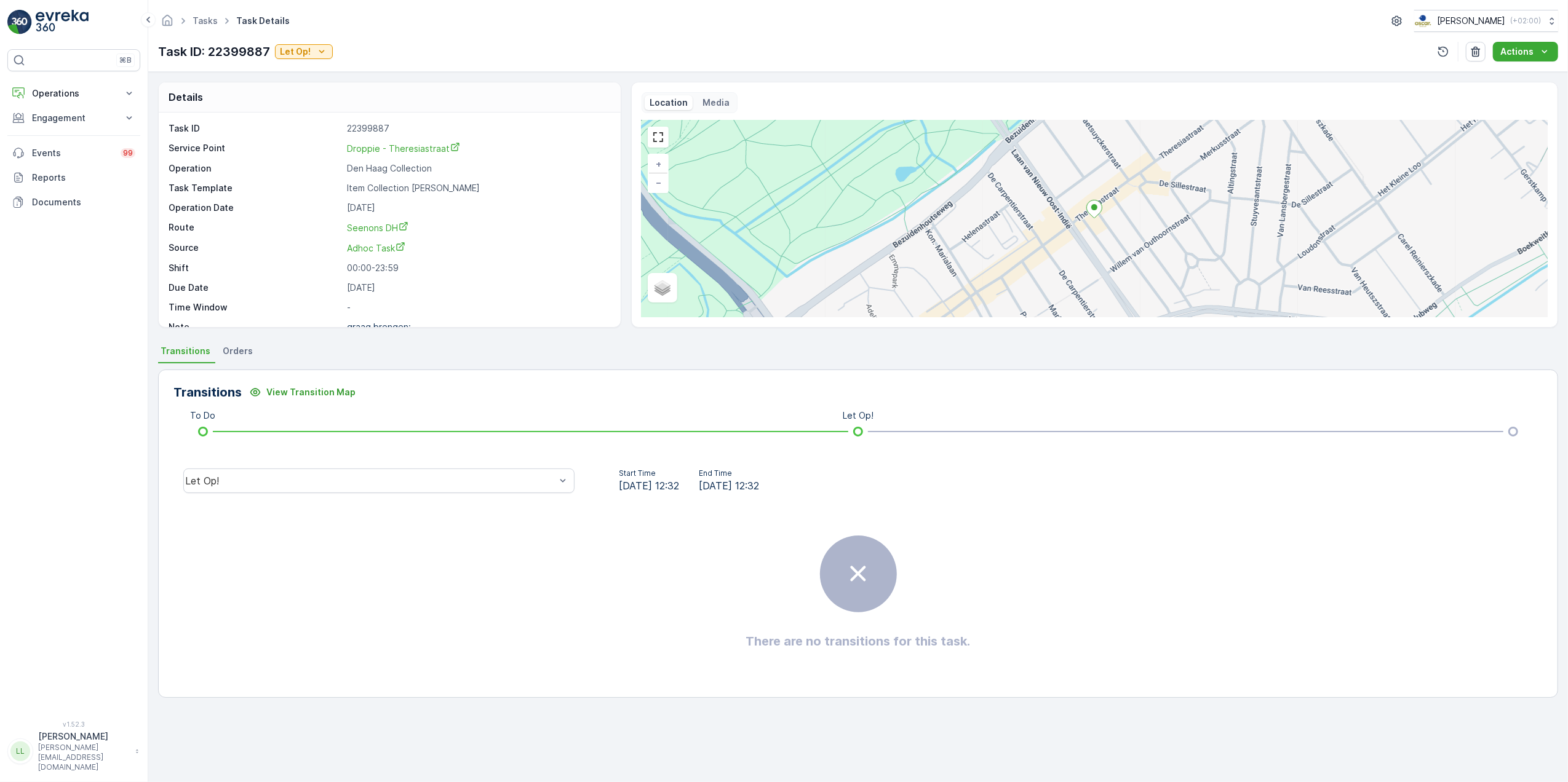
scroll to position [29, 0]
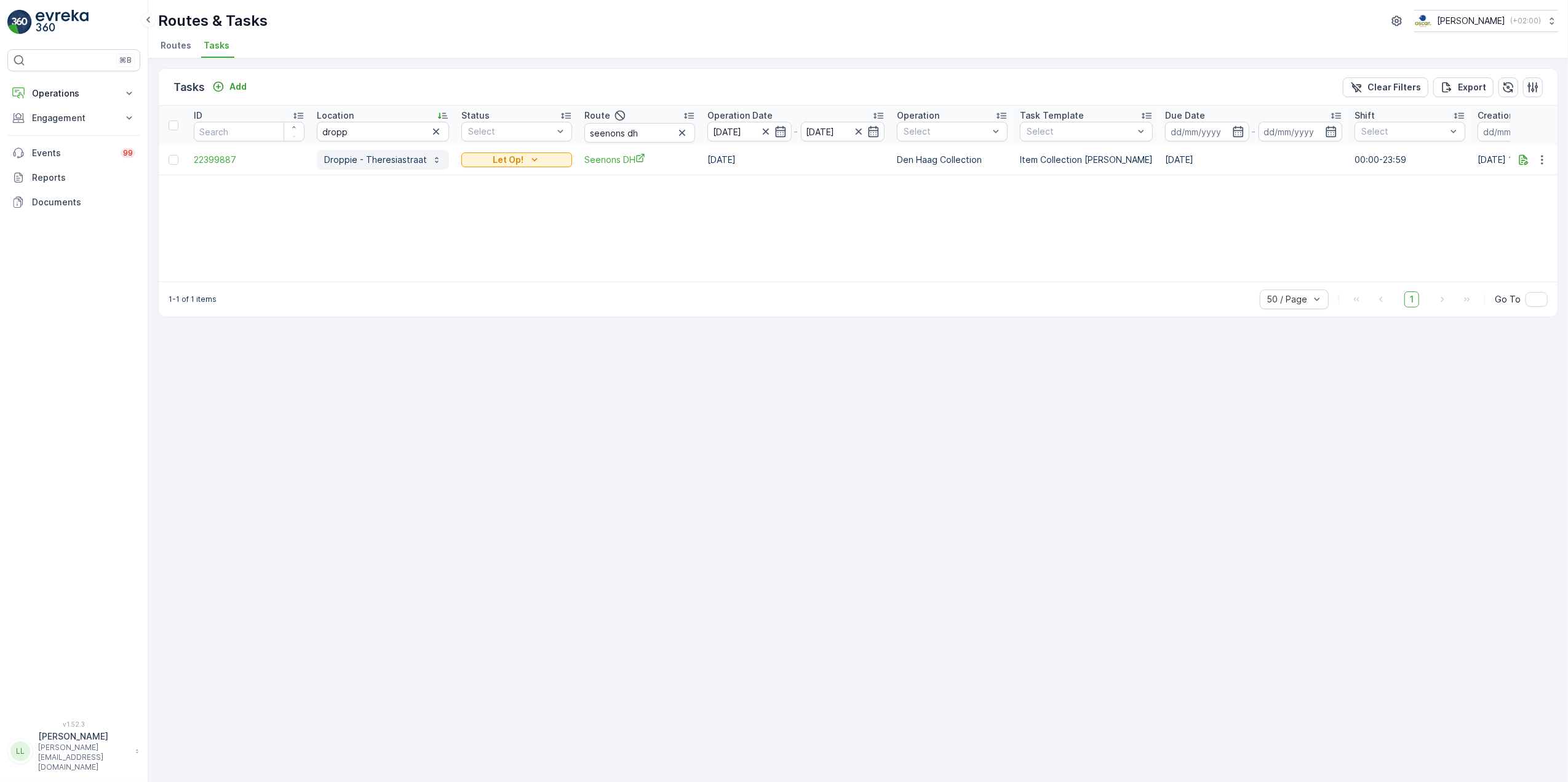
click at [356, 156] on p "Droppie - Theresiastraat" at bounding box center [375, 159] width 103 height 13
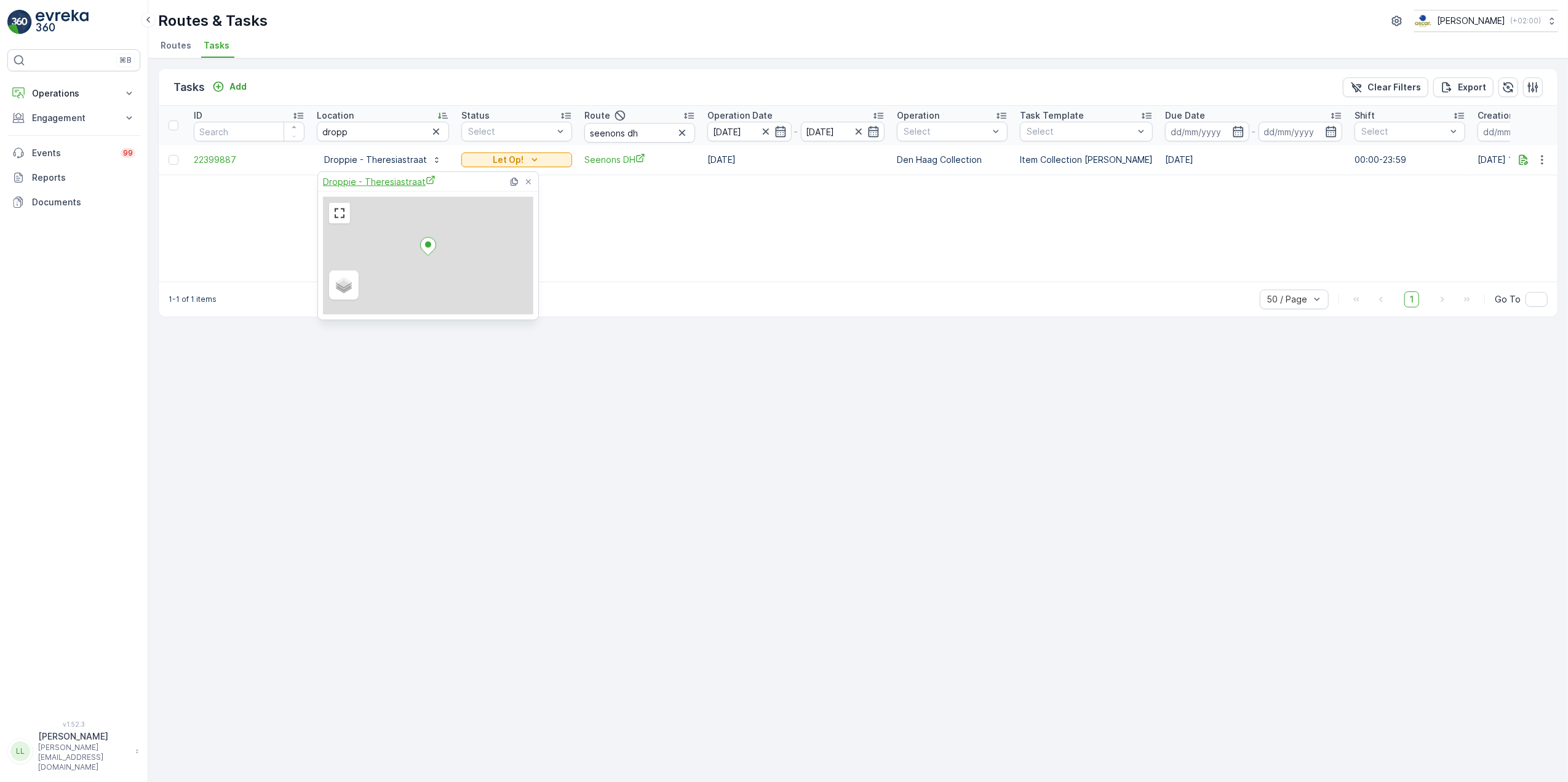
click at [366, 185] on span "Droppie - Theresiastraat" at bounding box center [378, 181] width 112 height 13
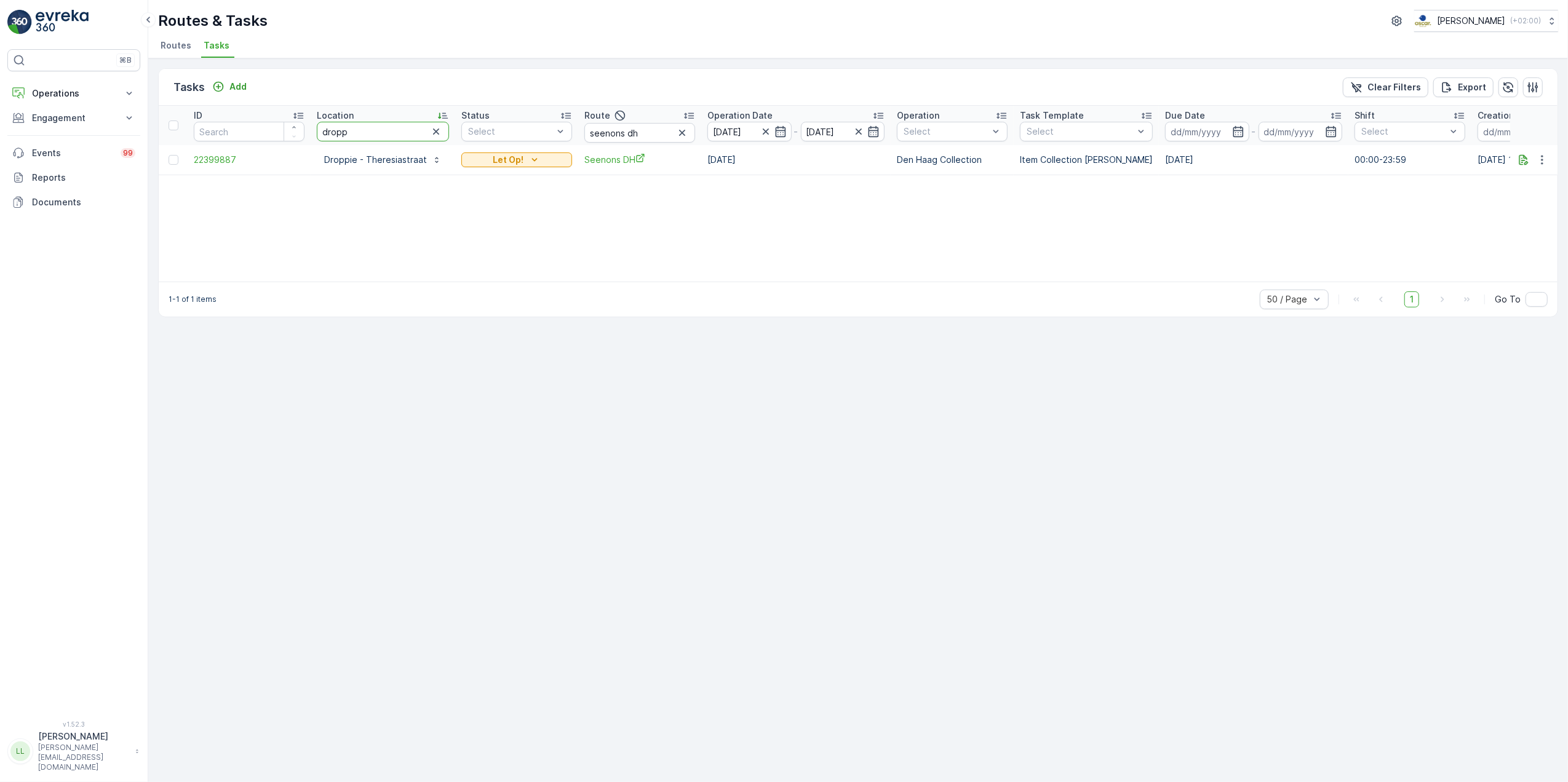
click at [300, 134] on tr "ID Location dropp Status Select Route seenons dh Operation Date 15.10.2025 - 15…" at bounding box center [1117, 125] width 1919 height 39
type input "kaap"
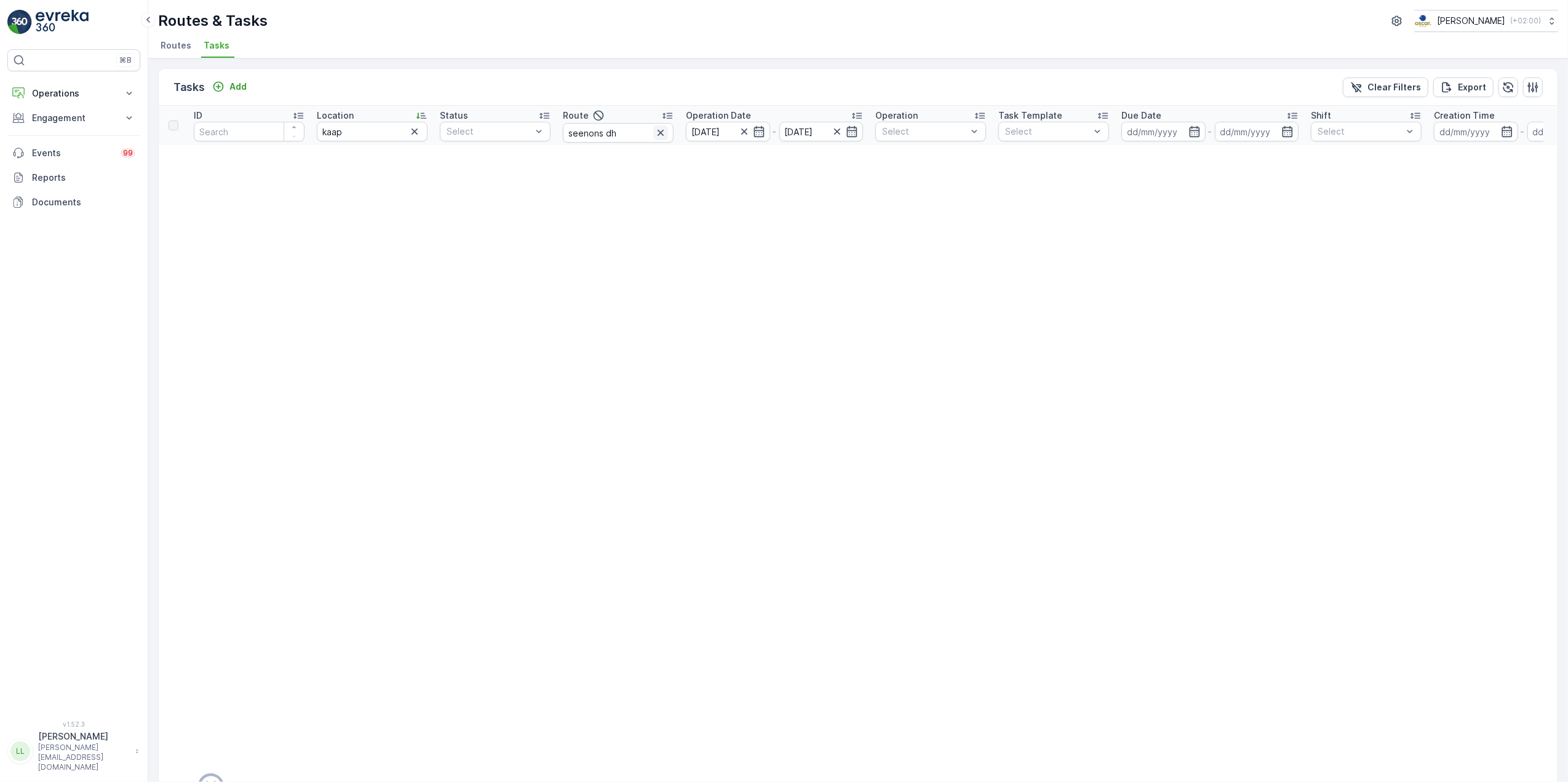
click at [658, 134] on icon "button" at bounding box center [660, 133] width 13 height 13
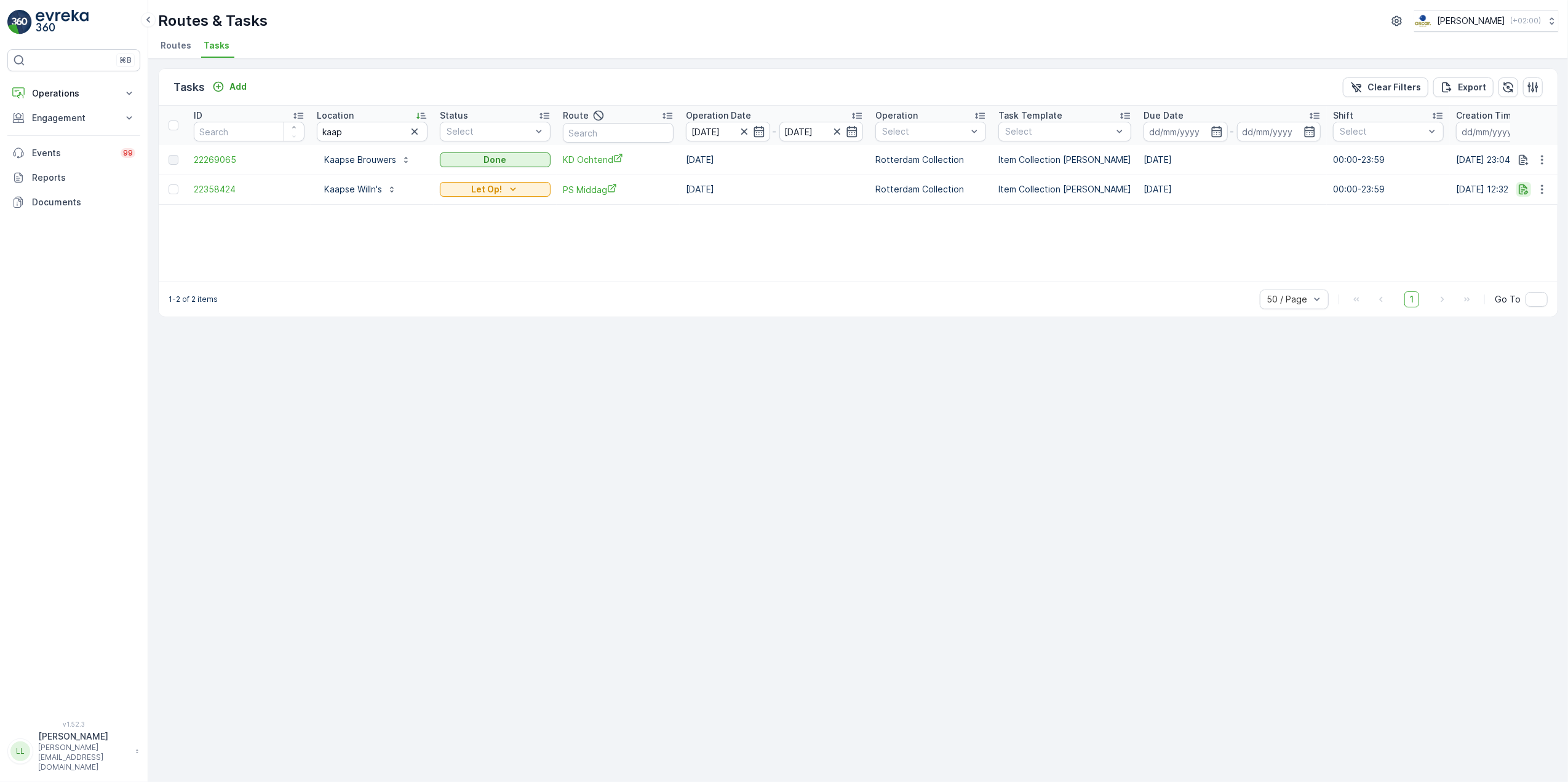
click at [1519, 196] on button "button" at bounding box center [1523, 189] width 15 height 15
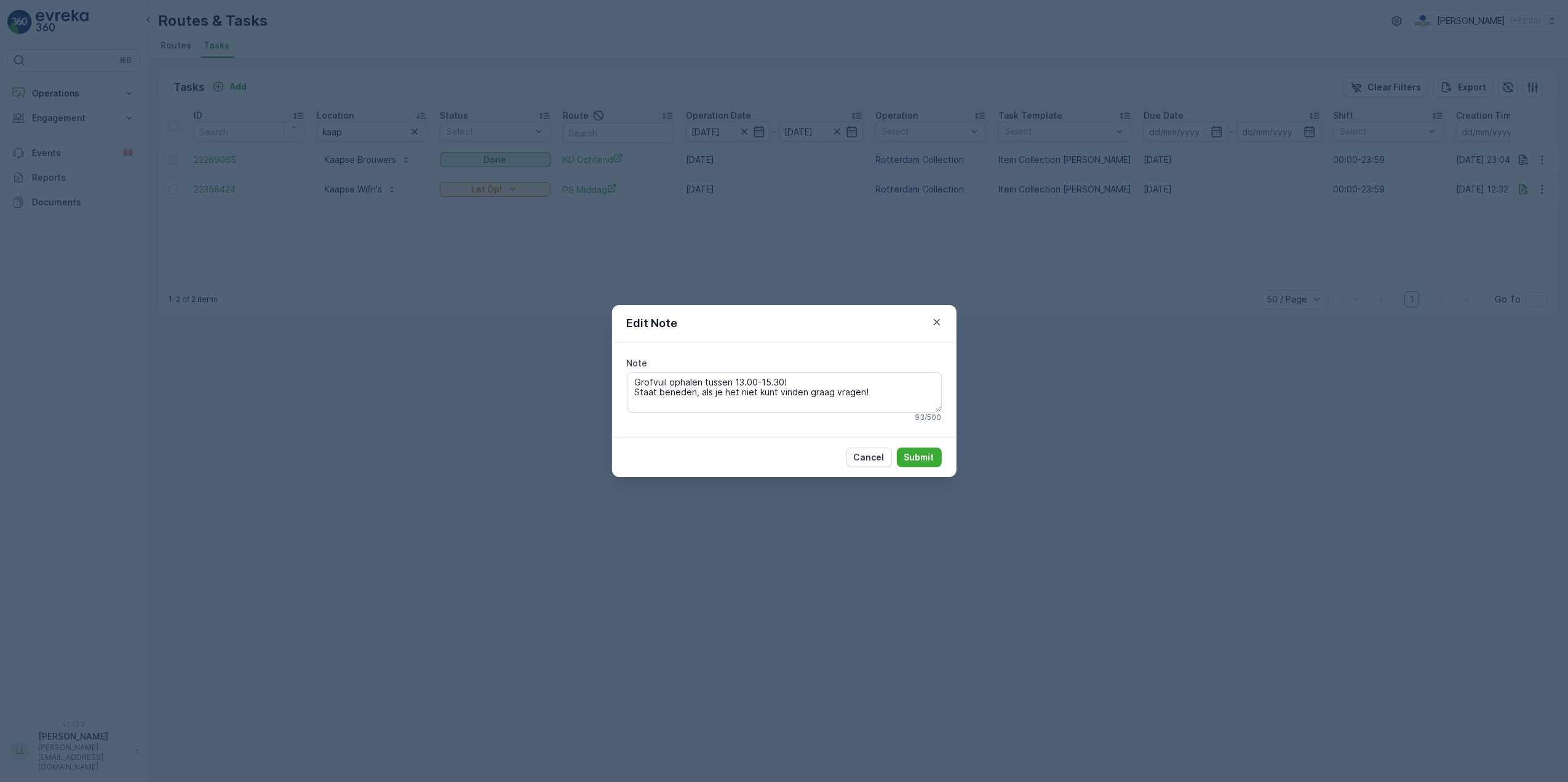
click at [1213, 282] on div "Edit Note Note Grofvuil ophalen tussen 13.00-15.30! Staat beneden, als je het n…" at bounding box center [784, 391] width 1568 height 782
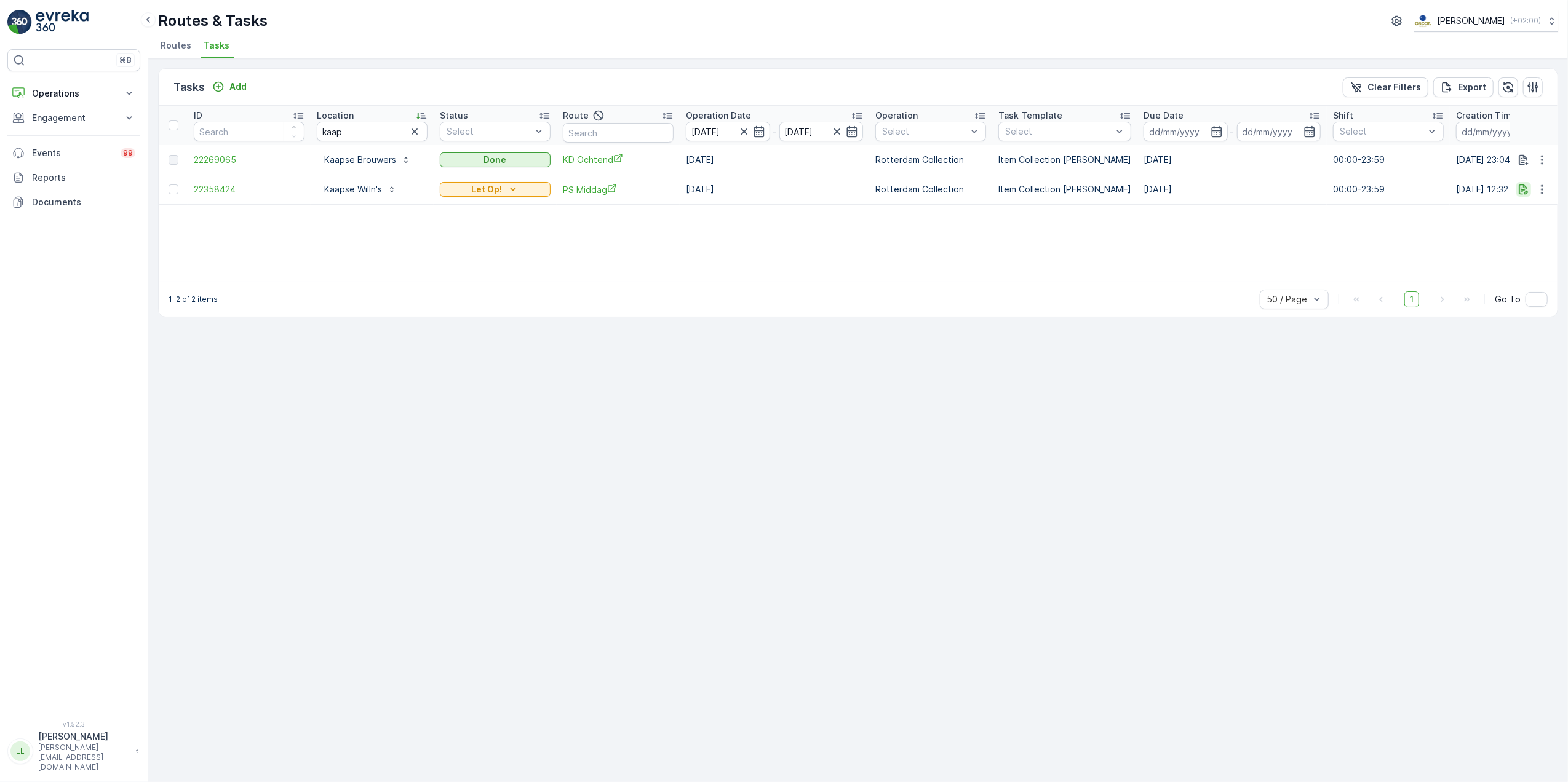
click at [1526, 194] on icon "button" at bounding box center [1523, 190] width 9 height 11
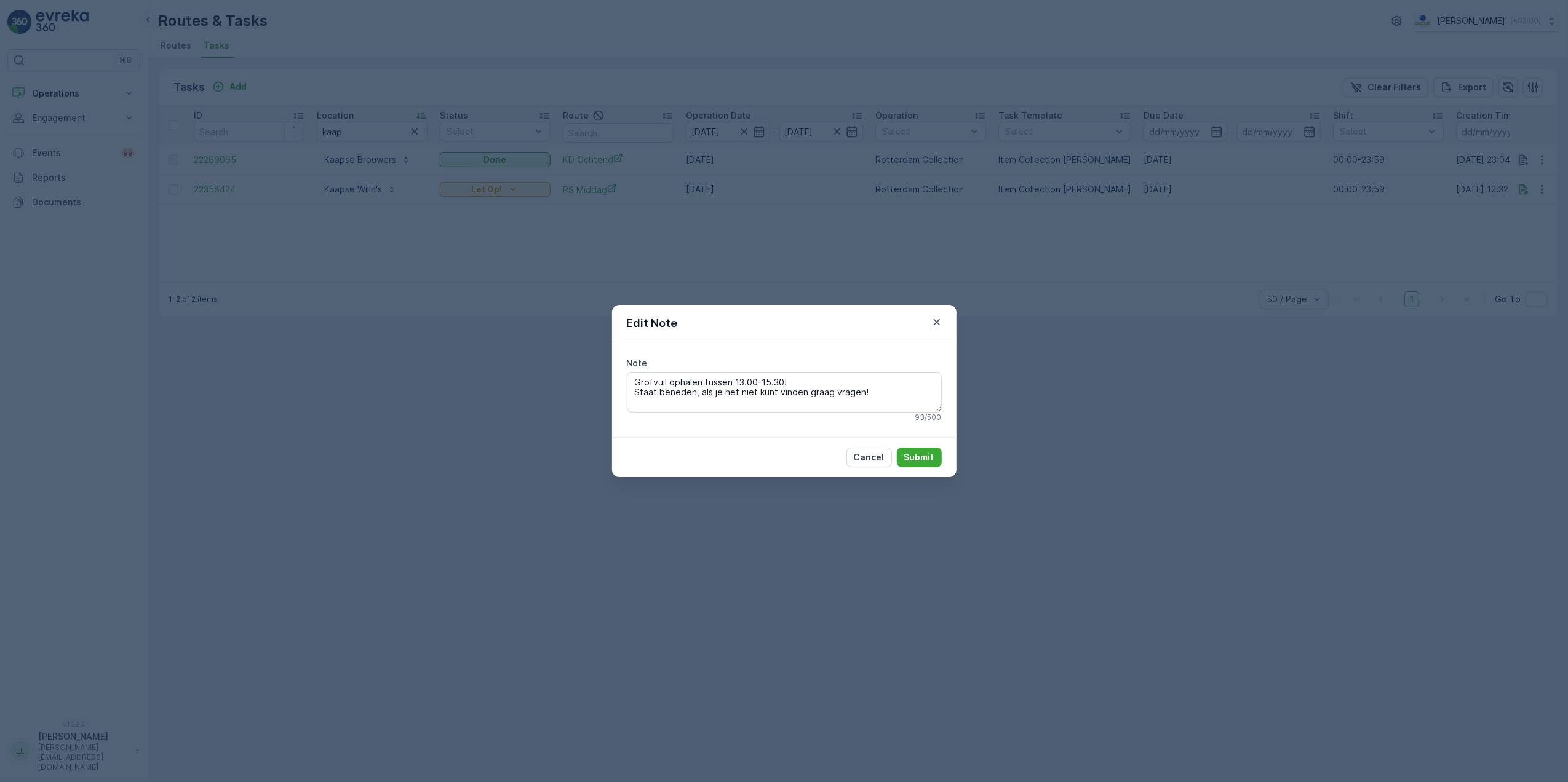
click at [1134, 394] on div "Edit Note Note Grofvuil ophalen tussen 13.00-15.30! Staat beneden, als je het n…" at bounding box center [784, 391] width 1568 height 782
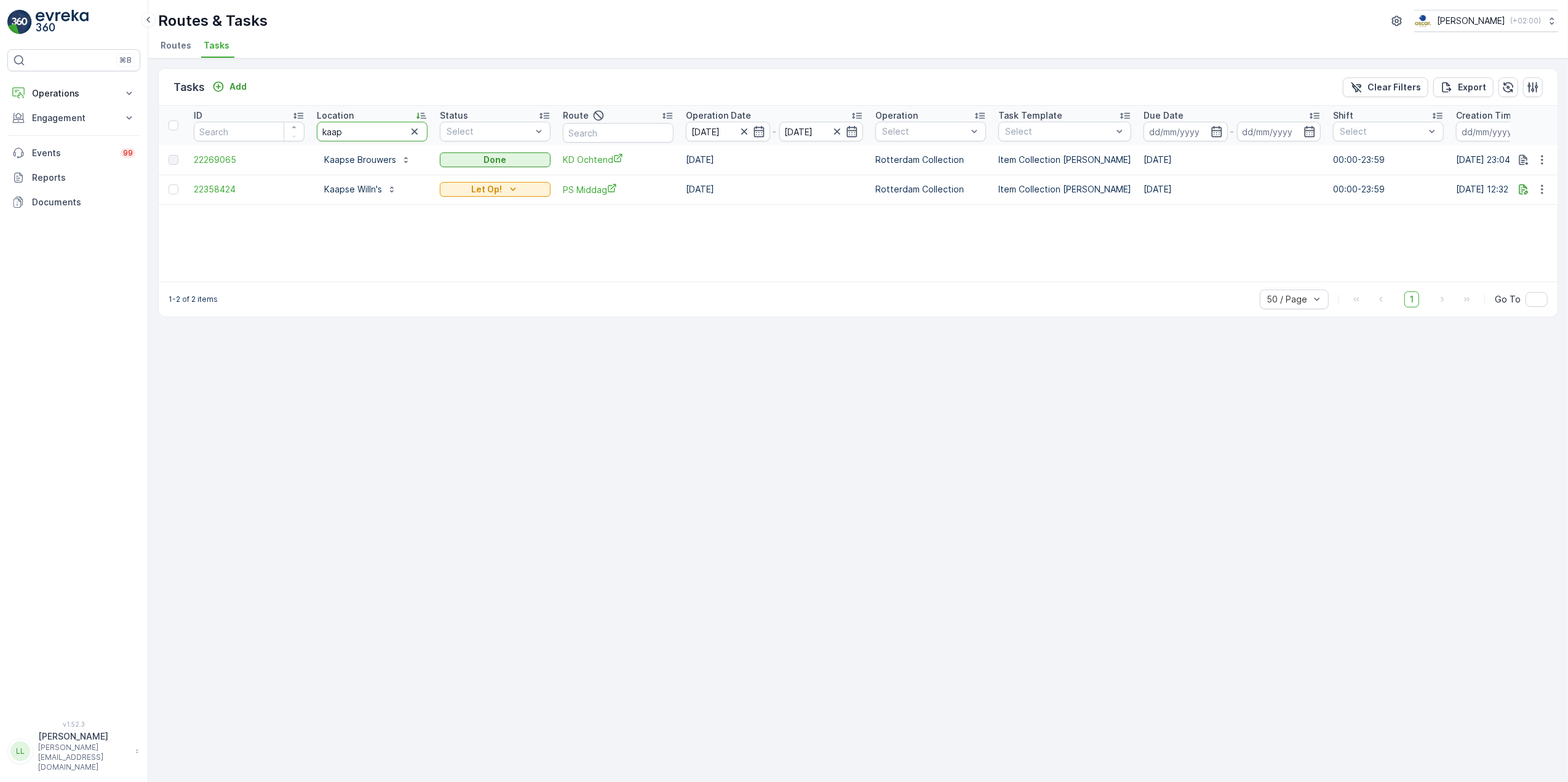
drag, startPoint x: 382, startPoint y: 130, endPoint x: 265, endPoint y: 132, distance: 117.0
click at [265, 132] on tr "ID Location kaap Status Select Route Operation Date 15.10.2025 - 15.10.2025 Ope…" at bounding box center [1107, 125] width 1897 height 39
type input "str"
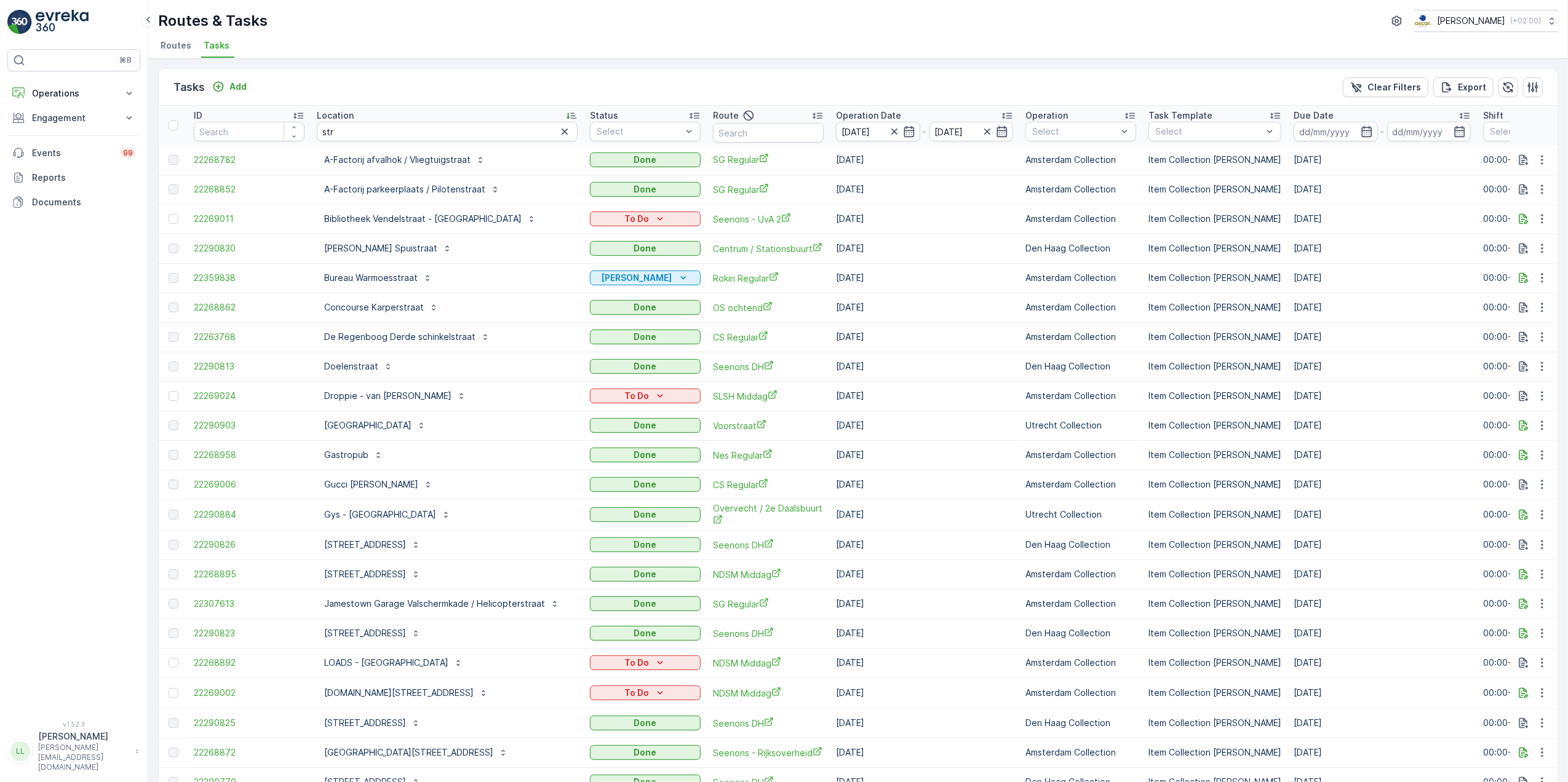
click at [379, 128] on input "str" at bounding box center [447, 132] width 261 height 20
type input "stromma"
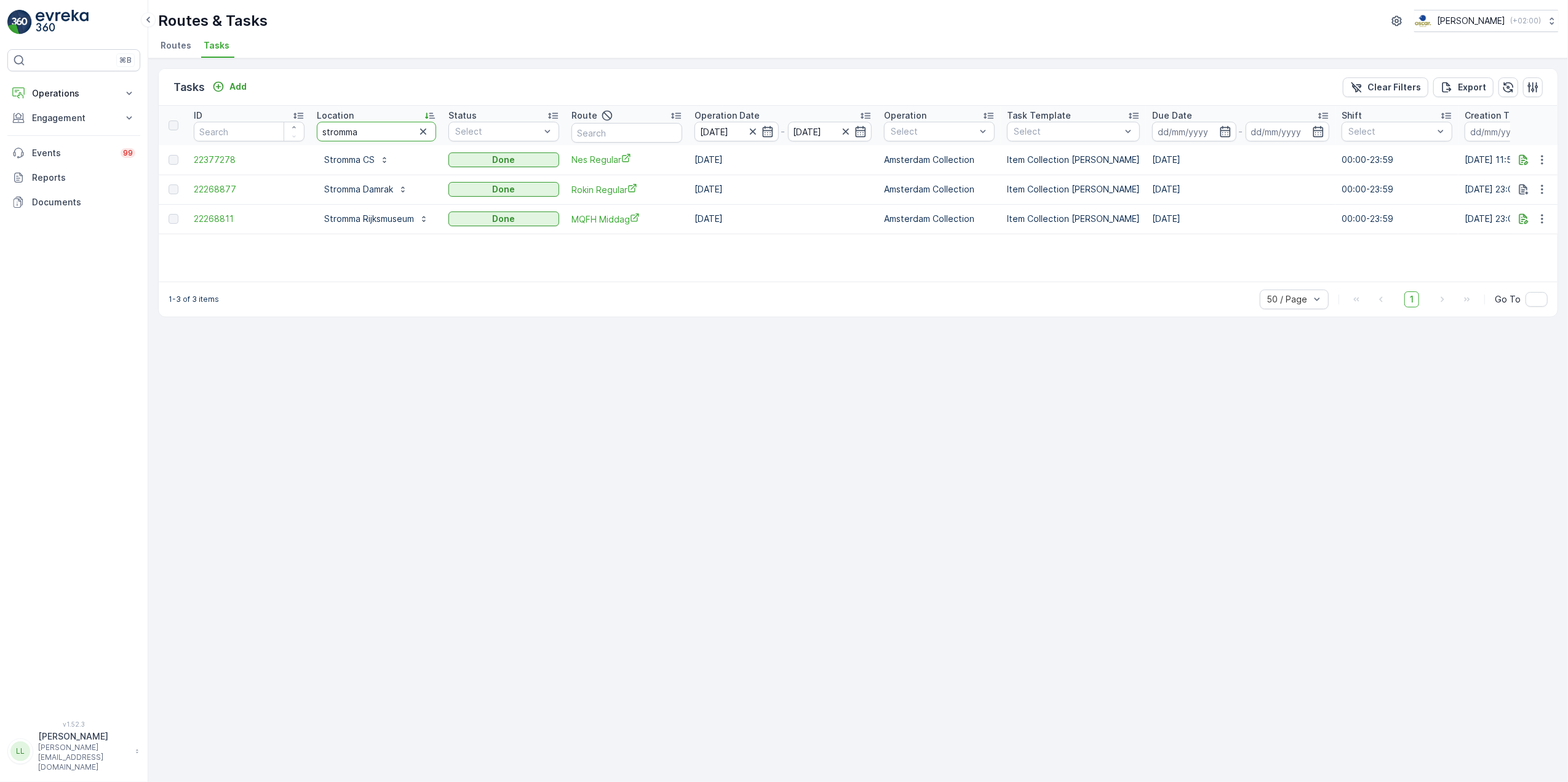
drag, startPoint x: 376, startPoint y: 133, endPoint x: 266, endPoint y: 123, distance: 110.5
click at [266, 123] on tr "ID Location stromma Status Select Route Operation Date 15.10.2025 - 15.10.2025 …" at bounding box center [1111, 125] width 1906 height 39
type input "uva"
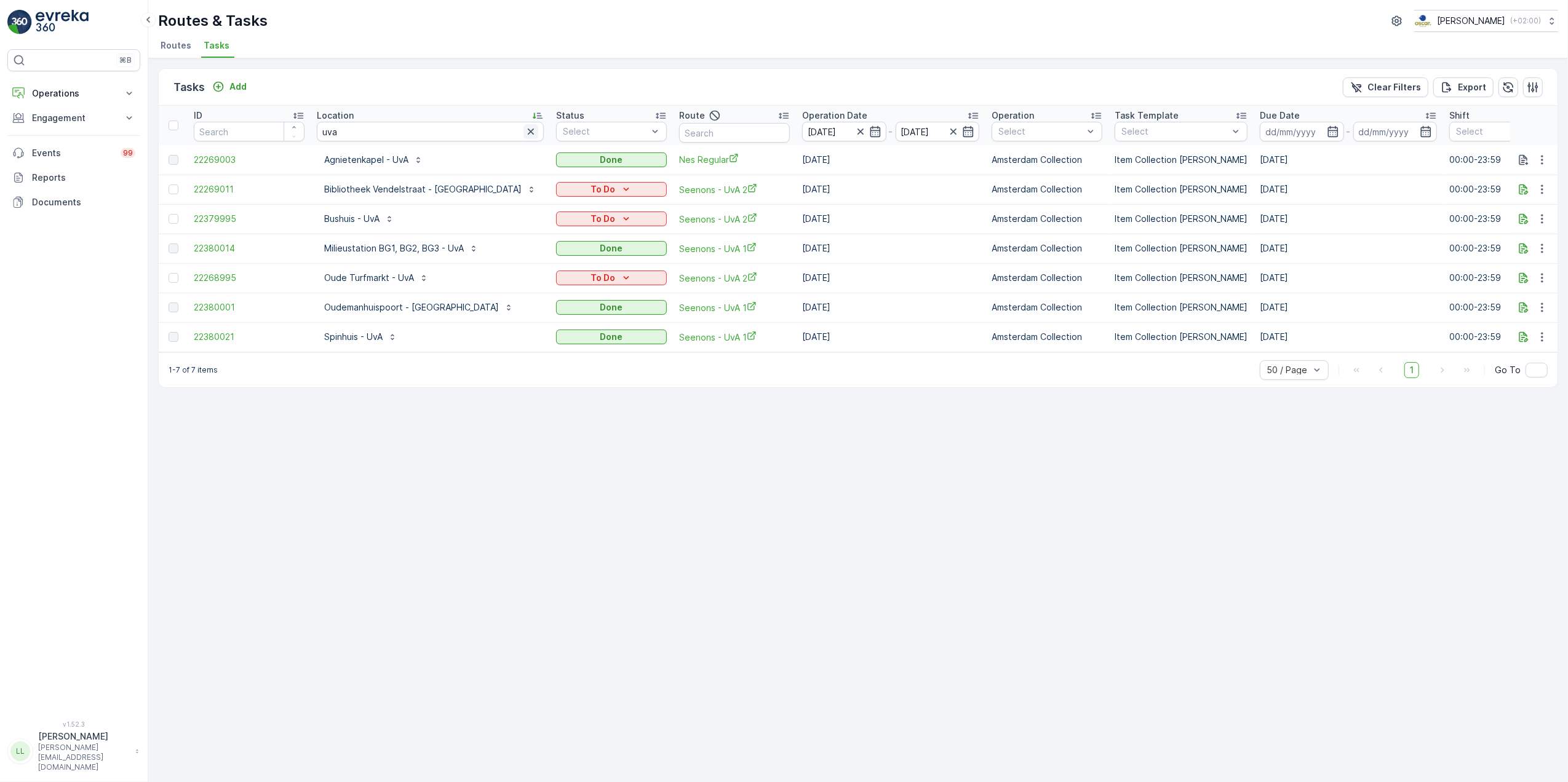
click at [528, 132] on icon "button" at bounding box center [531, 131] width 6 height 6
click at [689, 124] on input "text" at bounding box center [734, 133] width 110 height 20
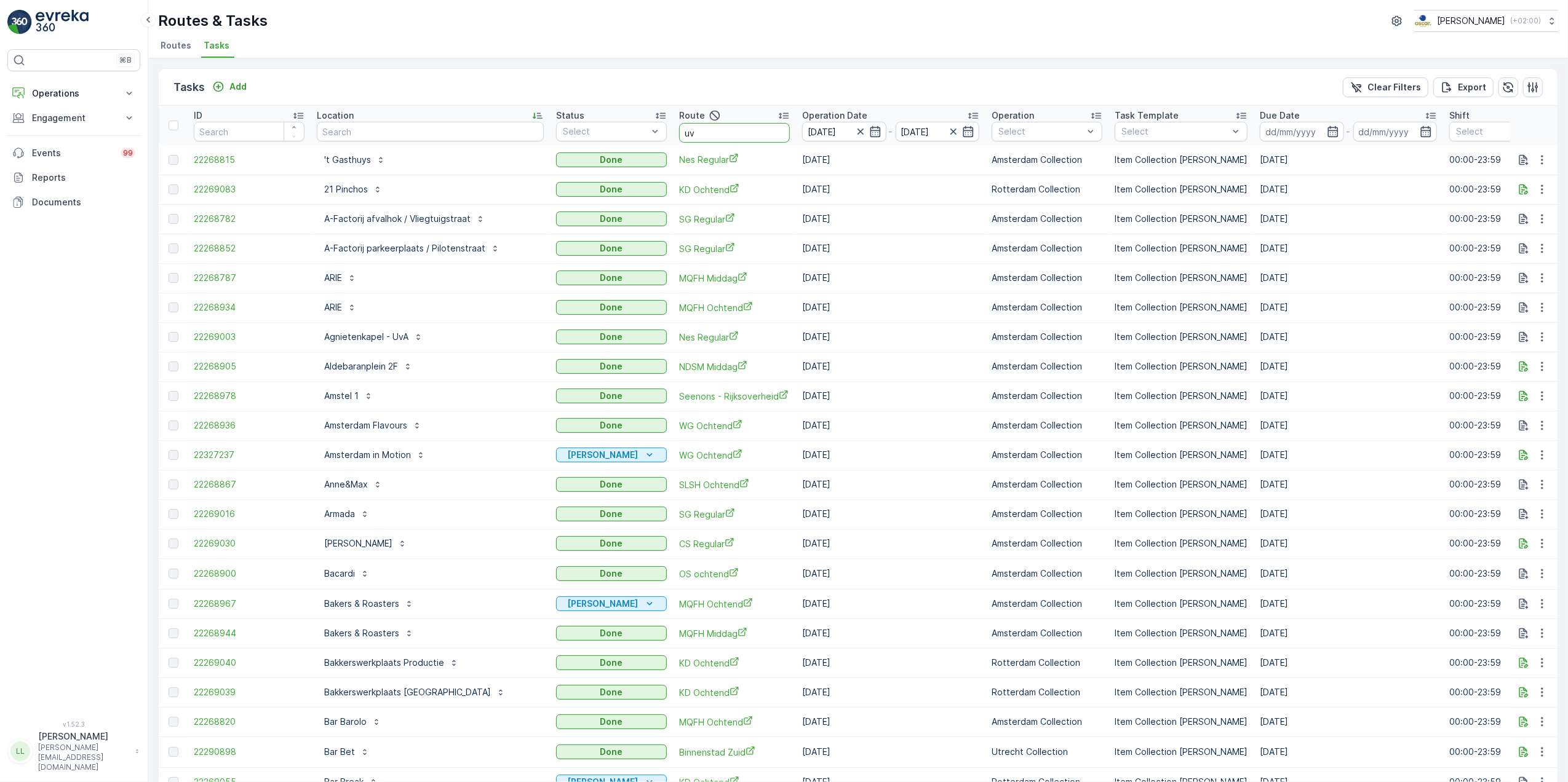
type input "uva"
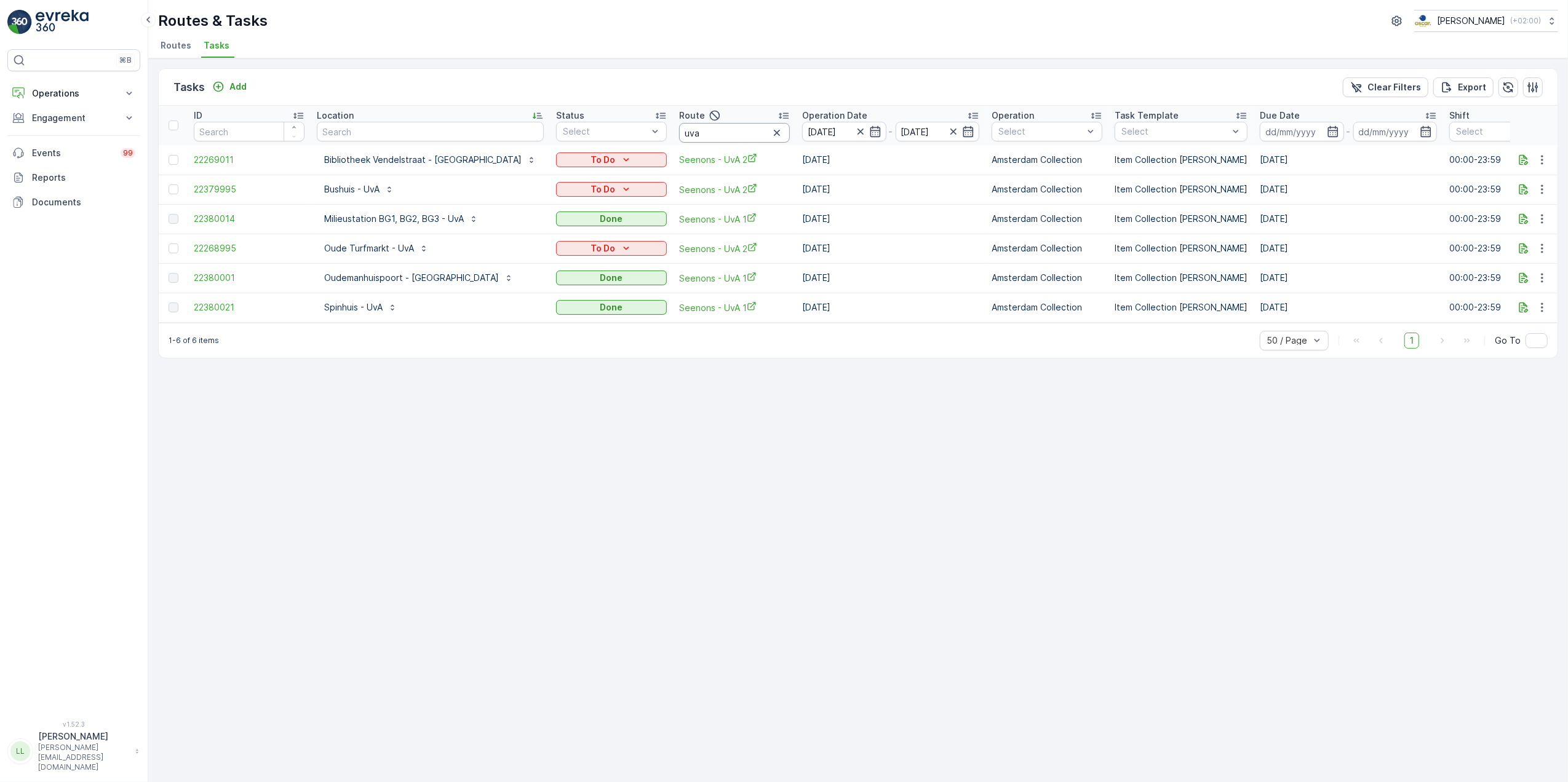
click at [682, 135] on input "uva" at bounding box center [734, 133] width 110 height 20
type input "uva 2"
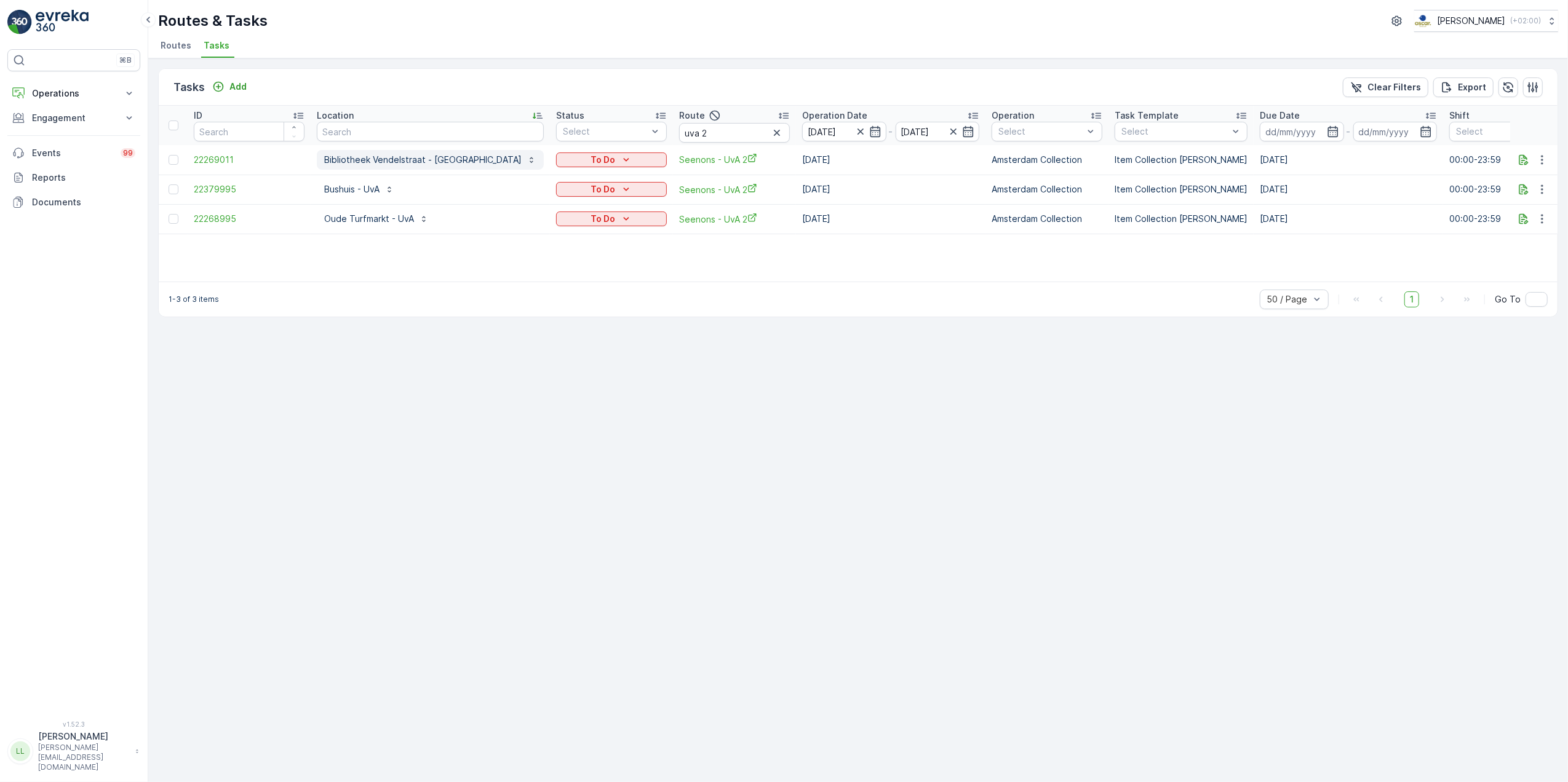
click at [365, 167] on button "Bibliotheek Vendelstraat - UvA" at bounding box center [430, 160] width 227 height 20
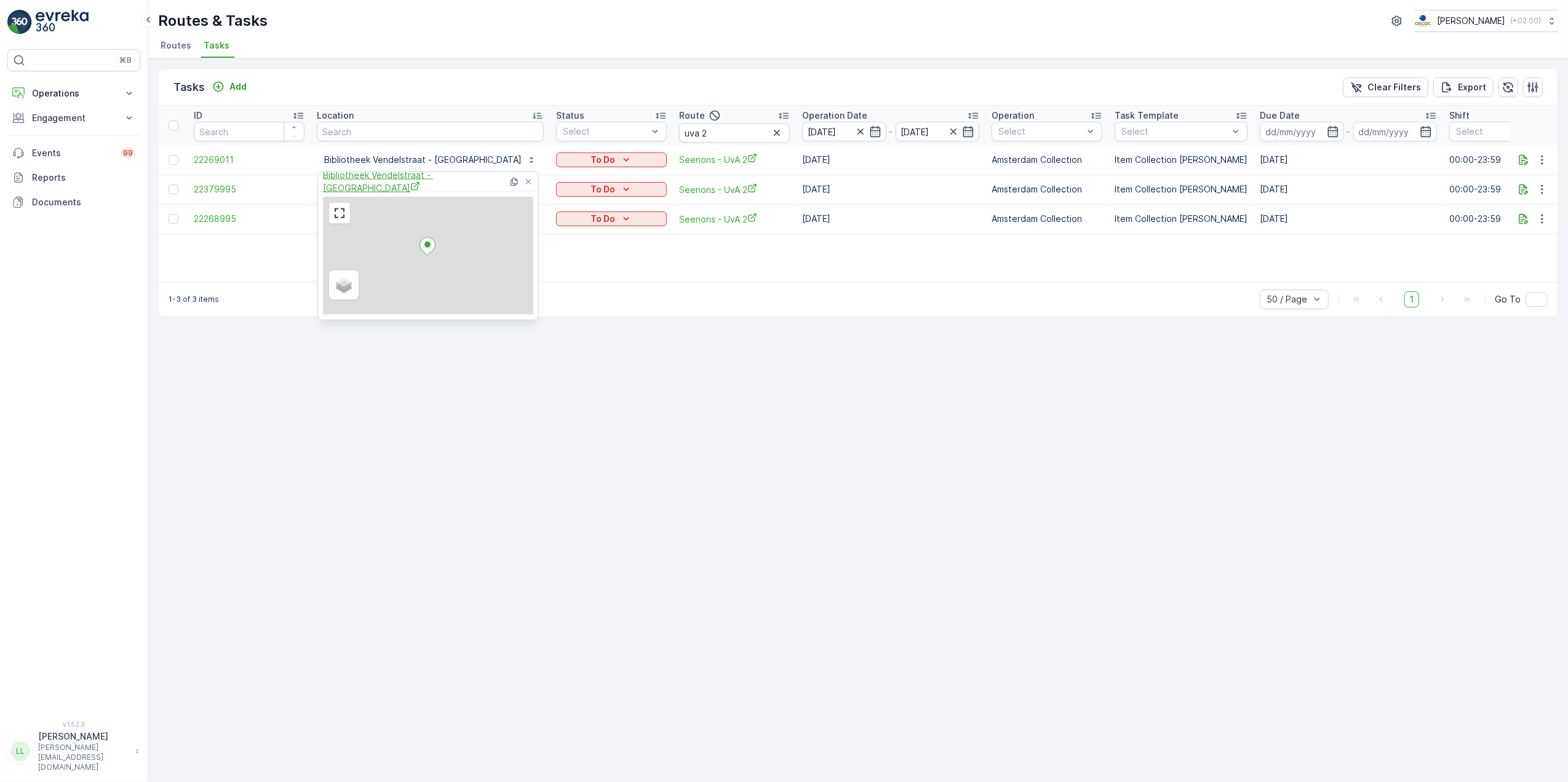
click at [363, 180] on span "Bibliotheek Vendelstraat - UvA" at bounding box center [414, 182] width 185 height 25
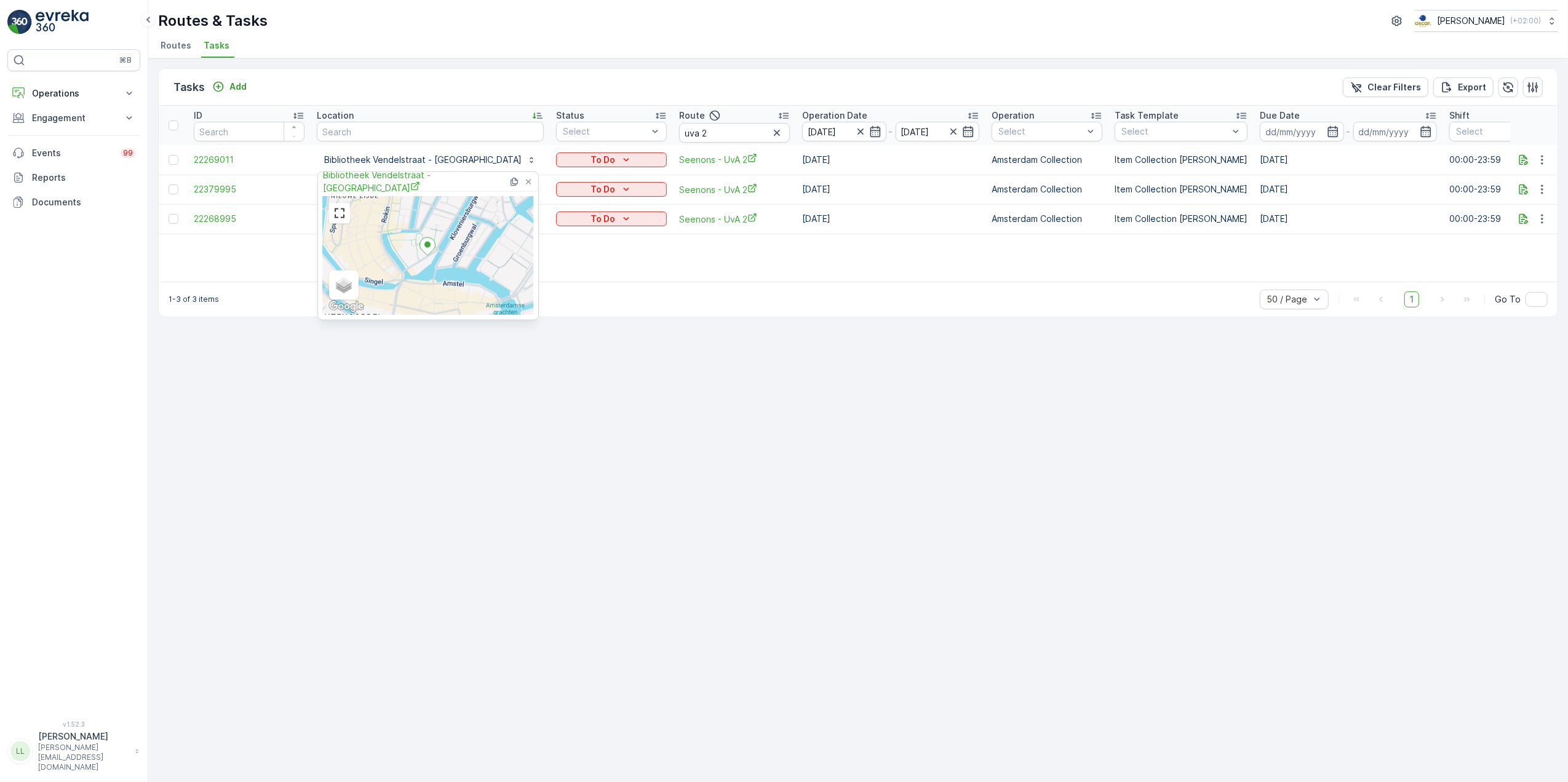
click at [675, 332] on div "Tasks Add Clear Filters Export ID Location Status Select Route uva 2 Operation …" at bounding box center [858, 420] width 1419 height 724
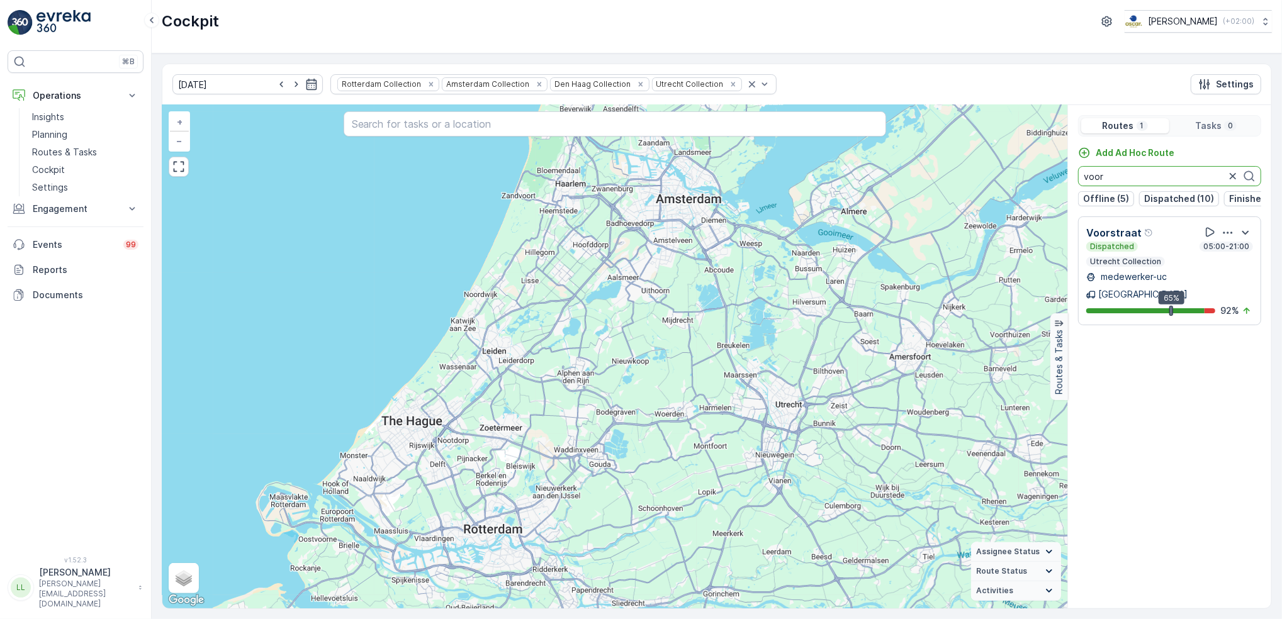
drag, startPoint x: 1100, startPoint y: 183, endPoint x: 1074, endPoint y: 189, distance: 27.2
click at [1074, 189] on div "Add Ad Hoc Route voor Offline (5) Dispatched (10) Finished (14) Undispatched (6)" at bounding box center [1169, 177] width 203 height 60
drag, startPoint x: 1090, startPoint y: 177, endPoint x: 1099, endPoint y: 178, distance: 9.5
click at [1099, 178] on input "cs" at bounding box center [1169, 176] width 183 height 20
click at [1097, 177] on input "cs" at bounding box center [1169, 176] width 183 height 20
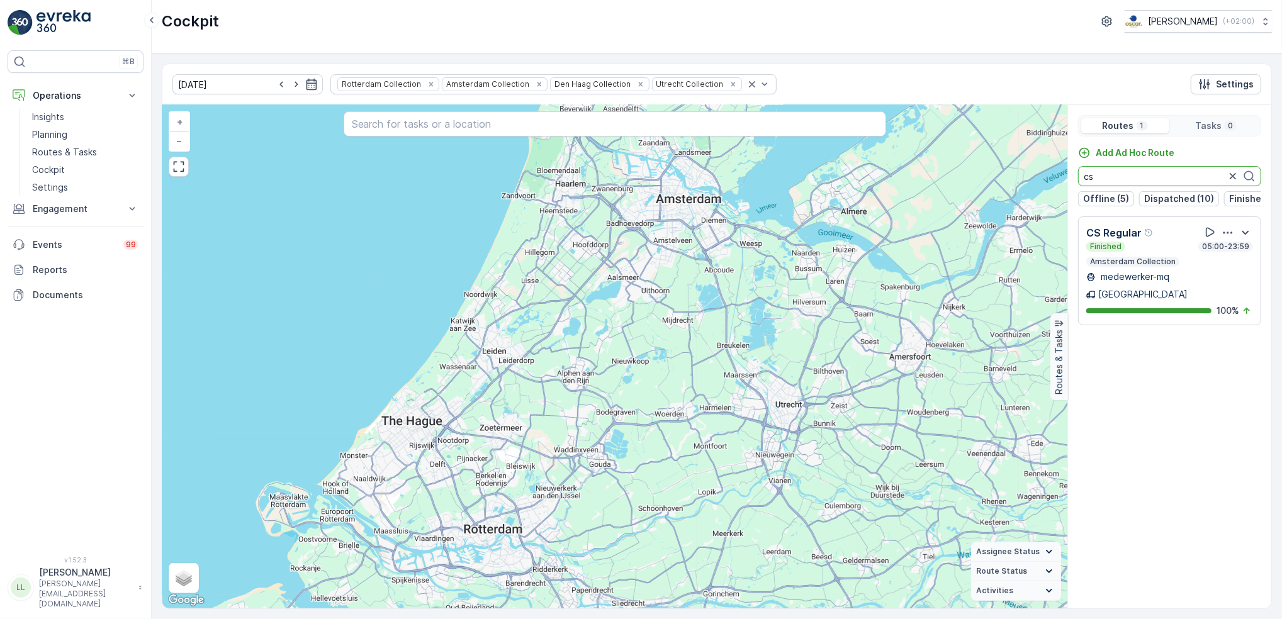
click at [1114, 177] on input "cs" at bounding box center [1169, 176] width 183 height 20
drag, startPoint x: 1102, startPoint y: 174, endPoint x: 1050, endPoint y: 172, distance: 52.3
click at [1050, 172] on div "+ − Satellite Roadmap Terrain Hybrid Leaflet Keyboard shortcuts Map Data Map da…" at bounding box center [716, 356] width 1109 height 503
drag, startPoint x: 1113, startPoint y: 171, endPoint x: 1050, endPoint y: 180, distance: 63.5
click at [1051, 180] on div "+ − Satellite Roadmap Terrain Hybrid Leaflet Keyboard shortcuts Map Data Map da…" at bounding box center [716, 356] width 1109 height 503
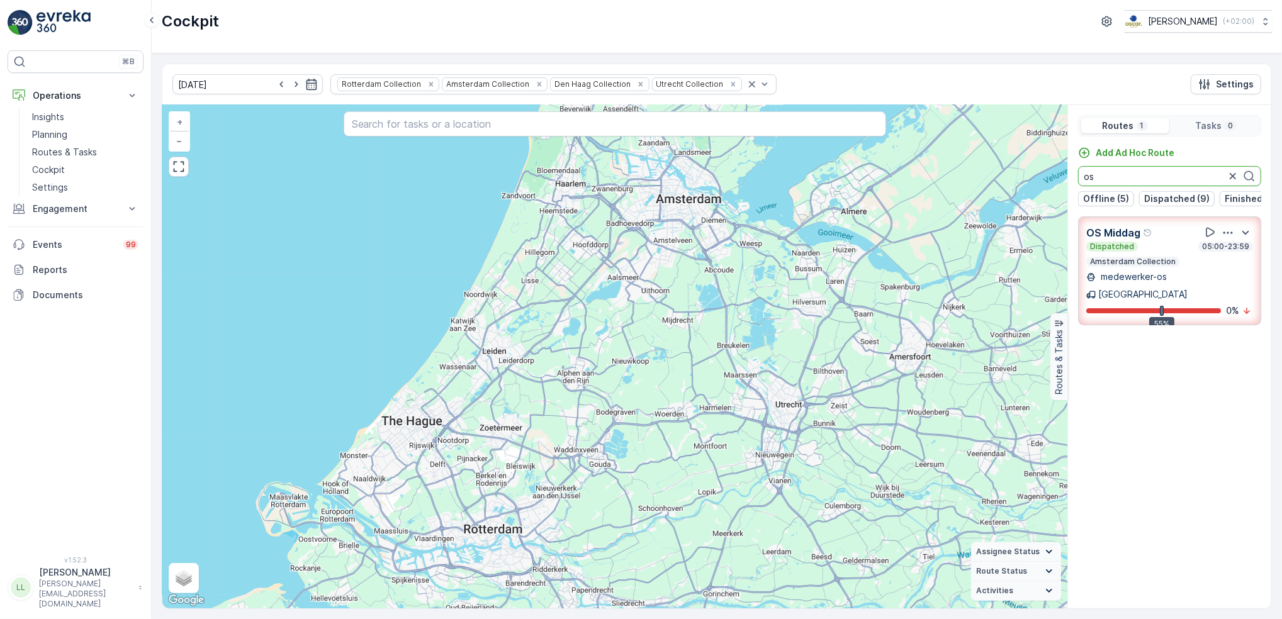
type input "o"
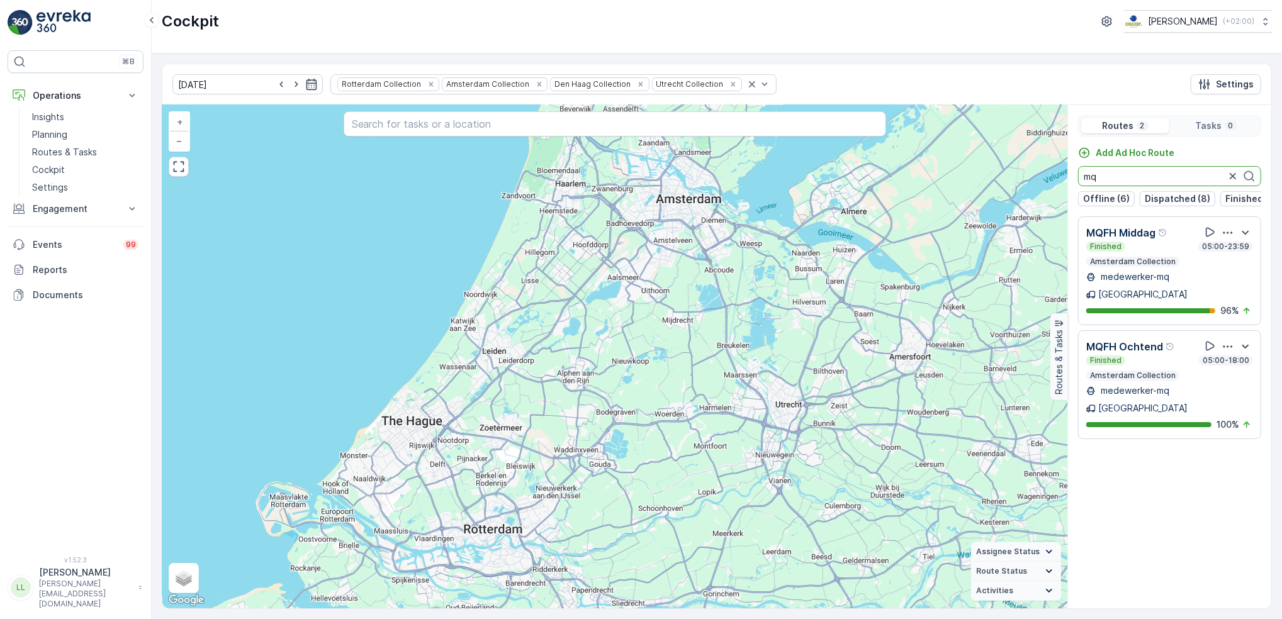
drag, startPoint x: 1125, startPoint y: 172, endPoint x: 1081, endPoint y: 174, distance: 44.1
click at [1081, 174] on input "mq" at bounding box center [1169, 176] width 183 height 20
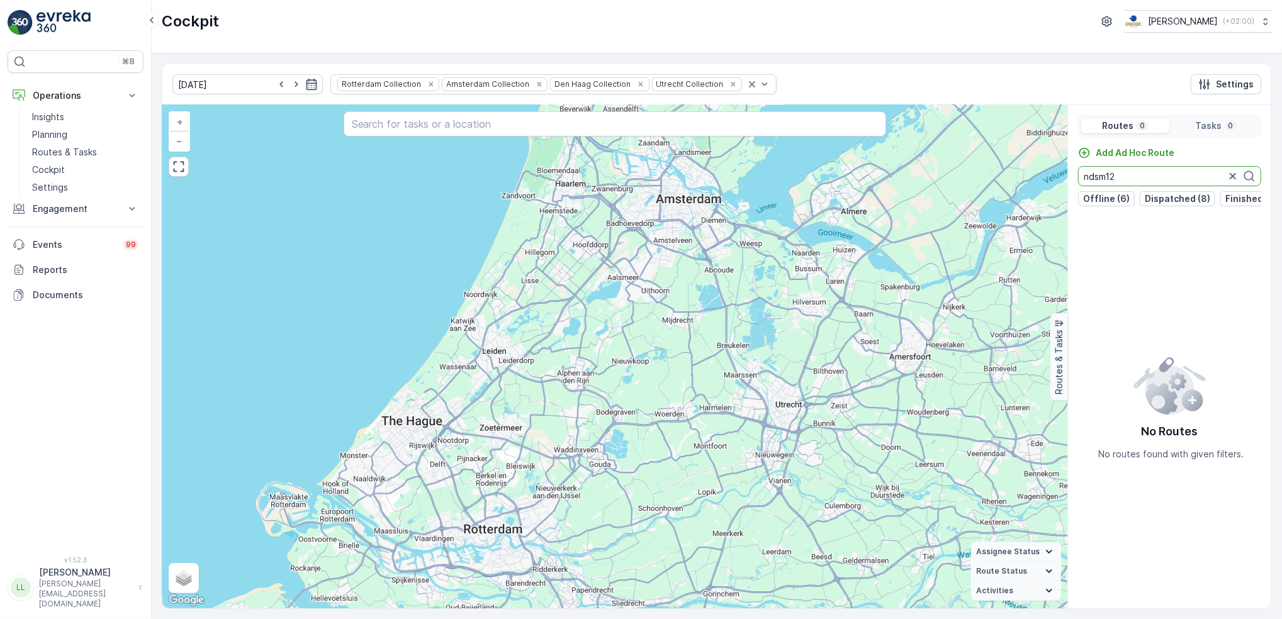
click at [1044, 181] on div "+ − Satellite Roadmap Terrain Hybrid Leaflet Keyboard shortcuts Map Data Map da…" at bounding box center [716, 356] width 1109 height 503
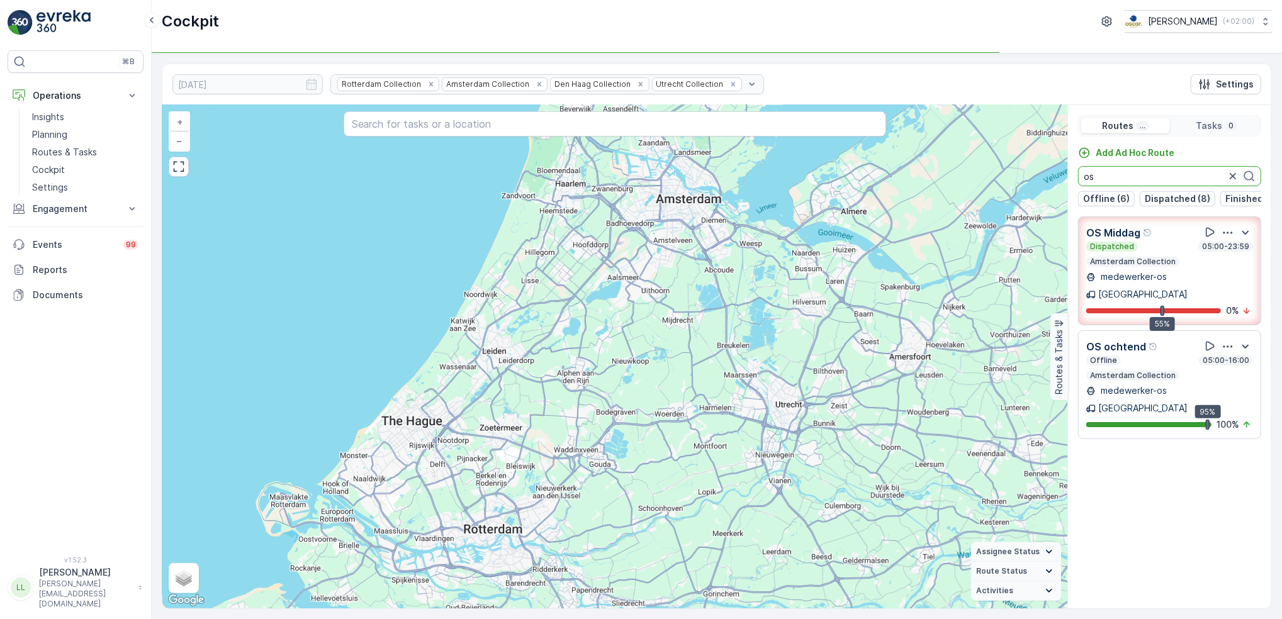
drag, startPoint x: 1120, startPoint y: 181, endPoint x: 1043, endPoint y: 174, distance: 77.0
click at [1043, 174] on div "+ − Satellite Roadmap Terrain Hybrid Leaflet Keyboard shortcuts Map Data Map da…" at bounding box center [716, 356] width 1109 height 503
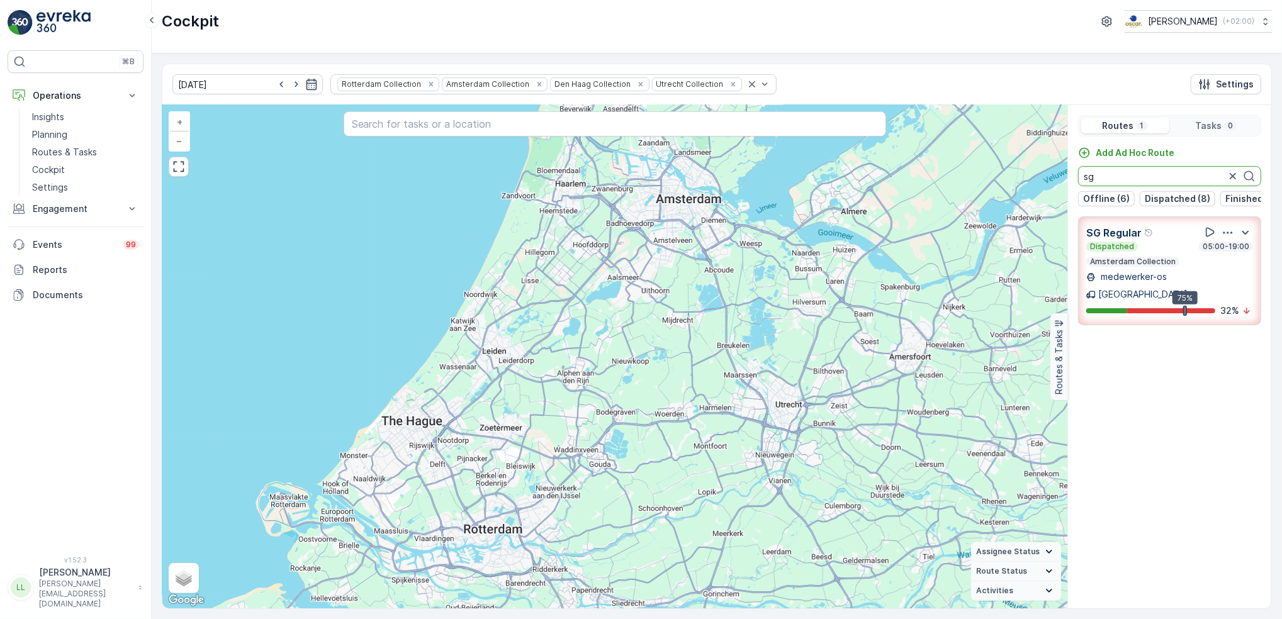
drag, startPoint x: 1097, startPoint y: 176, endPoint x: 1085, endPoint y: 174, distance: 12.7
click at [1085, 174] on input "sg" at bounding box center [1169, 176] width 183 height 20
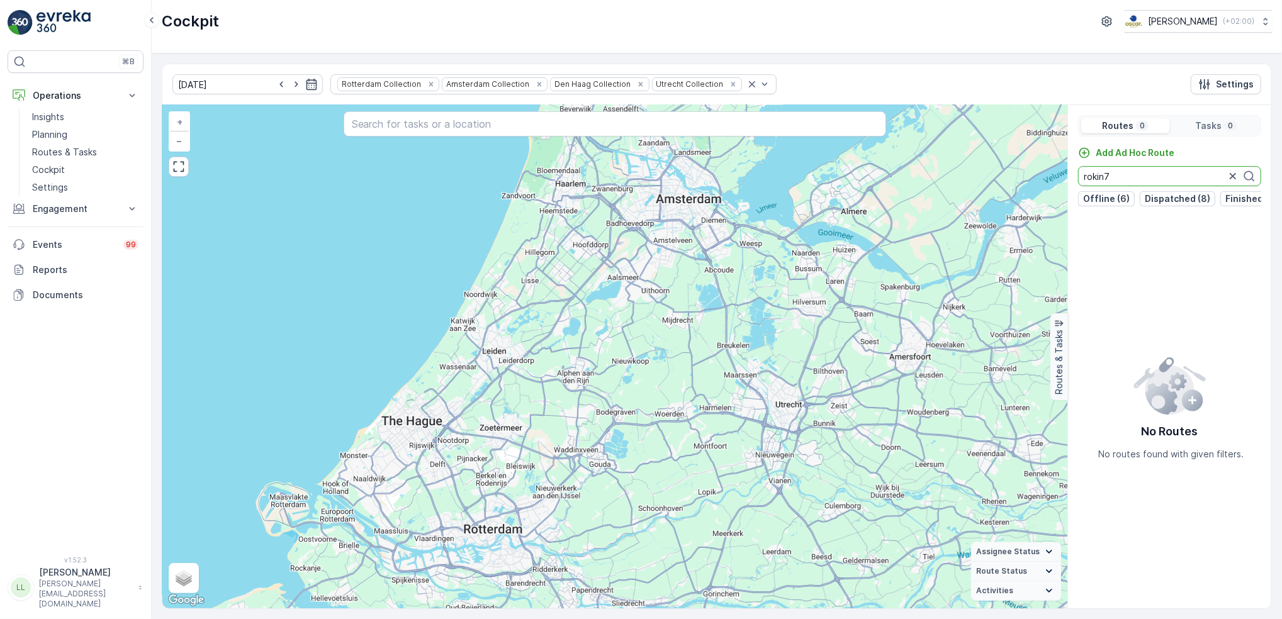
drag, startPoint x: 1118, startPoint y: 172, endPoint x: 1066, endPoint y: 186, distance: 54.0
click at [1066, 186] on div "+ − Satellite Roadmap Terrain Hybrid Leaflet Keyboard shortcuts Map Data Map da…" at bounding box center [716, 356] width 1109 height 503
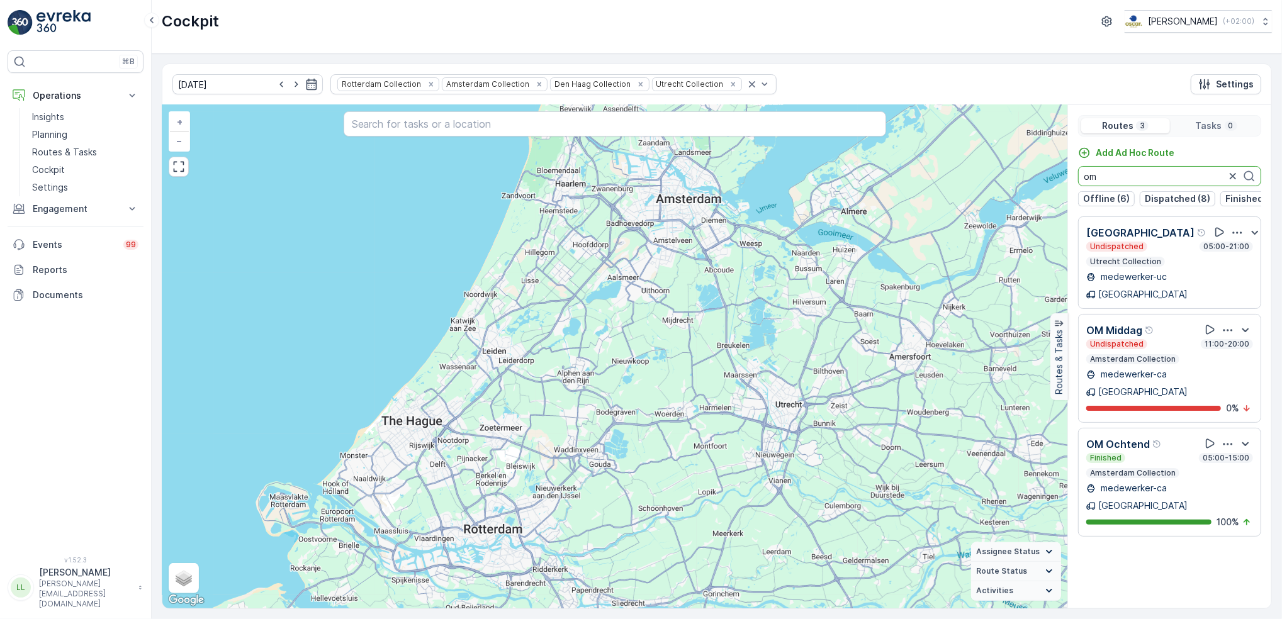
drag, startPoint x: 1100, startPoint y: 182, endPoint x: 1071, endPoint y: 174, distance: 29.3
click at [1071, 174] on div "Add Ad Hoc Route om Offline (6) Dispatched (8) Finished (15) Undispatched (6)" at bounding box center [1169, 177] width 203 height 60
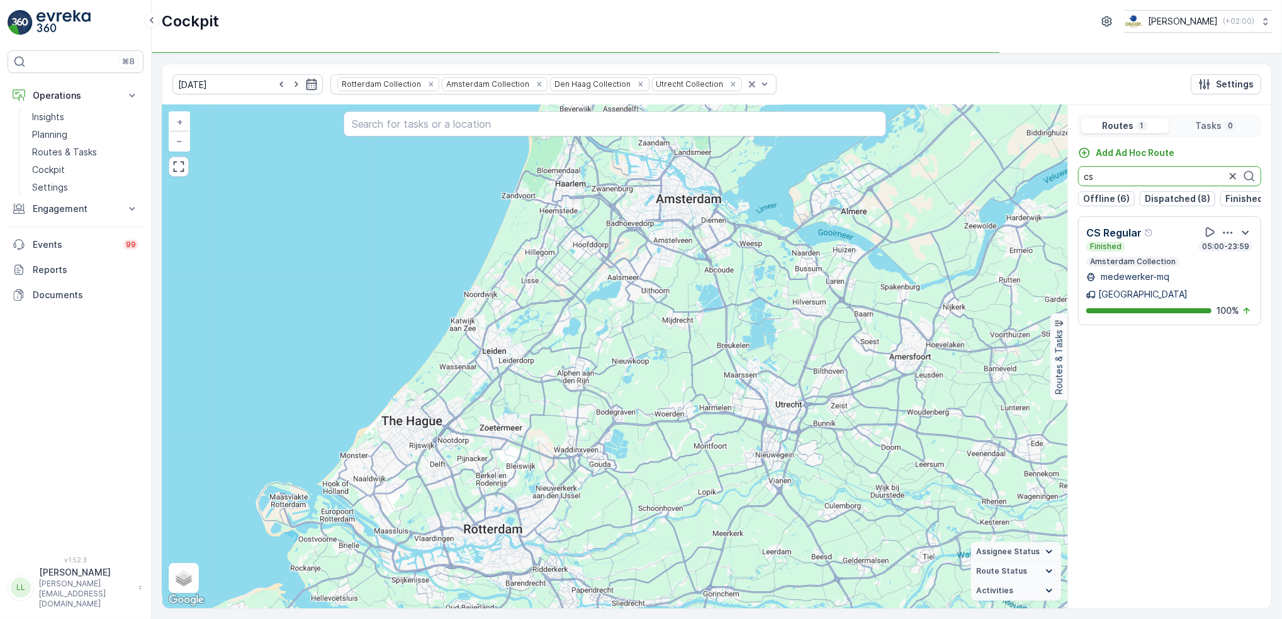
drag, startPoint x: 1110, startPoint y: 174, endPoint x: 1063, endPoint y: 174, distance: 46.6
click at [1063, 174] on div "+ − Satellite Roadmap Terrain Hybrid Leaflet Keyboard shortcuts Map Data Map da…" at bounding box center [716, 356] width 1109 height 503
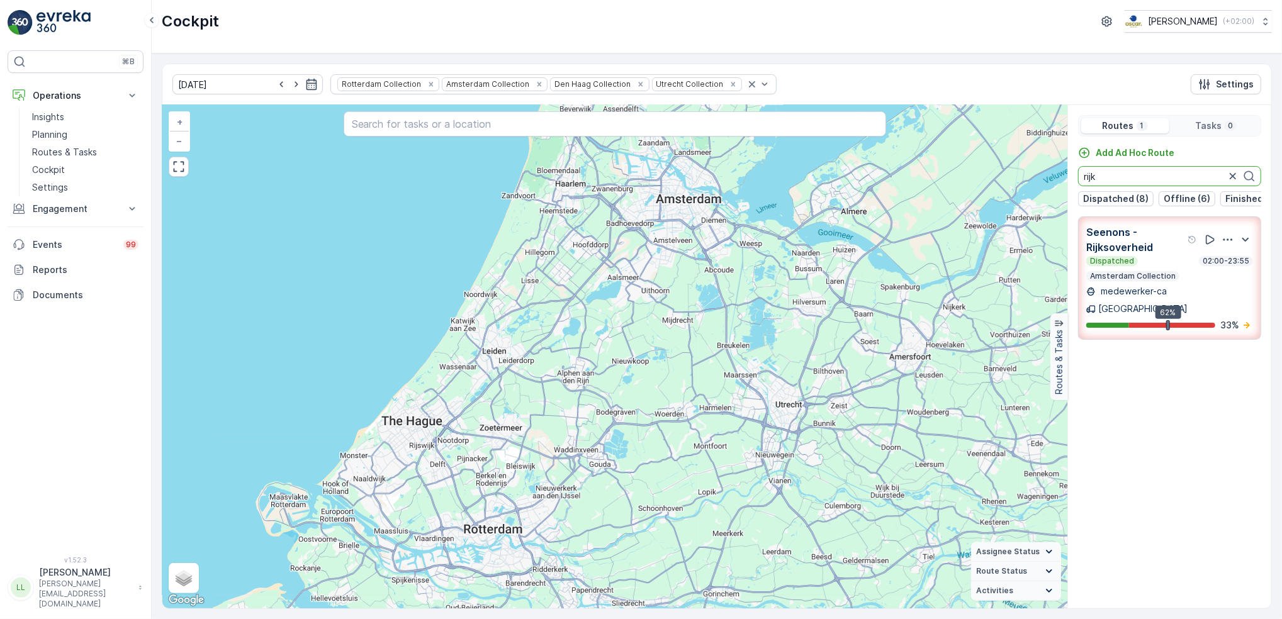
drag, startPoint x: 1112, startPoint y: 176, endPoint x: 1053, endPoint y: 186, distance: 60.0
click at [1053, 186] on div "+ − Satellite Roadmap Terrain Hybrid Leaflet Keyboard shortcuts Map Data Map da…" at bounding box center [716, 356] width 1109 height 503
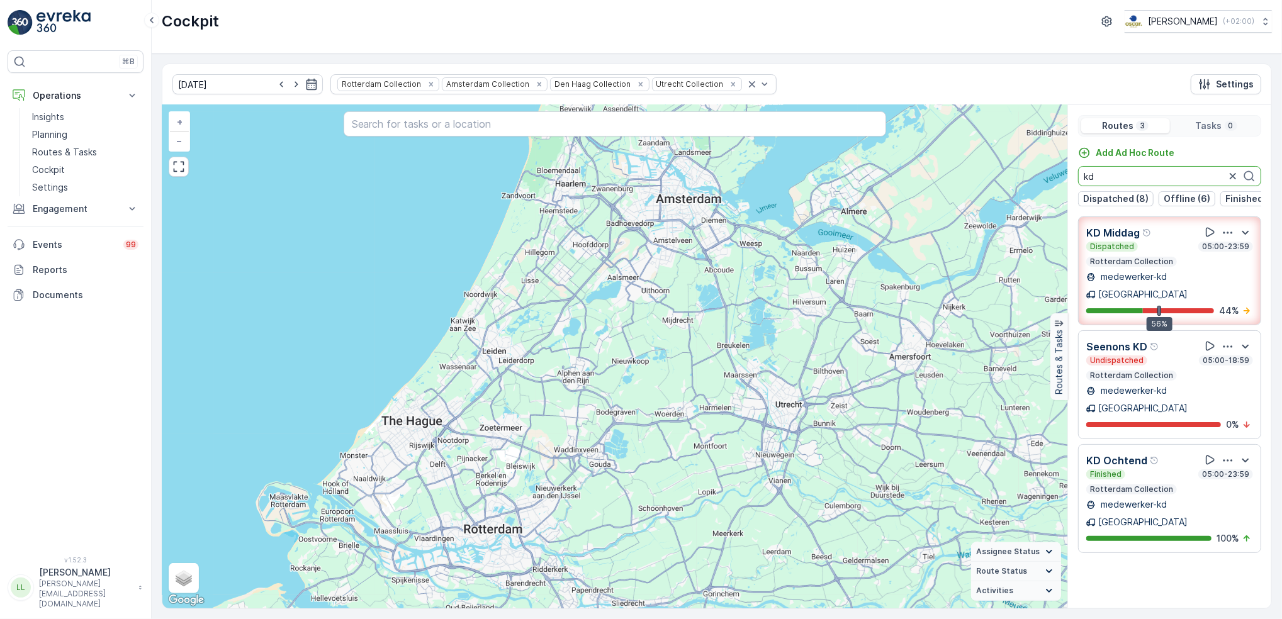
drag, startPoint x: 1122, startPoint y: 180, endPoint x: 1077, endPoint y: 187, distance: 45.2
click at [1077, 187] on div "Add Ad Hoc Route kd Dispatched (8) Offline (6) Finished (15) Undispatched (6)" at bounding box center [1169, 177] width 203 height 60
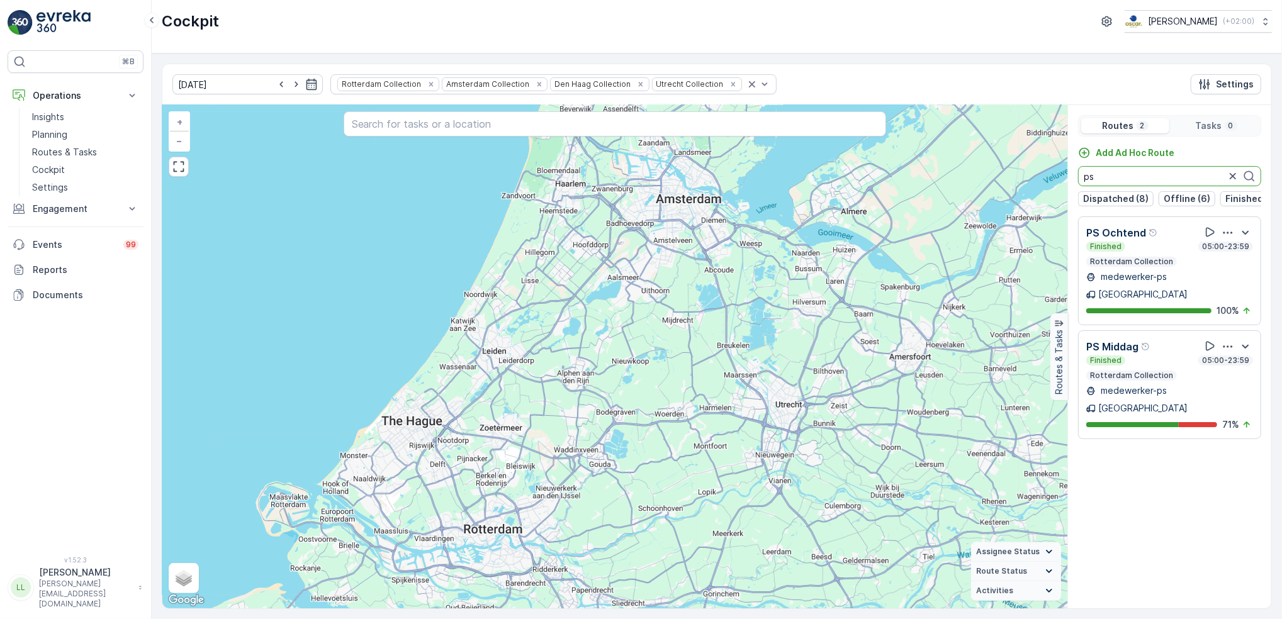
click at [1125, 178] on input "ps" at bounding box center [1169, 176] width 183 height 20
drag, startPoint x: 1080, startPoint y: 179, endPoint x: 1073, endPoint y: 179, distance: 6.9
click at [1073, 179] on div "Add Ad Hoc Route ps Dispatched (8) Offline (6) Finished (15) Undispatched (6)" at bounding box center [1169, 177] width 203 height 60
click at [1106, 177] on input "ps" at bounding box center [1169, 176] width 183 height 20
drag, startPoint x: 1083, startPoint y: 183, endPoint x: 1048, endPoint y: 184, distance: 35.3
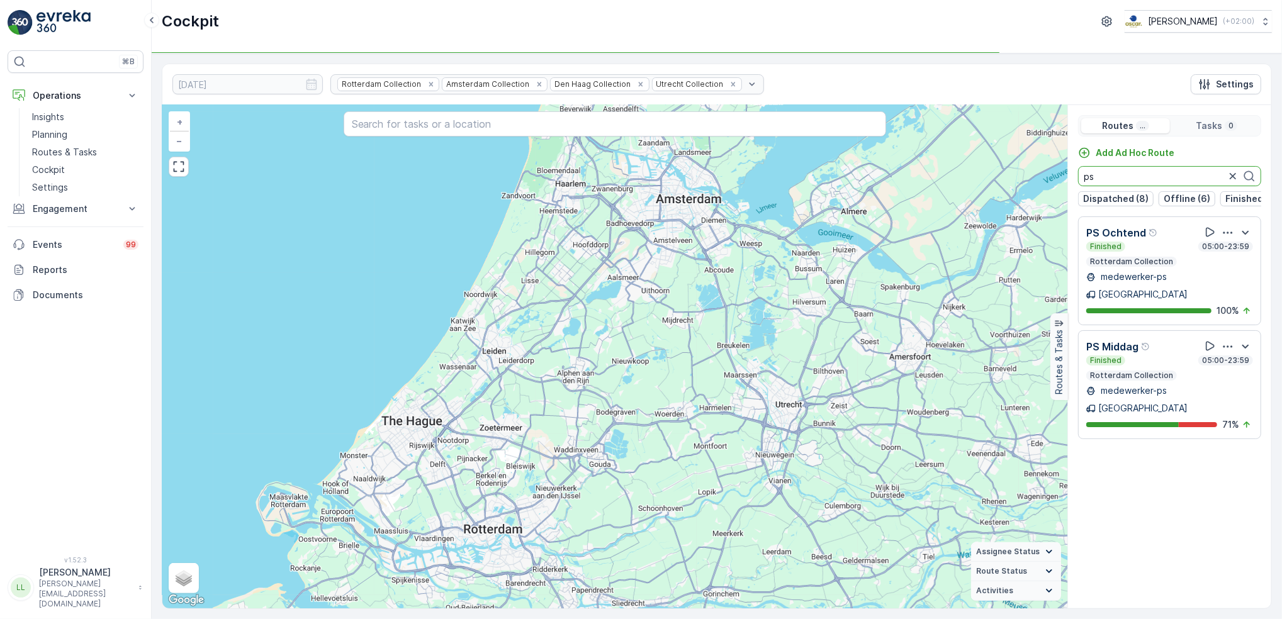
click at [1047, 184] on div "+ − Satellite Roadmap Terrain Hybrid Leaflet Keyboard shortcuts Map Data Map da…" at bounding box center [716, 356] width 1109 height 503
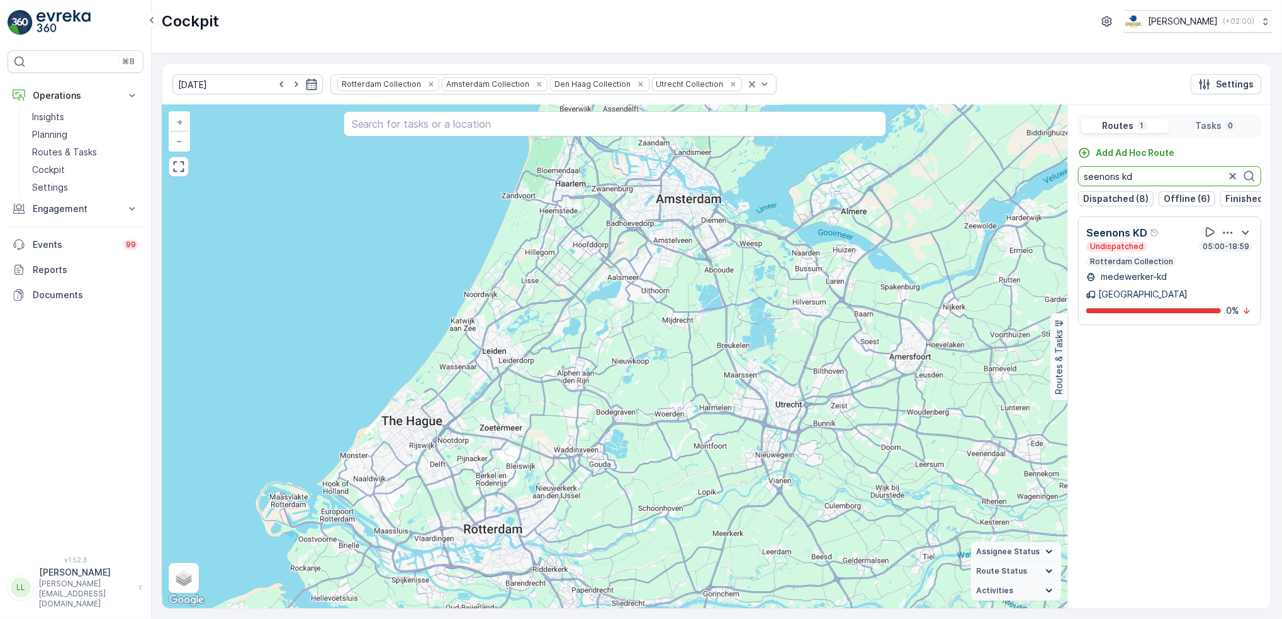
drag, startPoint x: 1144, startPoint y: 181, endPoint x: 1052, endPoint y: 180, distance: 91.9
click at [1052, 180] on div "+ − Satellite Roadmap Terrain Hybrid Leaflet Keyboard shortcuts Map Data Map da…" at bounding box center [716, 356] width 1109 height 503
click at [1052, 192] on div "+ − Satellite Roadmap Terrain Hybrid Leaflet Keyboard shortcuts Map Data Map da…" at bounding box center [716, 356] width 1109 height 503
drag, startPoint x: 1110, startPoint y: 177, endPoint x: 978, endPoint y: 187, distance: 132.5
click at [978, 186] on div "+ − Satellite Roadmap Terrain Hybrid Leaflet Keyboard shortcuts Map Data Map da…" at bounding box center [716, 356] width 1109 height 503
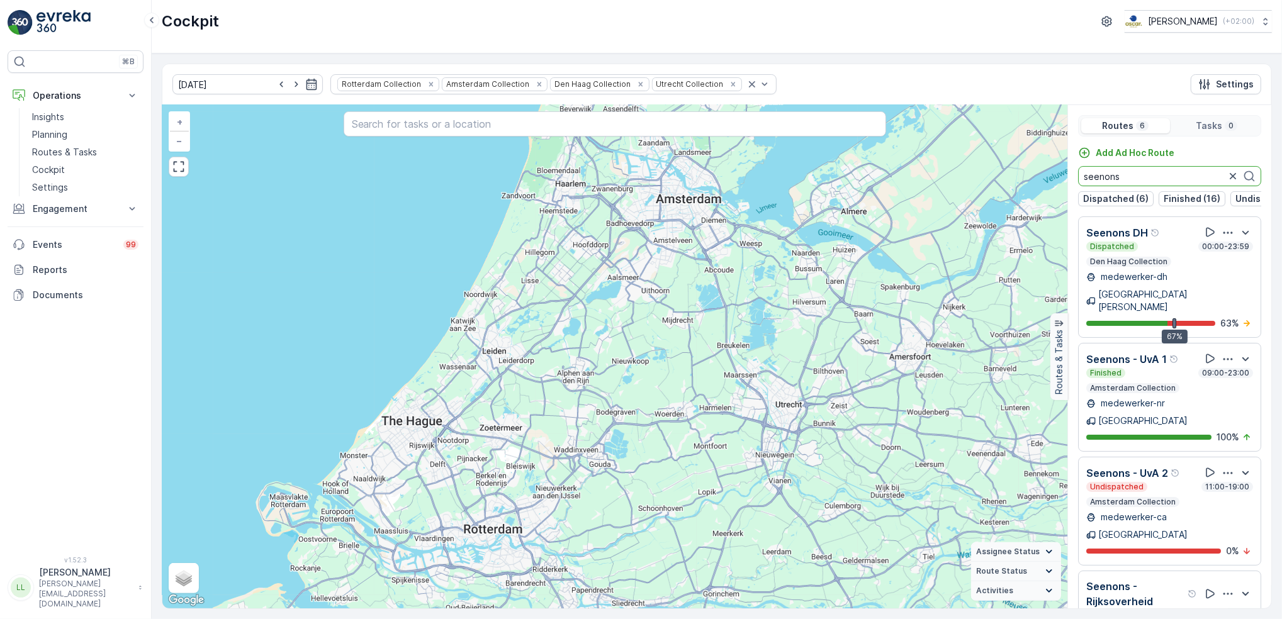
drag, startPoint x: 1132, startPoint y: 177, endPoint x: 1030, endPoint y: 177, distance: 101.9
click at [1030, 177] on div "+ − Satellite Roadmap Terrain Hybrid Leaflet Keyboard shortcuts Map Data Map da…" at bounding box center [716, 356] width 1109 height 503
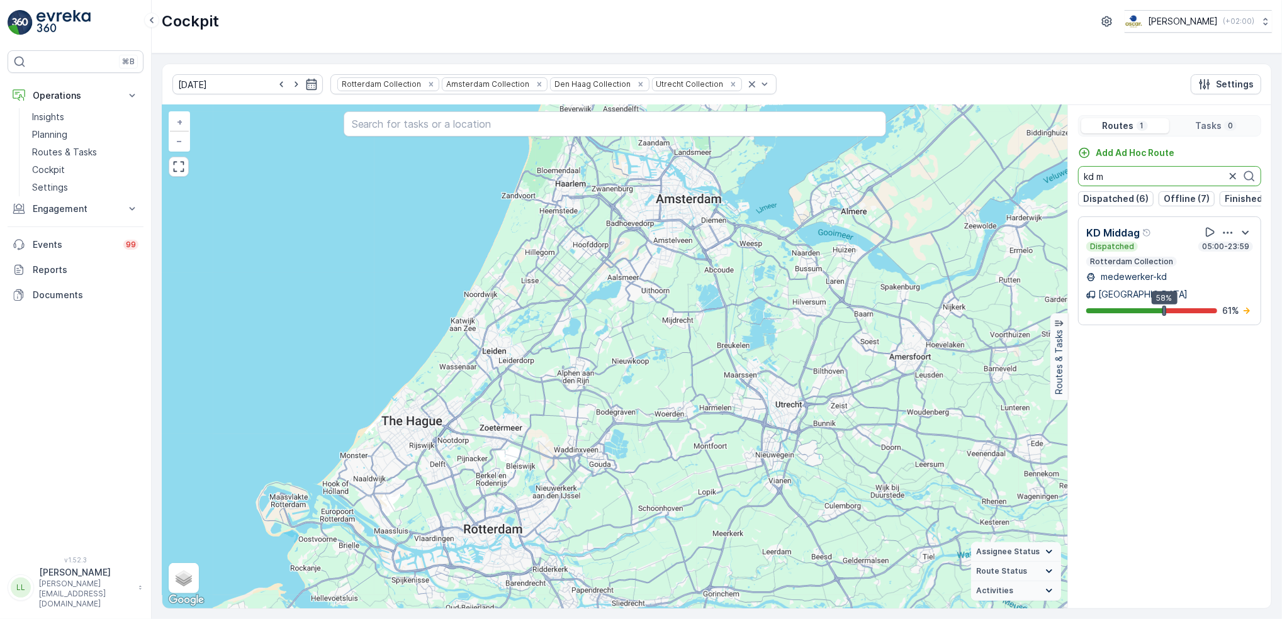
drag, startPoint x: 1115, startPoint y: 179, endPoint x: 1081, endPoint y: 182, distance: 34.7
click at [1081, 182] on input "kd m" at bounding box center [1169, 176] width 183 height 20
drag, startPoint x: 1127, startPoint y: 172, endPoint x: 1051, endPoint y: 181, distance: 77.3
click at [1051, 181] on div "+ − Satellite Roadmap Terrain Hybrid Leaflet Keyboard shortcuts Map Data Map da…" at bounding box center [716, 356] width 1109 height 503
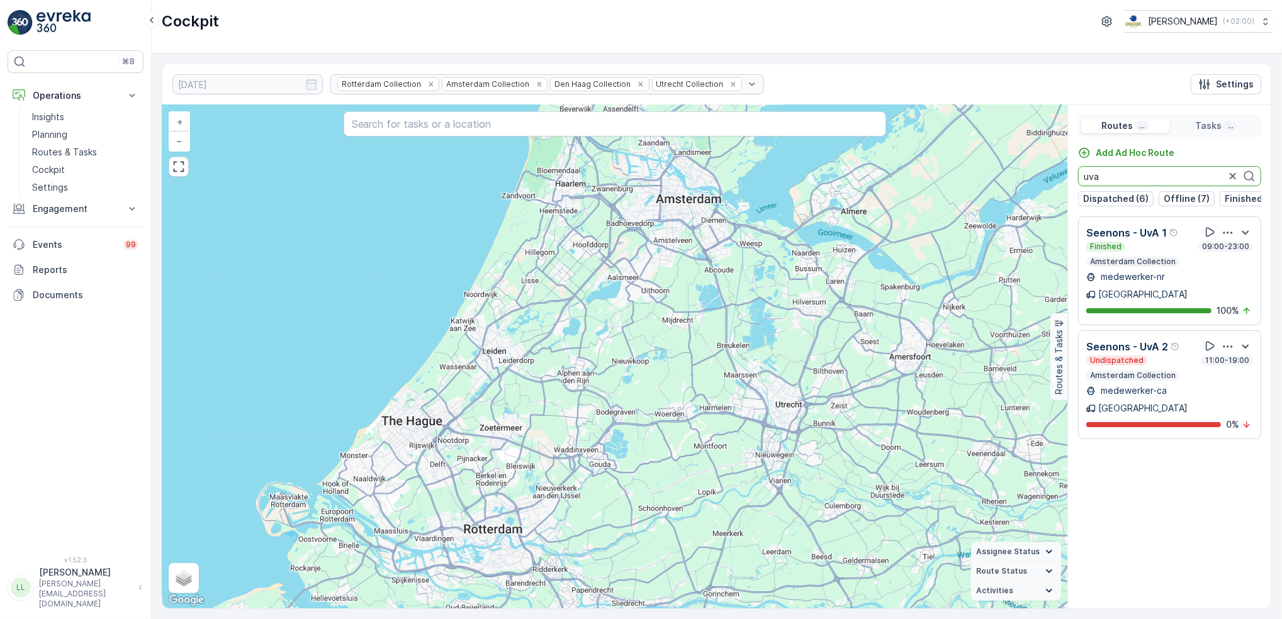
click at [1123, 179] on input "uva" at bounding box center [1169, 176] width 183 height 20
drag, startPoint x: 1126, startPoint y: 171, endPoint x: 1044, endPoint y: 174, distance: 81.9
click at [1044, 174] on div "+ − Satellite Roadmap Terrain Hybrid Leaflet Keyboard shortcuts Map Data Map da…" at bounding box center [716, 356] width 1109 height 503
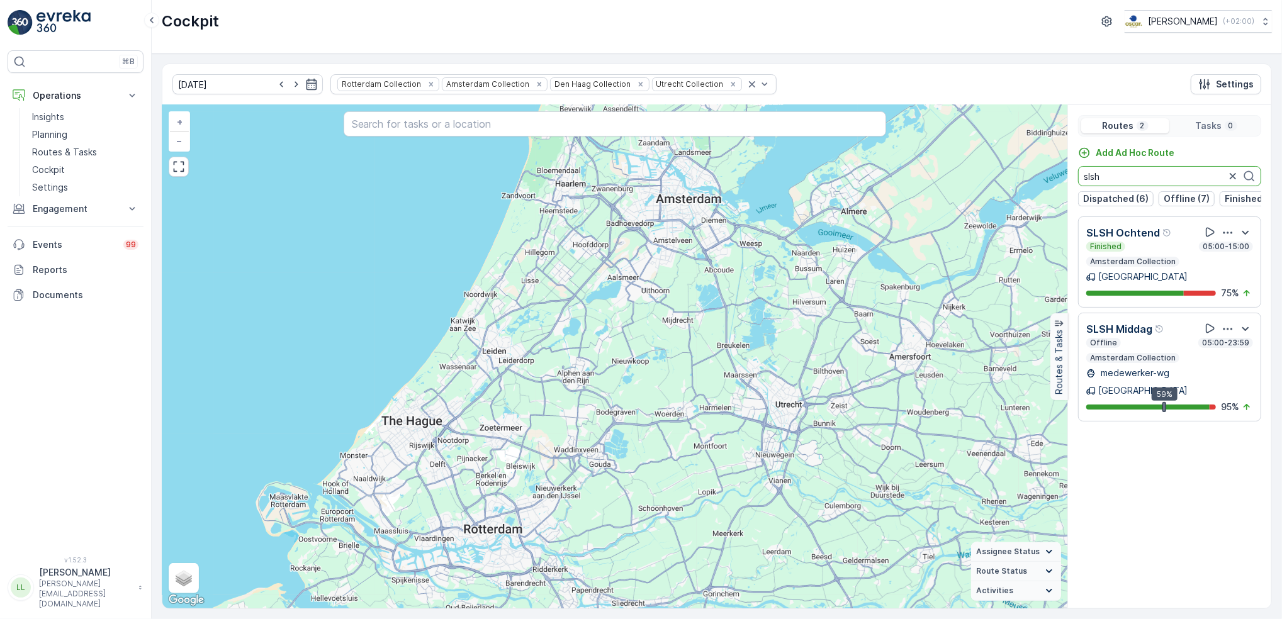
click at [1138, 177] on input "slsh" at bounding box center [1169, 176] width 183 height 20
drag, startPoint x: 1117, startPoint y: 177, endPoint x: 1076, endPoint y: 168, distance: 42.6
click at [1076, 168] on div "Add Ad Hoc Route slsh Dispatched (6) Offline (7) Finished (16) Undispatched (6)" at bounding box center [1169, 177] width 203 height 60
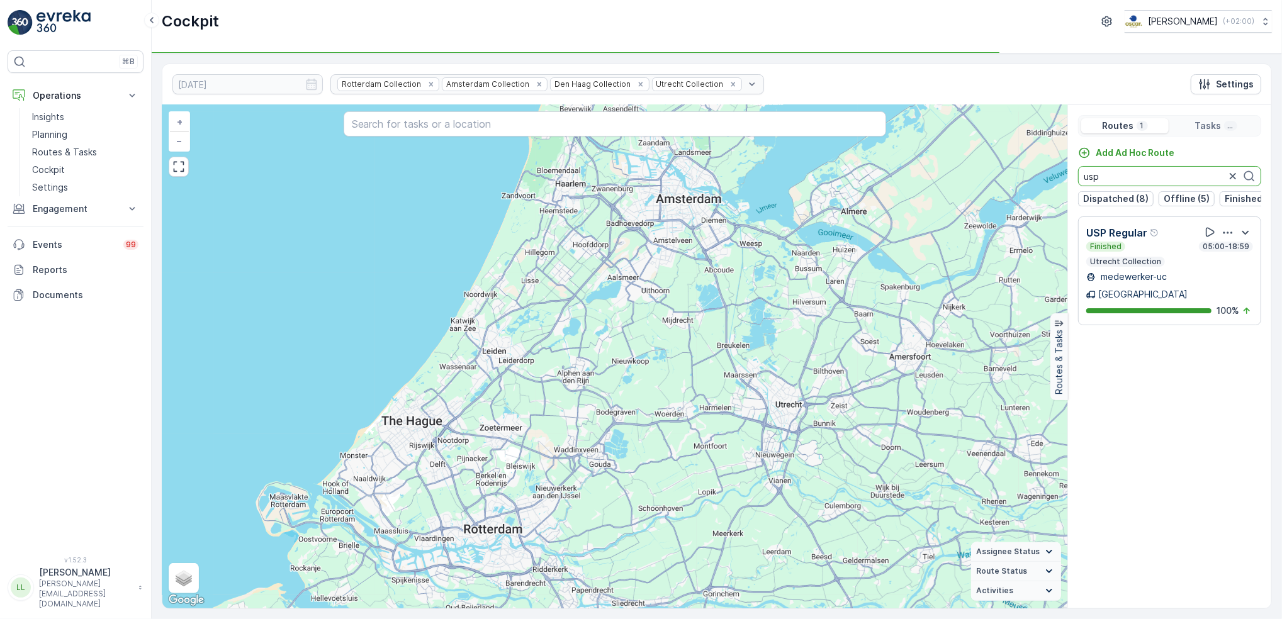
type input "usp"
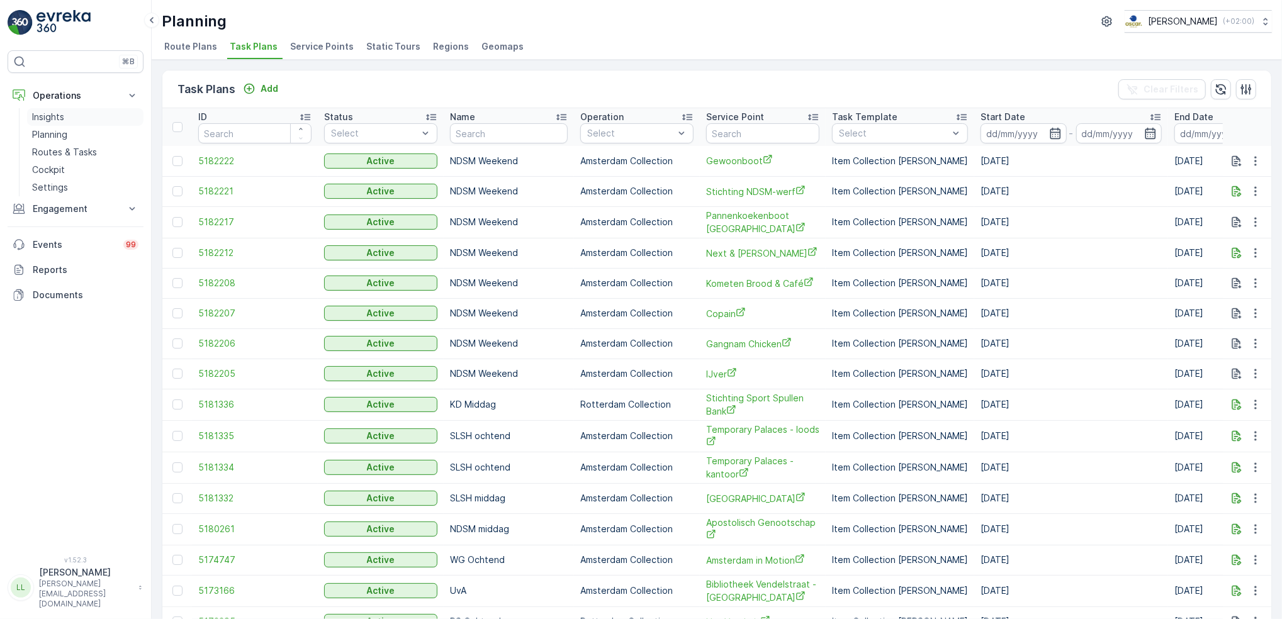
drag, startPoint x: 62, startPoint y: 150, endPoint x: 116, endPoint y: 122, distance: 61.1
click at [62, 150] on p "Routes & Tasks" at bounding box center [64, 152] width 65 height 13
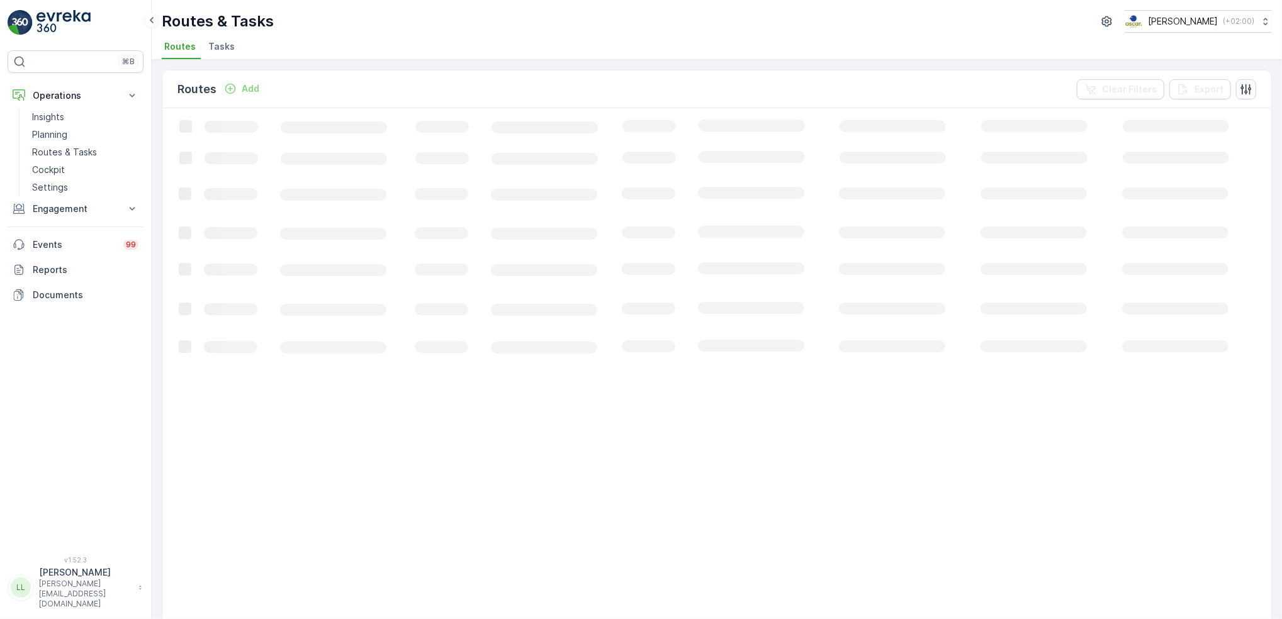
click at [221, 43] on span "Tasks" at bounding box center [221, 46] width 26 height 13
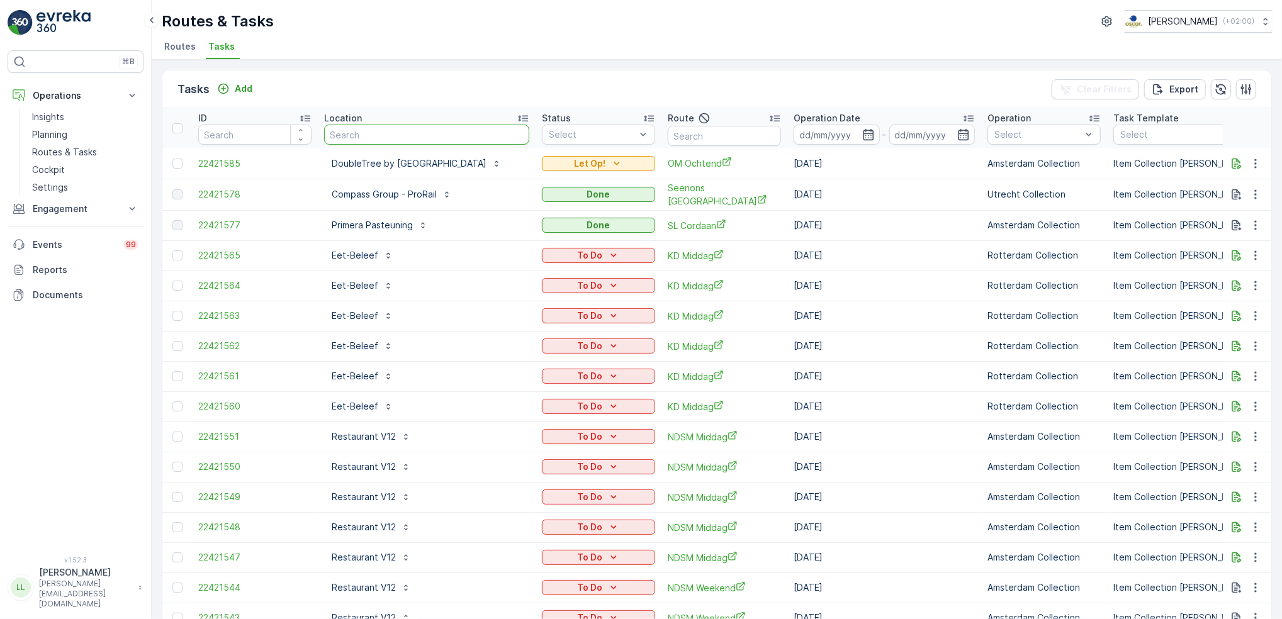
click at [475, 131] on input "text" at bounding box center [426, 135] width 205 height 20
click at [771, 140] on input "text" at bounding box center [724, 136] width 113 height 20
click at [655, 140] on div "Select" at bounding box center [598, 135] width 113 height 20
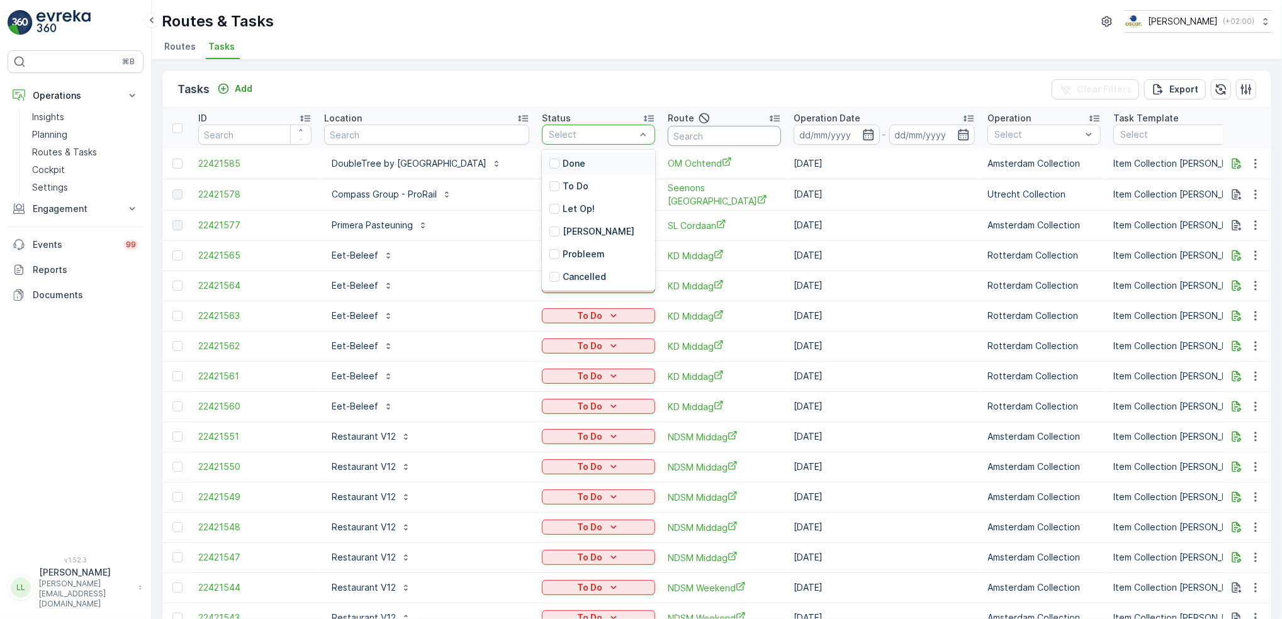
click at [776, 137] on input "text" at bounding box center [724, 136] width 113 height 20
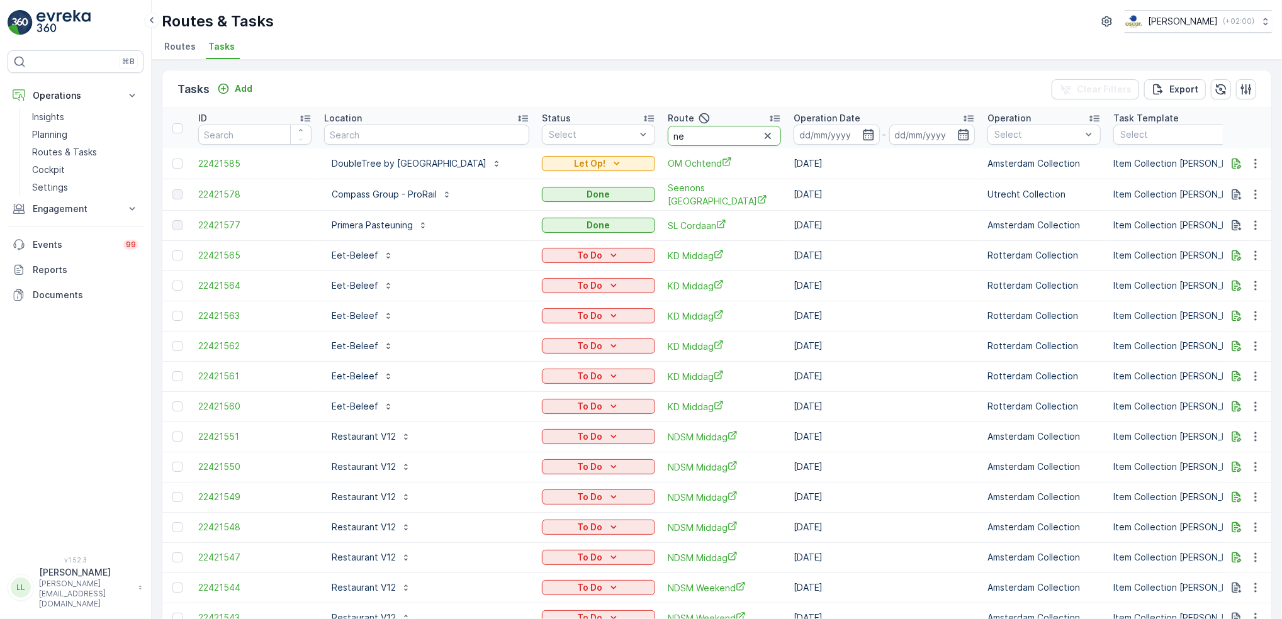
type input "nes"
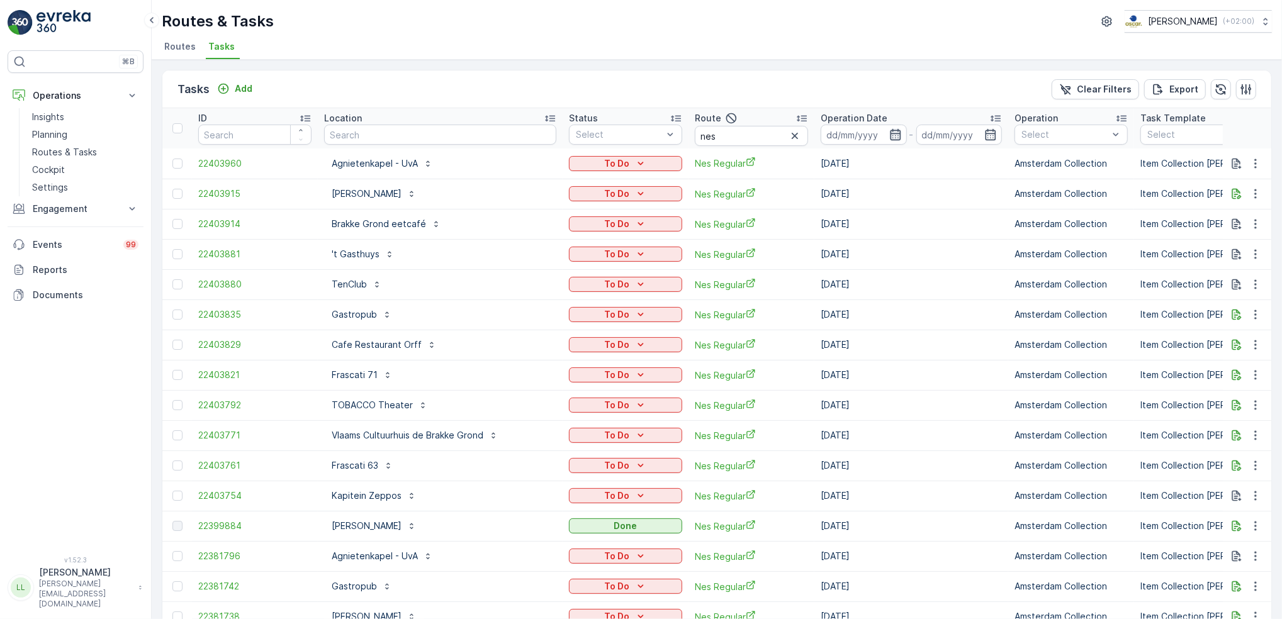
click at [890, 137] on icon "button" at bounding box center [895, 134] width 11 height 11
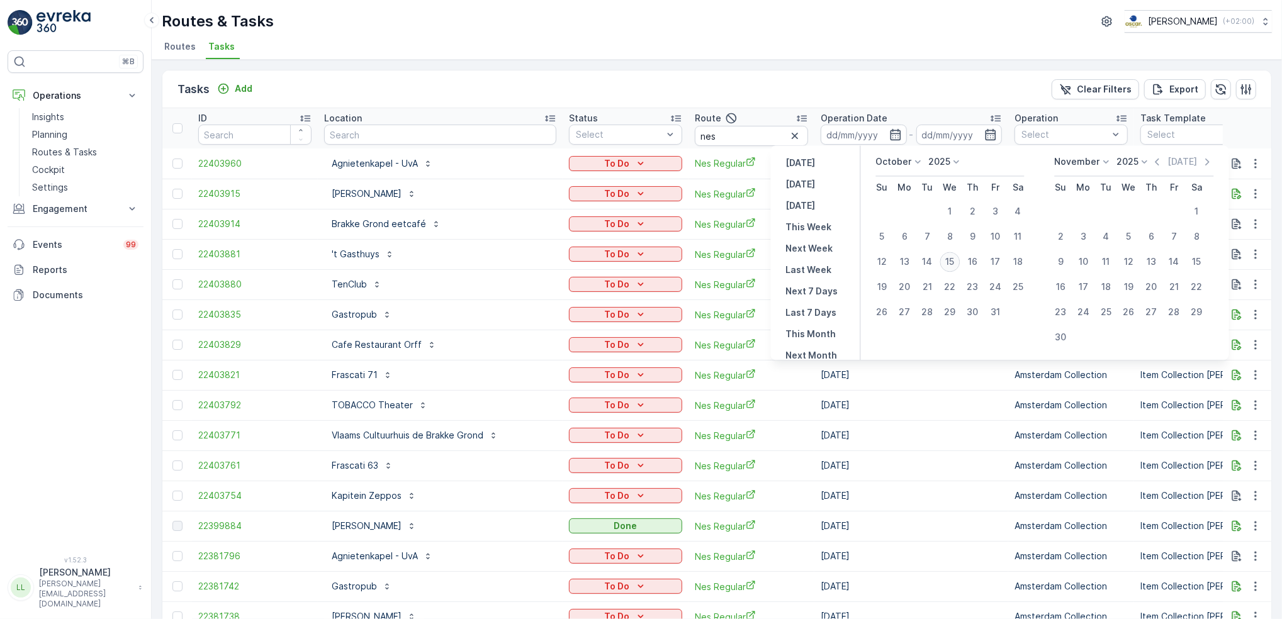
click at [946, 259] on div "15" at bounding box center [950, 262] width 20 height 20
type input "[DATE]"
click at [946, 259] on div "15" at bounding box center [950, 262] width 20 height 20
type input "[DATE]"
click at [946, 259] on div "15" at bounding box center [950, 262] width 20 height 20
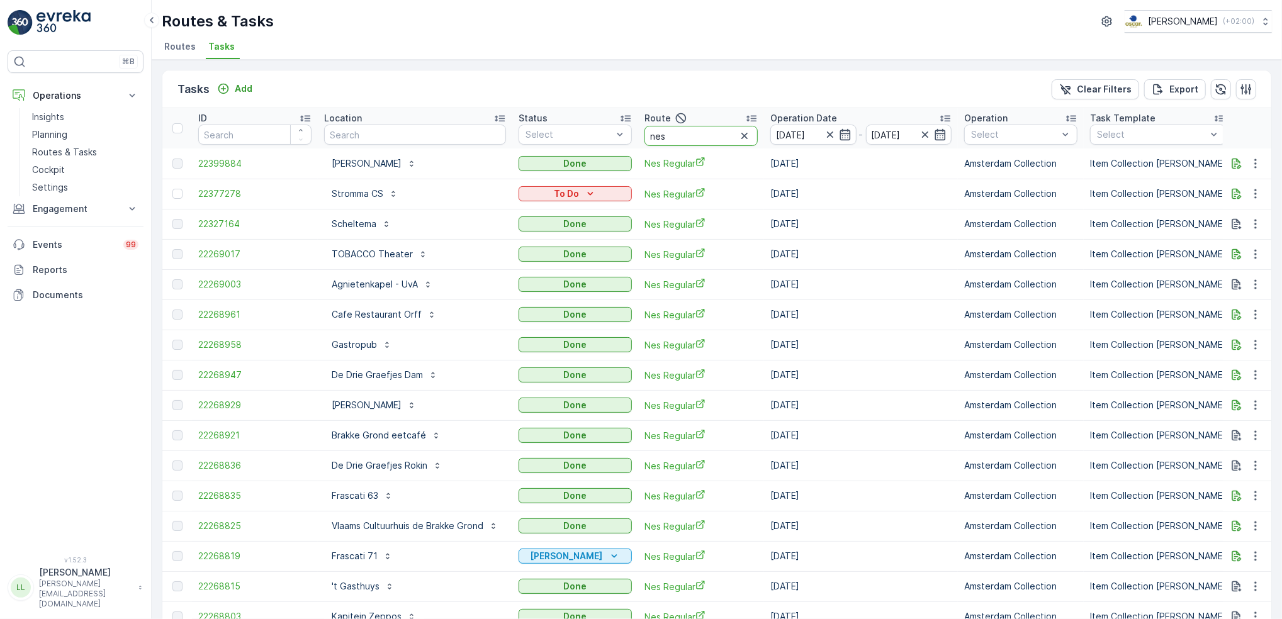
drag, startPoint x: 672, startPoint y: 139, endPoint x: 639, endPoint y: 140, distance: 32.7
click at [639, 140] on th "Route nes" at bounding box center [701, 128] width 126 height 40
type input "rokin"
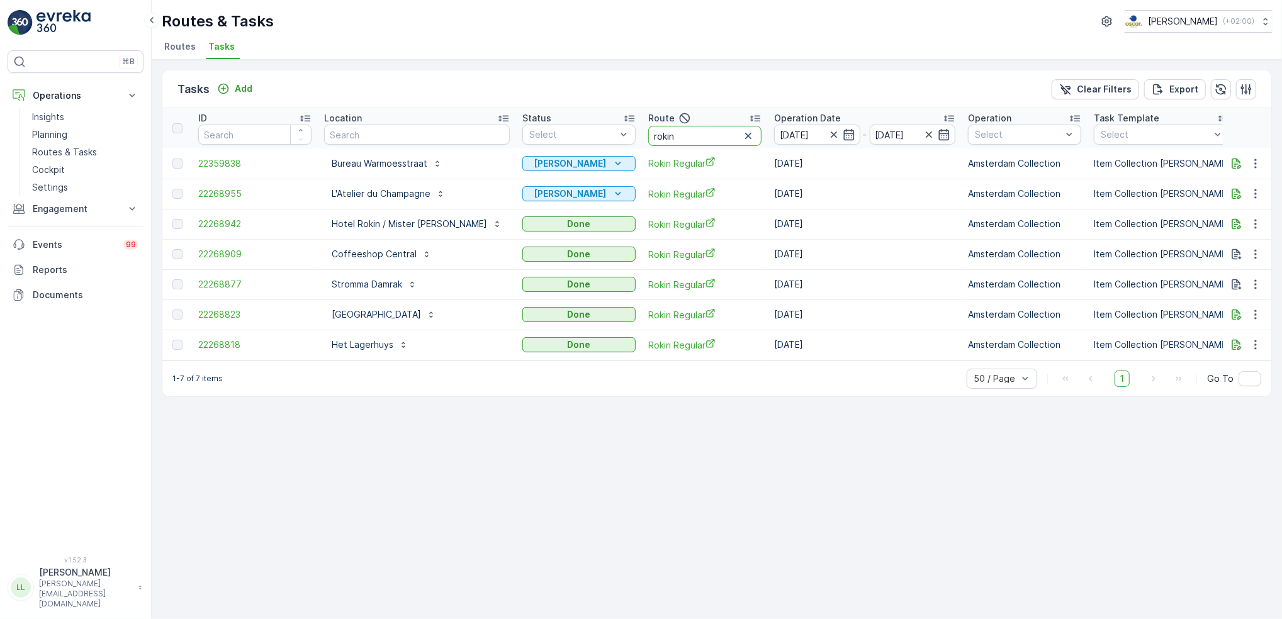
drag, startPoint x: 644, startPoint y: 140, endPoint x: 615, endPoint y: 144, distance: 29.9
click at [648, 144] on input "rokin" at bounding box center [704, 136] width 113 height 20
type input "rijks"
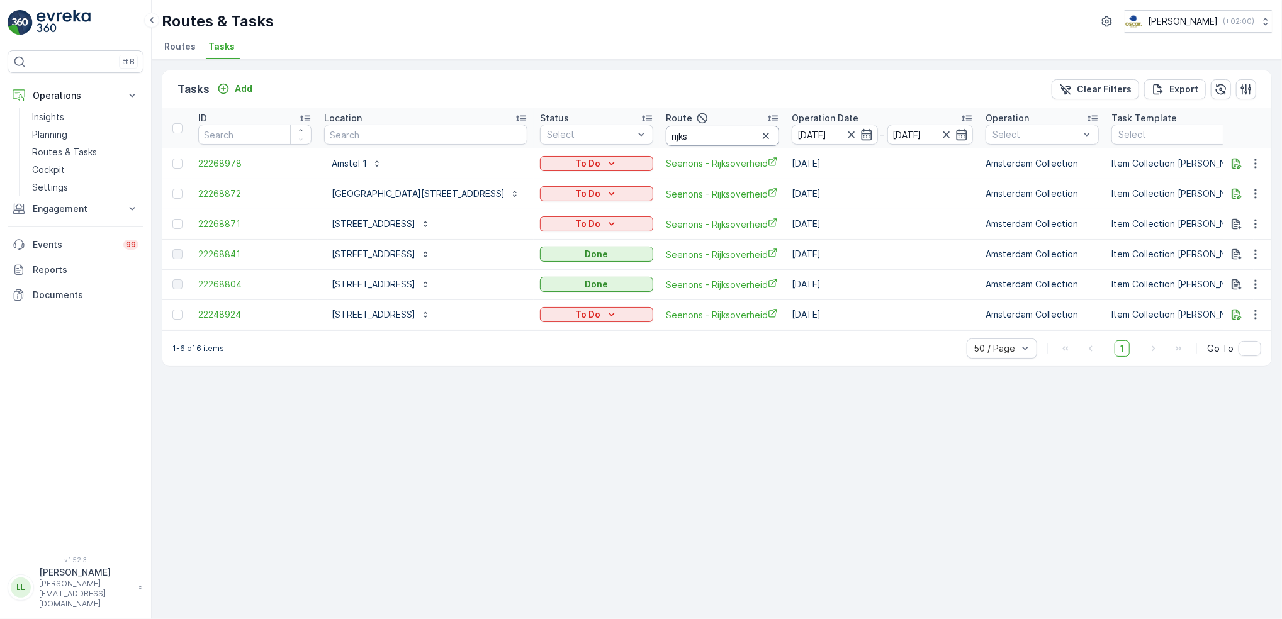
drag, startPoint x: 651, startPoint y: 132, endPoint x: 617, endPoint y: 135, distance: 33.4
click at [666, 135] on input "rijks" at bounding box center [722, 136] width 113 height 20
type input "uva"
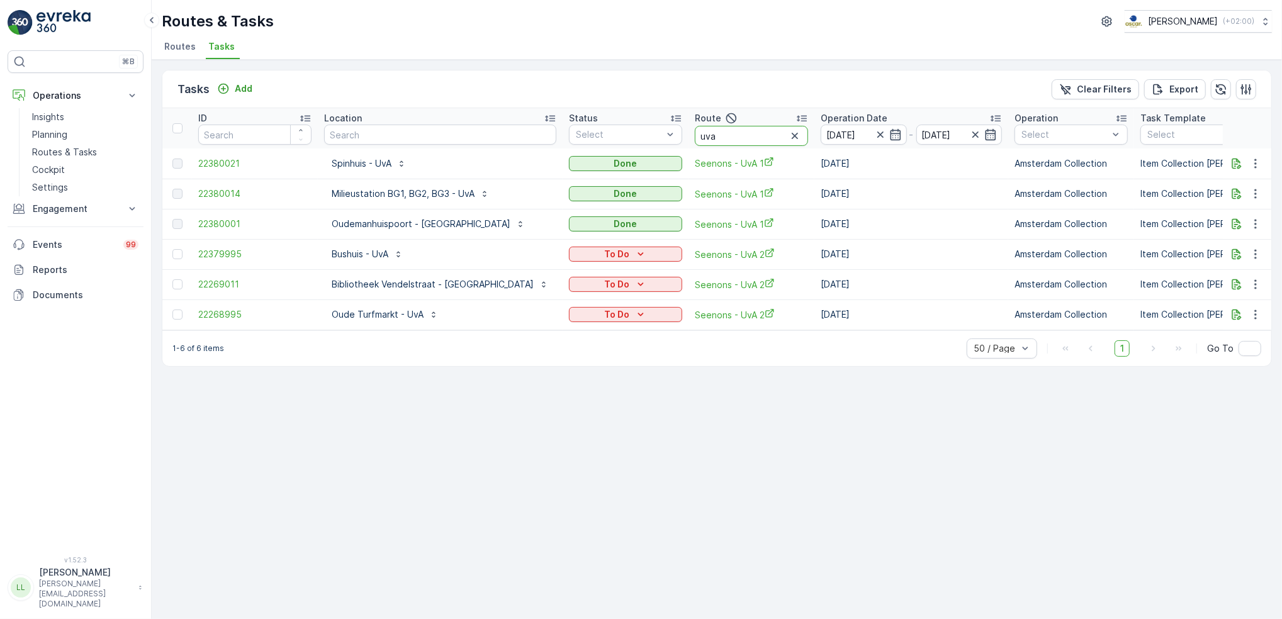
drag, startPoint x: 680, startPoint y: 136, endPoint x: 607, endPoint y: 146, distance: 73.7
click at [607, 146] on tr "ID Location Status Select Route uva Operation Date [DATE] - [DATE] Operation Se…" at bounding box center [1192, 128] width 2060 height 40
click at [420, 137] on input "text" at bounding box center [440, 135] width 232 height 20
type input "phoe"
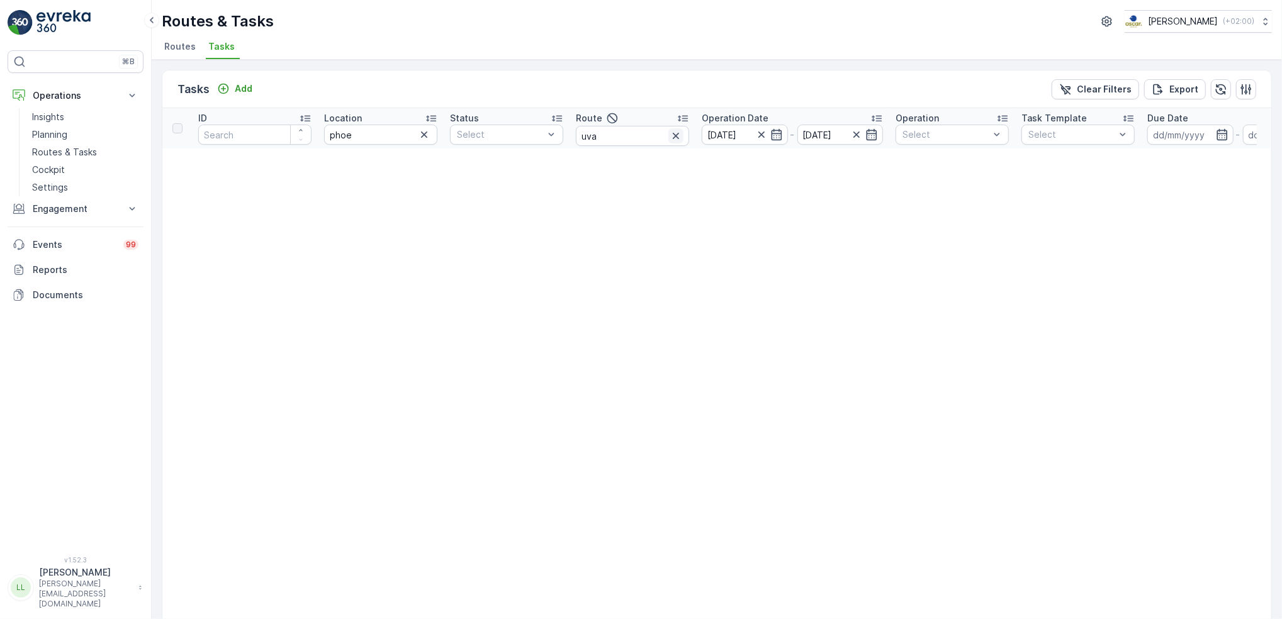
click at [674, 135] on icon "button" at bounding box center [675, 136] width 13 height 13
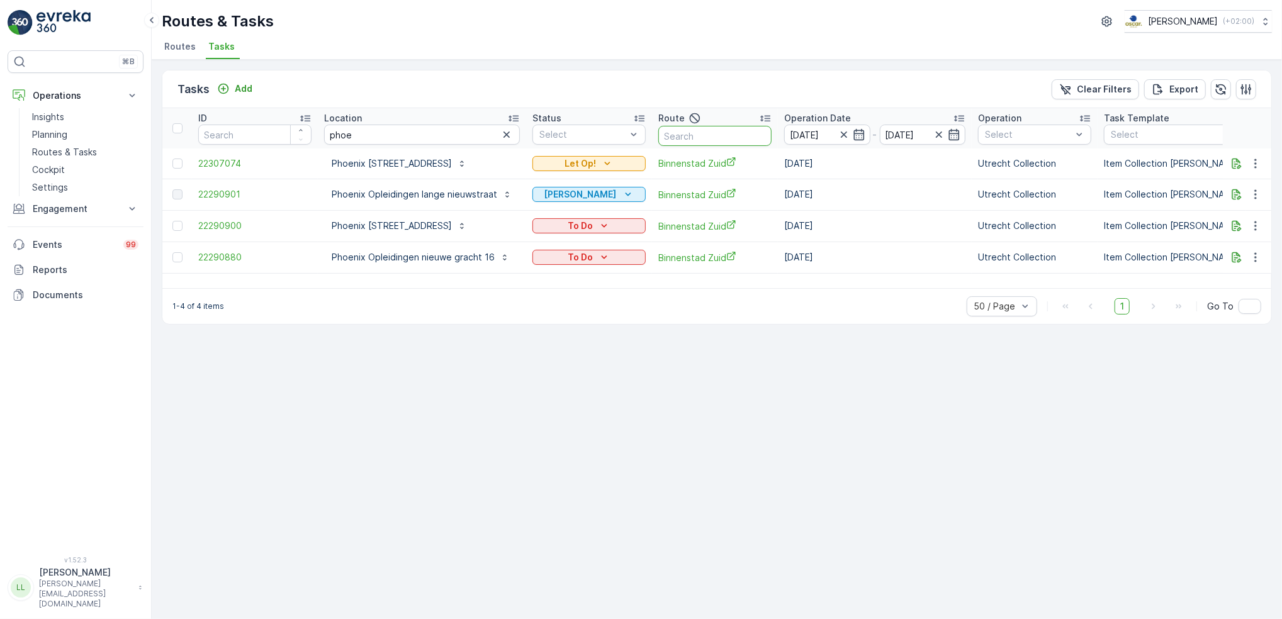
click at [693, 130] on input "text" at bounding box center [714, 136] width 113 height 20
type input "slsh o"
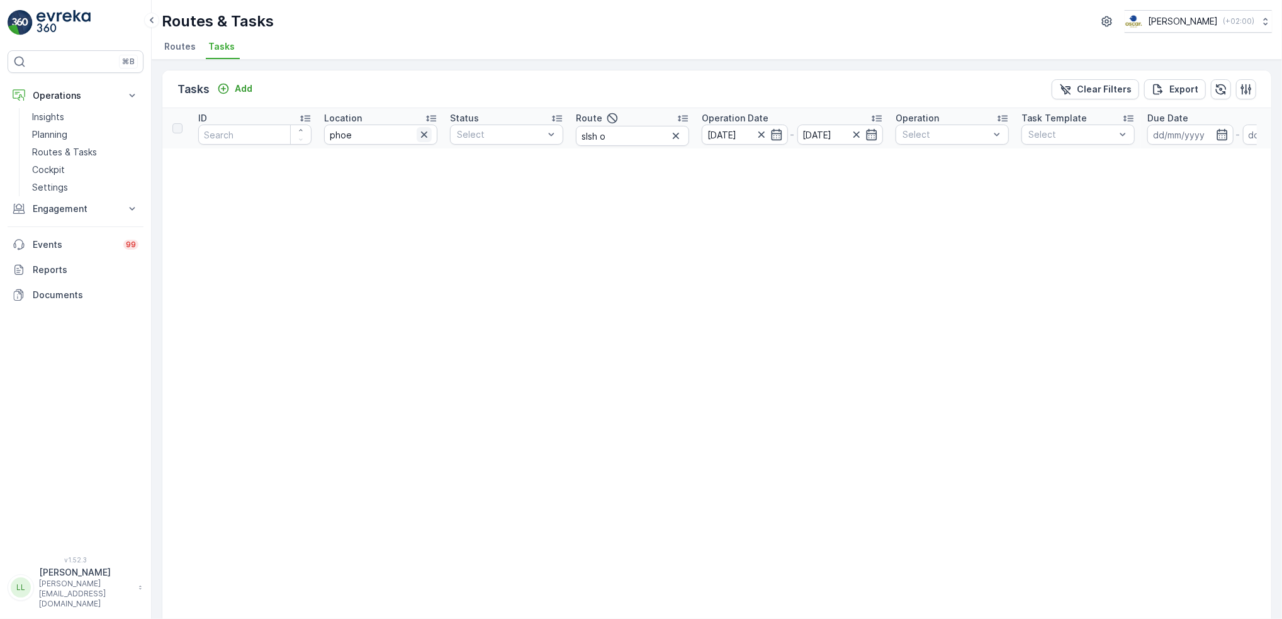
click at [426, 138] on icon "button" at bounding box center [424, 134] width 13 height 13
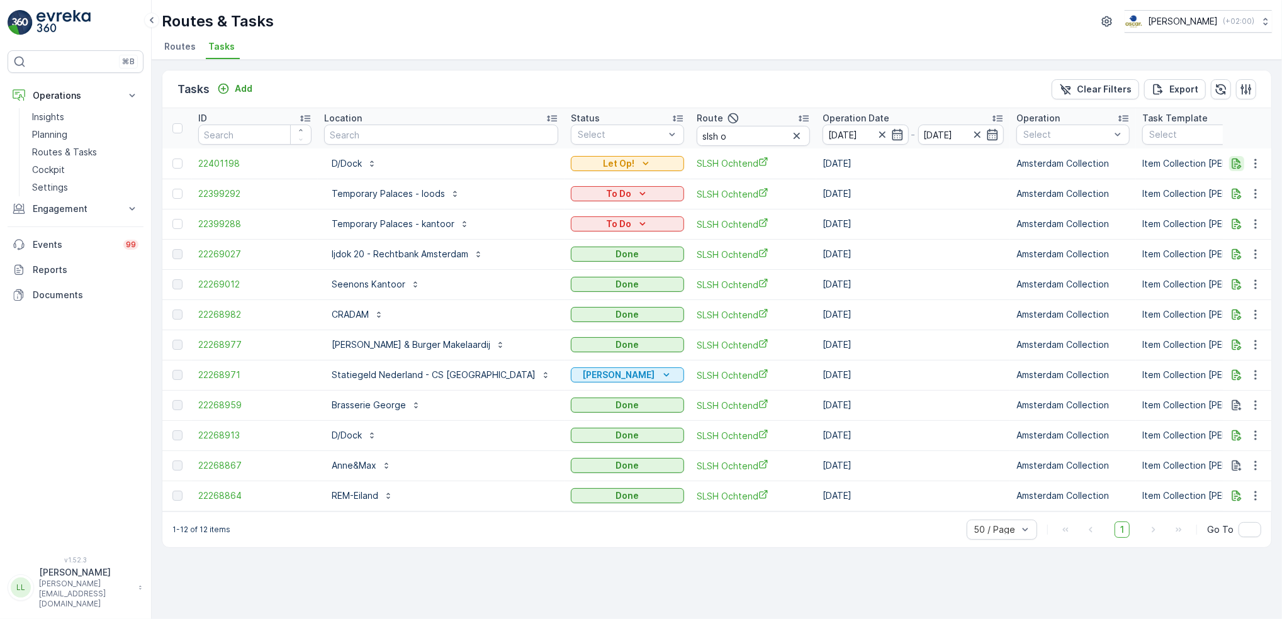
click at [1241, 163] on icon "button" at bounding box center [1236, 163] width 13 height 13
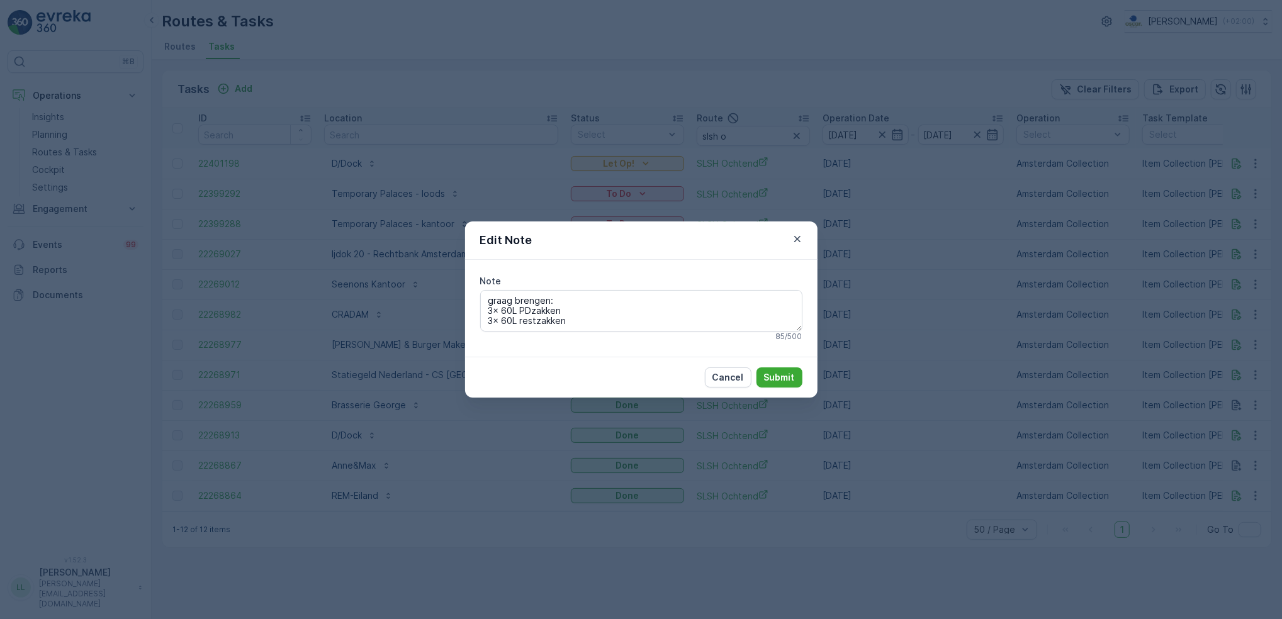
click at [924, 305] on div "Edit Note Note graag brengen: 3x 60L PDzakken 3x 60L restzakken Graag piepschui…" at bounding box center [641, 309] width 1282 height 619
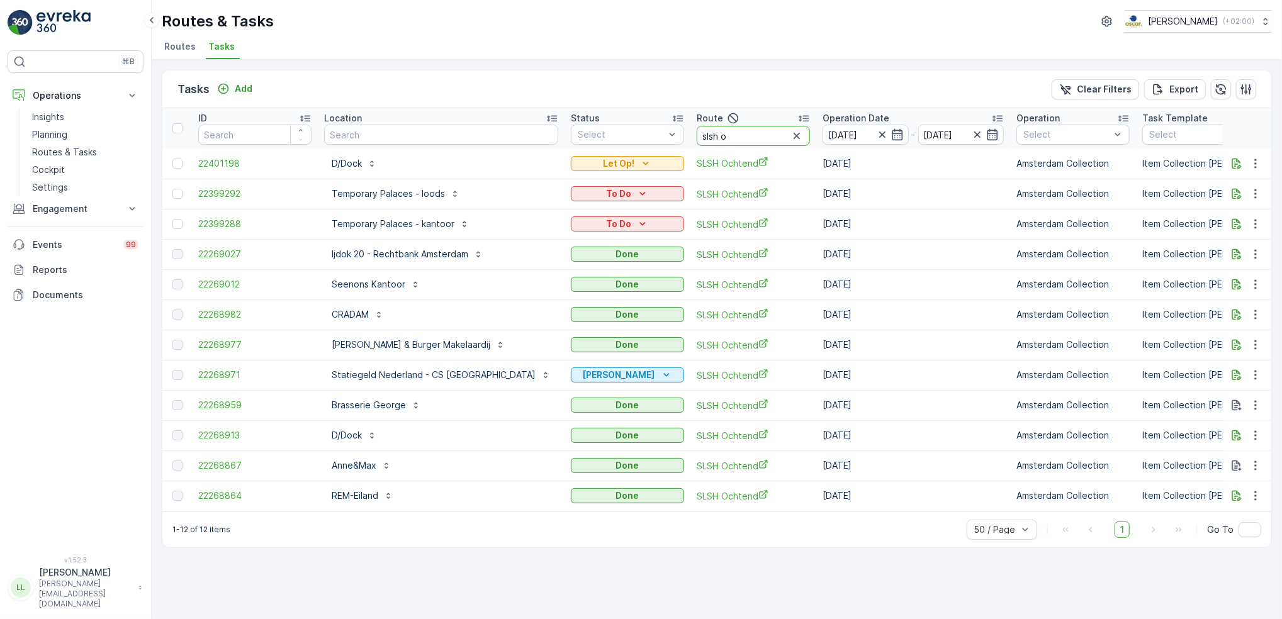
click at [697, 132] on input "slsh o" at bounding box center [752, 136] width 113 height 20
type input "slsh mi"
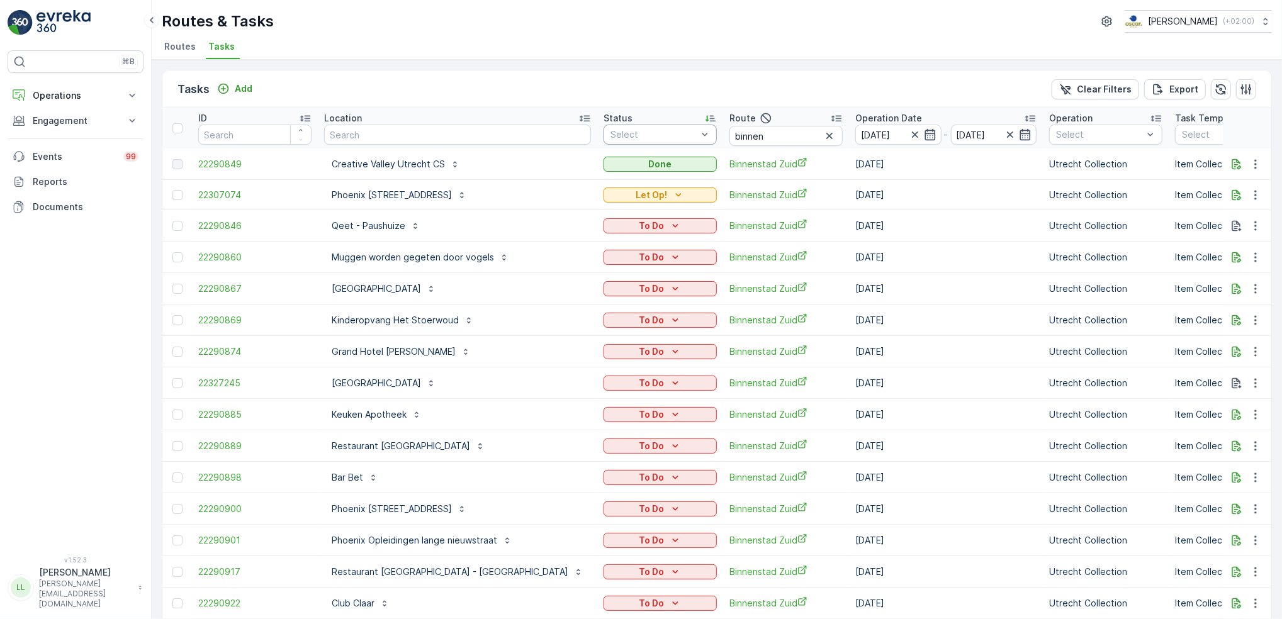
click at [622, 142] on div "Select" at bounding box center [659, 135] width 113 height 20
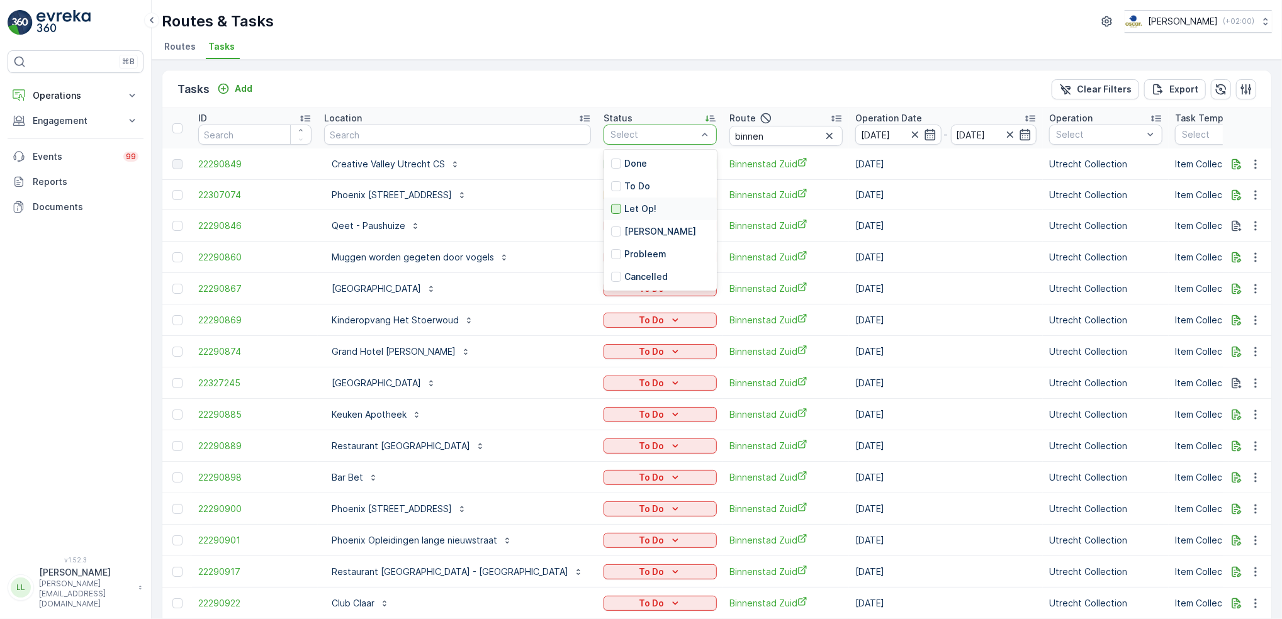
click at [611, 207] on div at bounding box center [616, 209] width 10 height 10
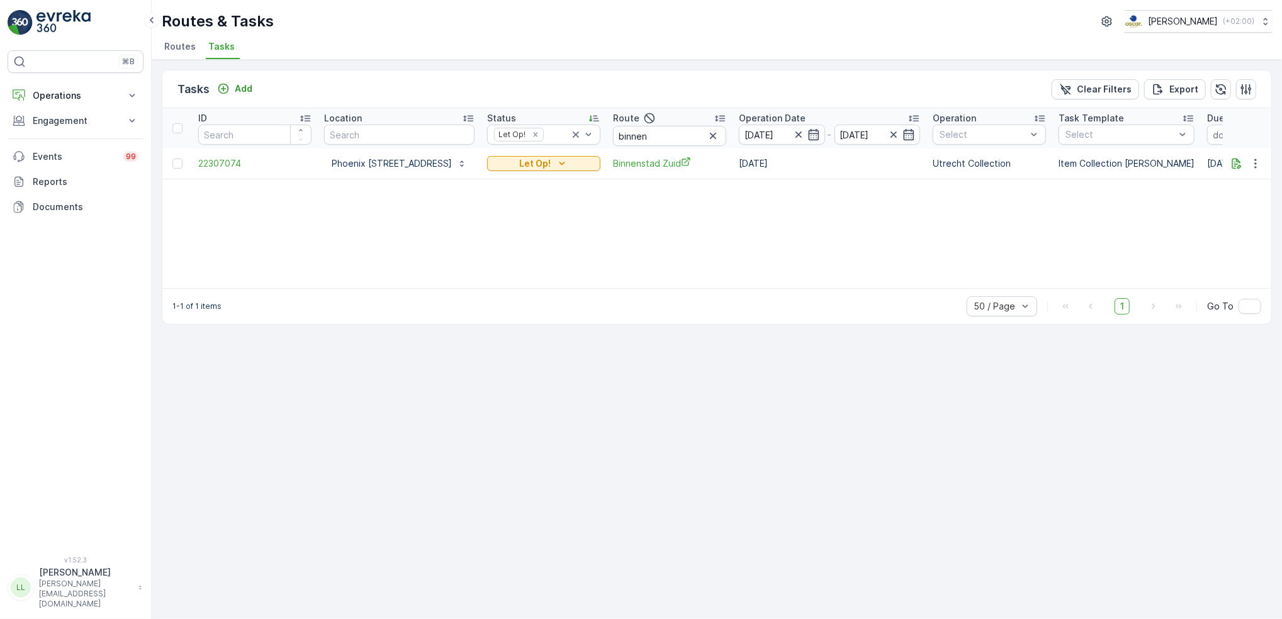
click at [716, 133] on icon "button" at bounding box center [713, 136] width 6 height 6
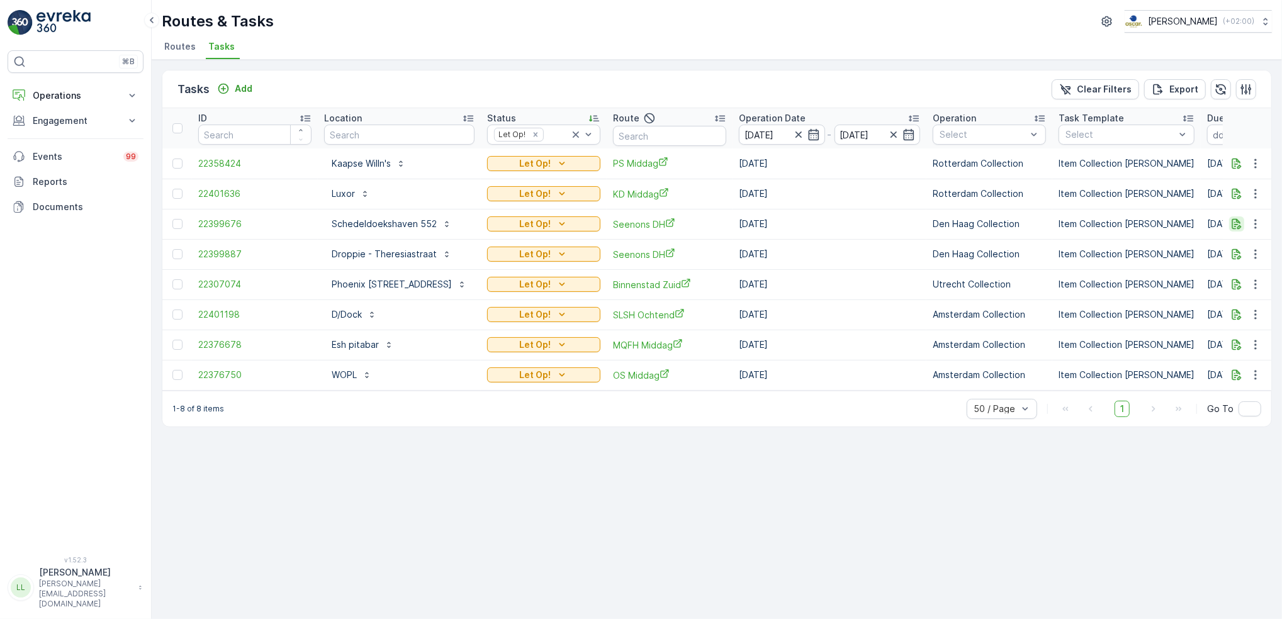
click at [1234, 226] on icon "button" at bounding box center [1236, 224] width 9 height 11
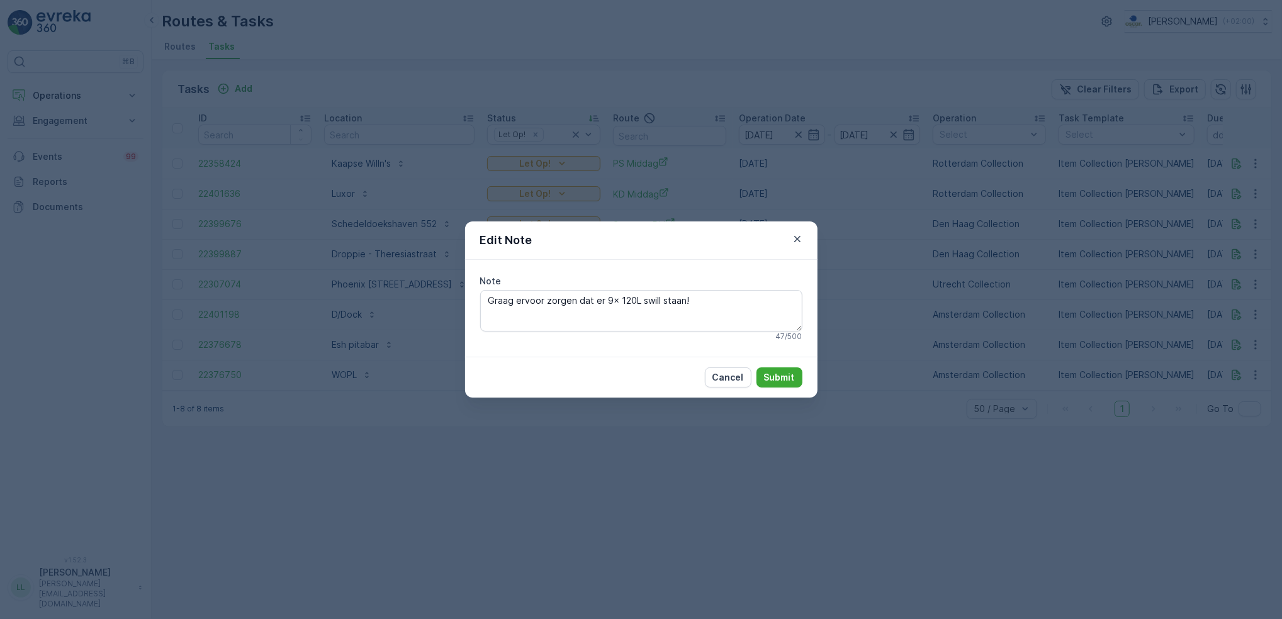
click at [912, 319] on div "Edit Note Note Graag ervoor zorgen dat er 9x 120L swill staan! 47 / 500 Cancel …" at bounding box center [641, 309] width 1282 height 619
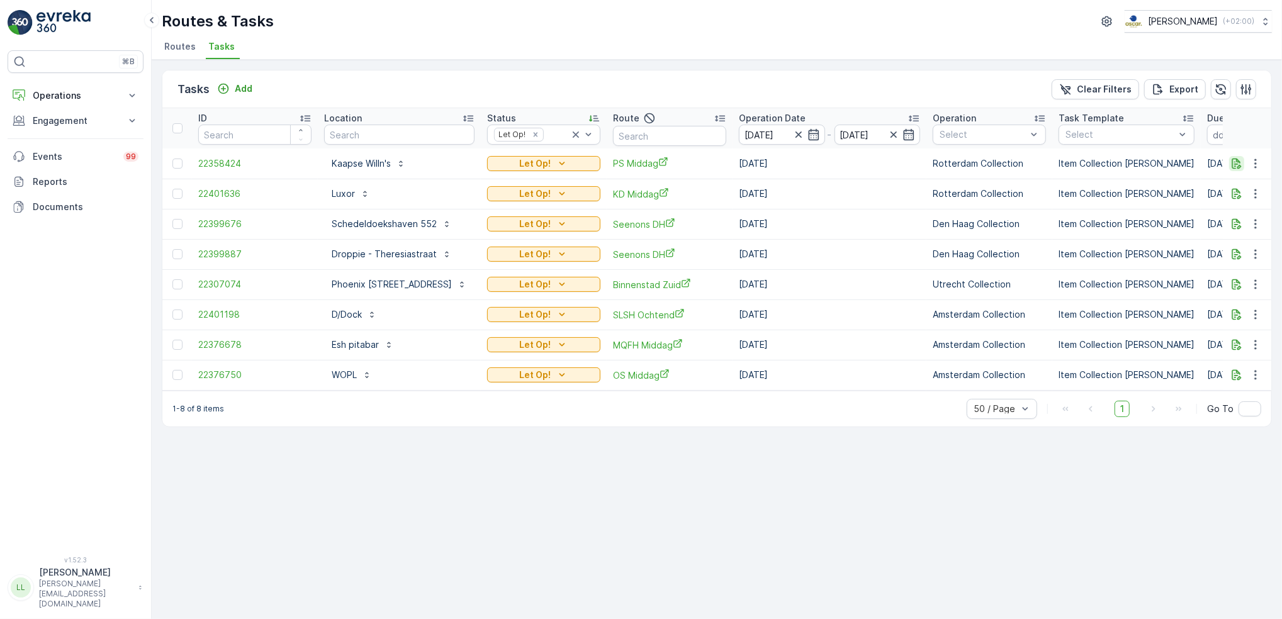
click at [1241, 162] on icon "button" at bounding box center [1236, 163] width 13 height 13
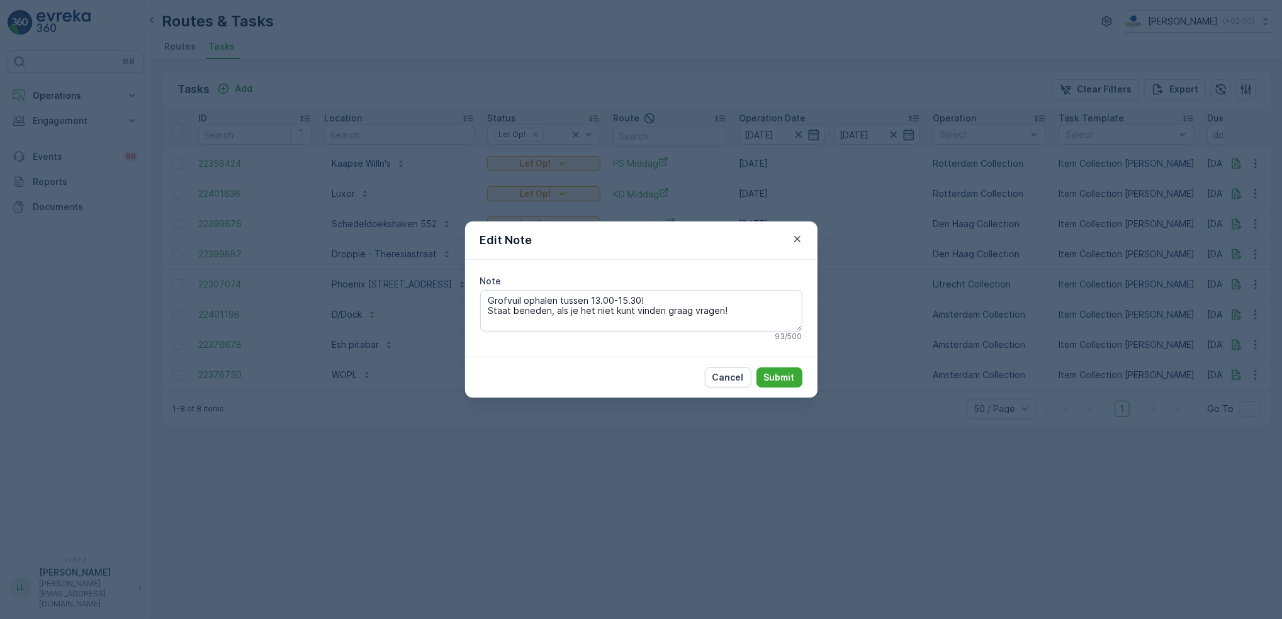
click at [1120, 208] on div "Edit Note Note Grofvuil ophalen tussen 13.00-15.30! Staat beneden, als je het n…" at bounding box center [641, 309] width 1282 height 619
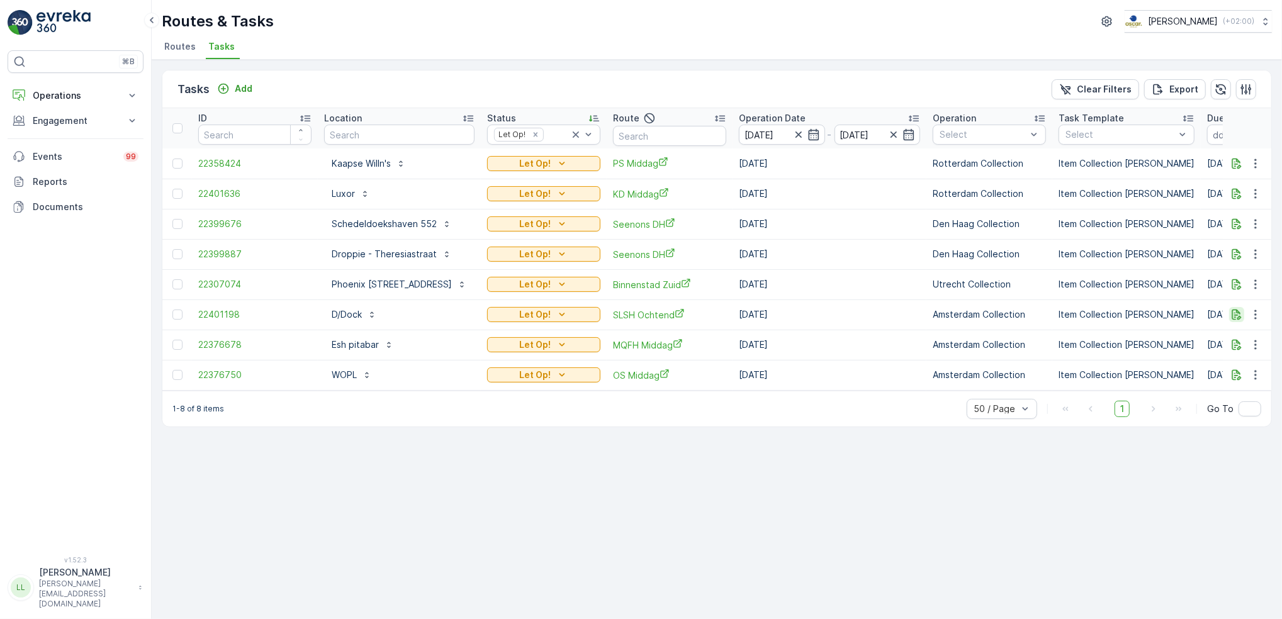
click at [1236, 314] on icon "button" at bounding box center [1236, 315] width 9 height 11
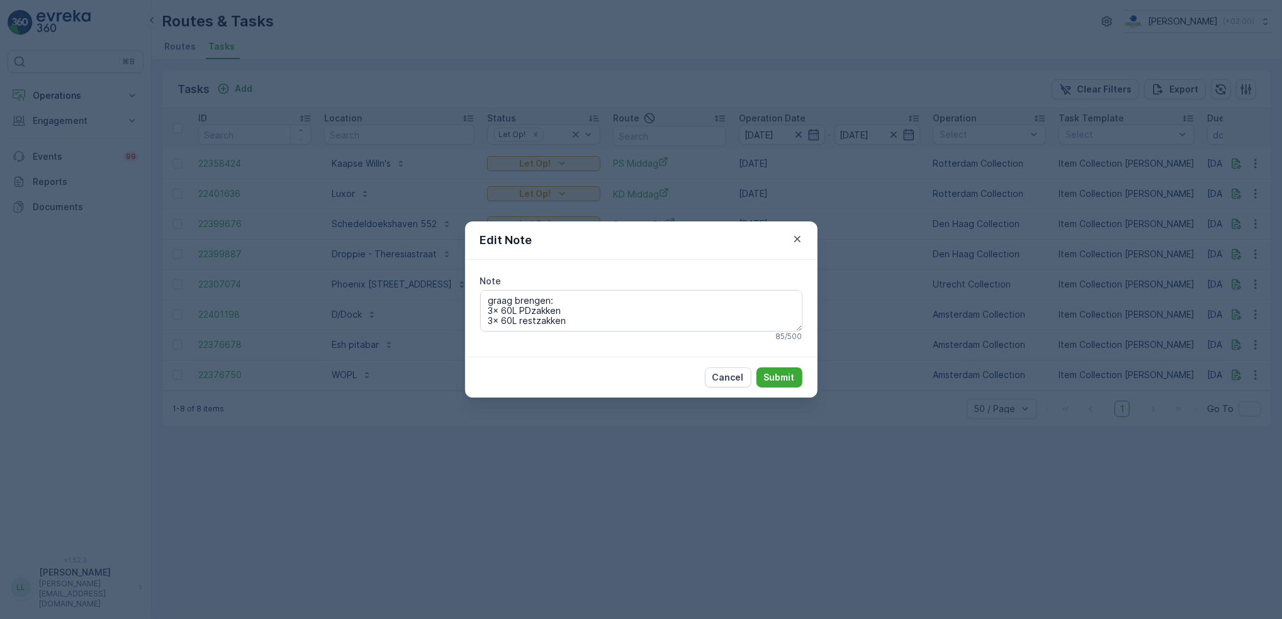
click at [925, 314] on div "Edit Note Note graag brengen: 3x 60L PDzakken 3x 60L restzakken Graag piepschui…" at bounding box center [641, 309] width 1282 height 619
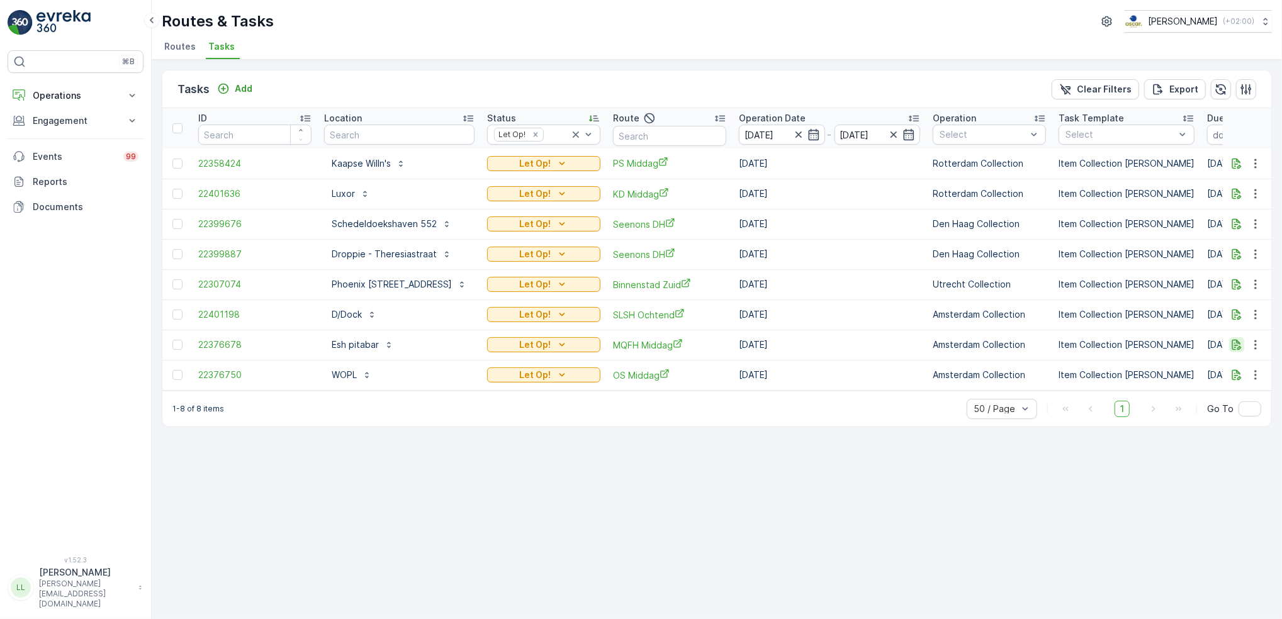
click at [1234, 350] on button "button" at bounding box center [1236, 344] width 15 height 15
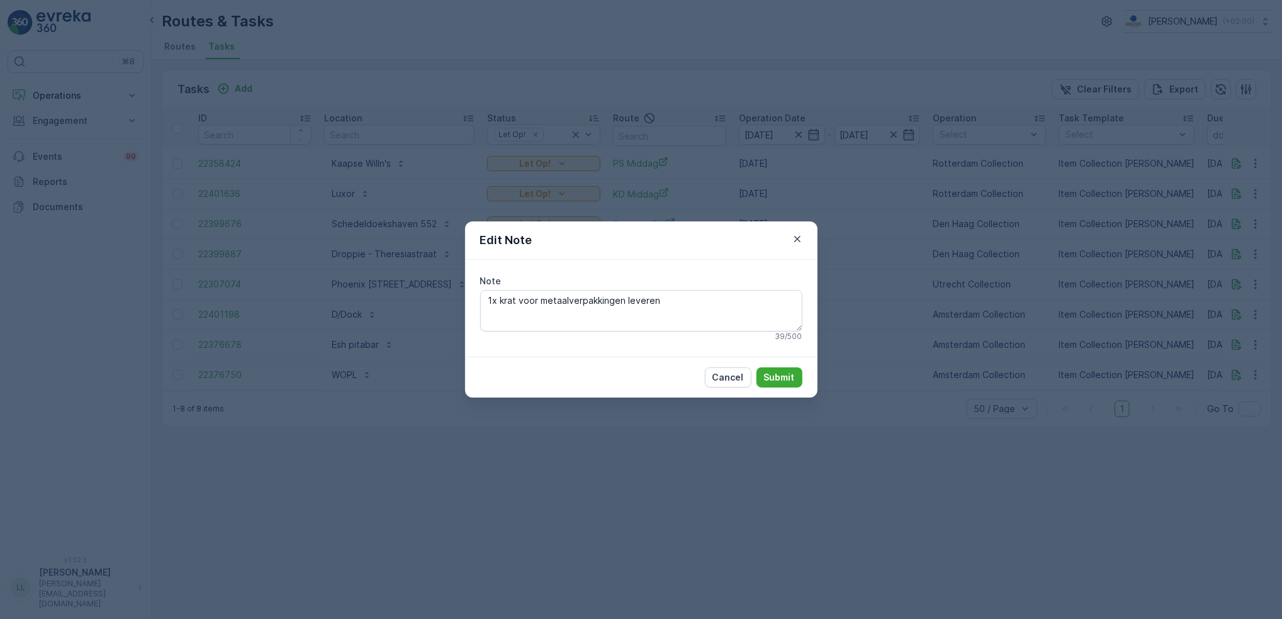
click at [914, 398] on div "Edit Note Note 1x krat voor metaalverpakkingen leveren 39 / 500 Cancel Submit" at bounding box center [641, 309] width 1282 height 619
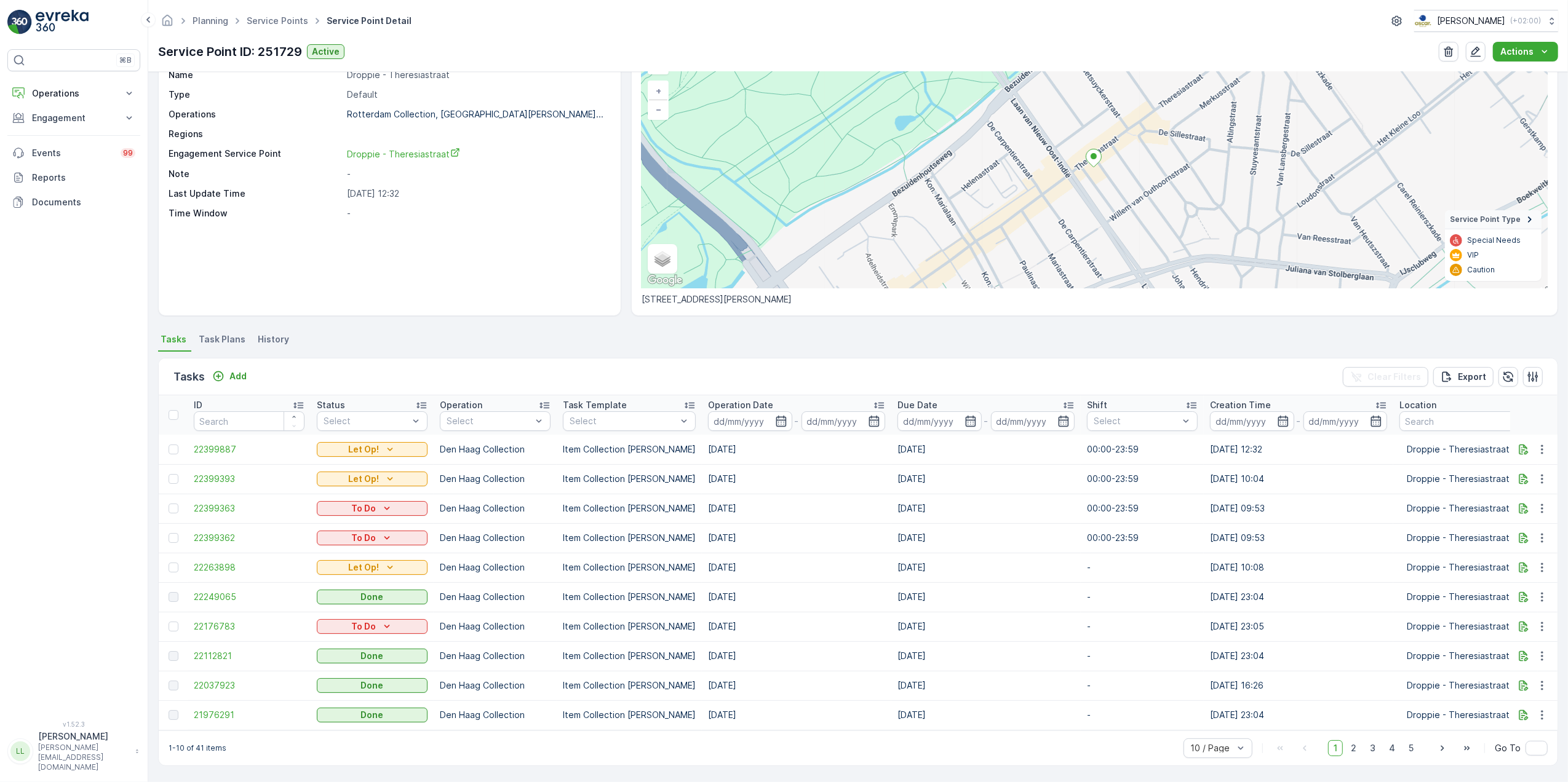
scroll to position [79, 0]
click at [1524, 561] on icon "button" at bounding box center [1523, 567] width 13 height 13
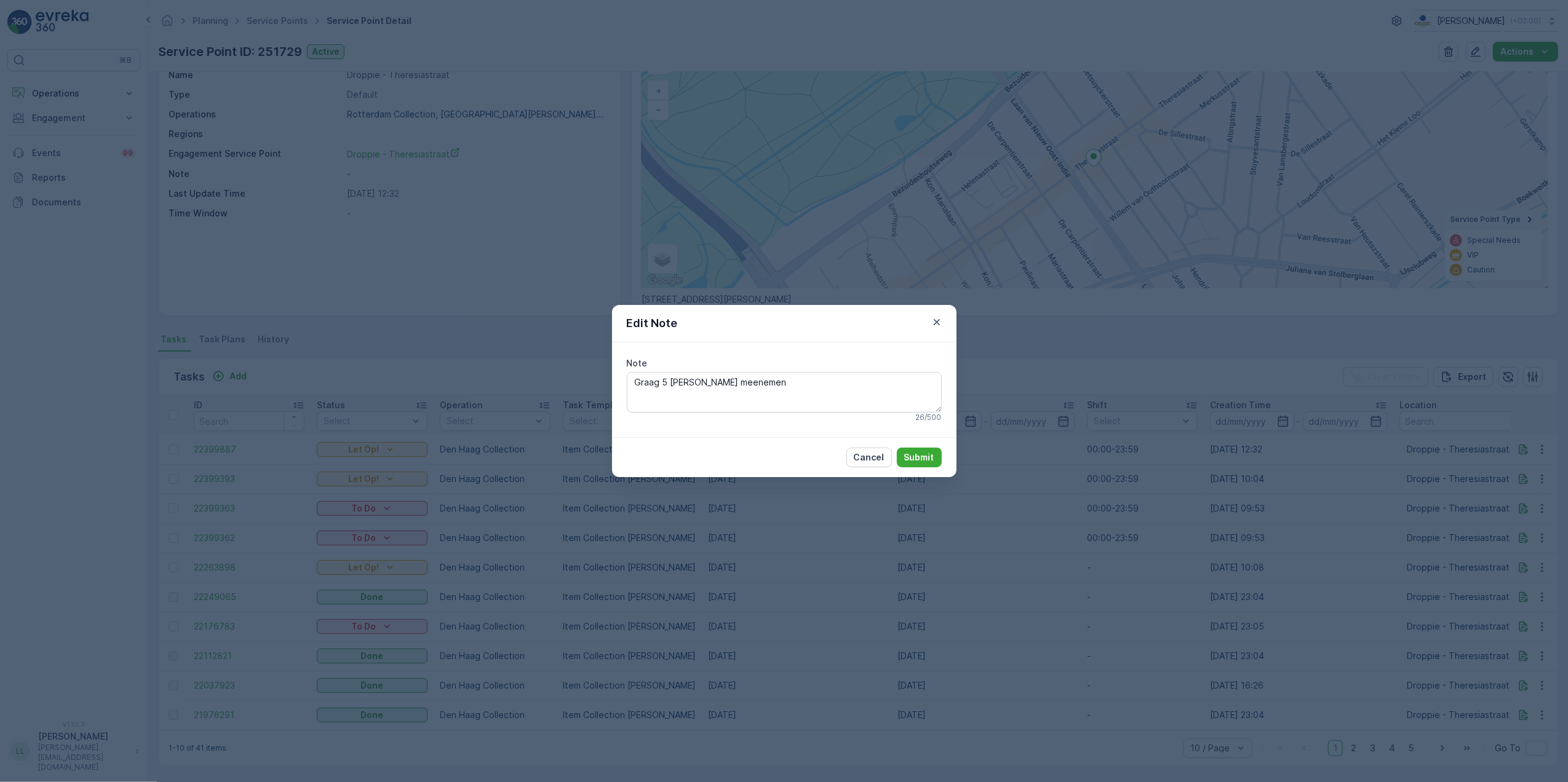
click at [1147, 480] on div "Edit Note Note Graag 5 [PERSON_NAME] meenemen 26 / 500 Cancel Submit" at bounding box center [784, 391] width 1568 height 782
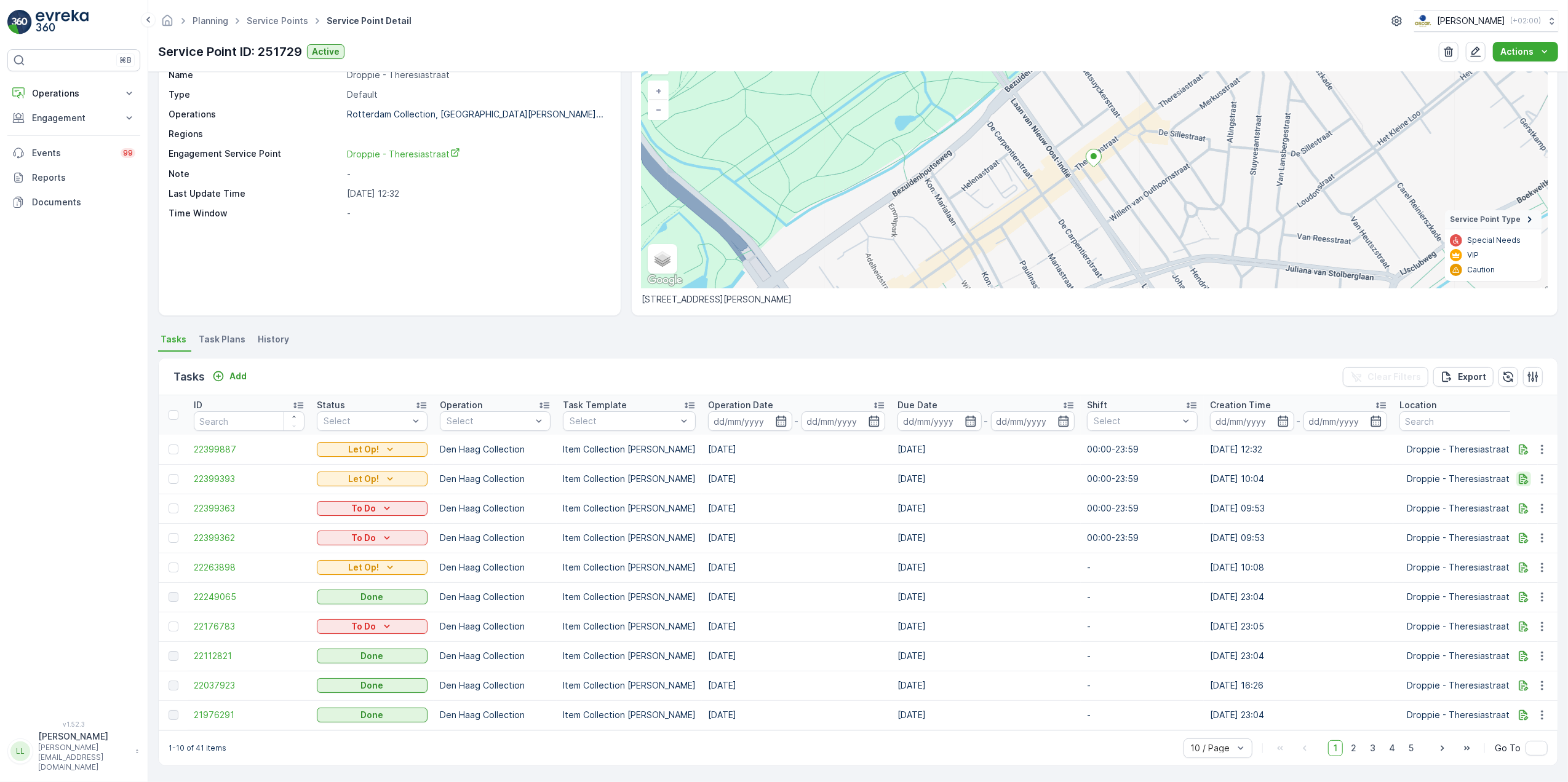
click at [1519, 475] on icon "button" at bounding box center [1523, 479] width 9 height 11
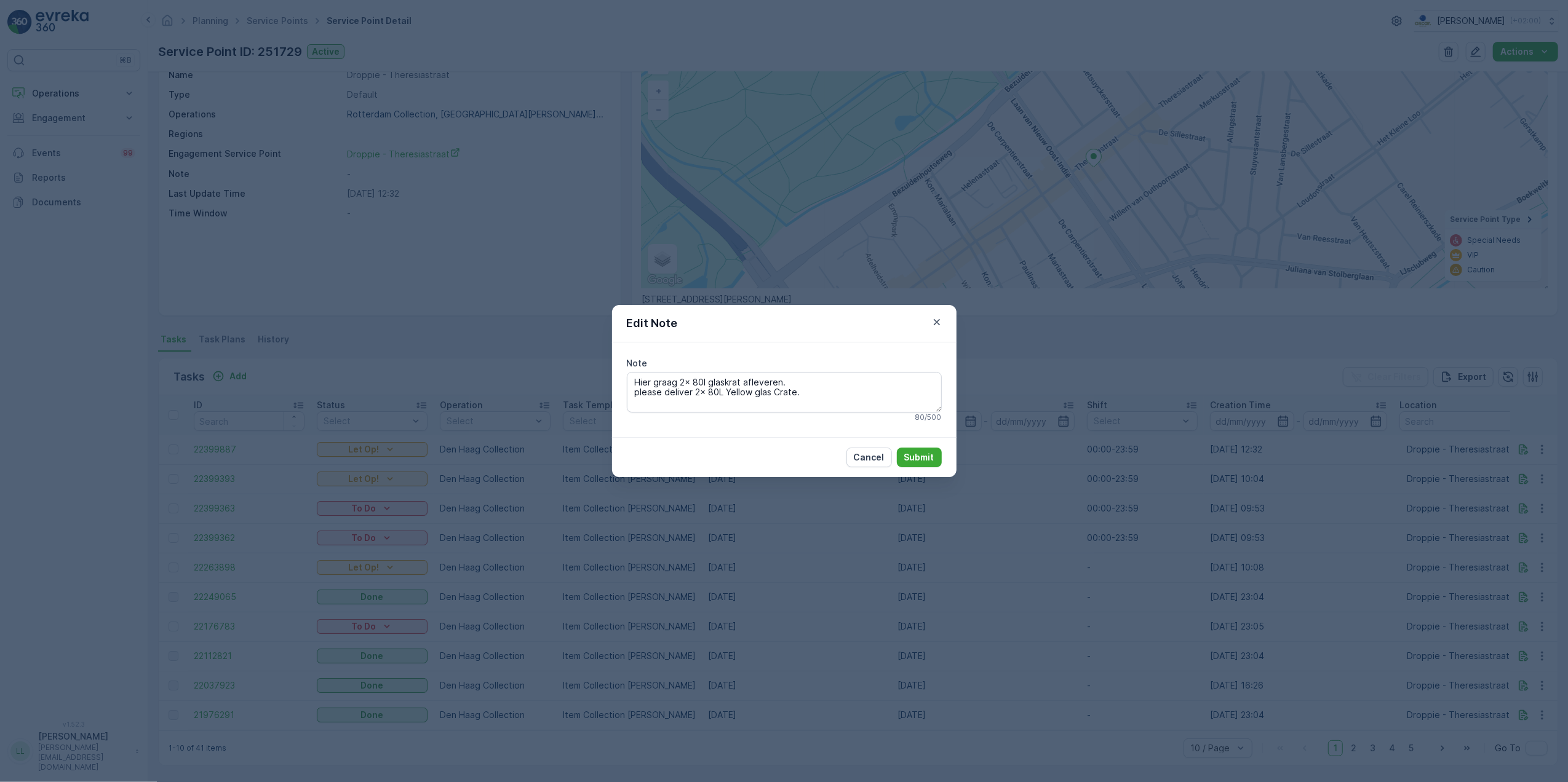
click at [1233, 508] on div "Edit Note Note Hier graag 2x 80l glaskrat afleveren. please deliver 2x 80L Yell…" at bounding box center [784, 391] width 1568 height 782
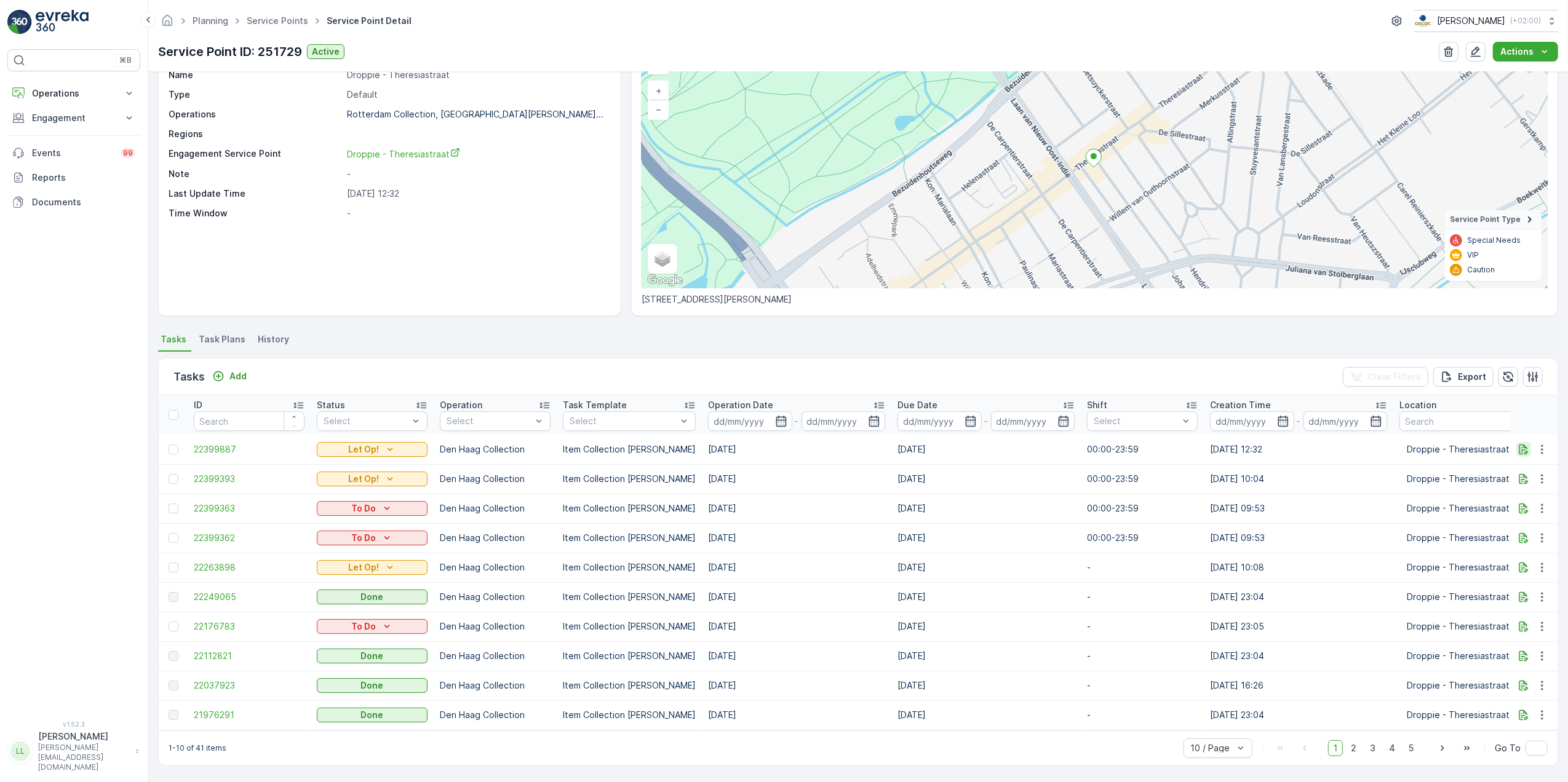
click at [1518, 444] on icon "button" at bounding box center [1523, 450] width 13 height 13
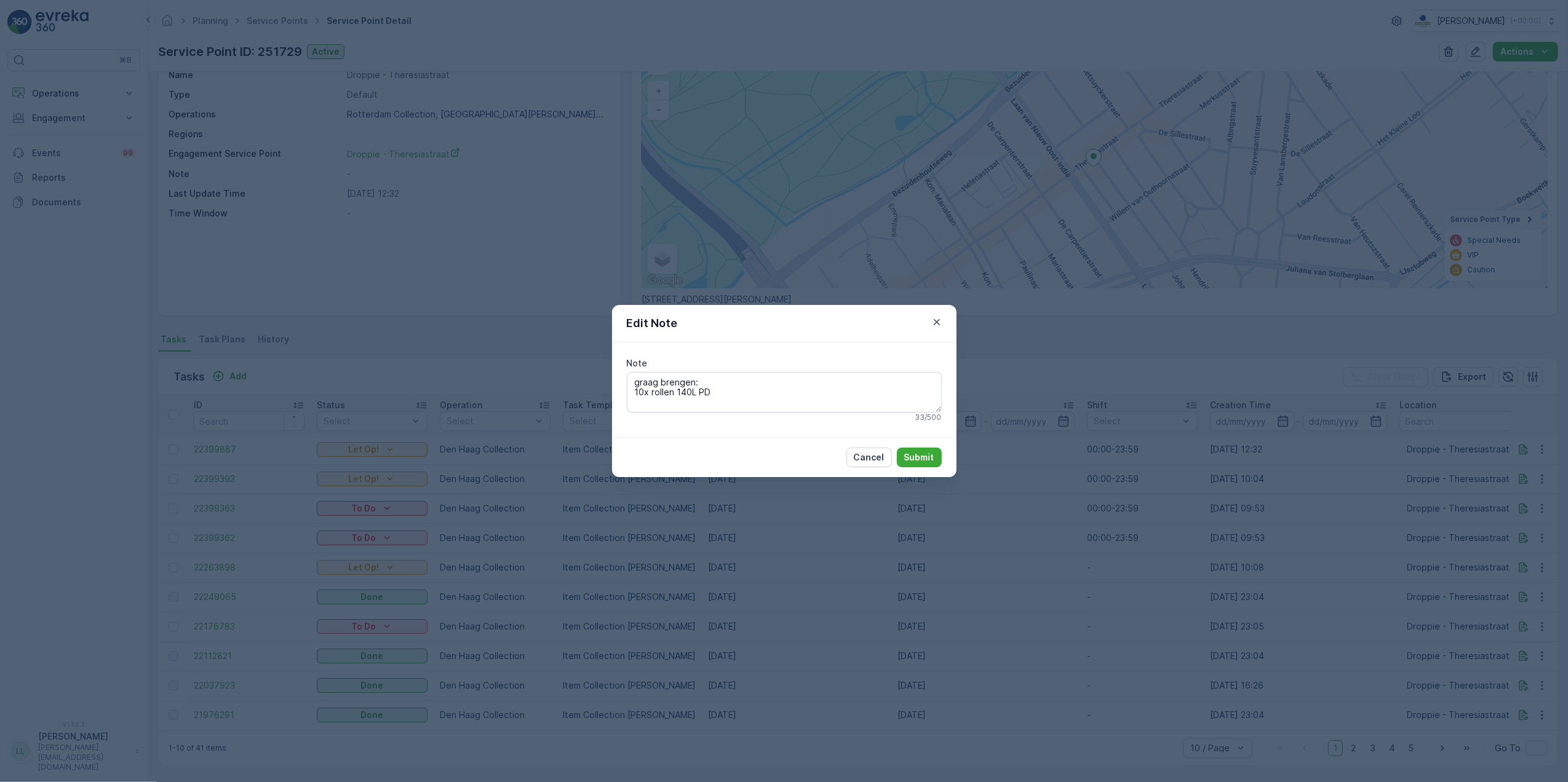
click at [1150, 484] on div "Edit Note Note graag brengen: 10x rollen 140L PD 33 / 500 Cancel Submit" at bounding box center [784, 391] width 1568 height 782
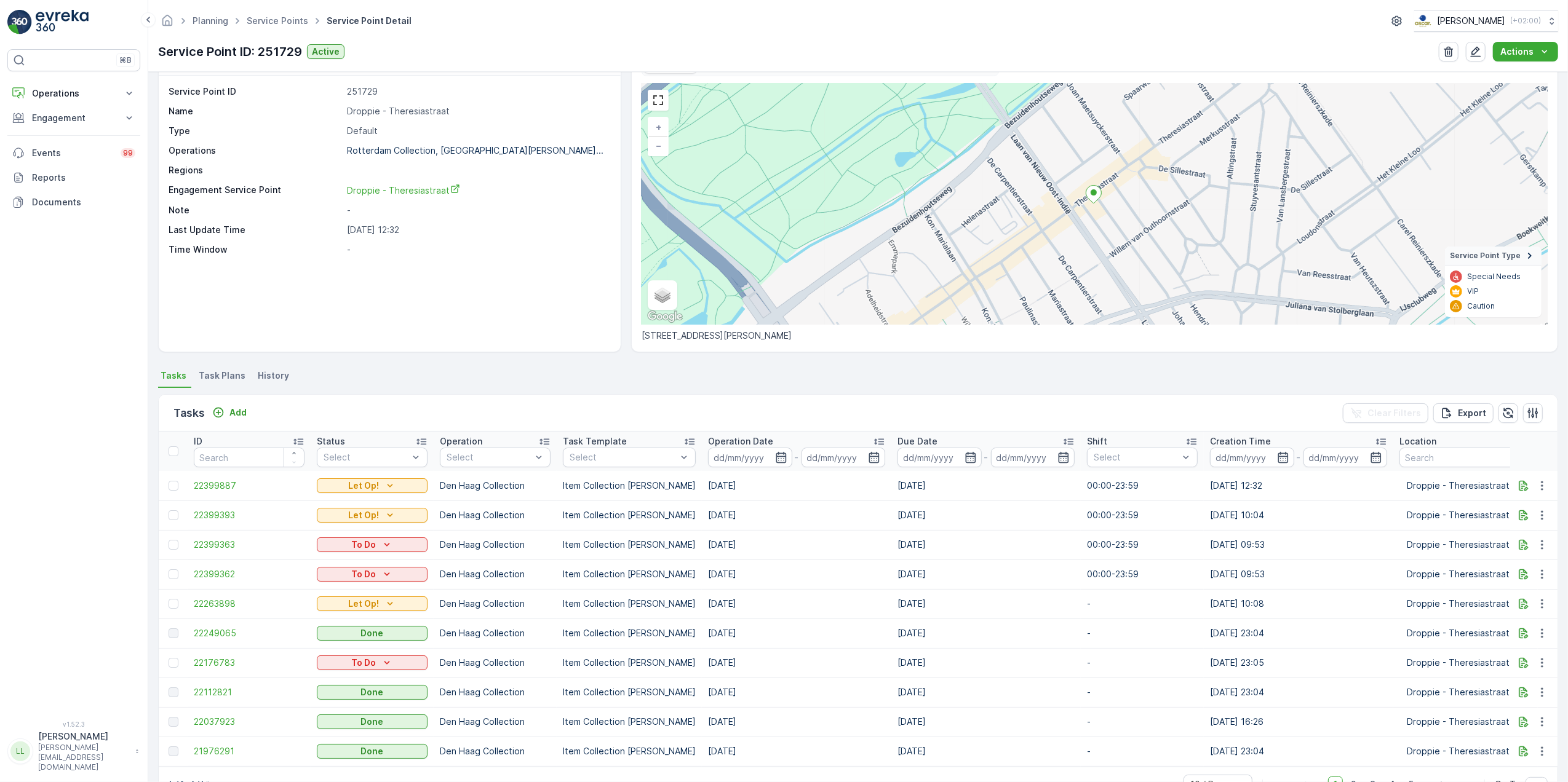
scroll to position [0, 0]
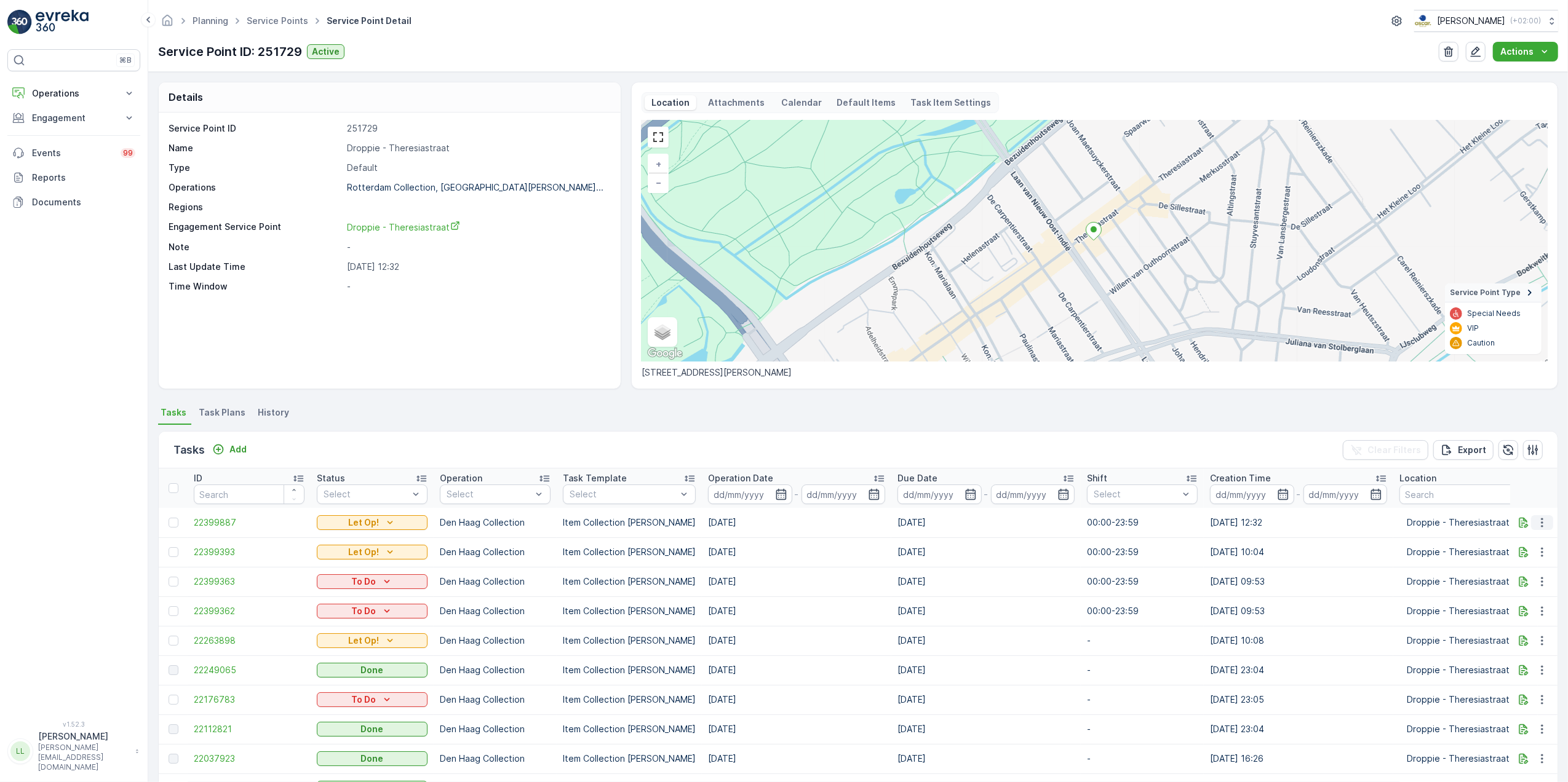
click at [1544, 527] on icon "button" at bounding box center [1542, 522] width 13 height 13
click at [1521, 556] on div "History" at bounding box center [1521, 558] width 93 height 18
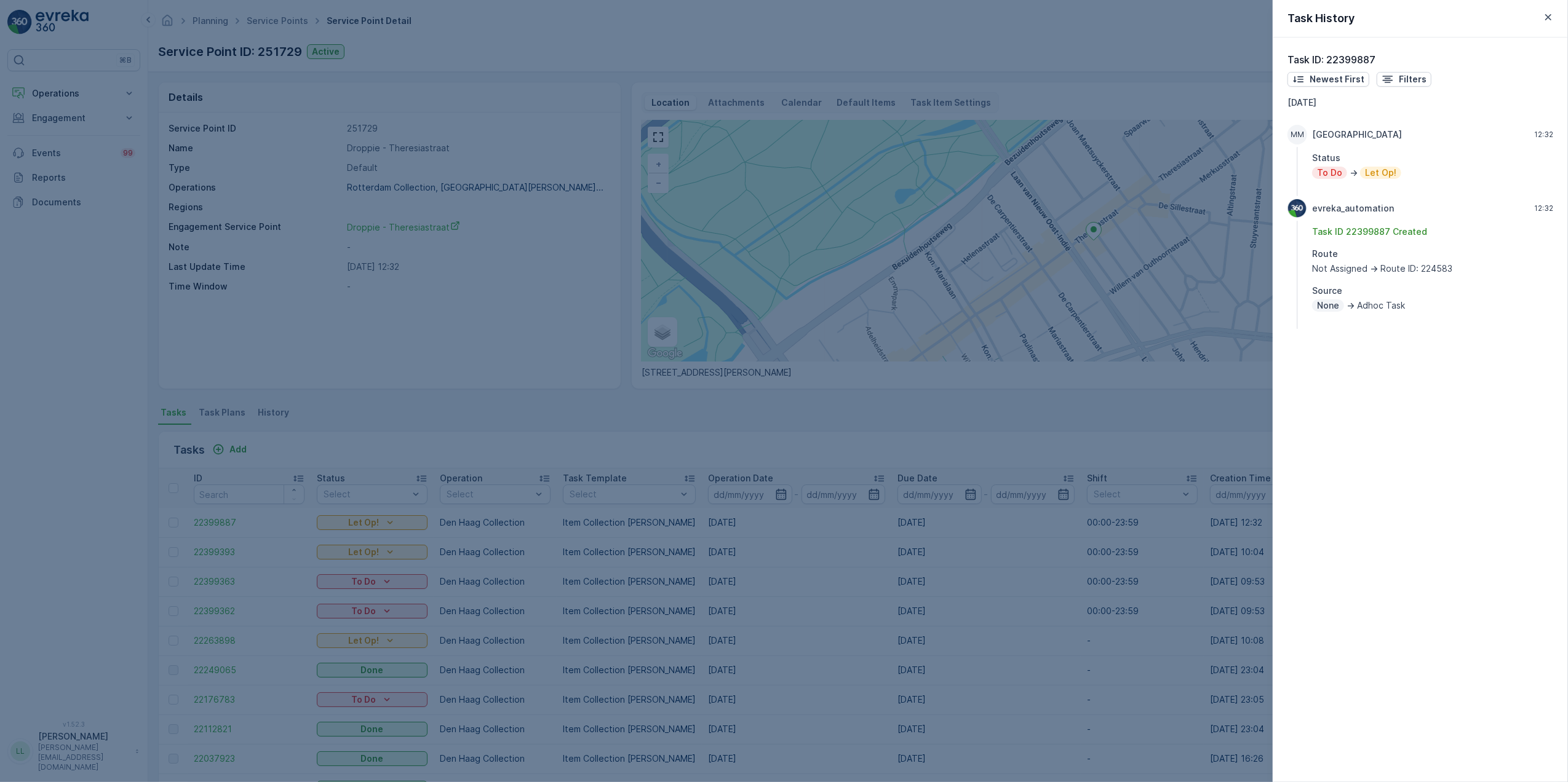
click at [843, 422] on div at bounding box center [784, 391] width 1568 height 782
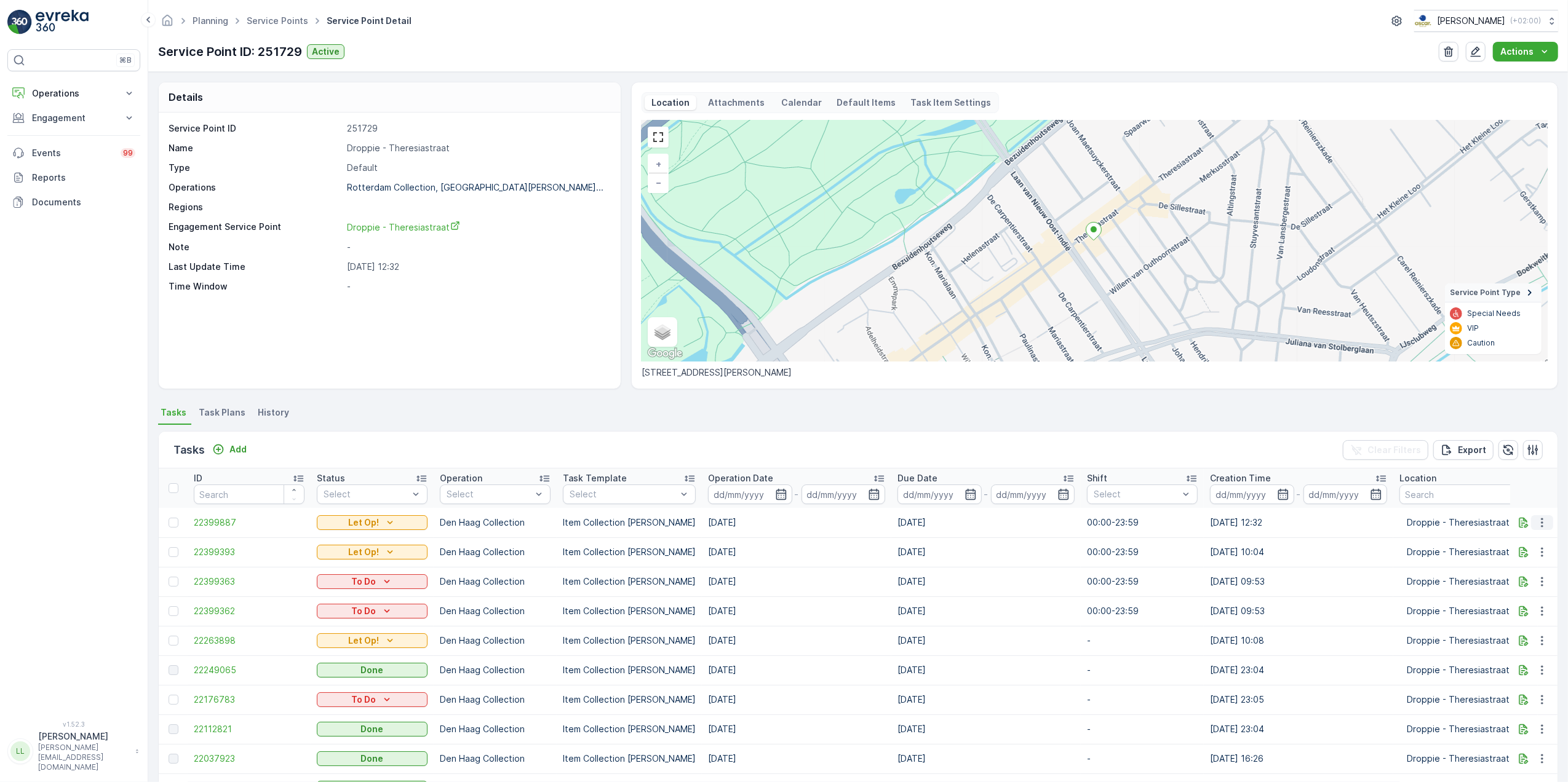
click at [1547, 520] on button "button" at bounding box center [1542, 522] width 22 height 15
click at [1526, 574] on span "Change Route" at bounding box center [1509, 576] width 60 height 13
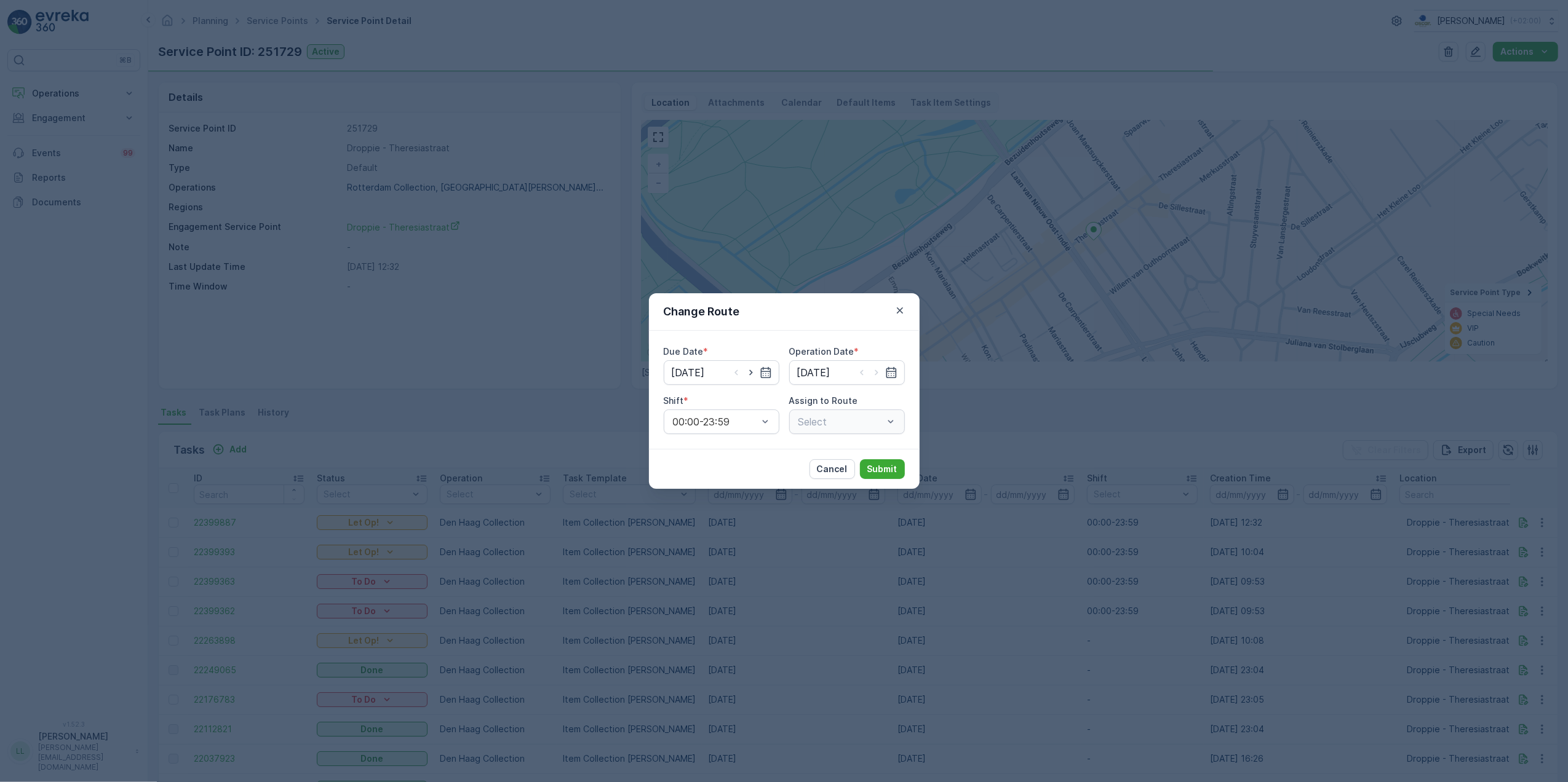
type input "15.10.2025"
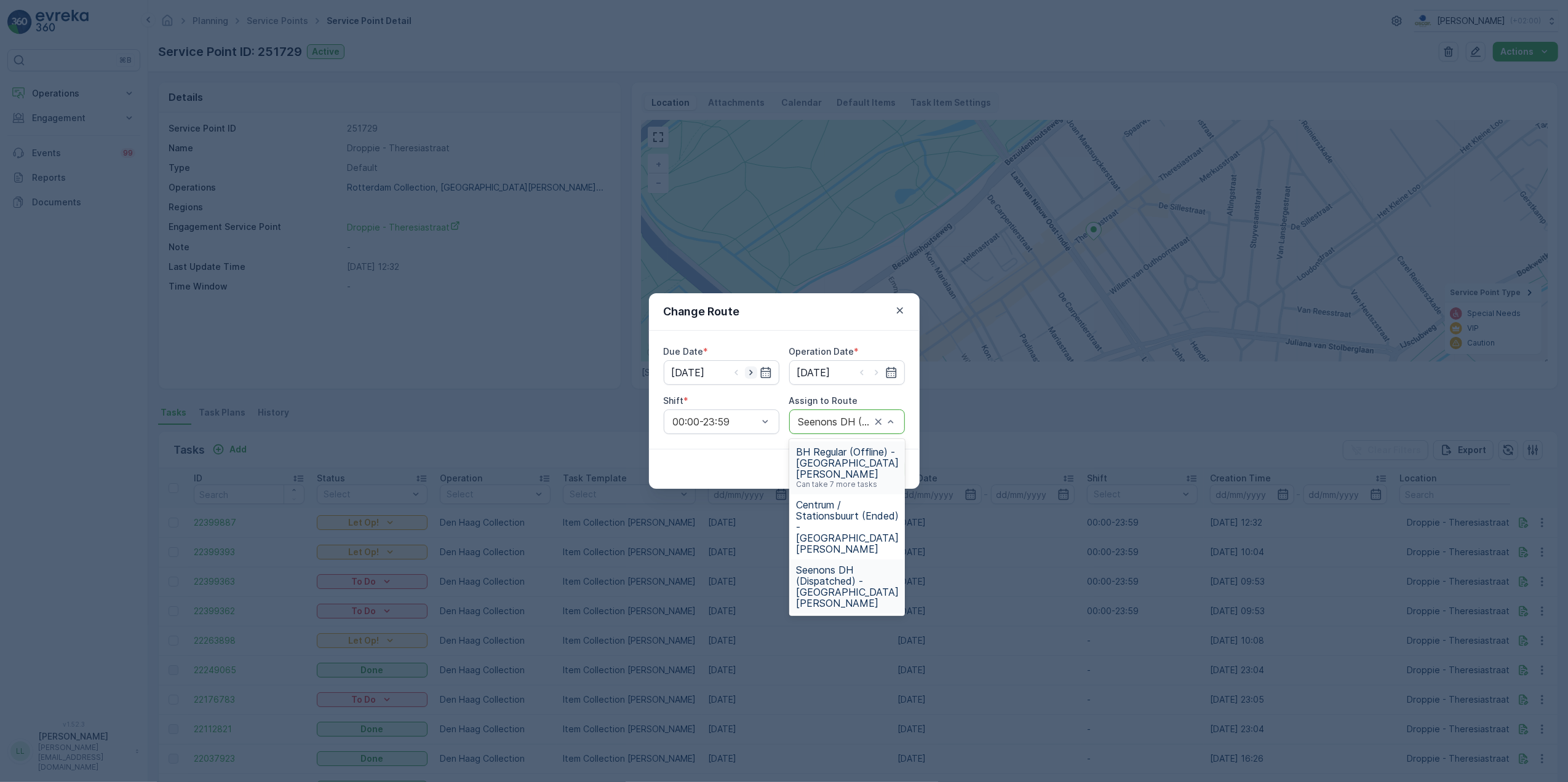
click at [754, 372] on icon "button" at bounding box center [751, 372] width 13 height 13
type input "16.10.2025"
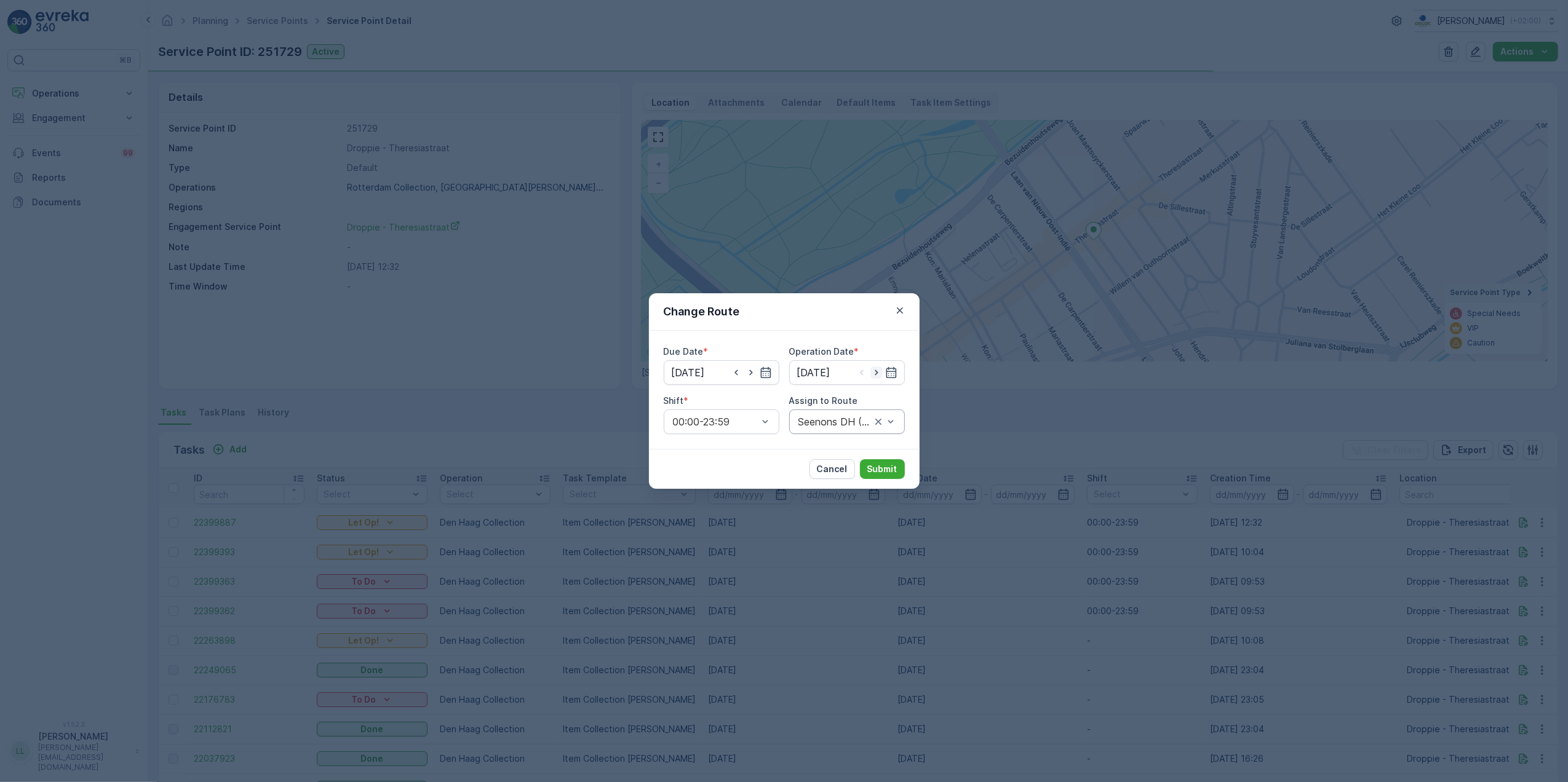
click at [877, 374] on icon "button" at bounding box center [876, 373] width 3 height 6
type input "[DATE]"
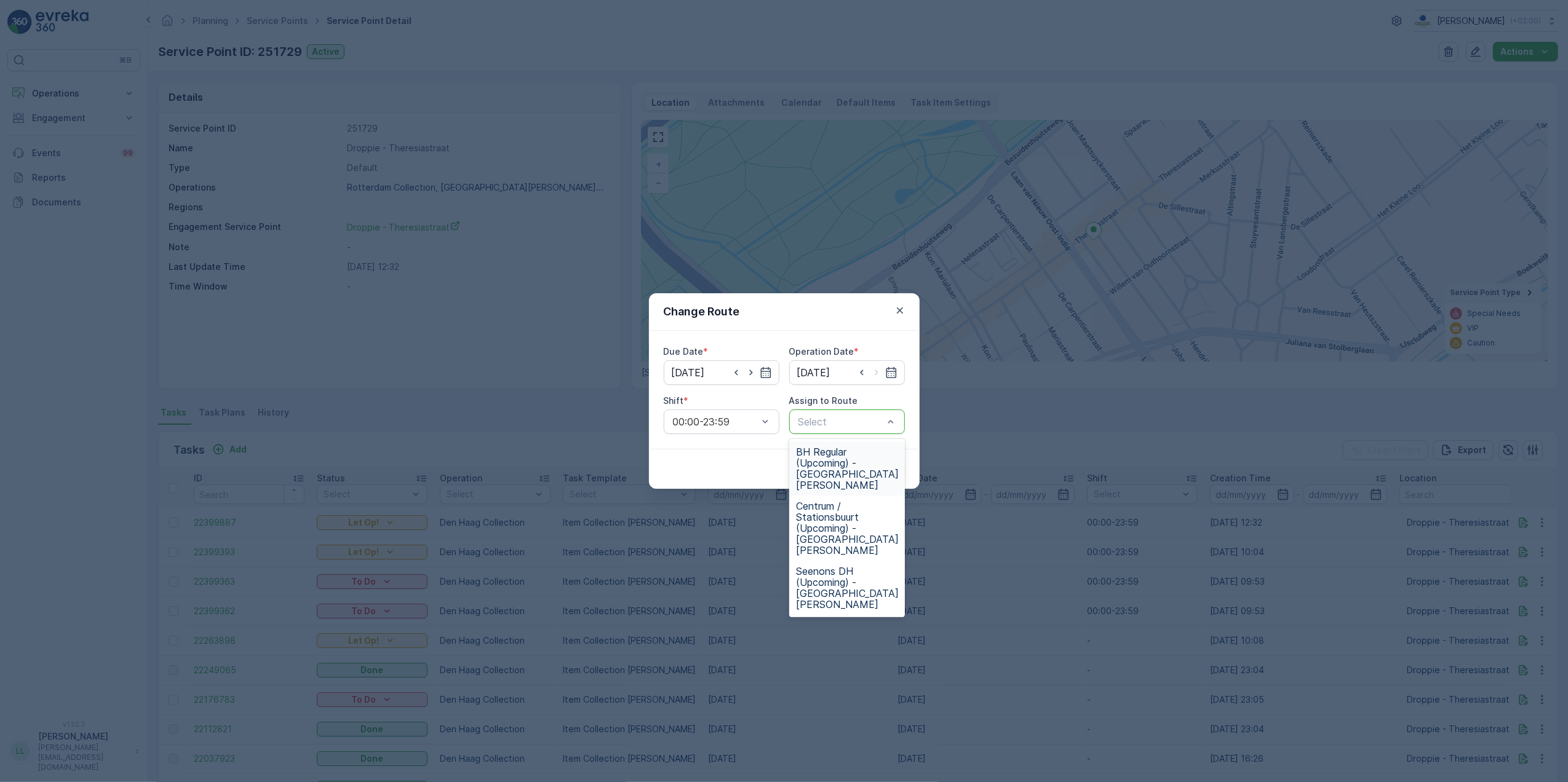
click at [838, 418] on div at bounding box center [840, 421] width 87 height 11
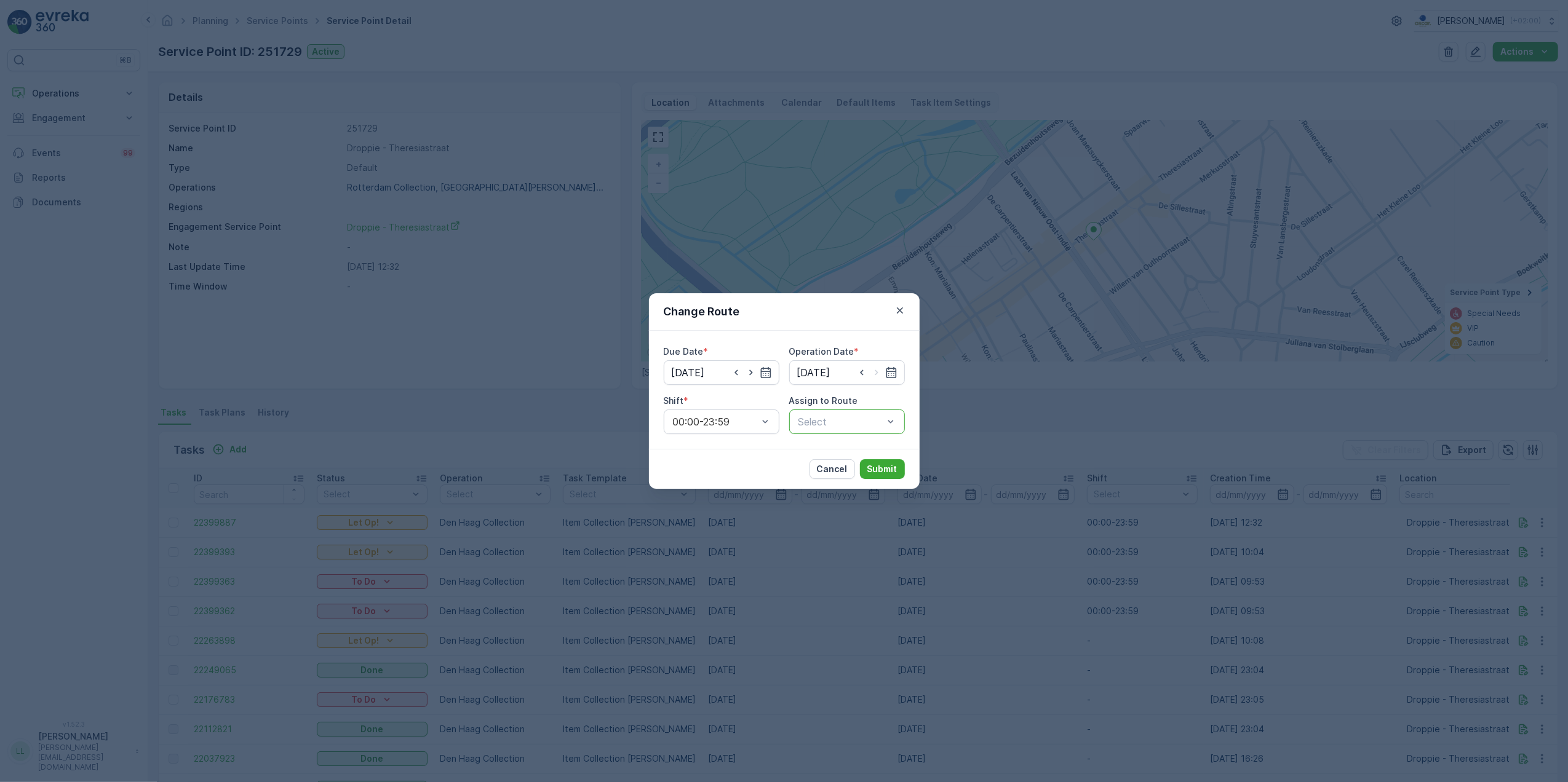
click at [838, 418] on div at bounding box center [840, 421] width 87 height 11
type input "see"
click at [835, 458] on span "Seenons DH (Upcoming) - Den Haag" at bounding box center [848, 468] width 103 height 44
click at [880, 463] on p "Submit" at bounding box center [882, 469] width 30 height 13
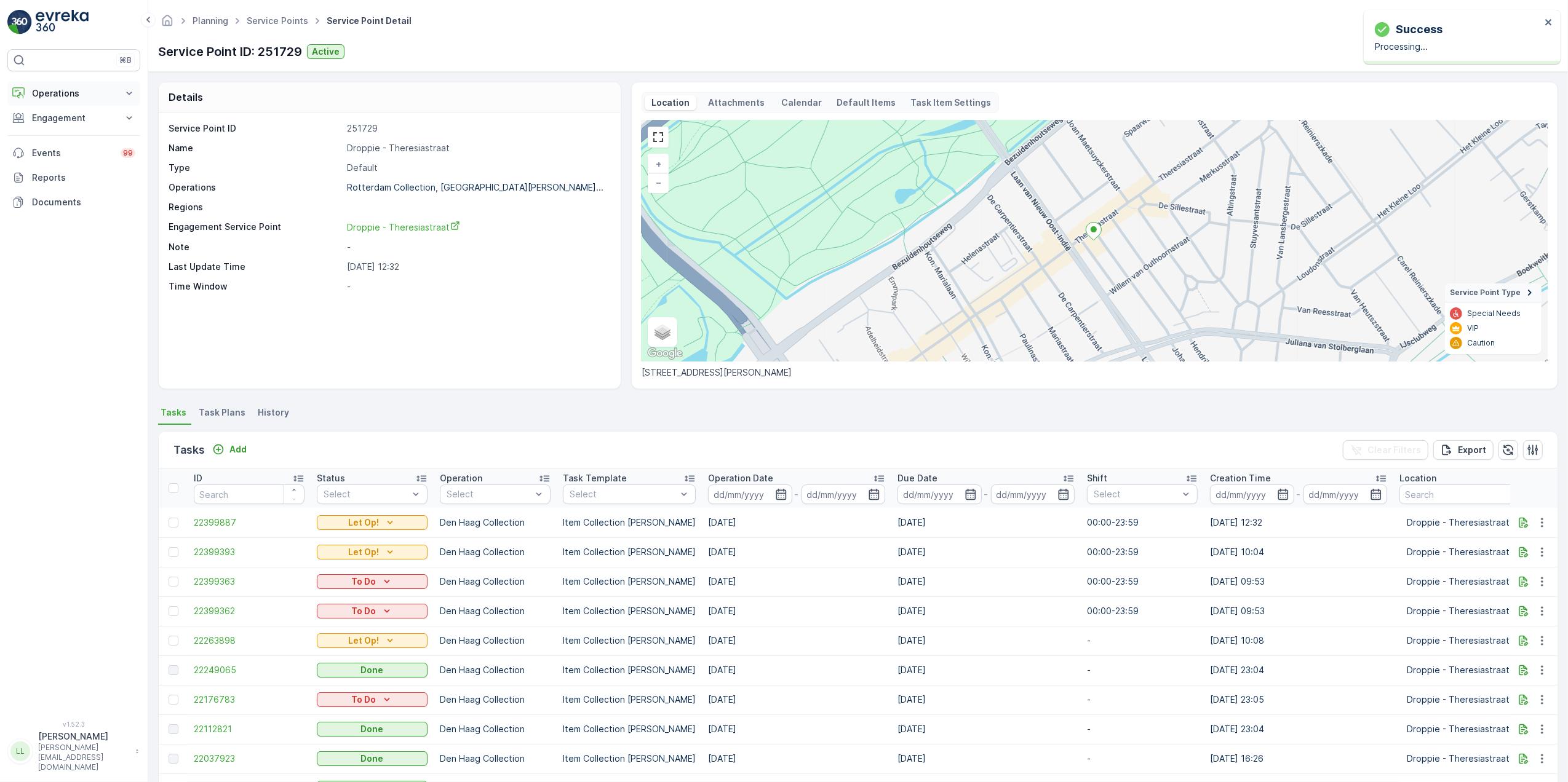
click at [79, 101] on button "Operations" at bounding box center [74, 93] width 133 height 24
click at [69, 151] on p "Routes & Tasks" at bounding box center [63, 149] width 64 height 13
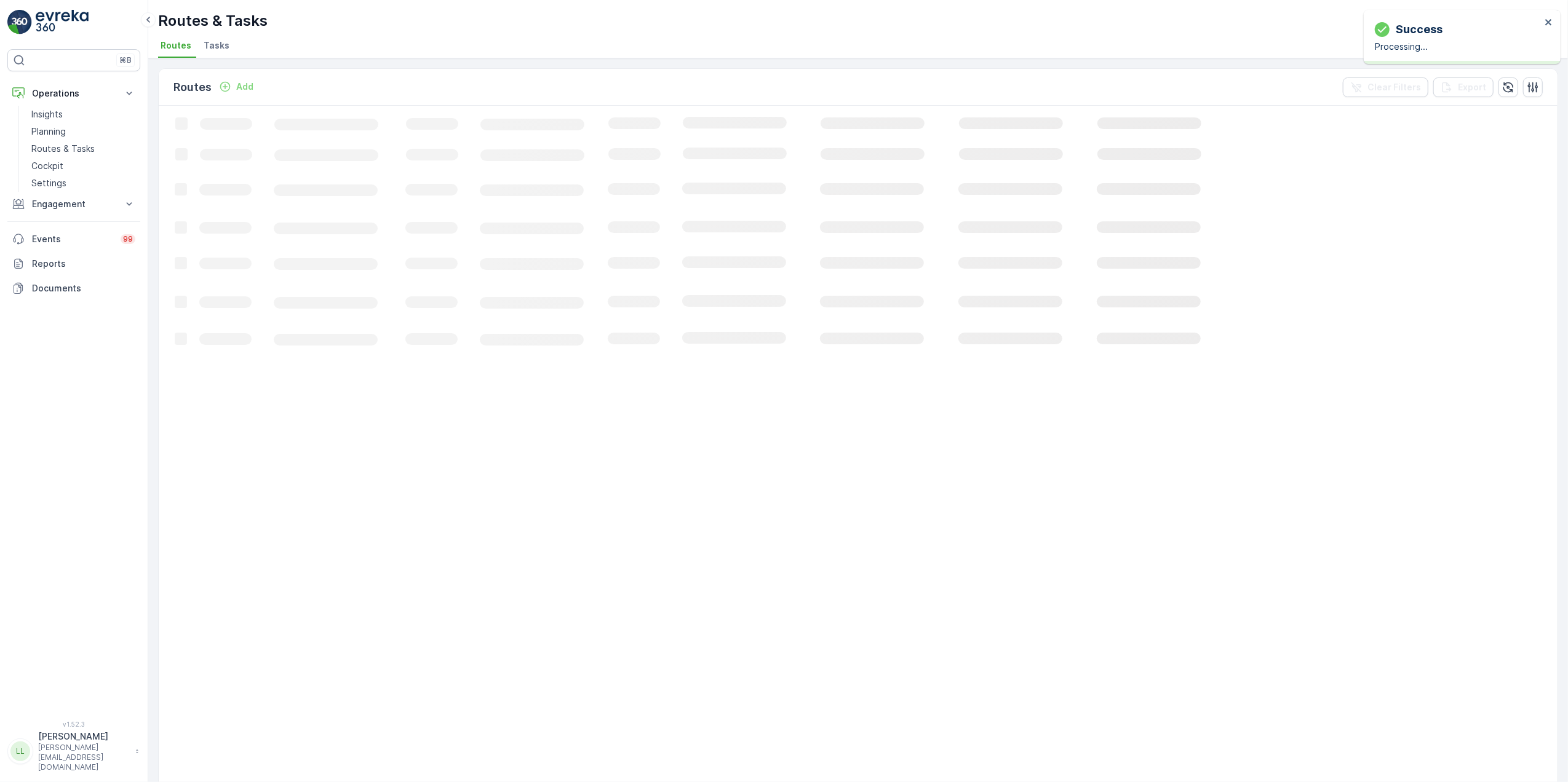
click at [216, 51] on span "Tasks" at bounding box center [216, 45] width 25 height 13
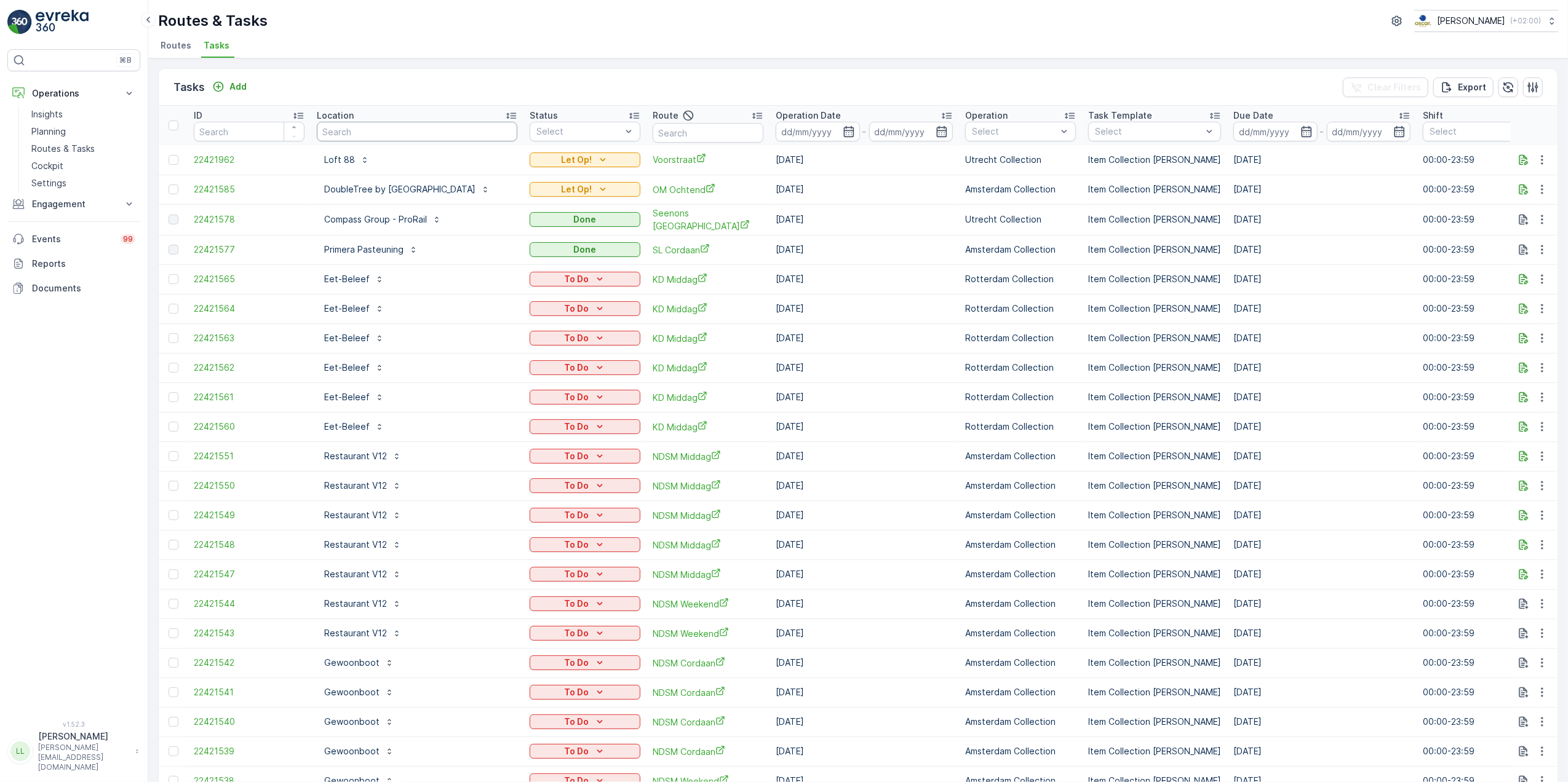
click at [359, 133] on input "text" at bounding box center [416, 132] width 200 height 20
type input "kaapse"
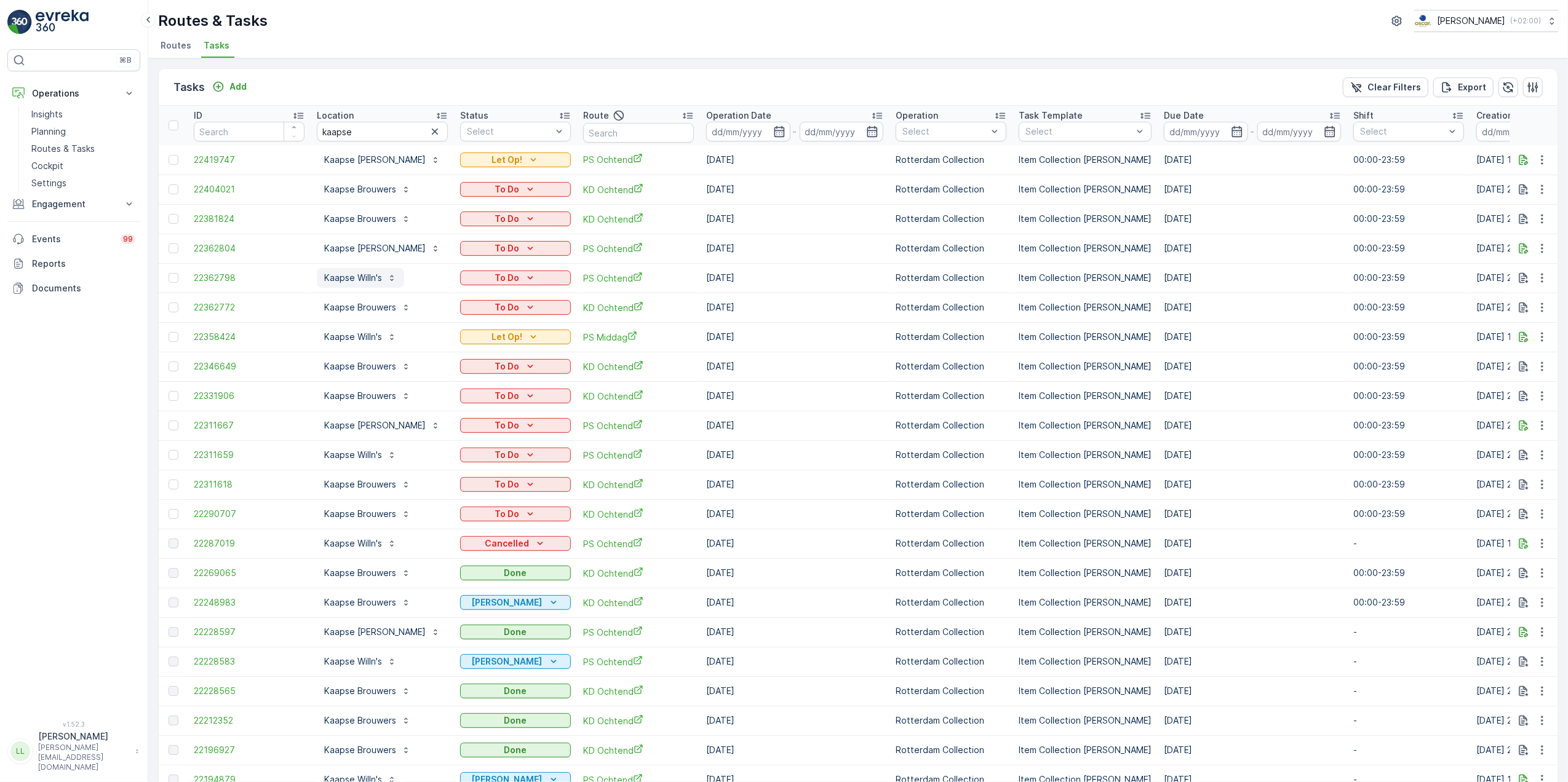
click at [353, 279] on p "Kaapse Willn's" at bounding box center [353, 278] width 58 height 13
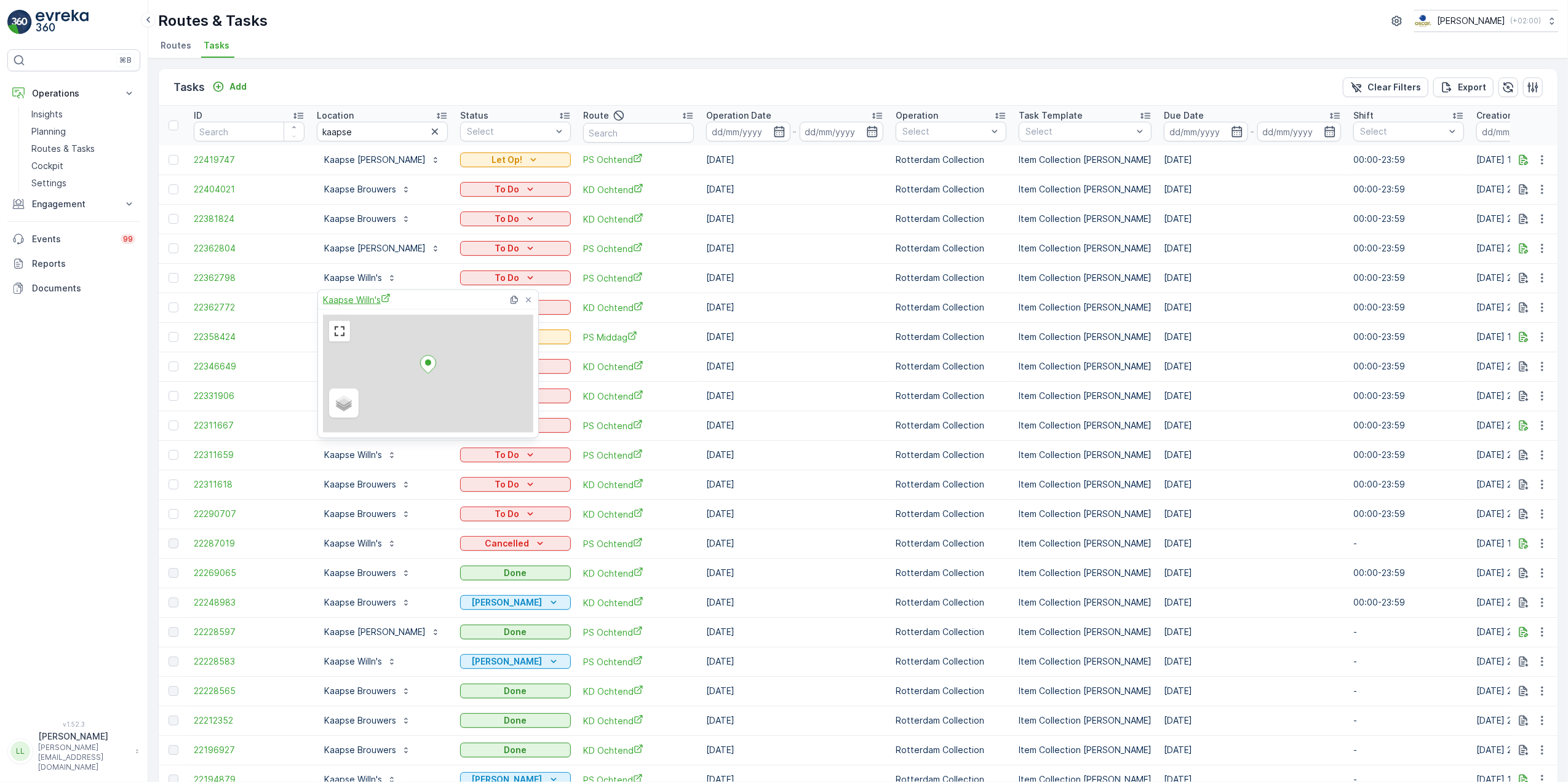
click at [358, 300] on span "Kaapse Willn's" at bounding box center [356, 299] width 67 height 13
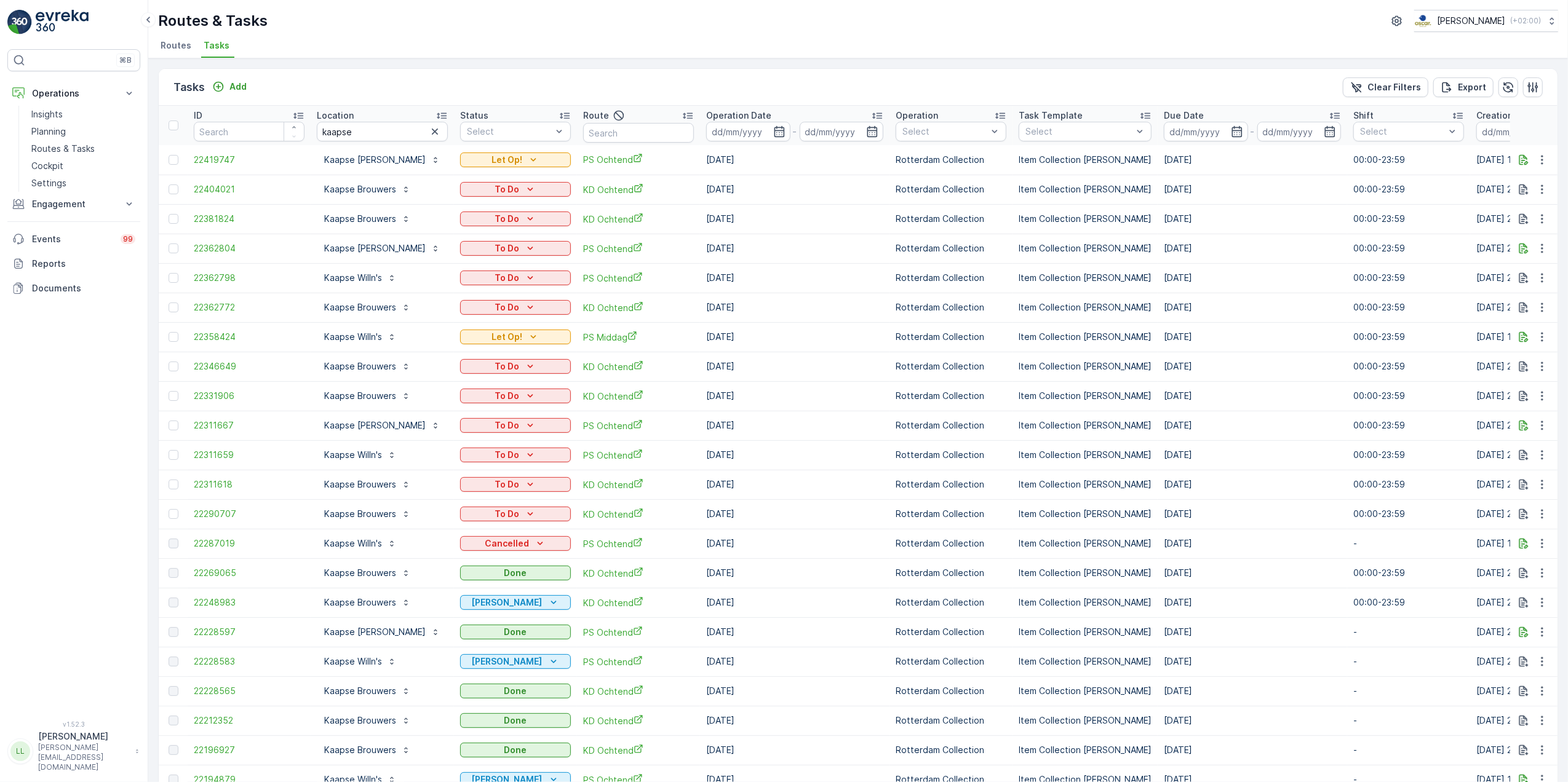
click at [603, 91] on div "Tasks Add Clear Filters Export" at bounding box center [857, 87] width 1399 height 37
click at [628, 133] on input "text" at bounding box center [637, 133] width 110 height 20
type input "rijks"
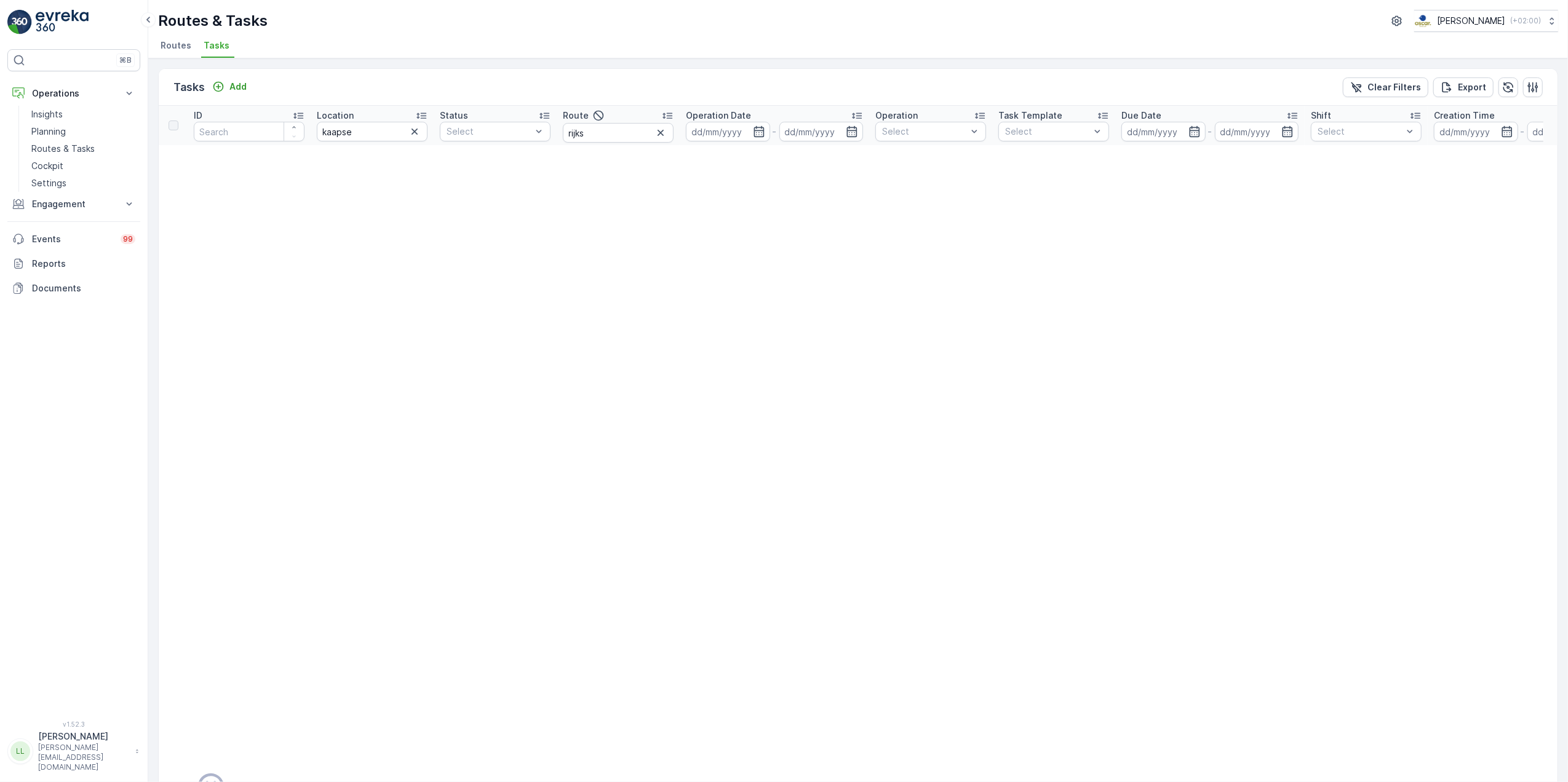
click at [416, 126] on icon "button" at bounding box center [414, 131] width 13 height 13
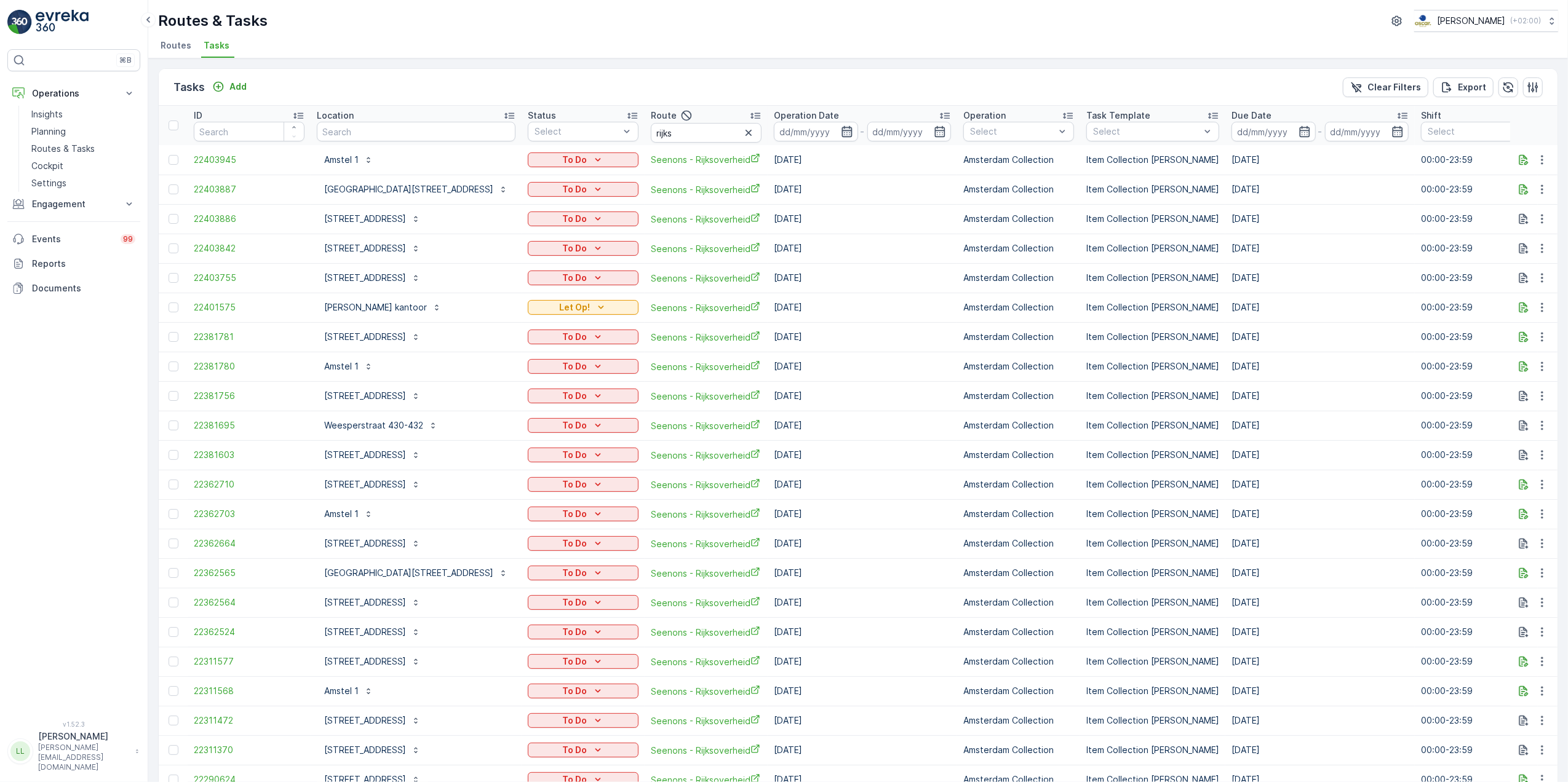
click at [842, 131] on icon "button" at bounding box center [847, 131] width 11 height 11
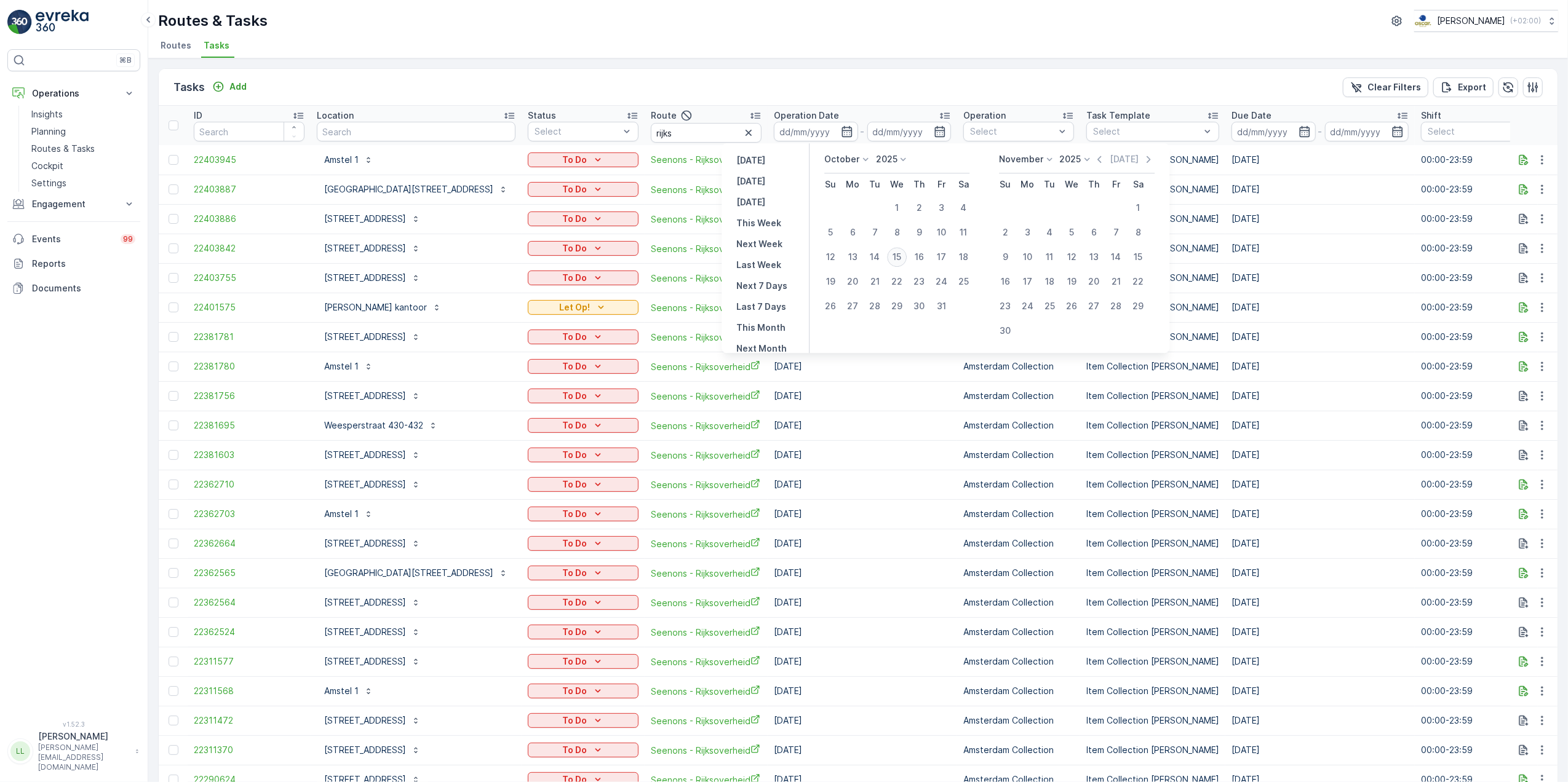
click at [899, 259] on div "15" at bounding box center [896, 257] width 20 height 20
type input "[DATE]"
click at [899, 259] on div "15" at bounding box center [896, 257] width 20 height 20
type input "[DATE]"
click at [899, 259] on div "15" at bounding box center [896, 257] width 20 height 20
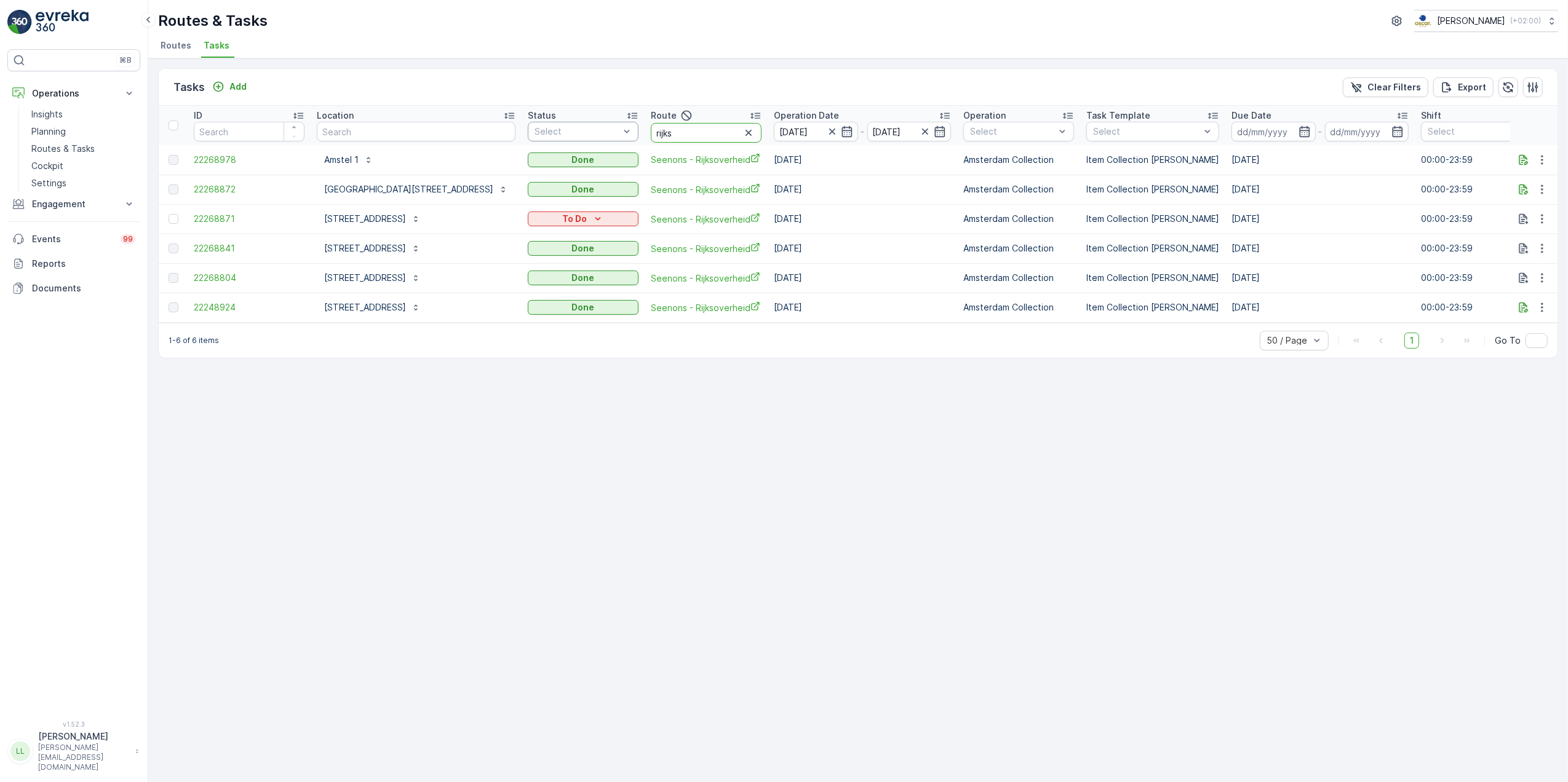
drag, startPoint x: 587, startPoint y: 133, endPoint x: 581, endPoint y: 136, distance: 6.7
click at [580, 133] on tr "ID Location Status Select Route rijks Operation Date 15.10.2025 - 15.10.2025 Op…" at bounding box center [1151, 125] width 1985 height 39
type input "uva"
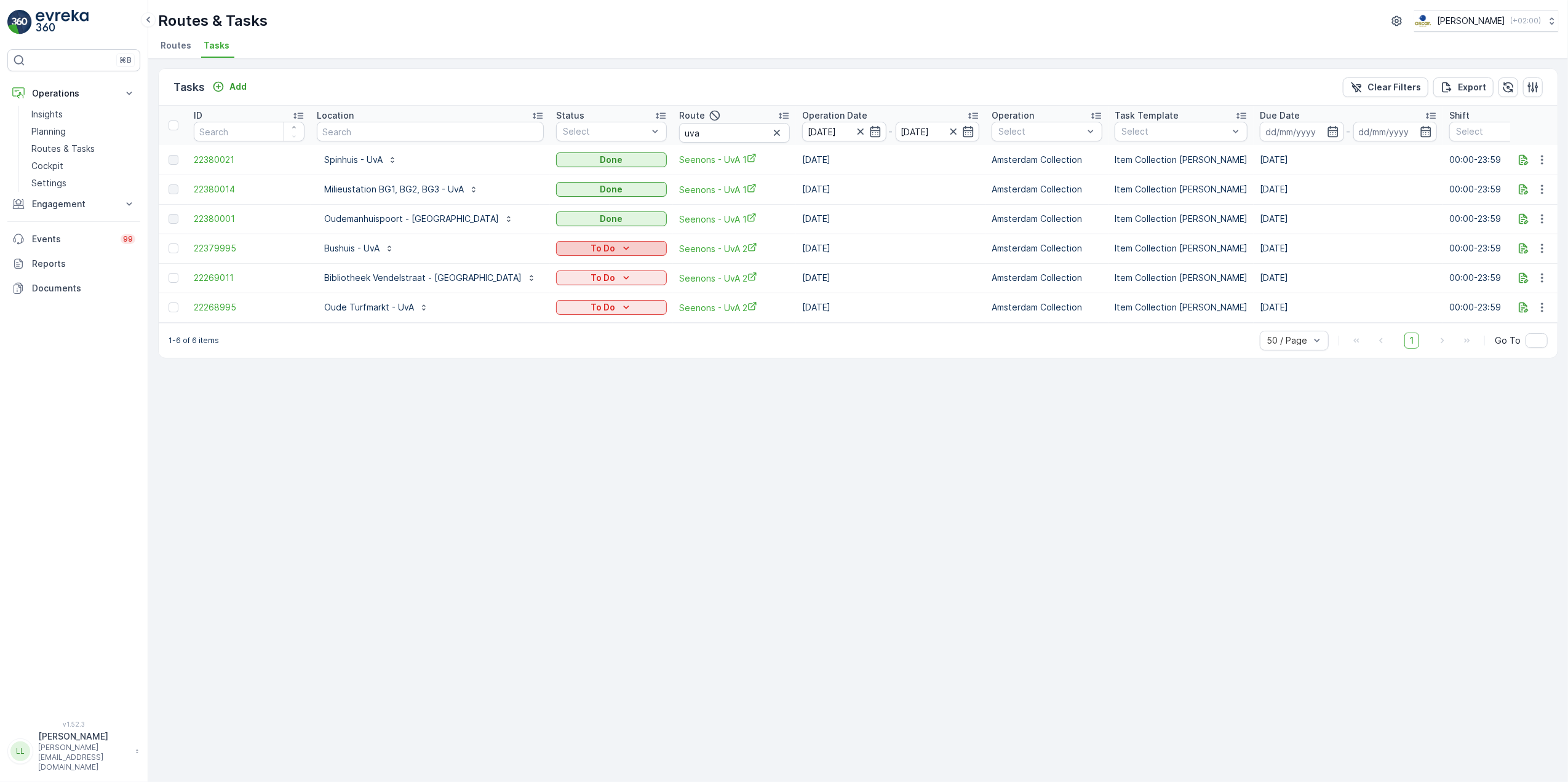
click at [581, 241] on button "To Do" at bounding box center [611, 248] width 110 height 15
click at [337, 251] on p "Bushuis - UvA" at bounding box center [352, 248] width 56 height 13
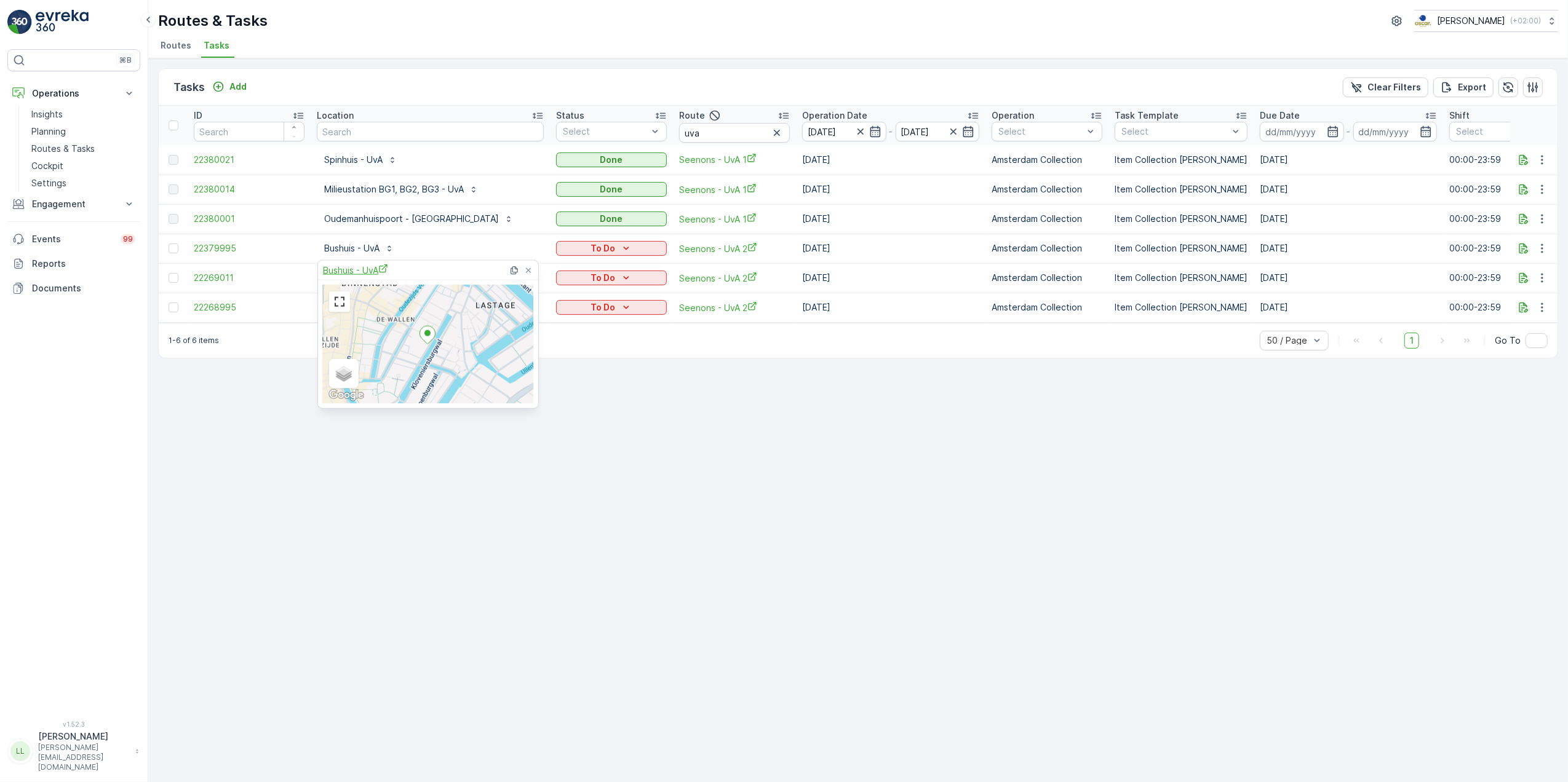
click at [346, 271] on span "Bushuis - UvA" at bounding box center [355, 270] width 65 height 13
click at [583, 456] on div "Tasks Add Clear Filters Export ID Location Status Select Route uva Operation Da…" at bounding box center [858, 420] width 1419 height 724
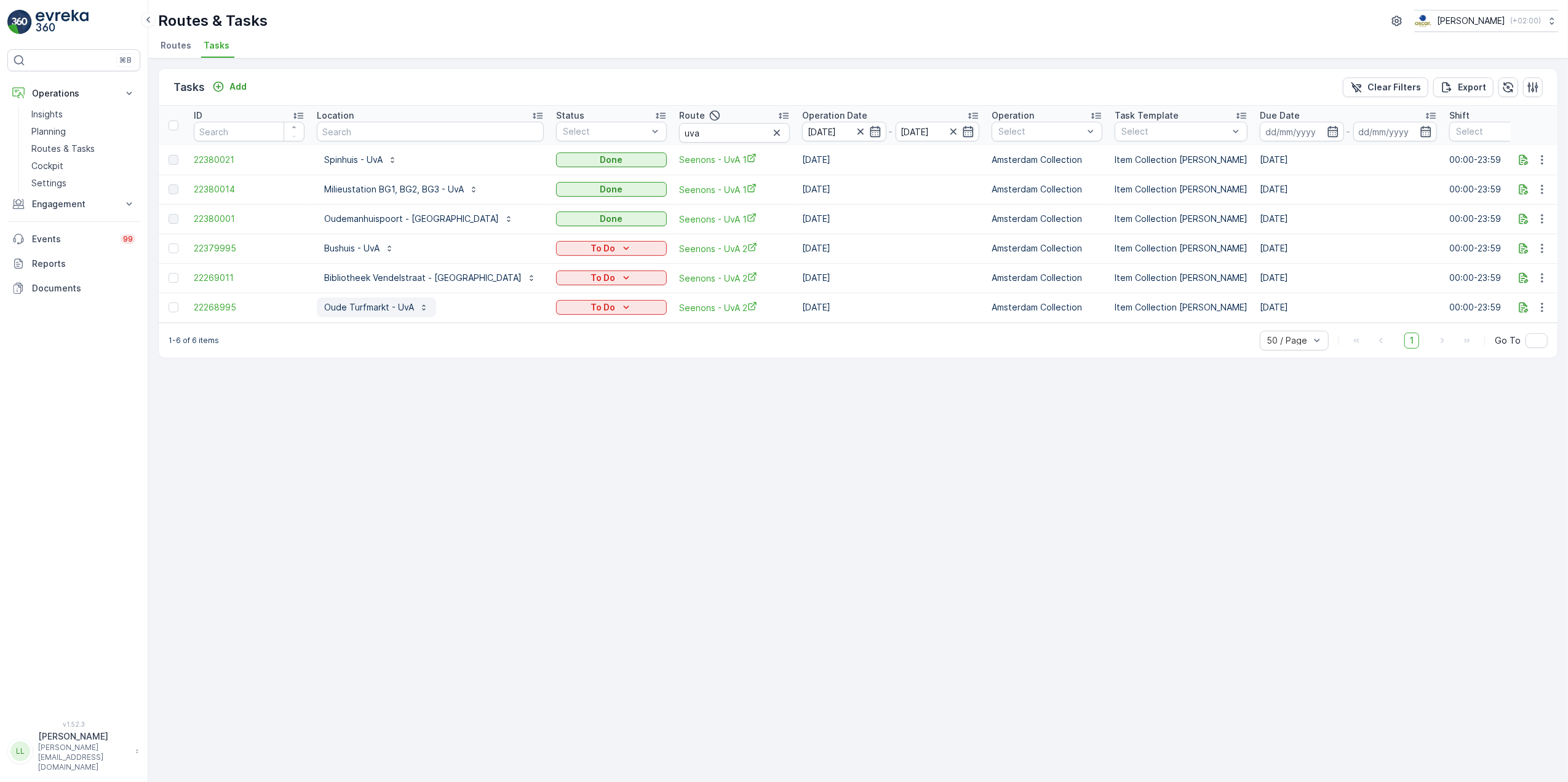
click at [391, 313] on p "Oude Turfmarkt - UvA" at bounding box center [370, 307] width 90 height 13
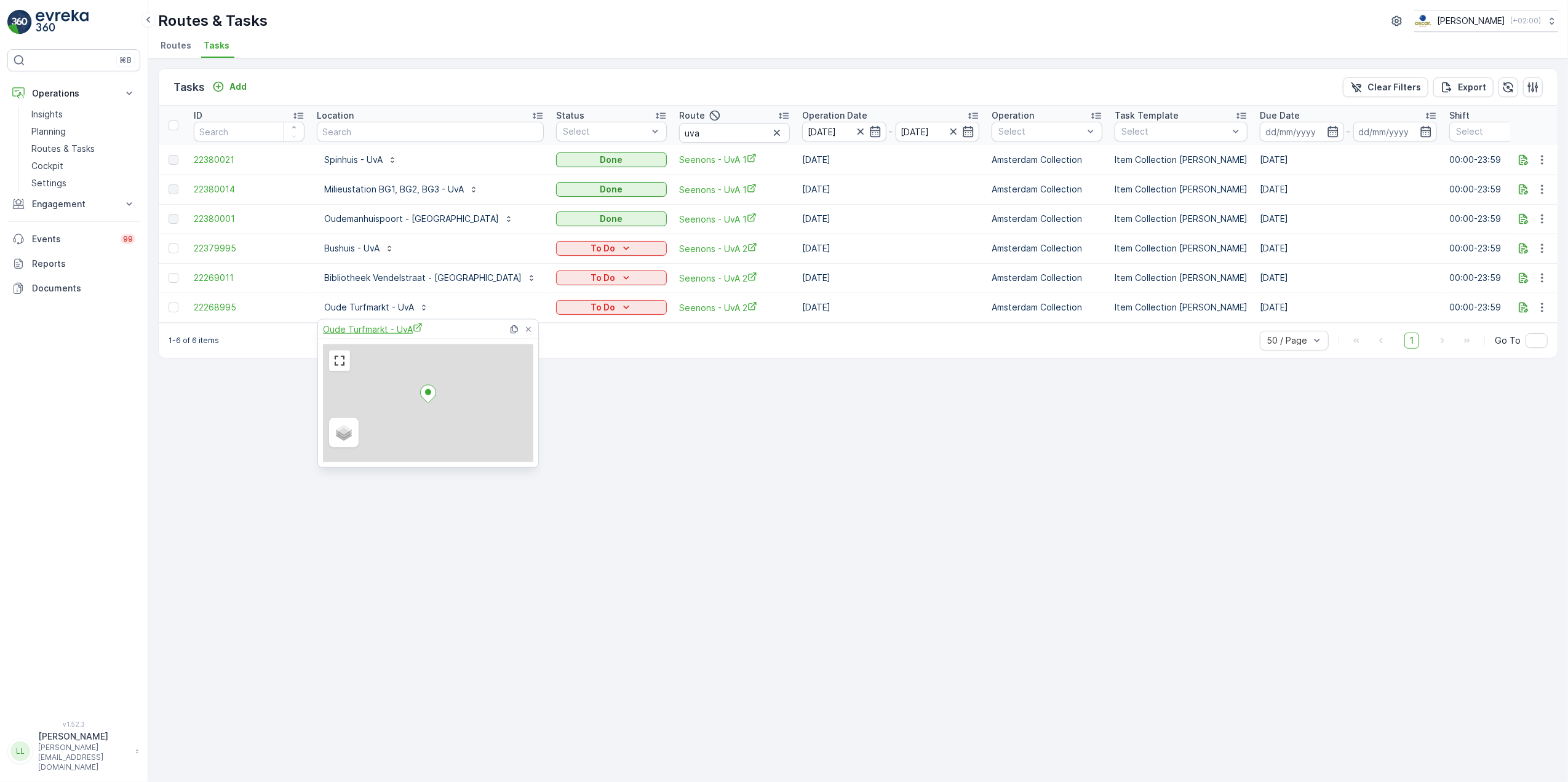
click at [379, 330] on span "Oude Turfmarkt - UvA" at bounding box center [372, 328] width 100 height 13
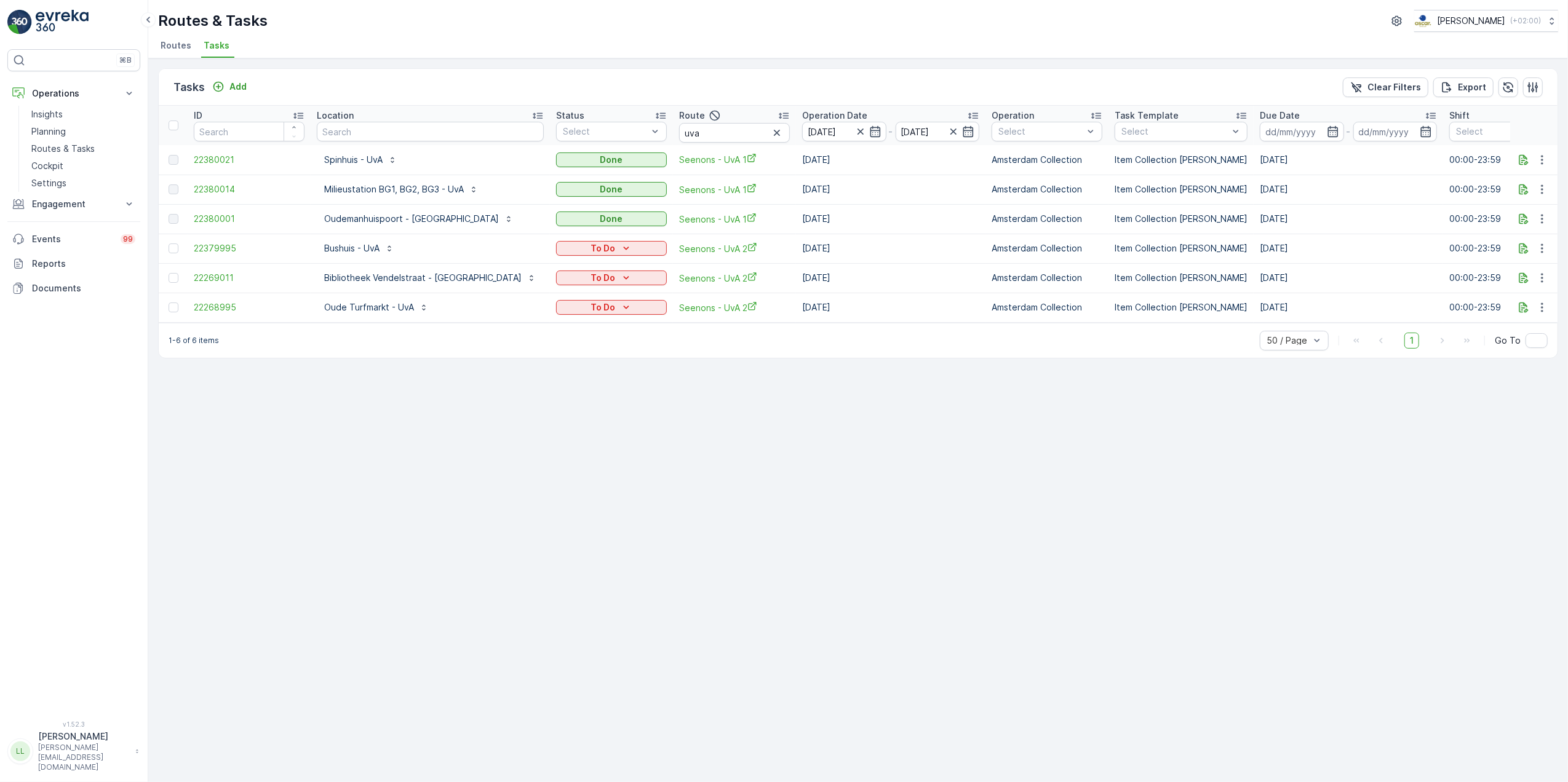
click at [662, 537] on div "Tasks Add Clear Filters Export ID Location Status Select Route uva Operation Da…" at bounding box center [858, 420] width 1419 height 724
click at [582, 246] on div "To Do" at bounding box center [611, 248] width 101 height 13
click at [632, 404] on div "Tasks Add Clear Filters Export ID Location Status Select Route uva Operation Da…" at bounding box center [858, 420] width 1419 height 724
drag, startPoint x: 635, startPoint y: 142, endPoint x: 608, endPoint y: 144, distance: 27.1
click at [608, 144] on tr "ID Location Status Select Route uva Operation Date 15.10.2025 - 15.10.2025 Oper…" at bounding box center [1165, 125] width 2014 height 39
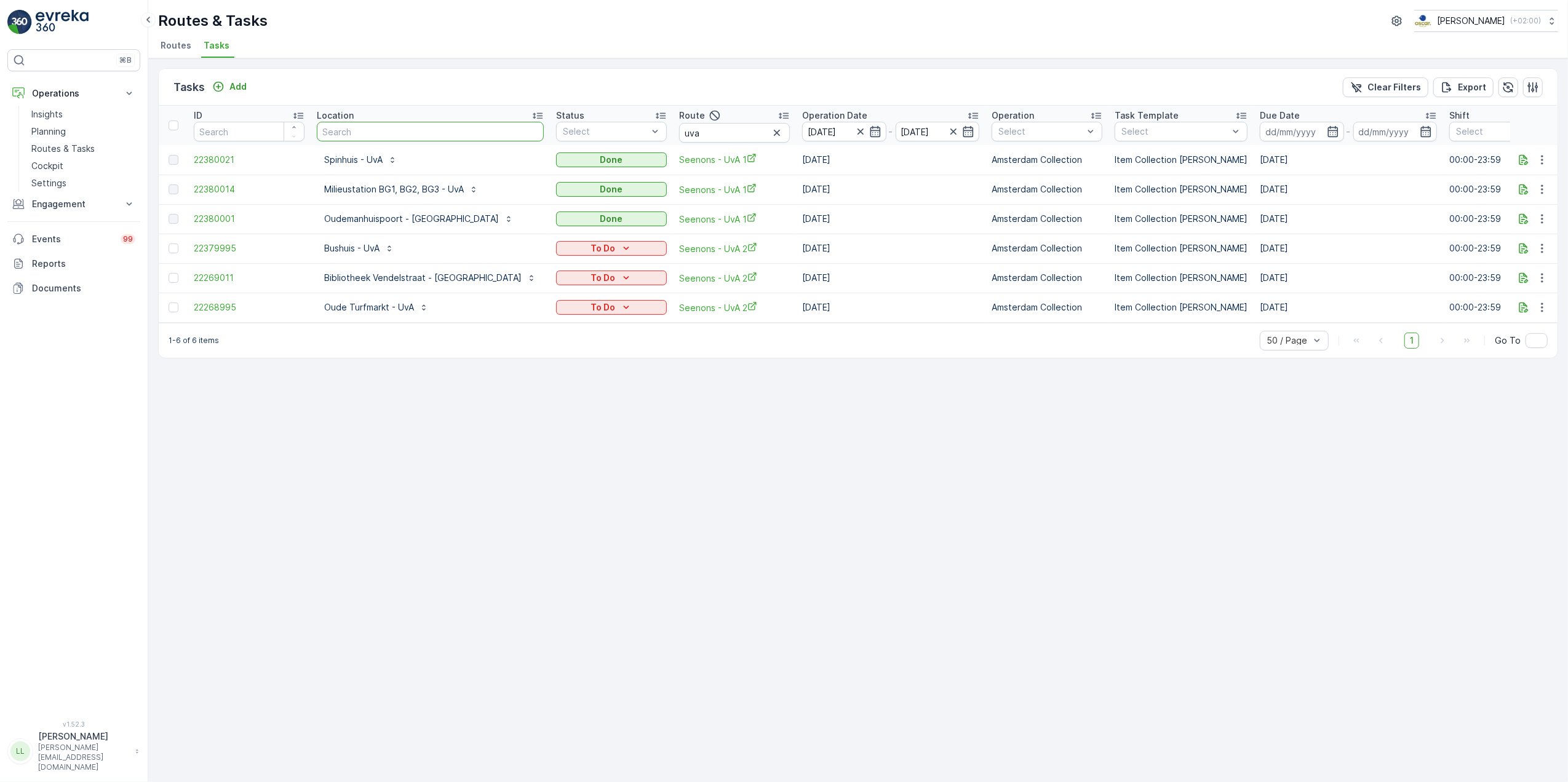
click at [384, 137] on input "text" at bounding box center [430, 132] width 227 height 20
type input "bink"
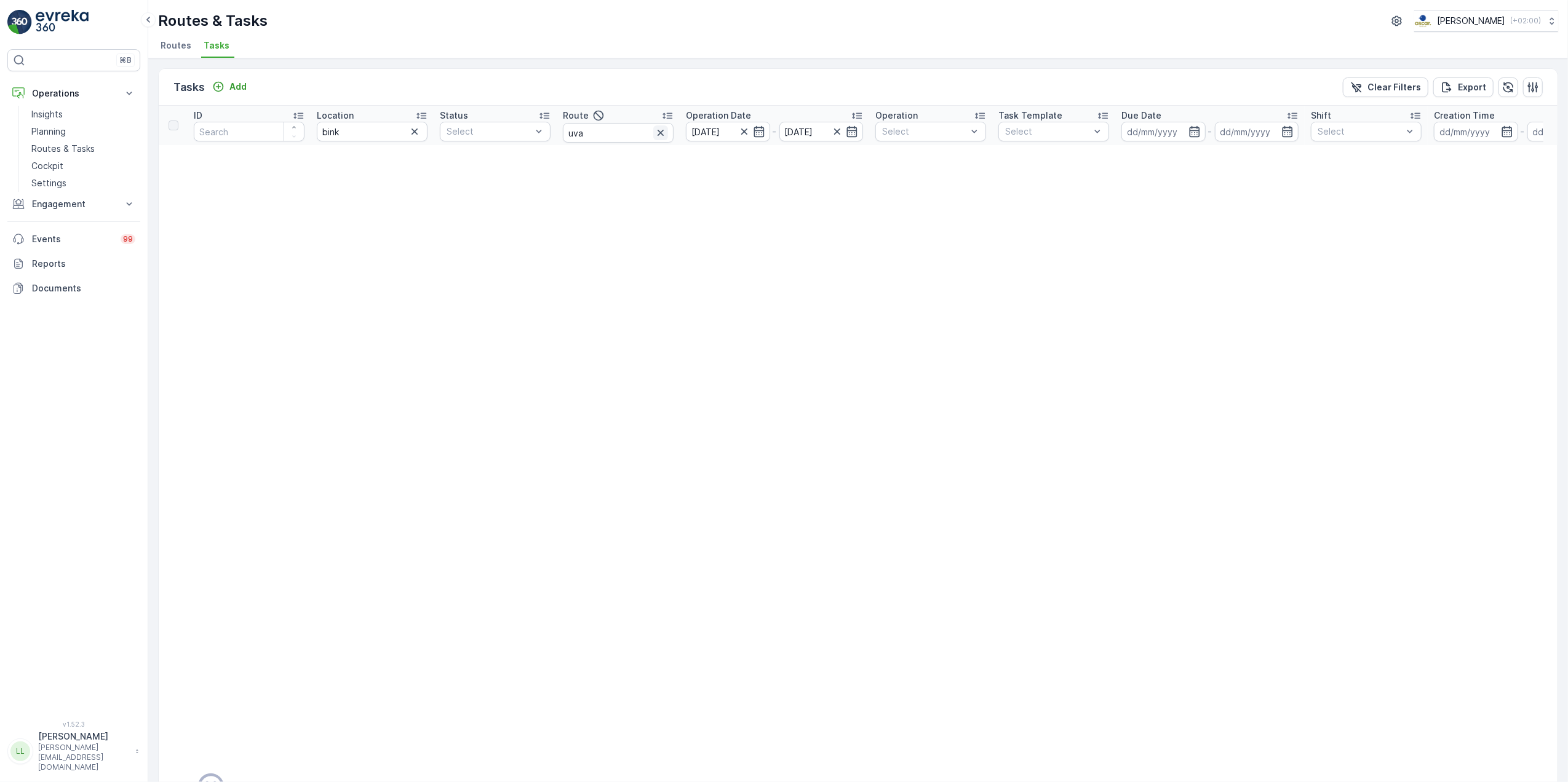
click at [663, 131] on icon "button" at bounding box center [660, 133] width 13 height 13
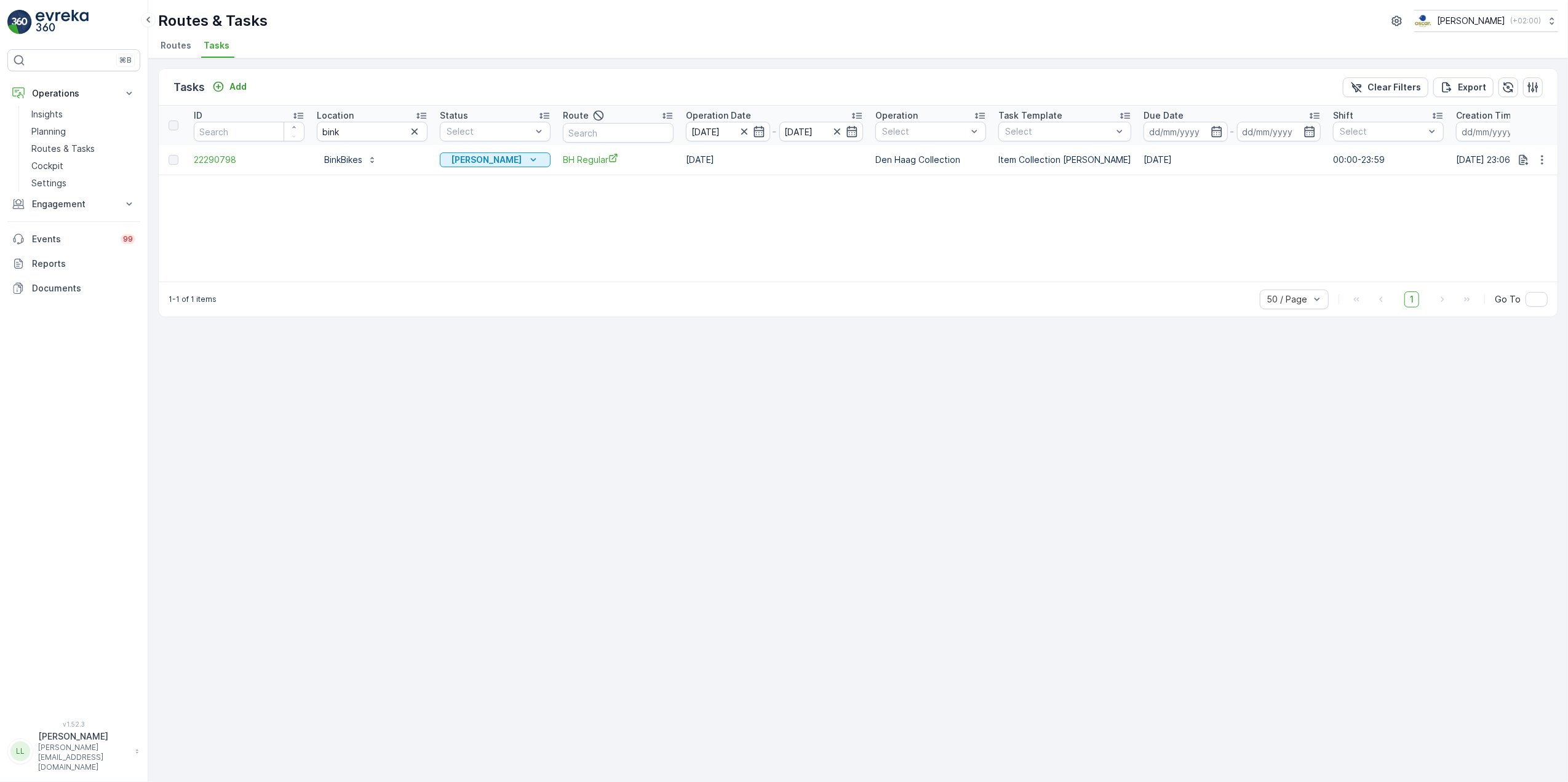
click at [762, 136] on icon "button" at bounding box center [759, 131] width 13 height 13
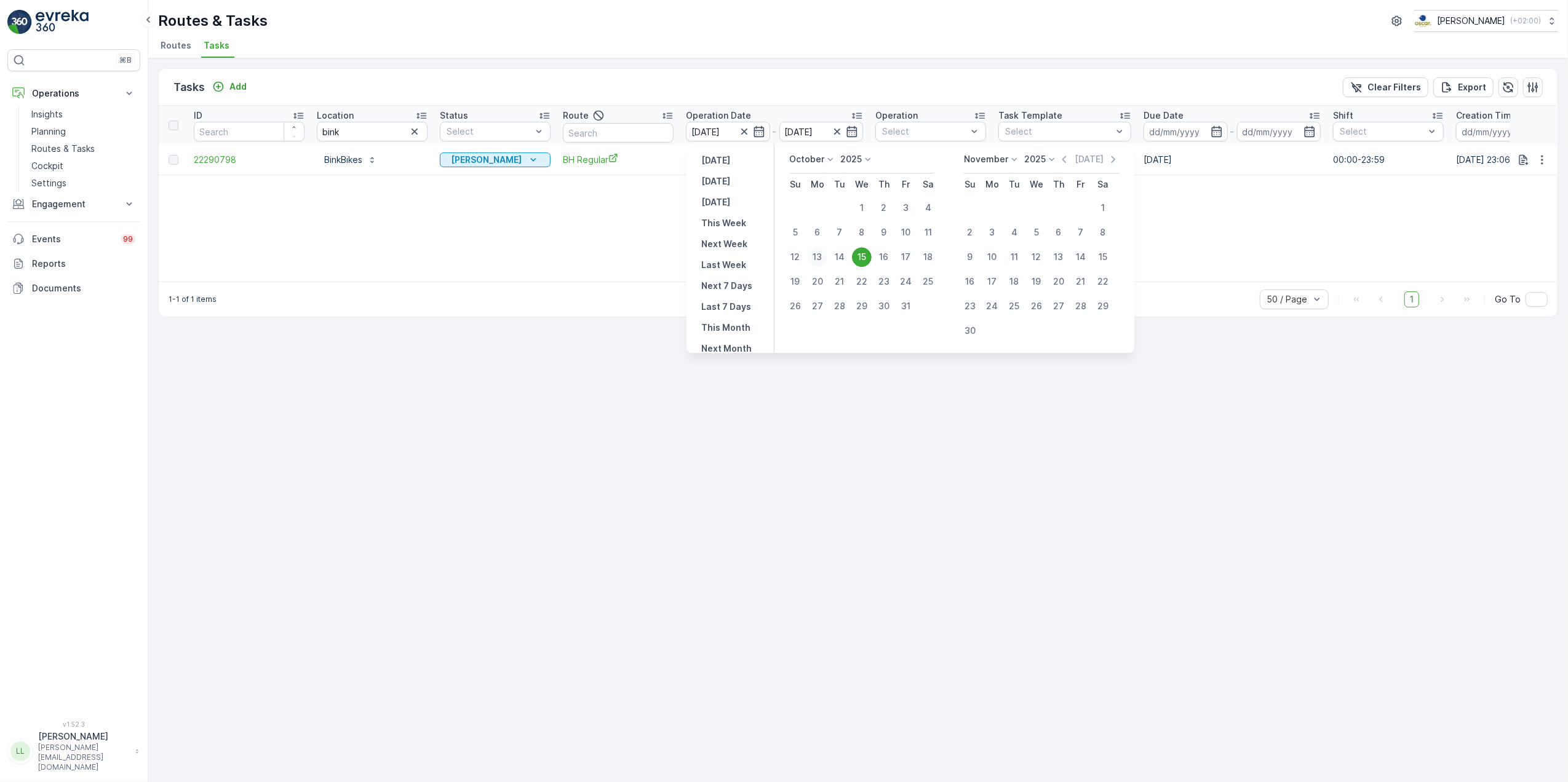
click at [824, 258] on div "13" at bounding box center [817, 257] width 20 height 20
type input "13.10.2025"
click at [870, 257] on div "15" at bounding box center [861, 257] width 20 height 20
type input "[DATE]"
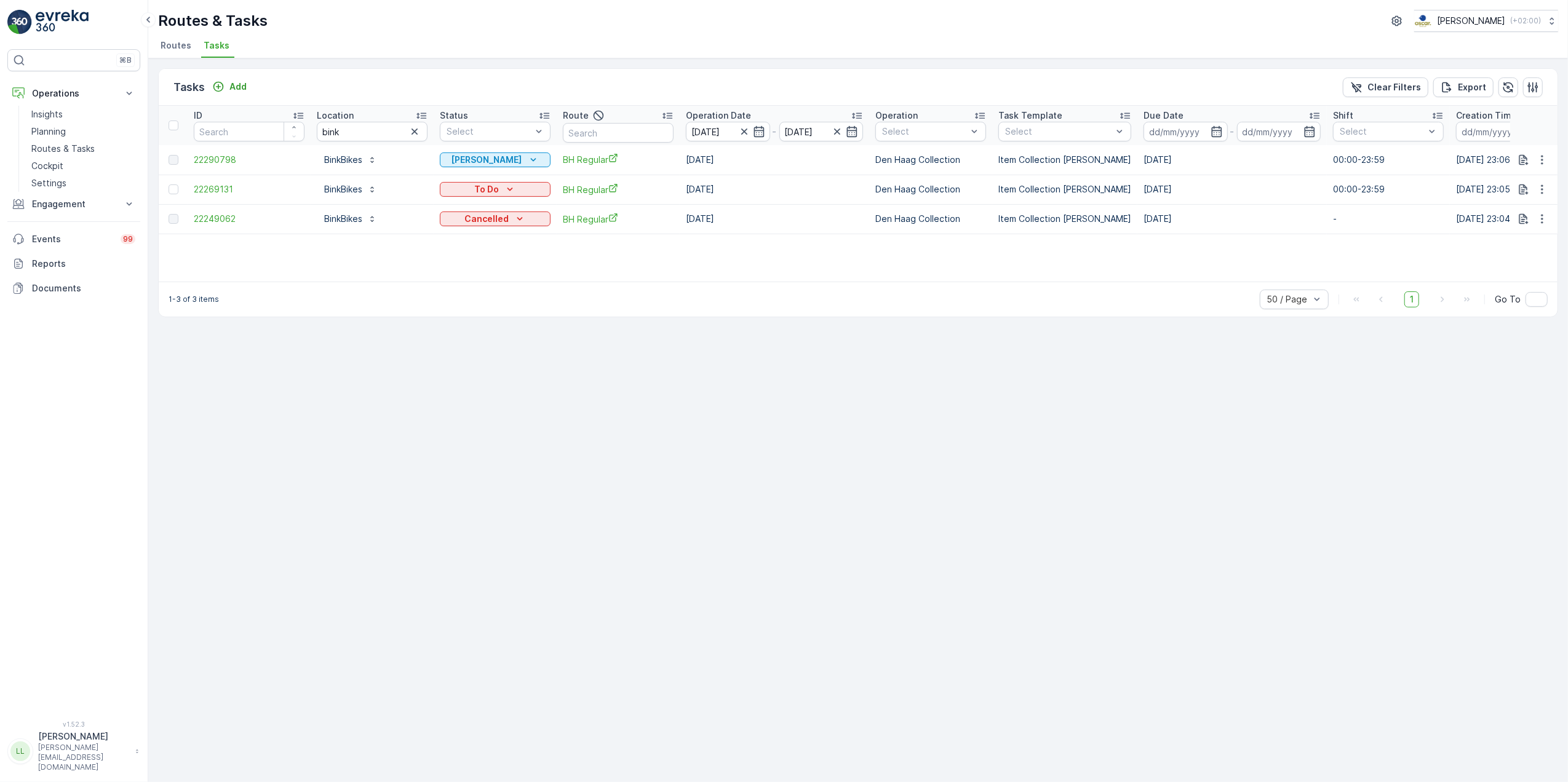
click at [495, 181] on div "To Do" at bounding box center [495, 190] width 110 height 18
click at [495, 188] on p "To Do" at bounding box center [486, 189] width 24 height 13
click at [466, 227] on span "Geen Afval" at bounding box center [481, 225] width 68 height 13
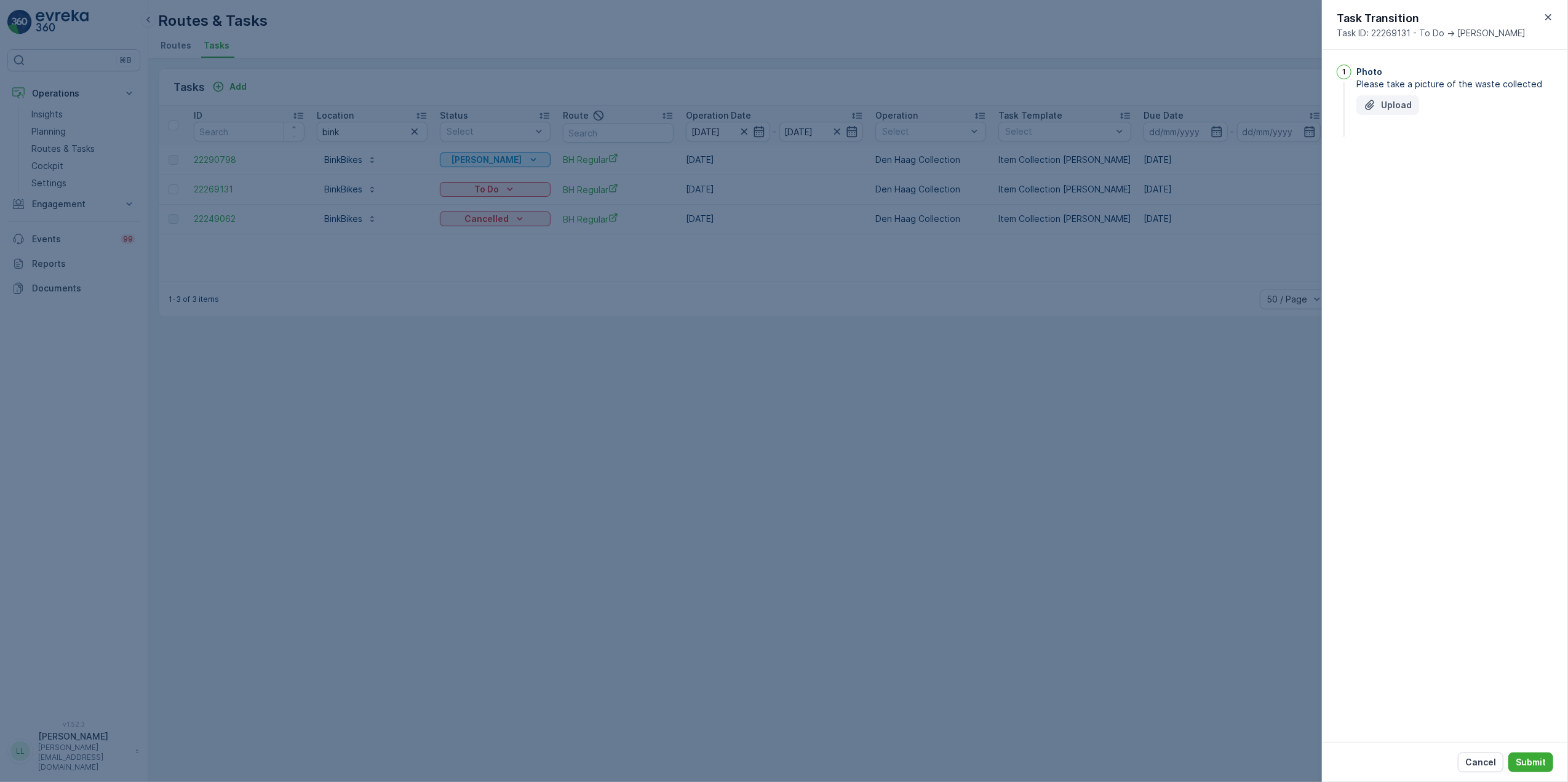
click at [1401, 107] on p "Upload" at bounding box center [1395, 105] width 30 height 13
click at [1539, 763] on p "Submit" at bounding box center [1530, 762] width 30 height 13
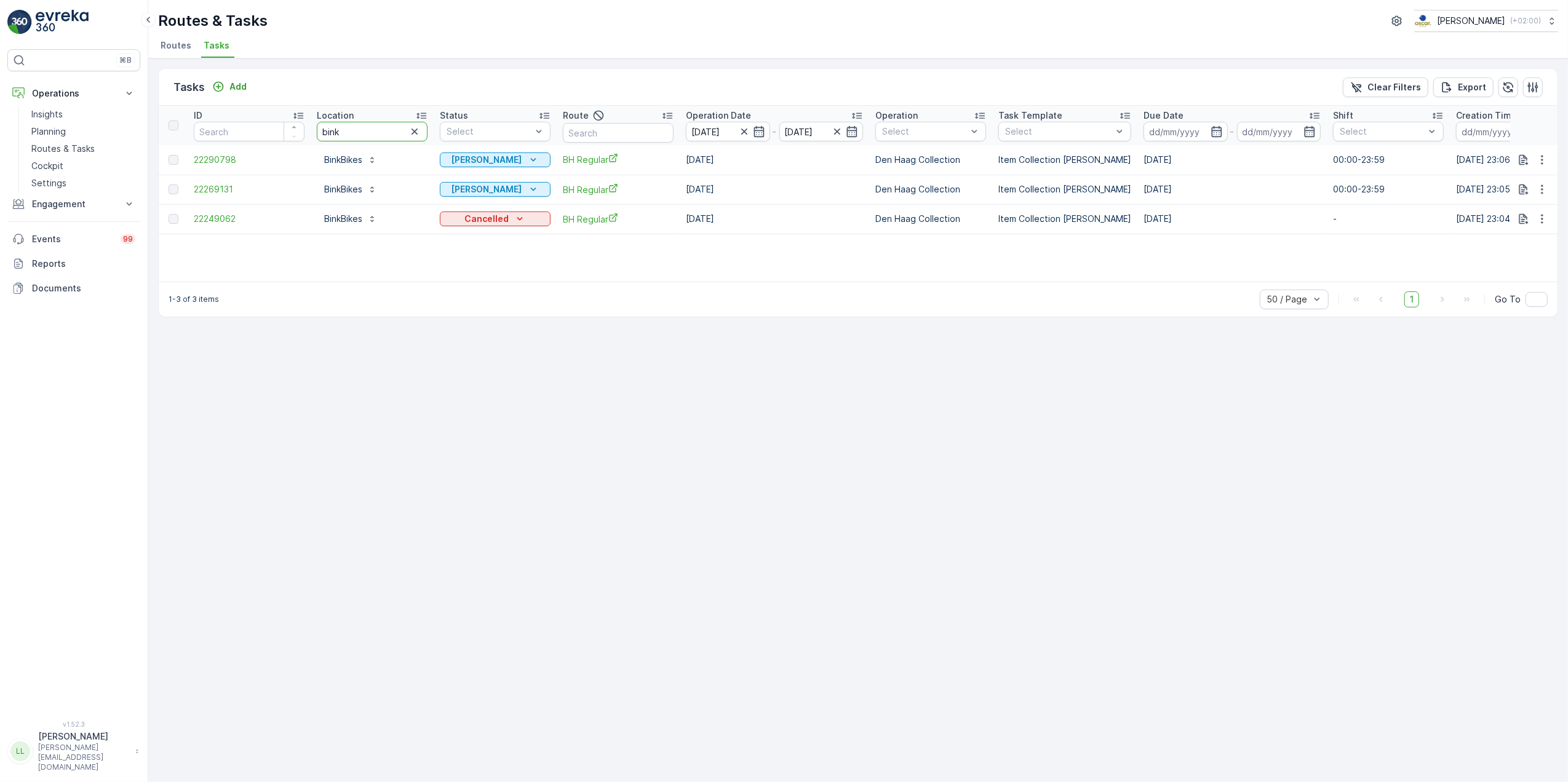
click at [288, 133] on tr "ID Location bink Status Select Route Operation Date 13.10.2025 - 15.10.2025 Ope…" at bounding box center [1107, 125] width 1897 height 39
type input "van dam"
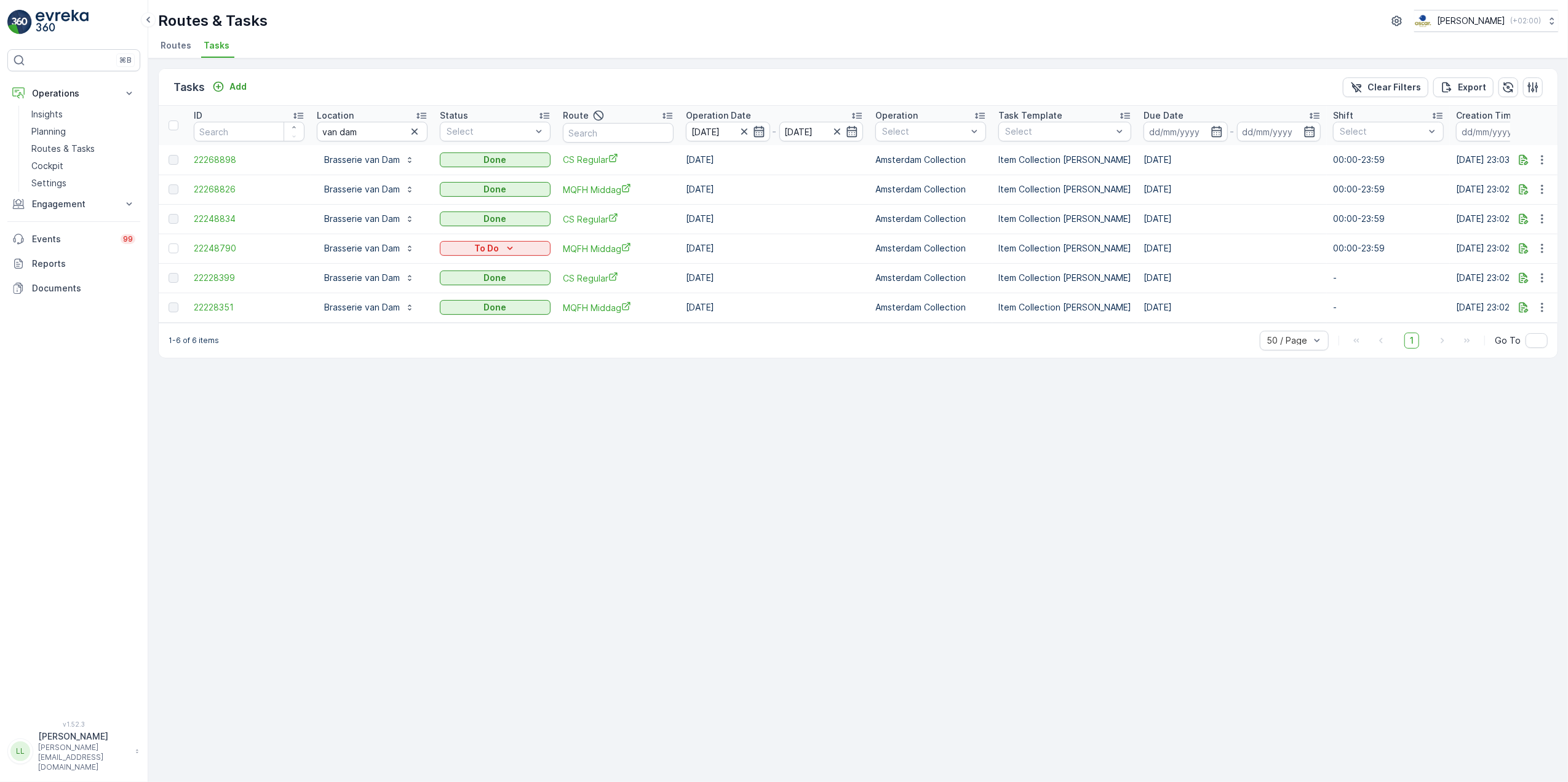
click at [763, 129] on icon "button" at bounding box center [759, 131] width 11 height 11
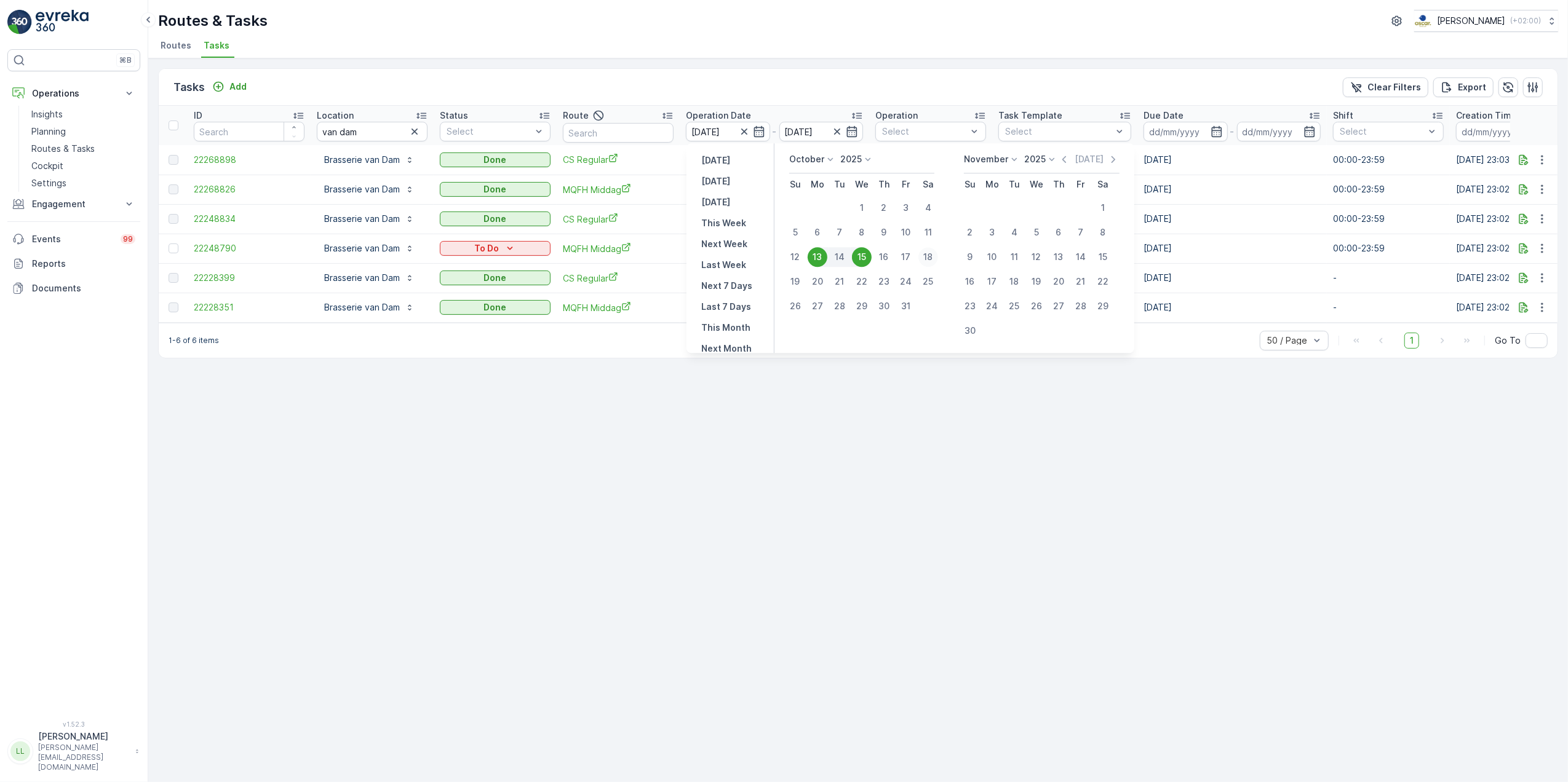
click at [928, 256] on div "18" at bounding box center [928, 257] width 20 height 20
type input "[DATE]"
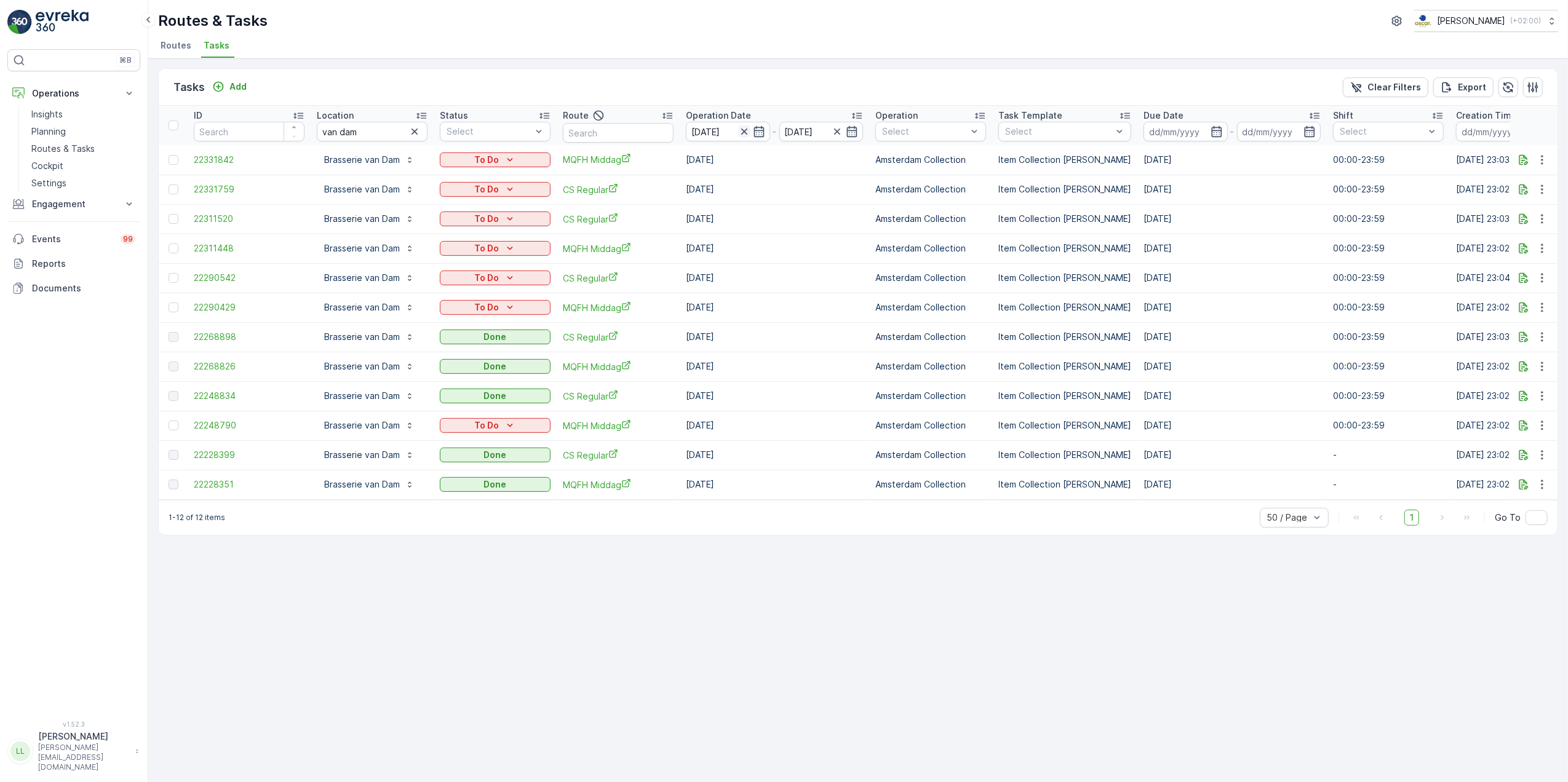
click at [744, 133] on icon "button" at bounding box center [743, 131] width 6 height 6
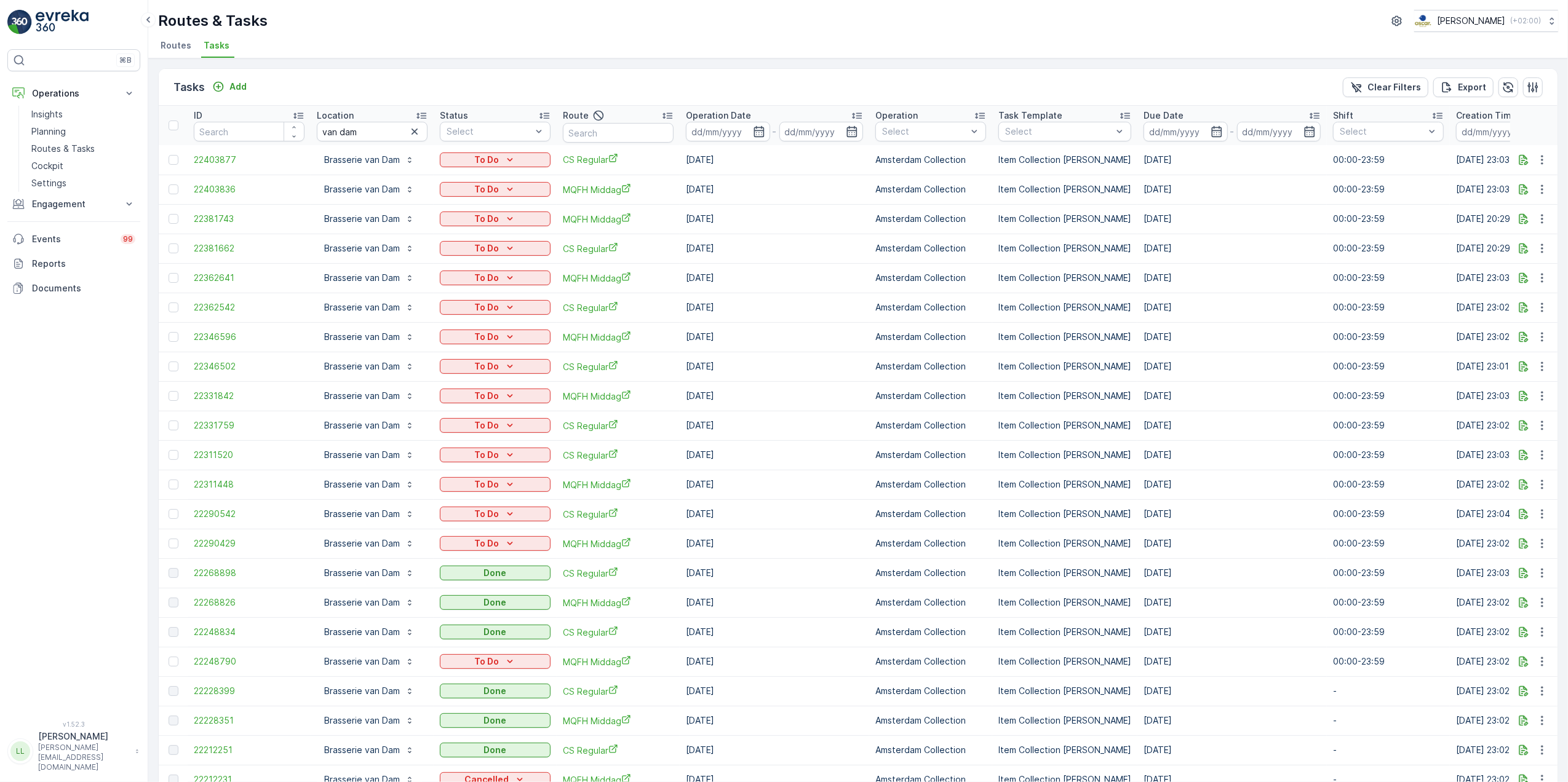
click at [761, 129] on icon "button" at bounding box center [759, 131] width 13 height 13
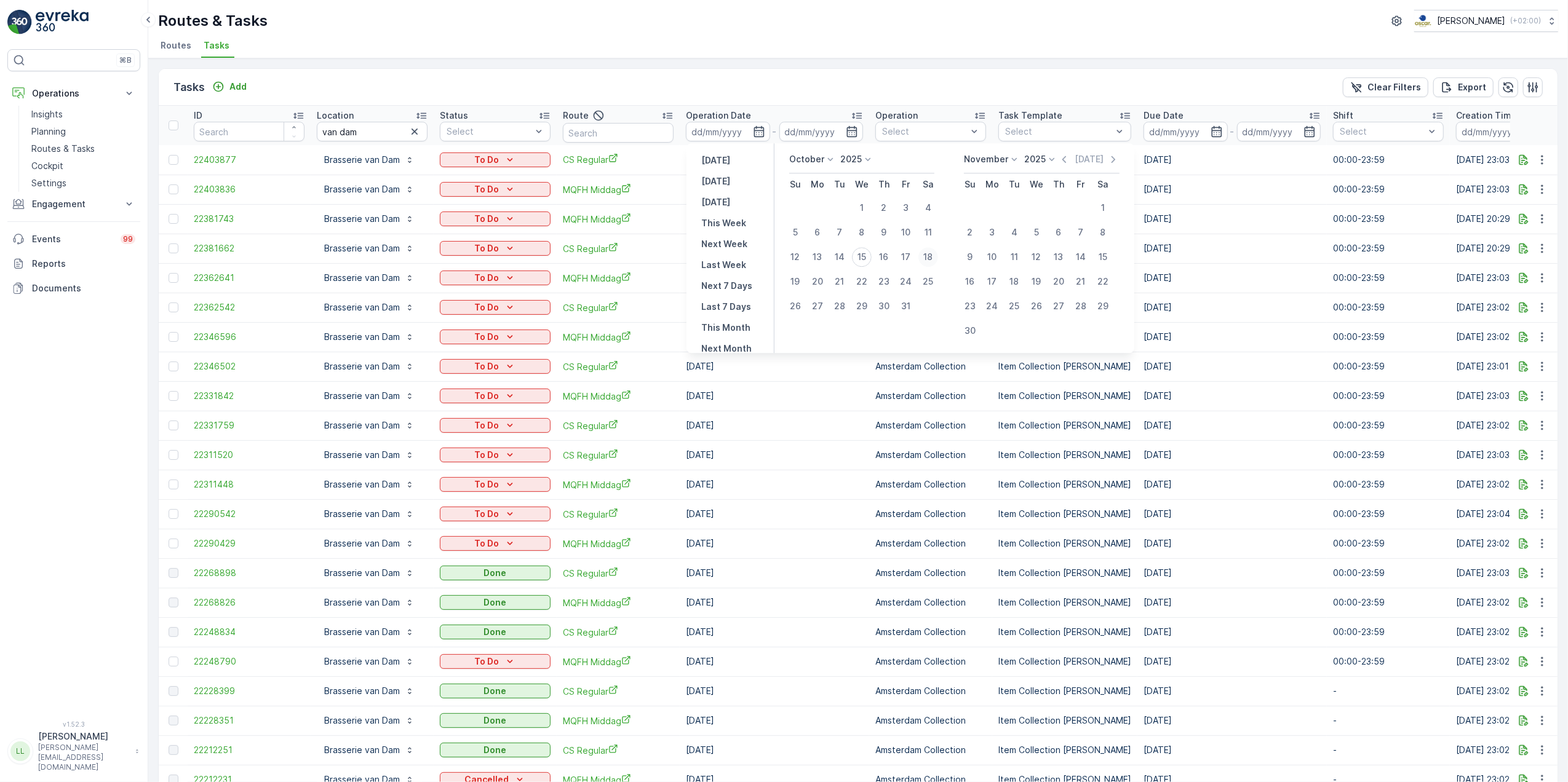
click at [926, 257] on div "18" at bounding box center [928, 257] width 20 height 20
type input "[DATE]"
click at [926, 257] on div "18" at bounding box center [928, 257] width 20 height 20
type input "[DATE]"
click at [926, 257] on div "18" at bounding box center [928, 257] width 20 height 20
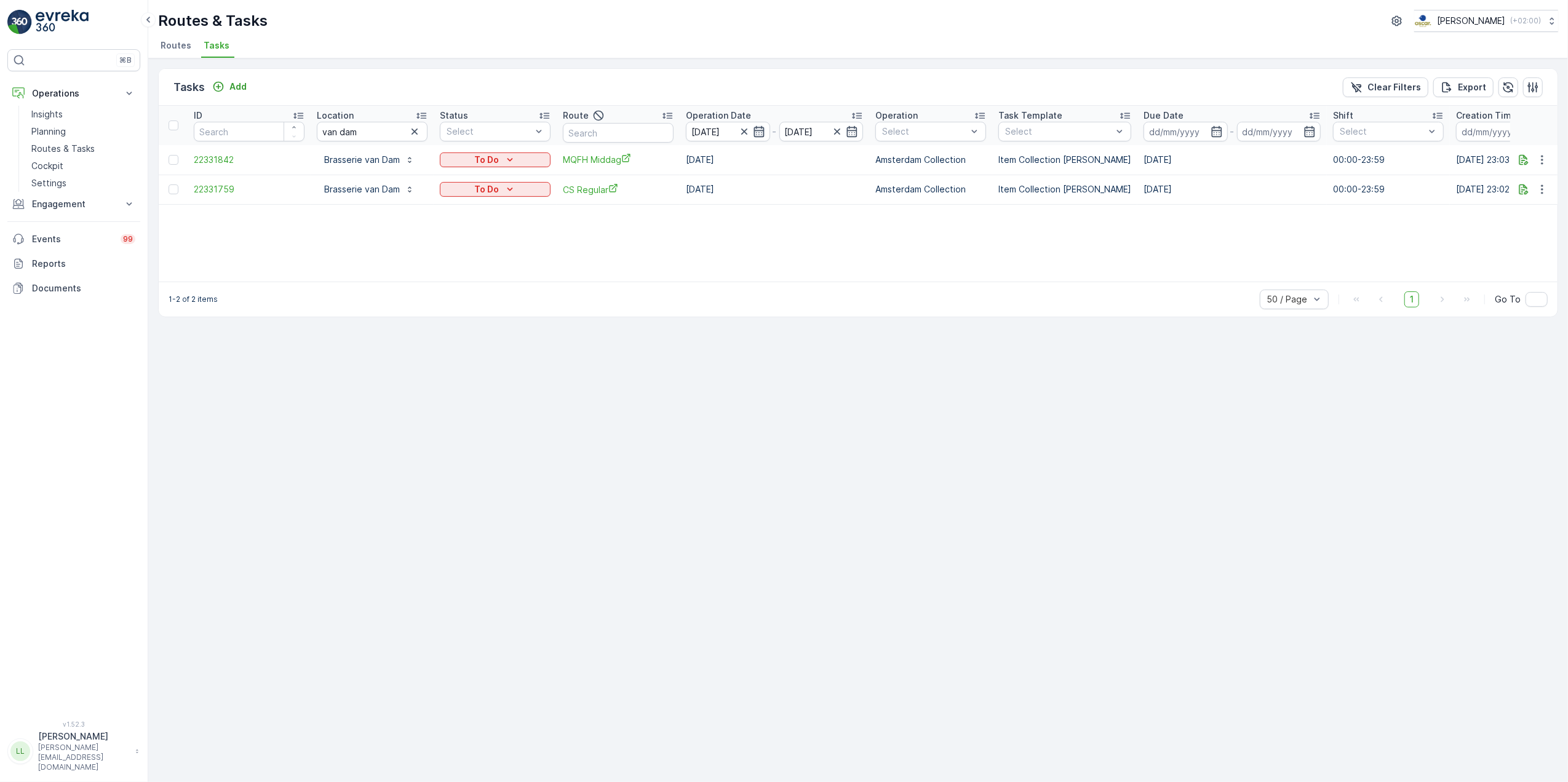
click at [756, 137] on icon "button" at bounding box center [759, 131] width 11 height 11
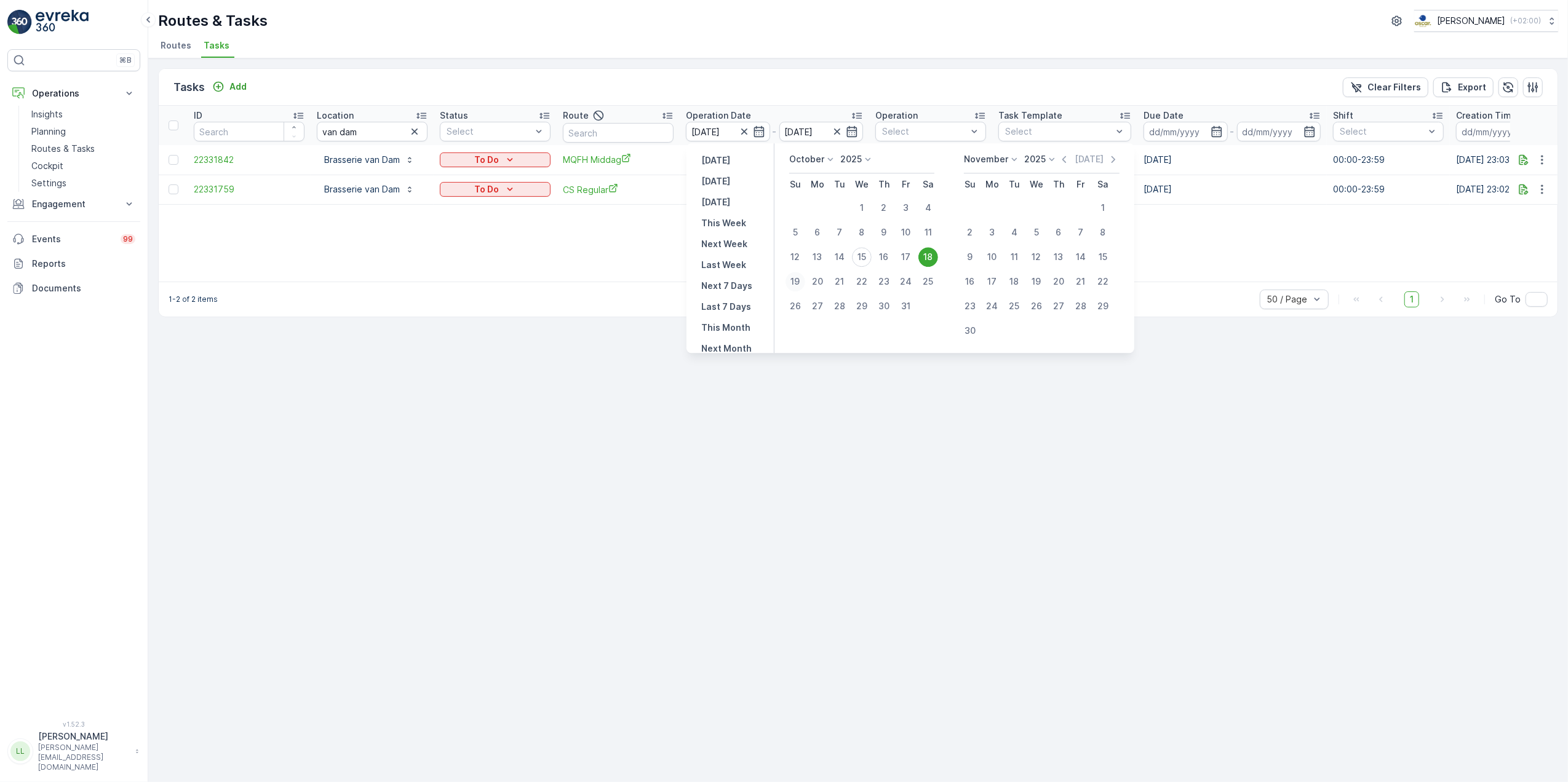
click at [804, 277] on div "19" at bounding box center [795, 282] width 20 height 20
type input "[DATE]"
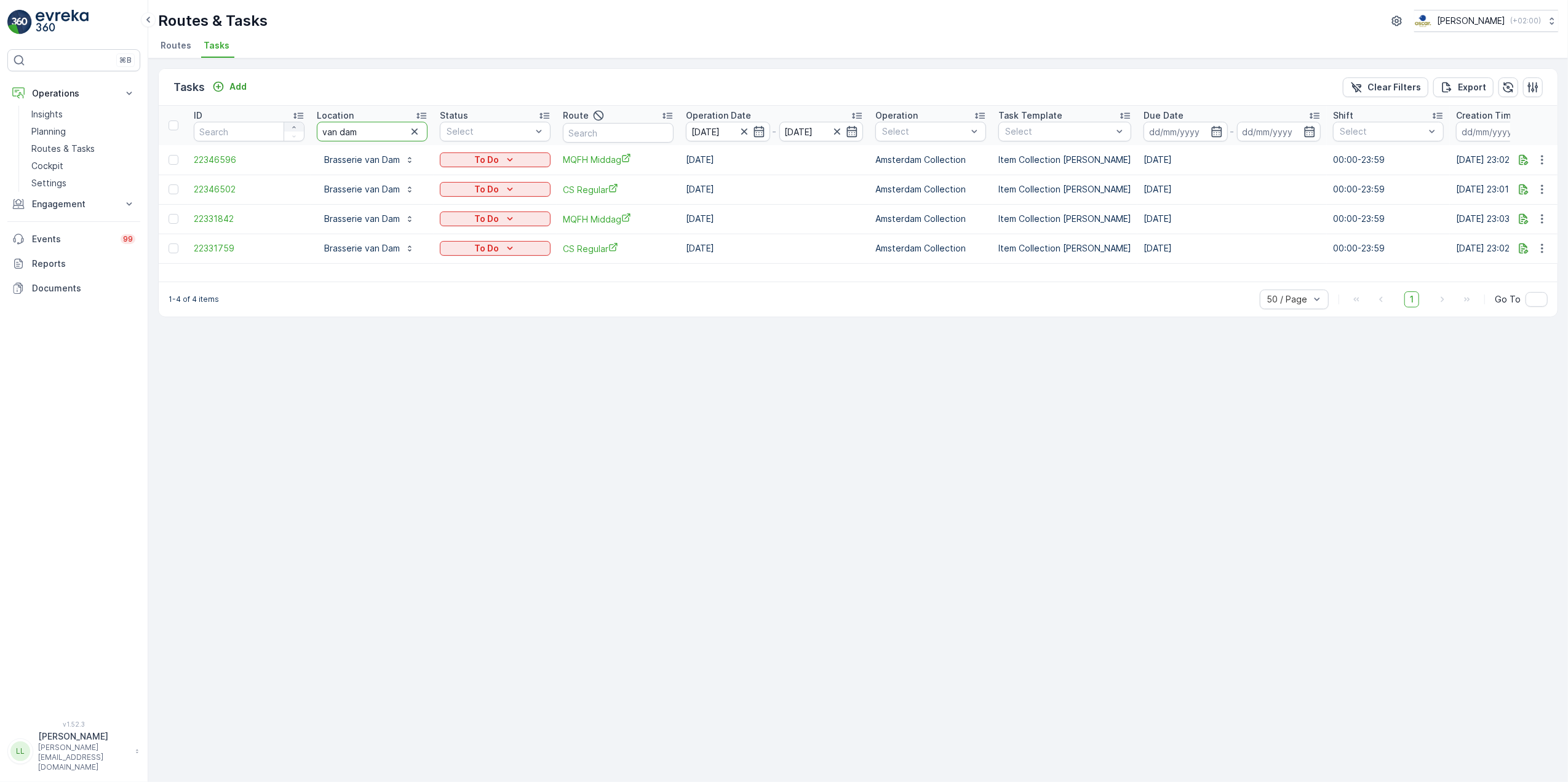
drag, startPoint x: 377, startPoint y: 128, endPoint x: 299, endPoint y: 128, distance: 78.0
click at [299, 128] on tr "ID Location van dam Status Select Route Operation Date 18.10.2025 - 19.10.2025 …" at bounding box center [1107, 125] width 1897 height 39
type input "bearle"
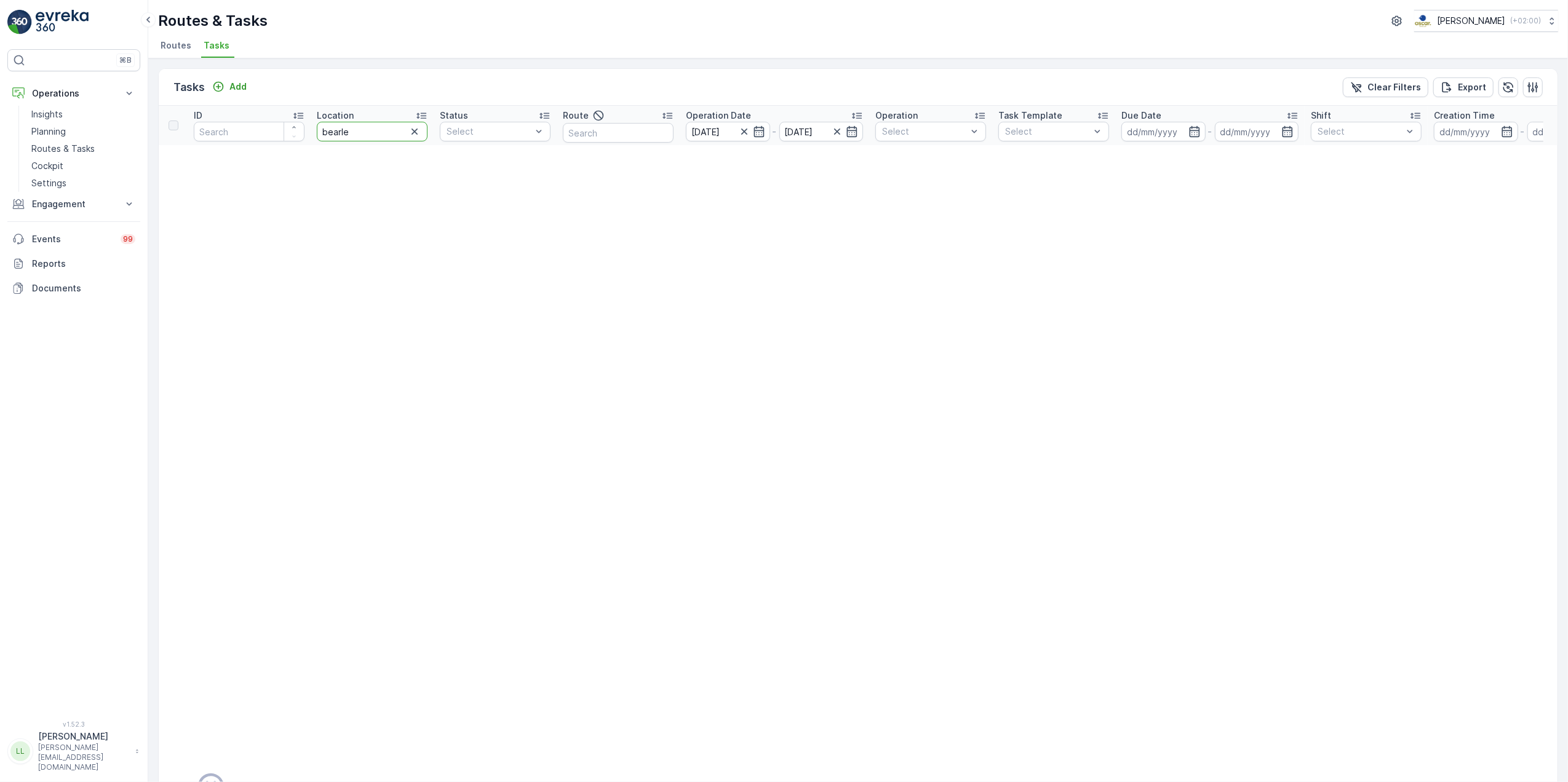
click at [363, 136] on input "bearle" at bounding box center [371, 132] width 110 height 20
click at [337, 134] on input "bearle" at bounding box center [371, 132] width 110 height 20
type input "baerle"
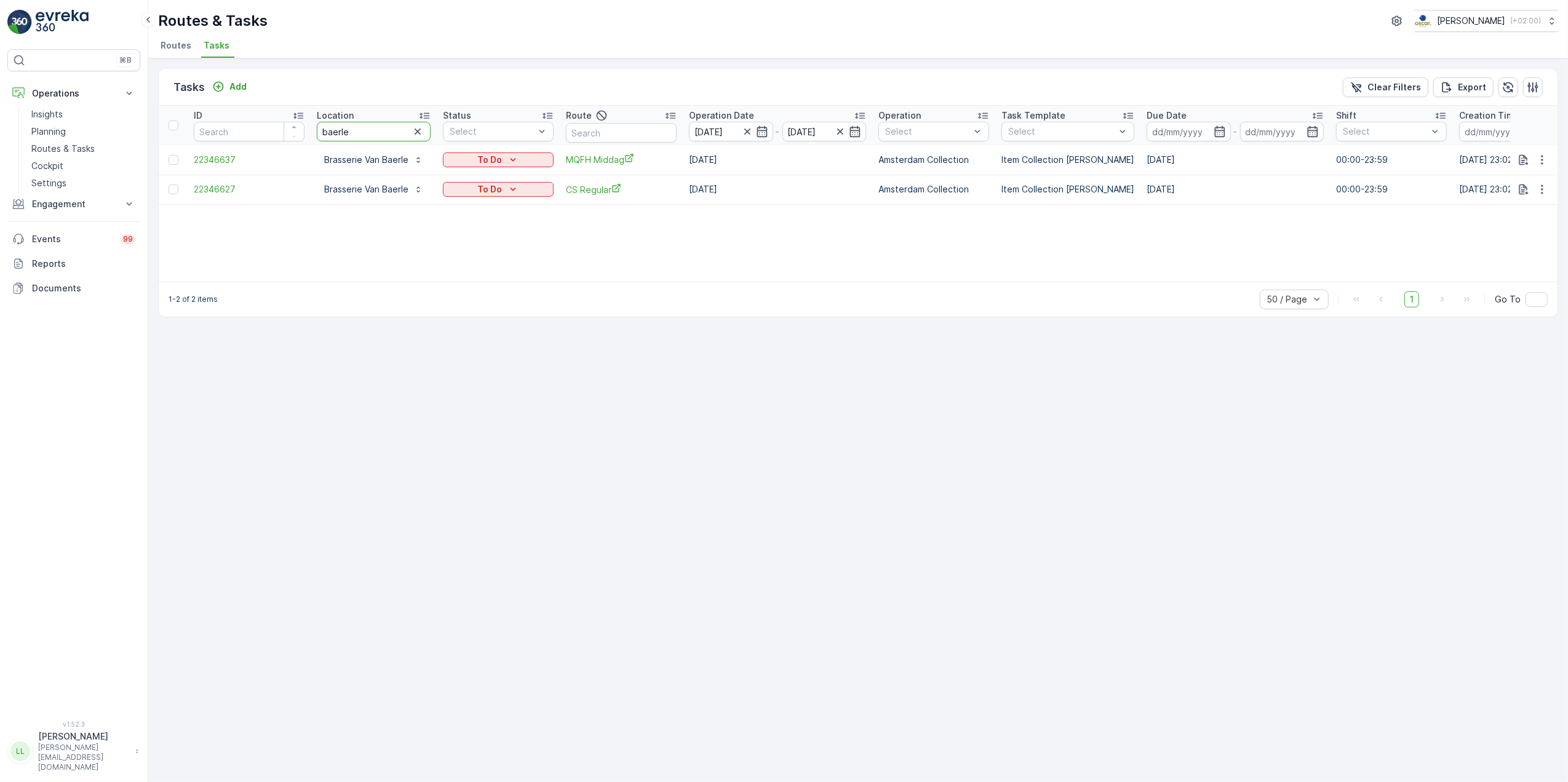
drag, startPoint x: 367, startPoint y: 130, endPoint x: 304, endPoint y: 128, distance: 63.0
click at [304, 128] on tr "ID Location baerle Status Select Route Operation Date 18.10.2025 - 19.10.2025 O…" at bounding box center [1109, 125] width 1900 height 39
click at [389, 241] on div "ID Location baerle Status Select Route Operation Date 18.10.2025 - 19.10.2025 O…" at bounding box center [857, 194] width 1399 height 176
drag, startPoint x: 357, startPoint y: 130, endPoint x: 308, endPoint y: 140, distance: 50.0
click at [308, 140] on tr "ID Location baerle Status Select Route Operation Date 18.10.2025 - 19.10.2025 O…" at bounding box center [1109, 125] width 1900 height 39
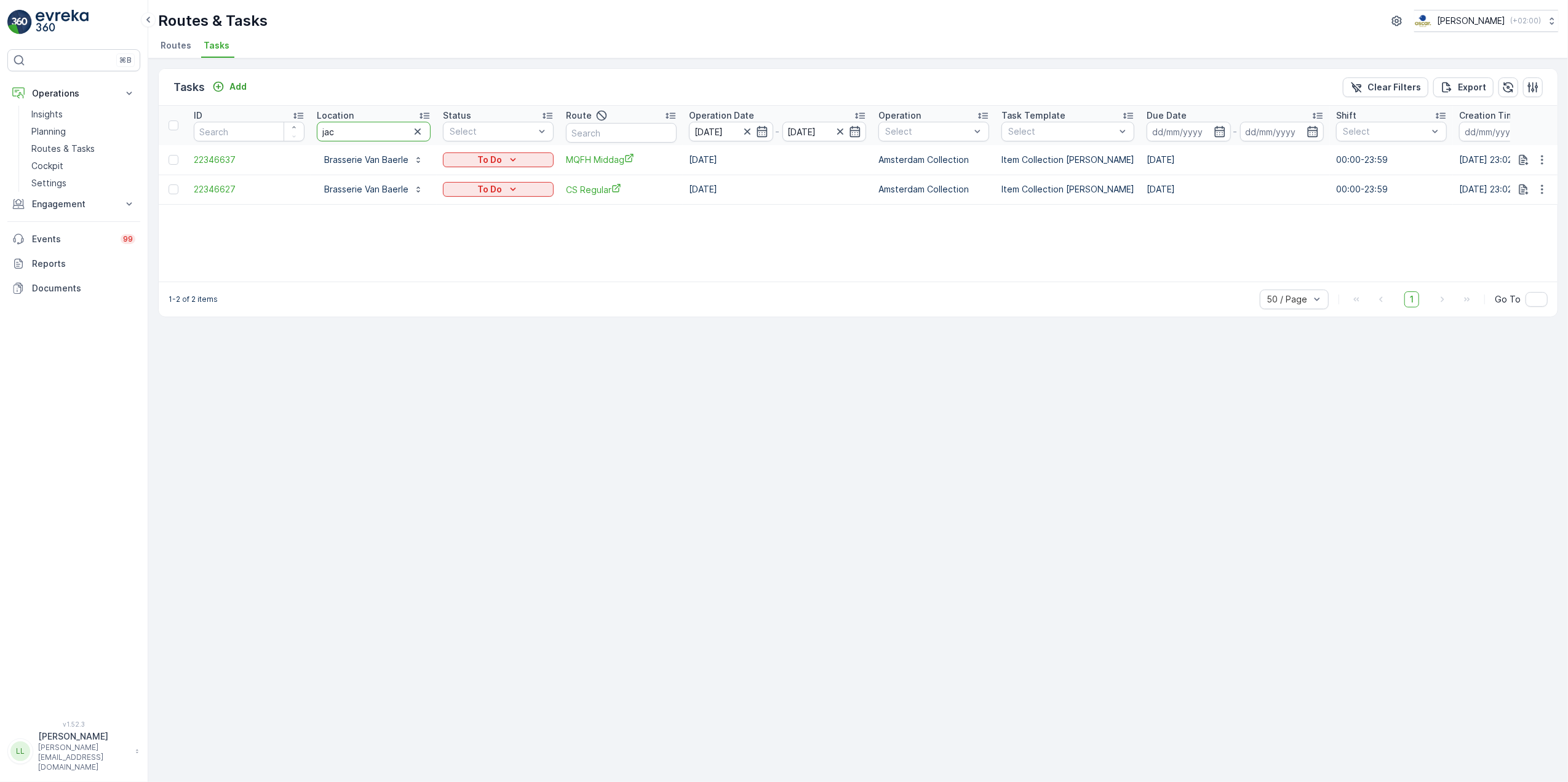
type input "jack"
drag, startPoint x: 342, startPoint y: 129, endPoint x: 284, endPoint y: 125, distance: 58.1
click at [284, 125] on tr "ID Location jack Status Select Route Operation Date 18.10.2025 - 19.10.2025 Ope…" at bounding box center [1107, 125] width 1897 height 39
type input "move"
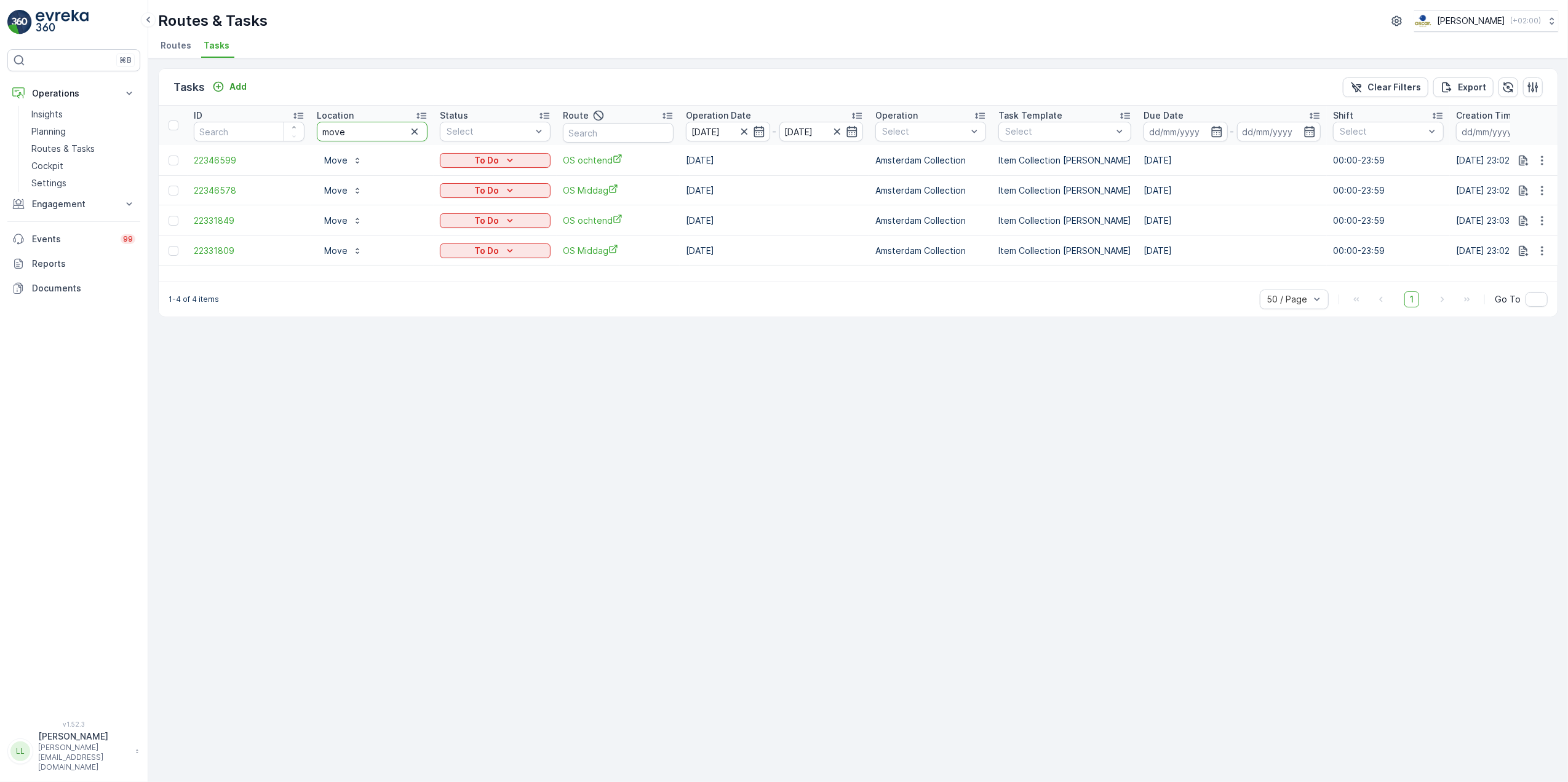
drag, startPoint x: 364, startPoint y: 134, endPoint x: 325, endPoint y: 135, distance: 39.0
click at [325, 135] on input "move" at bounding box center [371, 132] width 110 height 20
type input "drie gr"
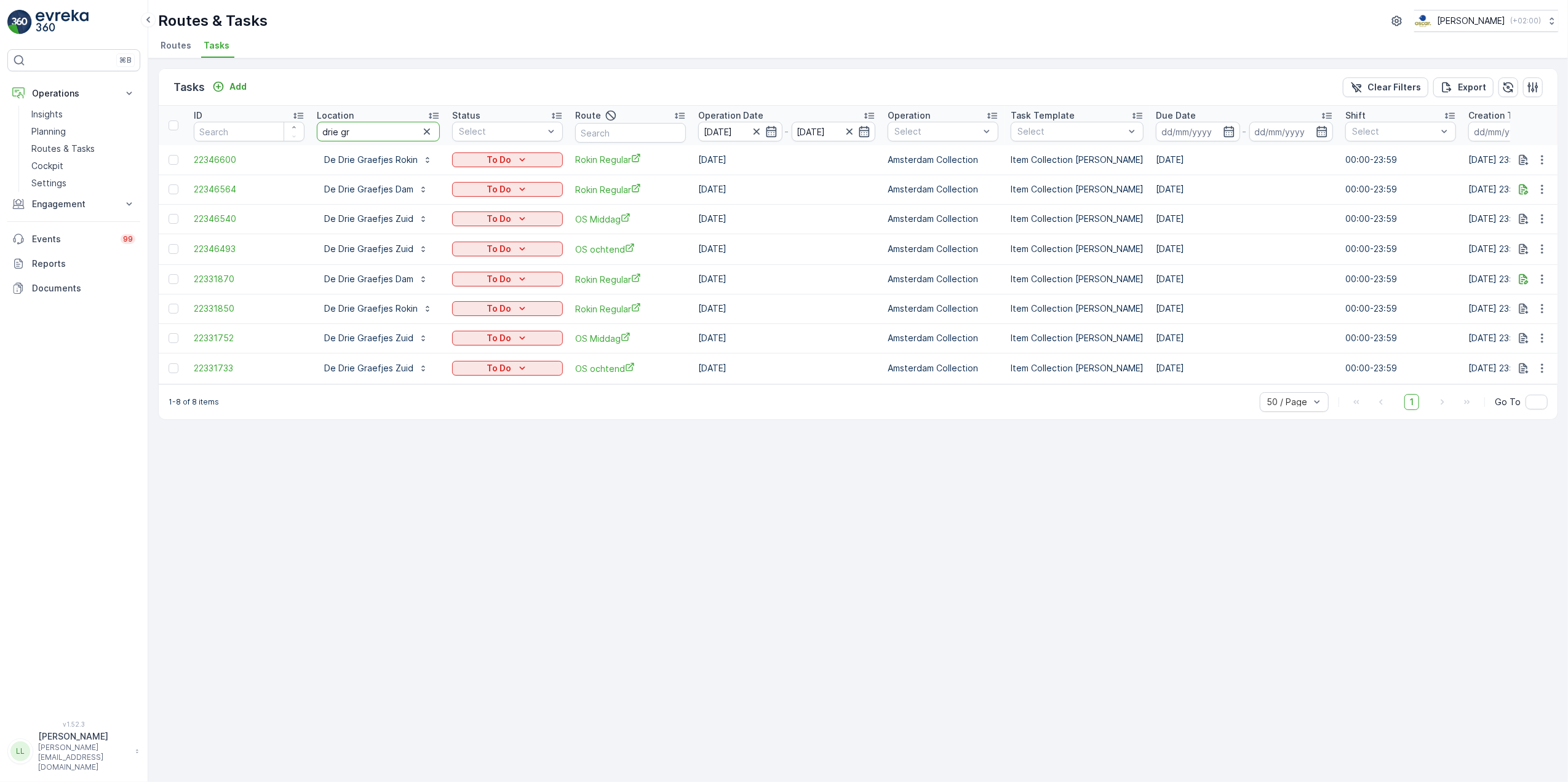
drag, startPoint x: 354, startPoint y: 129, endPoint x: 283, endPoint y: 126, distance: 71.1
click at [283, 126] on tr "ID Location drie gr Status Select Route Operation Date 18.10.2025 - 19.10.2025 …" at bounding box center [1113, 125] width 1910 height 39
type input "vasco"
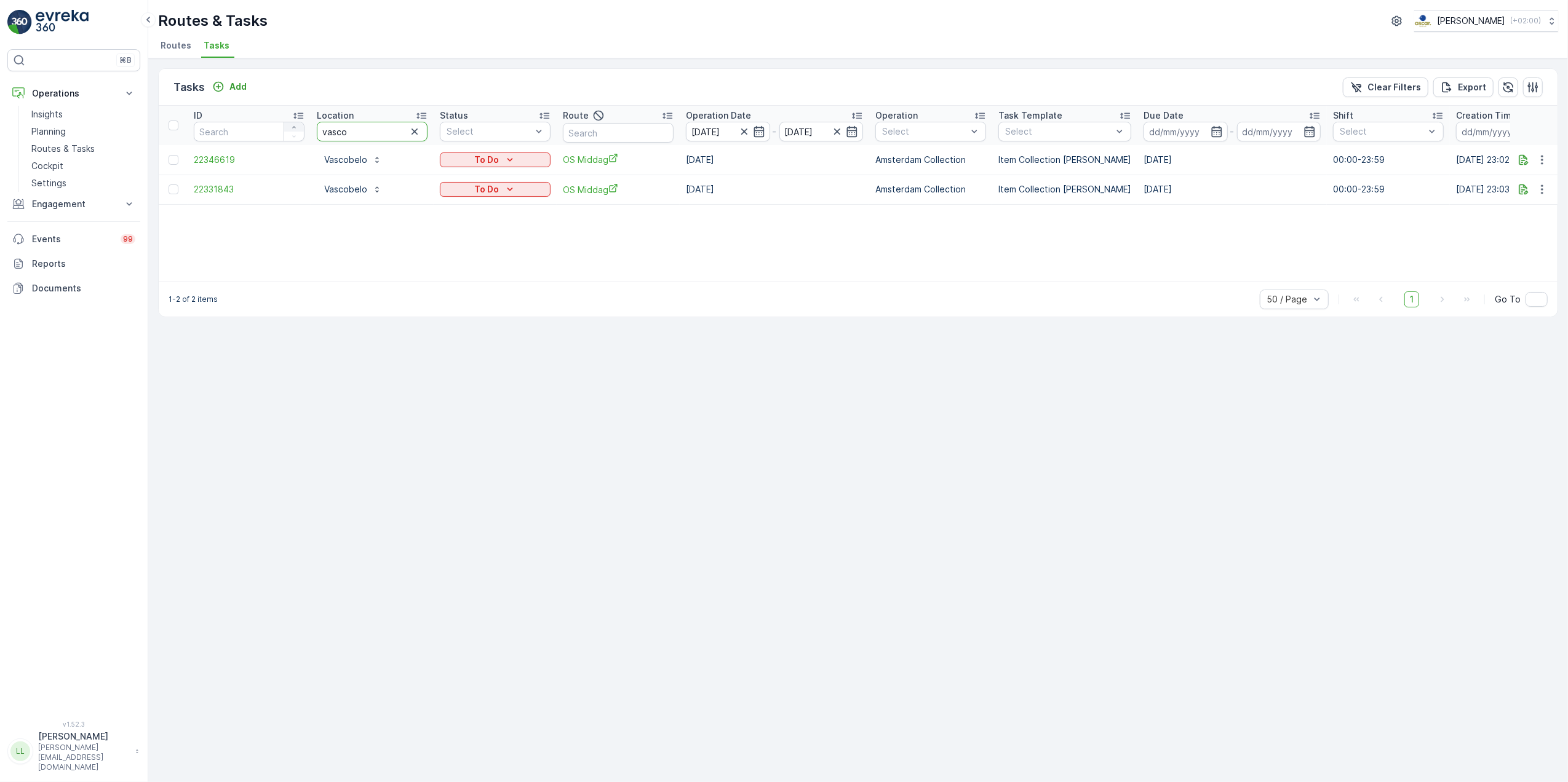
drag, startPoint x: 372, startPoint y: 129, endPoint x: 292, endPoint y: 130, distance: 80.0
click at [292, 130] on tr "ID Location vasco Status Select Route Operation Date 18.10.2025 - 19.10.2025 Op…" at bounding box center [1107, 125] width 1897 height 39
type input "van dam"
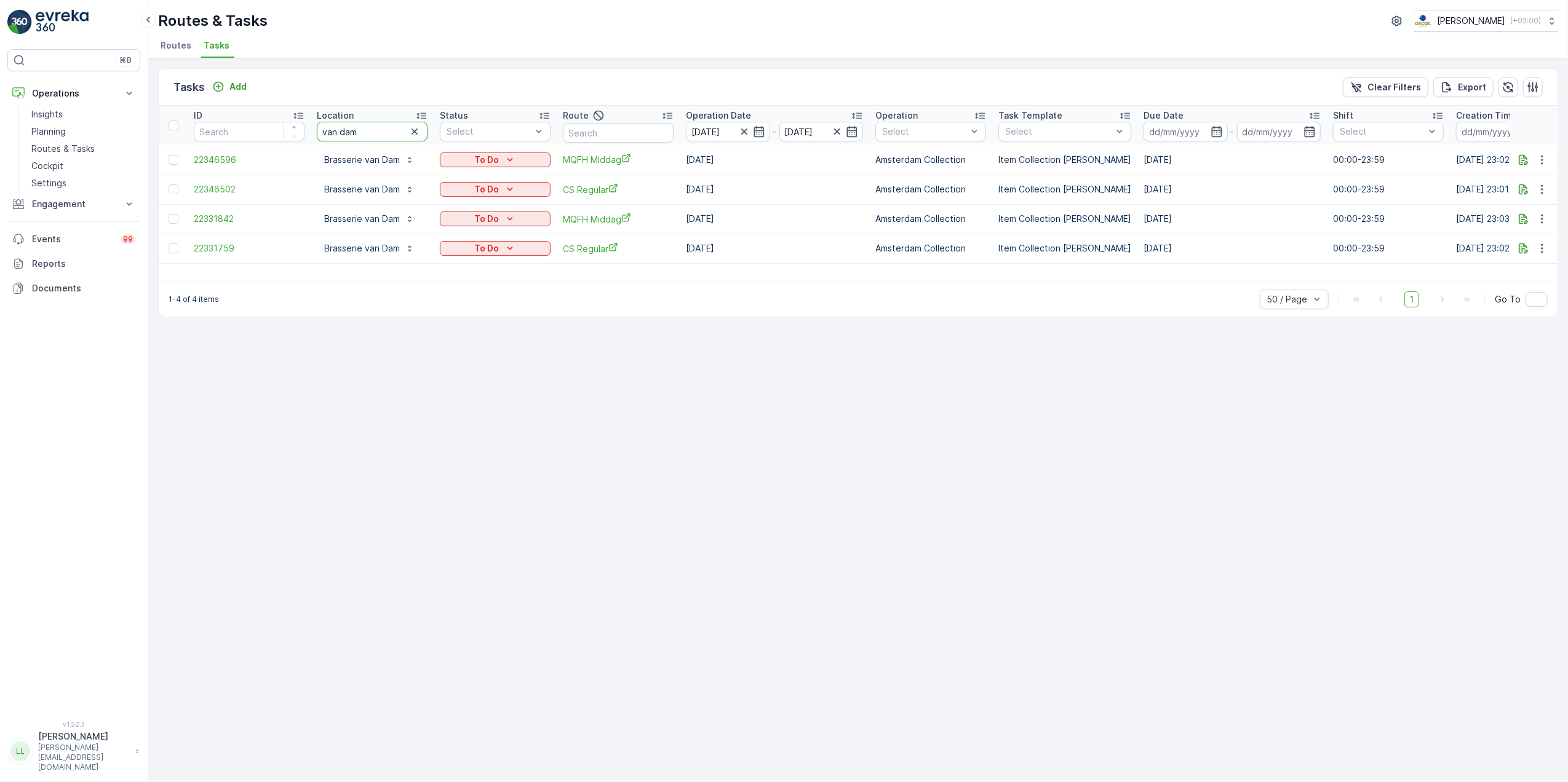
drag, startPoint x: 379, startPoint y: 132, endPoint x: 319, endPoint y: 129, distance: 60.1
click at [319, 129] on input "van dam" at bounding box center [371, 132] width 110 height 20
type input "blauw"
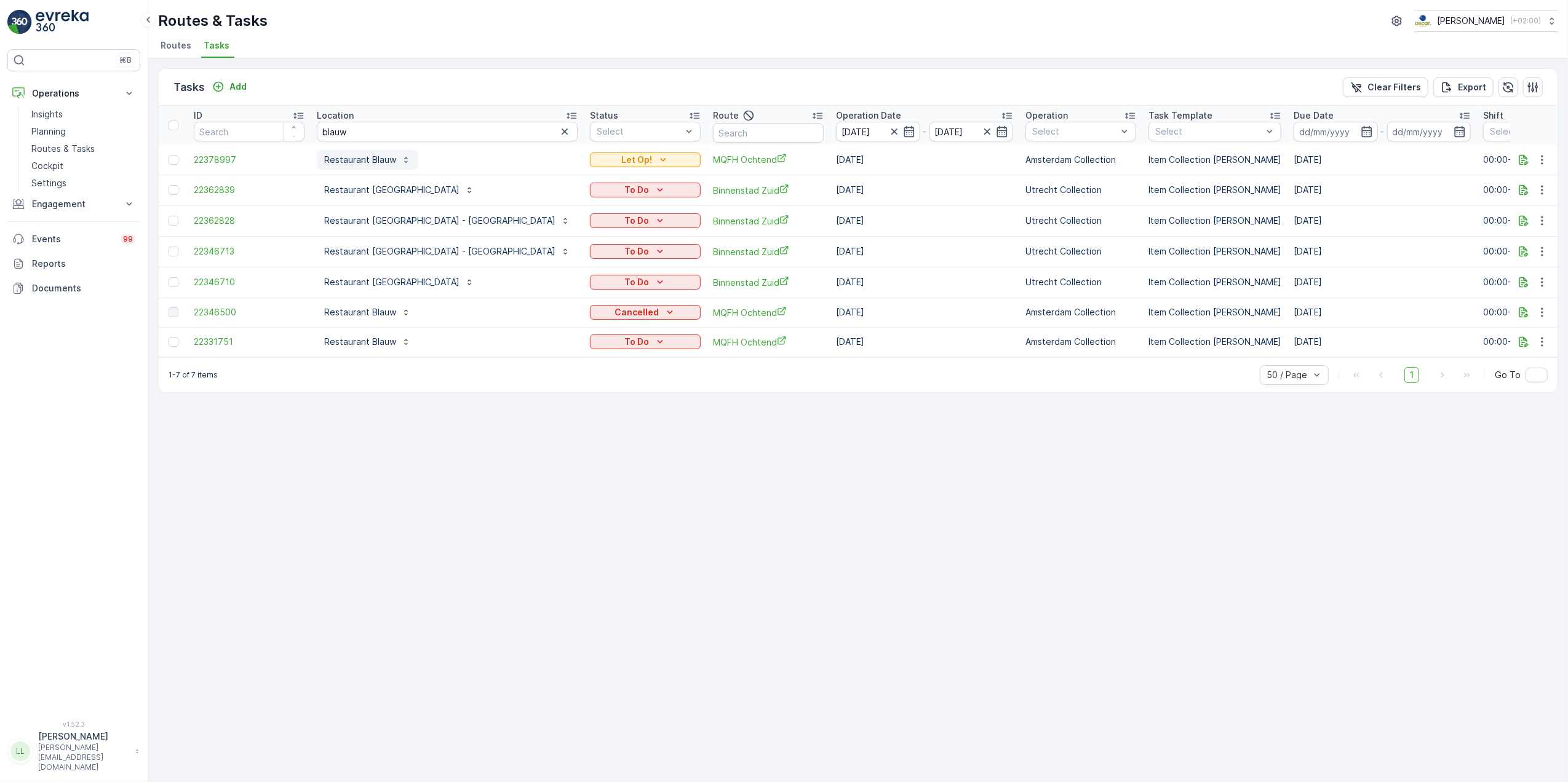
click at [362, 161] on p "Restaurant Blauw" at bounding box center [361, 159] width 72 height 13
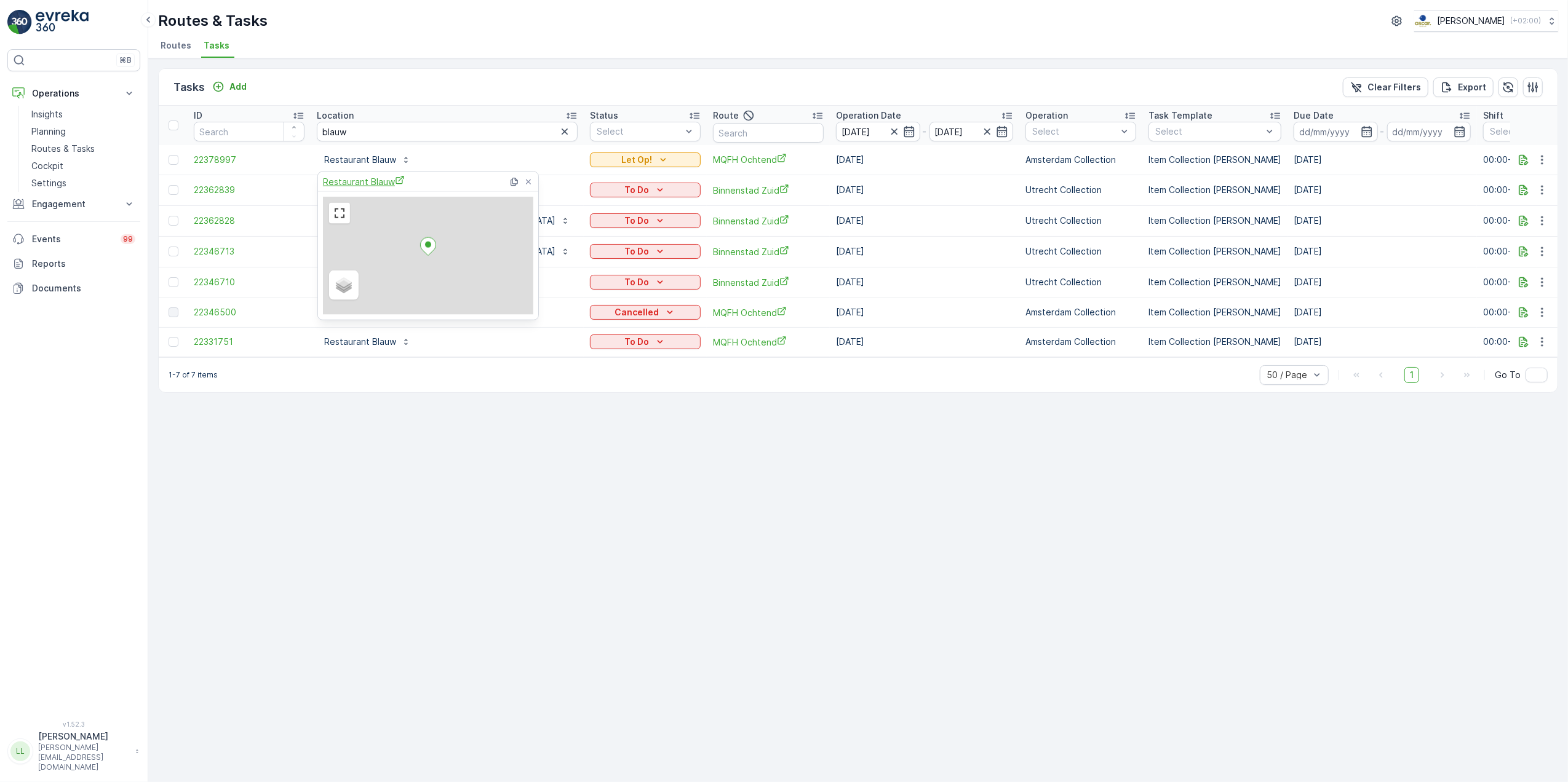
click at [362, 177] on span "Restaurant Blauw" at bounding box center [364, 181] width 82 height 13
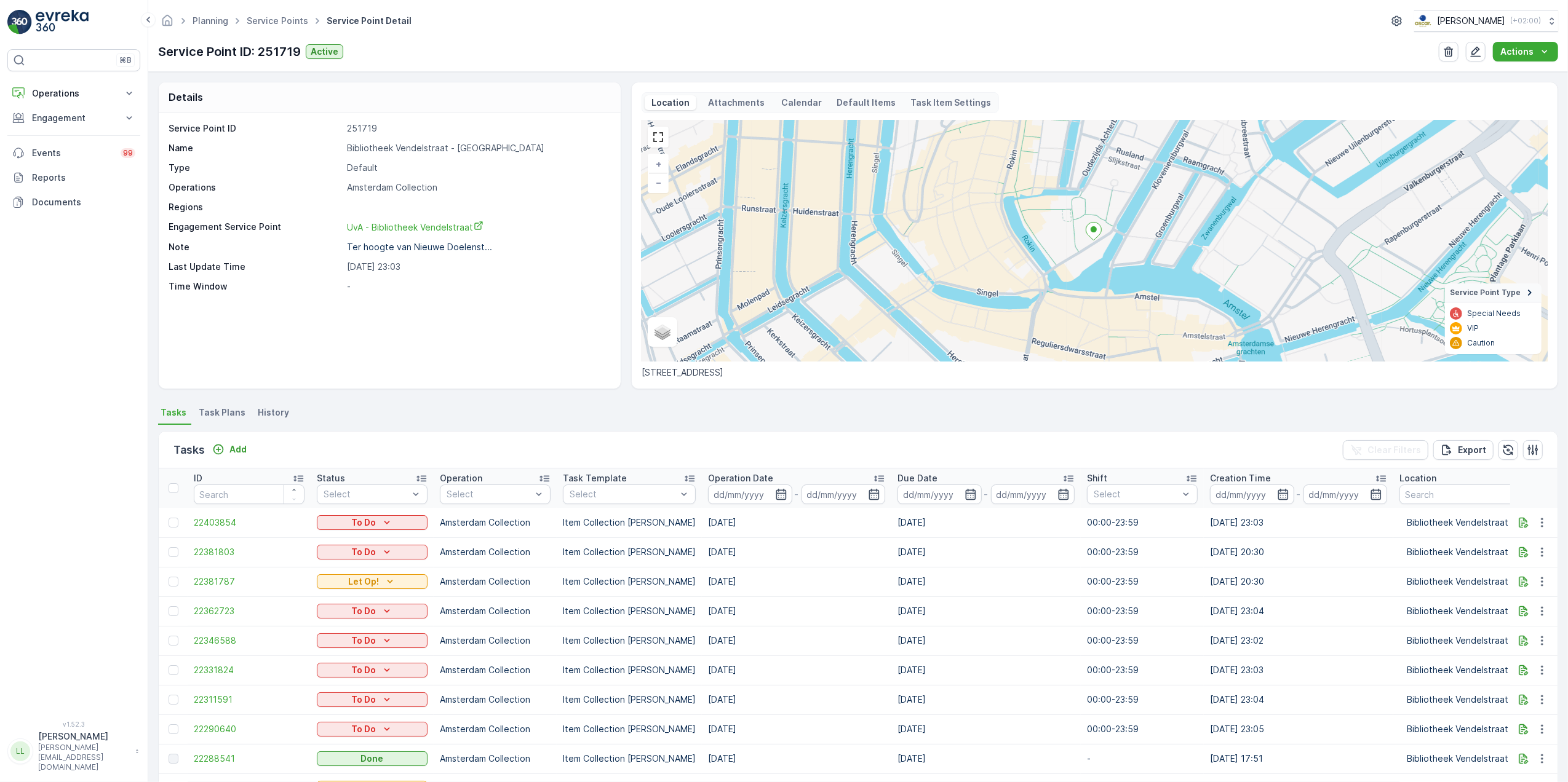
scroll to position [79, 0]
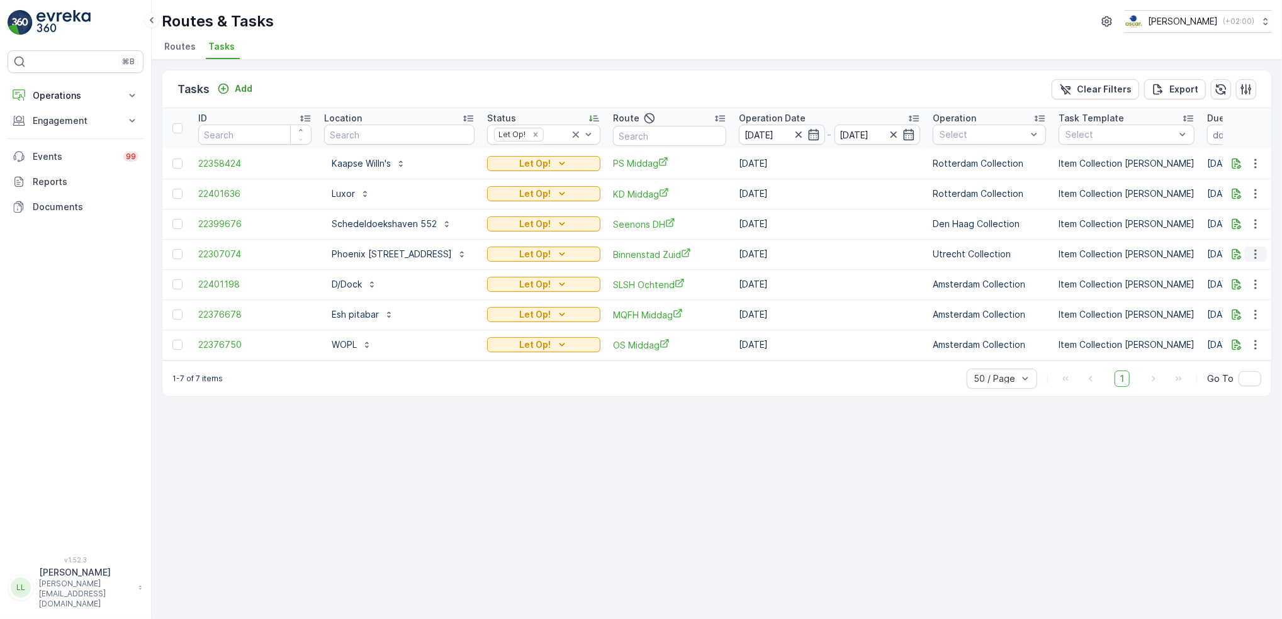
click at [1256, 255] on icon "button" at bounding box center [1255, 254] width 13 height 13
click at [441, 251] on p "Phoenix [STREET_ADDRESS]" at bounding box center [392, 254] width 120 height 13
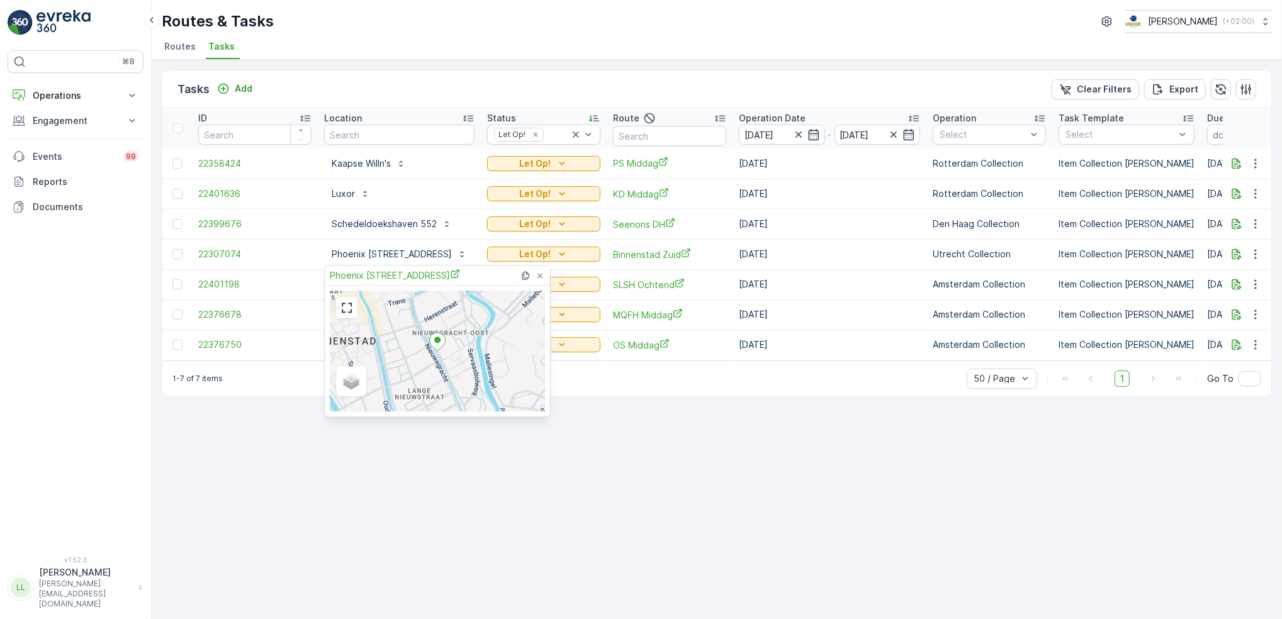
click at [683, 474] on div "Tasks Add Clear Filters Export ID Location Status Let Op! Route Operation Date …" at bounding box center [717, 339] width 1130 height 559
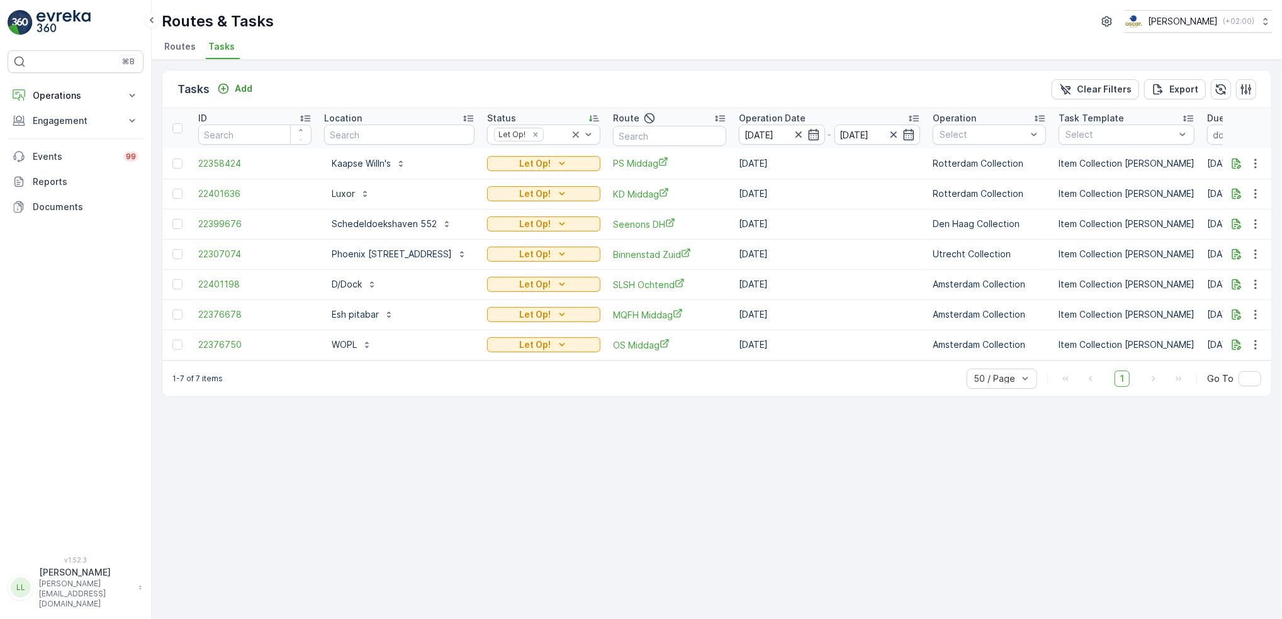
click at [696, 512] on div "Tasks Add Clear Filters Export ID Location Status Let Op! Route Operation Date …" at bounding box center [717, 339] width 1130 height 559
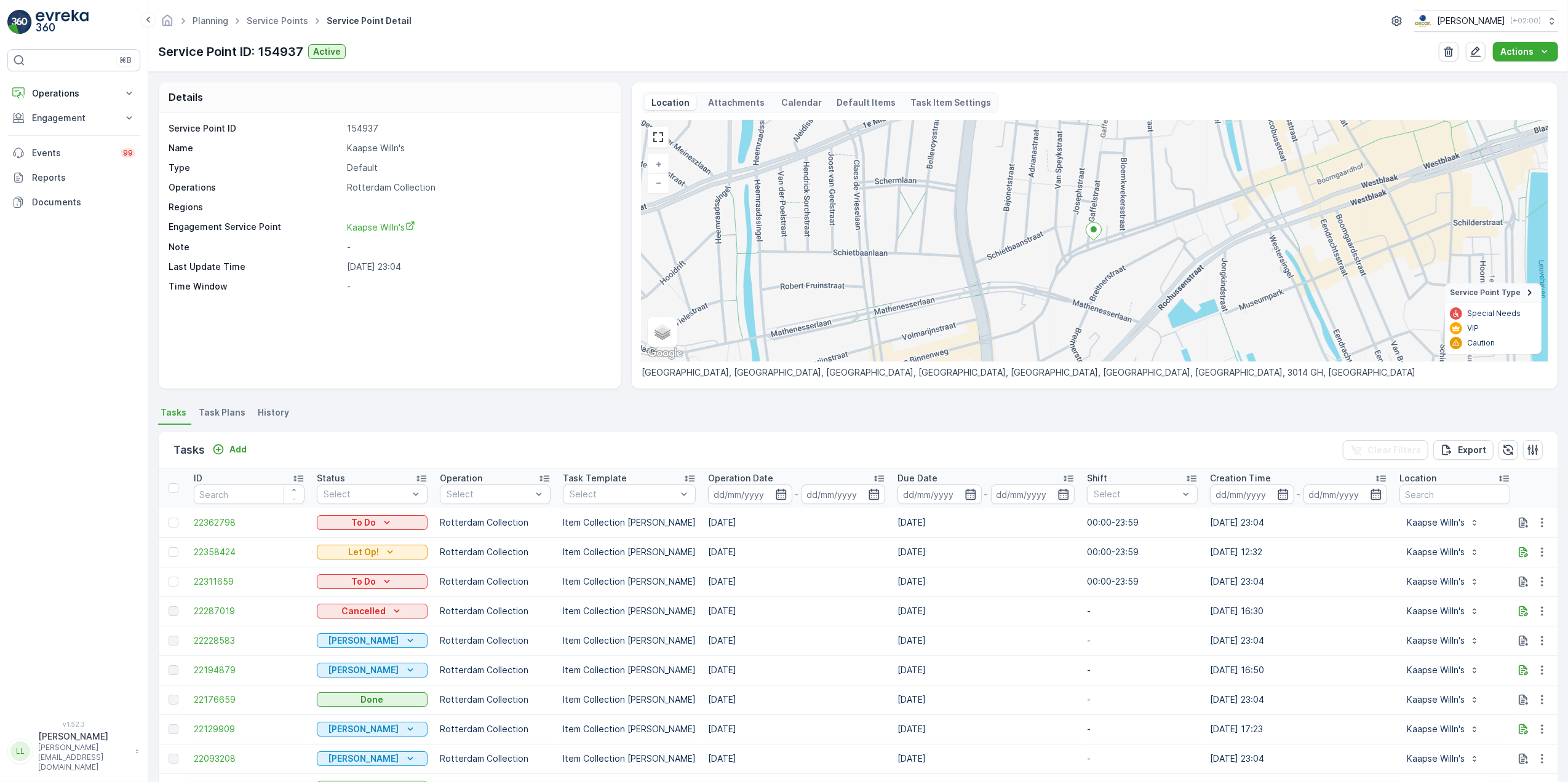
scroll to position [79, 0]
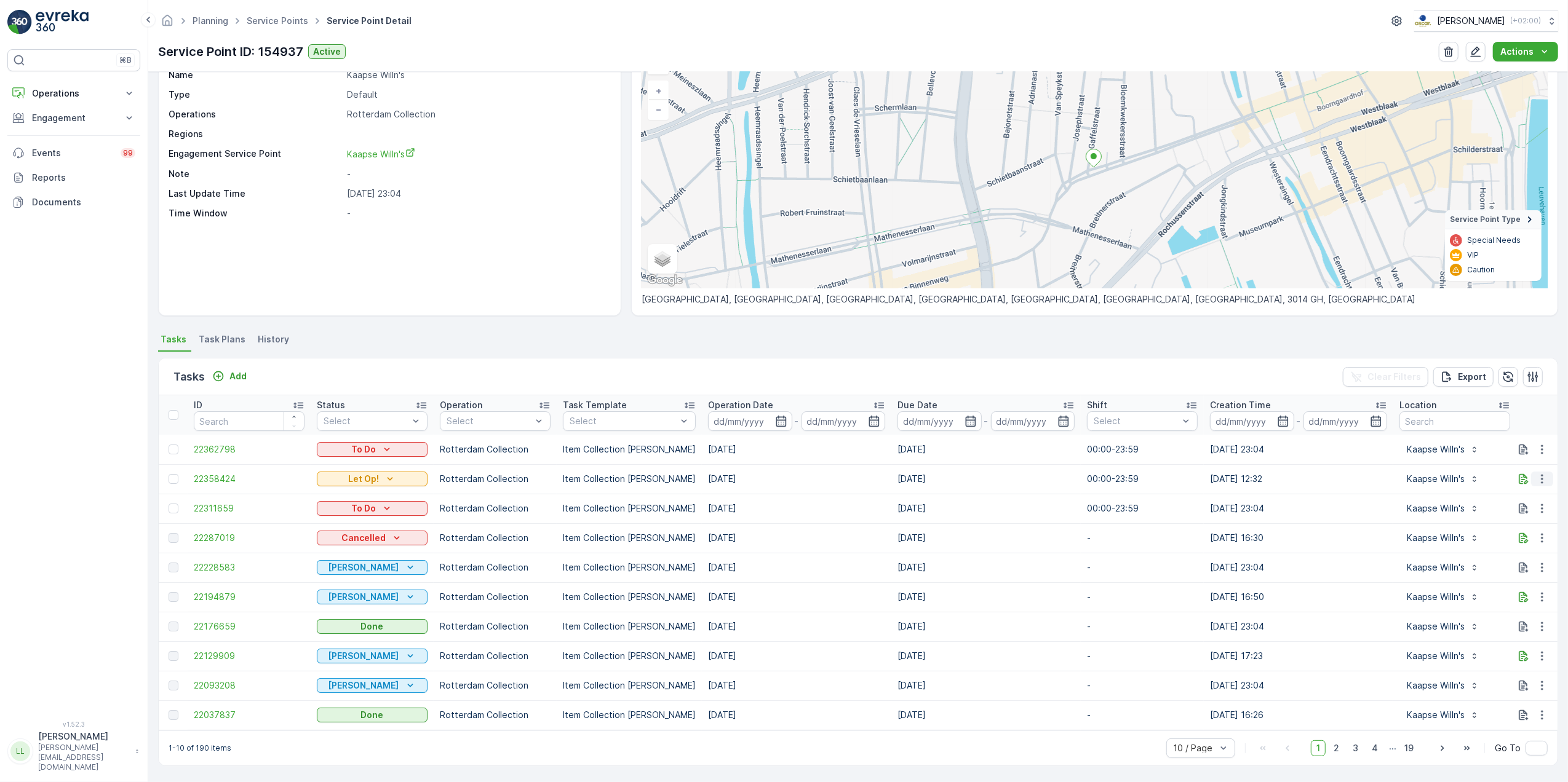
click at [1542, 478] on icon "button" at bounding box center [1542, 479] width 13 height 13
click at [1528, 522] on span "Change Route" at bounding box center [1509, 526] width 60 height 13
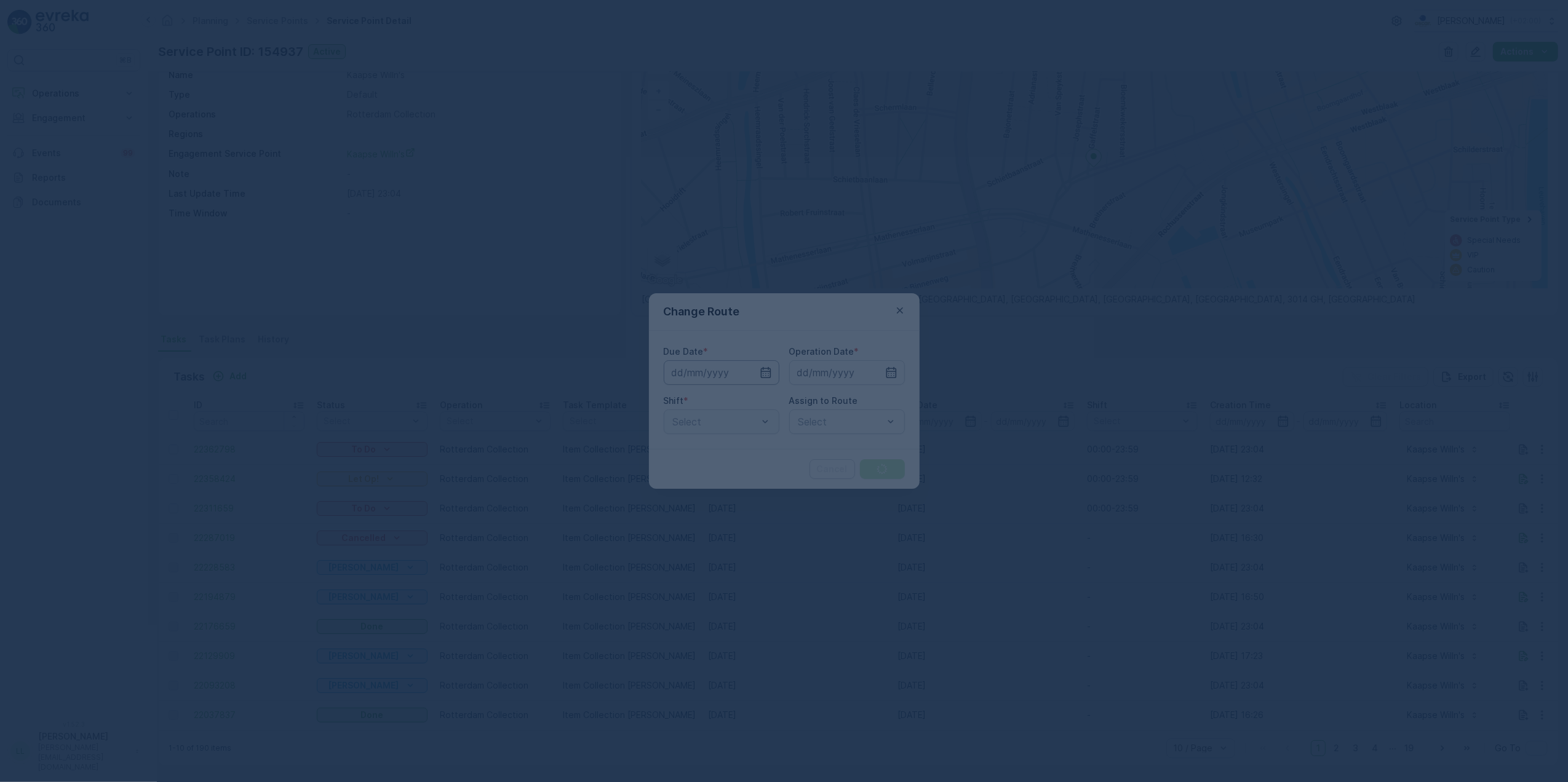
type input "[DATE]"
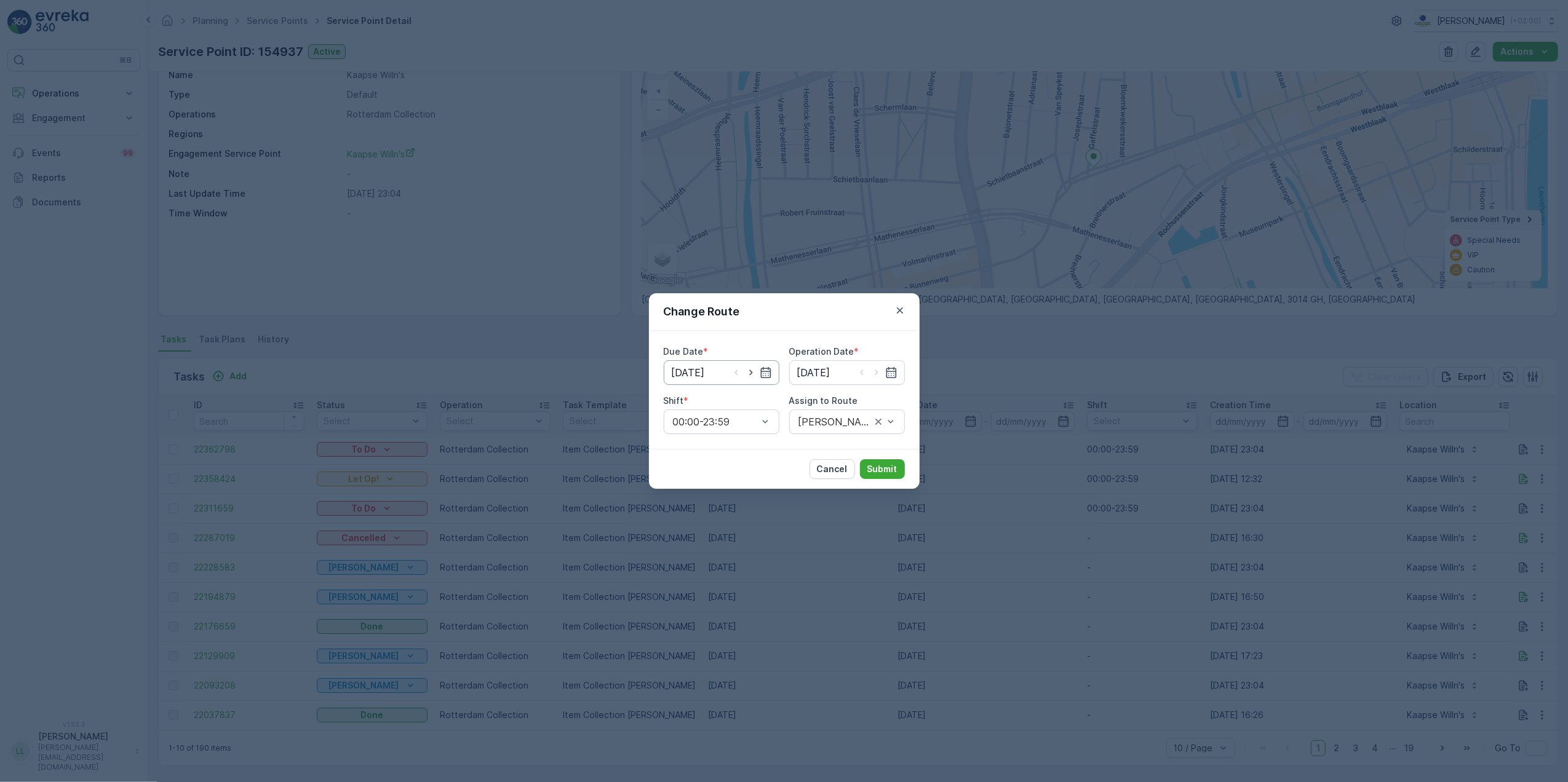
click at [751, 379] on input "[DATE]" at bounding box center [721, 372] width 115 height 24
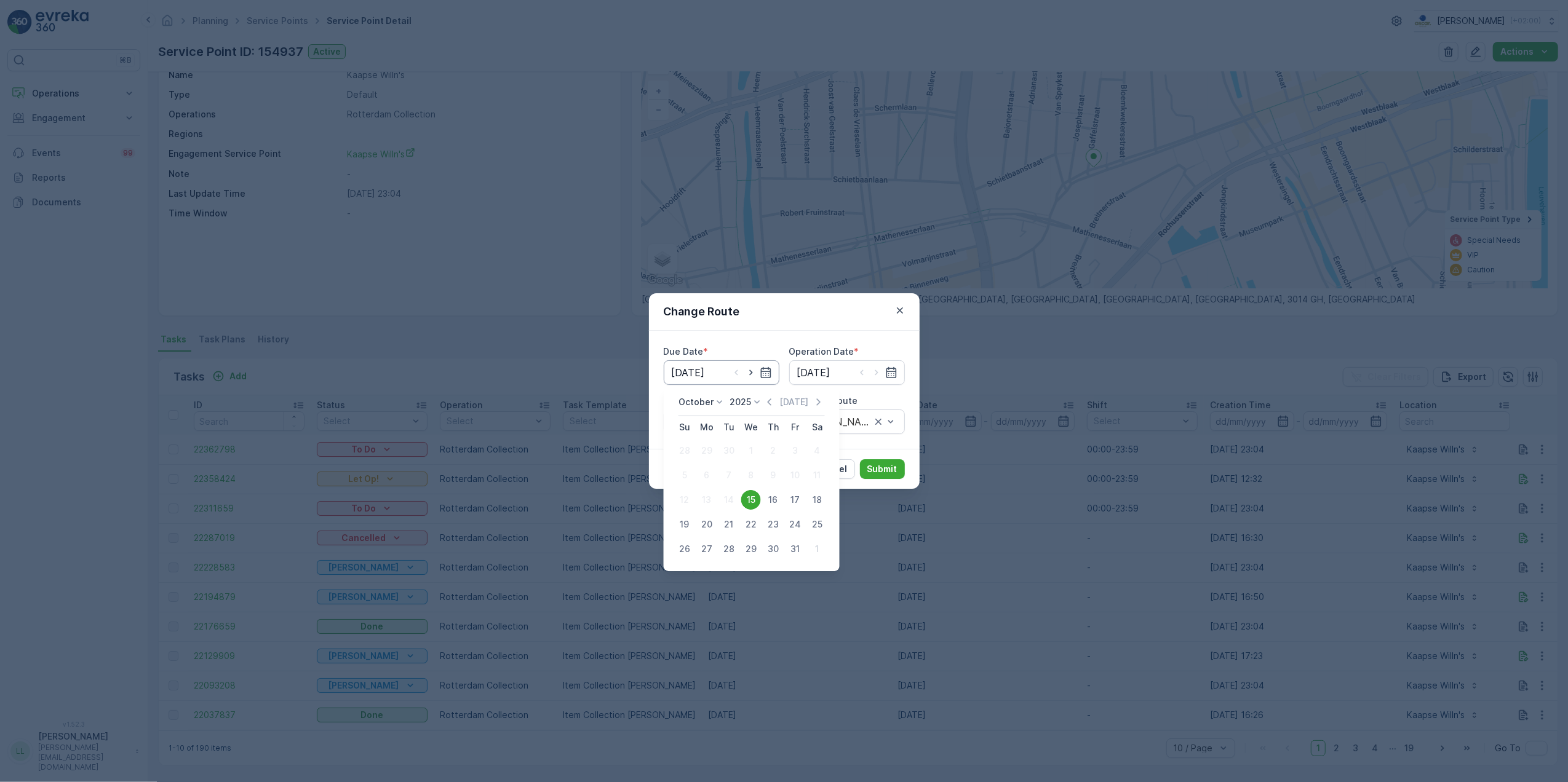
click at [751, 379] on input "[DATE]" at bounding box center [721, 372] width 115 height 24
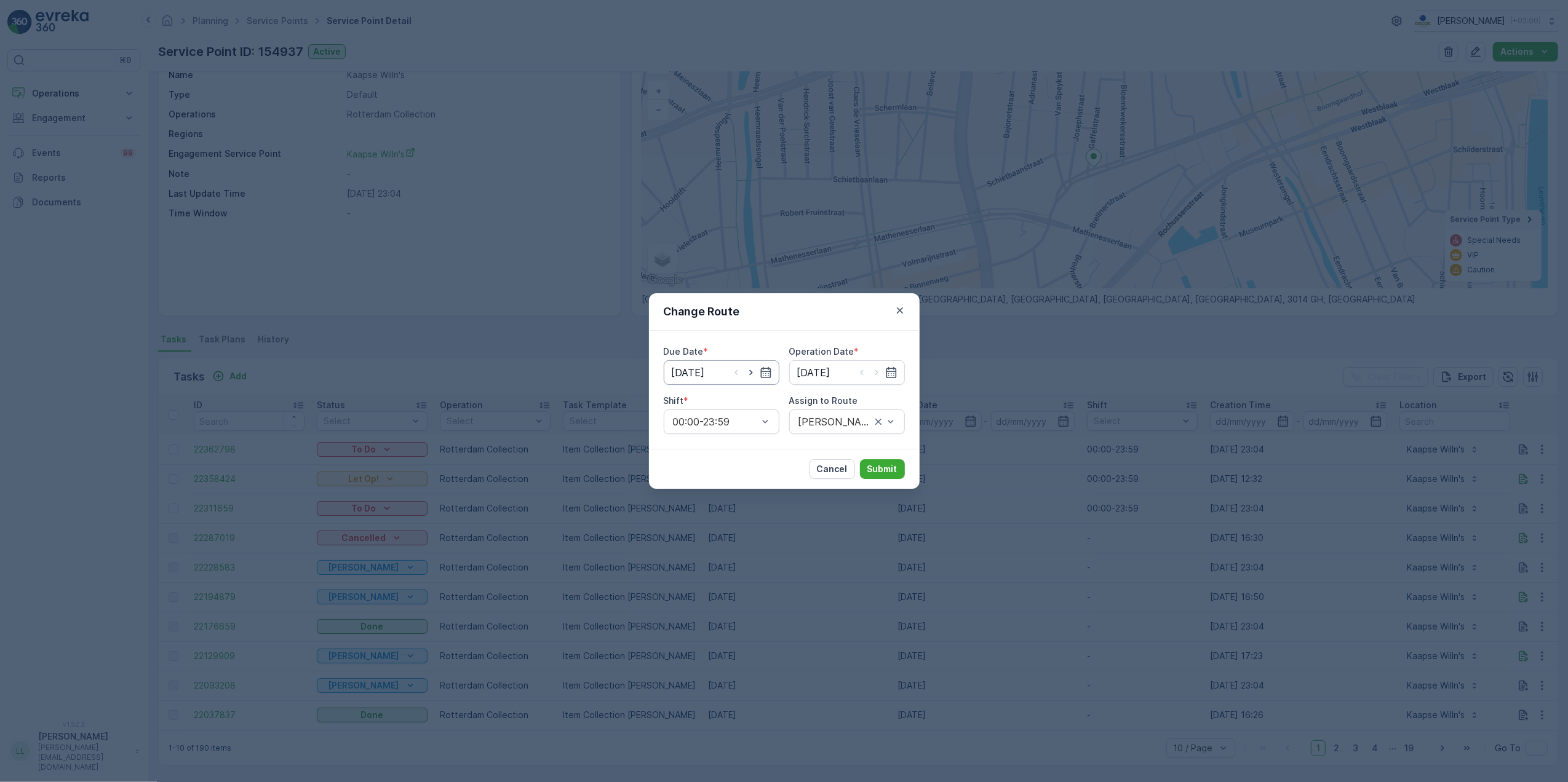
drag, startPoint x: 751, startPoint y: 379, endPoint x: 721, endPoint y: 374, distance: 30.4
click at [721, 374] on input "[DATE]" at bounding box center [721, 372] width 115 height 24
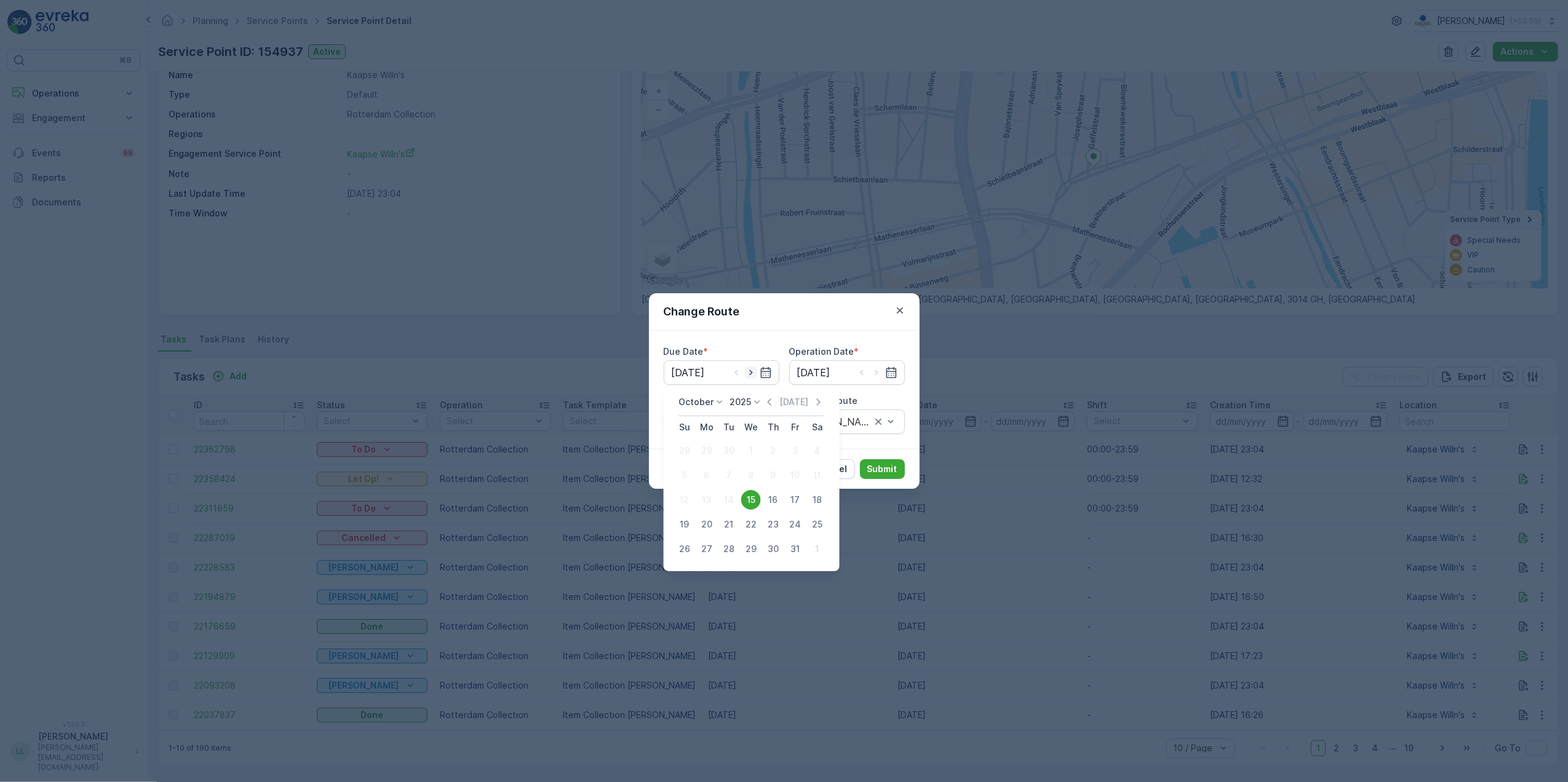
click at [751, 372] on icon "button" at bounding box center [751, 372] width 13 height 13
click at [751, 372] on icon "button" at bounding box center [750, 373] width 3 height 6
type input "[DATE]"
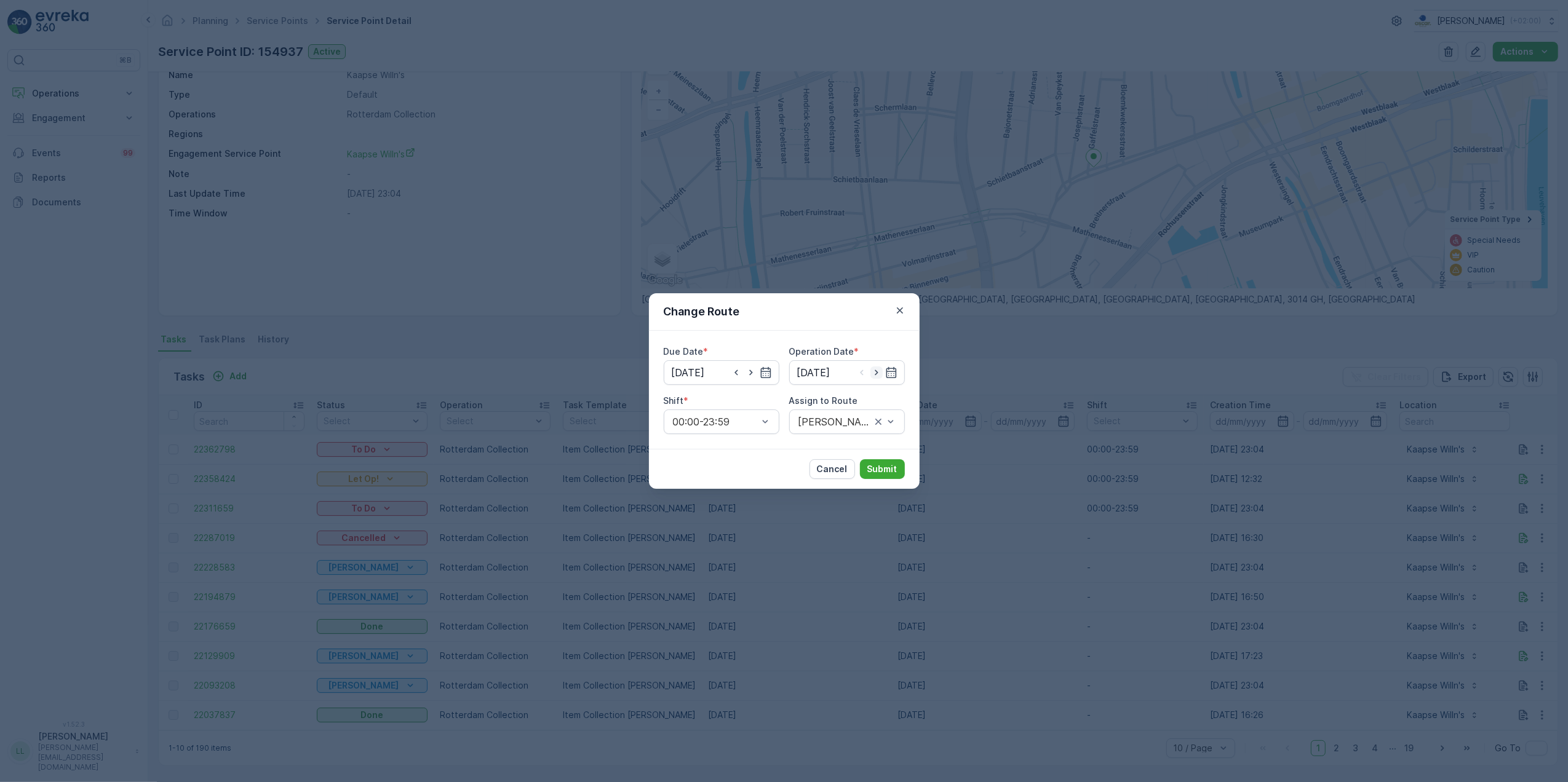
click at [877, 372] on icon "button" at bounding box center [876, 373] width 3 height 6
type input "[DATE]"
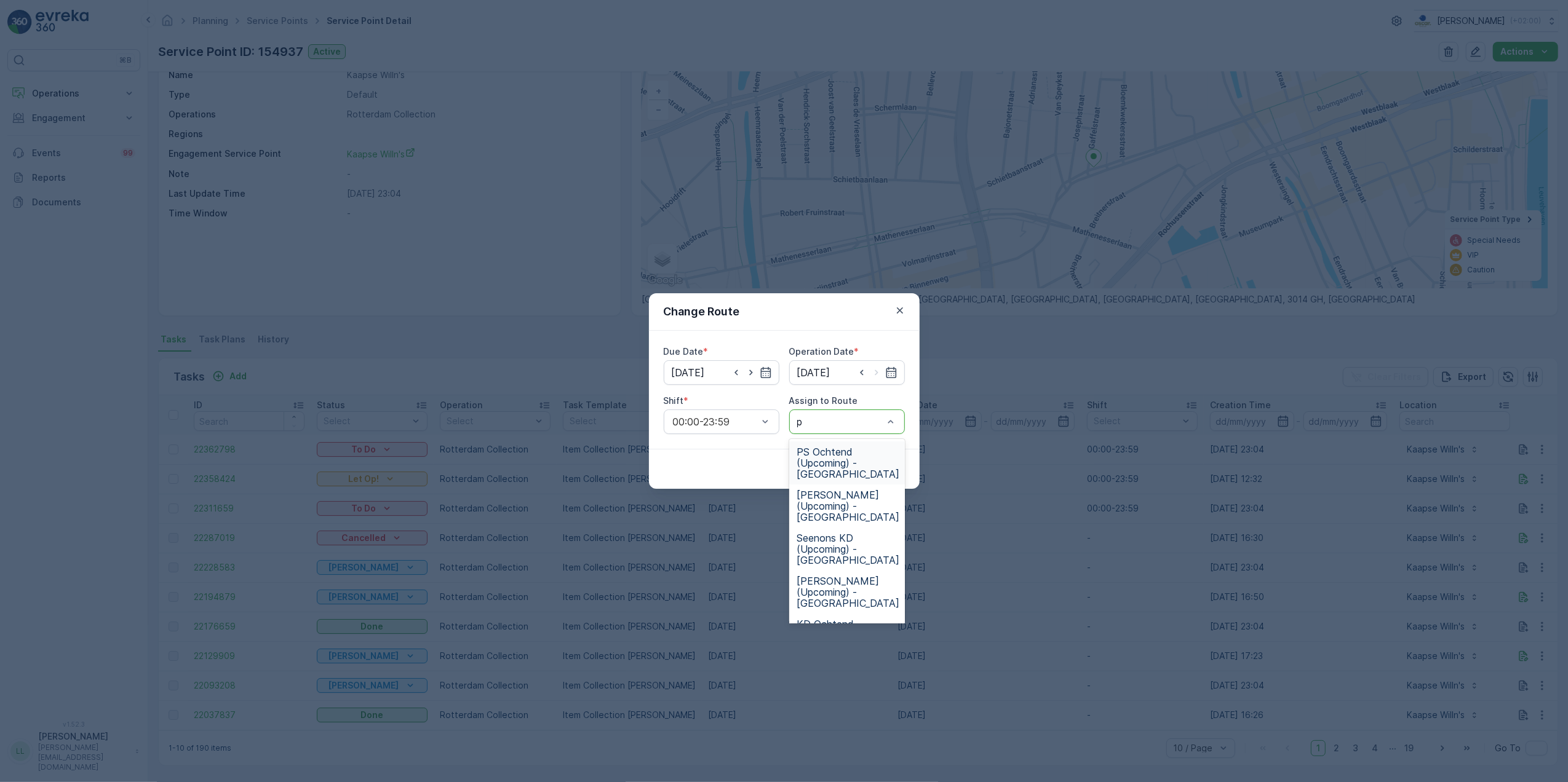
type input "ps"
click at [849, 509] on span "PS Middag (Upcoming) - Rotterdam" at bounding box center [848, 506] width 103 height 33
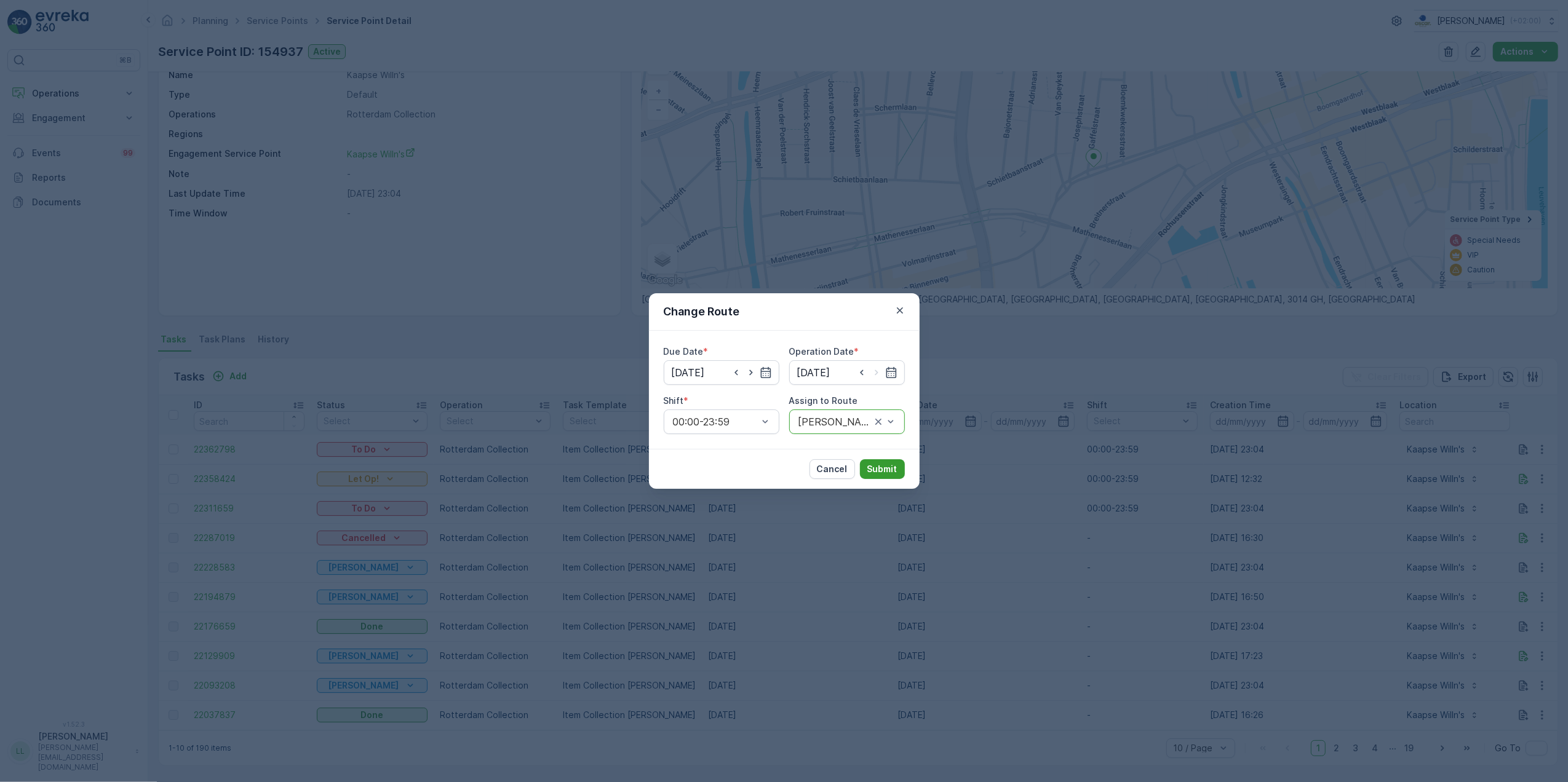
click at [883, 470] on p "Submit" at bounding box center [882, 469] width 30 height 13
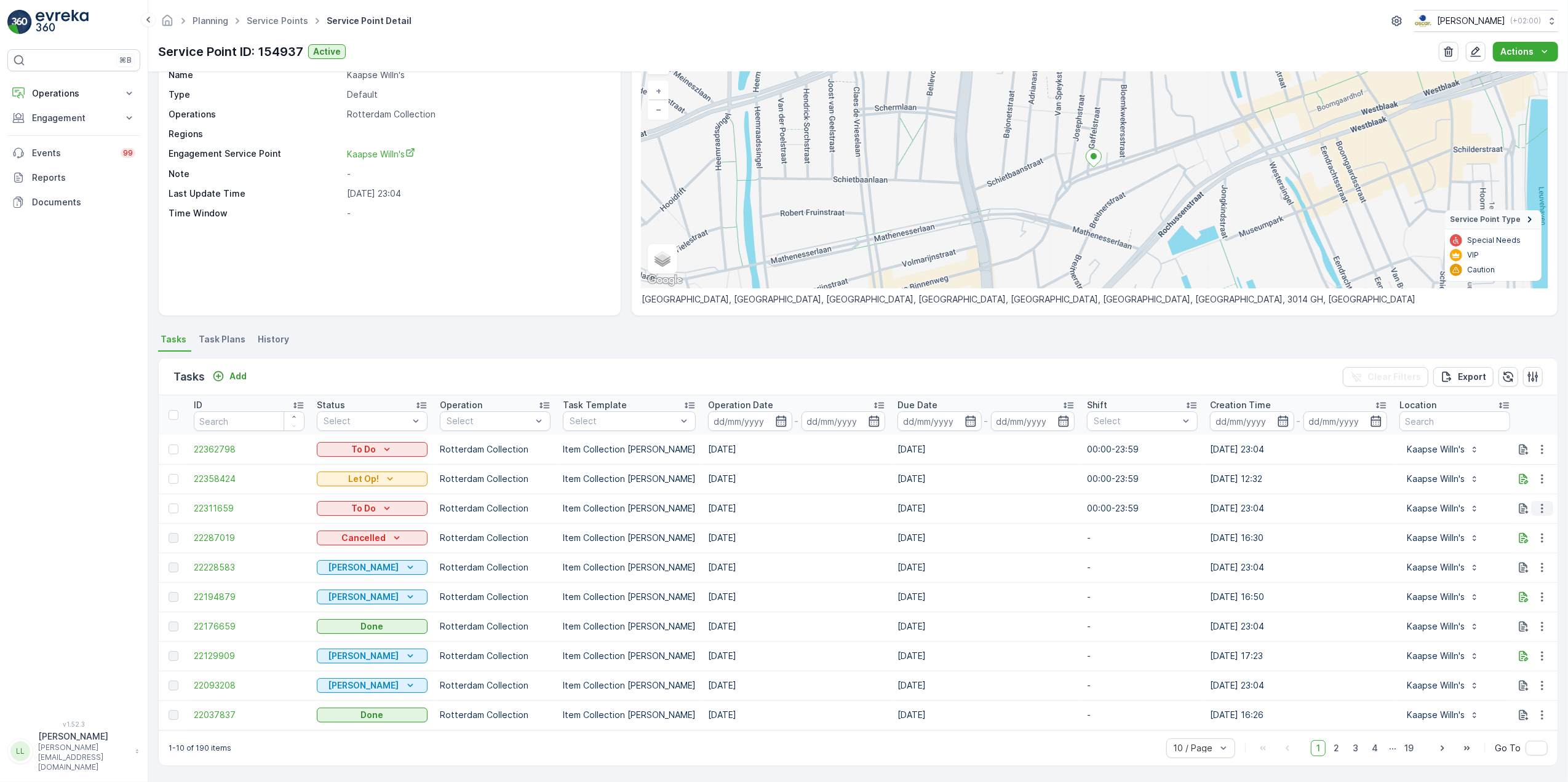
click at [1540, 508] on icon "button" at bounding box center [1542, 508] width 13 height 13
click at [1537, 519] on span "See More Details" at bounding box center [1515, 521] width 71 height 13
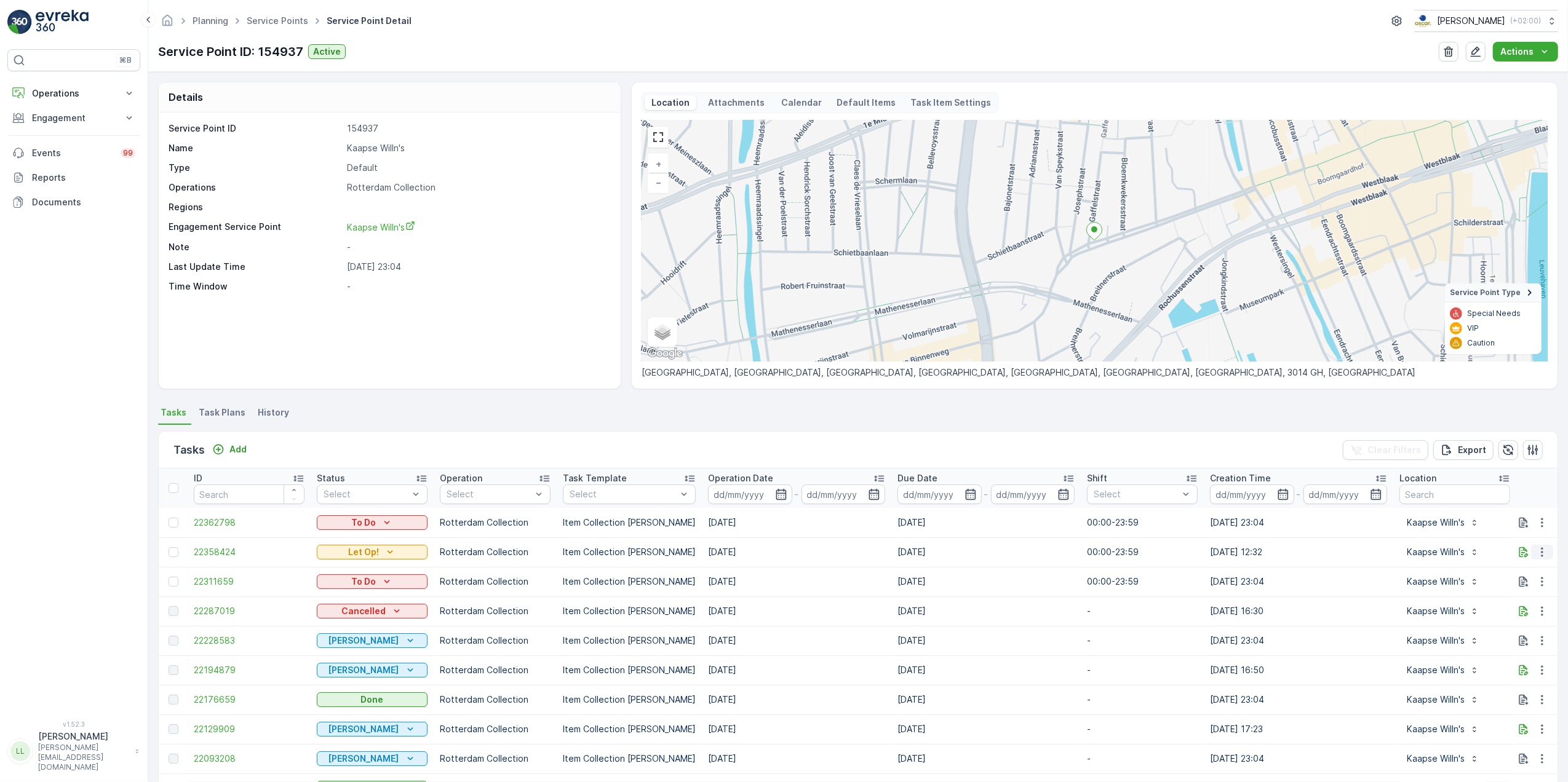
click at [1539, 553] on icon "button" at bounding box center [1542, 552] width 13 height 13
click at [1519, 606] on span "Change Route" at bounding box center [1509, 605] width 60 height 13
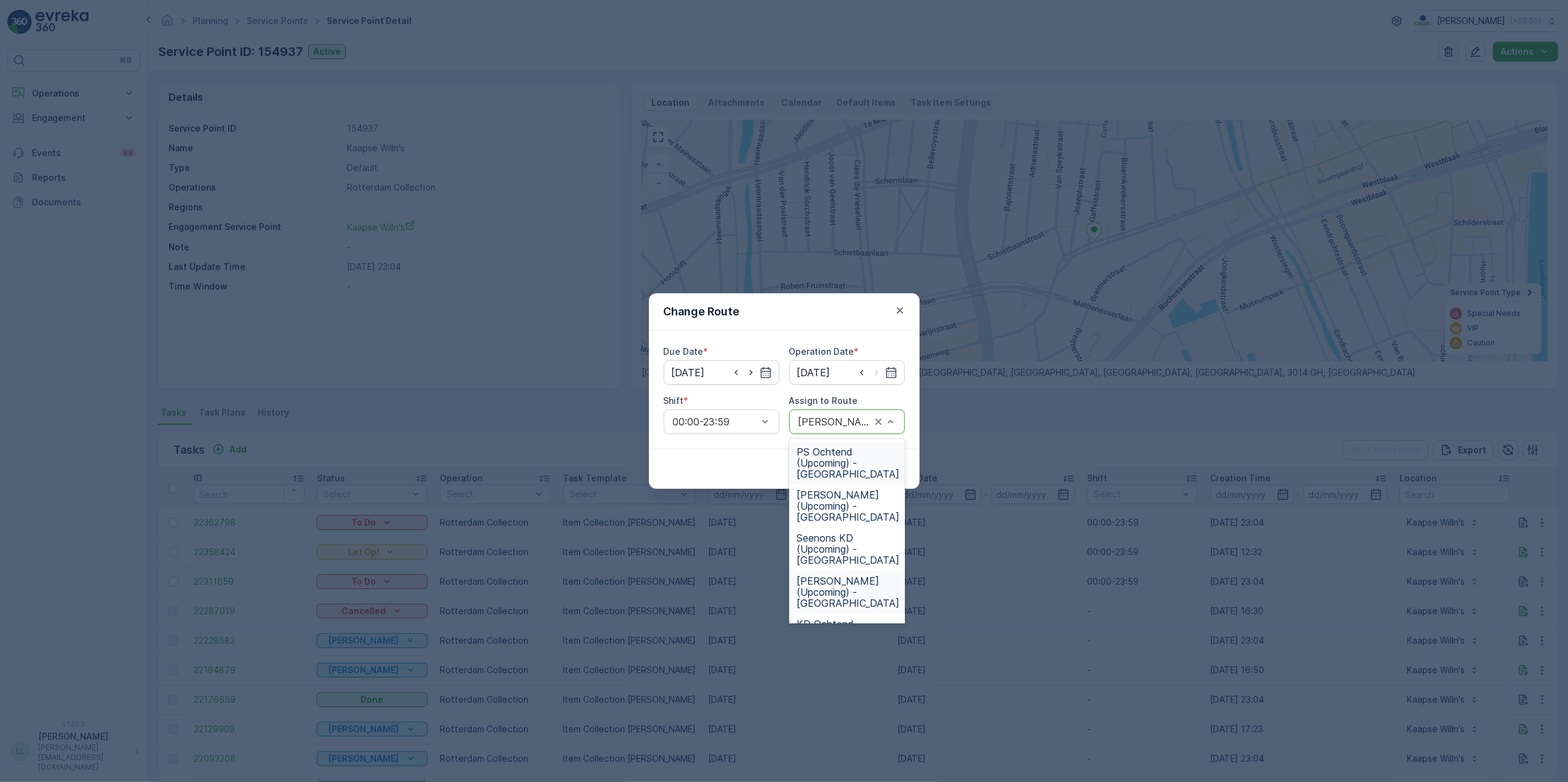
click at [844, 456] on span "PS Ochtend (Upcoming) - Rotterdam" at bounding box center [848, 463] width 103 height 33
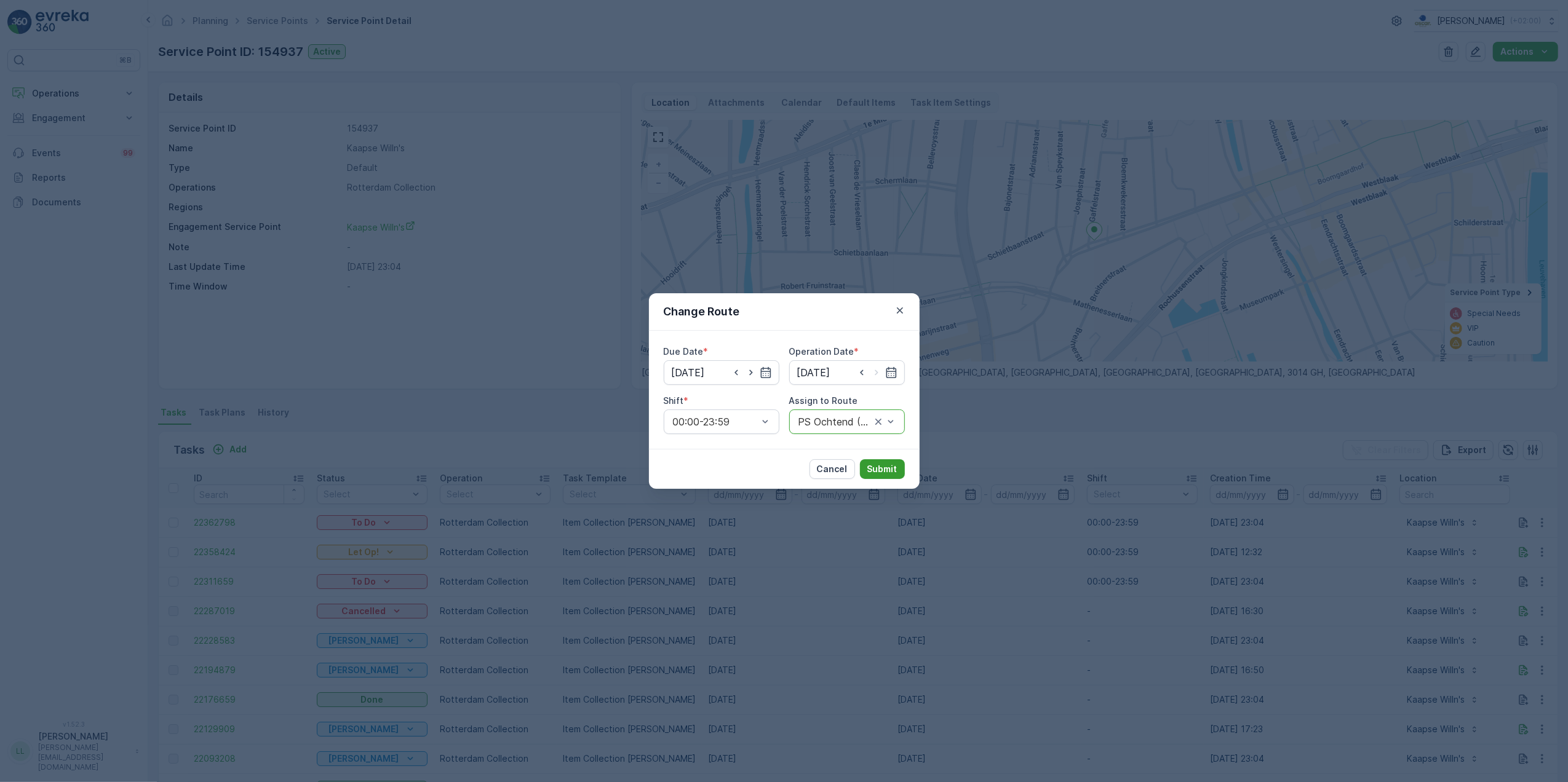
click at [882, 463] on p "Submit" at bounding box center [882, 469] width 30 height 13
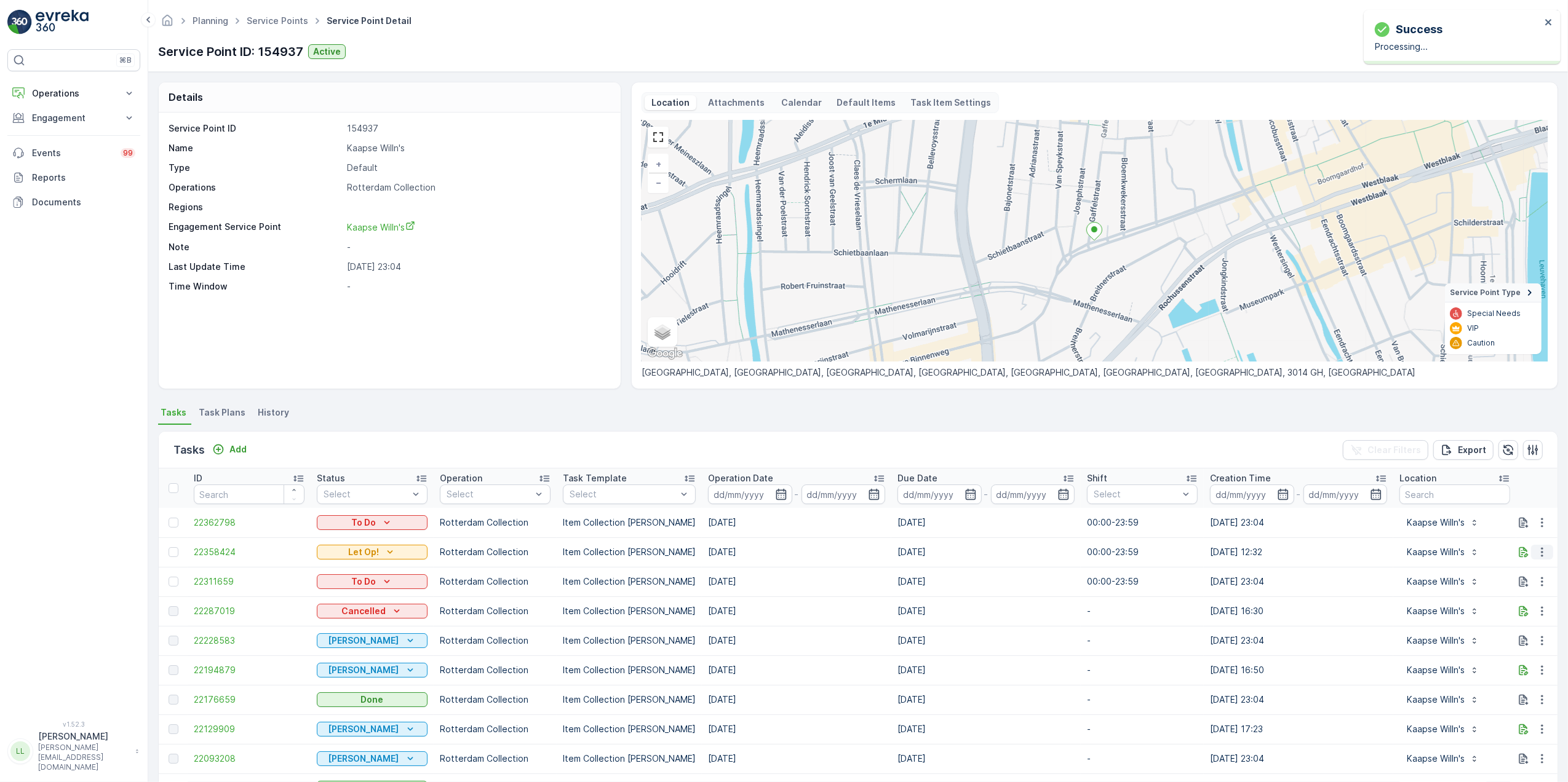
click at [1544, 544] on td at bounding box center [1534, 552] width 48 height 29
click at [1521, 556] on icon "button" at bounding box center [1523, 552] width 13 height 13
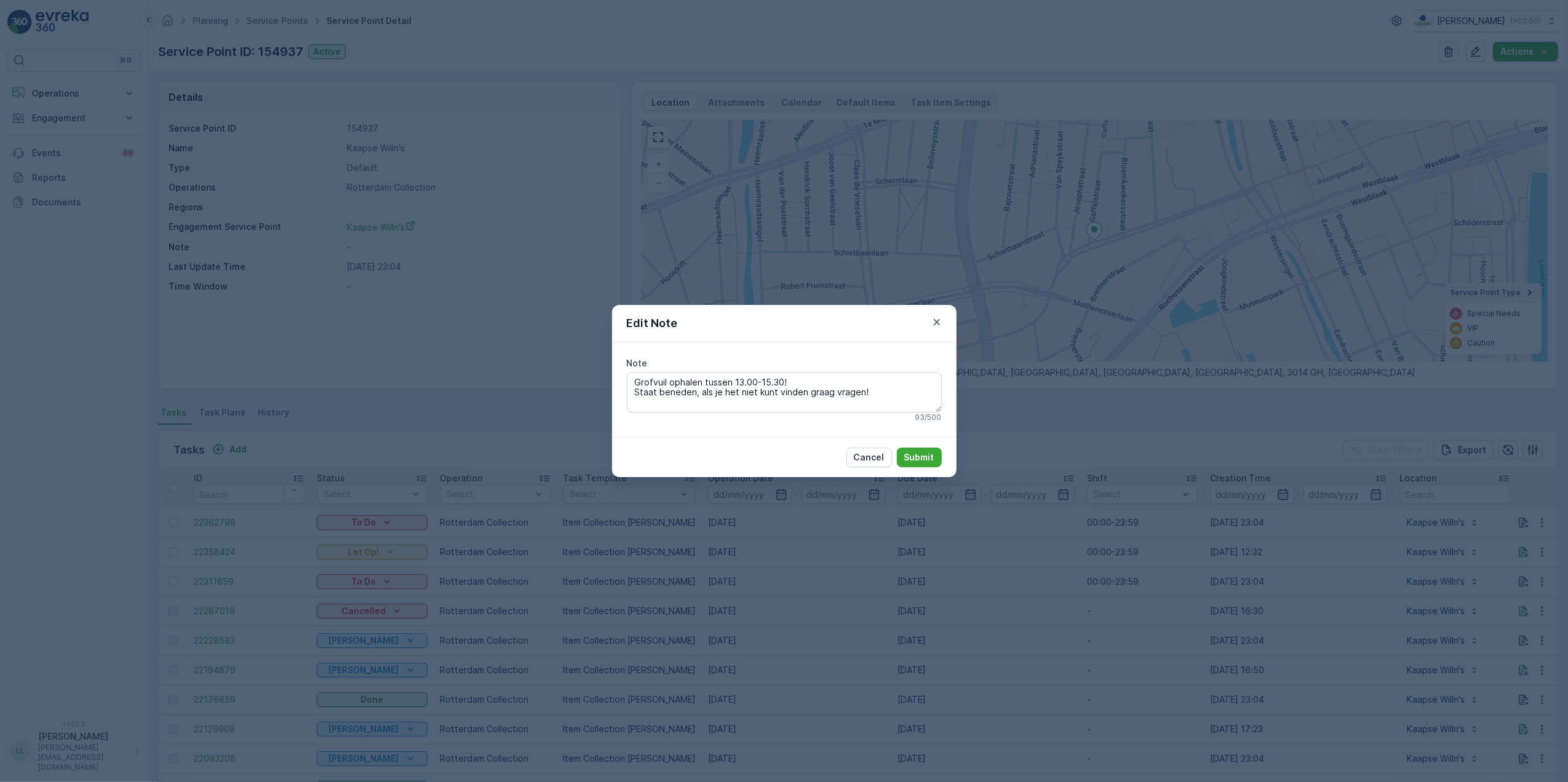
drag, startPoint x: 765, startPoint y: 381, endPoint x: 580, endPoint y: 374, distance: 185.1
click at [580, 374] on div "Edit Note Note Grofvuil ophalen tussen 13.00-15.30! Staat beneden, als je het n…" at bounding box center [784, 391] width 1568 height 782
drag, startPoint x: 783, startPoint y: 382, endPoint x: 810, endPoint y: 374, distance: 28.2
click at [785, 382] on textarea "Grofvuil ophalen tussen 13.00-15.30! Staat beneden, als je het niet kunt vinden…" at bounding box center [784, 393] width 315 height 41
click at [795, 377] on textarea "Grofvuil ophalen tussen 13.00-15.30! Staat beneden, als je het niet kunt vinden…" at bounding box center [784, 393] width 315 height 41
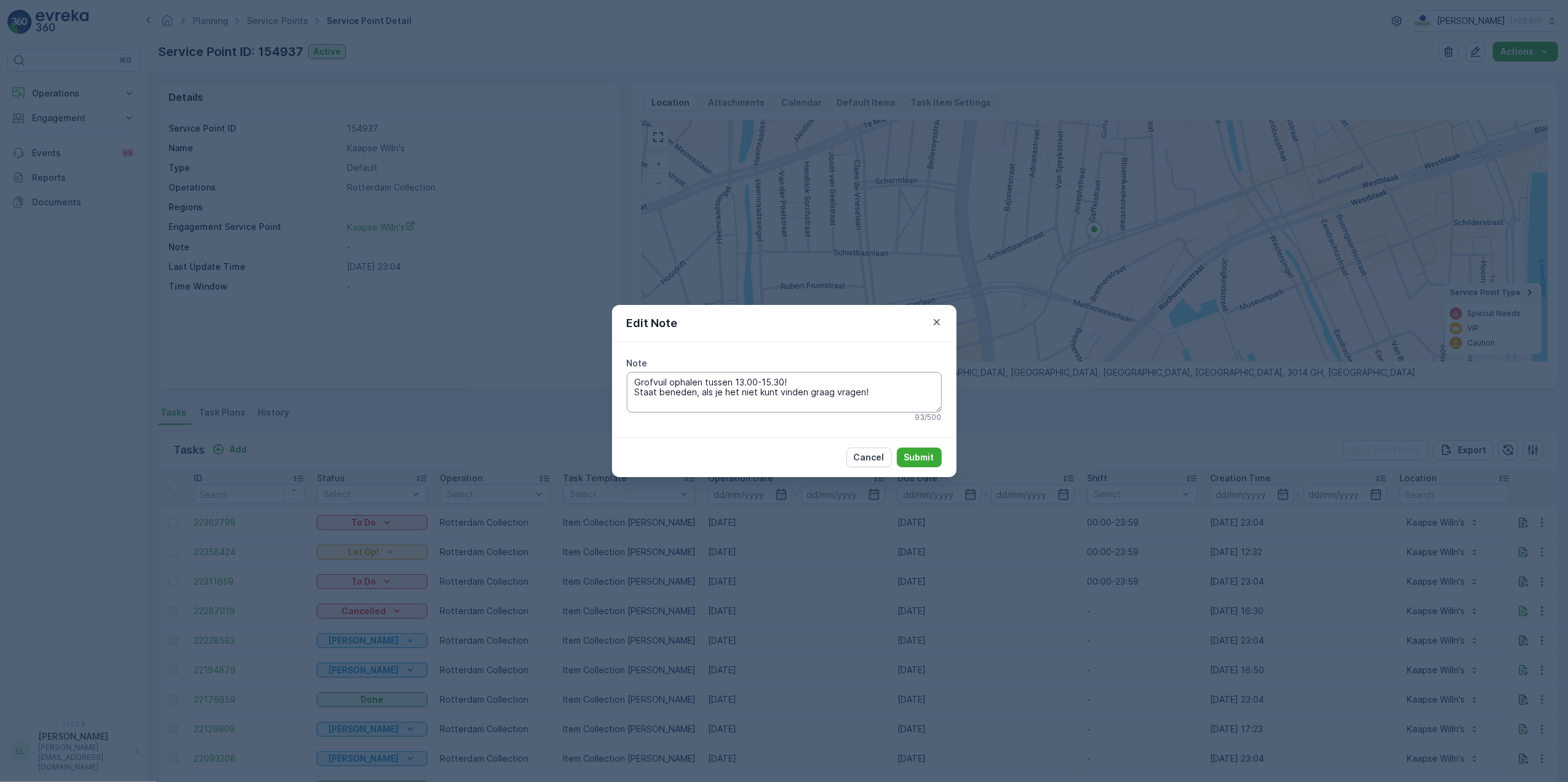
click at [782, 379] on textarea "Grofvuil ophalen tussen 13.00-15.30! Staat beneden, als je het niet kunt vinden…" at bounding box center [784, 393] width 315 height 41
click at [744, 374] on textarea "Grofvuil ophalen tussen 13.00-15.30! Staat beneden, als je het niet kunt vinden…" at bounding box center [784, 393] width 315 height 41
click at [709, 375] on textarea "Grofvuil ophalen tussen 13.00-15.30! Staat beneden, als je het niet kunt vinden…" at bounding box center [784, 393] width 315 height 41
drag, startPoint x: 704, startPoint y: 384, endPoint x: 780, endPoint y: 384, distance: 76.0
click at [780, 384] on textarea "Grofvuil ophalen tussen 13.00-15.30! Staat beneden, als je het niet kunt vinden…" at bounding box center [784, 393] width 315 height 41
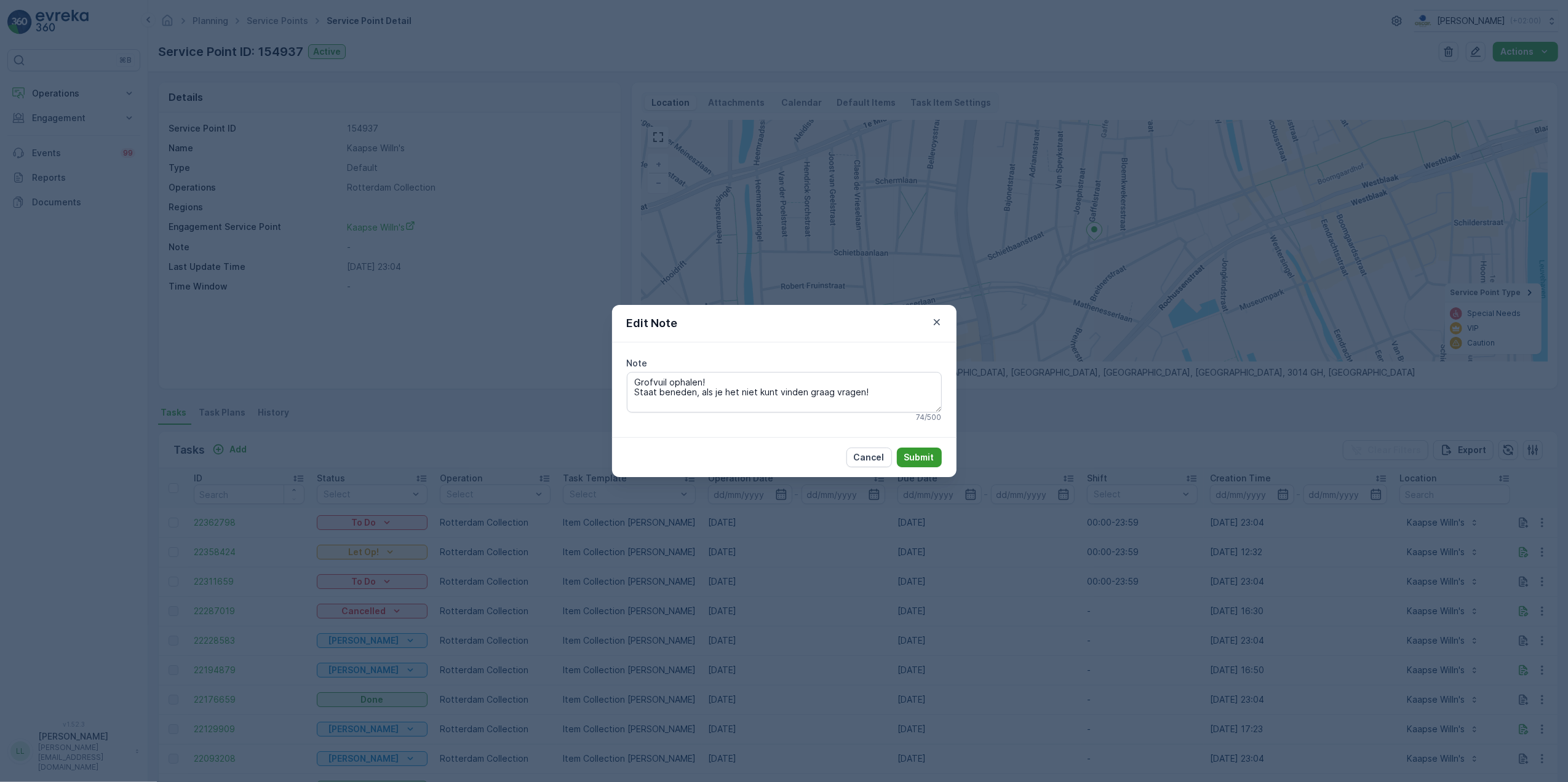
type textarea "Grofvuil ophalen! Staat beneden, als je het niet kunt vinden graag vragen!"
click at [928, 449] on button "Submit" at bounding box center [919, 457] width 45 height 20
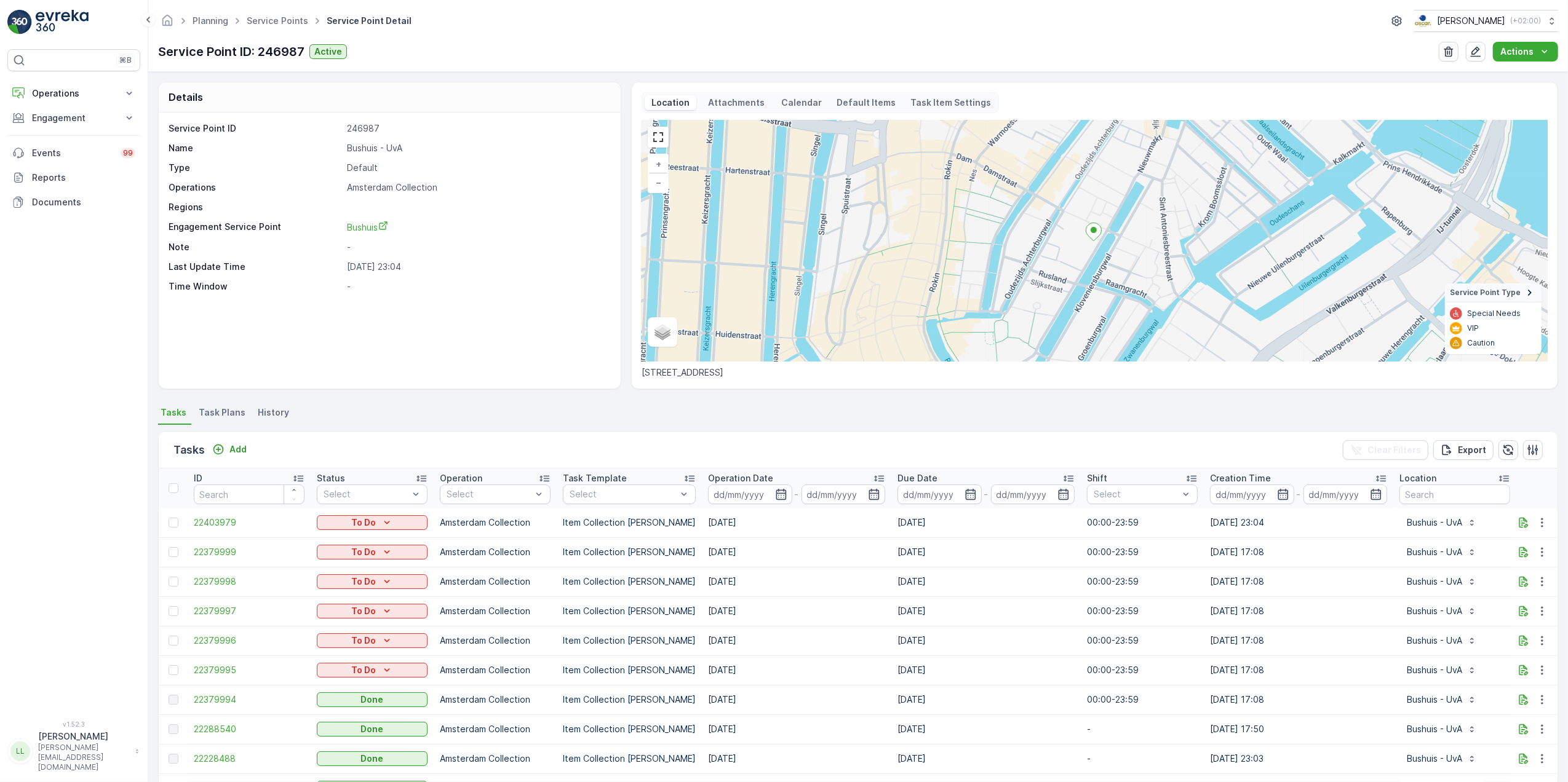
scroll to position [79, 0]
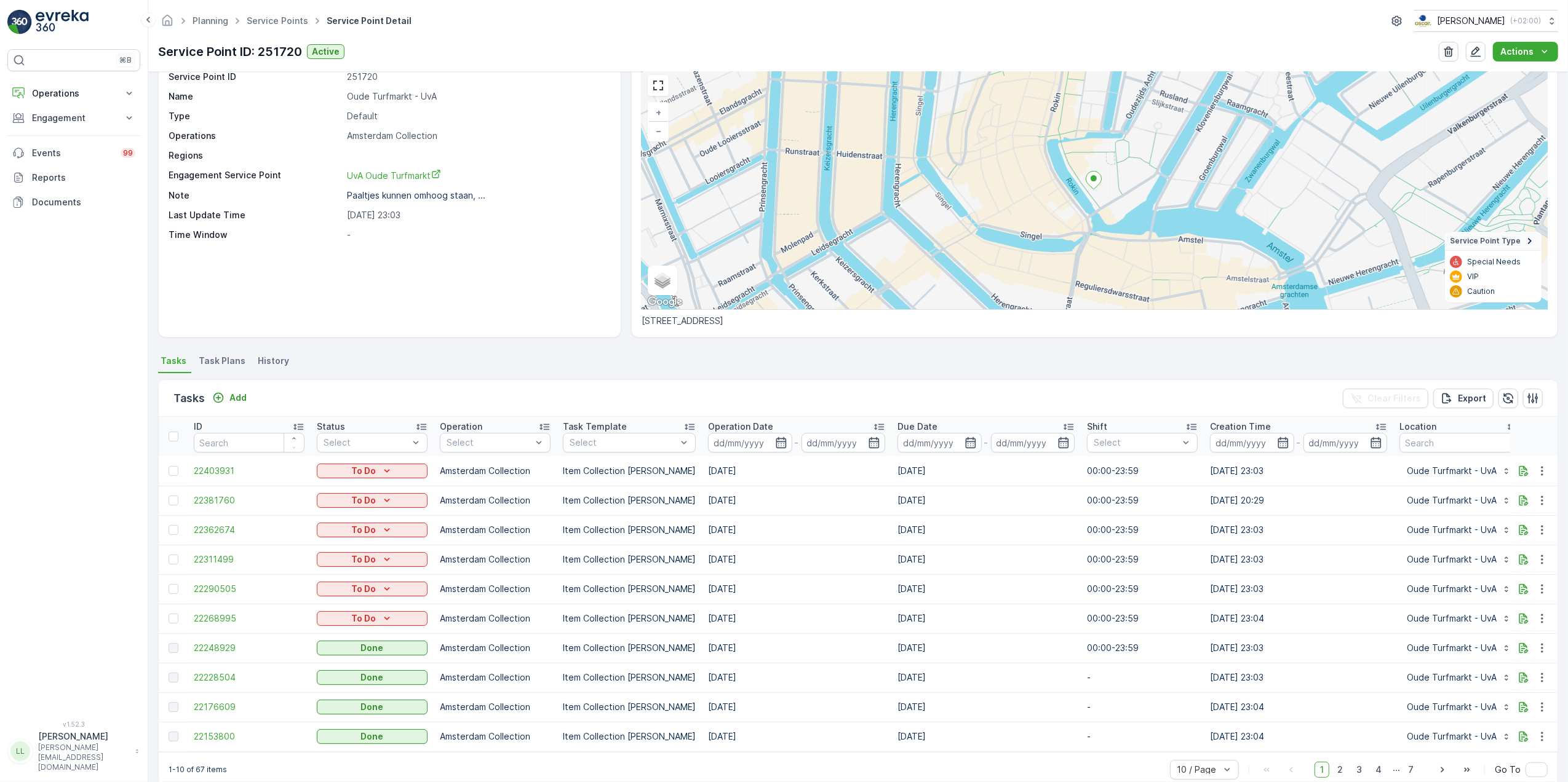
scroll to position [79, 0]
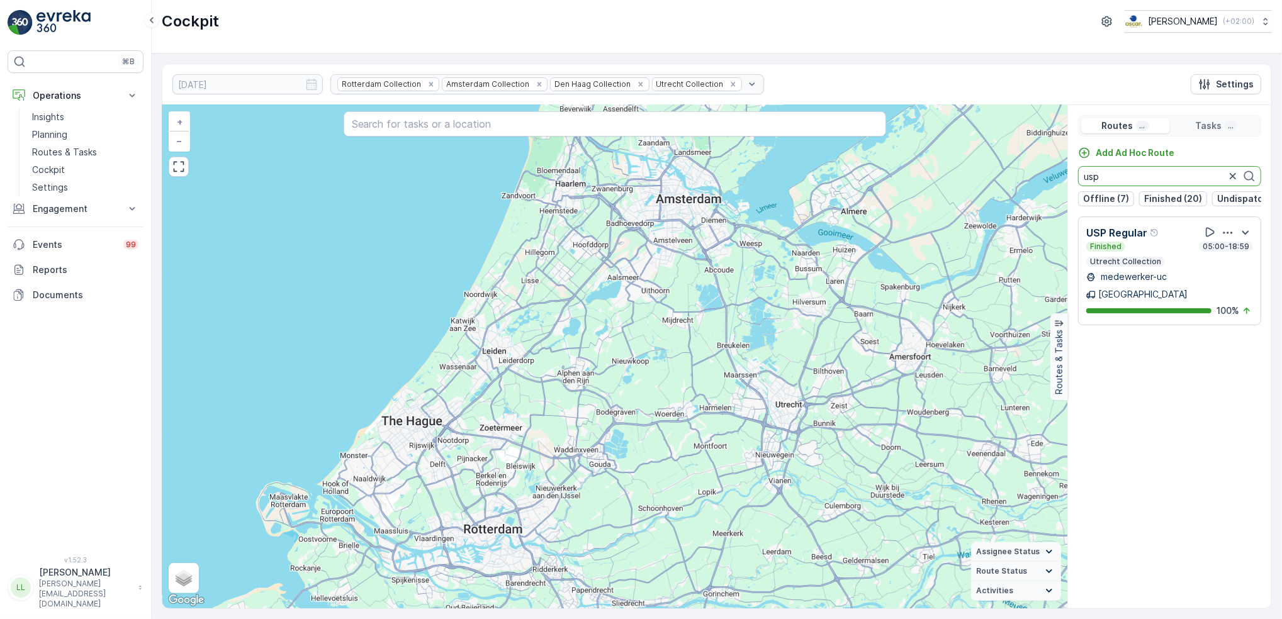
drag, startPoint x: 0, startPoint y: 0, endPoint x: 1077, endPoint y: 181, distance: 1092.1
click at [1077, 181] on div "Add Ad Hoc Route usp Offline (7) Finished (20) Undispatched (5) Dispatched (3)" at bounding box center [1169, 177] width 203 height 60
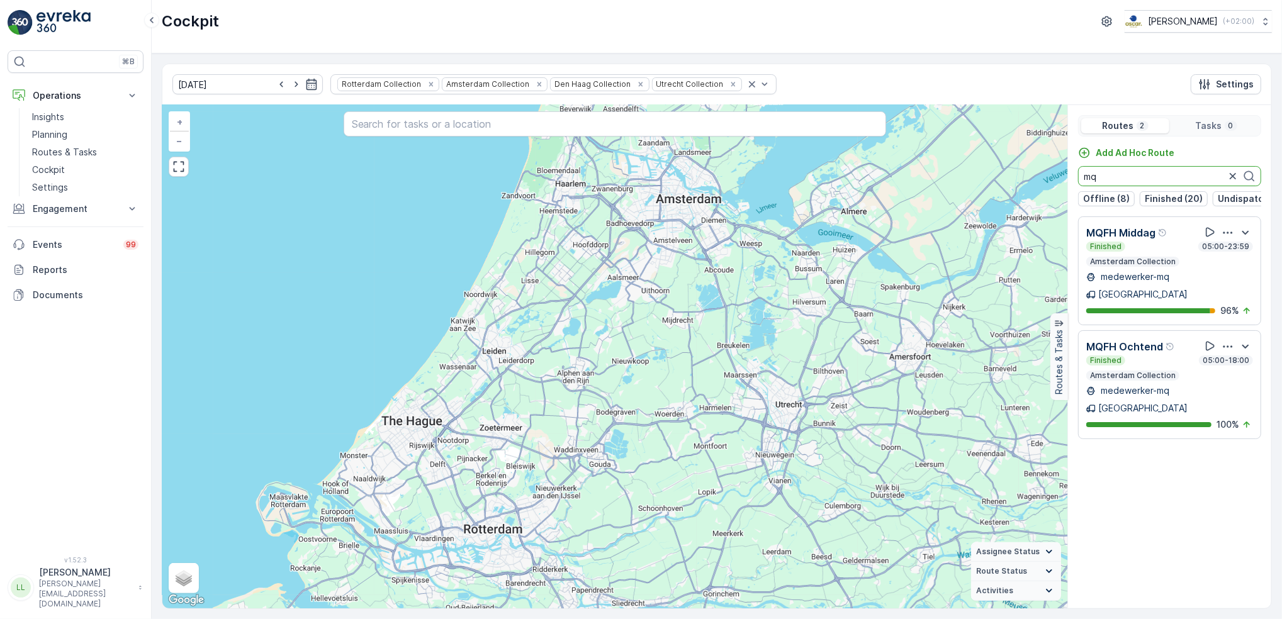
type input "m"
type input "os"
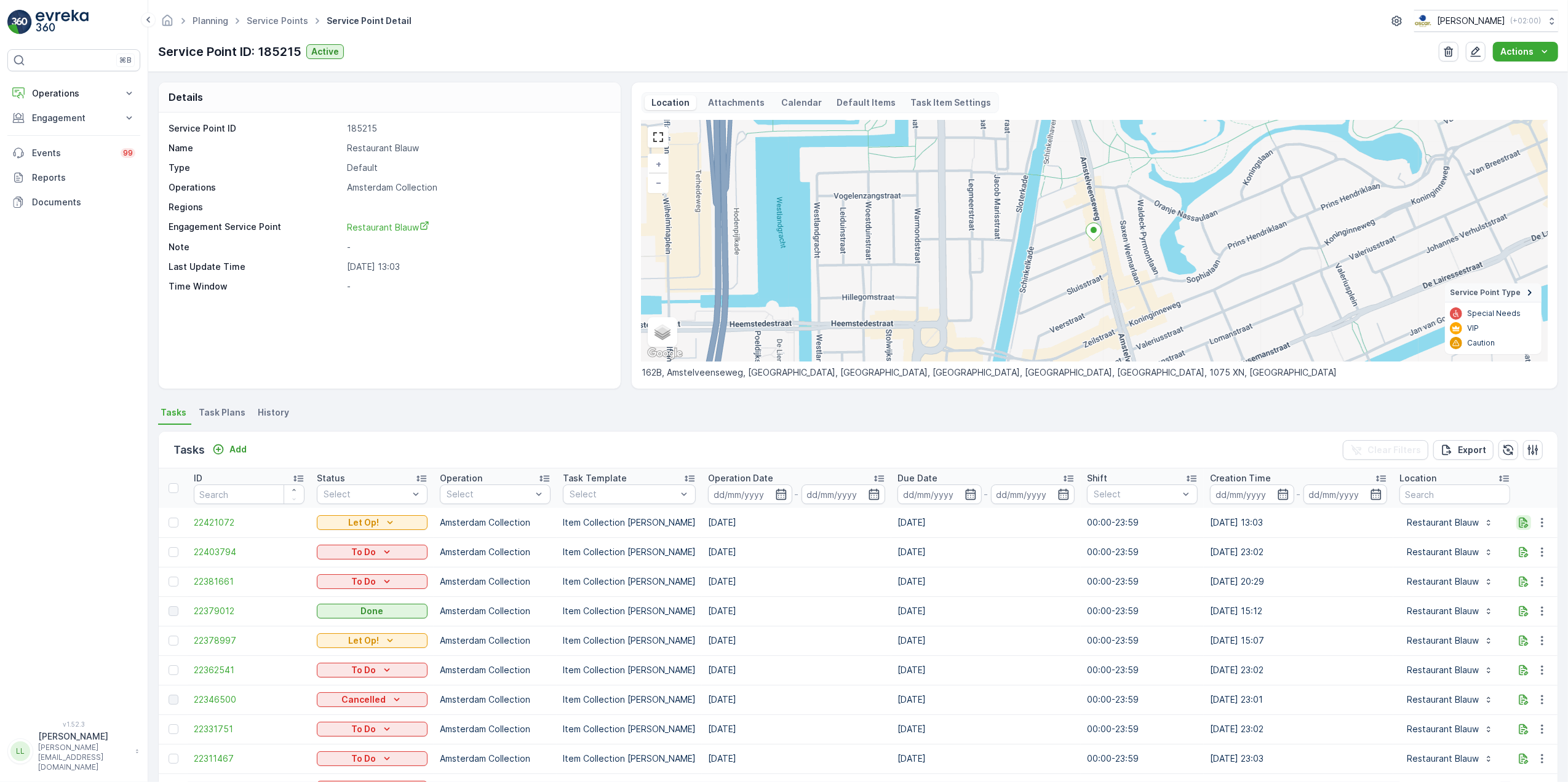
click at [1521, 522] on icon "button" at bounding box center [1523, 522] width 13 height 13
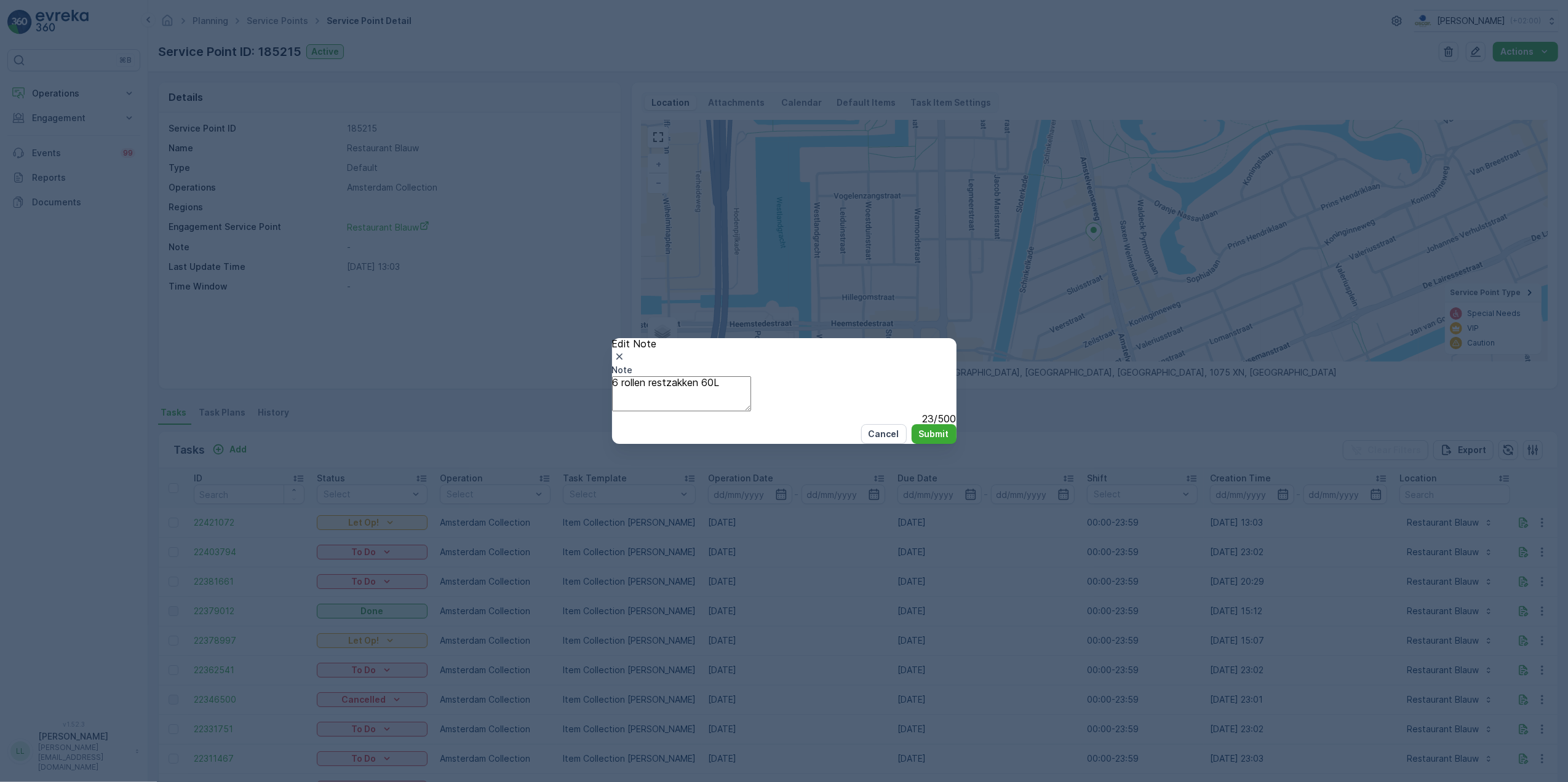
click at [787, 369] on div "Note 6 rollen restzakken 60L 23 / 500" at bounding box center [784, 394] width 344 height 61
click at [751, 380] on textarea "6 rollen restzakken 60L" at bounding box center [681, 394] width 139 height 35
type textarea "Leveren: 6 rollen restzakken 60L 4 extra swill bakken ivm Marathon dit weekend"
click at [927, 440] on p "Submit" at bounding box center [934, 434] width 30 height 13
